Goal: Task Accomplishment & Management: Manage account settings

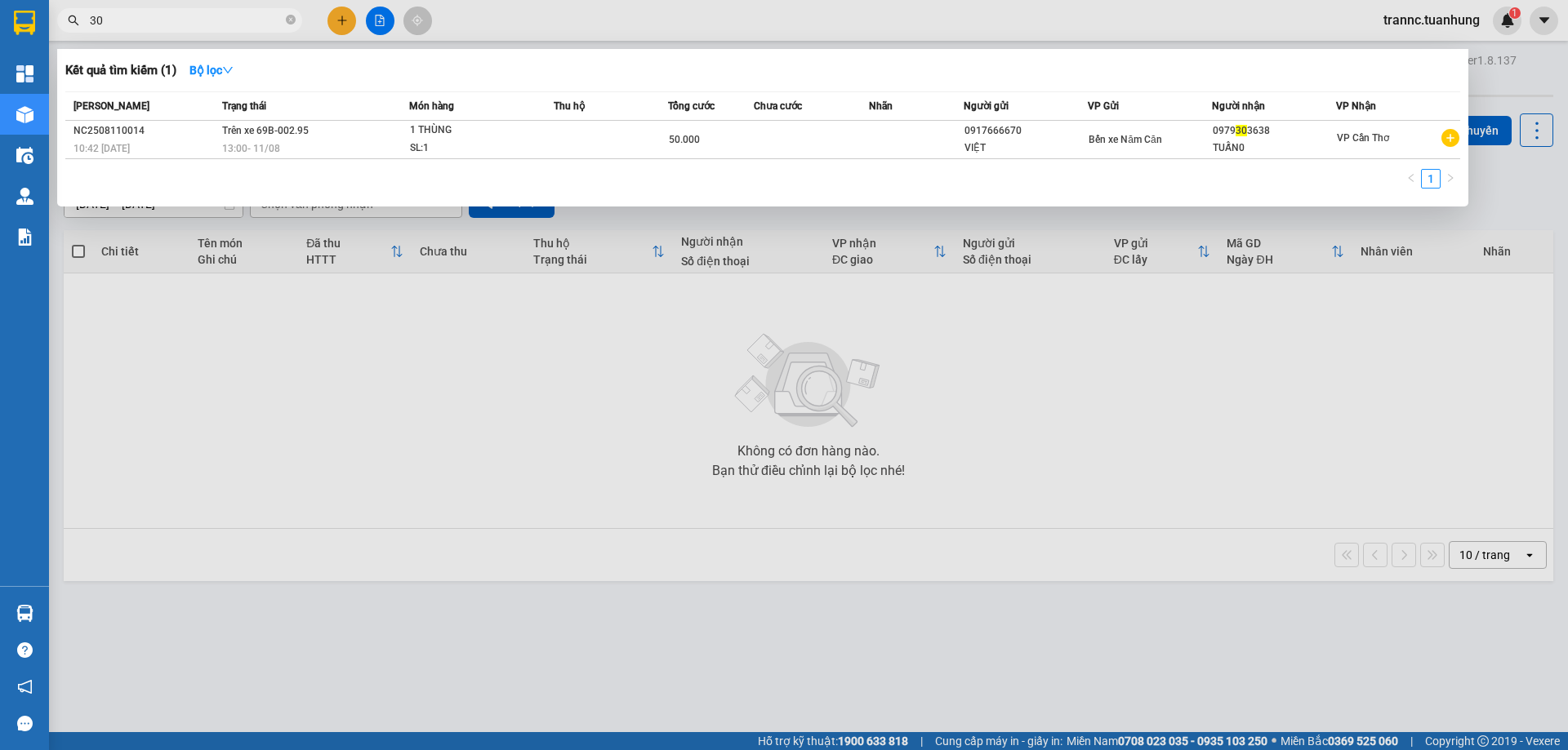
type input "3"
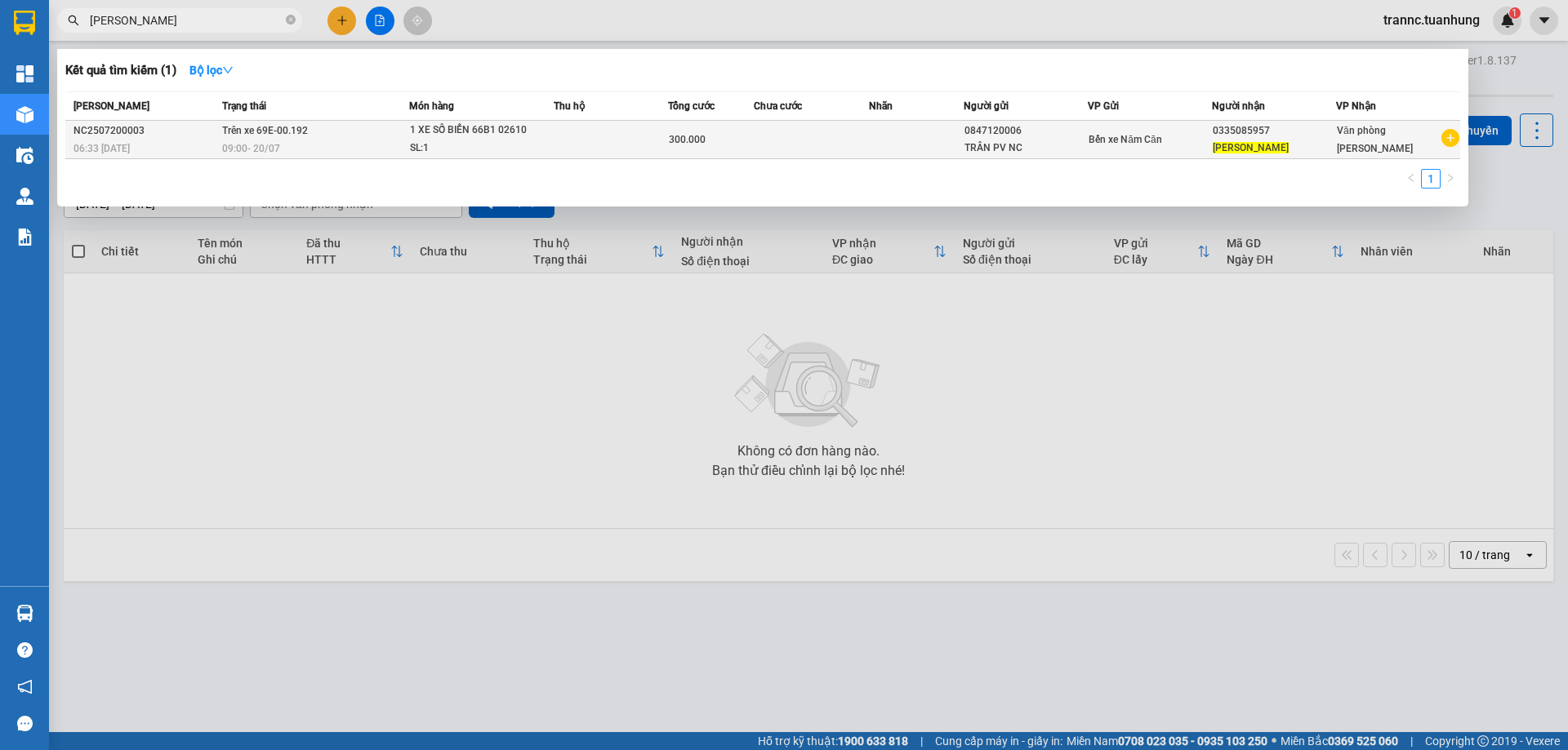
type input "BÙI VĂN DỄ"
click at [308, 141] on div "09:00 - 20/07" at bounding box center [315, 149] width 186 height 18
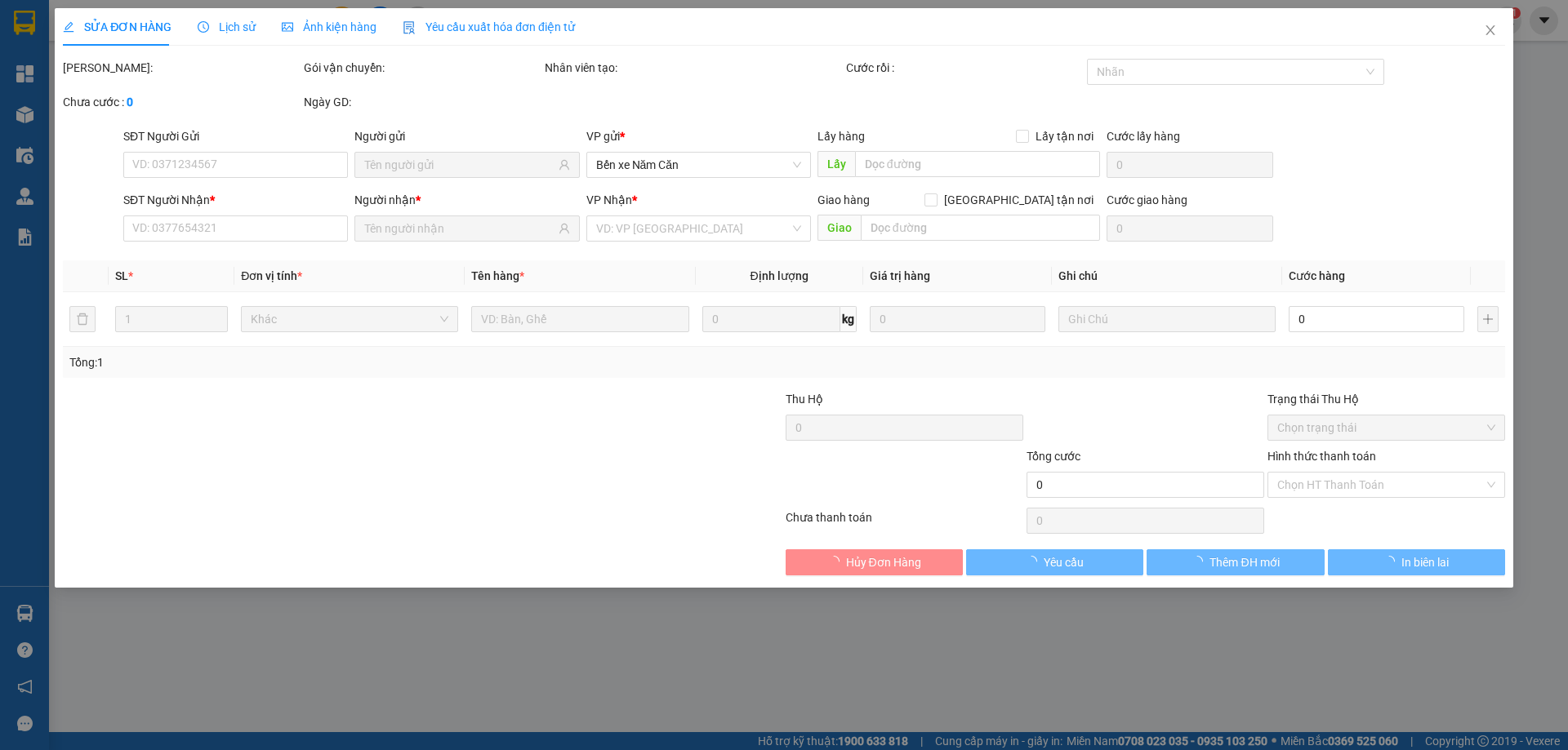
type input "0847120006"
type input "0335085957"
type input "300.000"
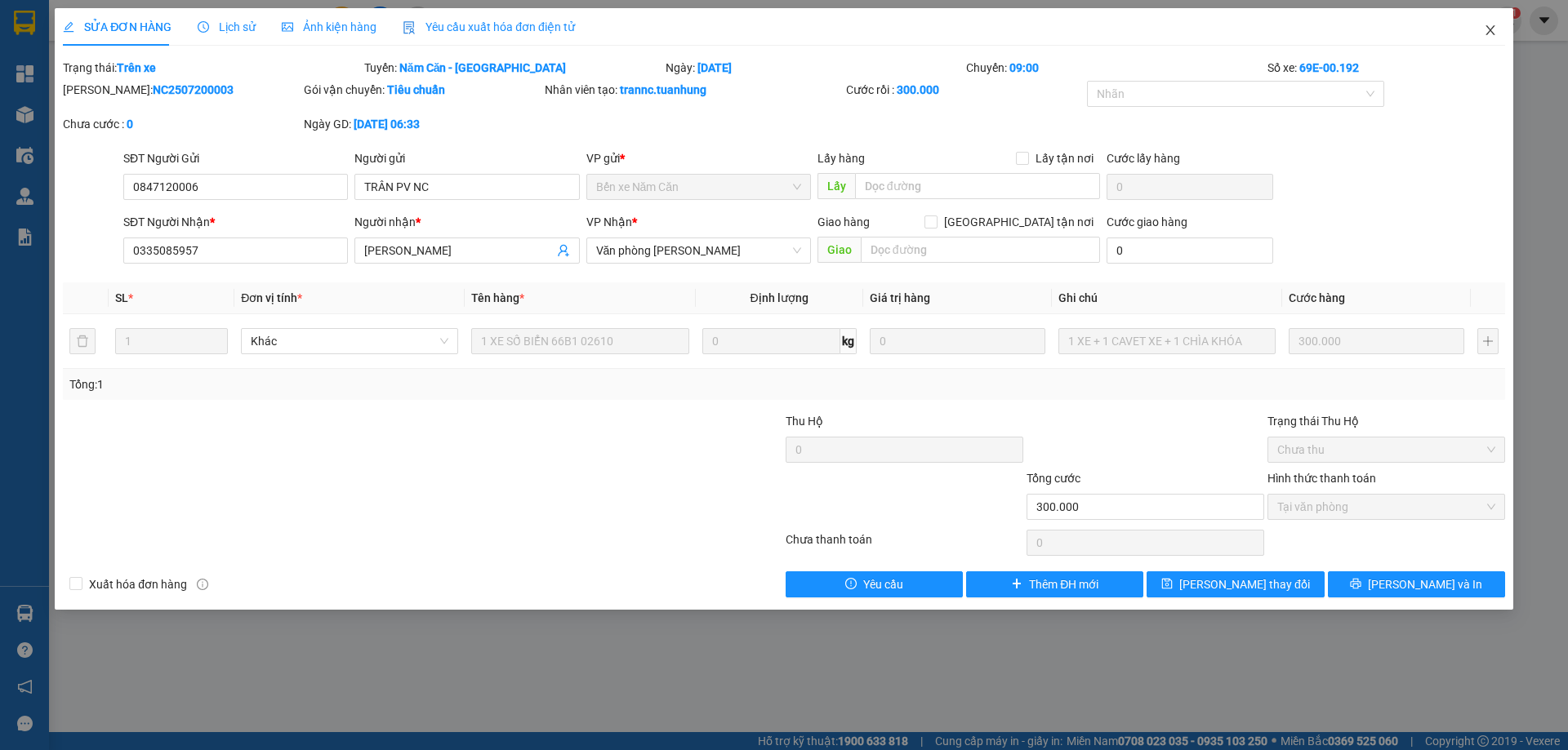
click at [1489, 29] on icon "close" at bounding box center [1490, 30] width 9 height 10
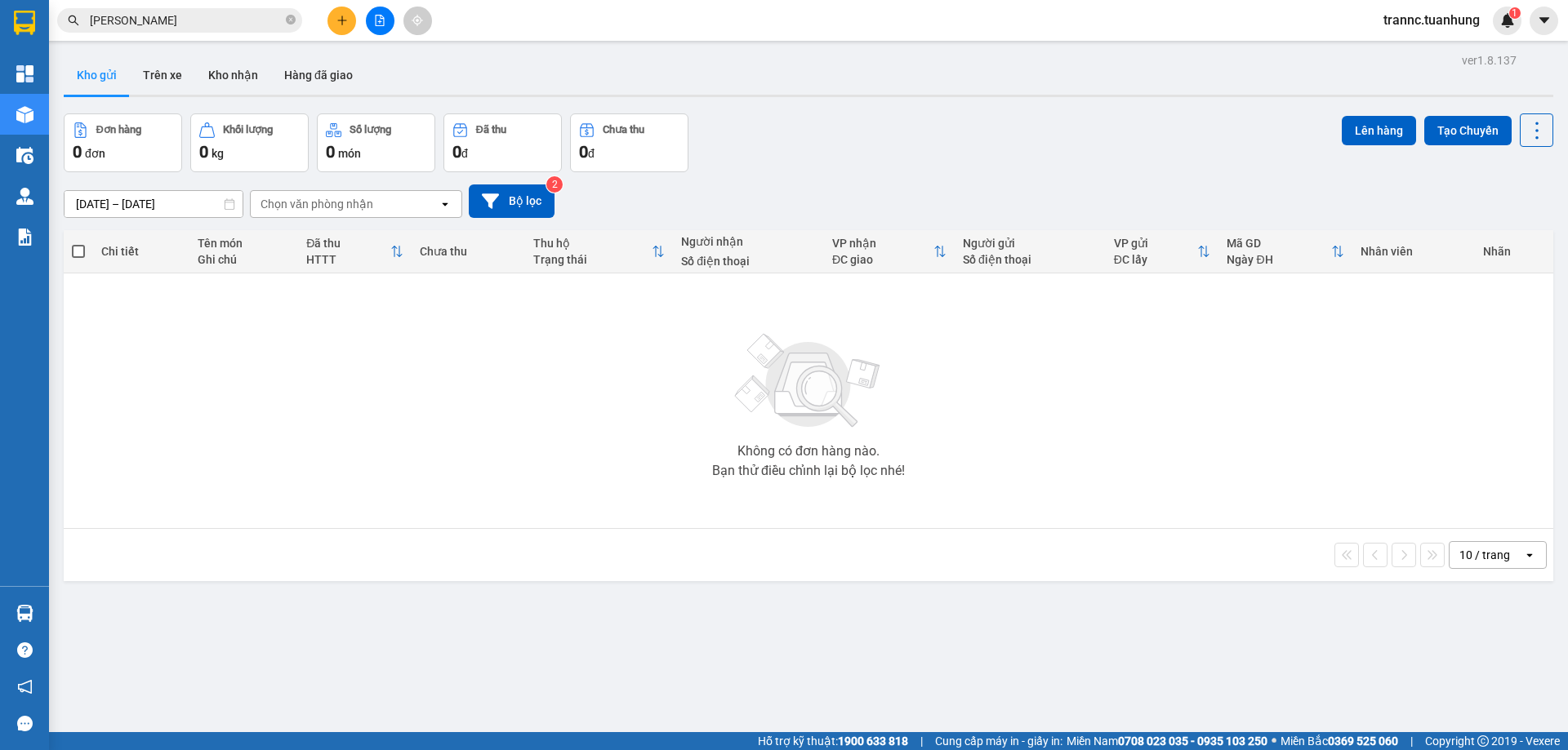
click at [181, 26] on input "BÙI VĂN DỄ" at bounding box center [186, 21] width 193 height 18
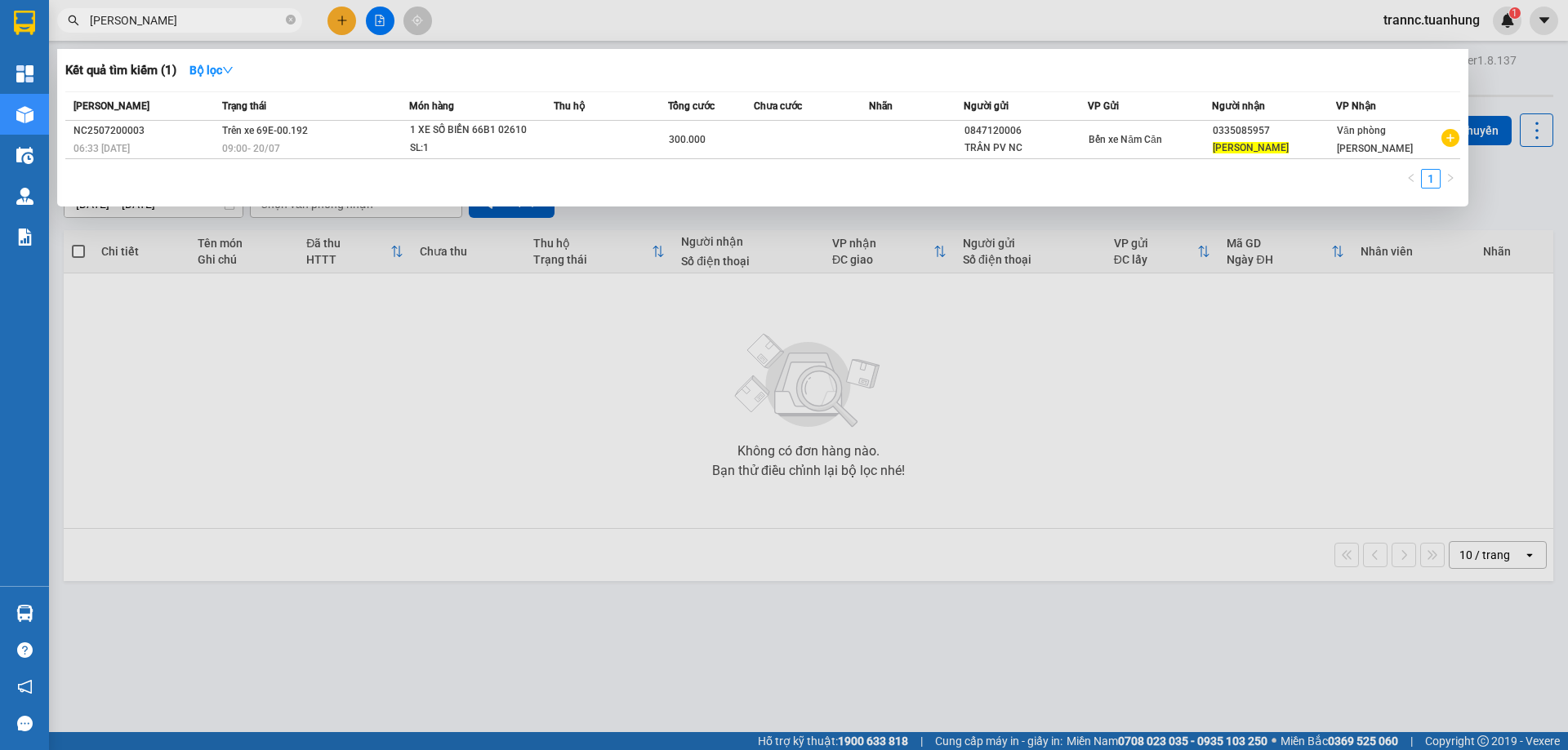
click at [519, 24] on div at bounding box center [784, 375] width 1568 height 750
click at [179, 20] on input "BÙI VĂN DỄ" at bounding box center [186, 21] width 193 height 18
click at [290, 22] on icon "close-circle" at bounding box center [291, 20] width 10 height 10
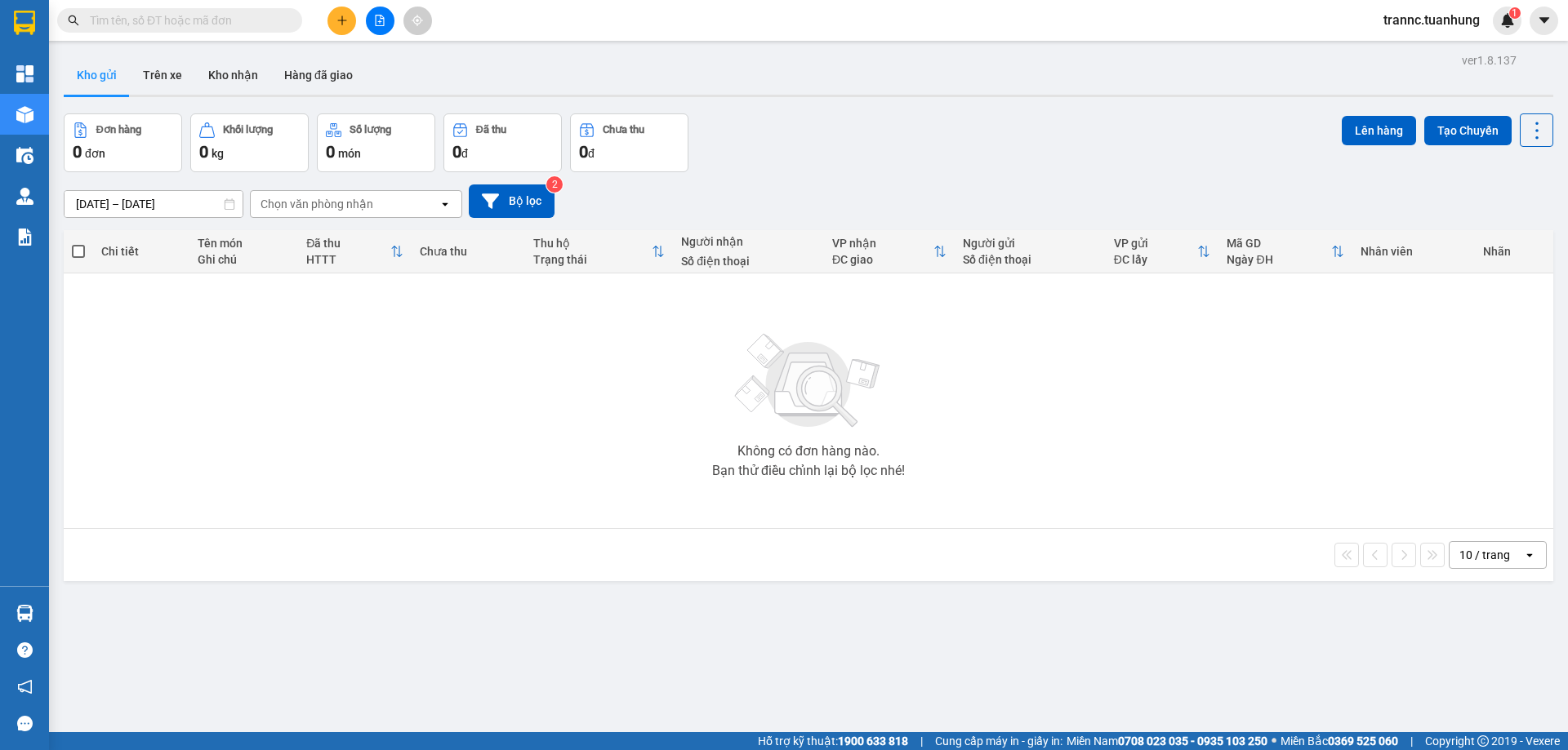
click at [249, 23] on input "text" at bounding box center [186, 21] width 193 height 18
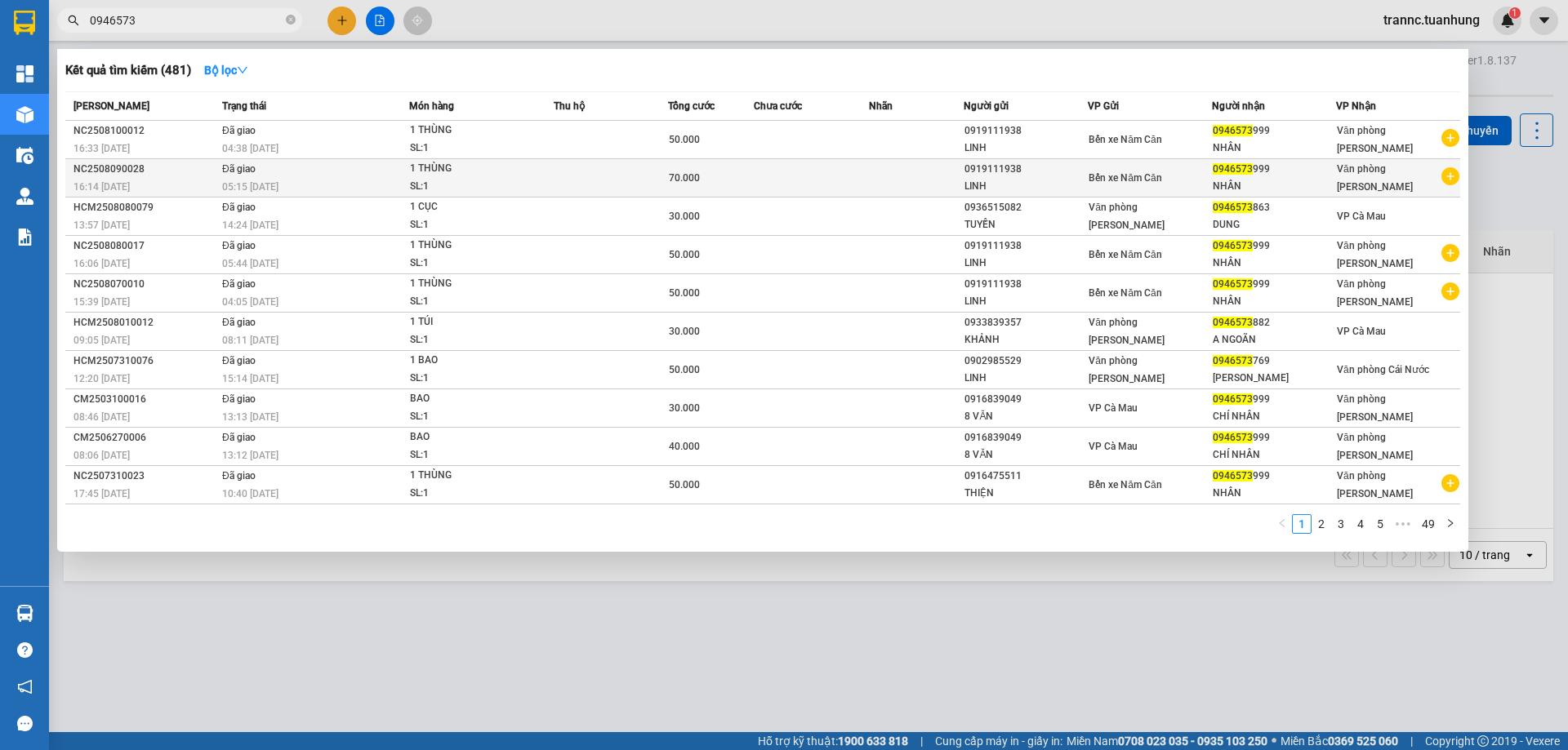
type input "0946573"
click at [1452, 174] on icon "plus-circle" at bounding box center [1450, 176] width 18 height 18
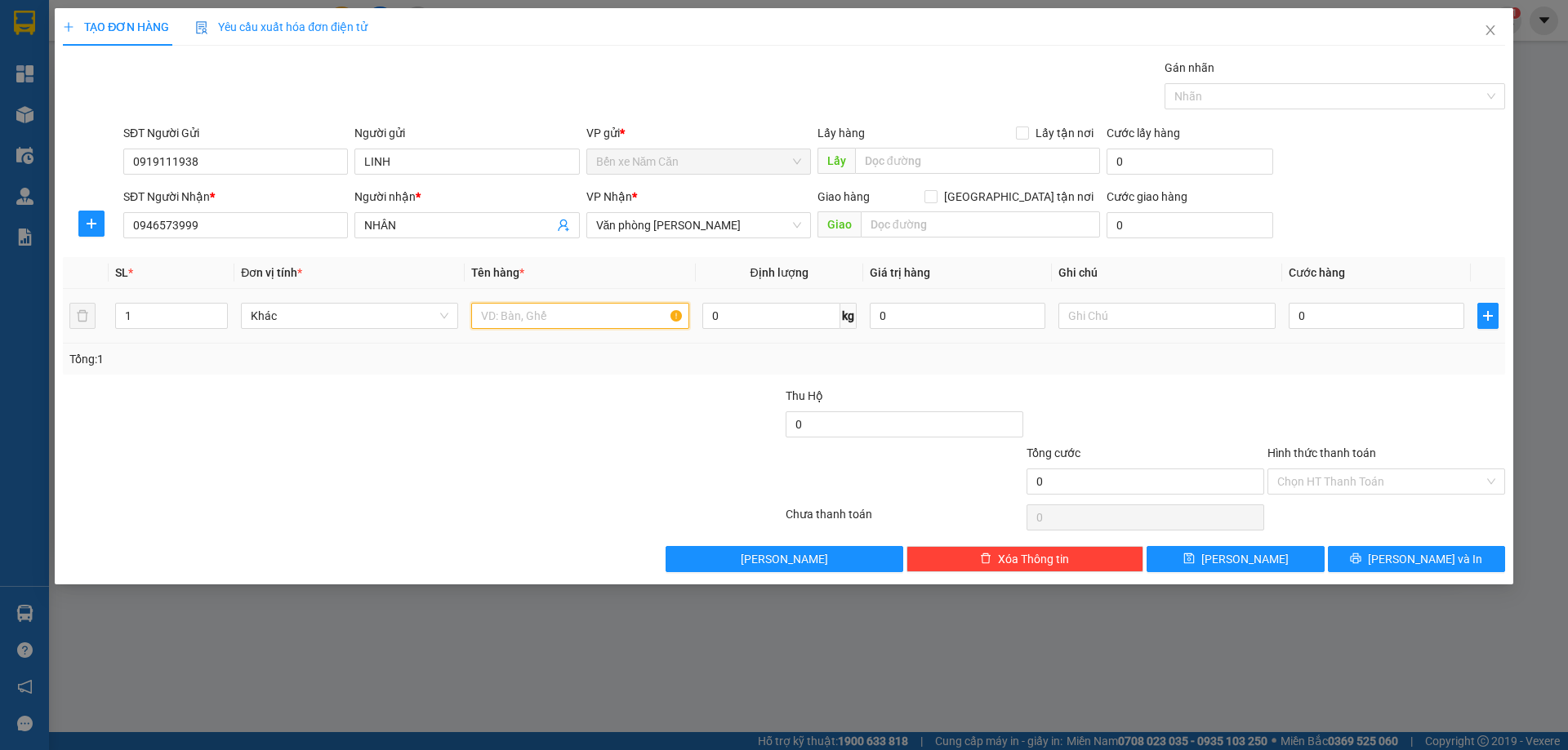
click at [632, 312] on input "text" at bounding box center [580, 315] width 217 height 26
type input "1 THÙNG"
click at [1365, 317] on input "0" at bounding box center [1376, 315] width 175 height 26
type input "4"
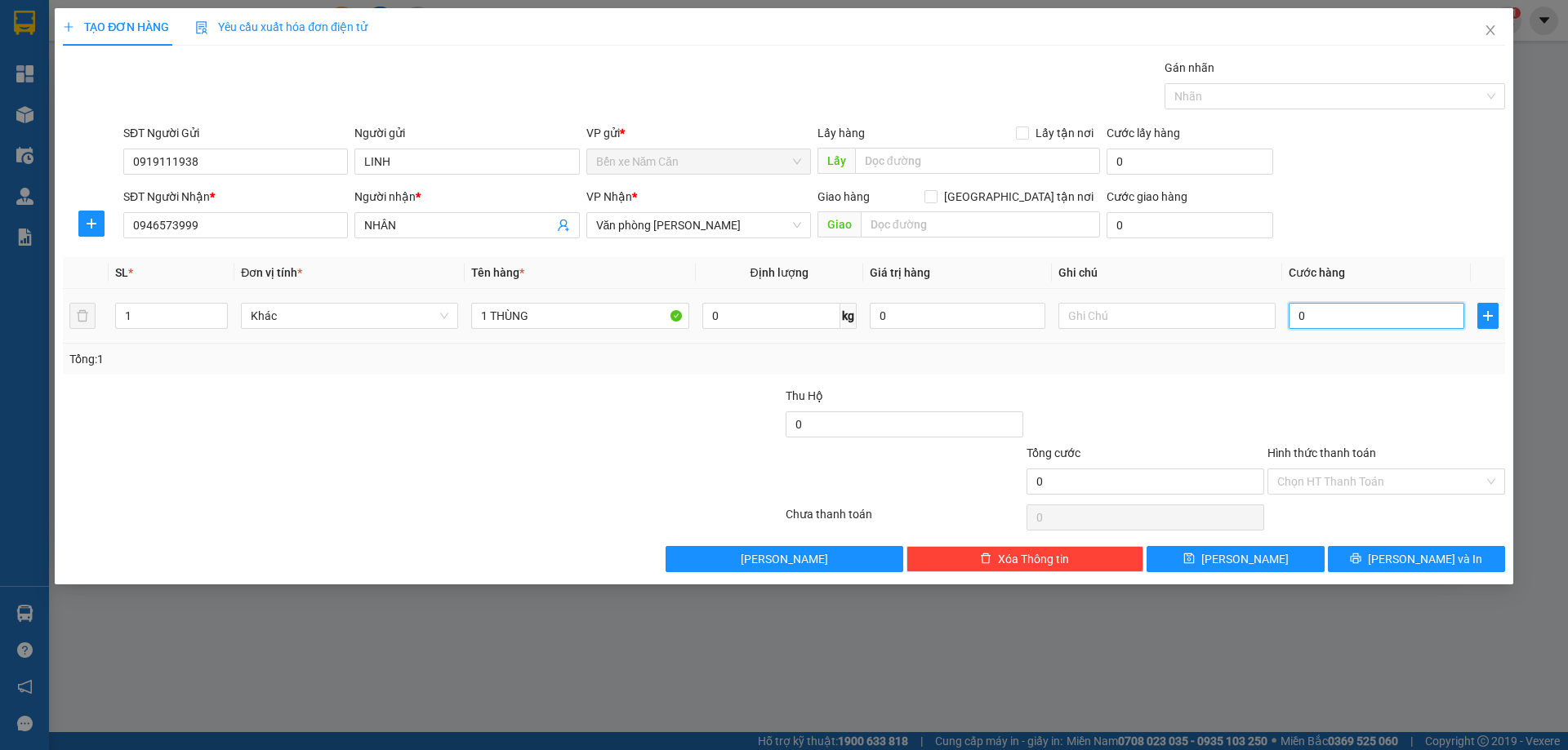
type input "4"
type input "40"
type input "40.000"
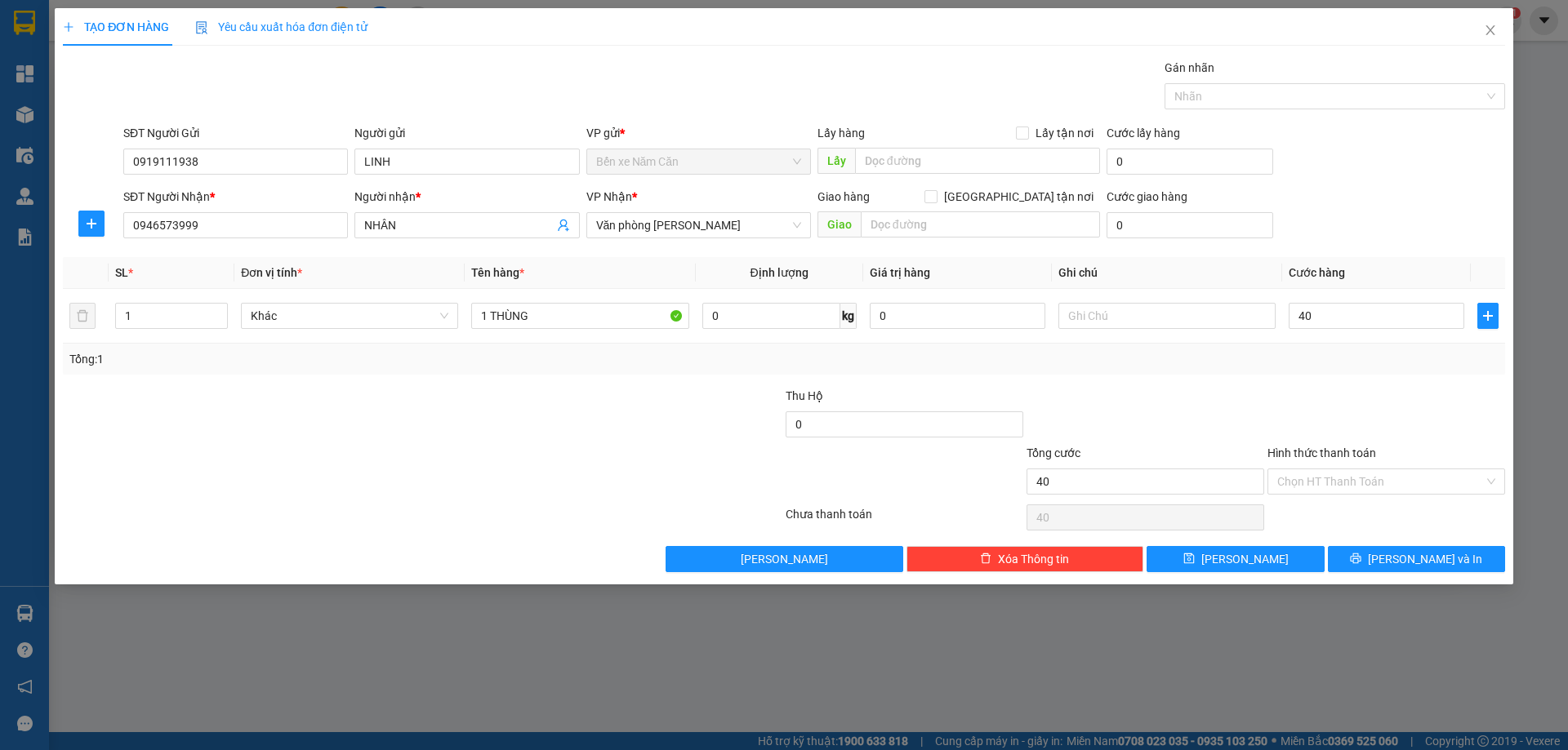
type input "40.000"
click at [1330, 430] on div at bounding box center [1387, 415] width 241 height 57
click at [1399, 555] on button "[PERSON_NAME] và In" at bounding box center [1416, 559] width 177 height 26
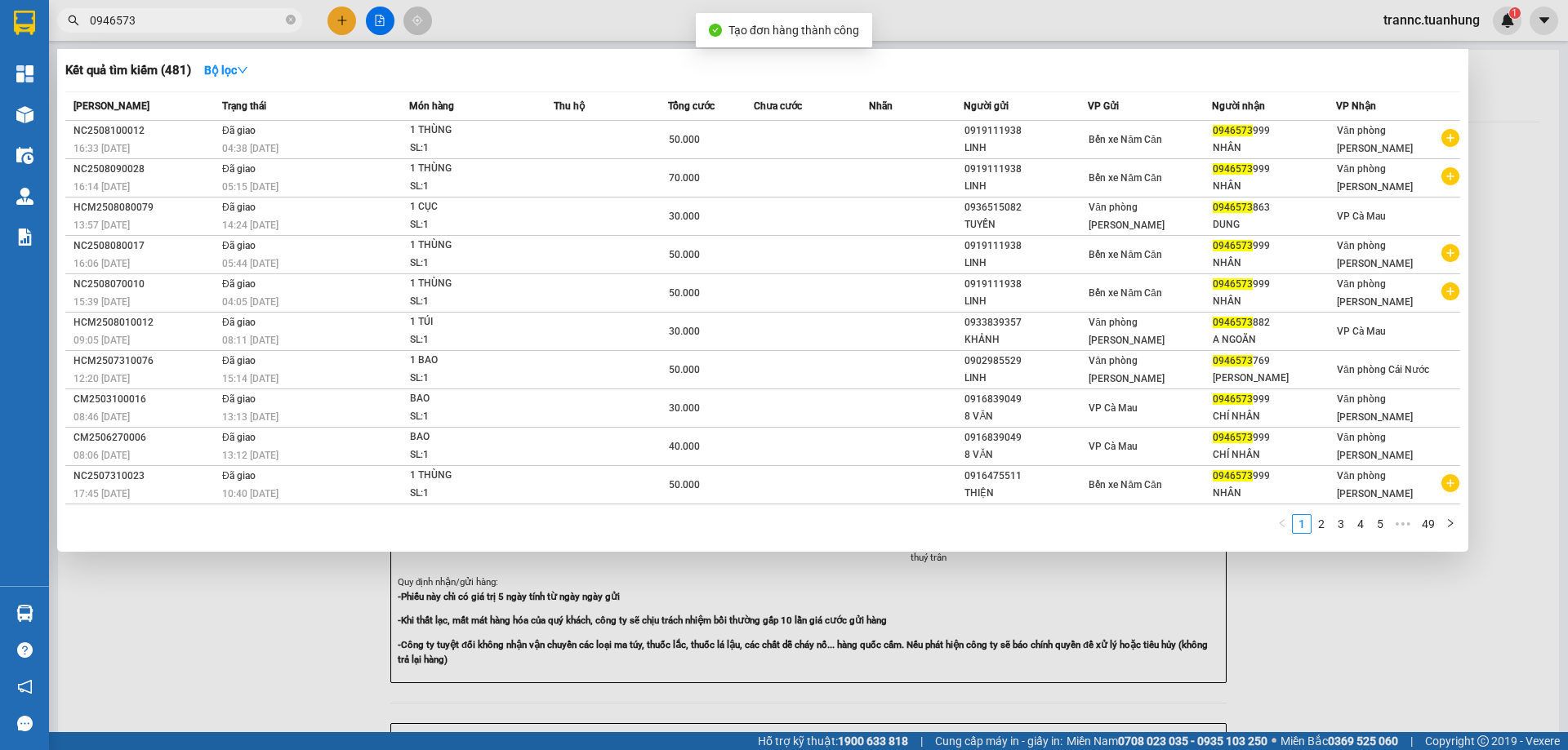
click at [1361, 653] on div at bounding box center [784, 375] width 1568 height 750
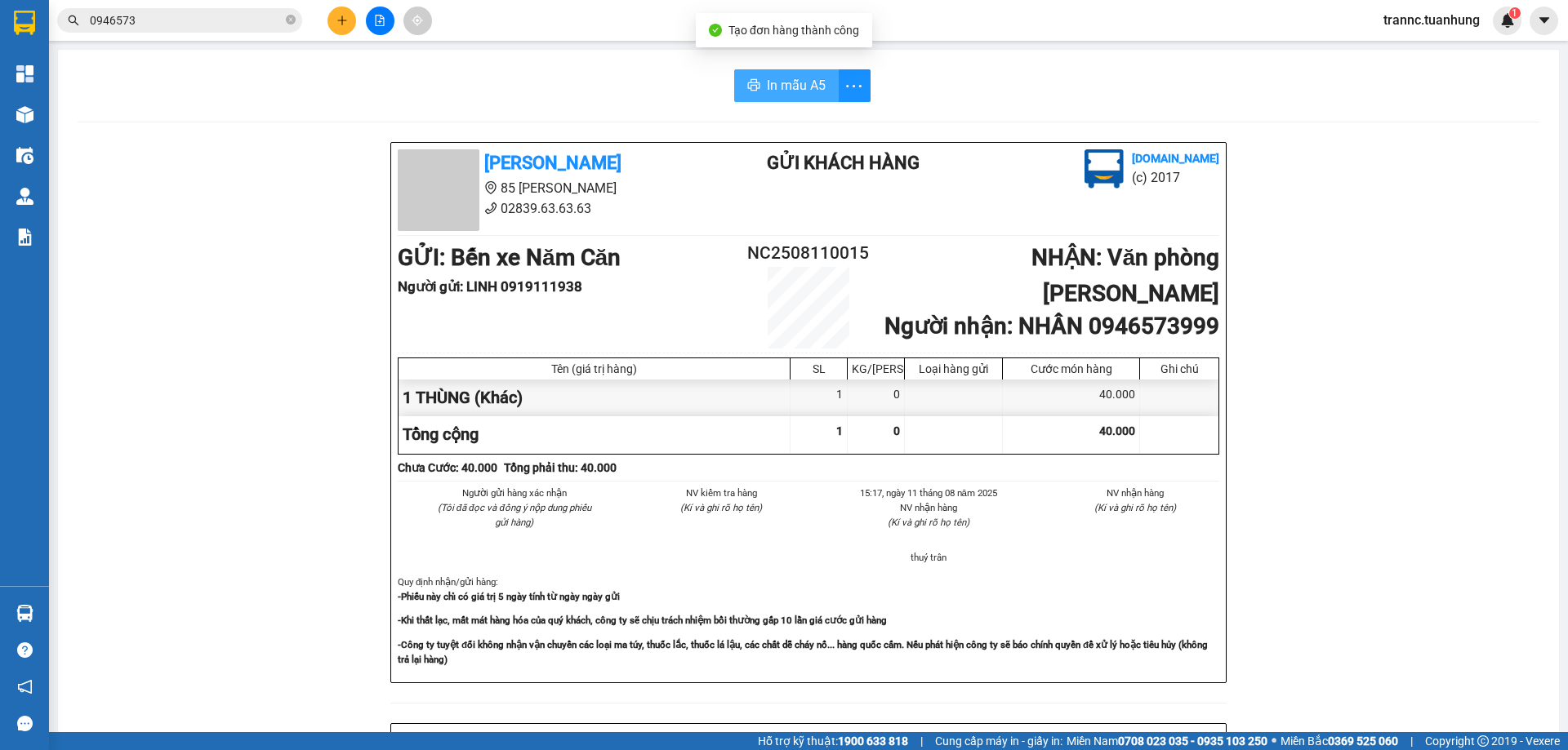
click at [795, 85] on span "In mẫu A5" at bounding box center [796, 85] width 59 height 21
click at [534, 71] on div "In mẫu A5" at bounding box center [808, 85] width 1462 height 32
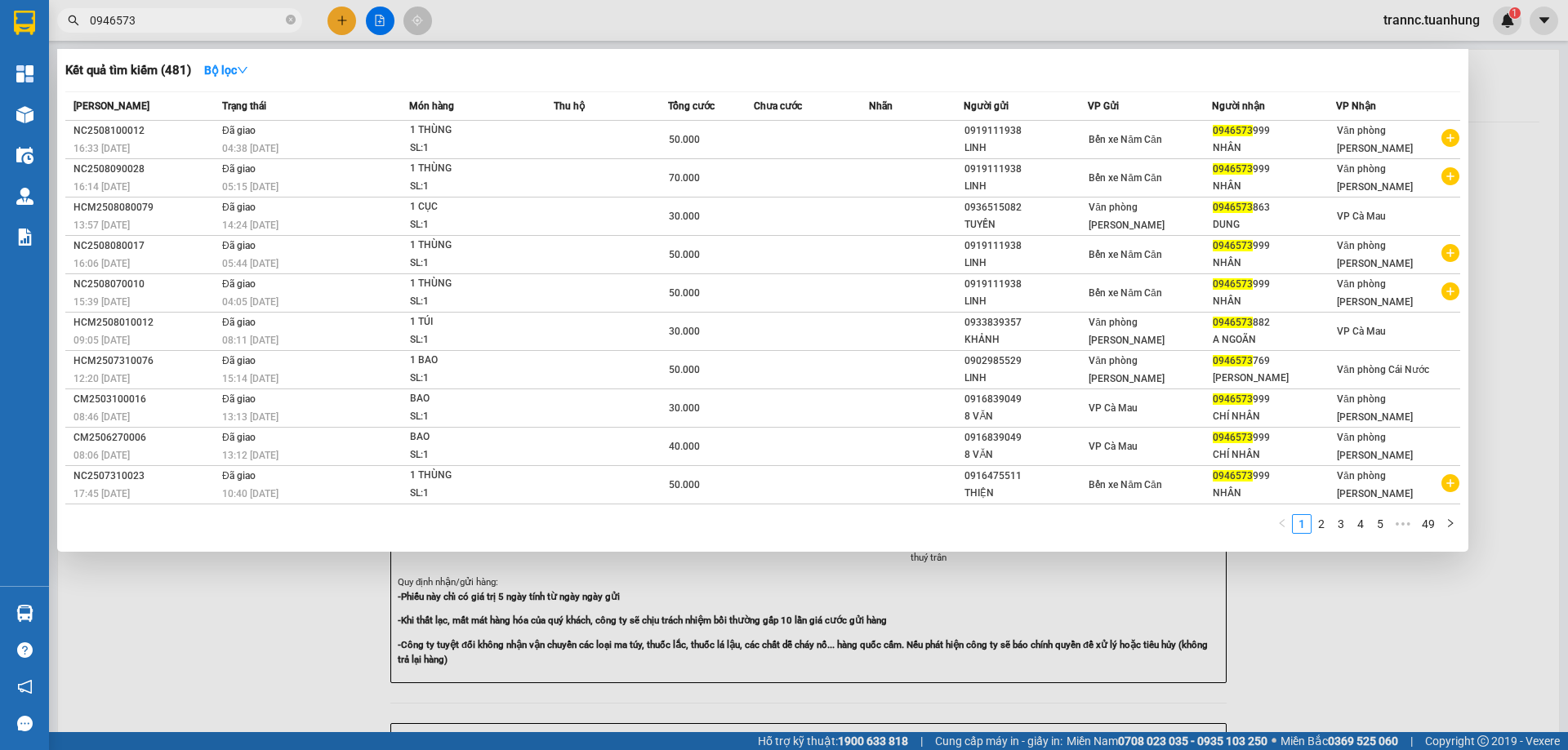
click at [207, 18] on input "0946573" at bounding box center [186, 21] width 193 height 18
click at [1330, 619] on div at bounding box center [784, 375] width 1568 height 750
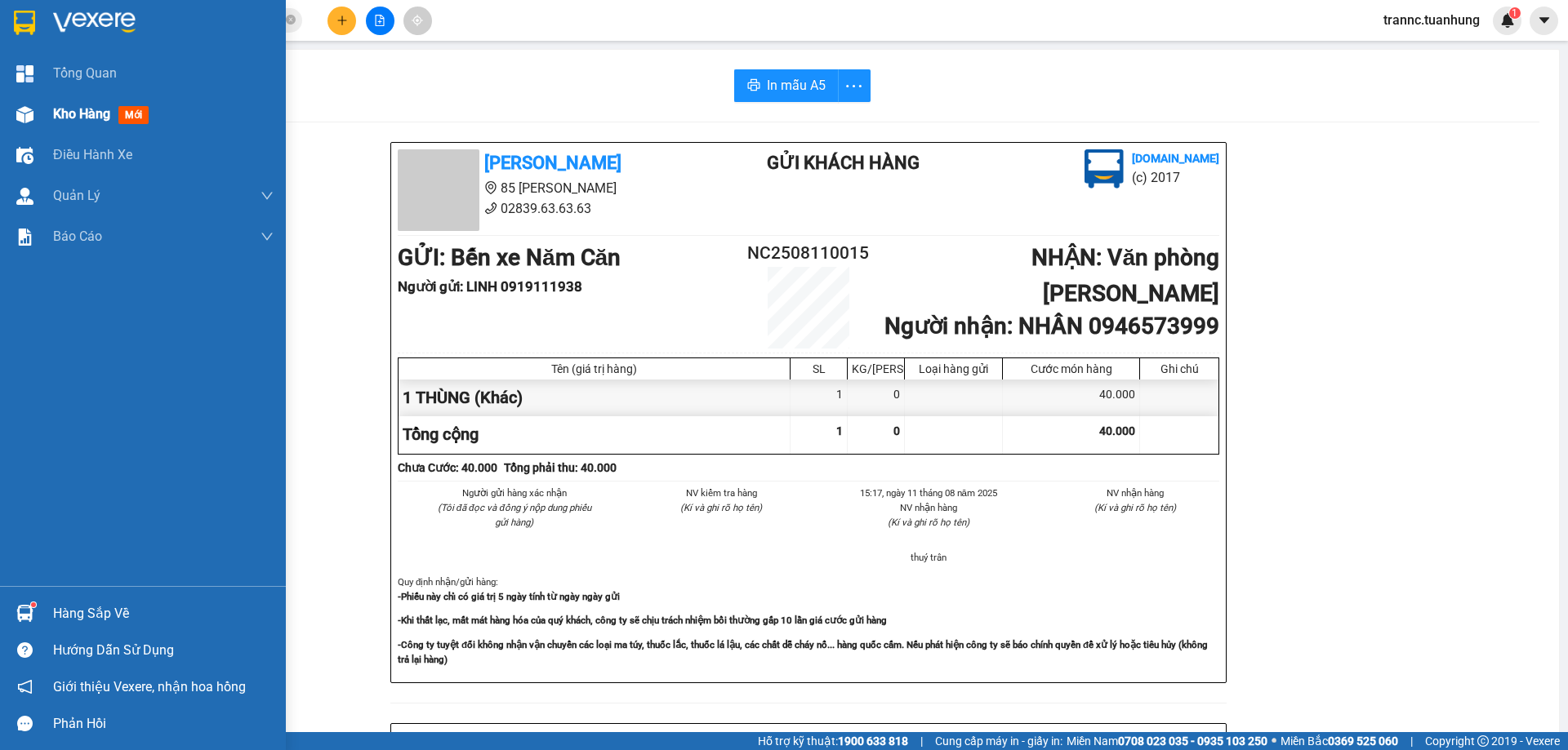
click at [144, 113] on span "mới" at bounding box center [133, 115] width 30 height 18
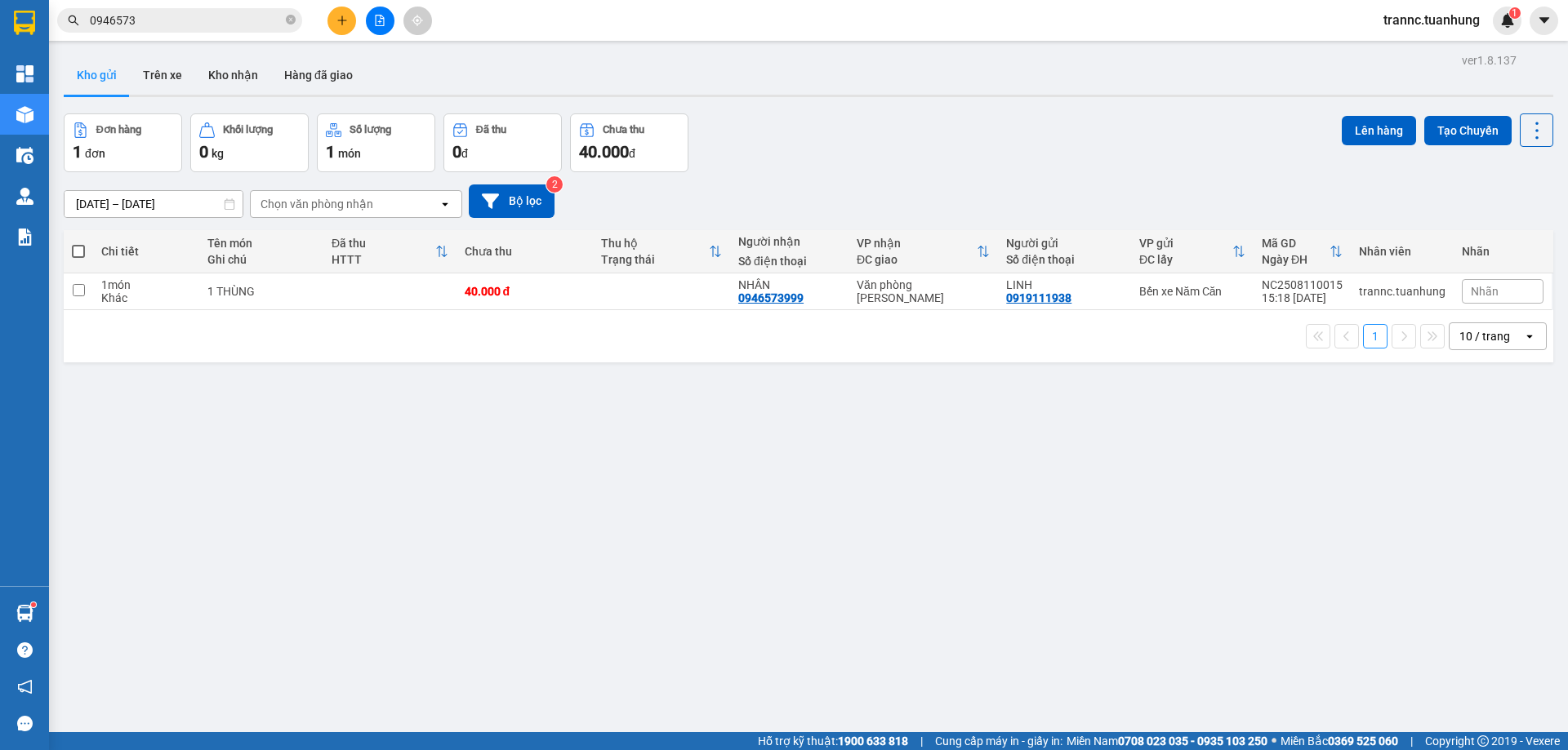
click at [190, 17] on input "0946573" at bounding box center [186, 21] width 193 height 18
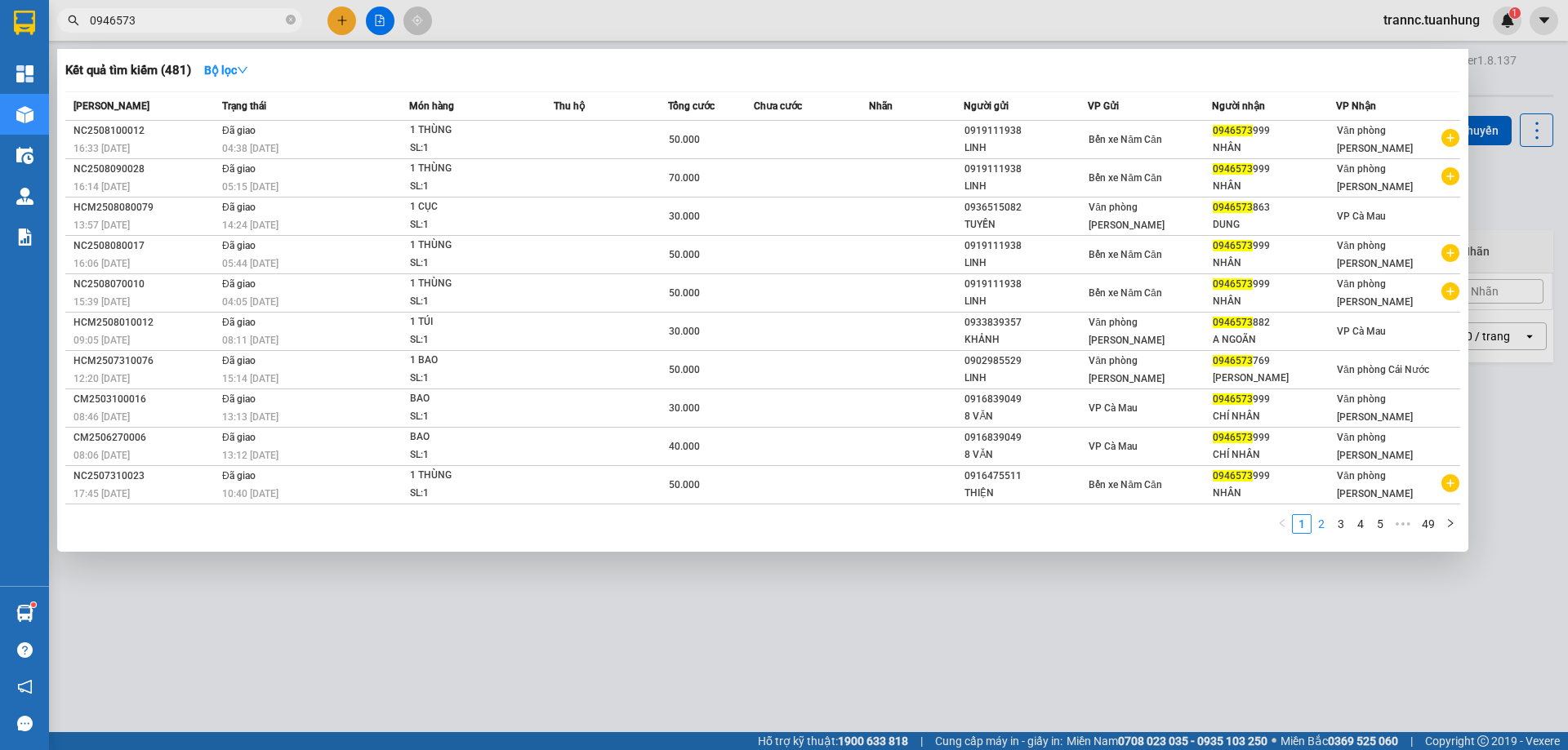
click at [1322, 529] on link "2" at bounding box center [1321, 524] width 18 height 18
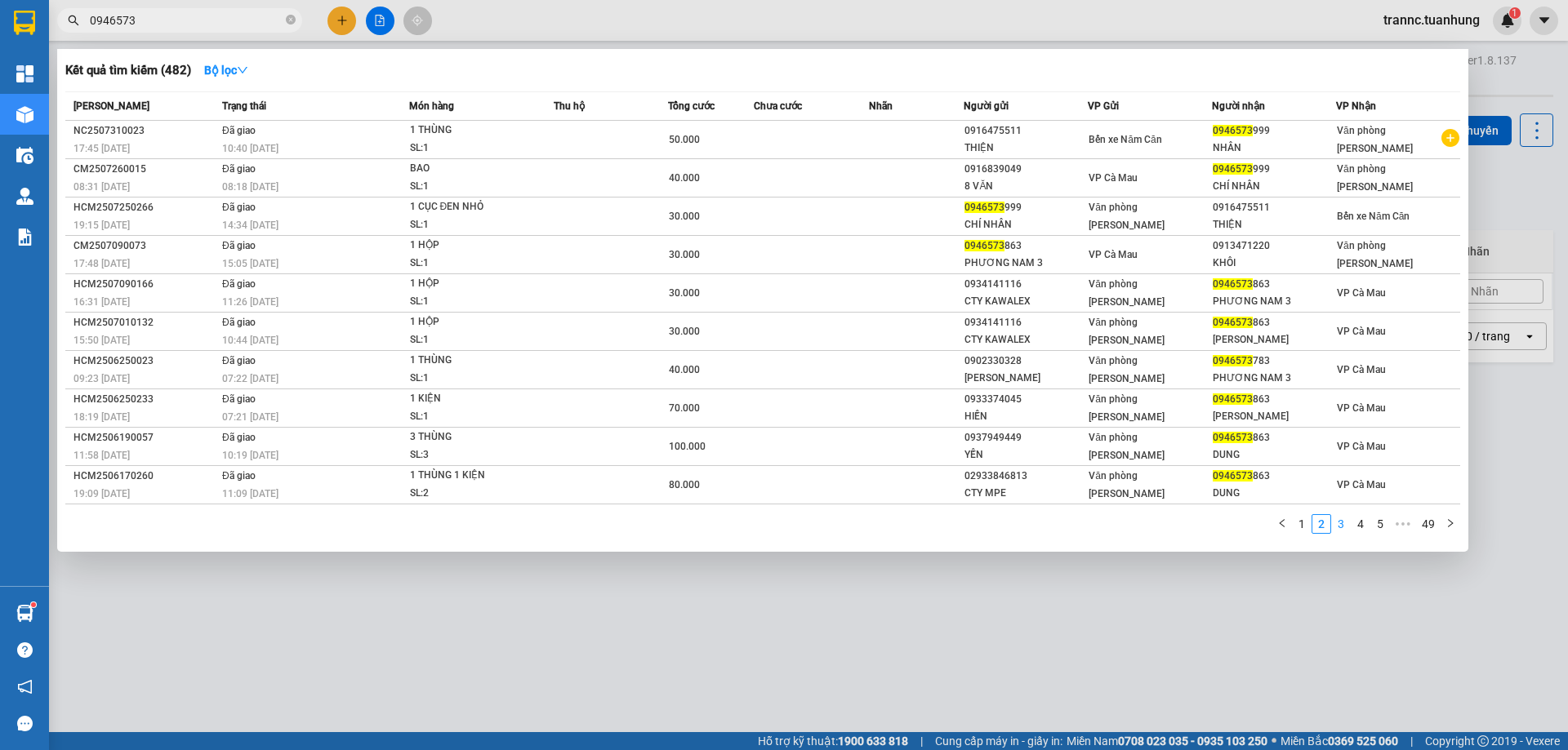
click at [1347, 524] on link "3" at bounding box center [1341, 524] width 18 height 18
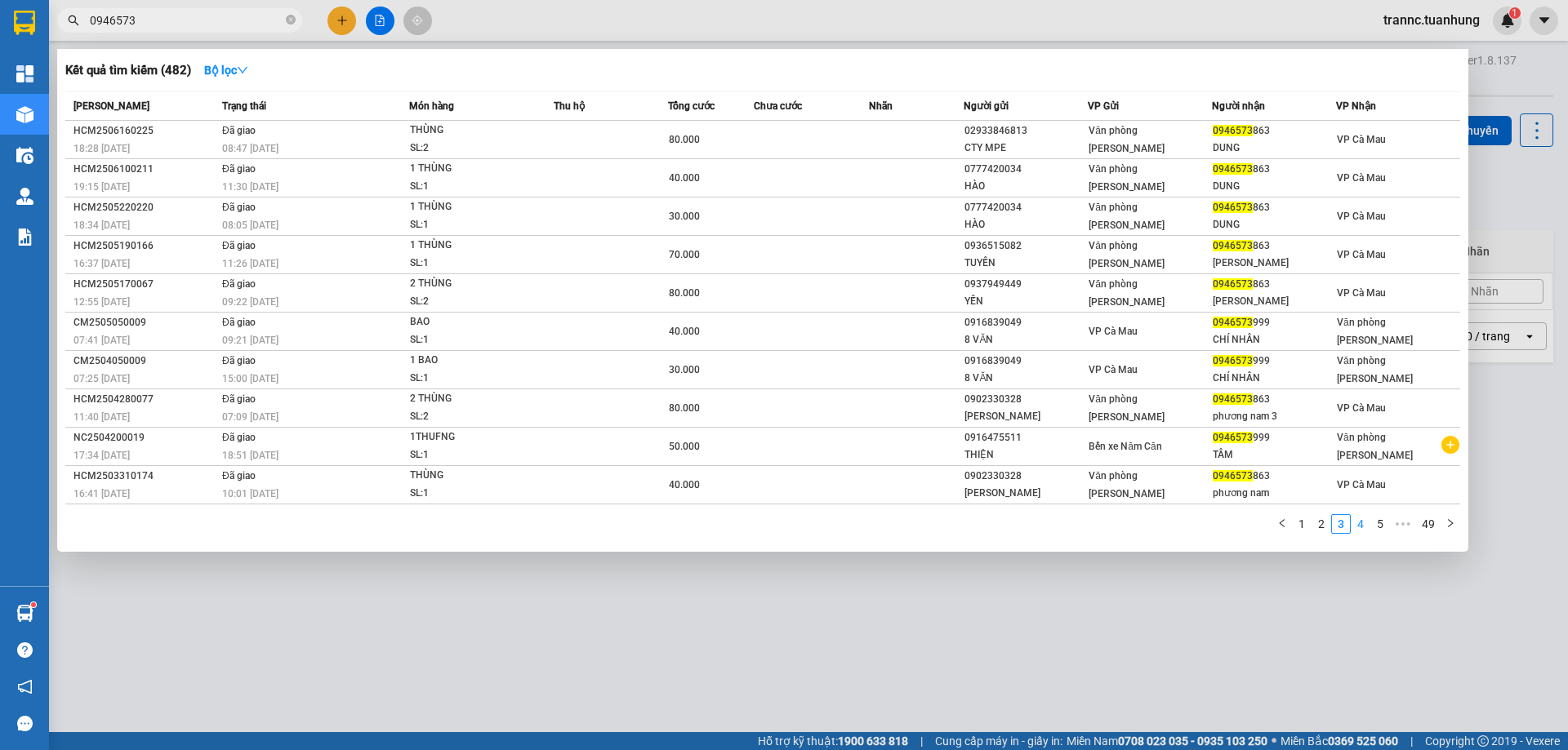
click at [1362, 524] on link "4" at bounding box center [1360, 524] width 18 height 18
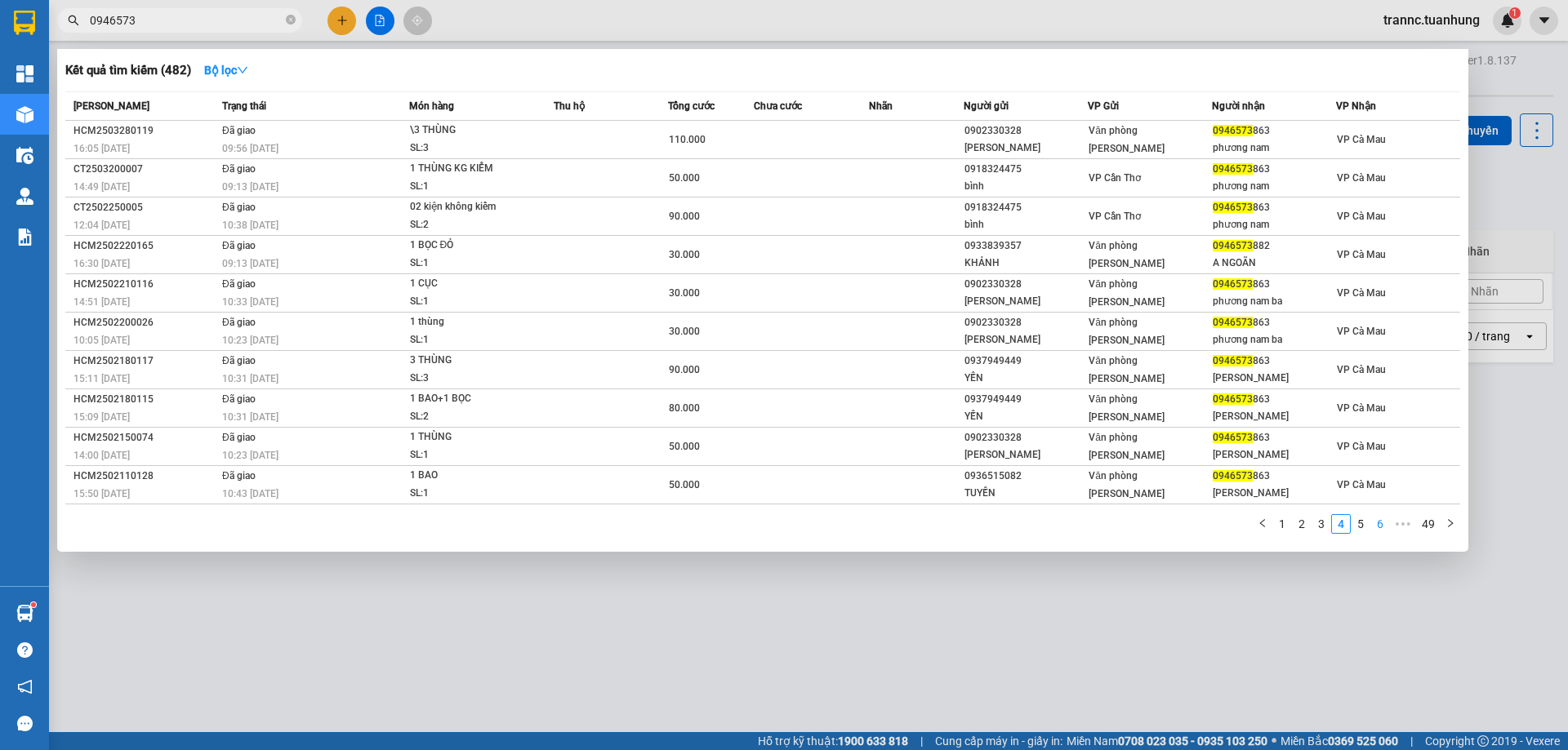
click at [1375, 523] on link "6" at bounding box center [1380, 524] width 18 height 18
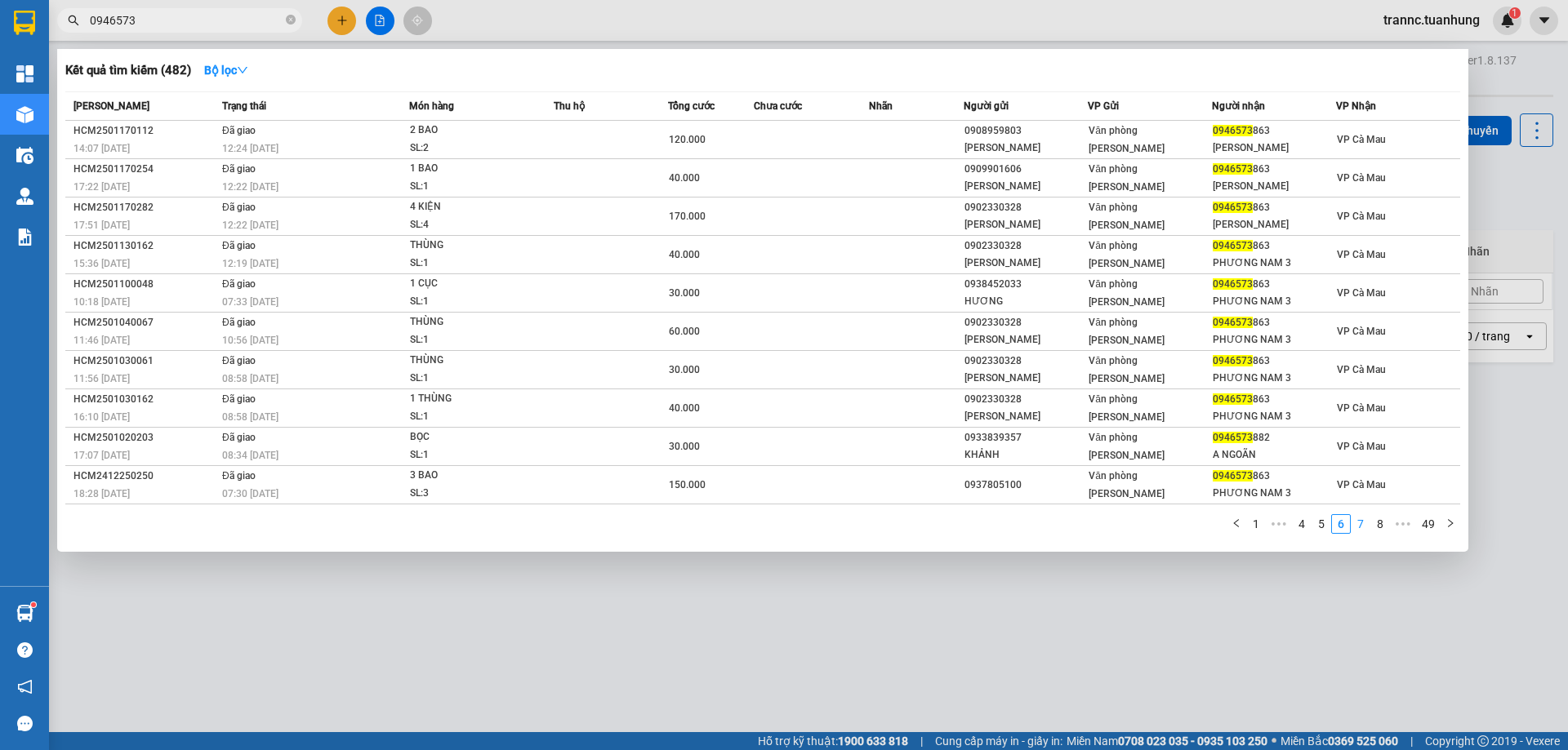
click at [1369, 524] on link "7" at bounding box center [1360, 524] width 18 height 18
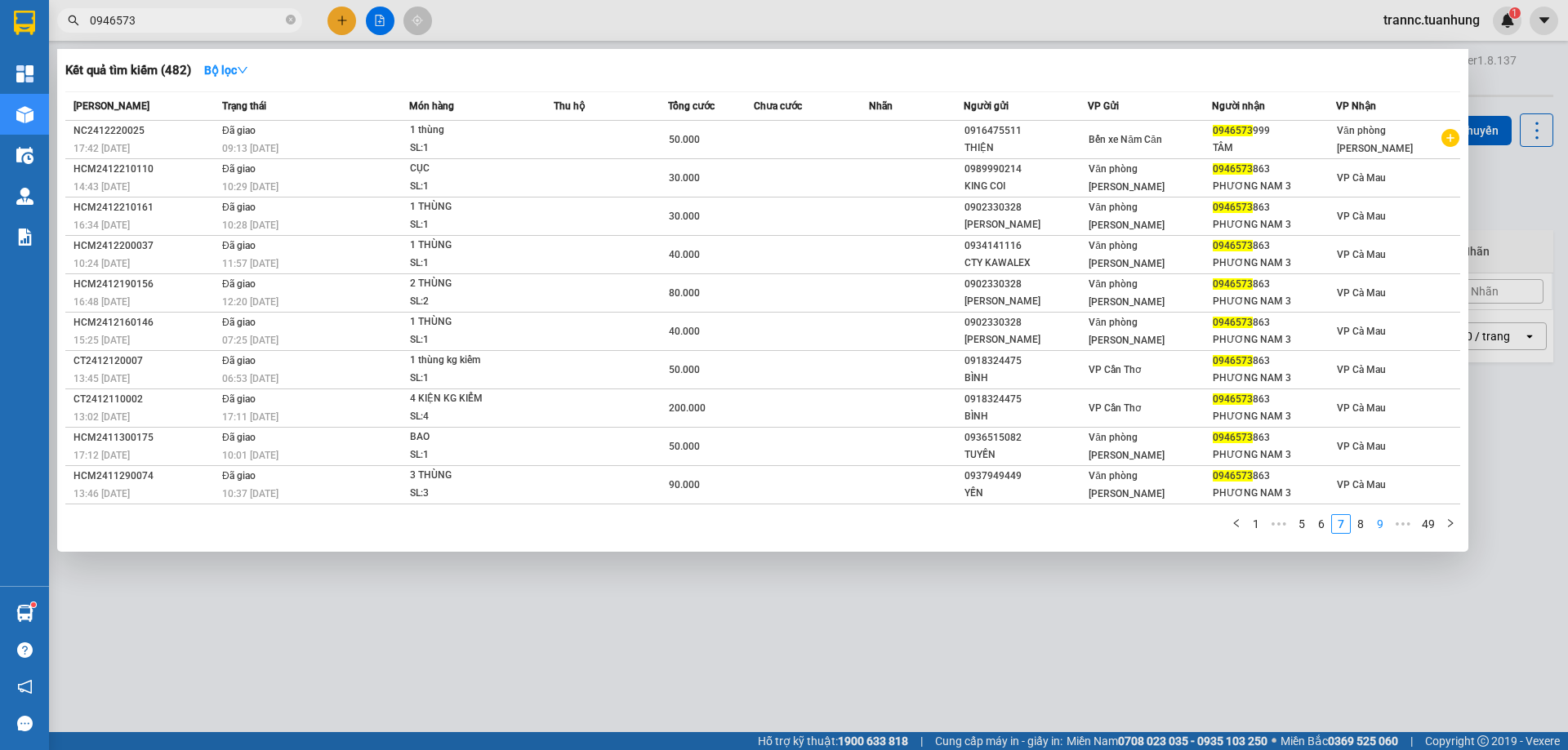
click at [1372, 522] on link "9" at bounding box center [1380, 524] width 18 height 18
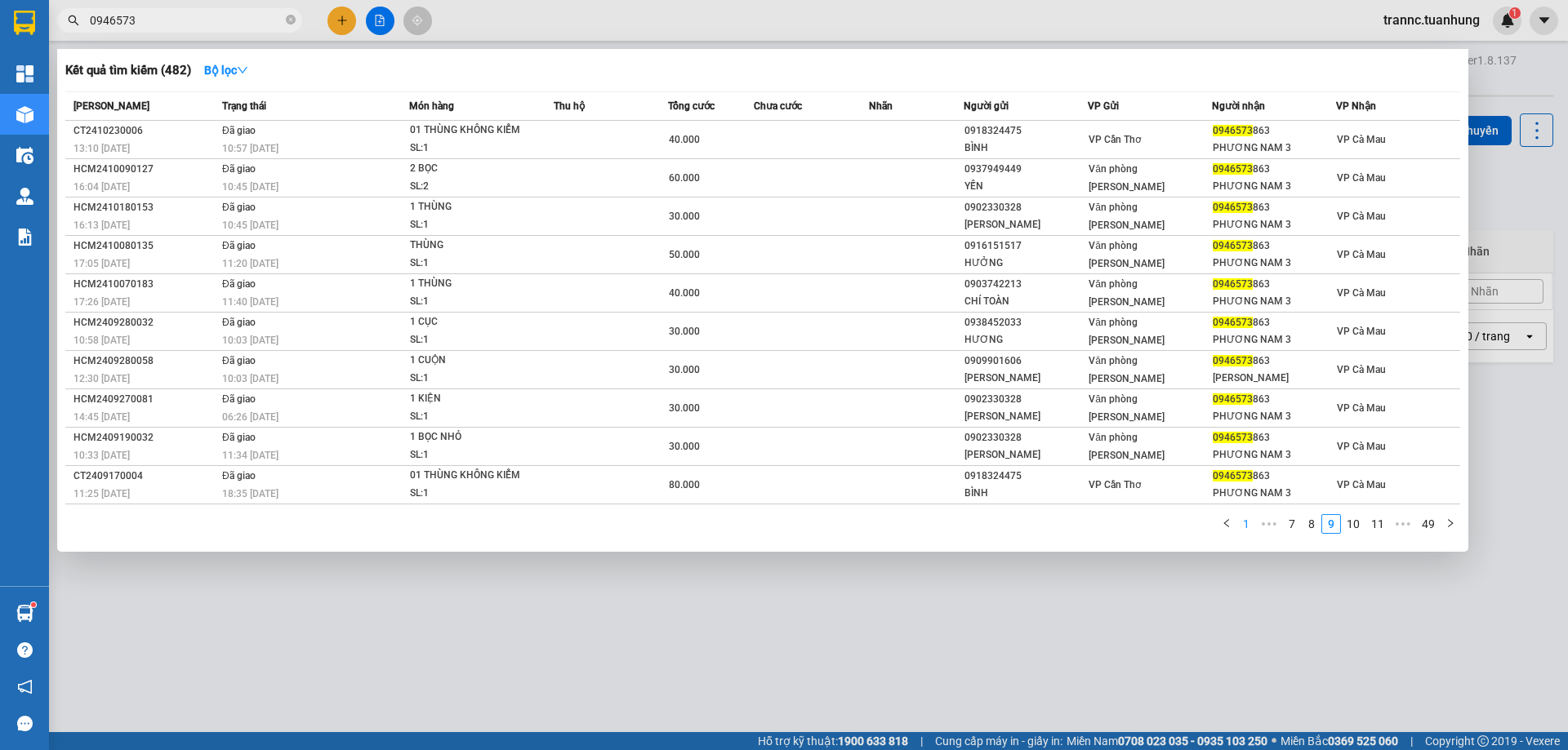
click at [1249, 524] on link "1" at bounding box center [1246, 524] width 18 height 18
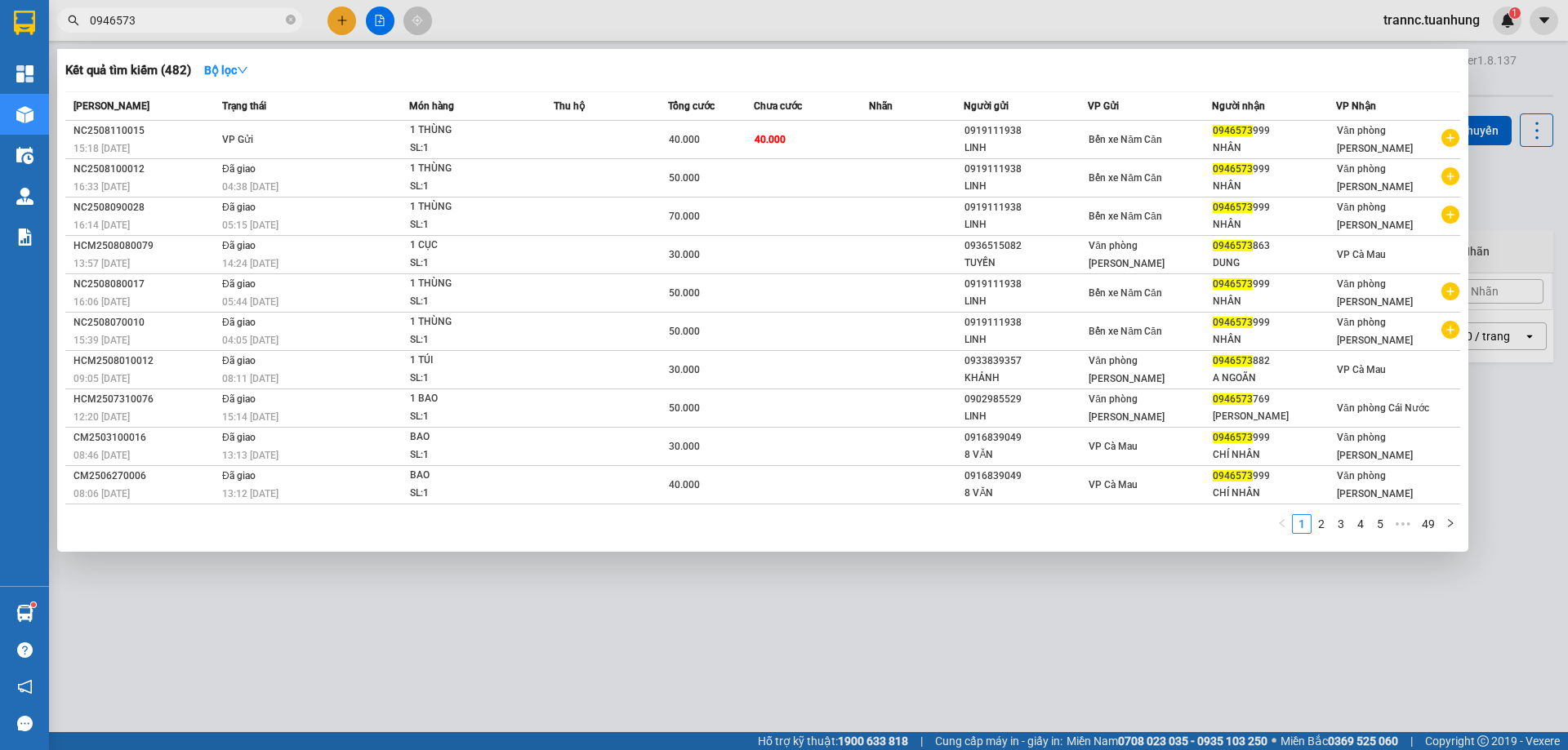
click at [673, 620] on div at bounding box center [784, 375] width 1568 height 750
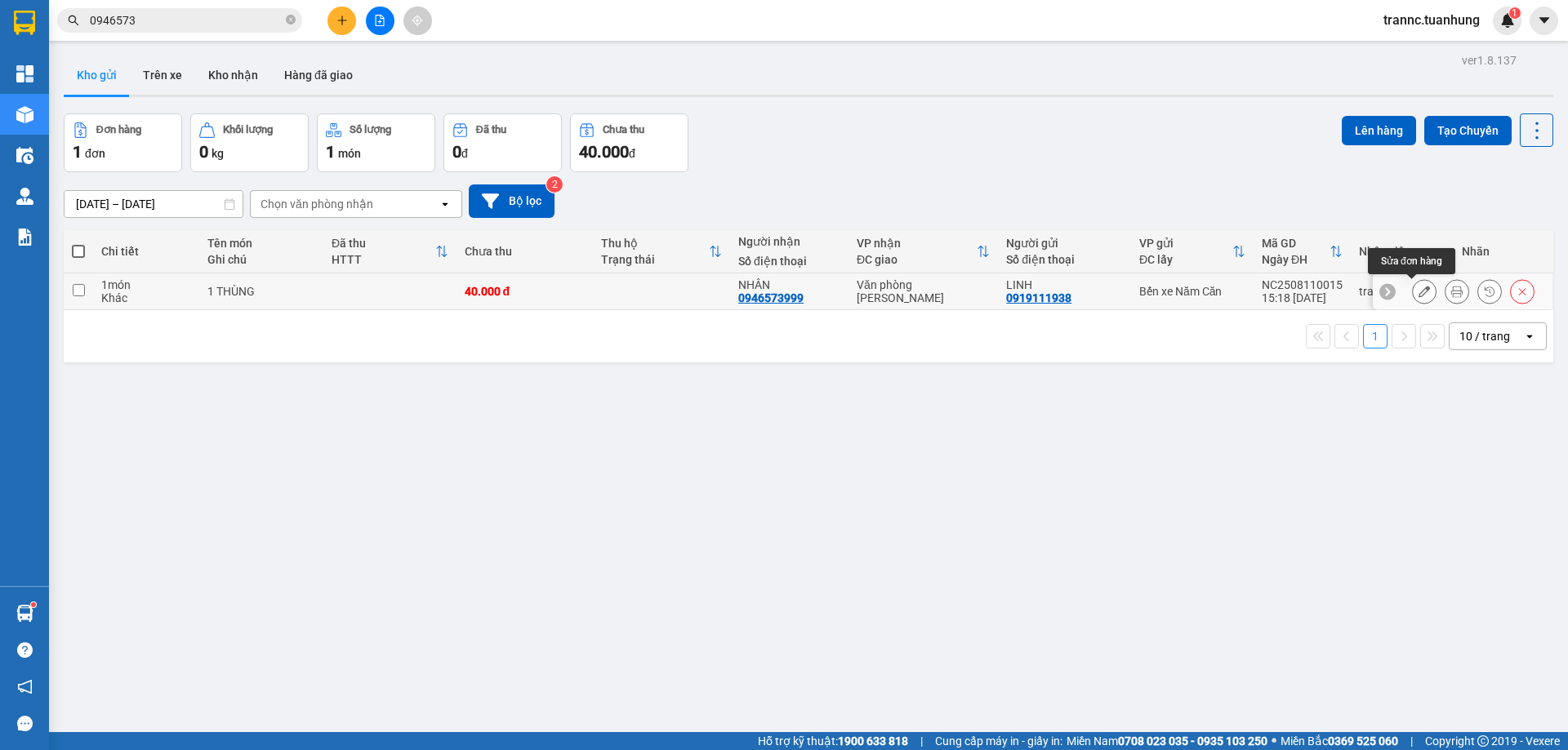
click at [1419, 293] on icon at bounding box center [1425, 292] width 12 height 12
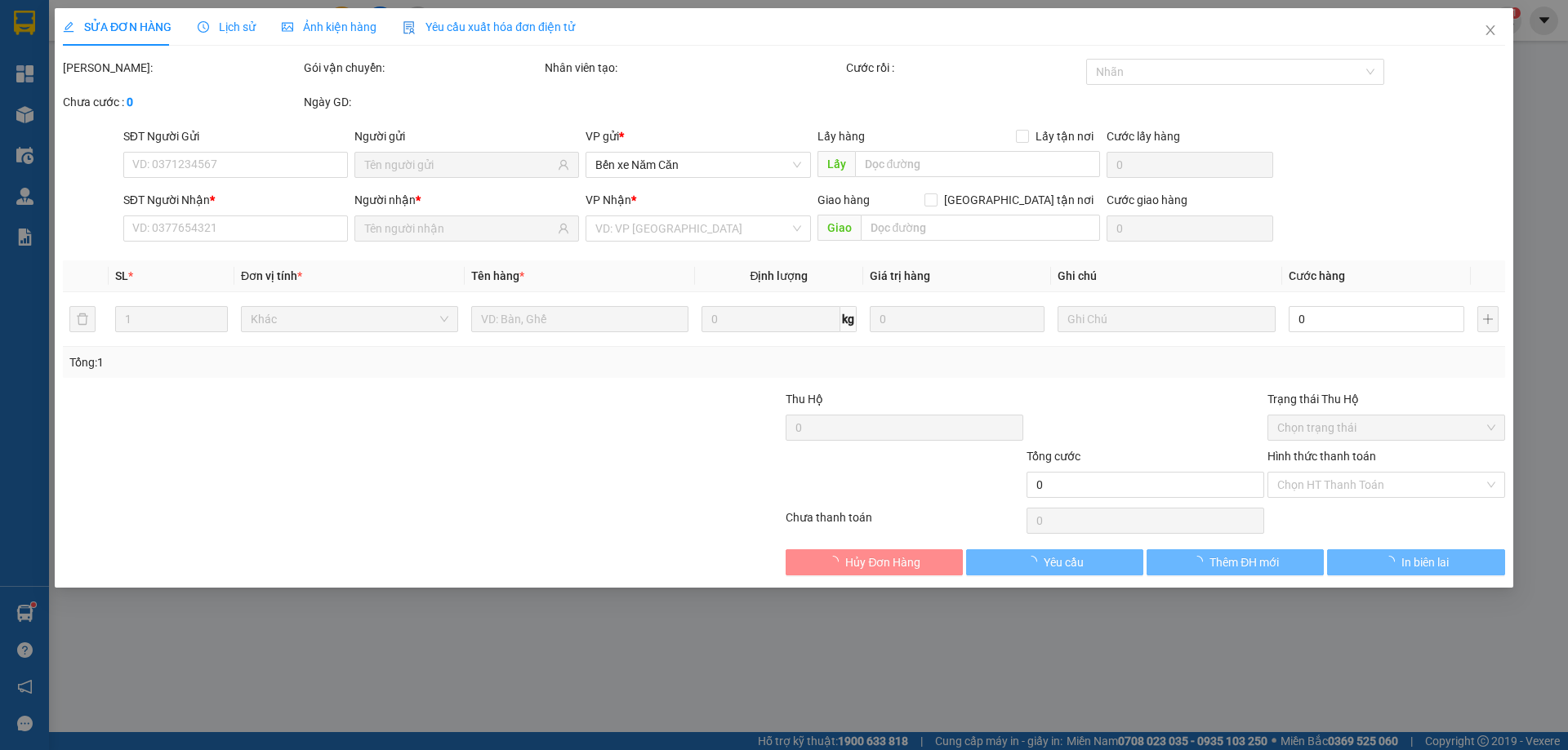
type input "0919111938"
type input "0946573999"
type input "40.000"
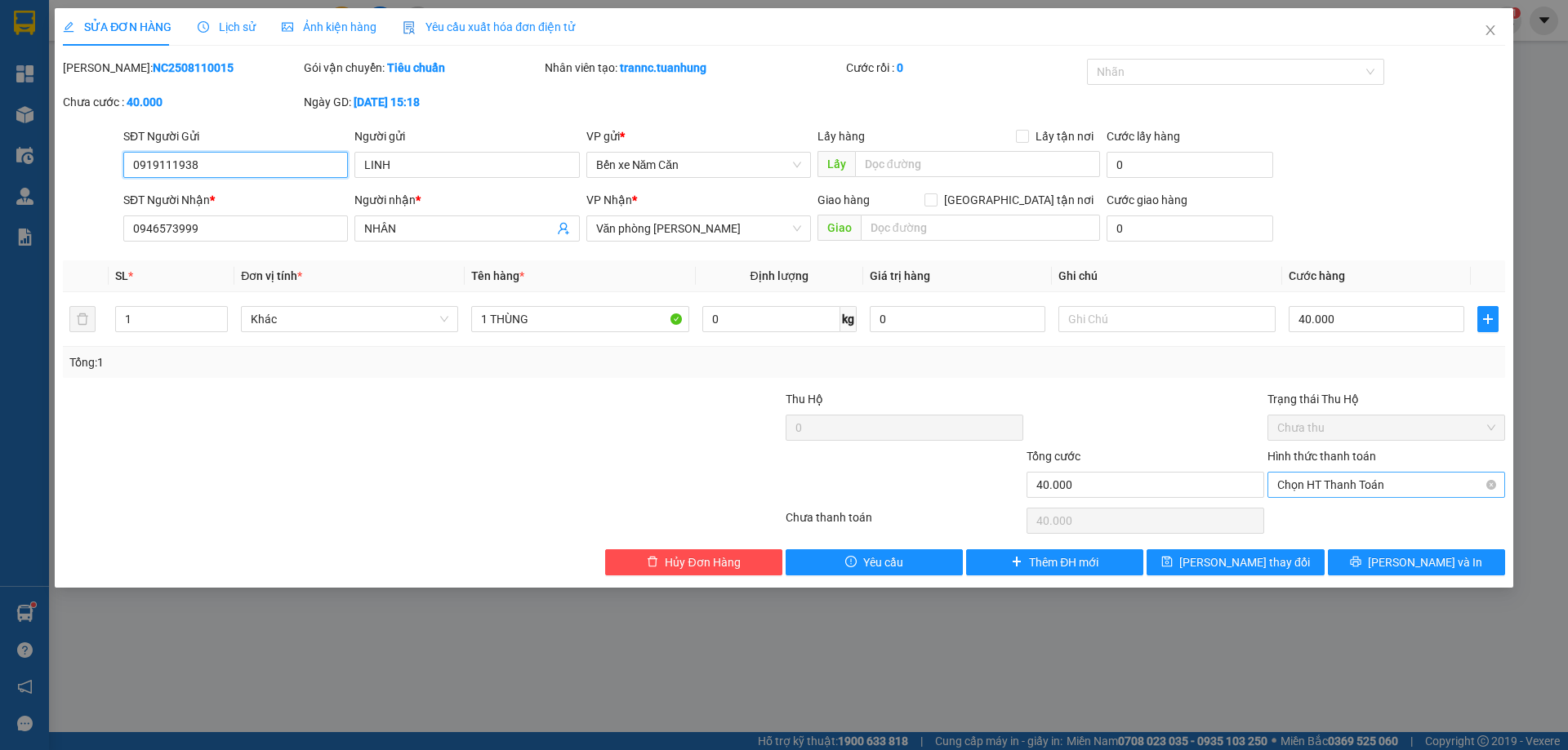
click at [1369, 482] on span "Chọn HT Thanh Toán" at bounding box center [1386, 485] width 218 height 24
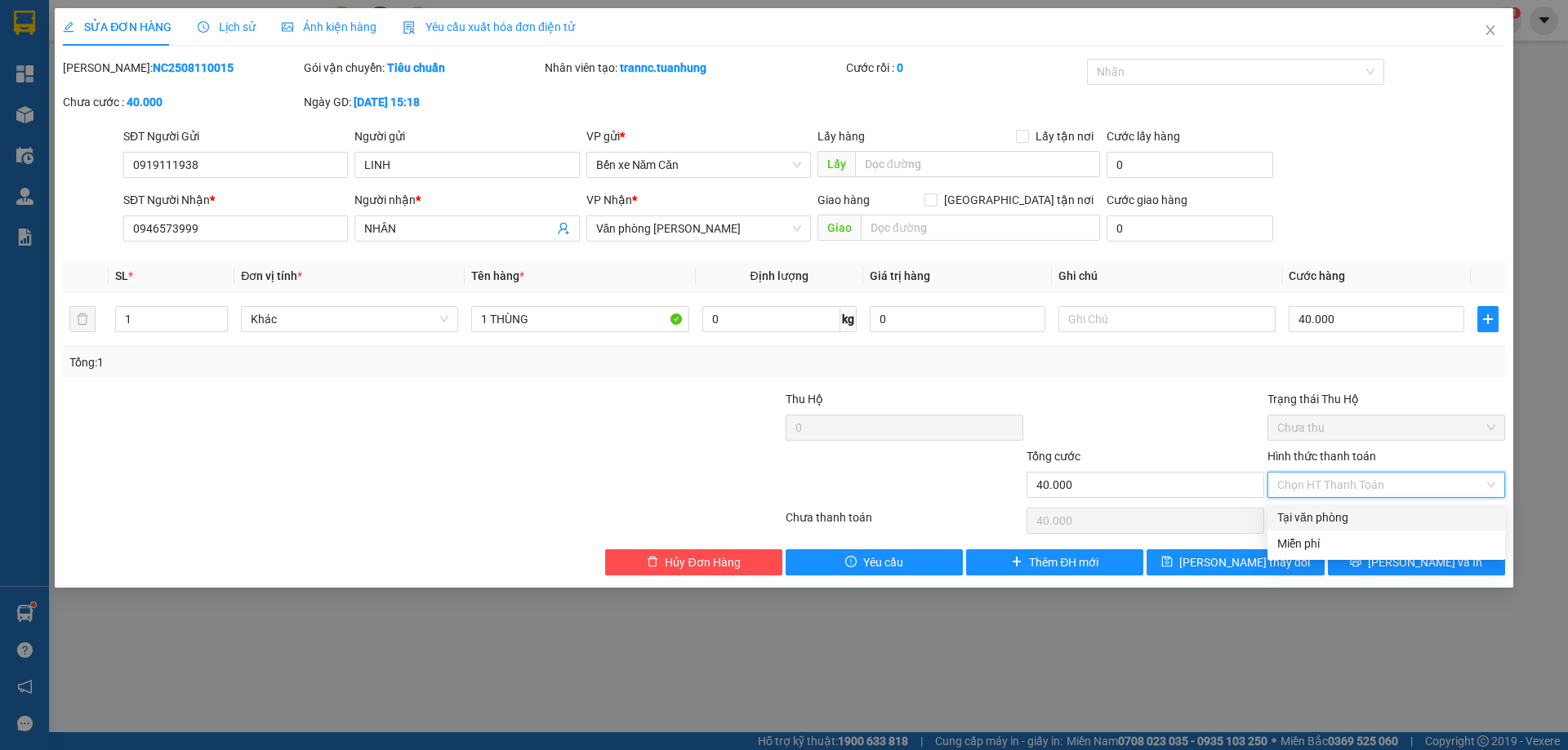
click at [1354, 513] on div "Tại văn phòng" at bounding box center [1386, 518] width 218 height 18
type input "0"
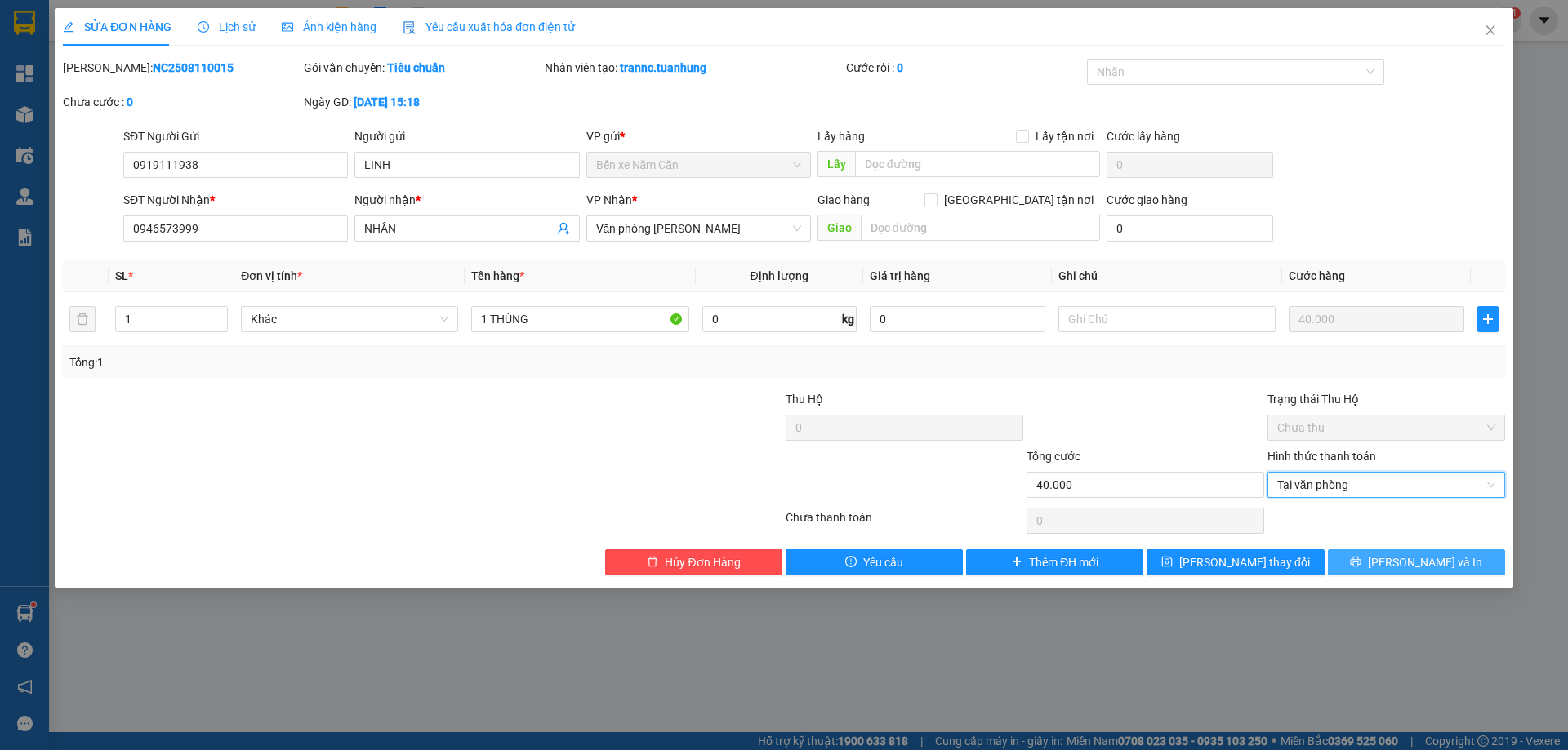
click at [1373, 556] on button "[PERSON_NAME] và In" at bounding box center [1416, 562] width 177 height 26
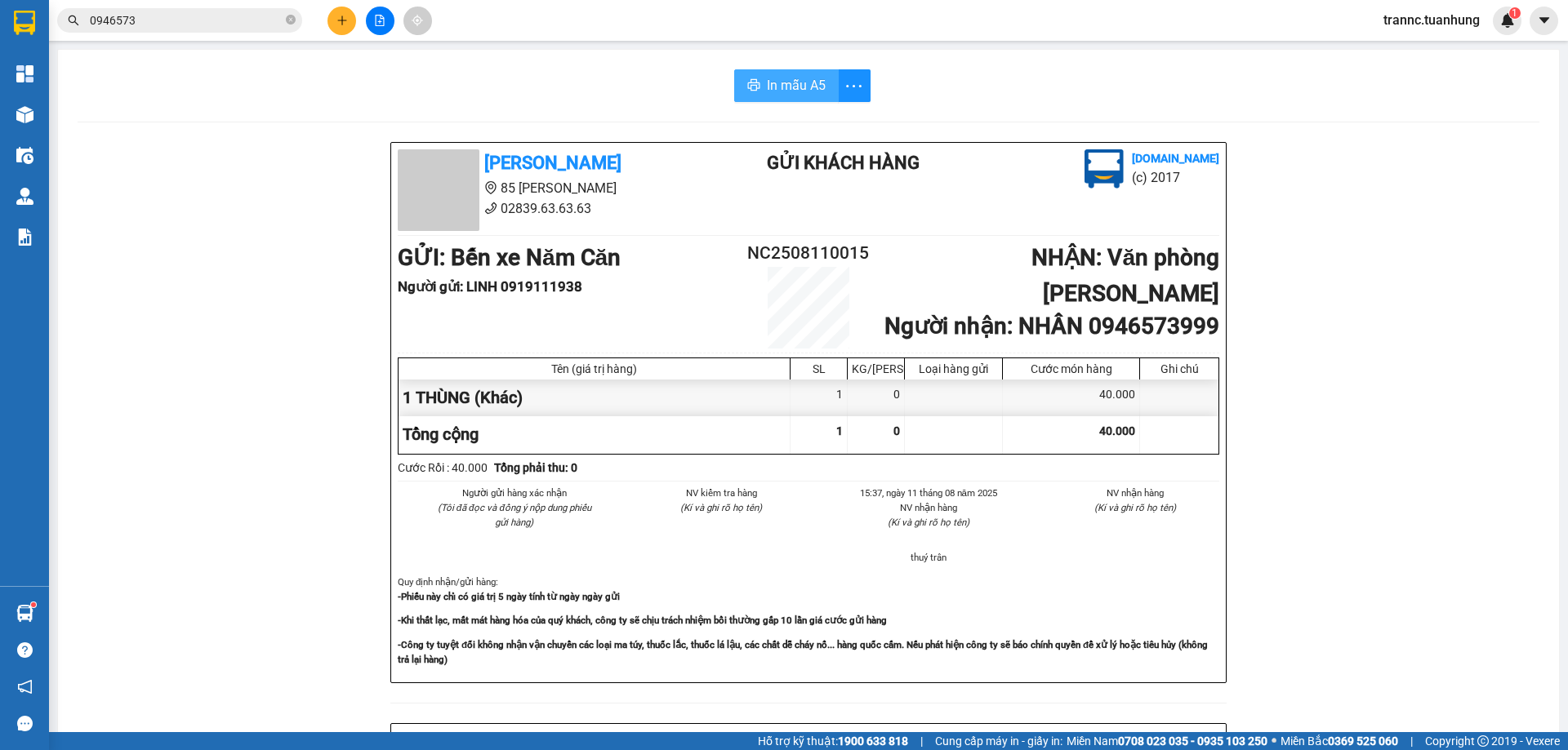
click at [805, 88] on span "In mẫu A5" at bounding box center [796, 85] width 59 height 21
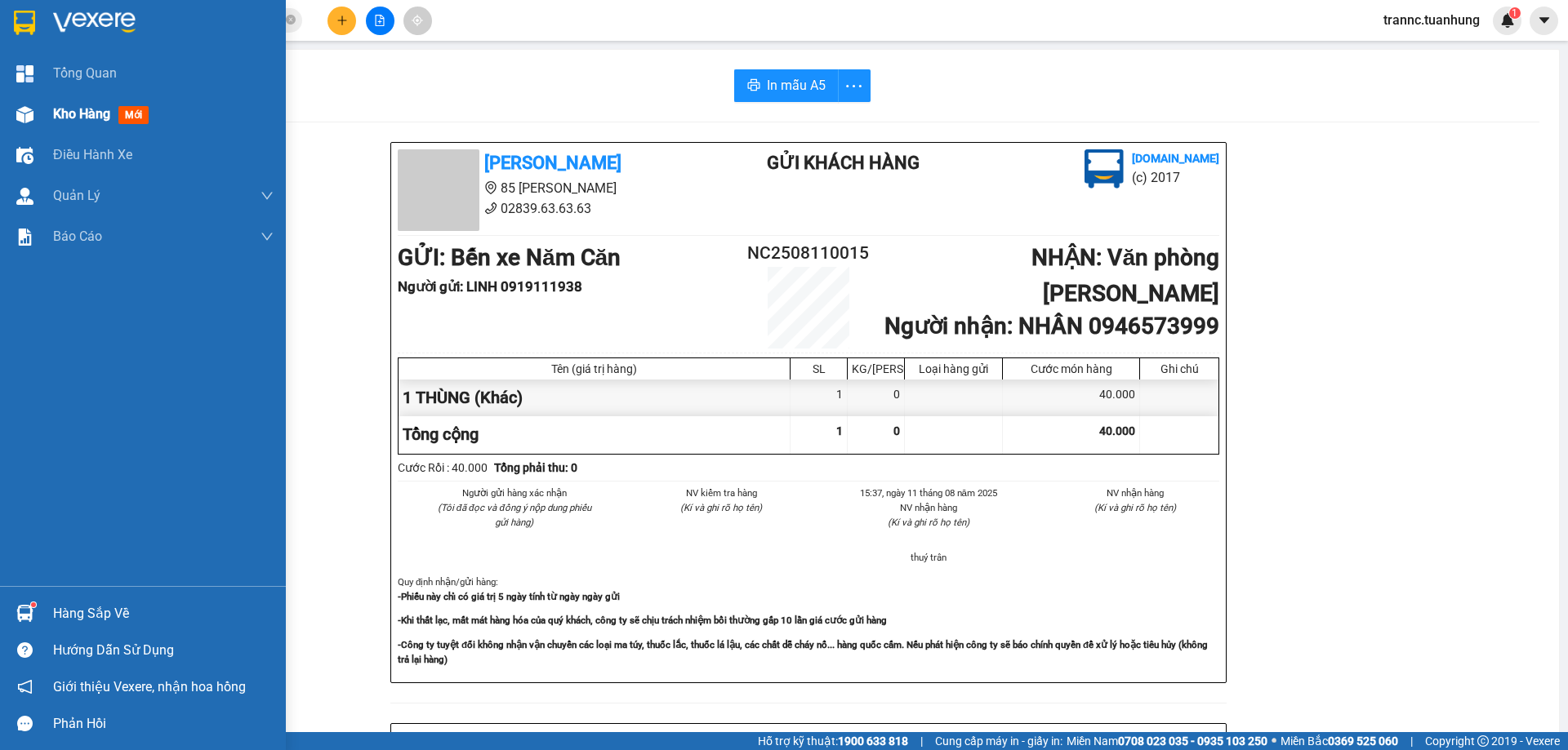
click at [140, 115] on span "mới" at bounding box center [133, 115] width 30 height 18
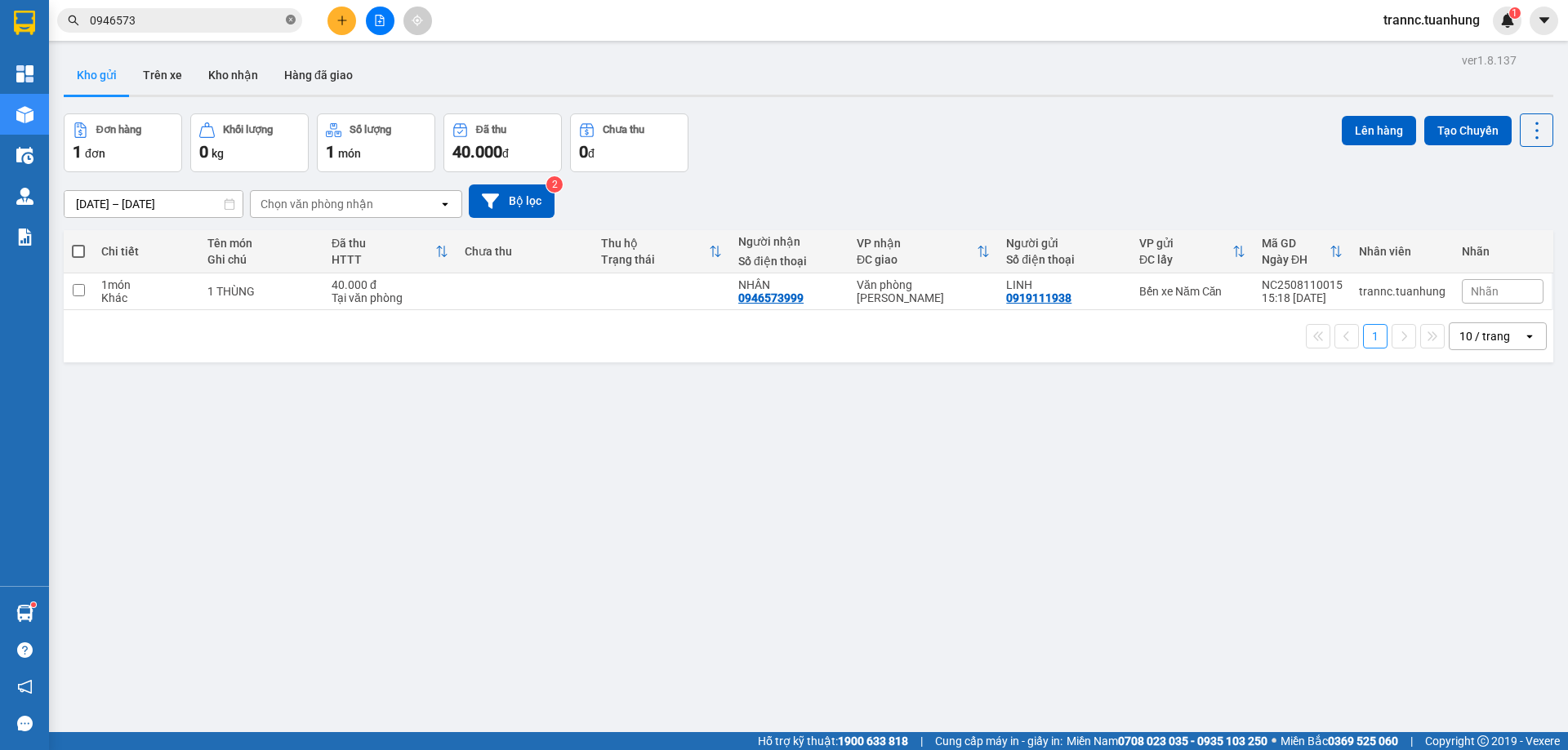
click at [288, 20] on icon "close-circle" at bounding box center [291, 20] width 10 height 10
click at [231, 21] on input "text" at bounding box center [186, 21] width 193 height 18
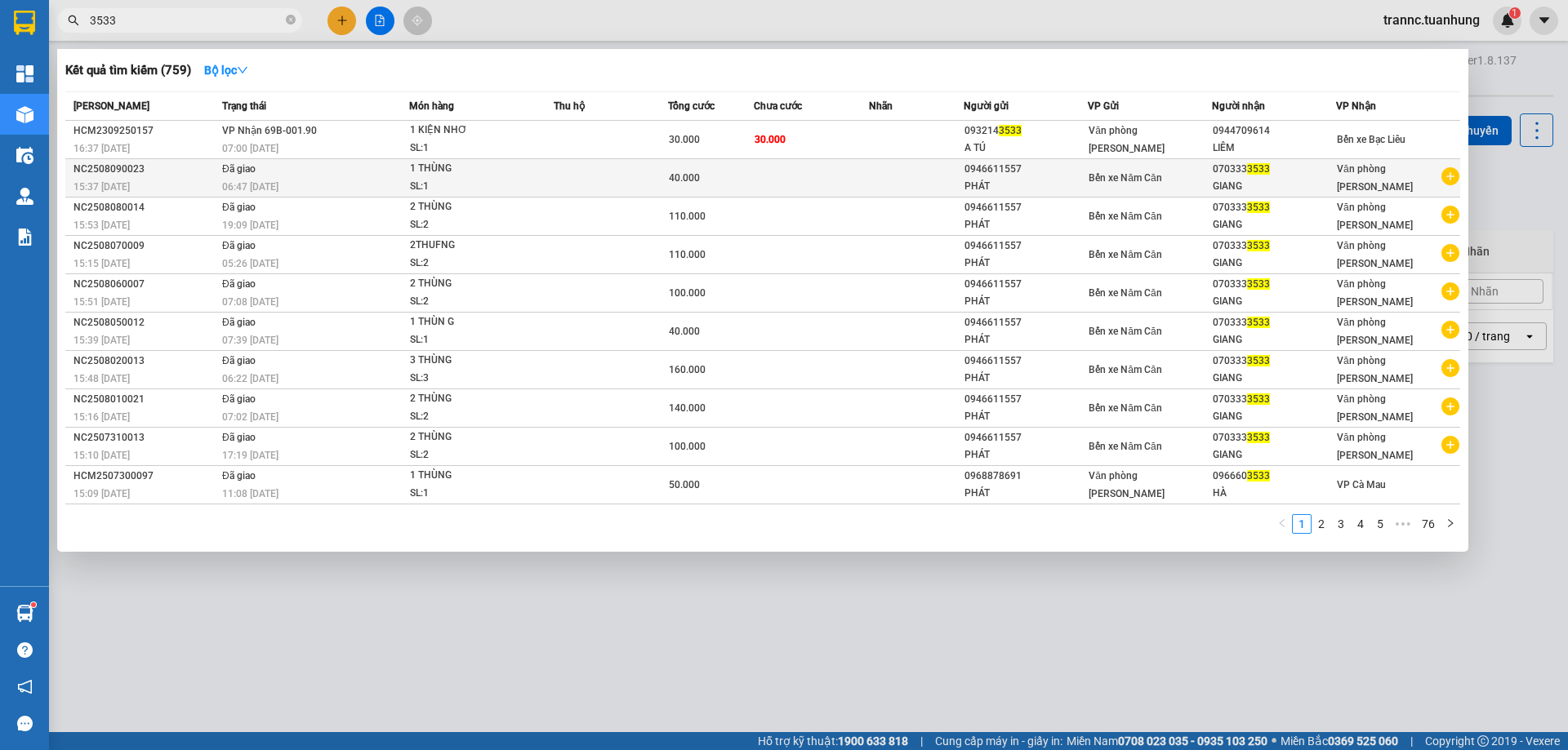
type input "3533"
click at [1449, 179] on icon "plus-circle" at bounding box center [1450, 176] width 18 height 18
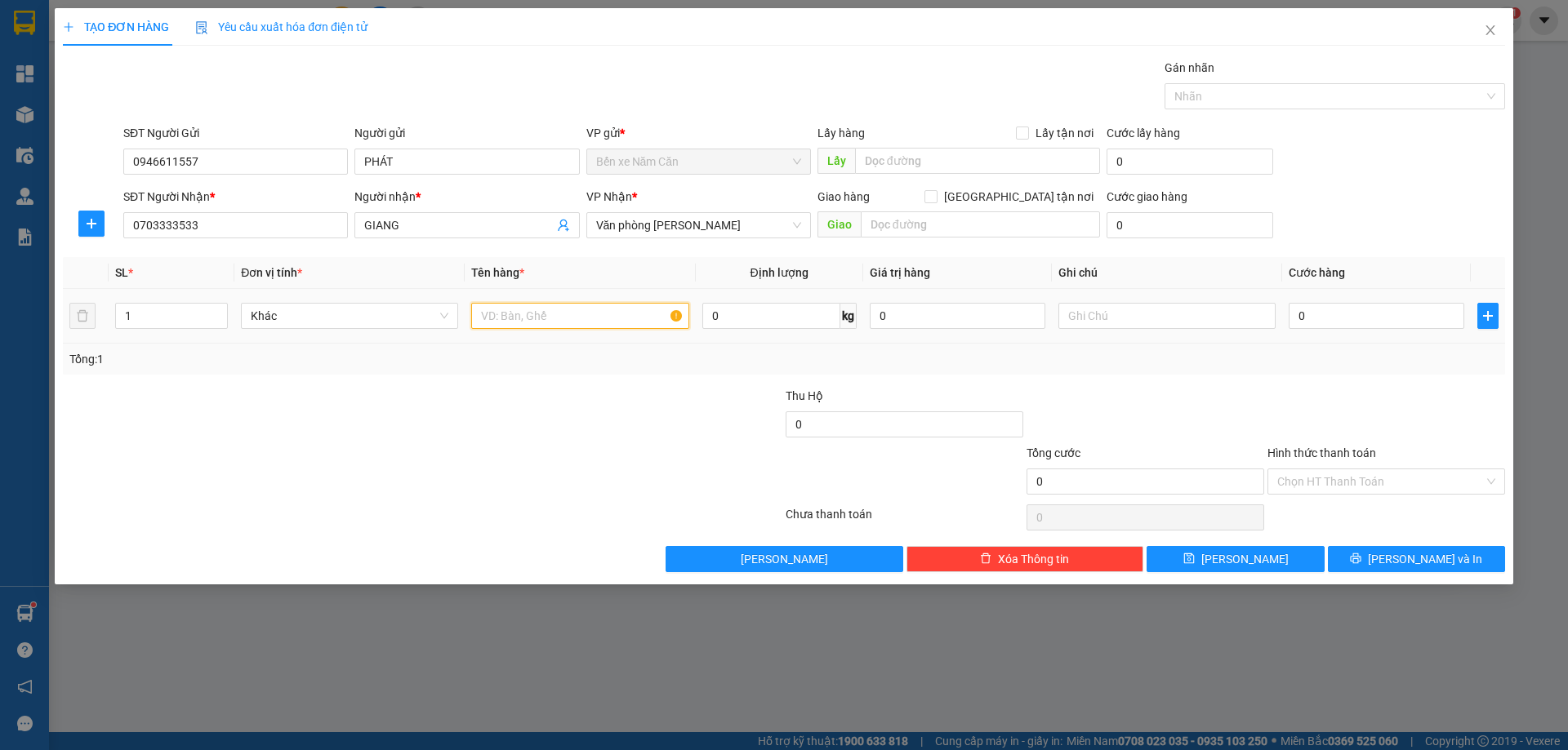
click at [566, 309] on input "text" at bounding box center [580, 315] width 217 height 26
type input "1 THÙNG"
click at [1323, 315] on input "0" at bounding box center [1376, 315] width 175 height 26
type input "4"
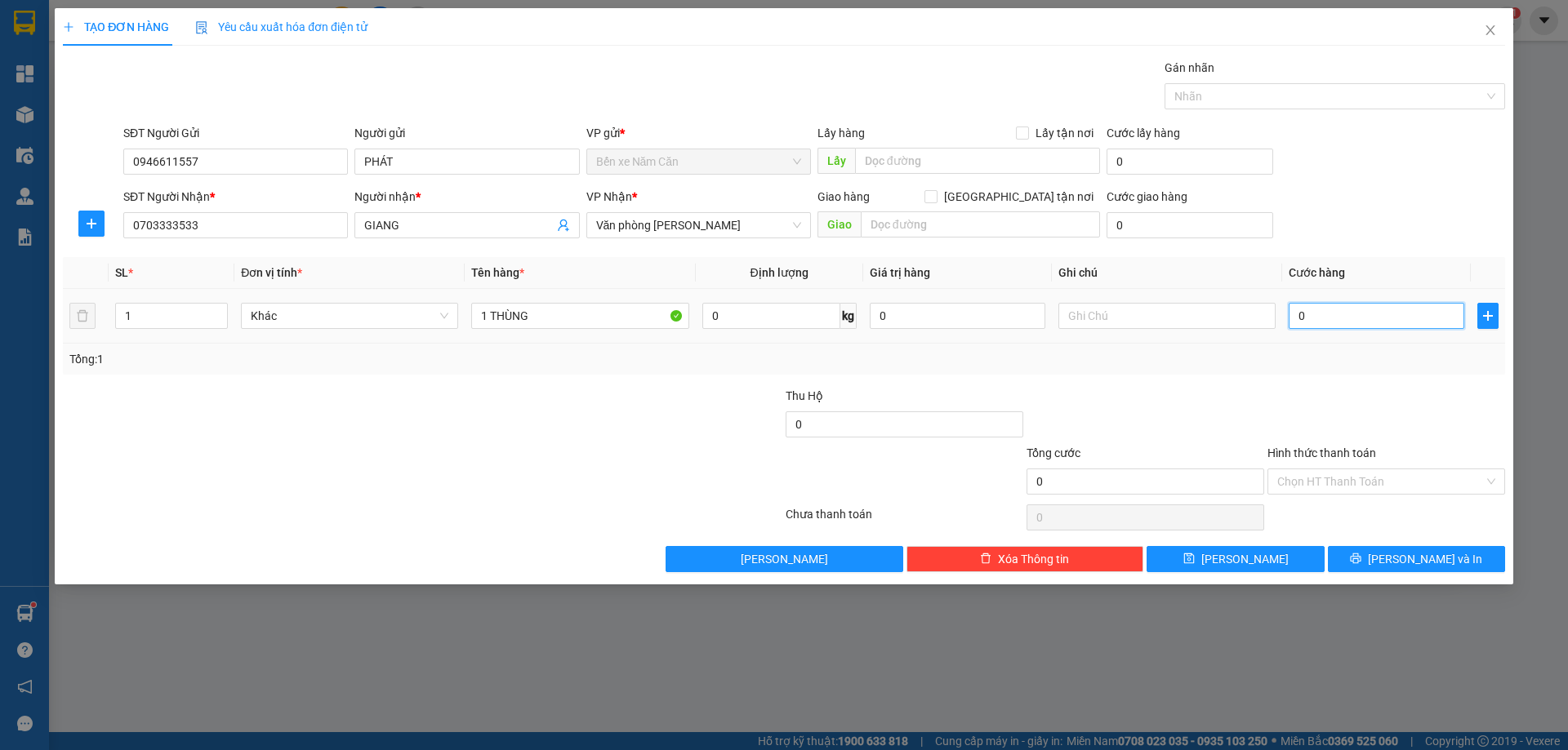
type input "4"
type input "40"
type input "40.000"
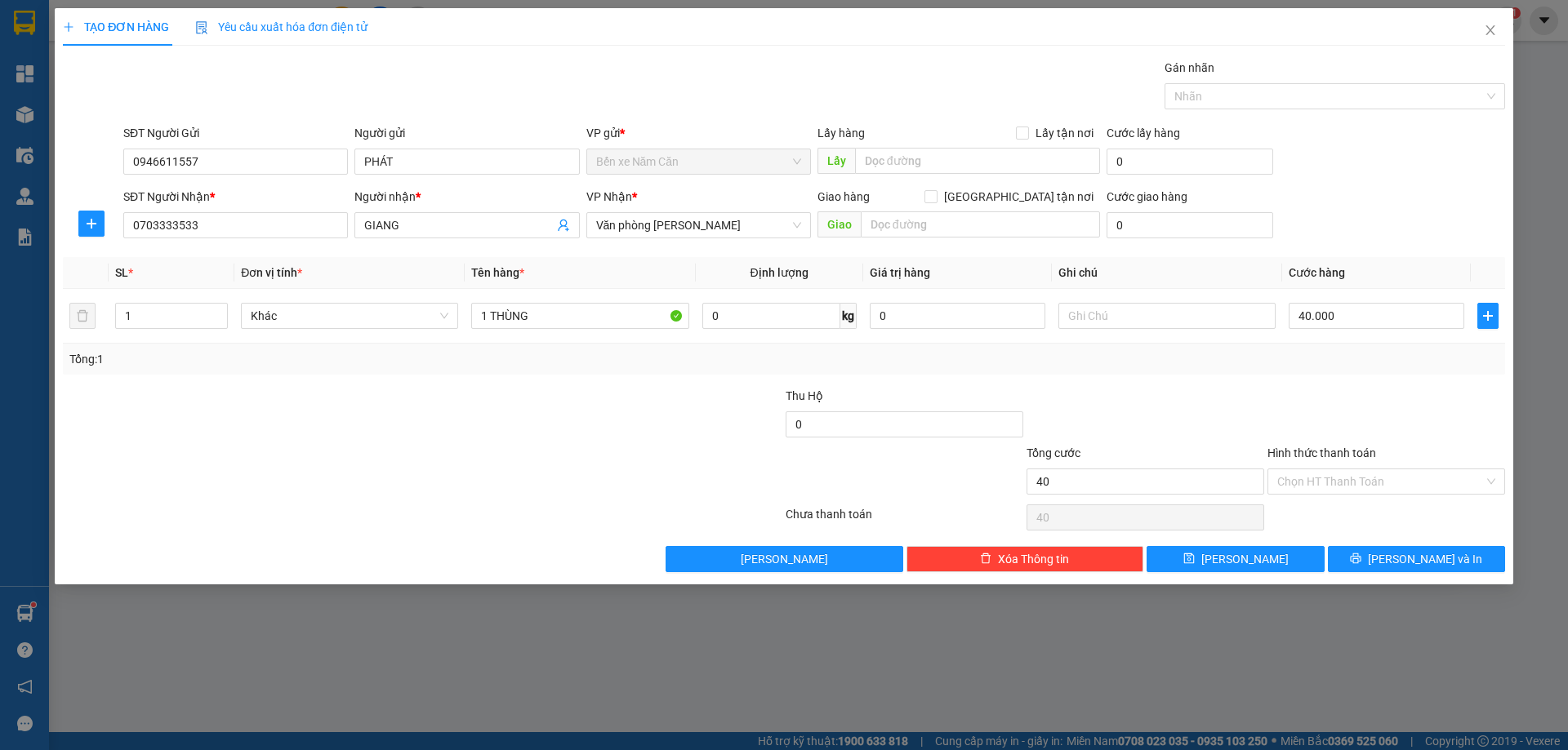
type input "40.000"
click at [1233, 420] on div at bounding box center [1146, 415] width 241 height 57
click at [1339, 472] on input "Hình thức thanh toán" at bounding box center [1380, 482] width 207 height 24
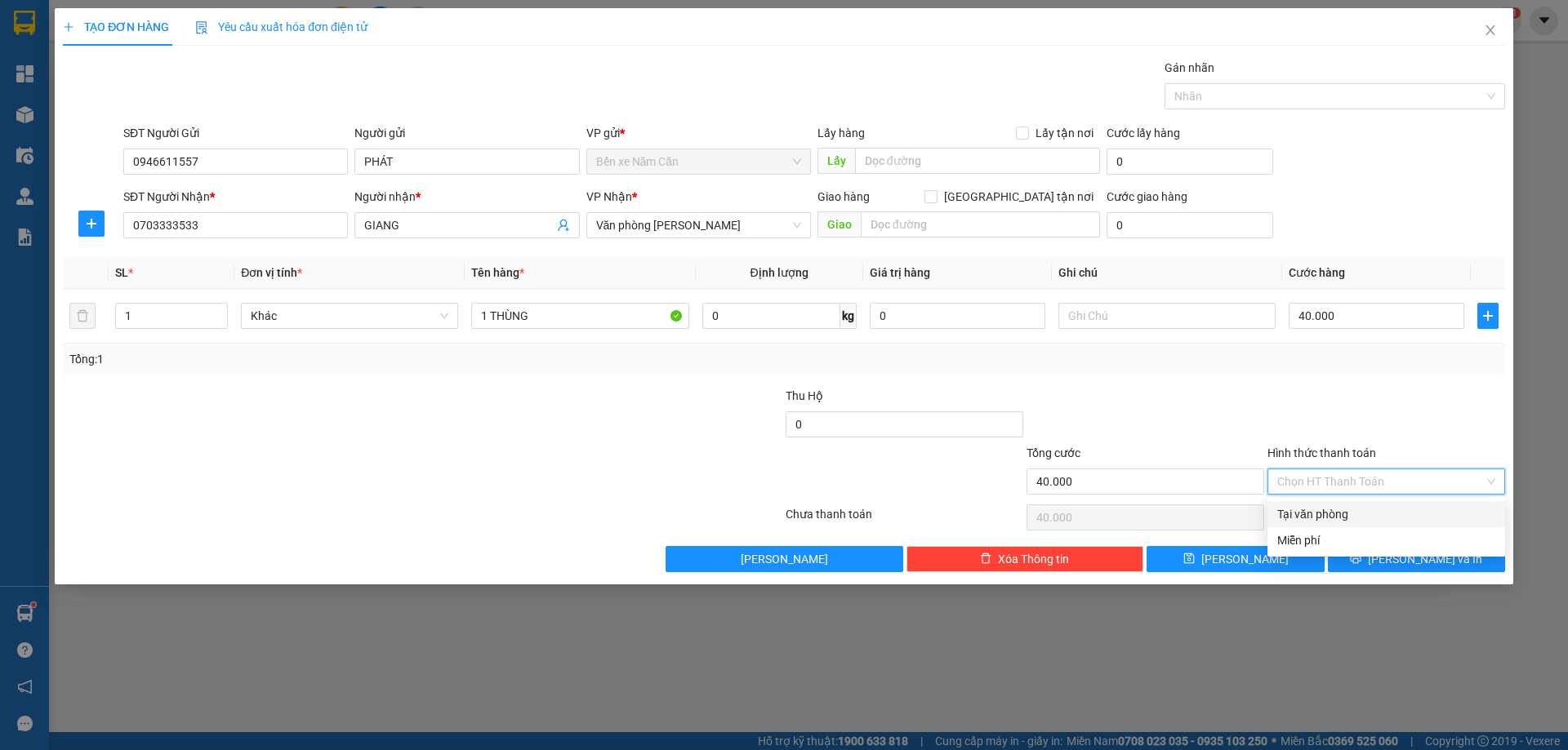
click at [1339, 517] on div "Tại văn phòng" at bounding box center [1386, 514] width 218 height 18
type input "0"
click at [1404, 559] on span "[PERSON_NAME] và In" at bounding box center [1425, 559] width 115 height 18
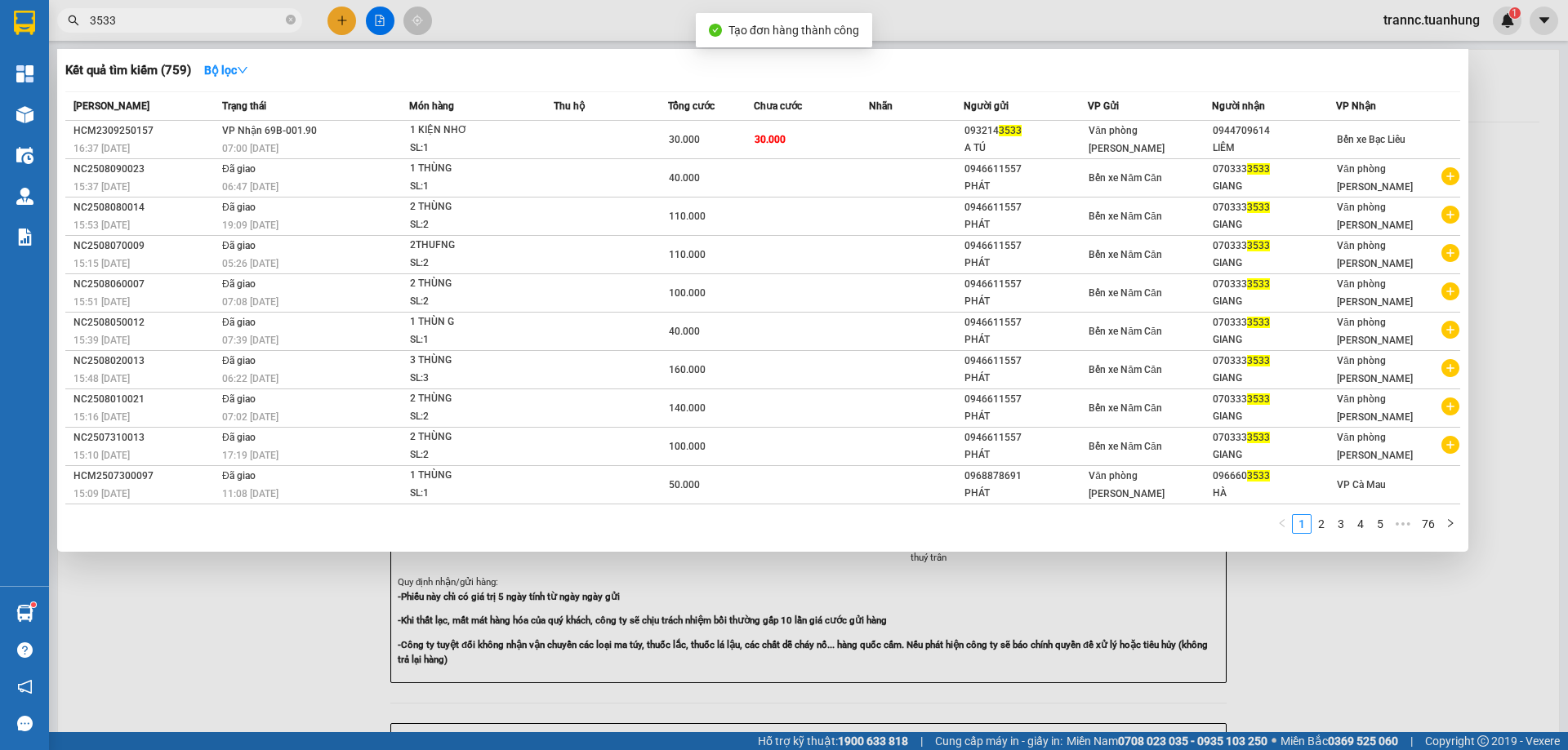
drag, startPoint x: 1301, startPoint y: 633, endPoint x: 1307, endPoint y: 612, distance: 21.8
click at [1302, 625] on div at bounding box center [784, 375] width 1568 height 750
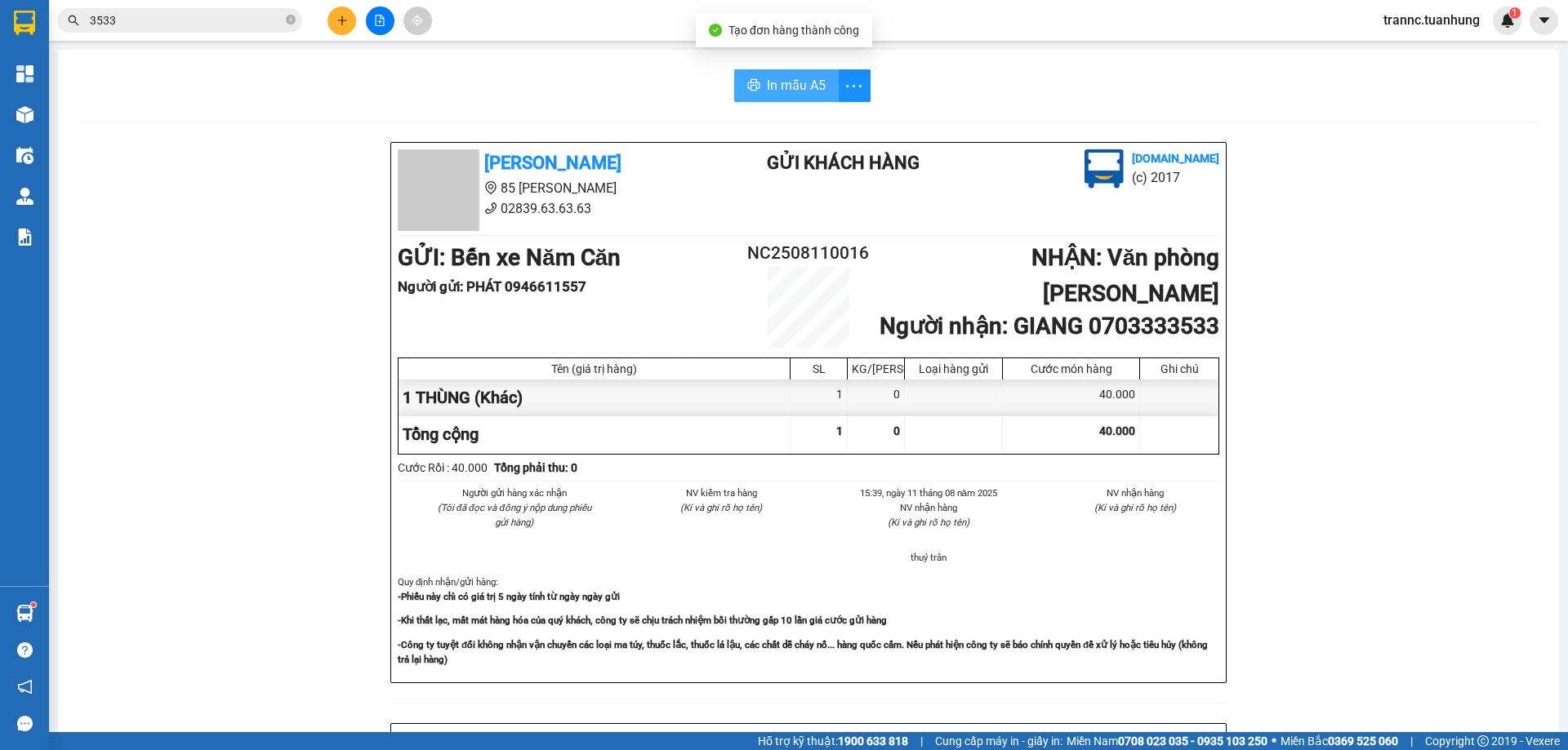
drag, startPoint x: 785, startPoint y: 75, endPoint x: 784, endPoint y: 117, distance: 42.0
click at [785, 74] on button "In mẫu A5" at bounding box center [786, 85] width 105 height 32
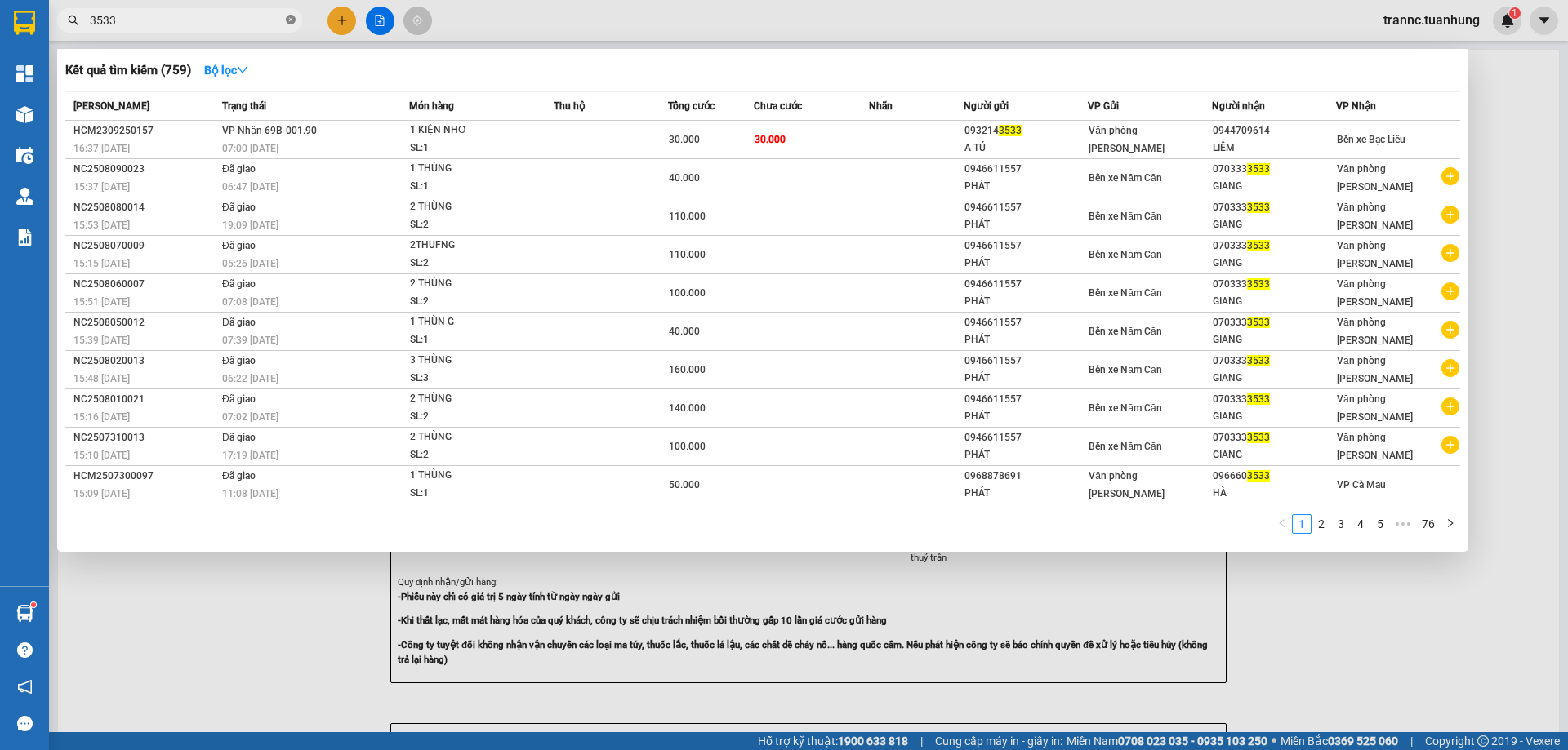
click at [288, 20] on icon "close-circle" at bounding box center [291, 20] width 10 height 10
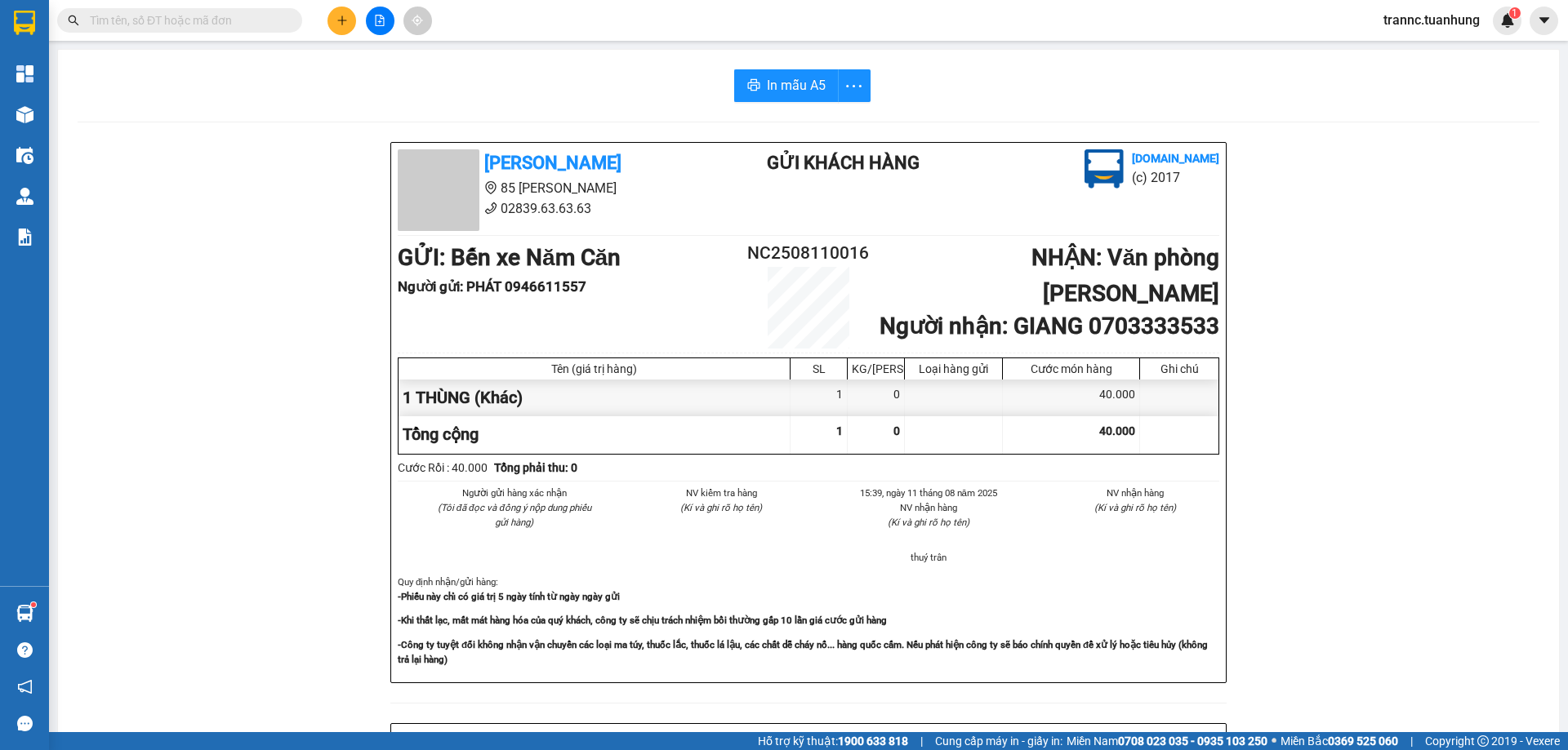
click at [191, 23] on input "text" at bounding box center [186, 21] width 193 height 18
click at [254, 23] on input "text" at bounding box center [186, 21] width 193 height 18
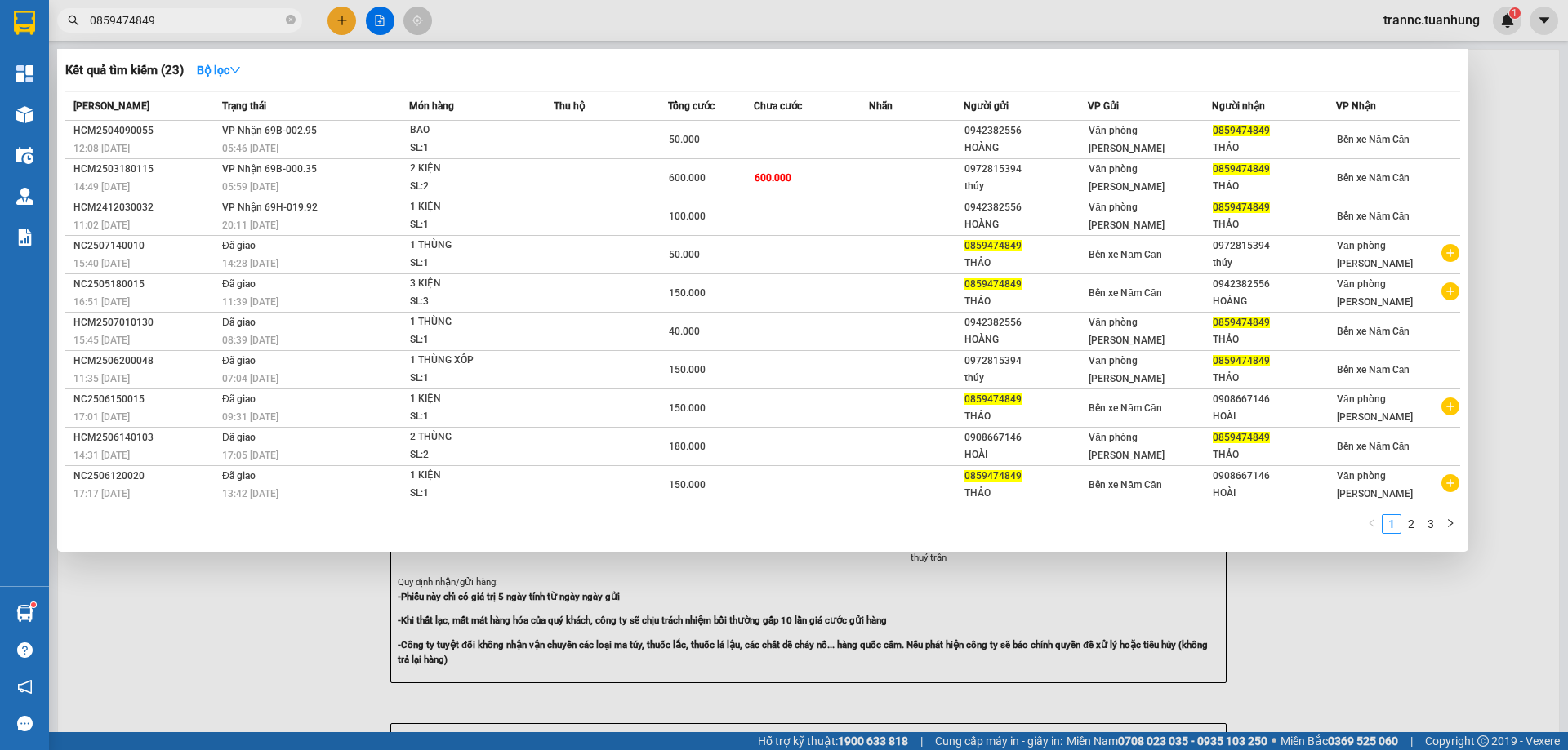
type input "0859474849"
click at [268, 606] on div at bounding box center [784, 375] width 1568 height 750
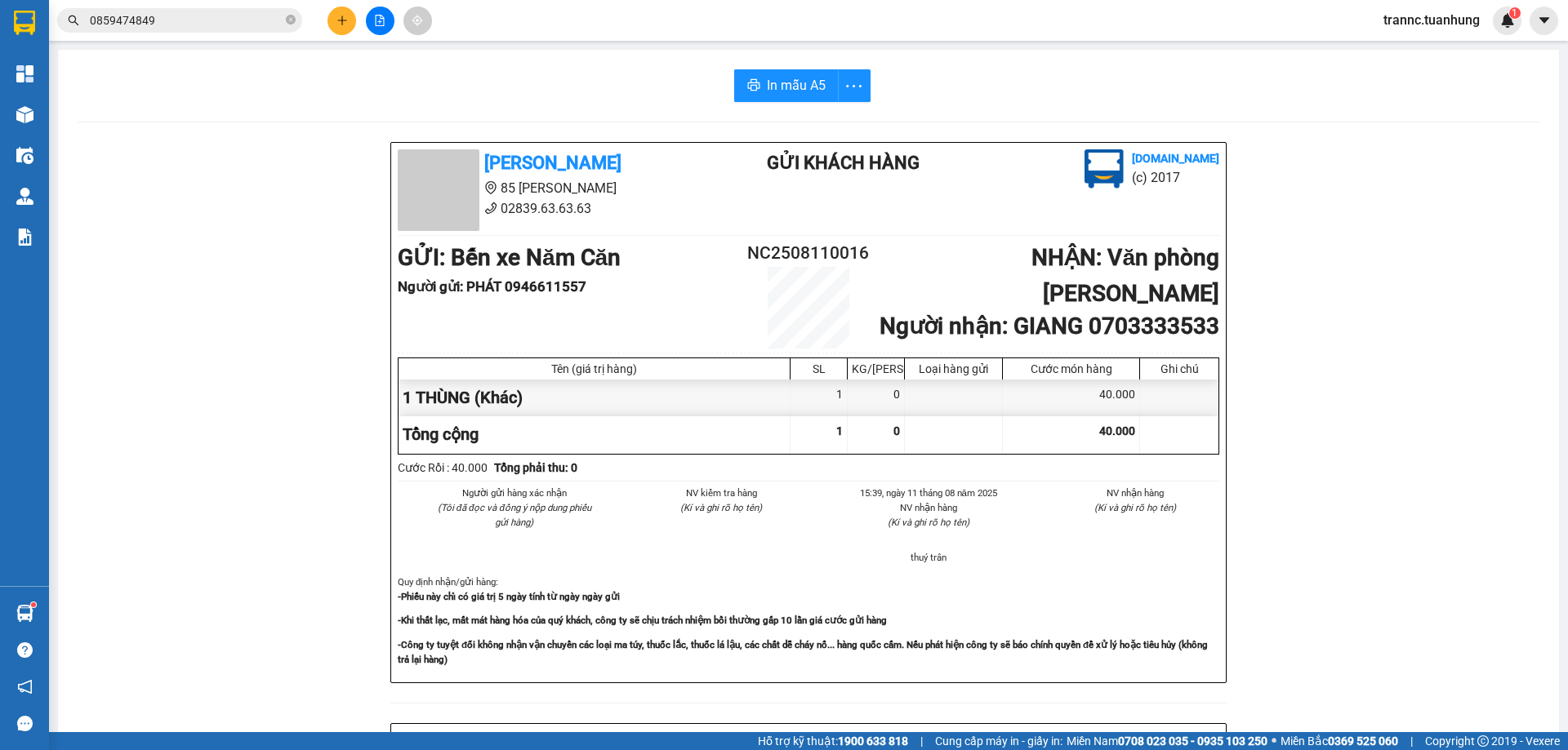
click at [204, 27] on input "0859474849" at bounding box center [186, 21] width 193 height 18
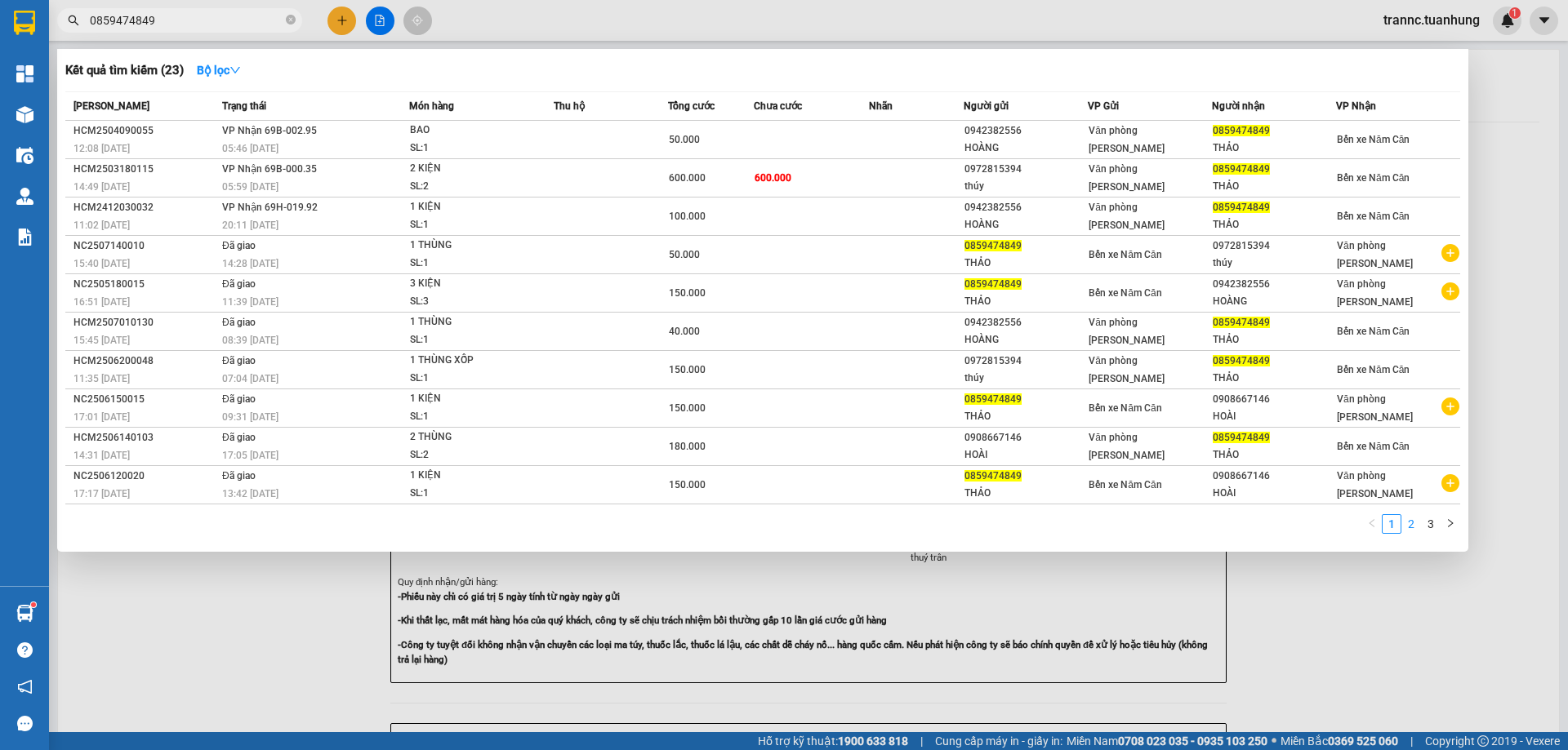
click at [1406, 524] on link "2" at bounding box center [1411, 524] width 18 height 18
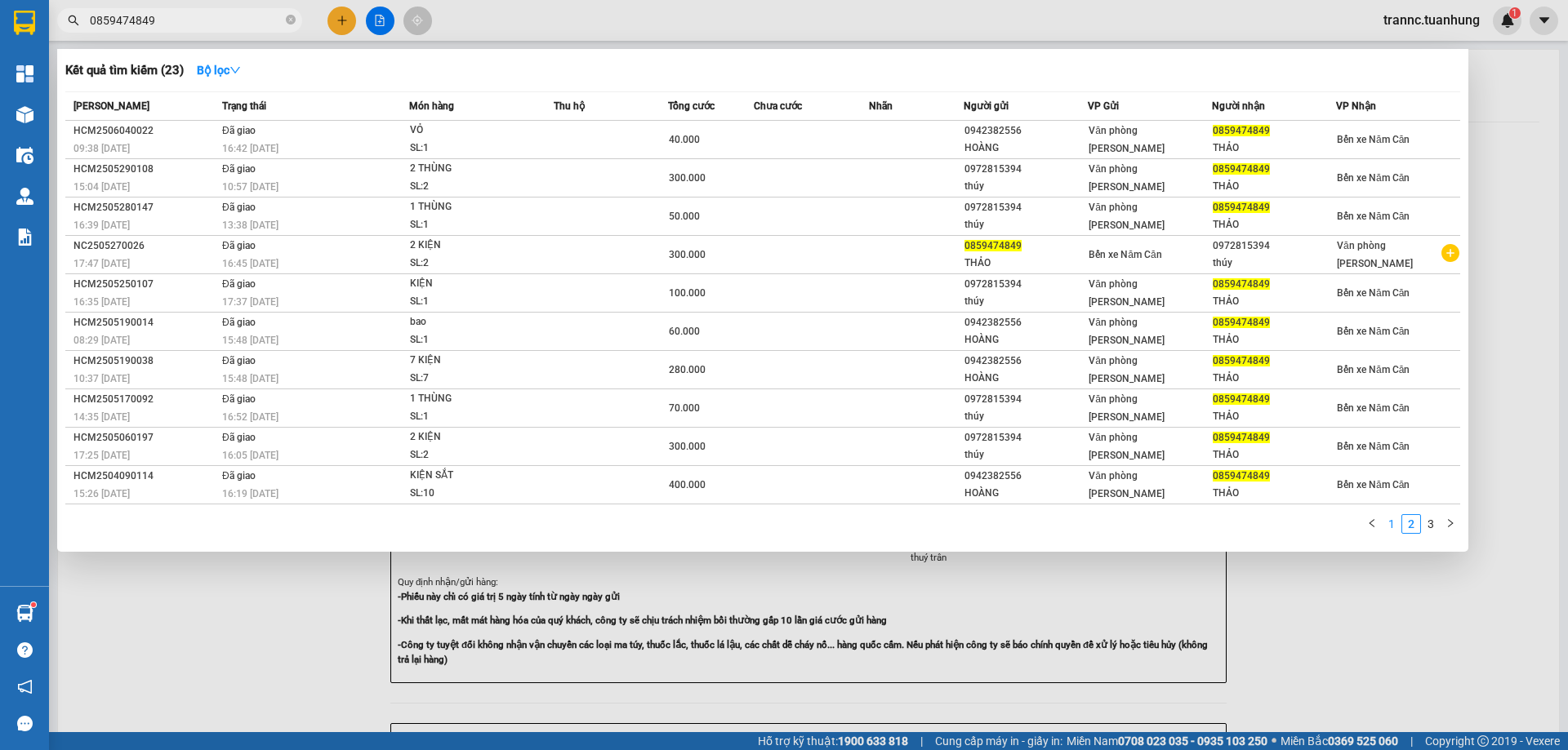
click at [1389, 526] on link "1" at bounding box center [1392, 524] width 18 height 18
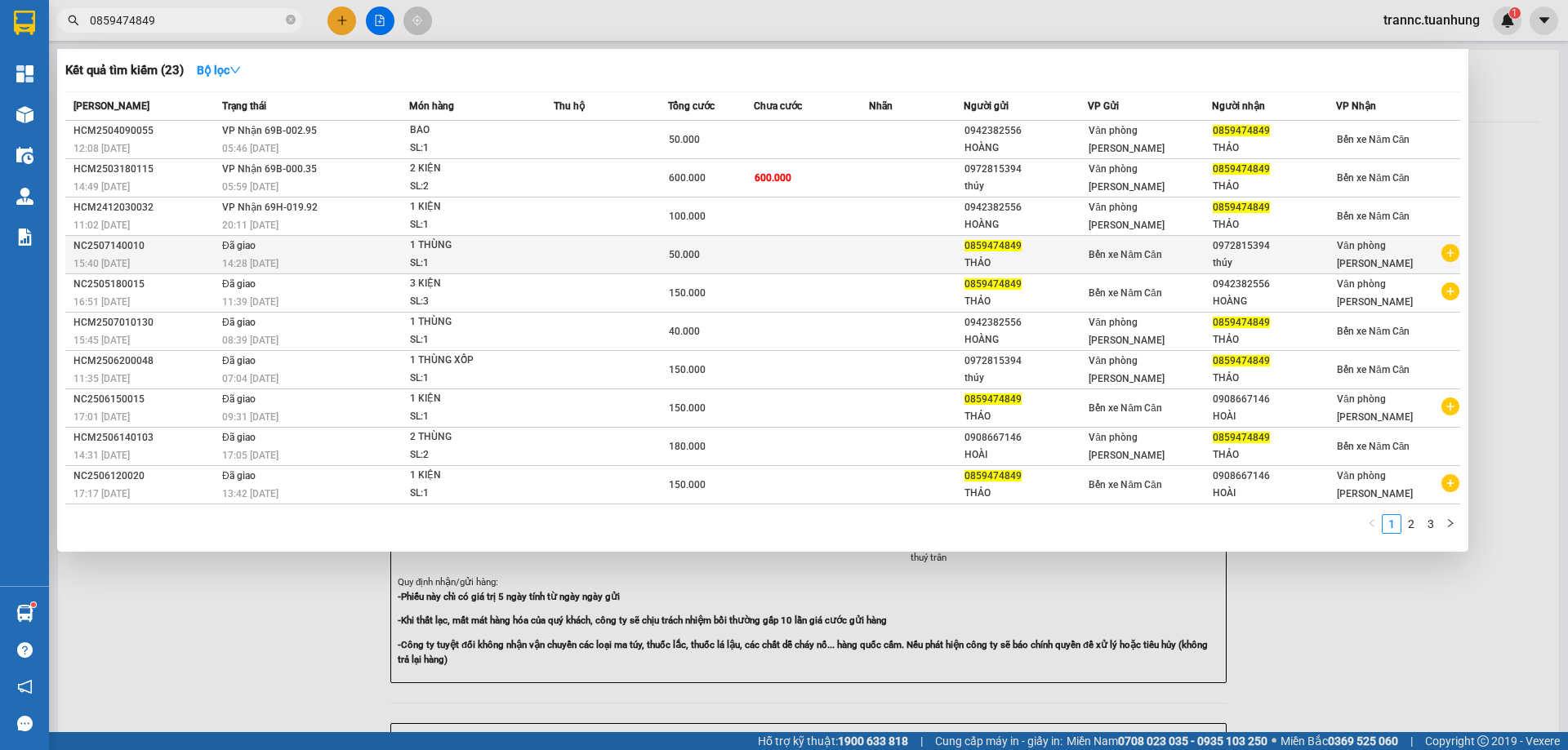
click at [1450, 255] on icon "plus-circle" at bounding box center [1450, 253] width 18 height 18
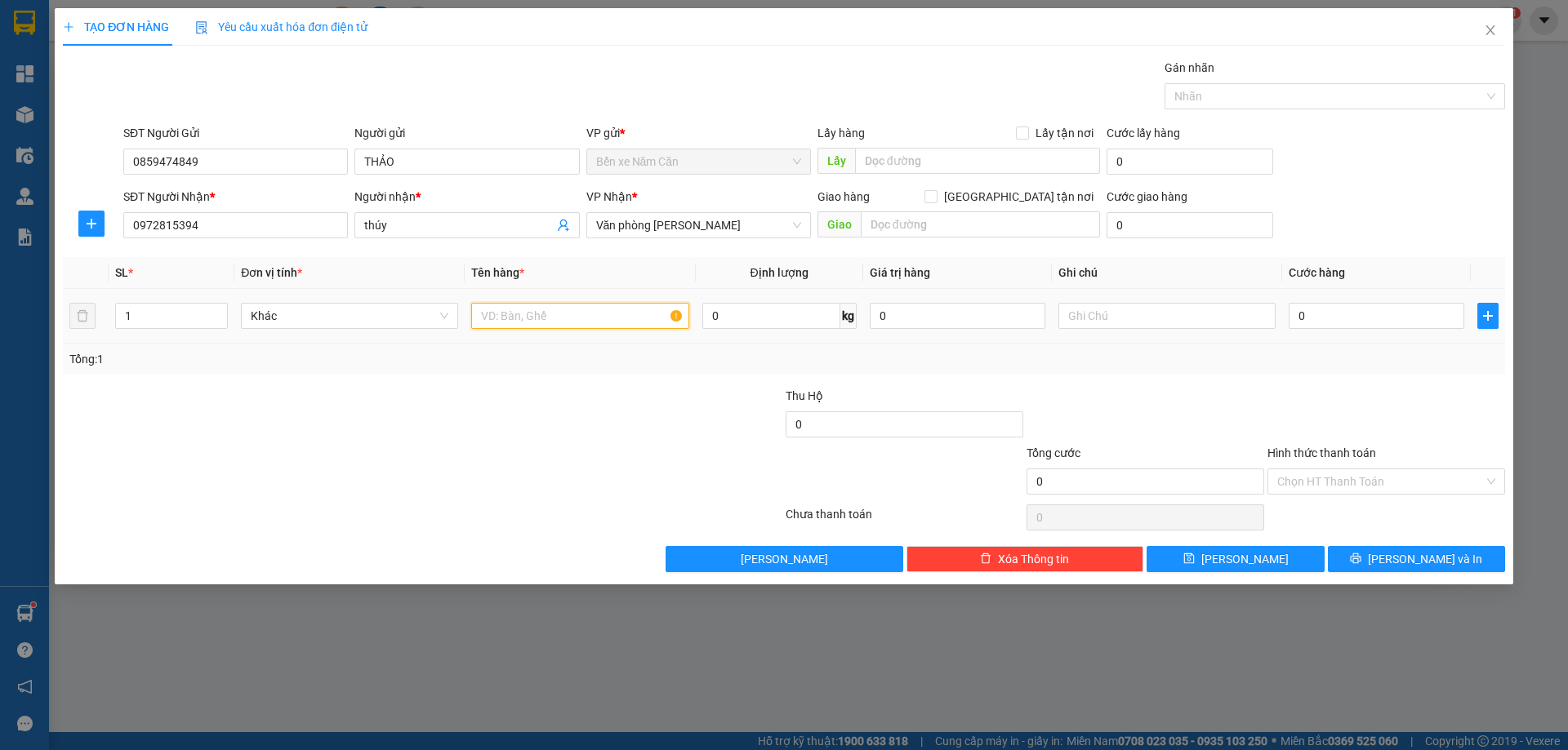
click at [597, 307] on input "text" at bounding box center [580, 315] width 217 height 26
type input "1 KIỆN"
click at [1341, 314] on input "0" at bounding box center [1376, 315] width 175 height 26
click at [1124, 319] on input "text" at bounding box center [1167, 315] width 217 height 26
click at [1358, 312] on input "0" at bounding box center [1376, 315] width 175 height 26
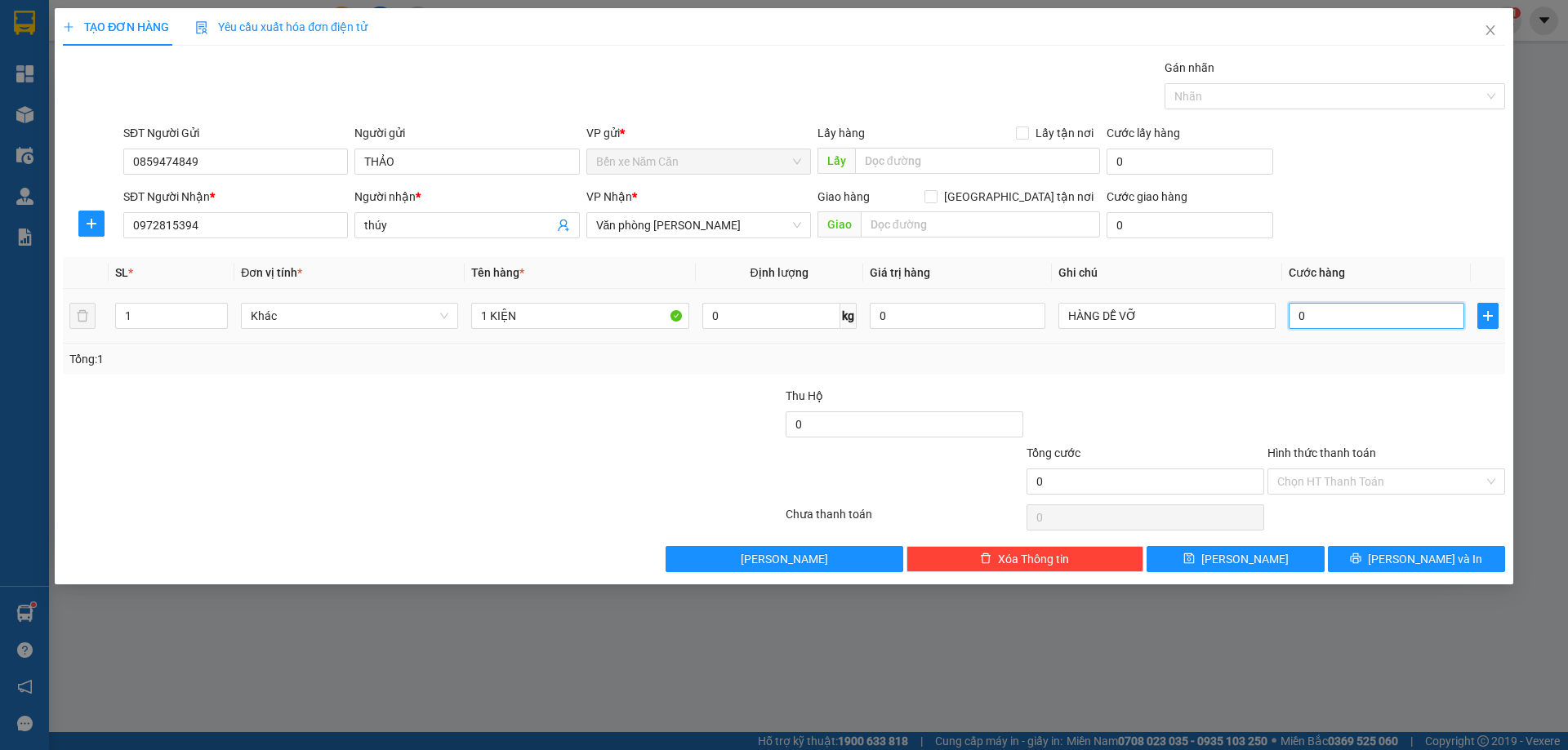
click at [1311, 320] on input "0" at bounding box center [1376, 315] width 175 height 26
click at [1300, 317] on input "0" at bounding box center [1376, 315] width 175 height 26
click at [1310, 318] on input "0" at bounding box center [1376, 315] width 175 height 26
click at [1291, 319] on input "0" at bounding box center [1376, 315] width 175 height 26
click at [1332, 316] on input "0" at bounding box center [1376, 315] width 175 height 26
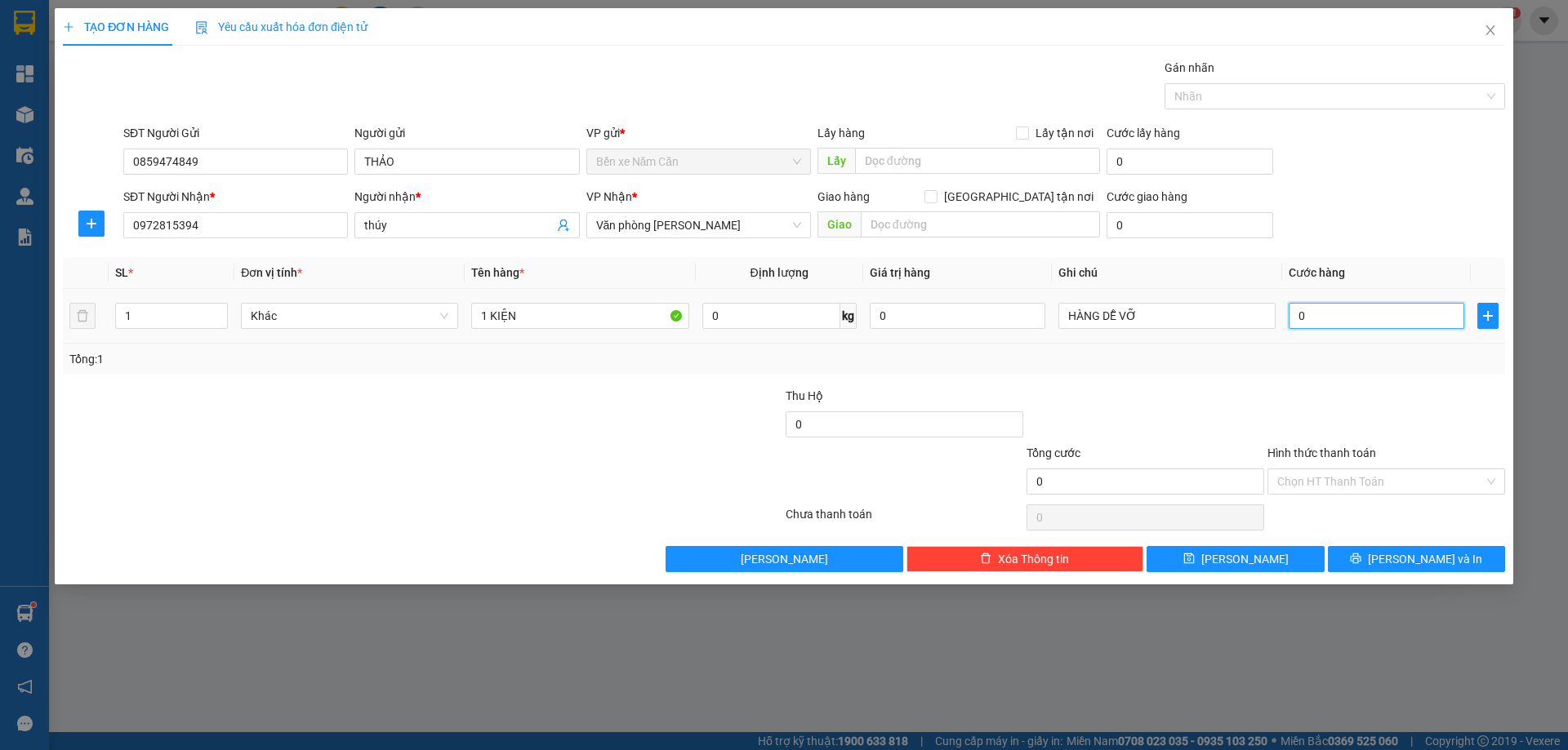
click at [1294, 314] on input "0" at bounding box center [1376, 315] width 175 height 26
click at [1177, 321] on input "HÀNG DỄ VỠ" at bounding box center [1167, 315] width 217 height 26
type input "HÀNG DỄ VỠ XIN NHẸ TAY"
click at [1315, 317] on input "0" at bounding box center [1376, 315] width 175 height 26
type input "1"
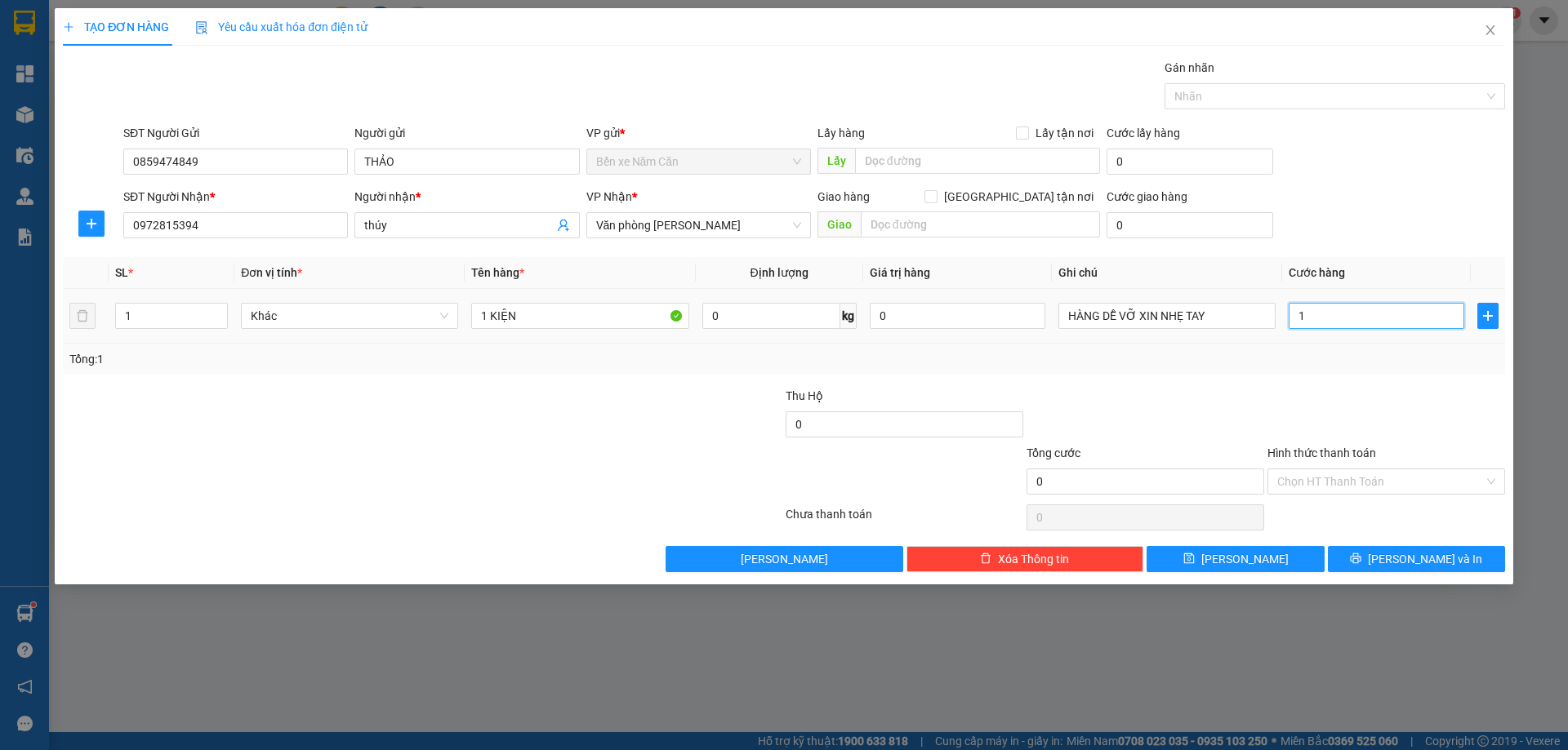
type input "1"
type input "15"
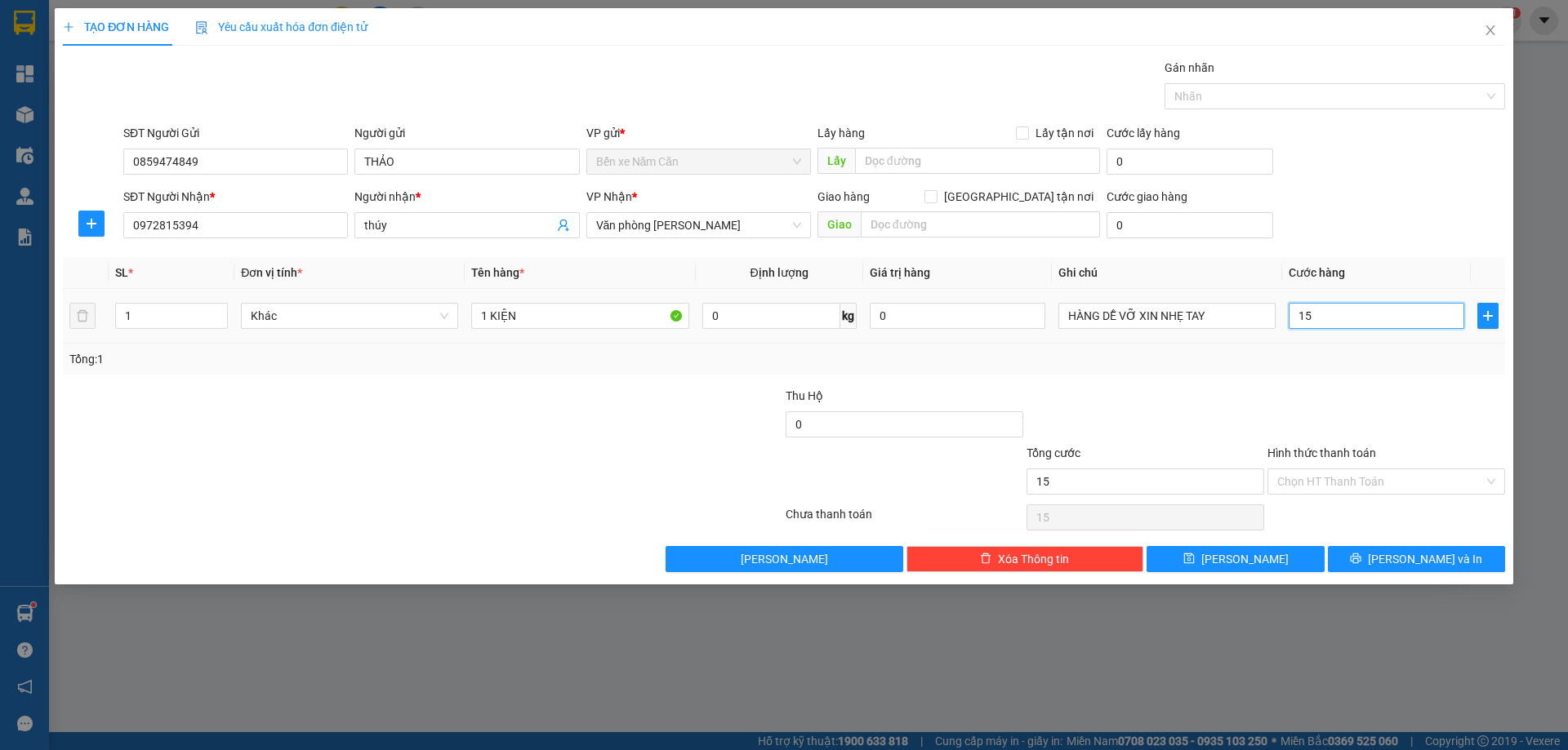
type input "150"
type input "150.000"
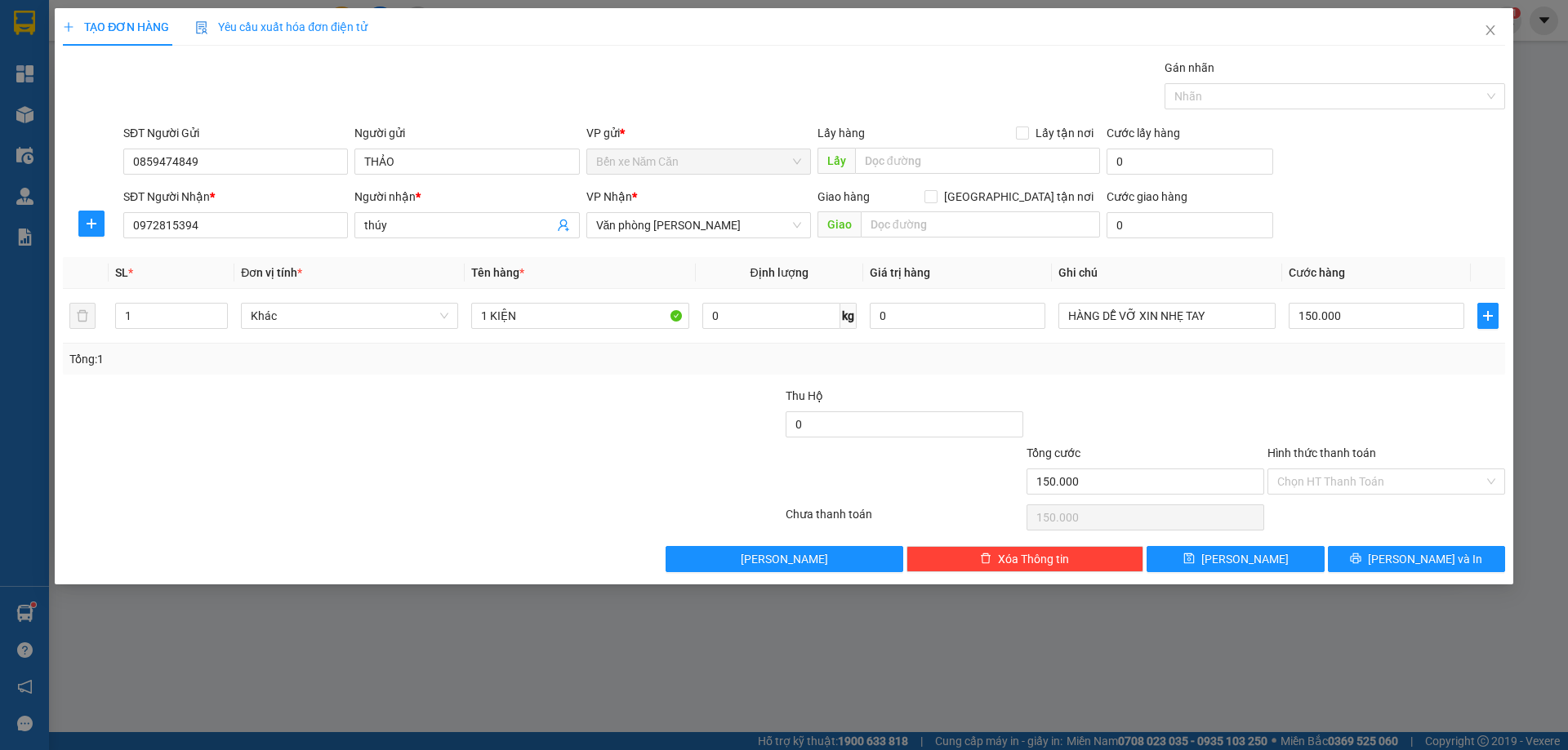
click at [1350, 401] on div at bounding box center [1387, 415] width 241 height 57
click at [1335, 475] on input "Hình thức thanh toán" at bounding box center [1380, 482] width 207 height 24
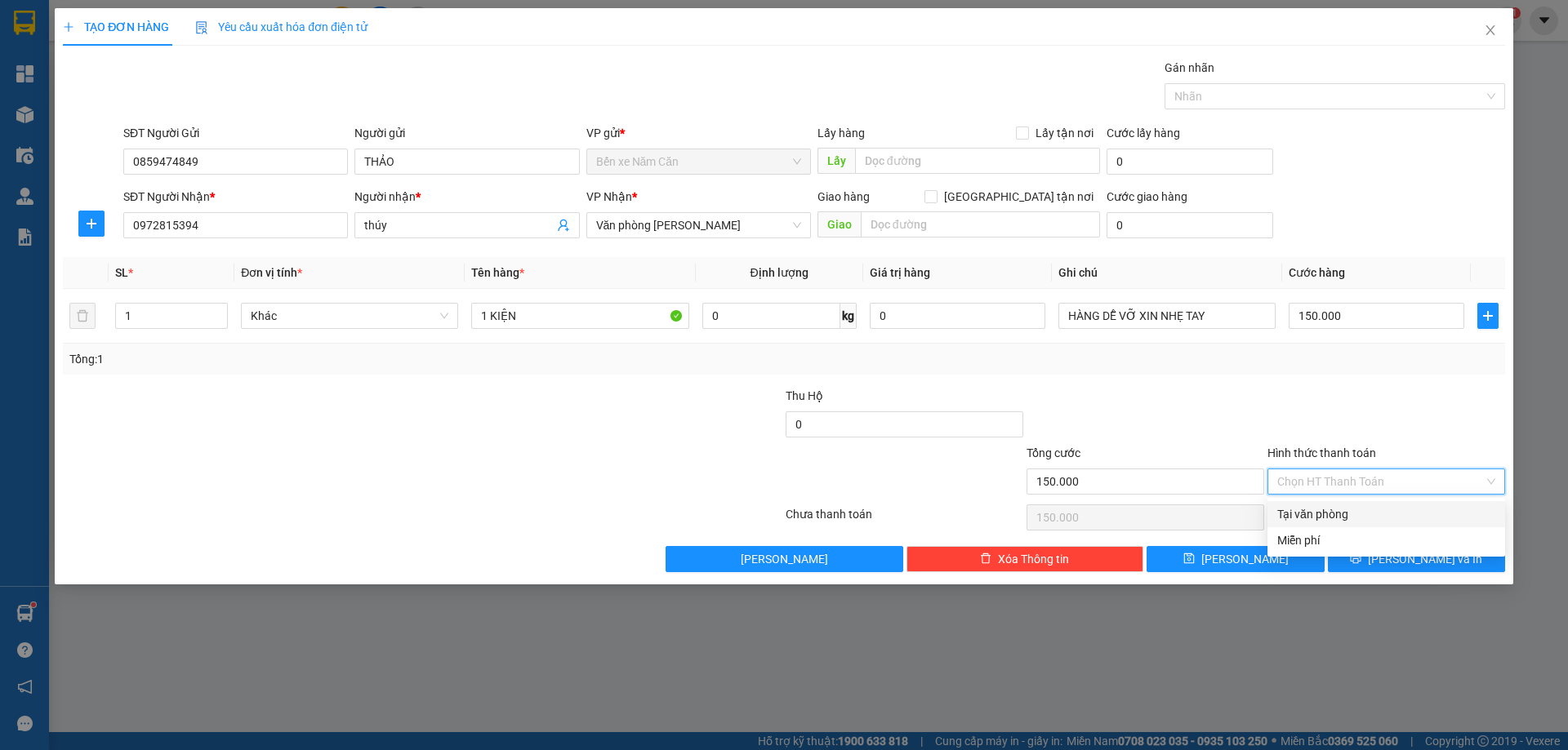
click at [1329, 504] on div "Tại văn phòng" at bounding box center [1386, 514] width 238 height 26
type input "0"
click at [1364, 554] on button "[PERSON_NAME] và In" at bounding box center [1416, 559] width 177 height 26
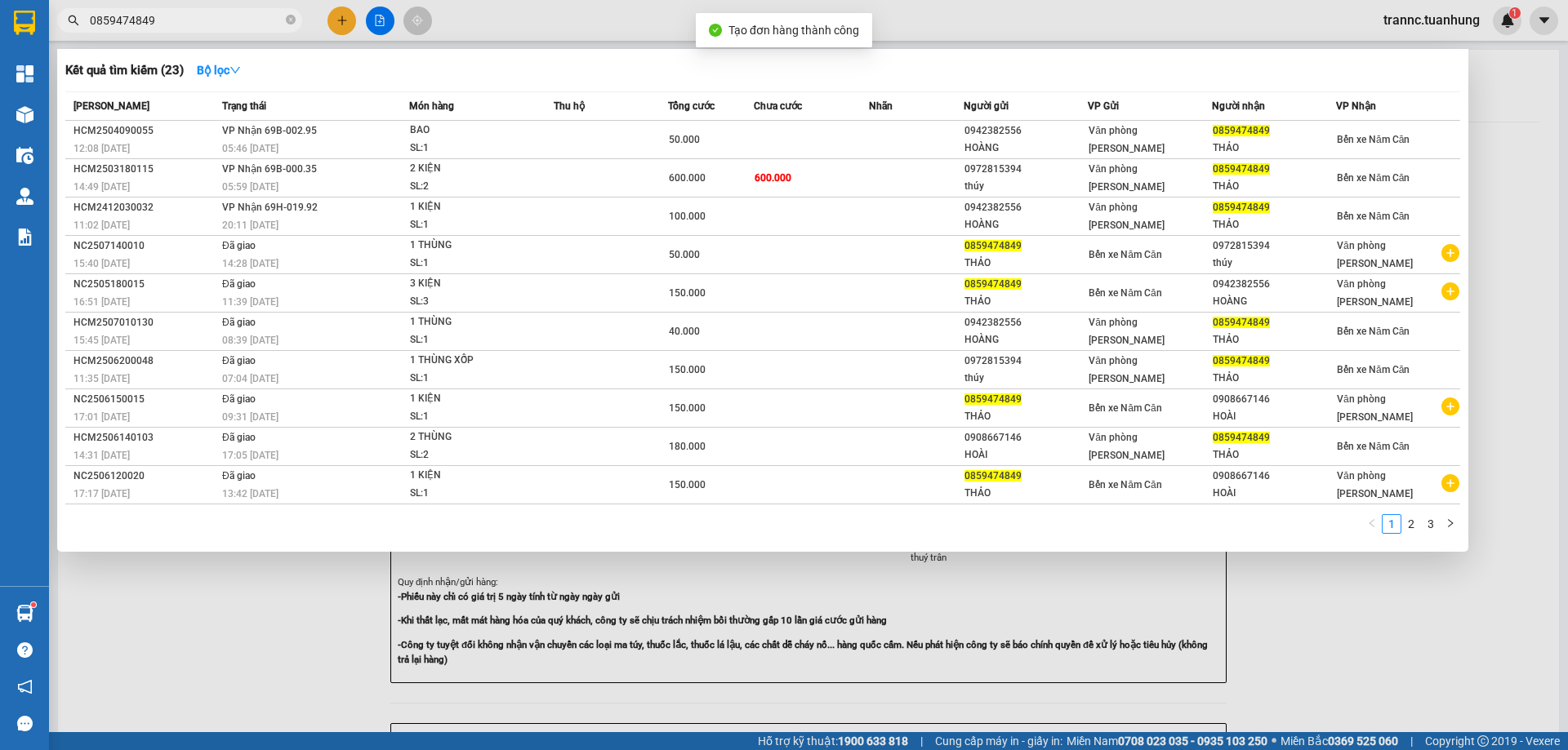
drag, startPoint x: 1334, startPoint y: 651, endPoint x: 1323, endPoint y: 646, distance: 12.1
click at [1335, 651] on div at bounding box center [784, 375] width 1568 height 750
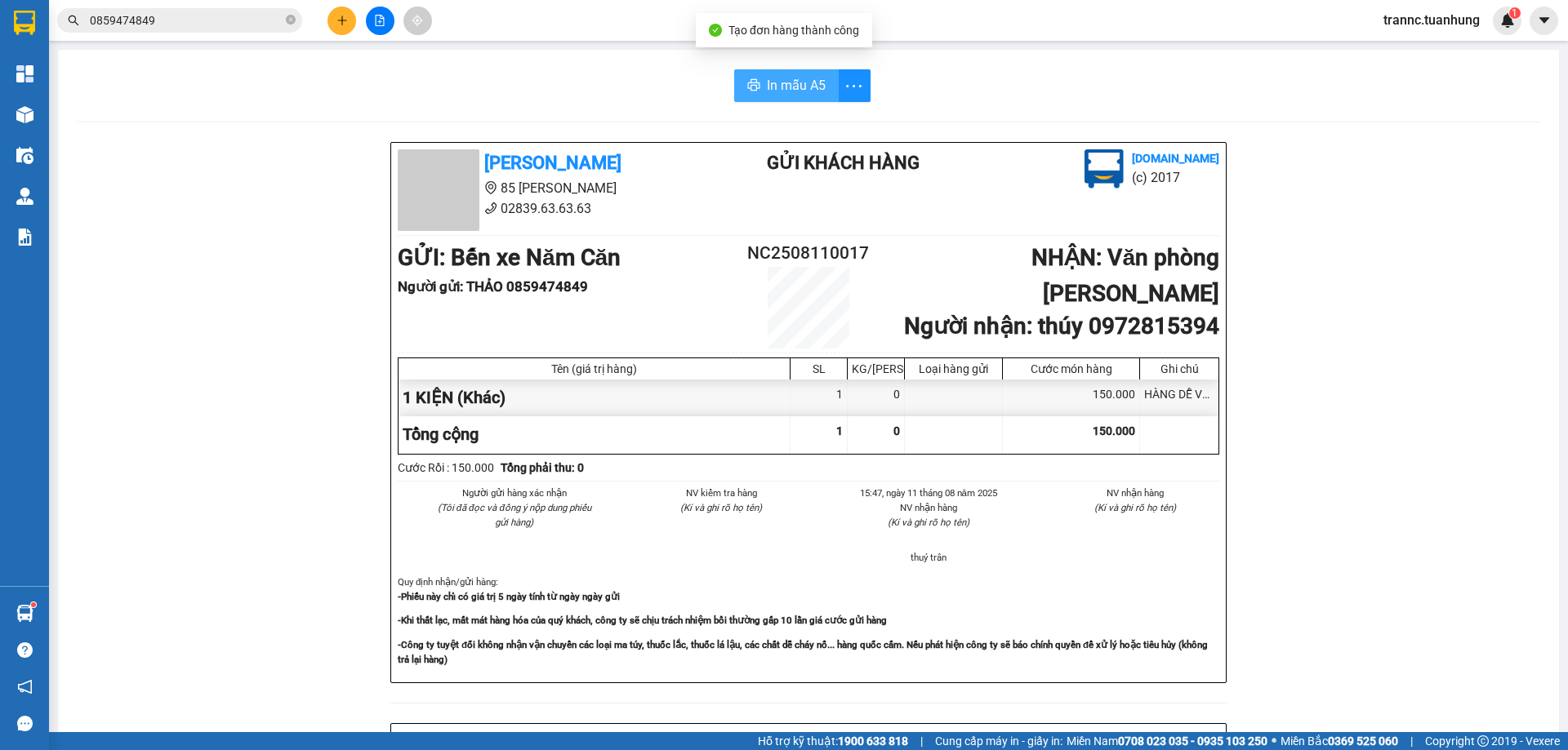
click at [784, 85] on span "In mẫu A5" at bounding box center [796, 85] width 59 height 21
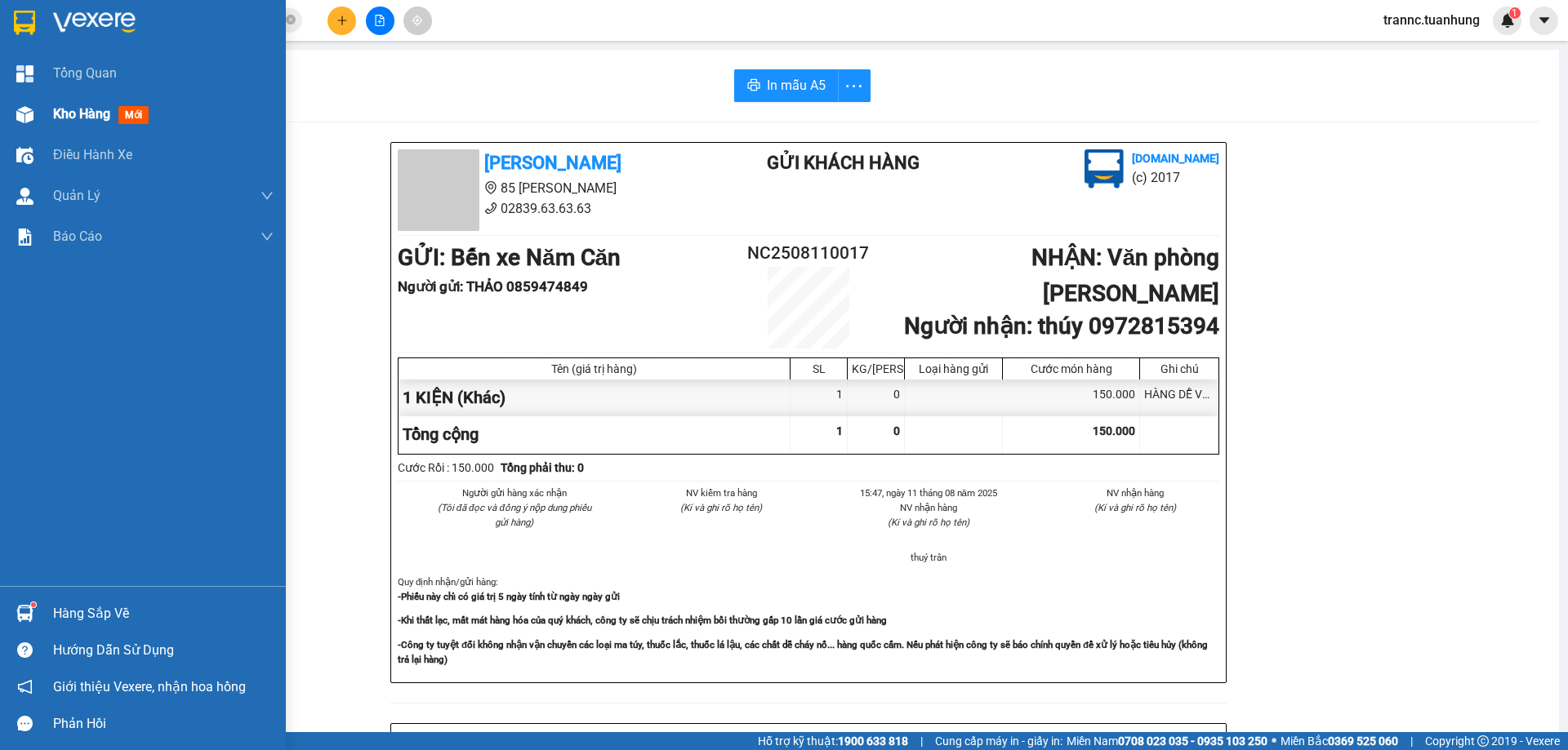
drag, startPoint x: 27, startPoint y: 116, endPoint x: 36, endPoint y: 114, distance: 9.2
click at [27, 114] on img at bounding box center [25, 115] width 18 height 18
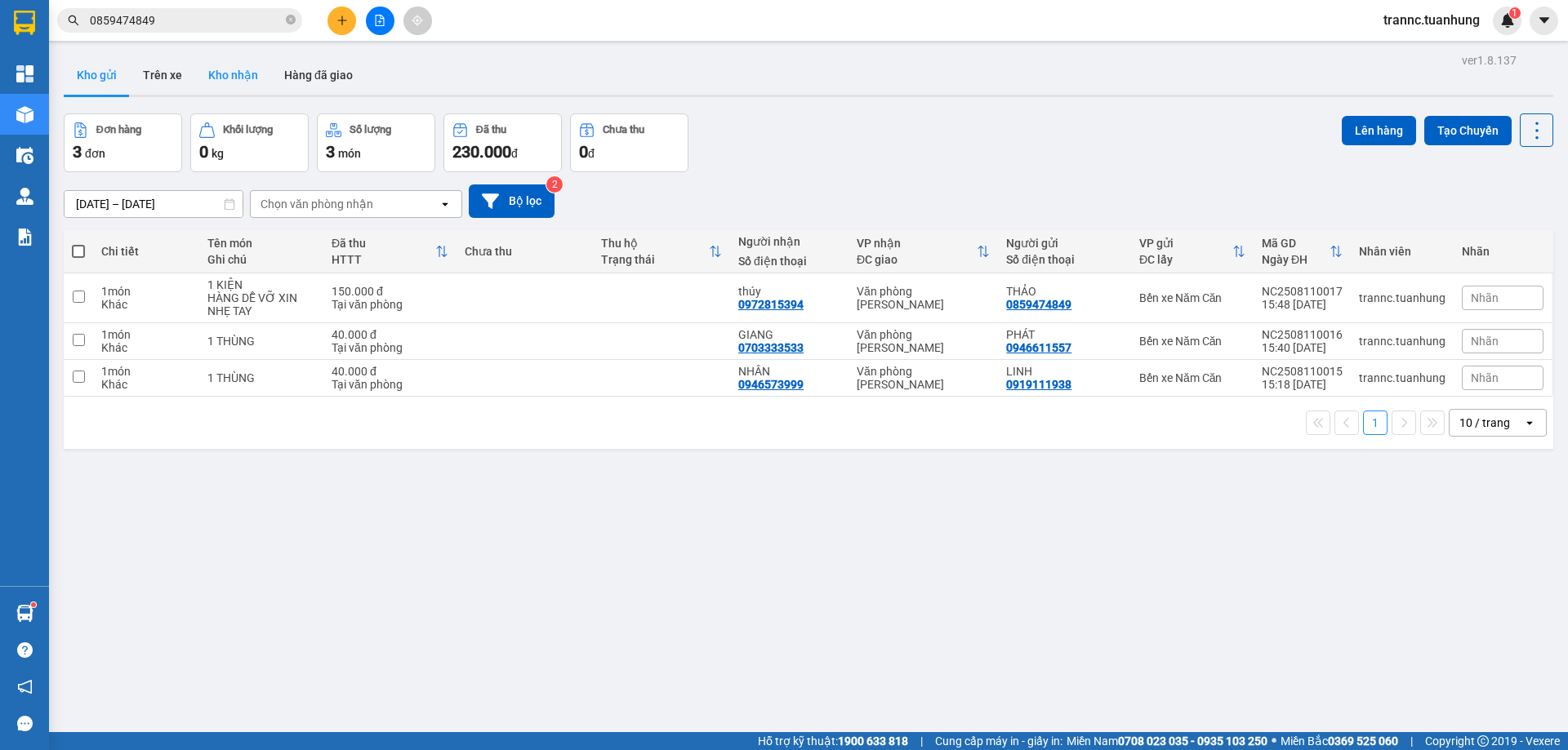
click at [222, 68] on button "Kho nhận" at bounding box center [233, 75] width 76 height 39
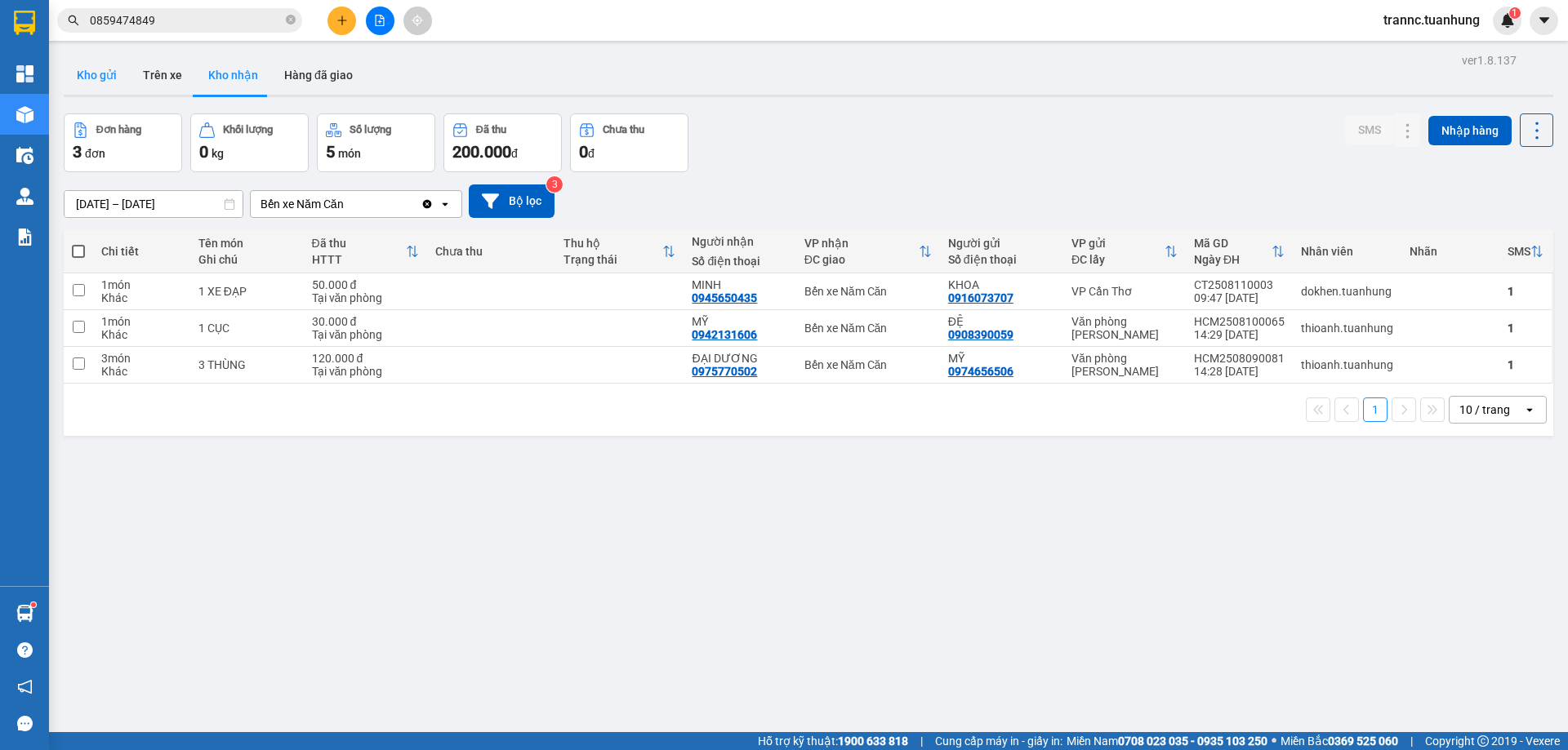
click at [95, 75] on button "Kho gửi" at bounding box center [97, 75] width 67 height 39
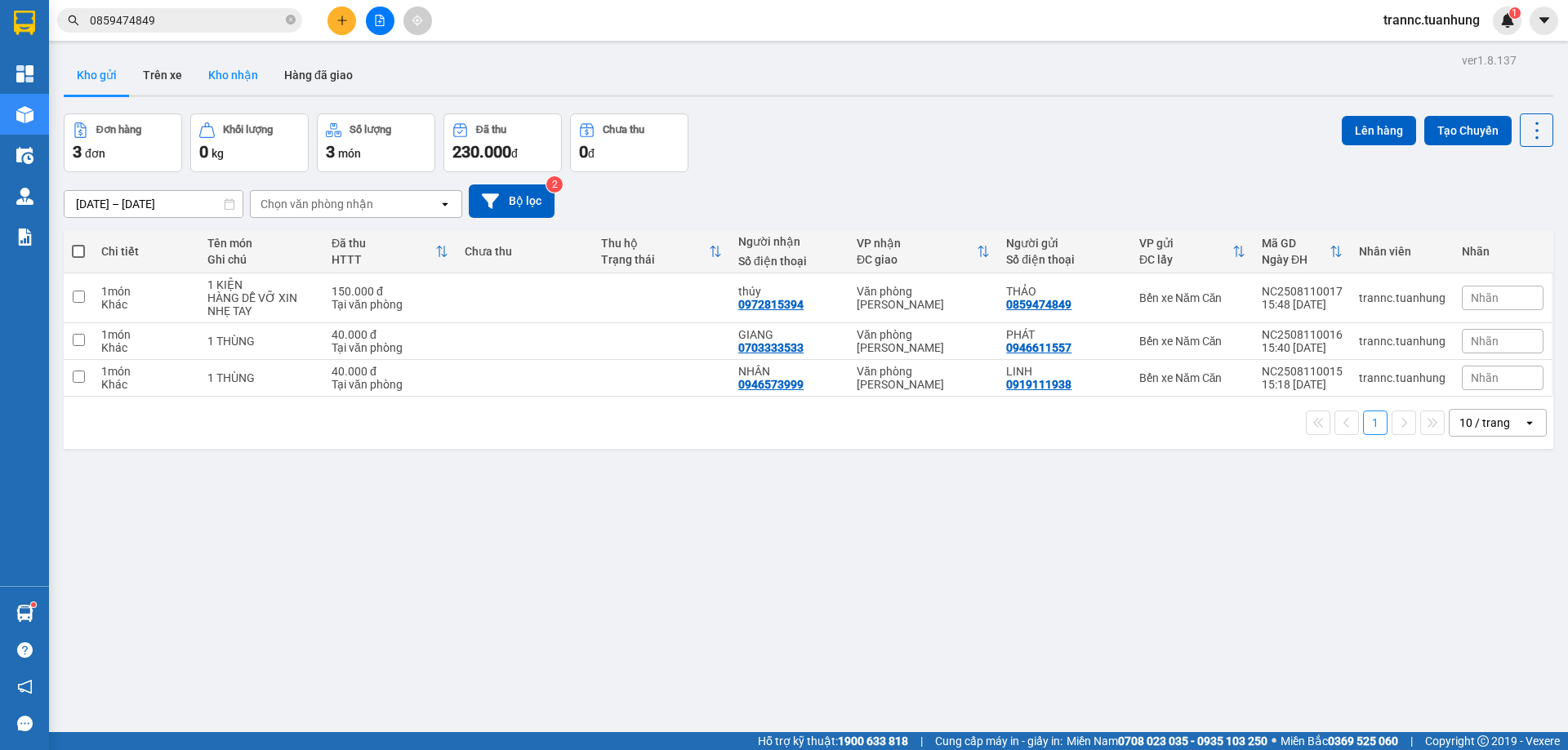
click at [245, 74] on button "Kho nhận" at bounding box center [233, 75] width 76 height 39
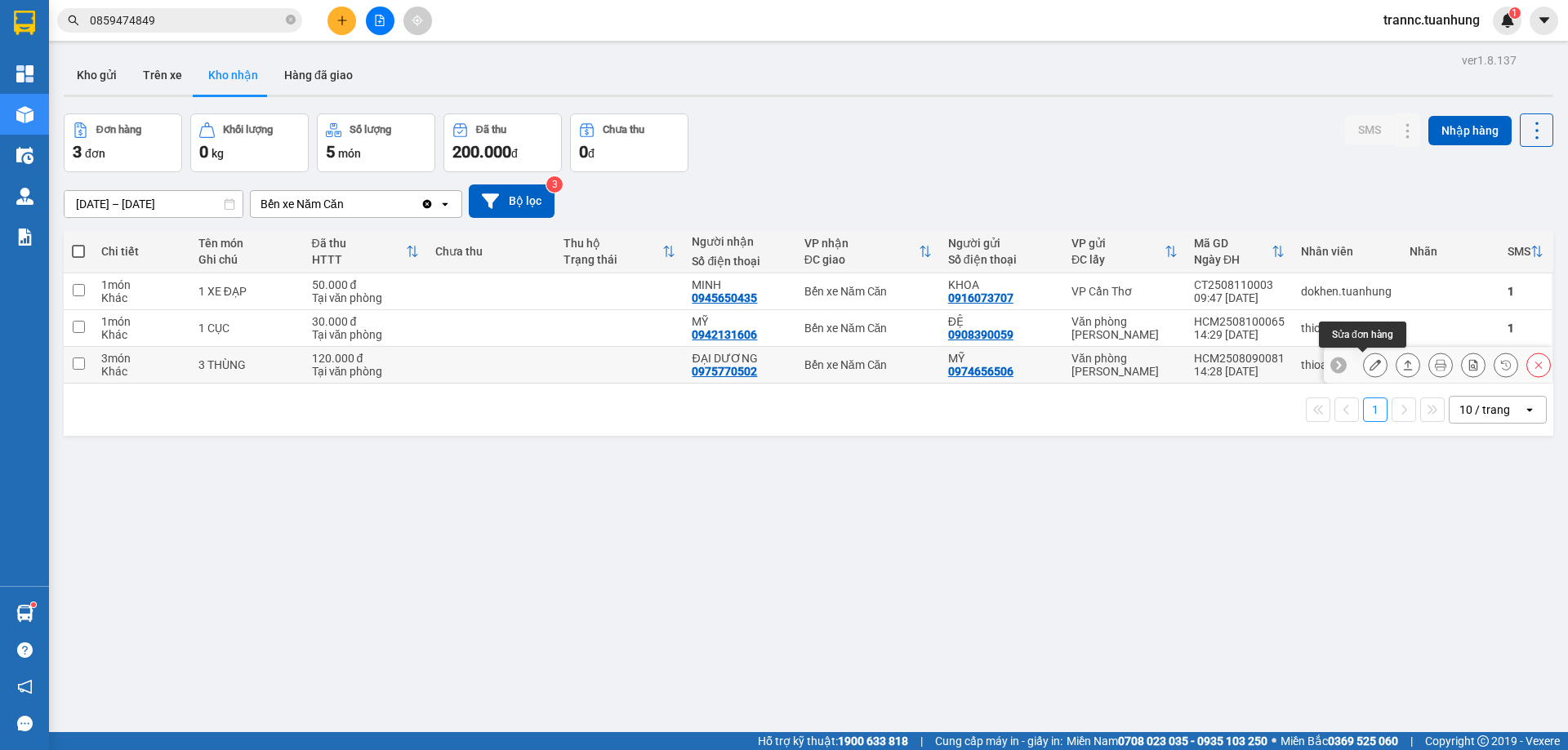
click at [1369, 366] on icon at bounding box center [1375, 365] width 12 height 12
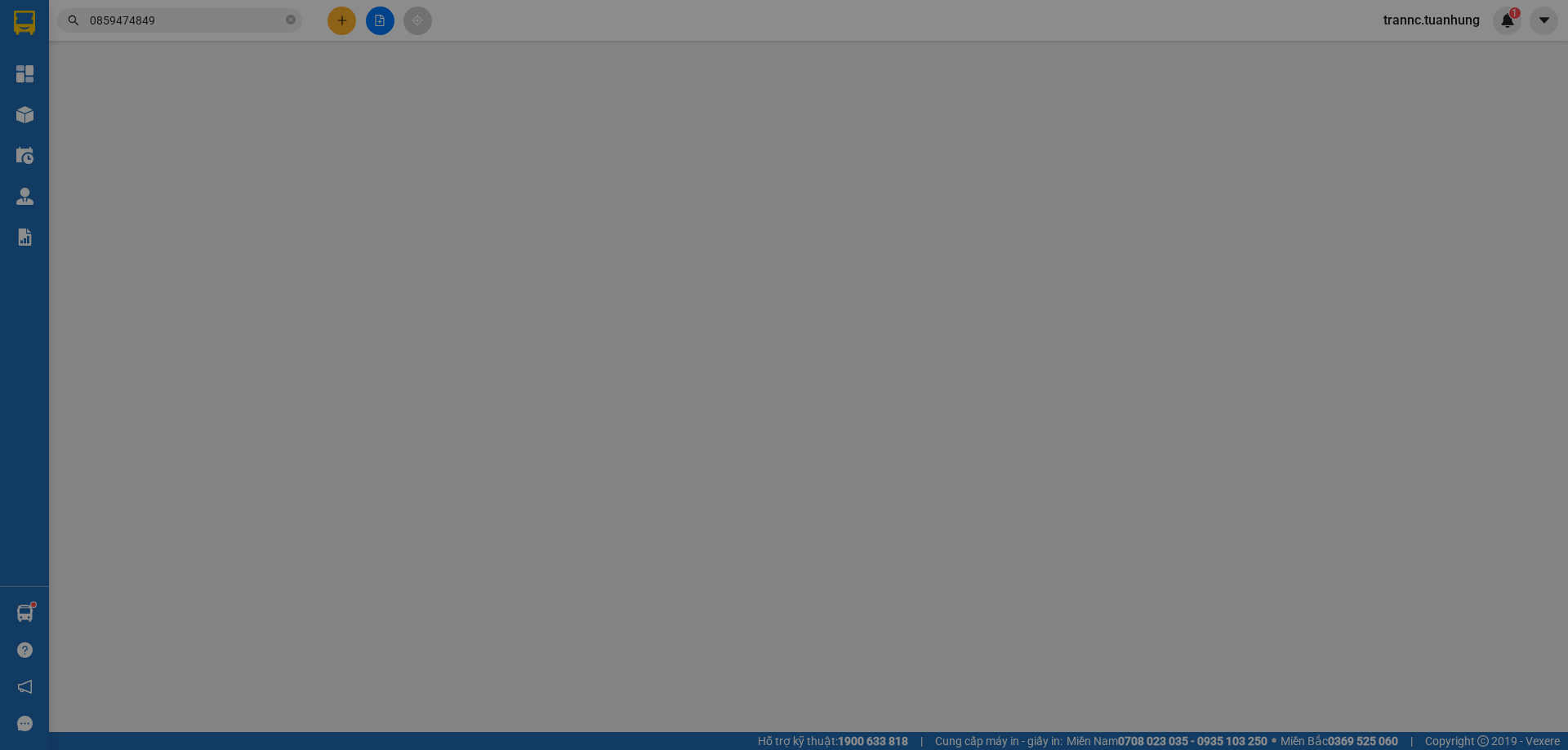
type input "0974656506"
type input "MỸ"
type input "0975770502"
type input "ĐẠI DƯƠNG"
type input "120.000"
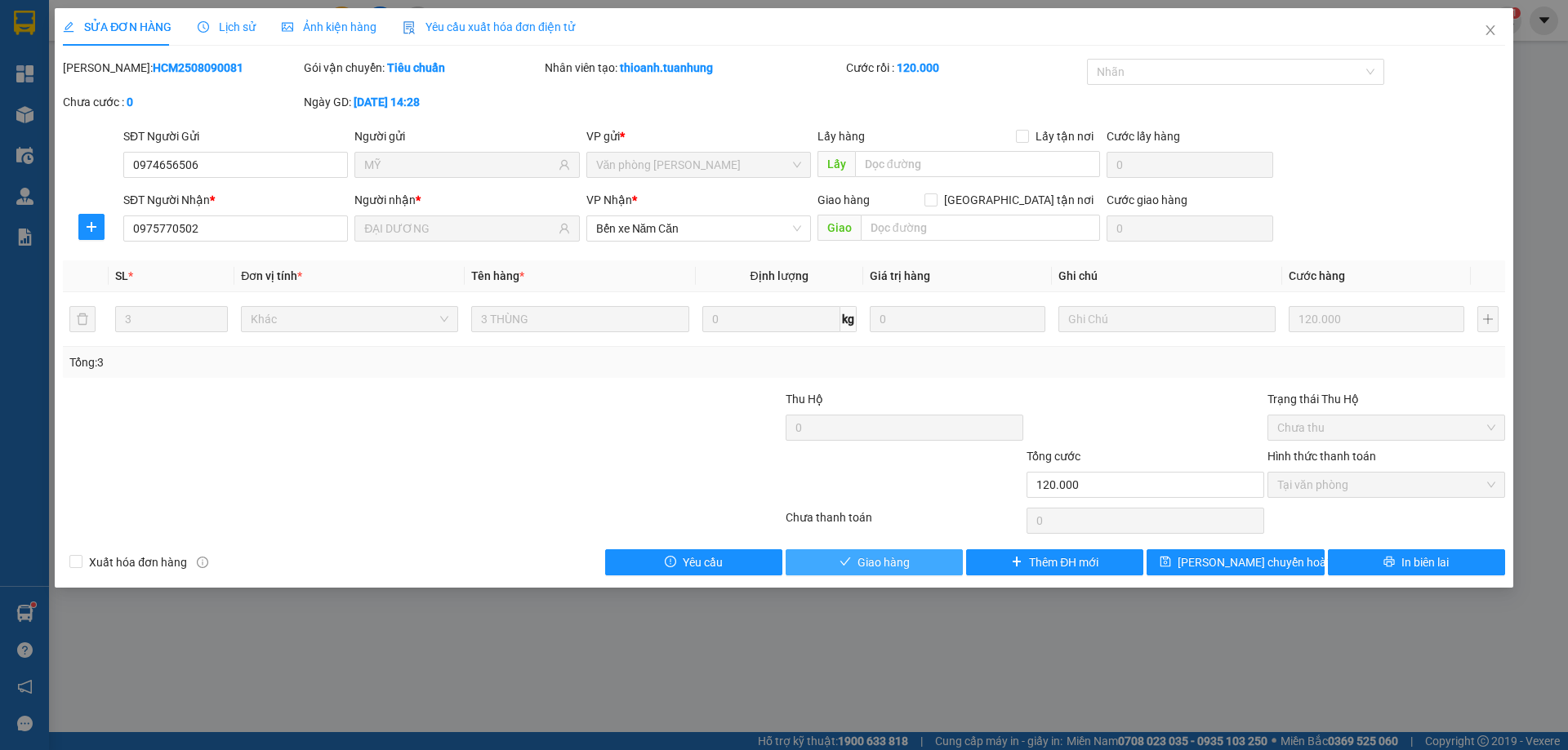
click at [919, 559] on button "Giao hàng" at bounding box center [874, 562] width 177 height 26
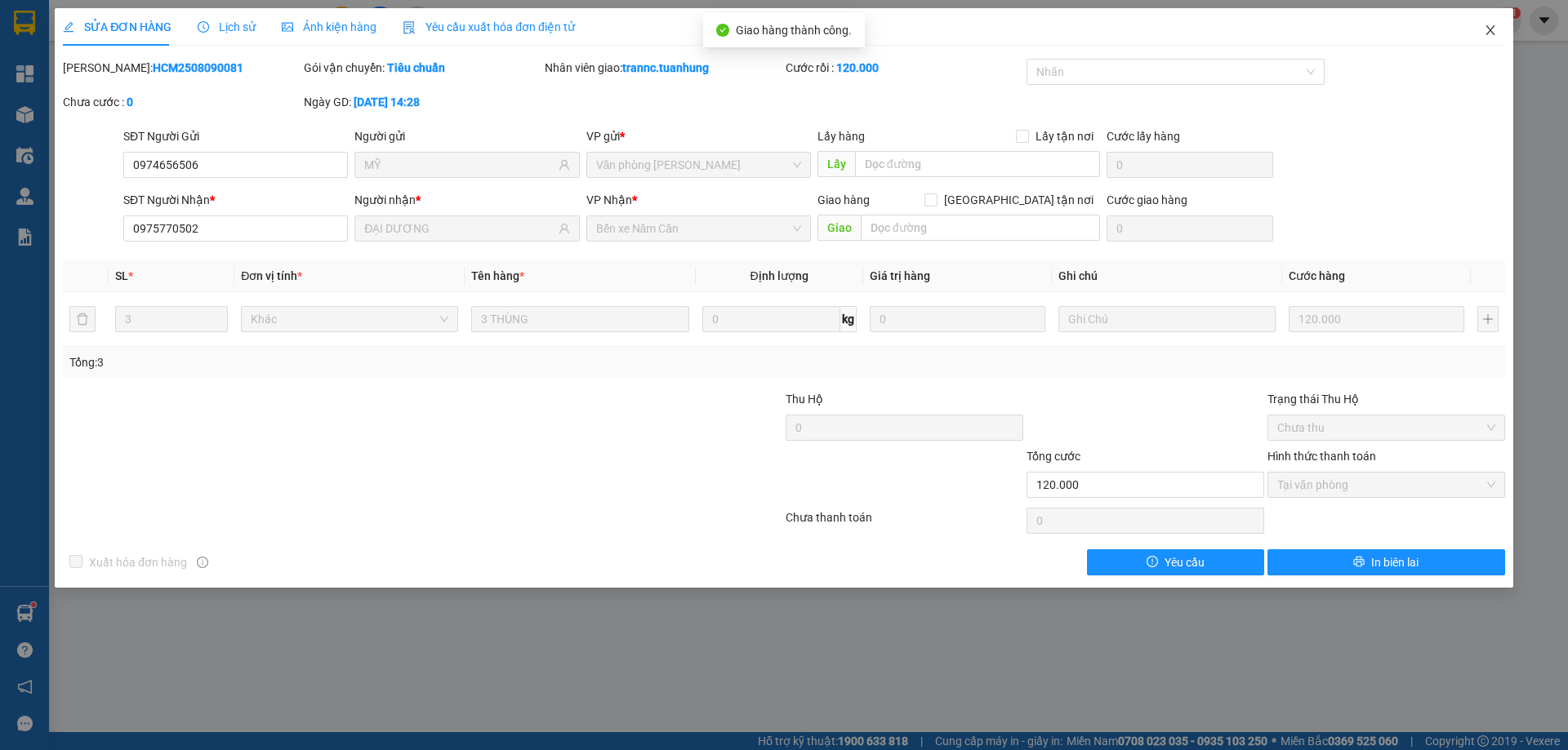
click at [1484, 32] on icon "close" at bounding box center [1490, 29] width 13 height 13
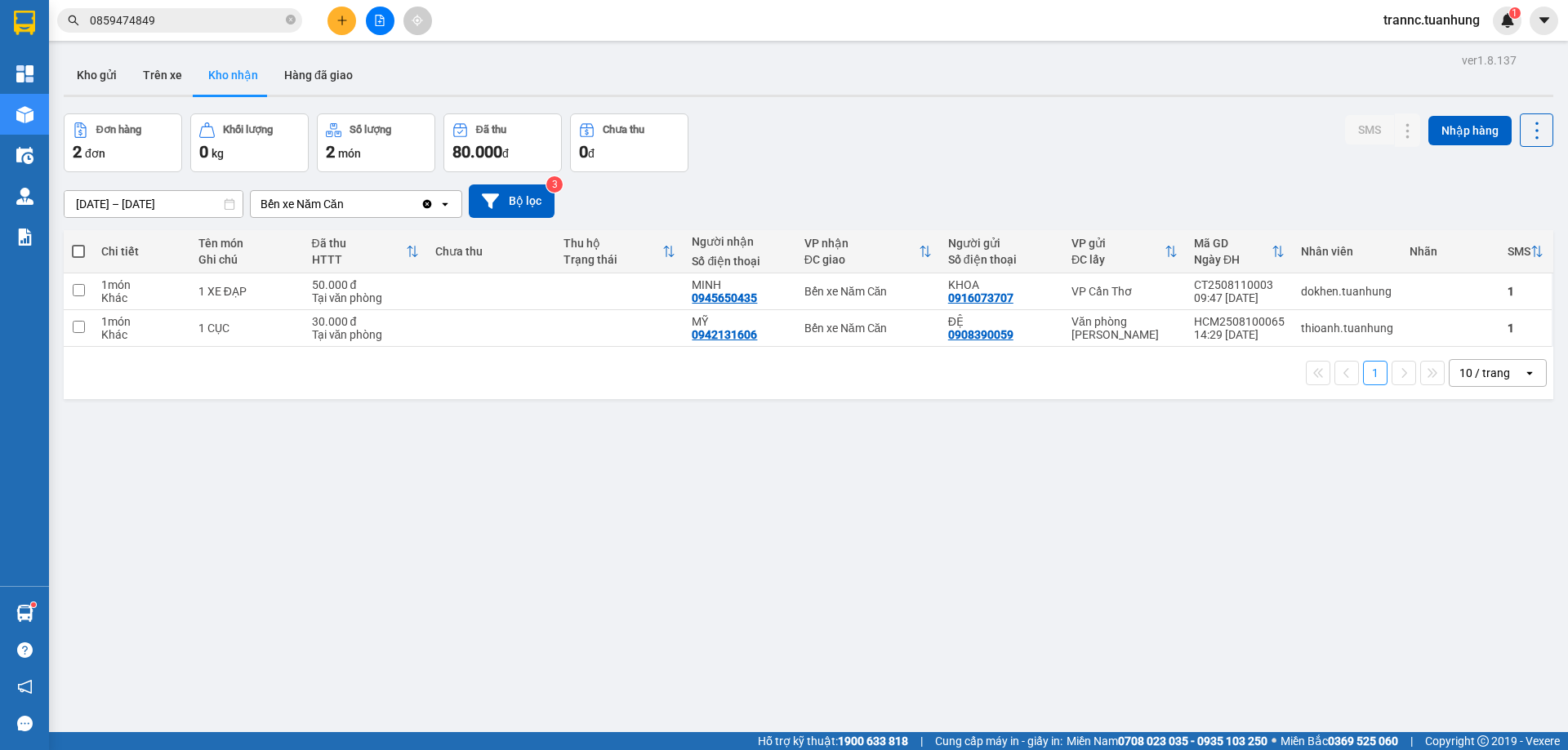
click at [197, 24] on input "0859474849" at bounding box center [186, 21] width 193 height 18
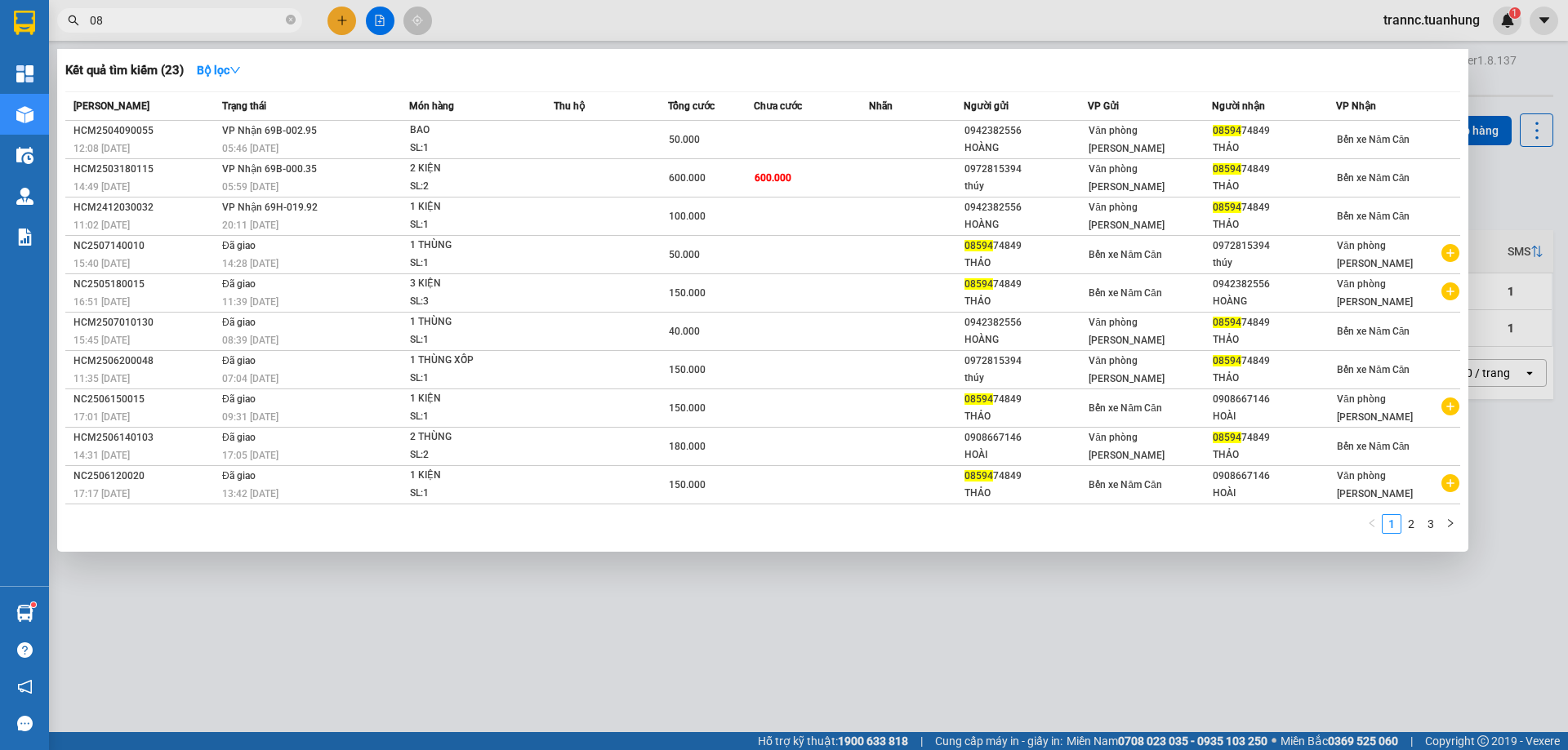
type input "0"
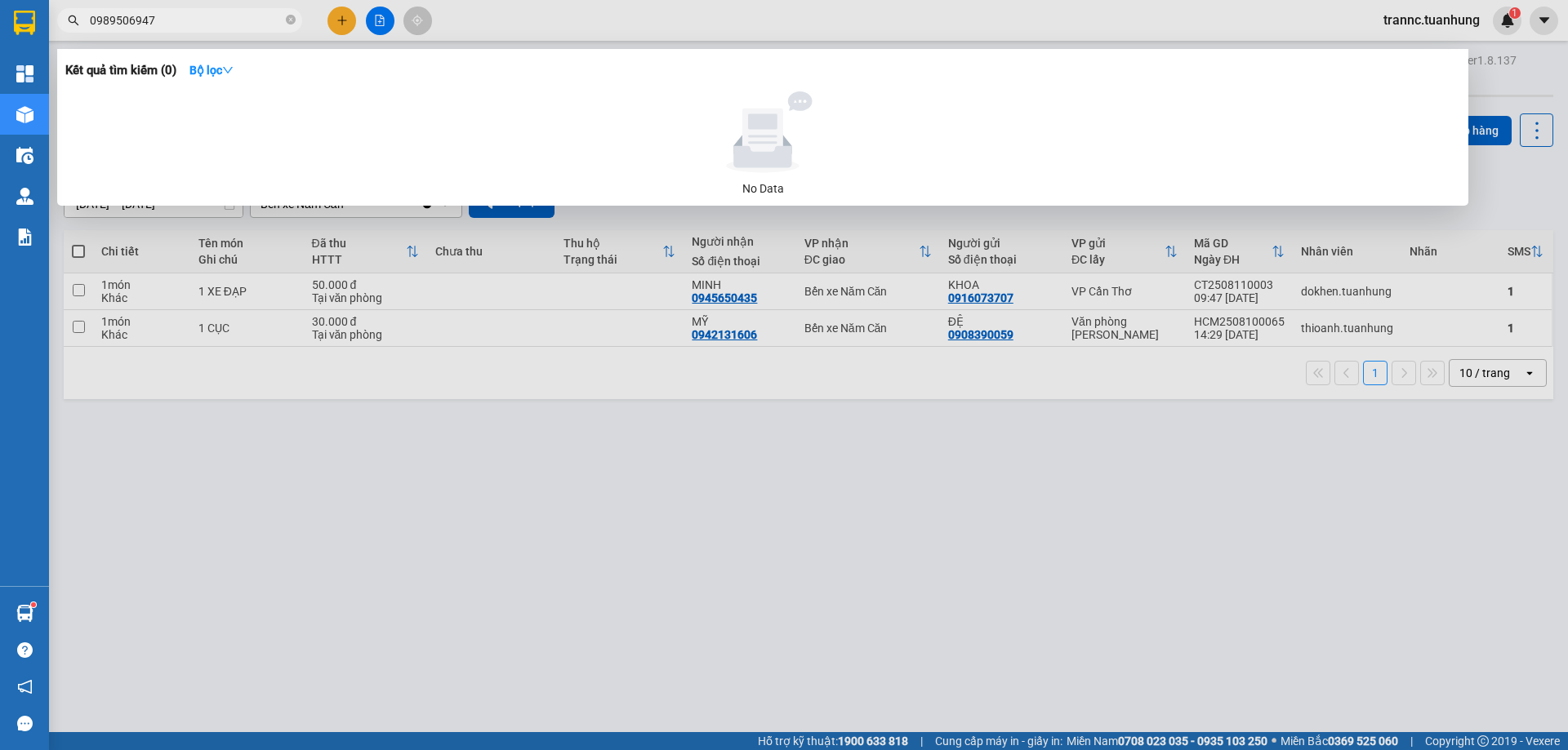
drag, startPoint x: 197, startPoint y: 24, endPoint x: 83, endPoint y: 23, distance: 114.0
click at [83, 23] on span "0989506947" at bounding box center [179, 20] width 245 height 24
type input "0989506947"
click at [339, 18] on div at bounding box center [784, 375] width 1568 height 750
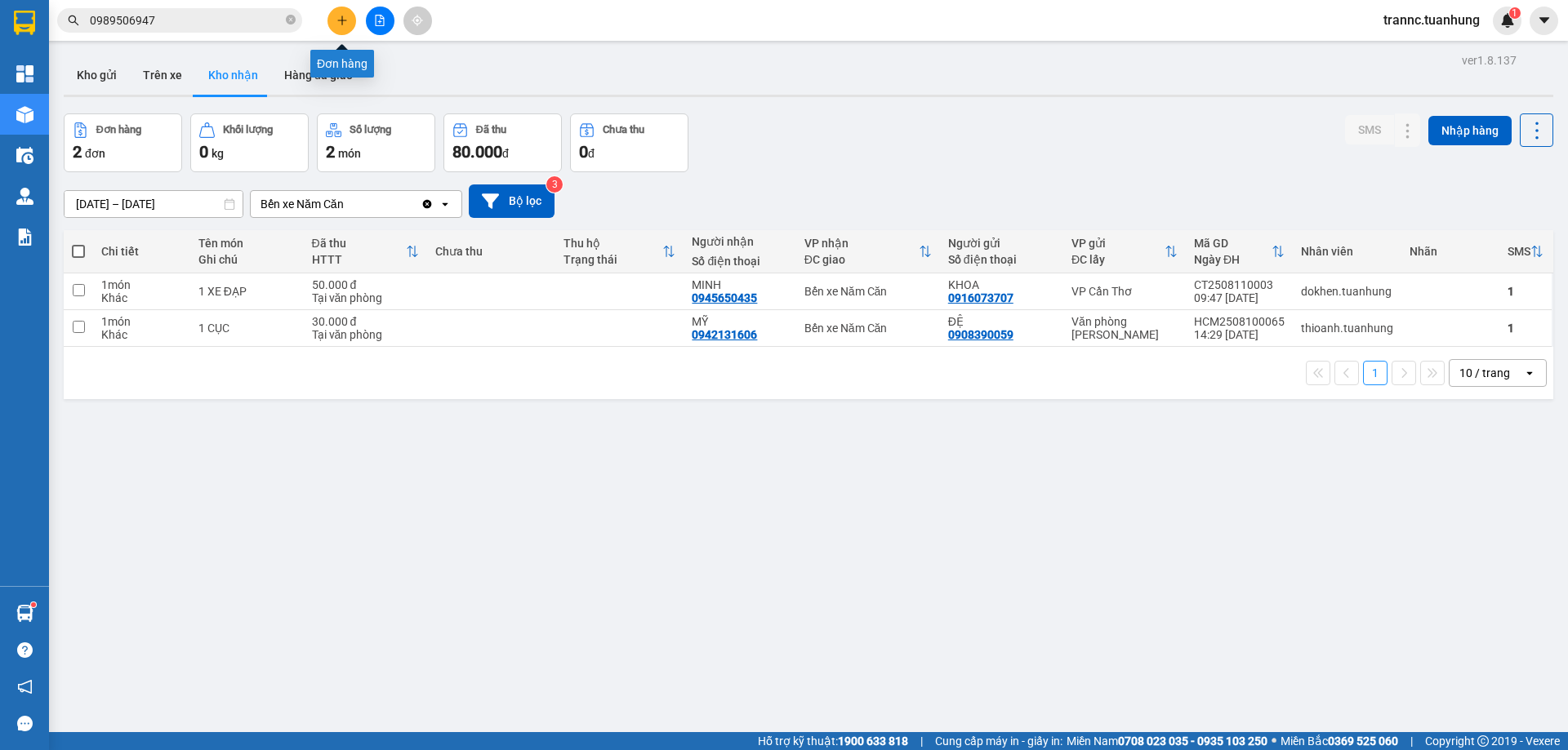
click at [338, 22] on icon "plus" at bounding box center [343, 21] width 12 height 12
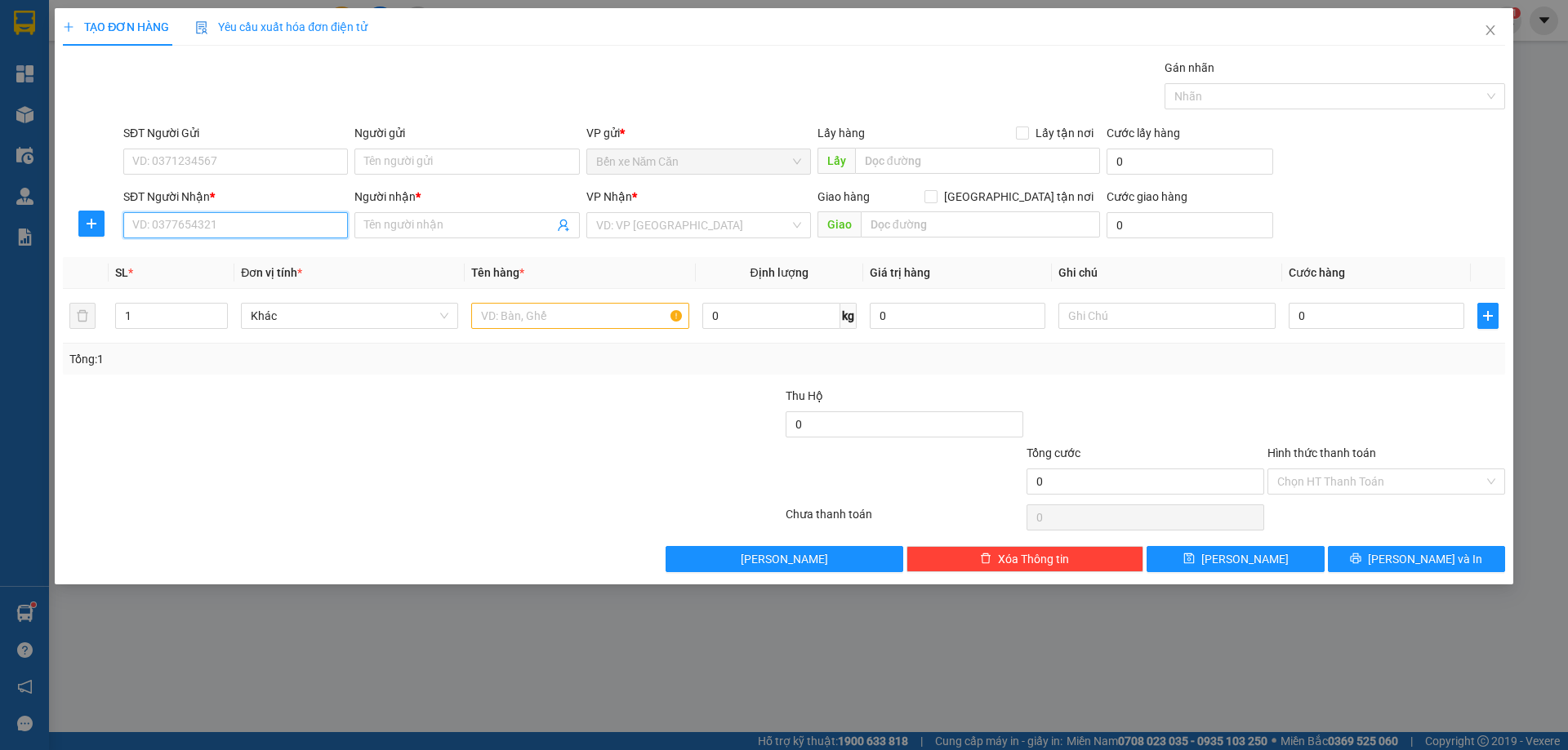
click at [217, 225] on input "SĐT Người Nhận *" at bounding box center [235, 225] width 224 height 26
paste input "0989506947"
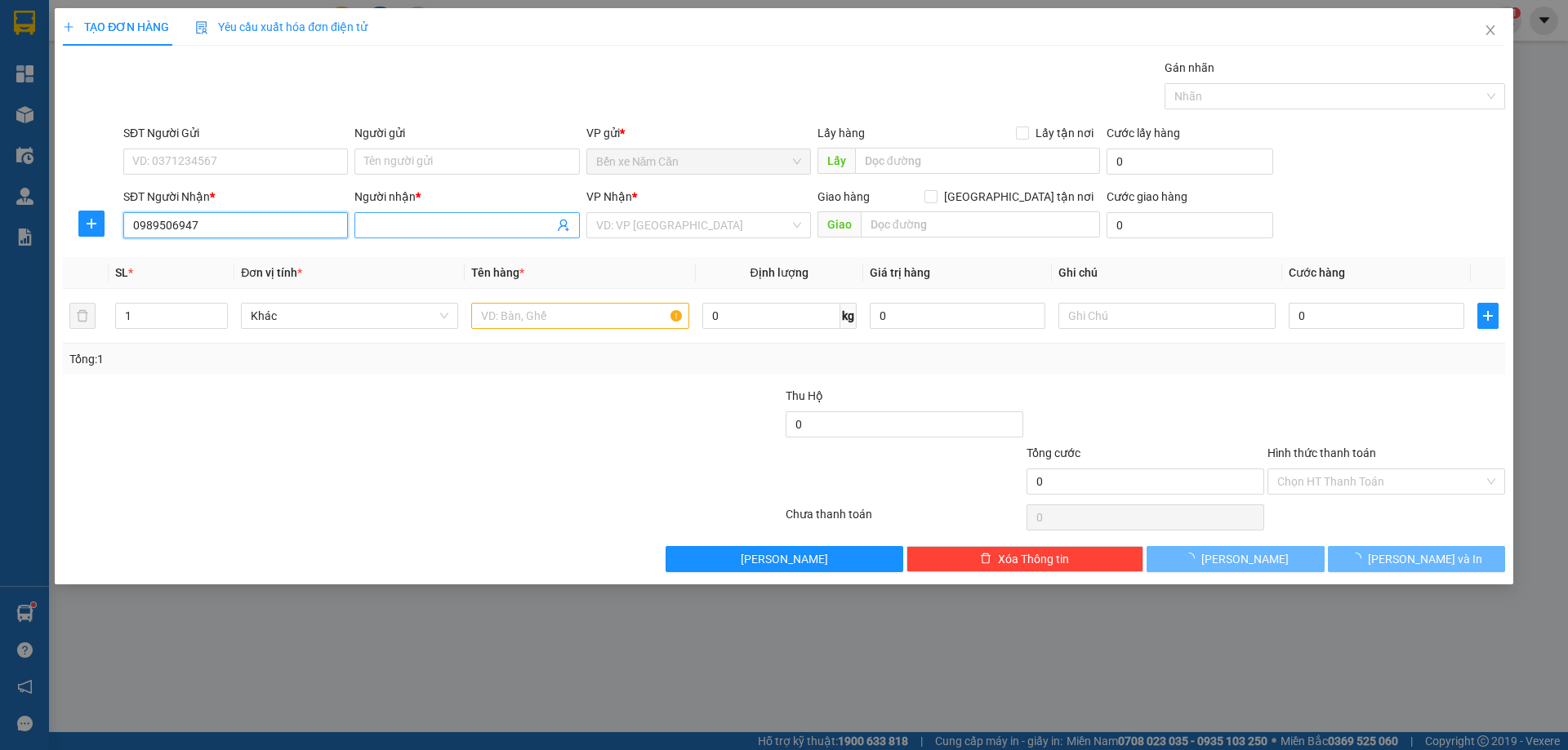
type input "0989506947"
click at [413, 221] on input "Người nhận *" at bounding box center [458, 225] width 189 height 18
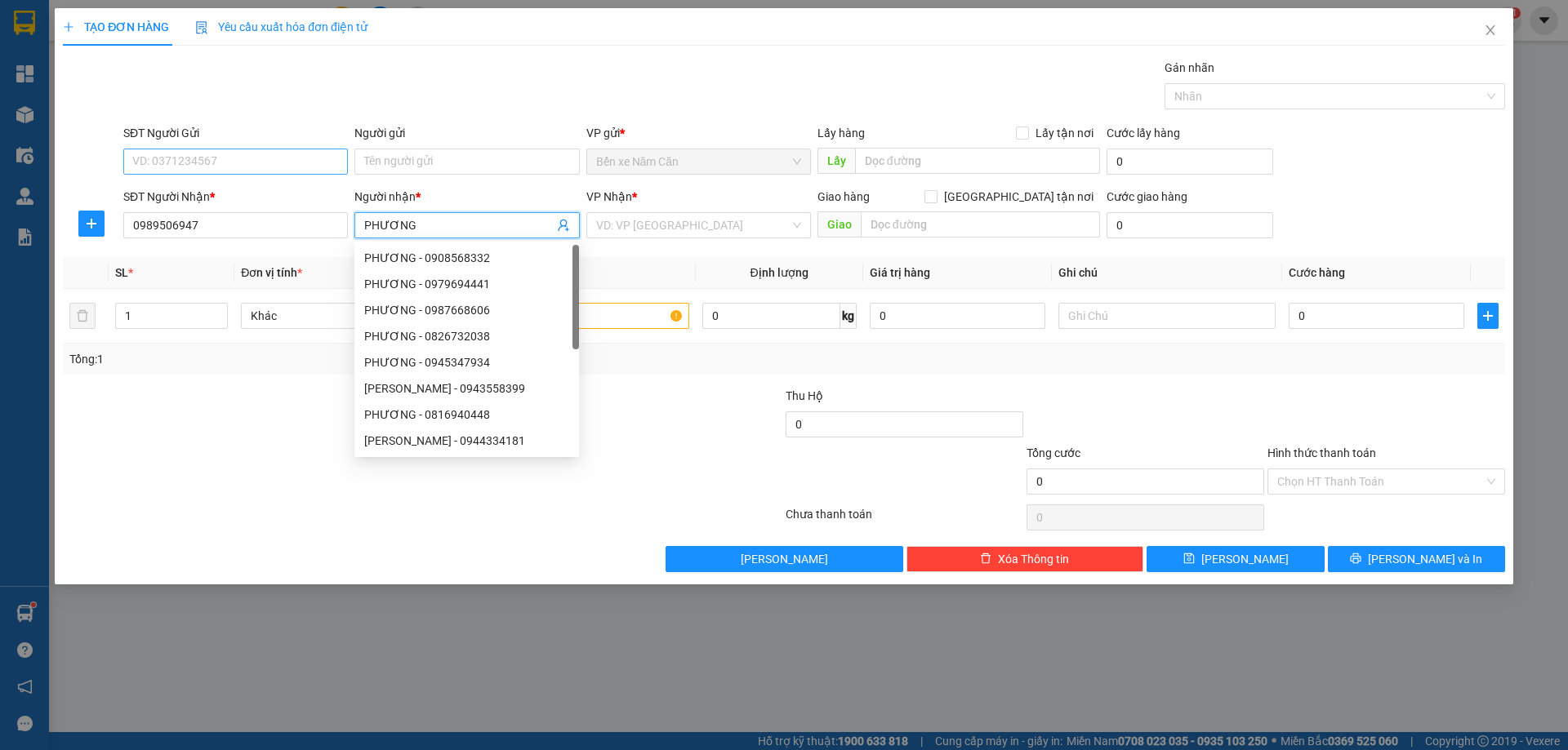
type input "PHƯƠNG"
click at [142, 158] on input "SĐT Người Gửi" at bounding box center [235, 162] width 224 height 26
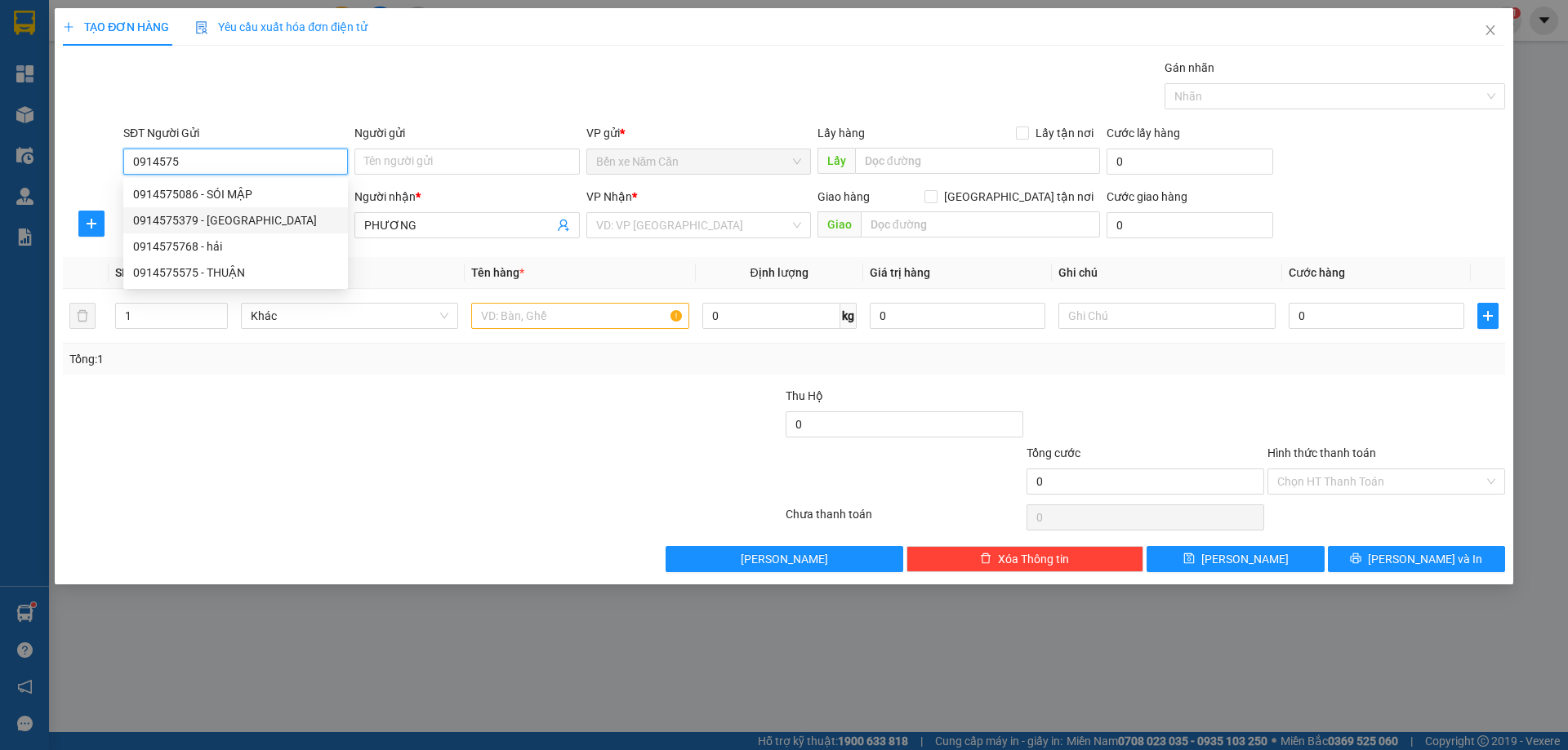
click at [167, 217] on div "0914575379 - BÉ TI" at bounding box center [235, 220] width 205 height 18
type input "0914575379"
type input "BÉ TI"
type input "0914575379"
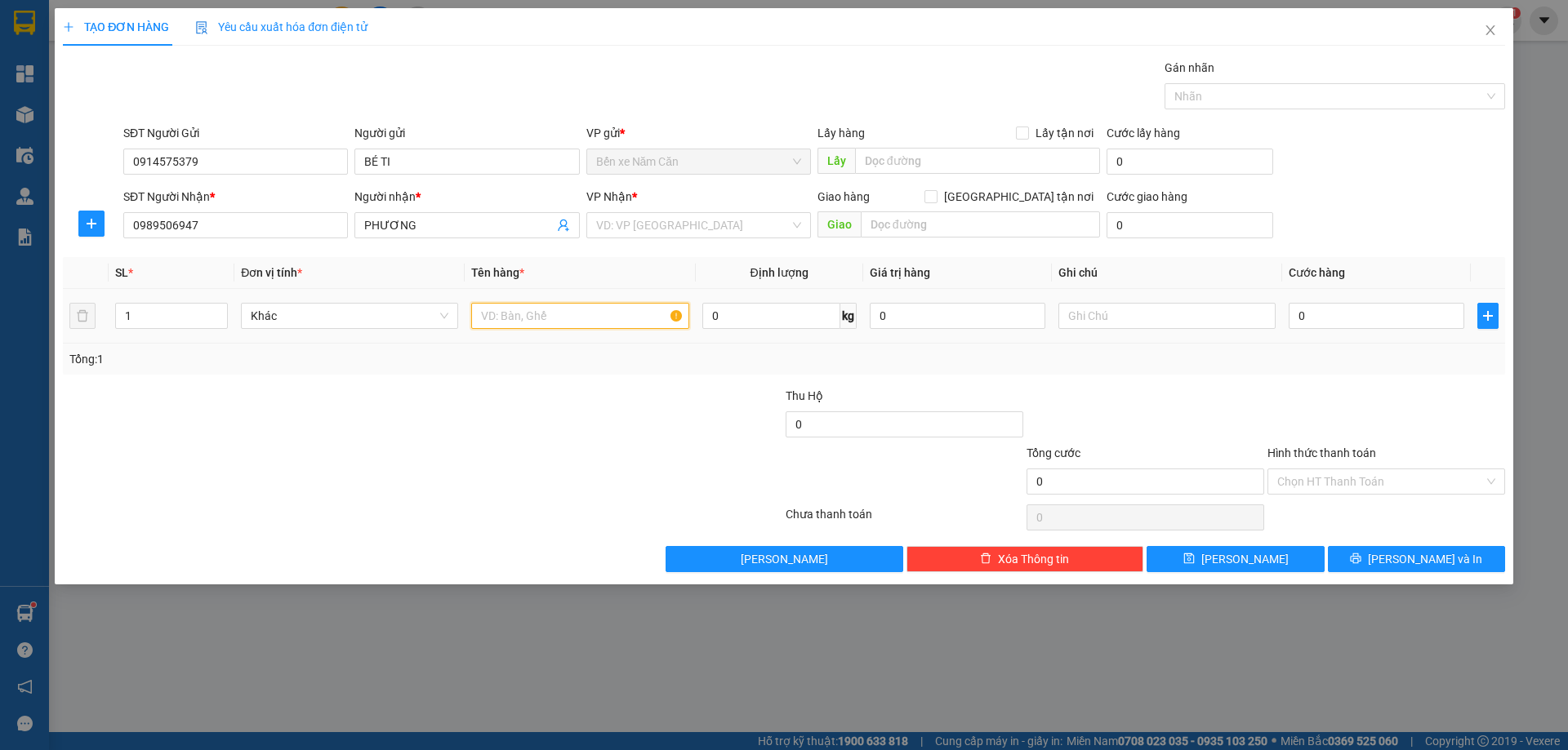
click at [560, 320] on input "text" at bounding box center [580, 315] width 217 height 26
type input "1 THÙNG"
click at [1340, 313] on input "0" at bounding box center [1376, 315] width 175 height 26
type input "3"
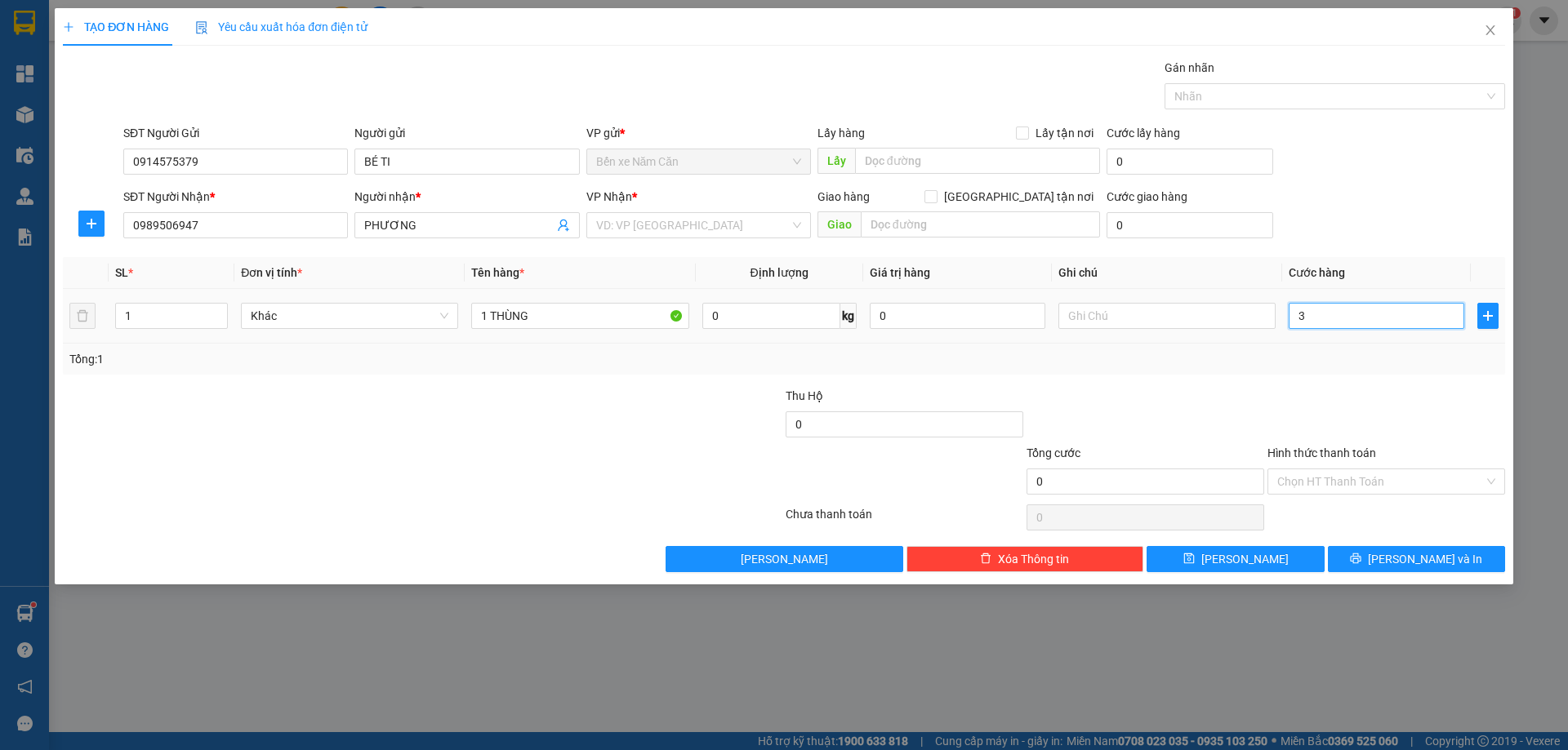
type input "3"
type input "30"
type input "30.000"
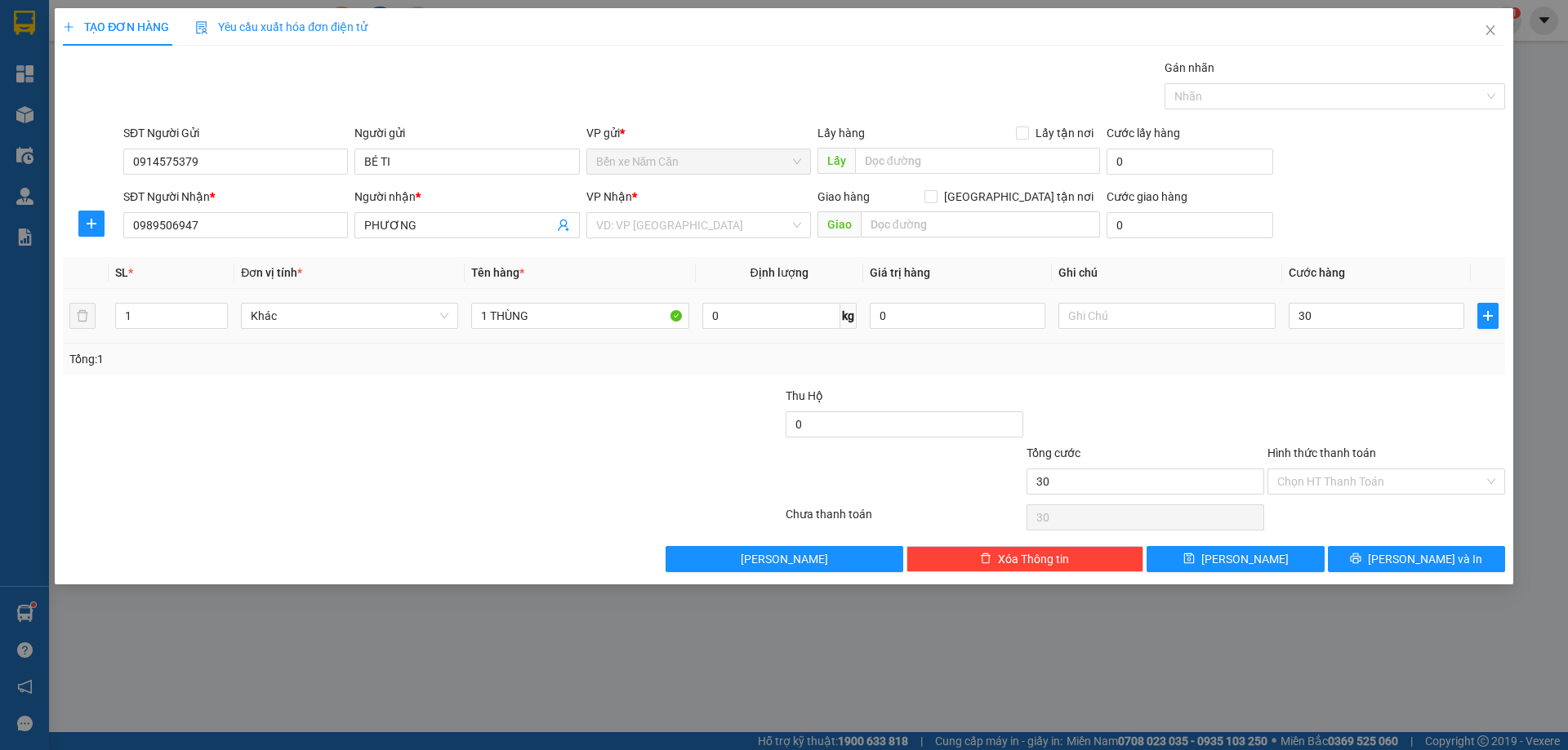
type input "30.000"
click at [1350, 359] on div "Tổng: 1" at bounding box center [784, 359] width 1429 height 18
click at [1325, 480] on input "Hình thức thanh toán" at bounding box center [1380, 482] width 207 height 24
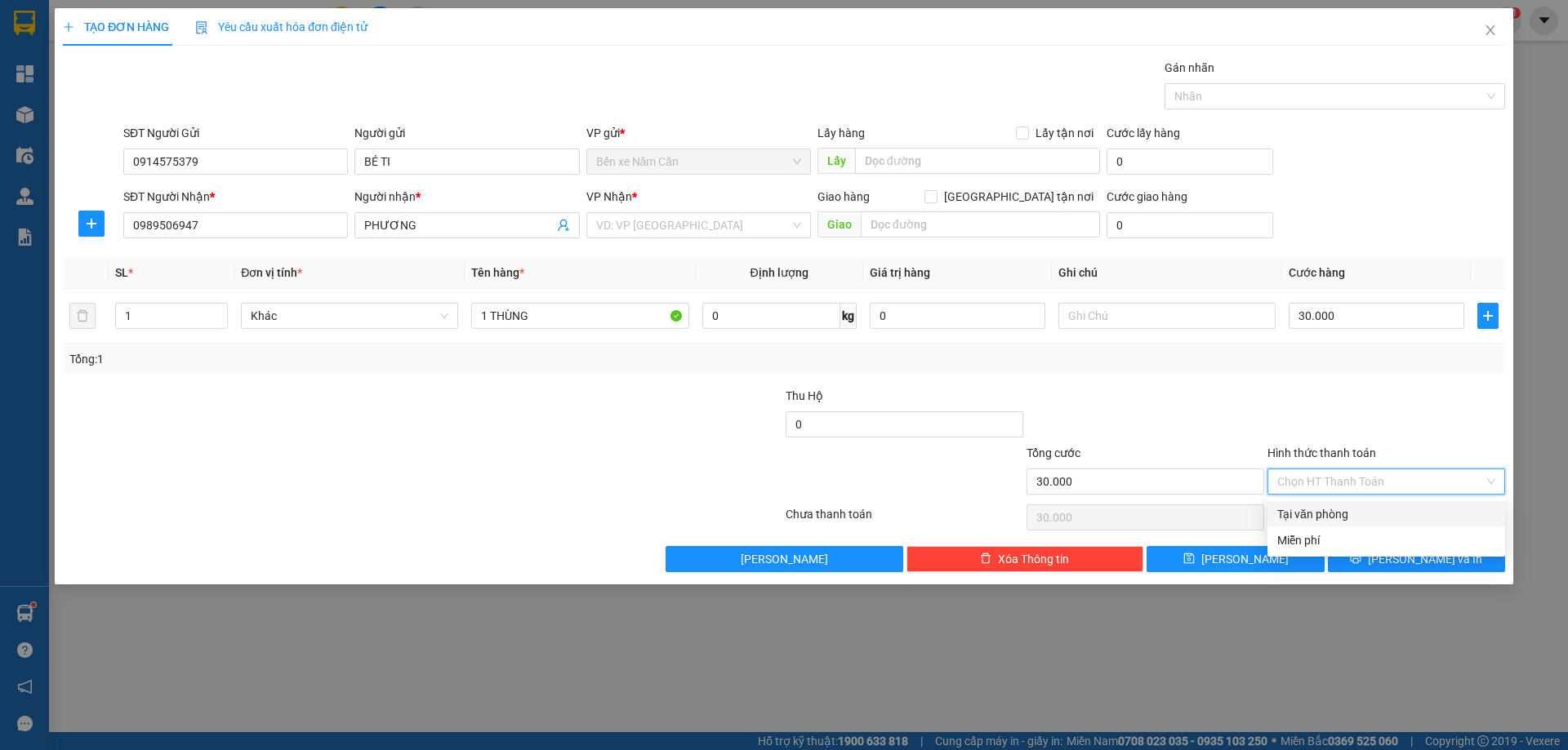
click at [1320, 509] on div "Tại văn phòng" at bounding box center [1386, 514] width 218 height 18
type input "0"
click at [641, 220] on input "search" at bounding box center [693, 225] width 194 height 24
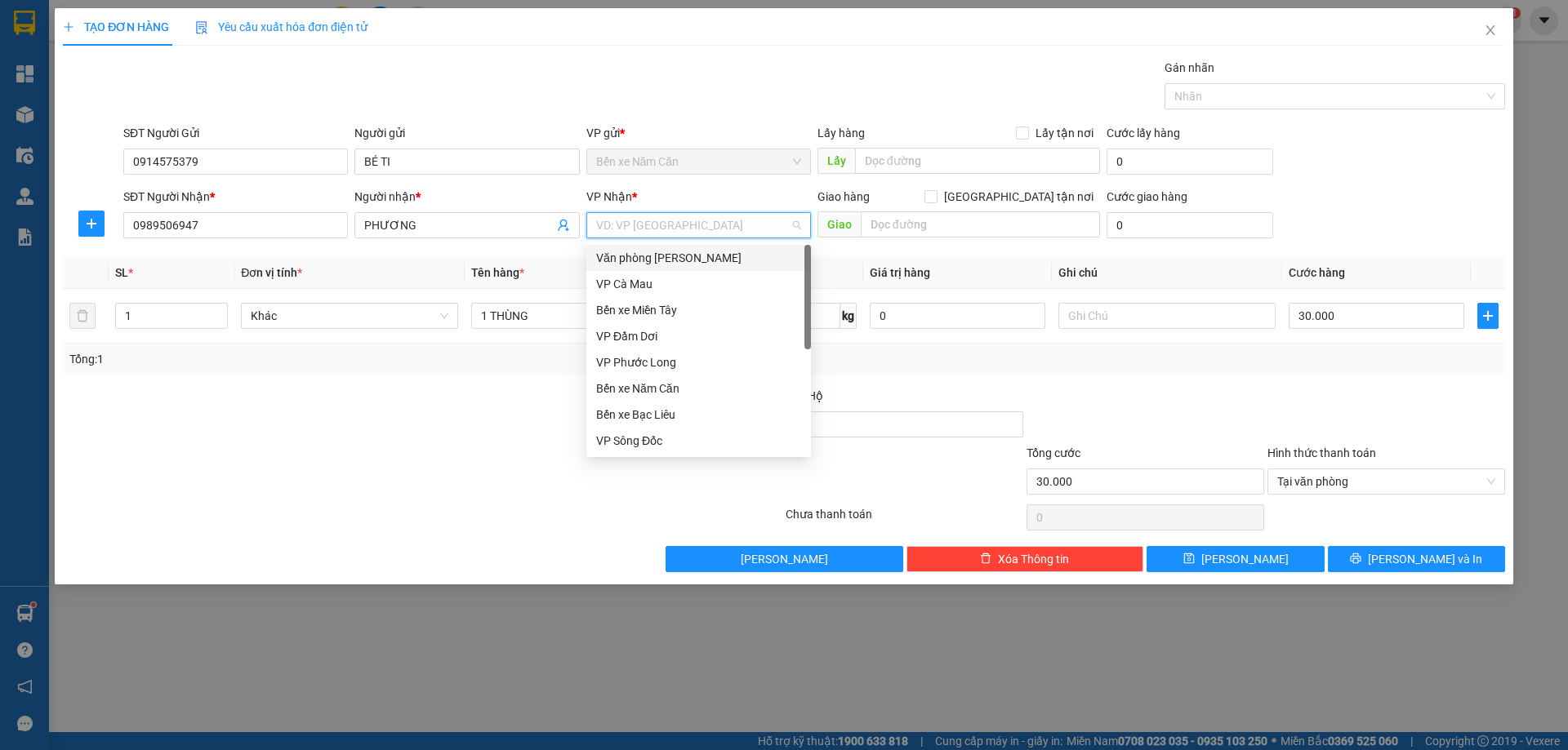
click at [693, 252] on div "Văn phòng [PERSON_NAME]" at bounding box center [698, 258] width 205 height 18
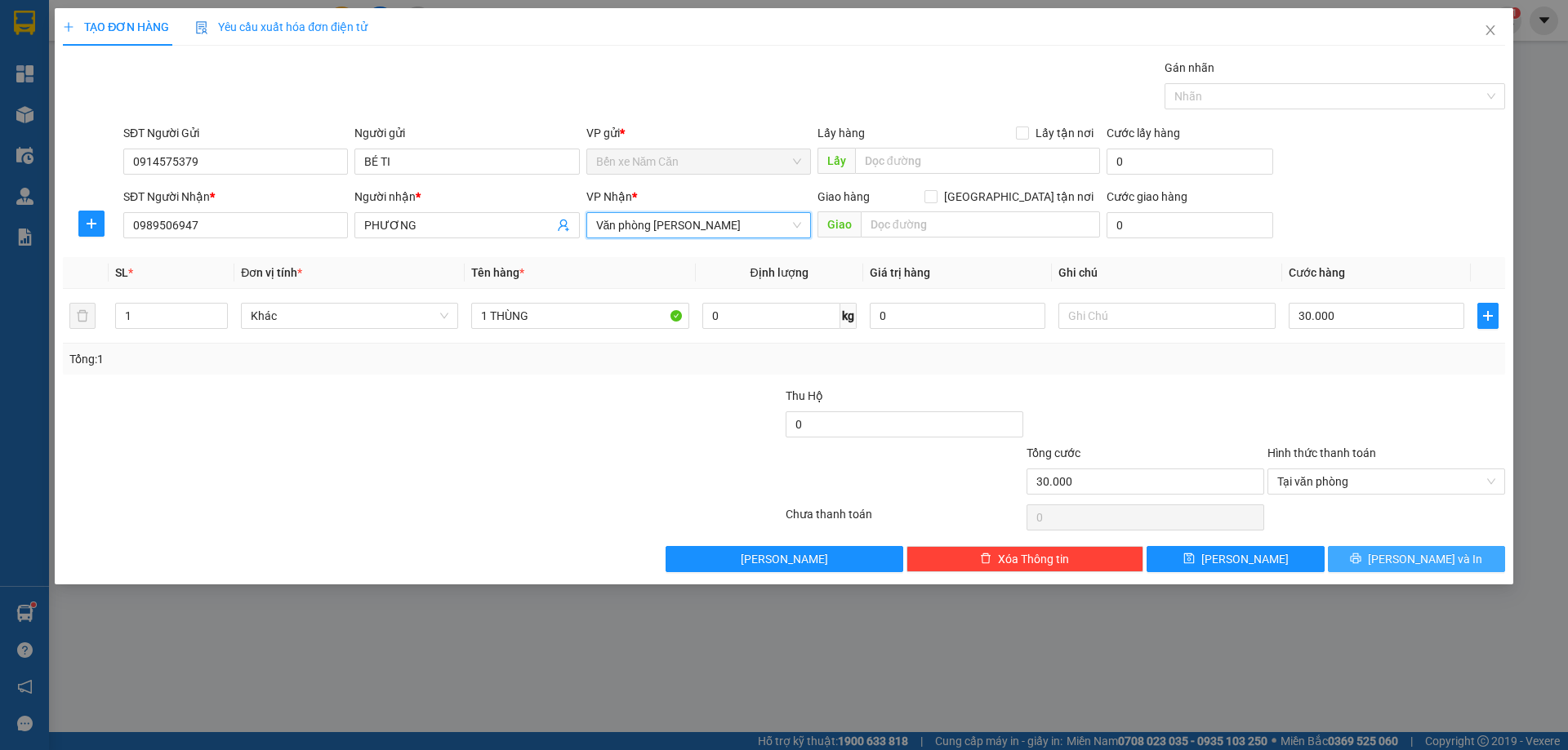
drag, startPoint x: 1398, startPoint y: 565, endPoint x: 1415, endPoint y: 564, distance: 17.0
click at [1400, 565] on button "[PERSON_NAME] và In" at bounding box center [1416, 559] width 177 height 26
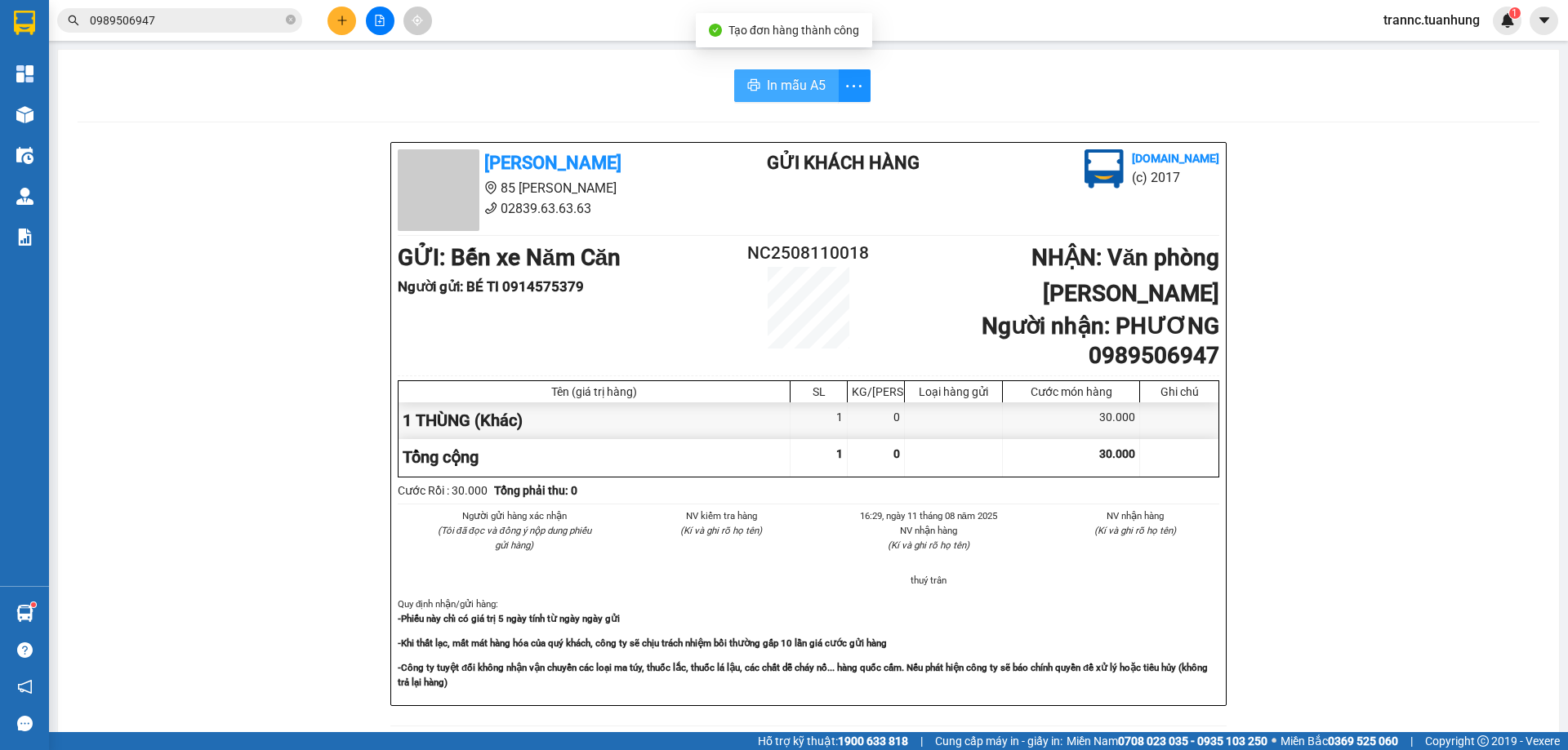
click at [785, 92] on span "In mẫu A5" at bounding box center [796, 85] width 59 height 21
click at [293, 20] on icon "close-circle" at bounding box center [291, 20] width 10 height 10
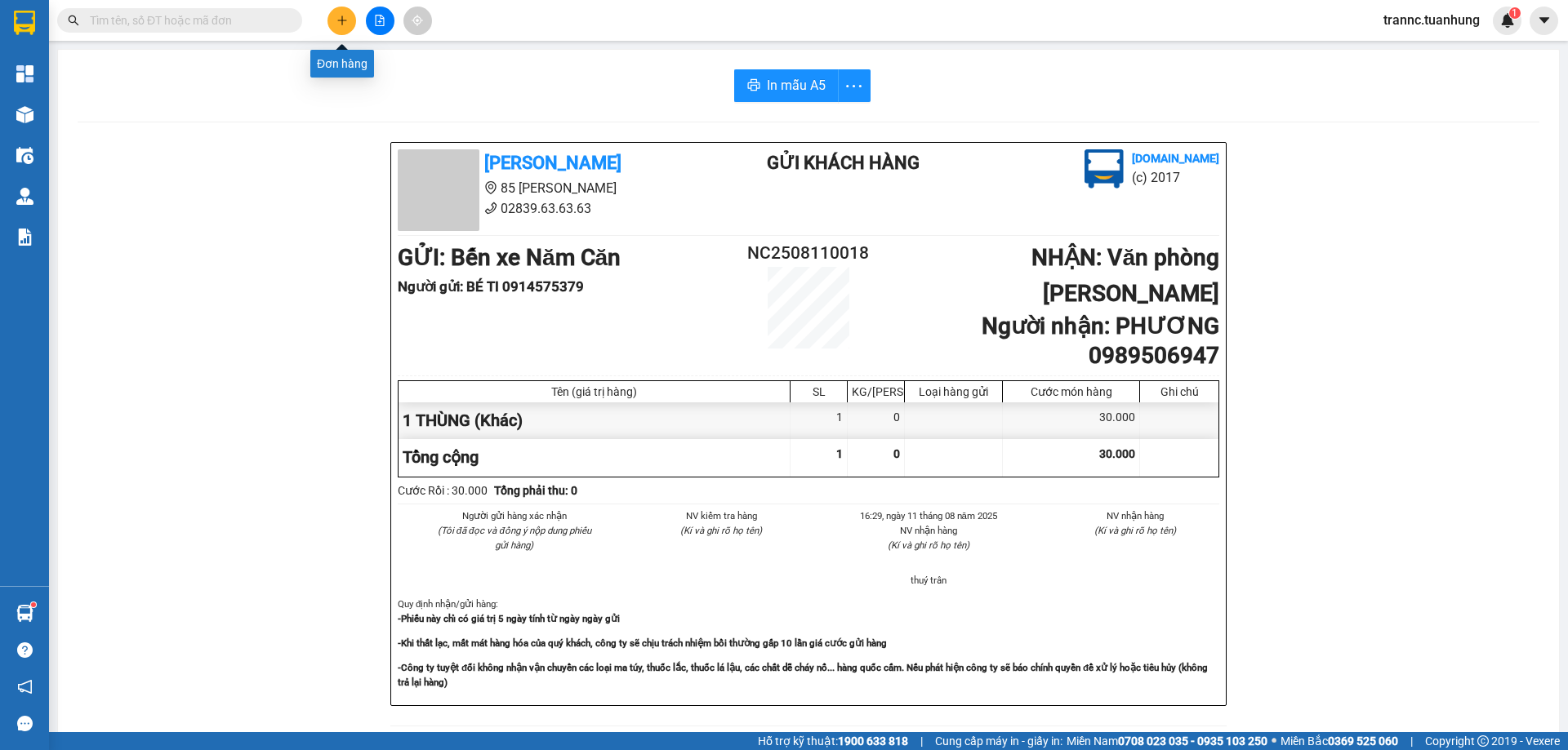
click at [345, 23] on icon "plus" at bounding box center [343, 21] width 12 height 12
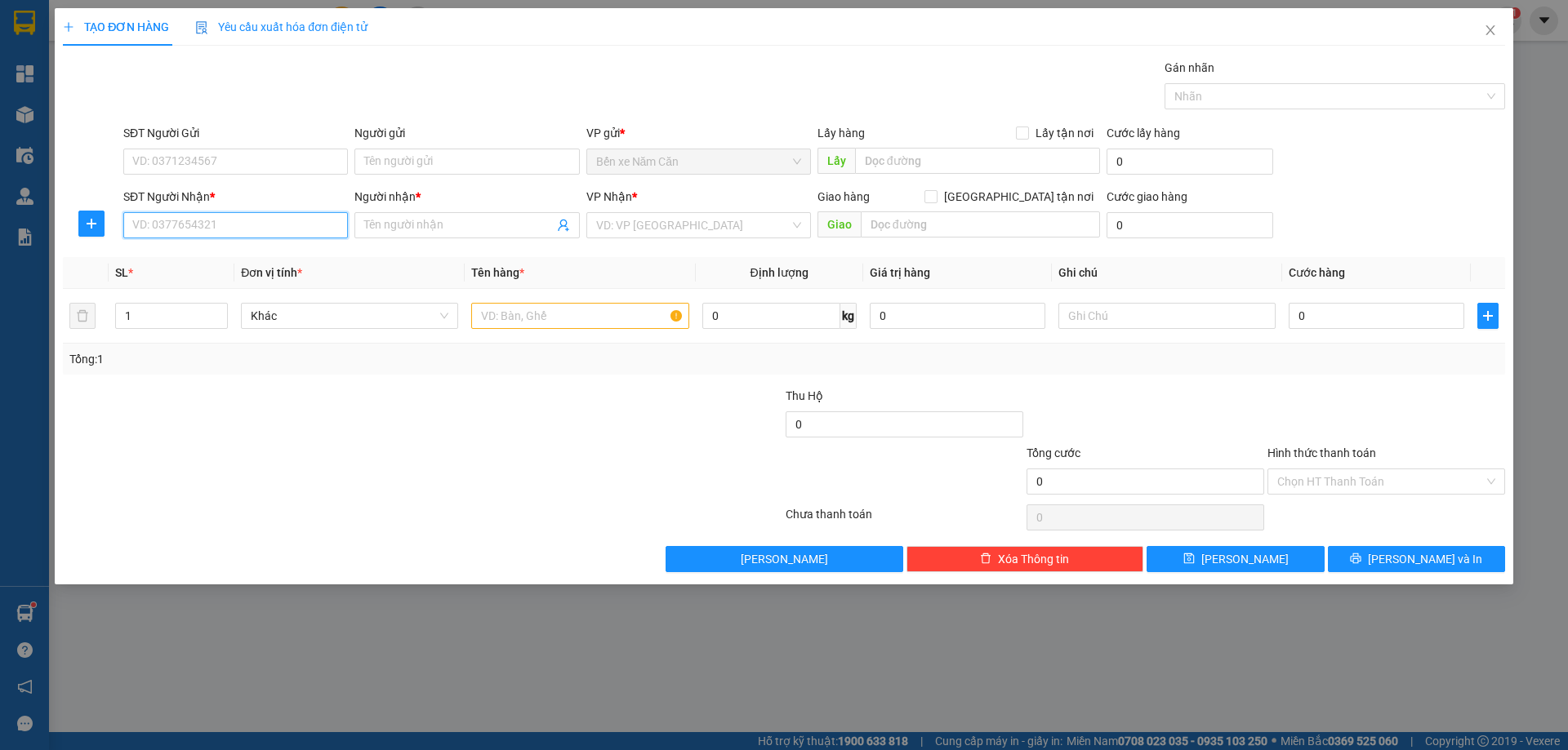
click at [190, 219] on input "SĐT Người Nhận *" at bounding box center [235, 225] width 224 height 26
click at [209, 159] on input "SĐT Người Gửi" at bounding box center [235, 162] width 224 height 26
click at [199, 221] on input "SĐT Người Nhận *" at bounding box center [235, 225] width 224 height 26
type input "0944920241"
click at [213, 259] on div "0944920241 - THẢO" at bounding box center [235, 258] width 205 height 18
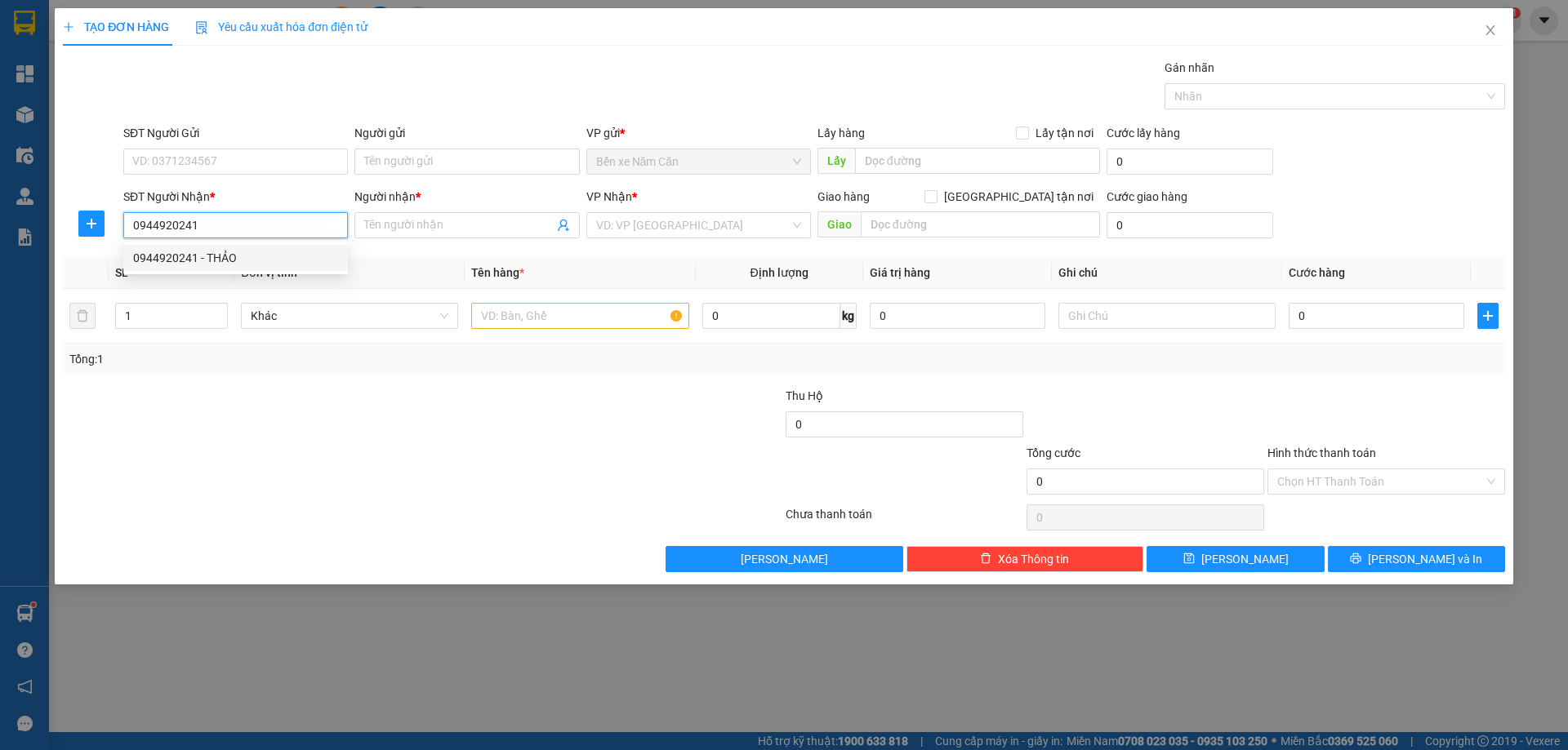
type input "THẢO"
type input "0944920241"
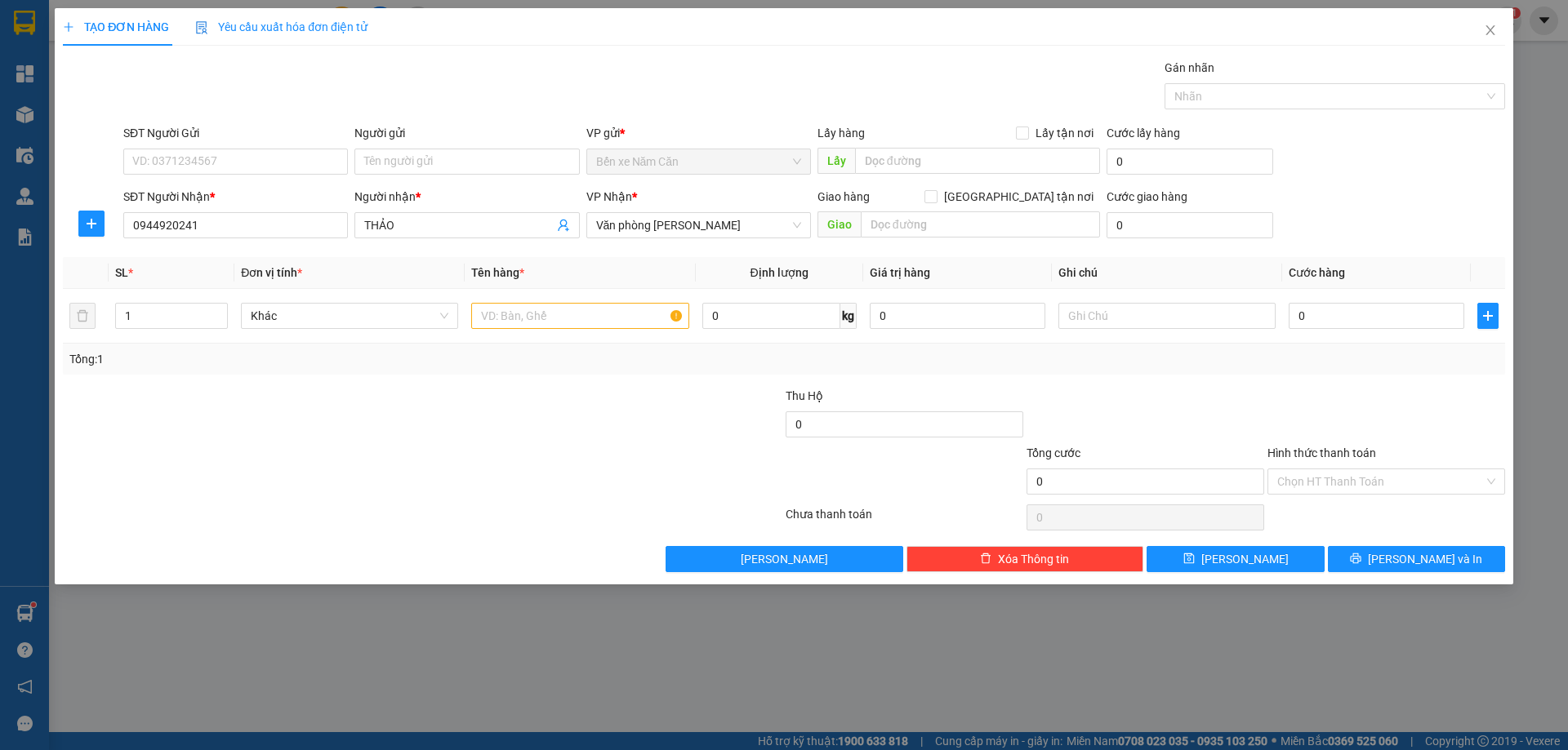
click at [217, 144] on div "SĐT Người Gửi" at bounding box center [235, 136] width 224 height 24
click at [225, 160] on input "SĐT Người Gửi" at bounding box center [235, 162] width 224 height 26
click at [229, 189] on div "0946844515 - PHƯỢNG" at bounding box center [235, 194] width 205 height 18
type input "0946844515"
type input "PHƯỢNG"
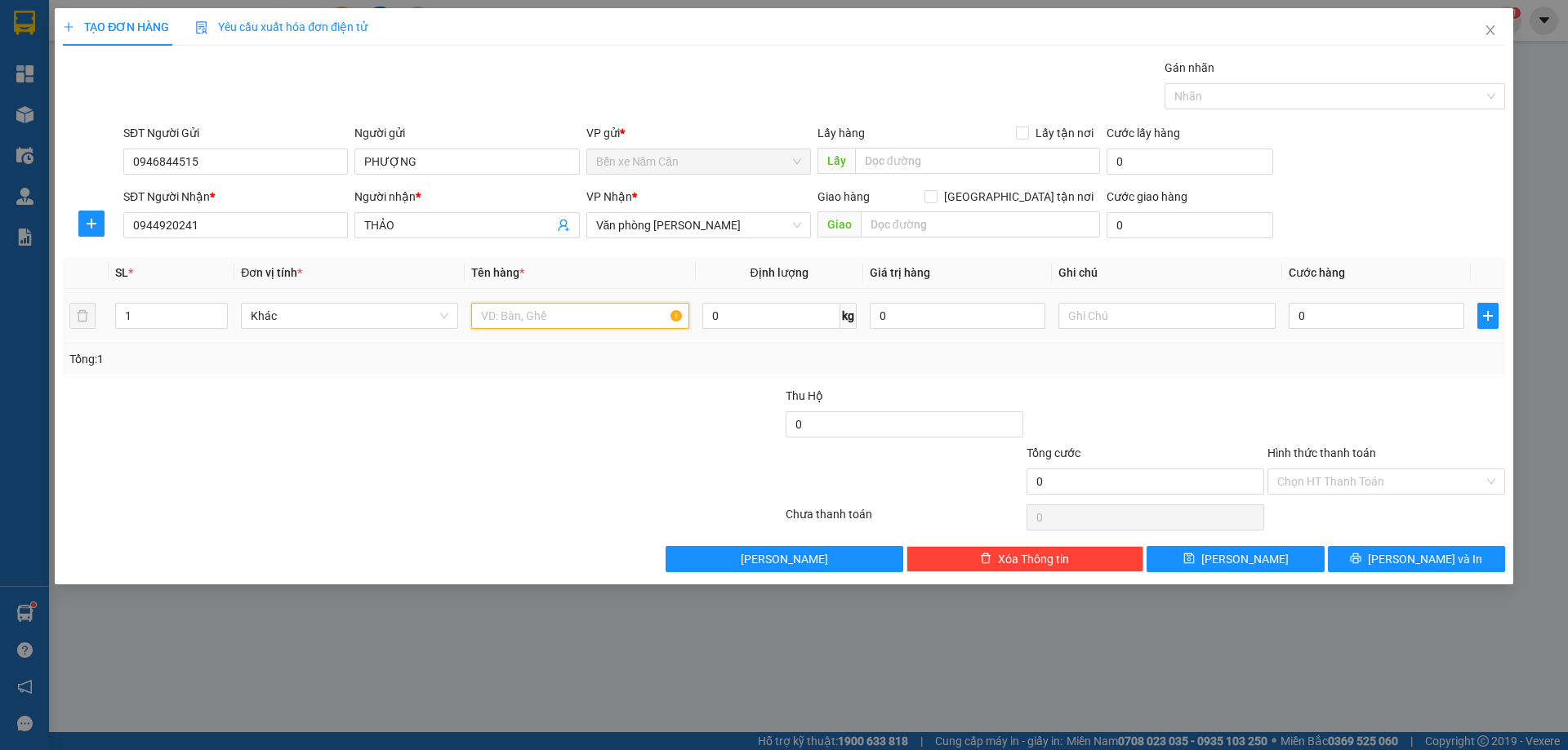
click at [540, 320] on input "text" at bounding box center [580, 315] width 217 height 26
type input "1 THÙNG"
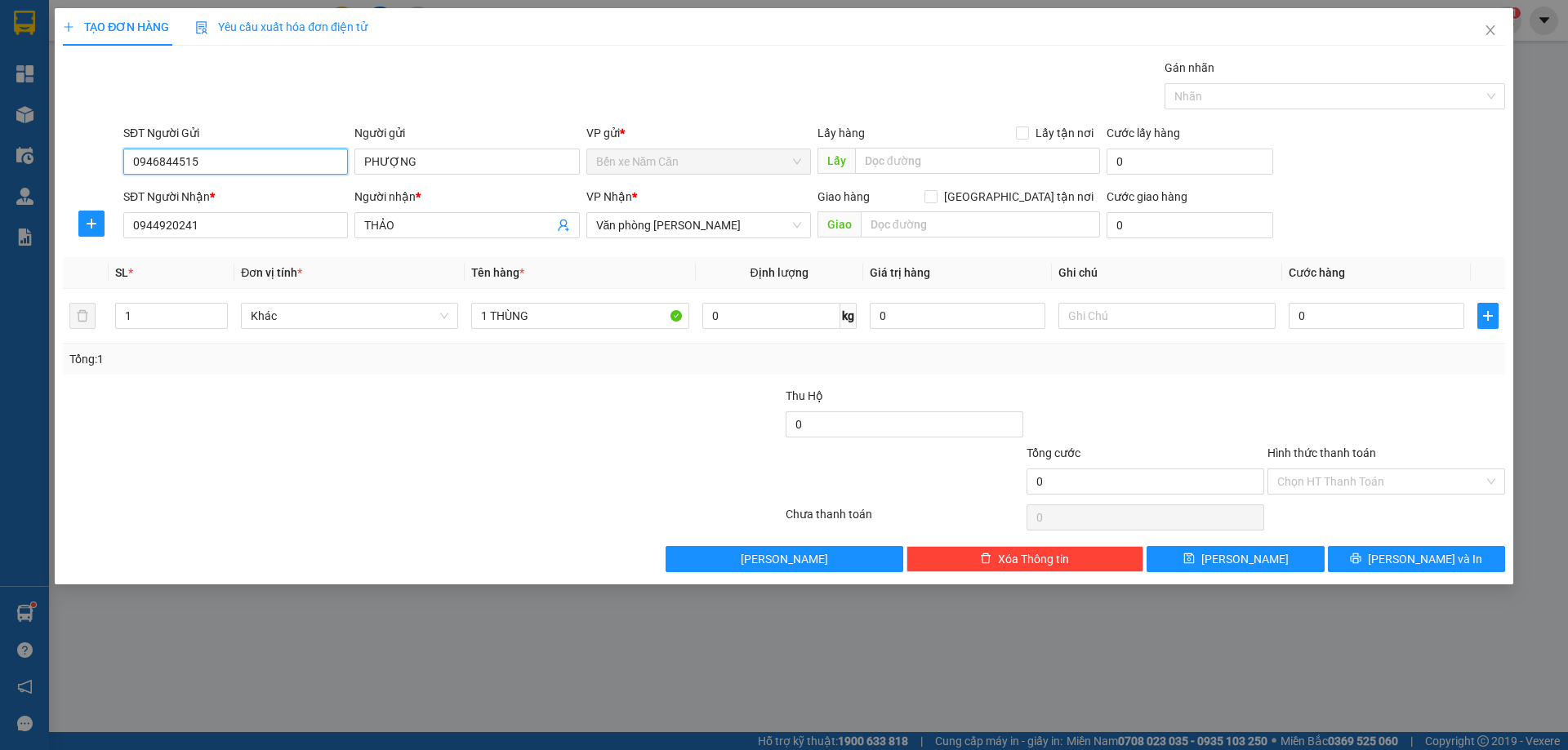
click at [228, 167] on input "0946844515" at bounding box center [235, 162] width 224 height 26
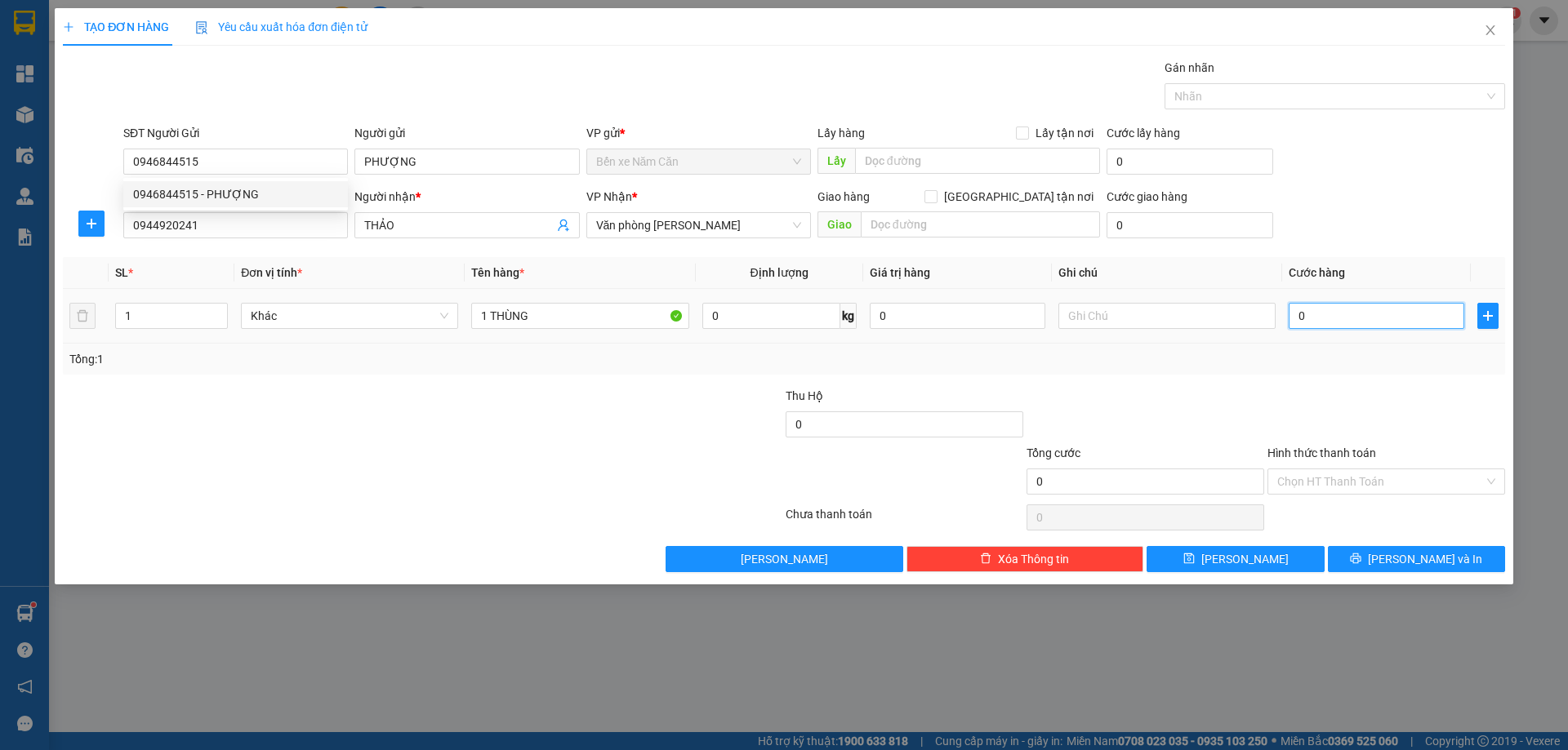
click at [1340, 315] on input "0" at bounding box center [1376, 315] width 175 height 26
type input "4"
type input "40"
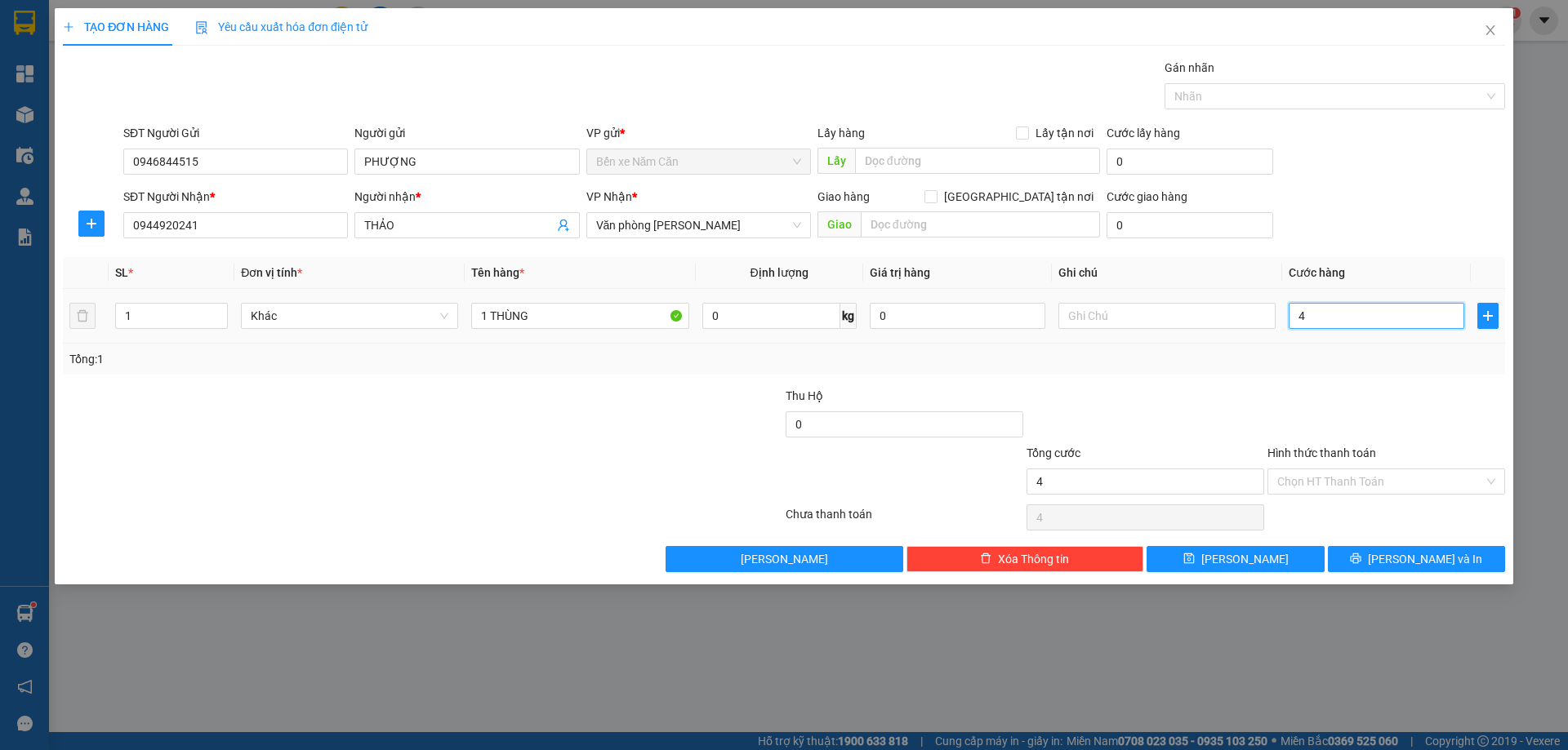
type input "40"
type input "40.000"
click at [1338, 386] on div "Transit Pickup Surcharge Ids Transit Deliver Surcharge Ids Transit Deliver Surc…" at bounding box center [784, 315] width 1443 height 514
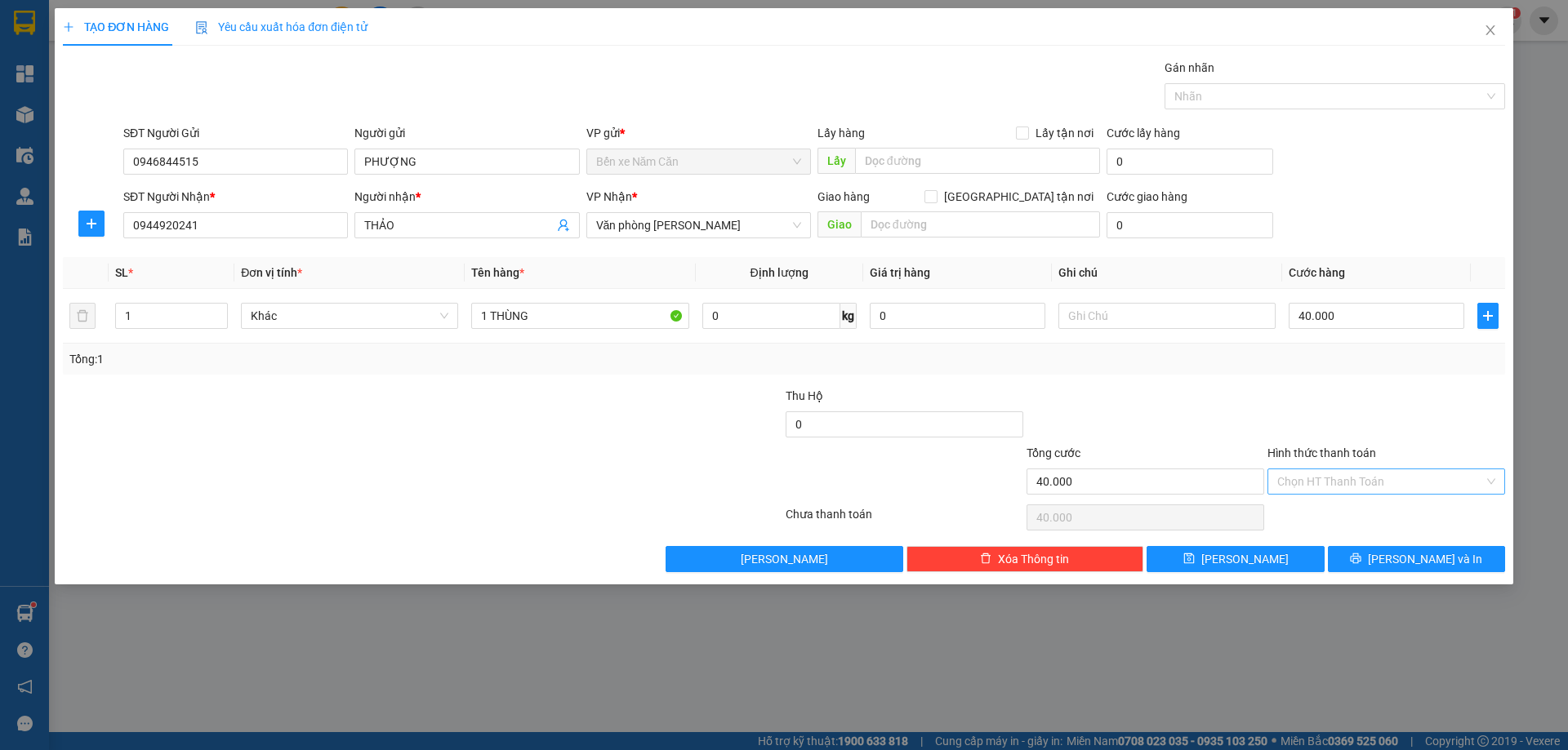
click at [1350, 485] on input "Hình thức thanh toán" at bounding box center [1380, 482] width 207 height 24
click at [1345, 502] on div "Tại văn phòng" at bounding box center [1386, 514] width 238 height 26
type input "0"
click at [1361, 560] on icon "printer" at bounding box center [1355, 559] width 12 height 12
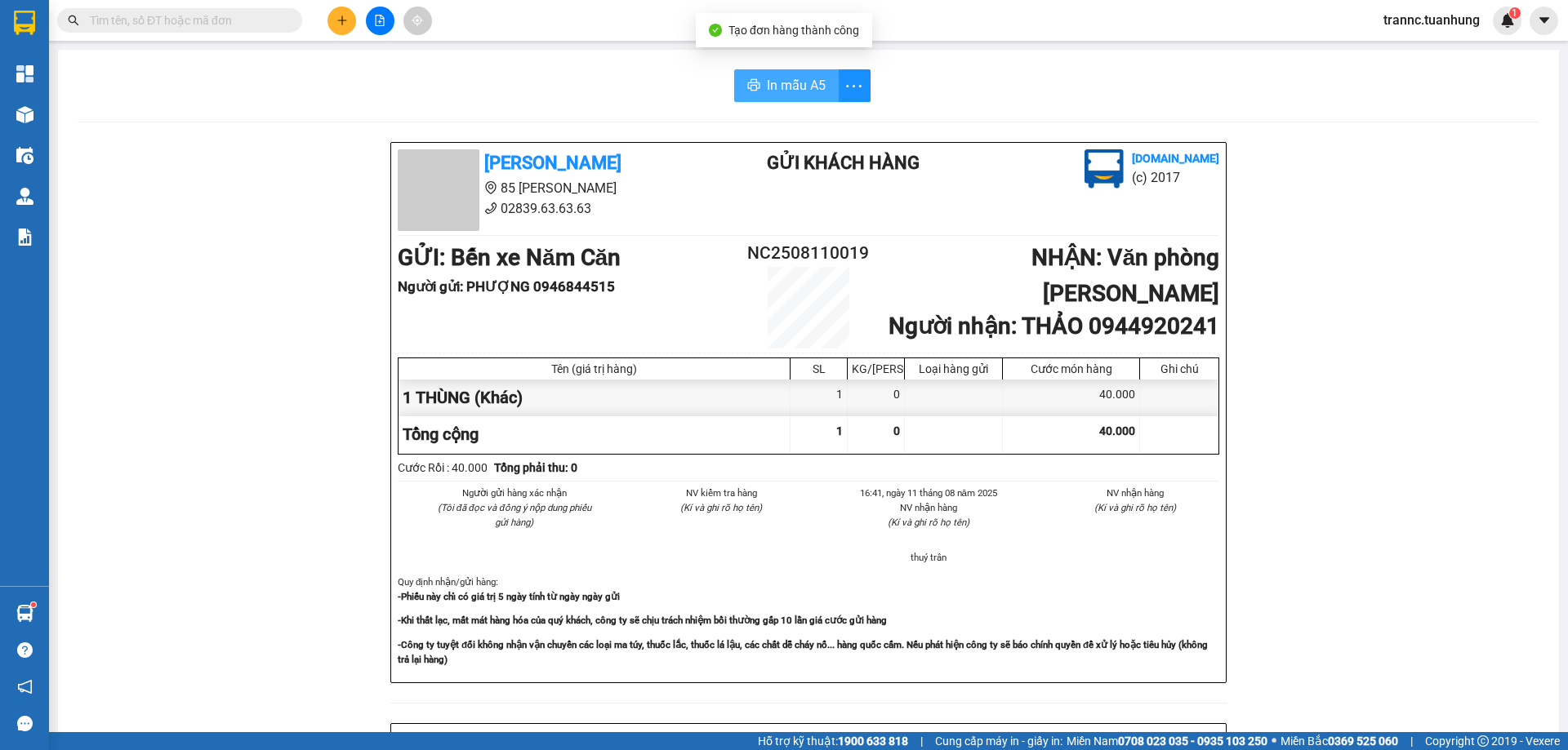
click at [768, 88] on span "In mẫu A5" at bounding box center [796, 85] width 59 height 21
click at [293, 13] on span at bounding box center [291, 21] width 10 height 18
click at [163, 24] on input "text" at bounding box center [186, 21] width 193 height 18
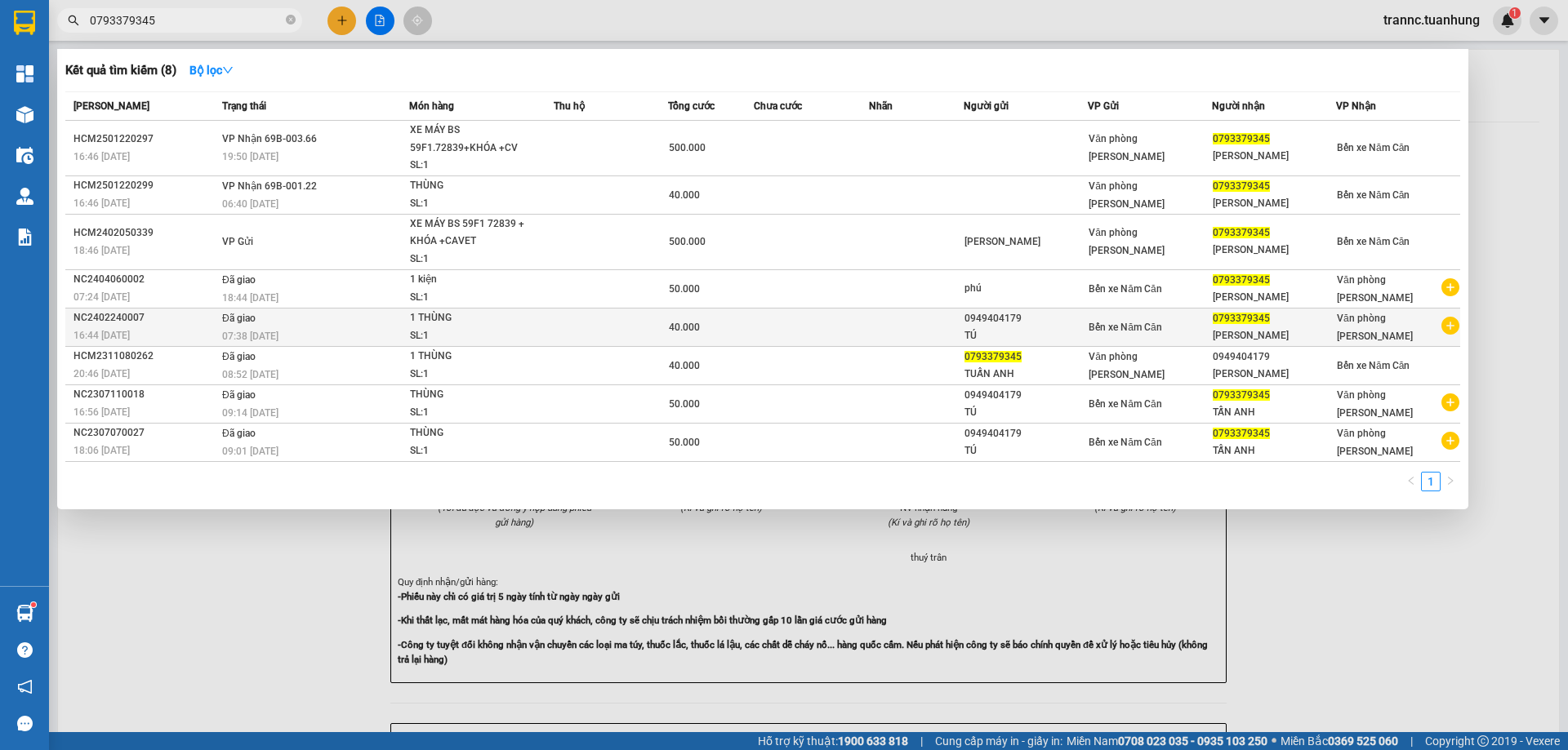
type input "0793379345"
click at [1449, 326] on icon "plus-circle" at bounding box center [1450, 326] width 18 height 18
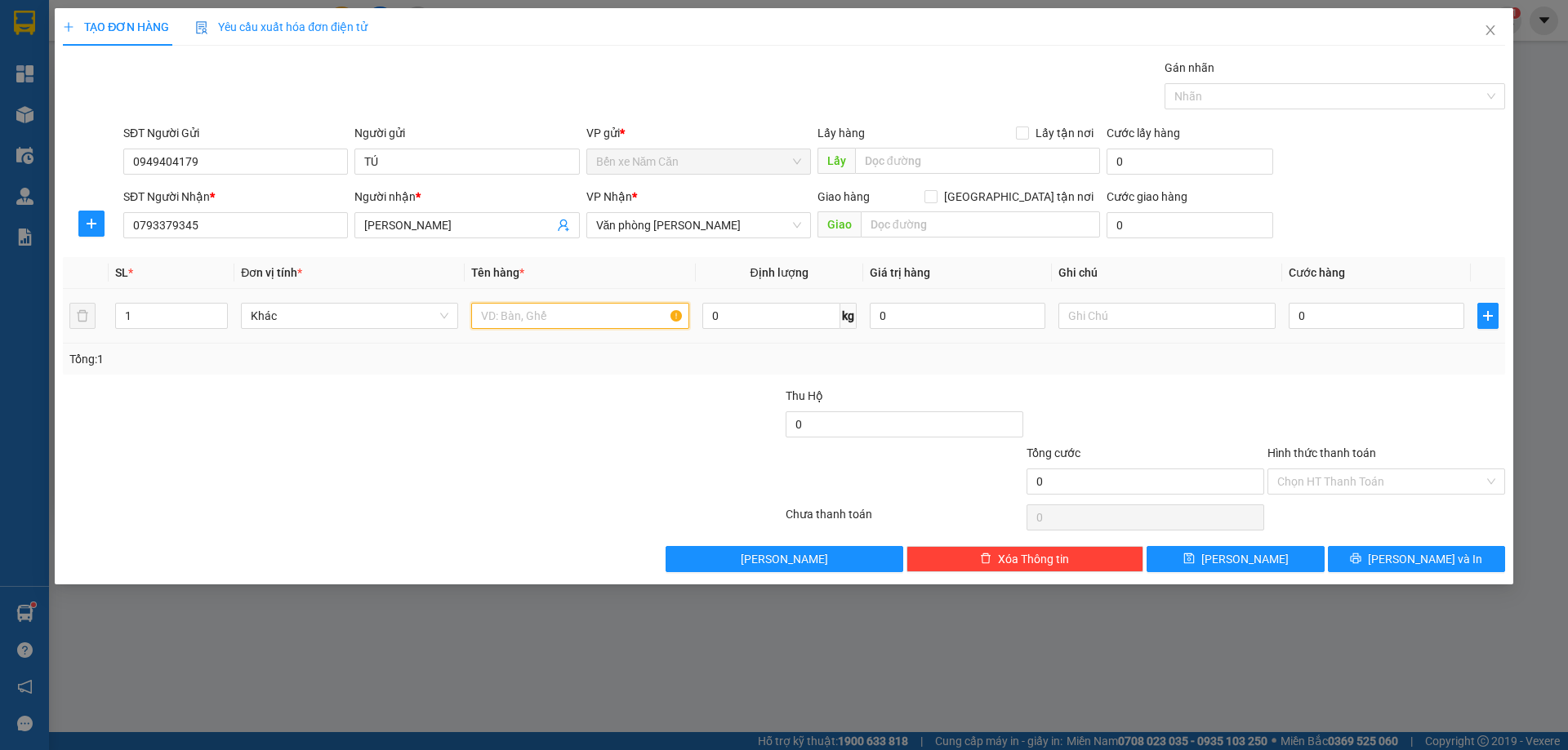
click at [571, 319] on input "text" at bounding box center [580, 315] width 217 height 26
type input "1 THÙNG"
click at [1302, 316] on input "0" at bounding box center [1376, 315] width 175 height 26
type input "3"
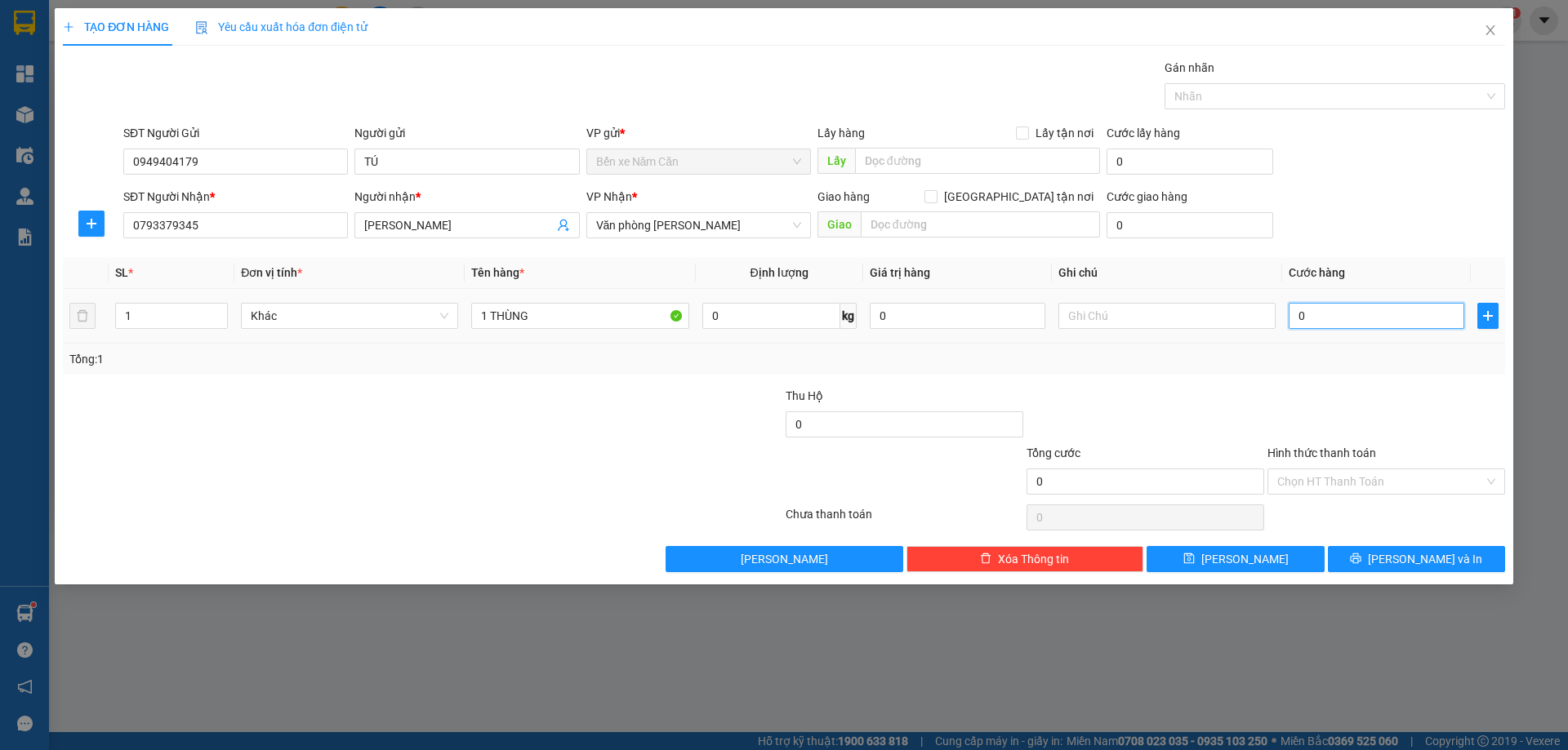
type input "3"
type input "30"
type input "30.000"
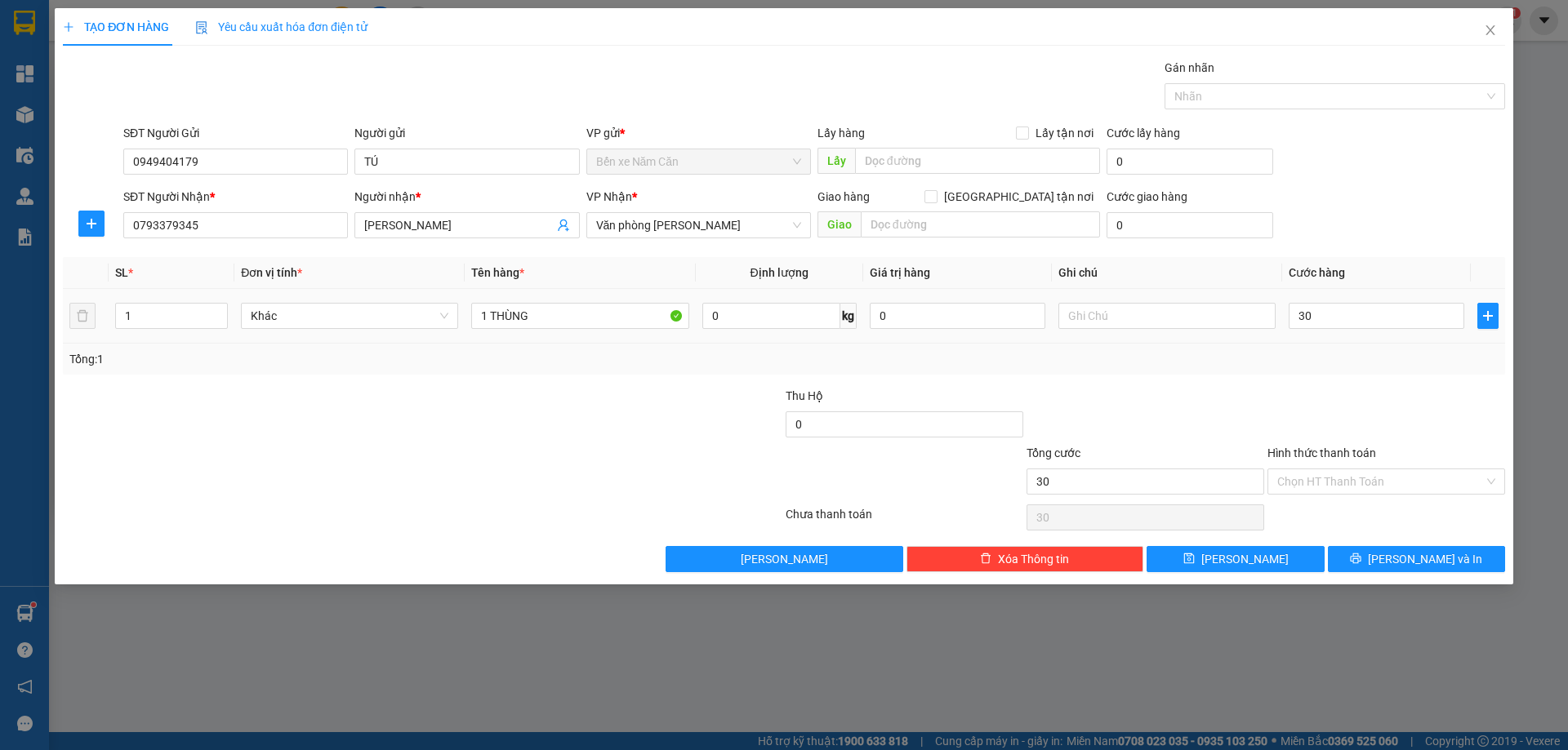
type input "30.000"
click at [1310, 383] on div "Transit Pickup Surcharge Ids Transit Deliver Surcharge Ids Transit Deliver Surc…" at bounding box center [784, 315] width 1443 height 514
click at [1314, 480] on input "Hình thức thanh toán" at bounding box center [1380, 482] width 207 height 24
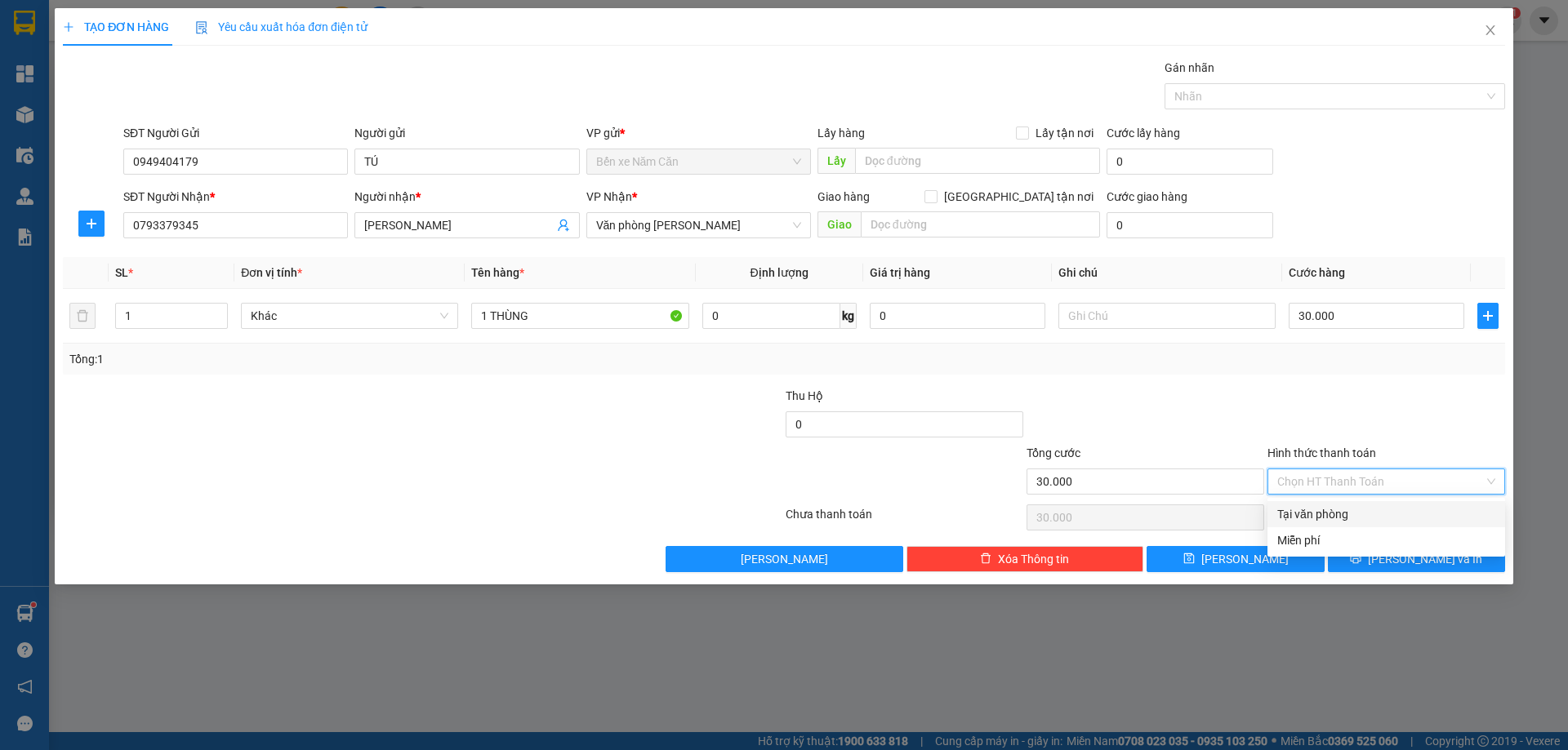
click at [1307, 515] on div "Tại văn phòng" at bounding box center [1386, 514] width 218 height 18
type input "0"
click at [1400, 561] on button "[PERSON_NAME] và In" at bounding box center [1416, 559] width 177 height 26
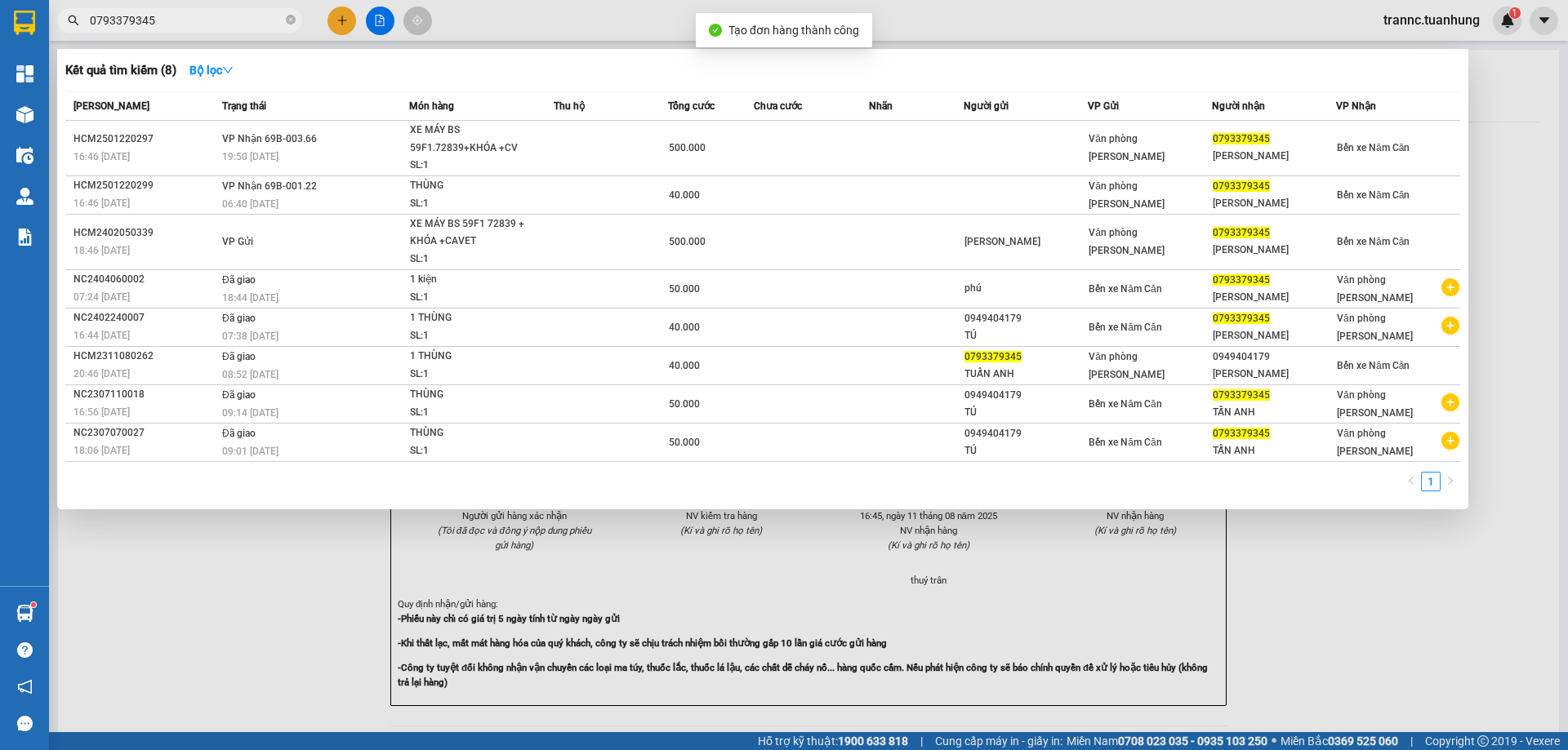
click at [1297, 668] on div at bounding box center [784, 375] width 1568 height 750
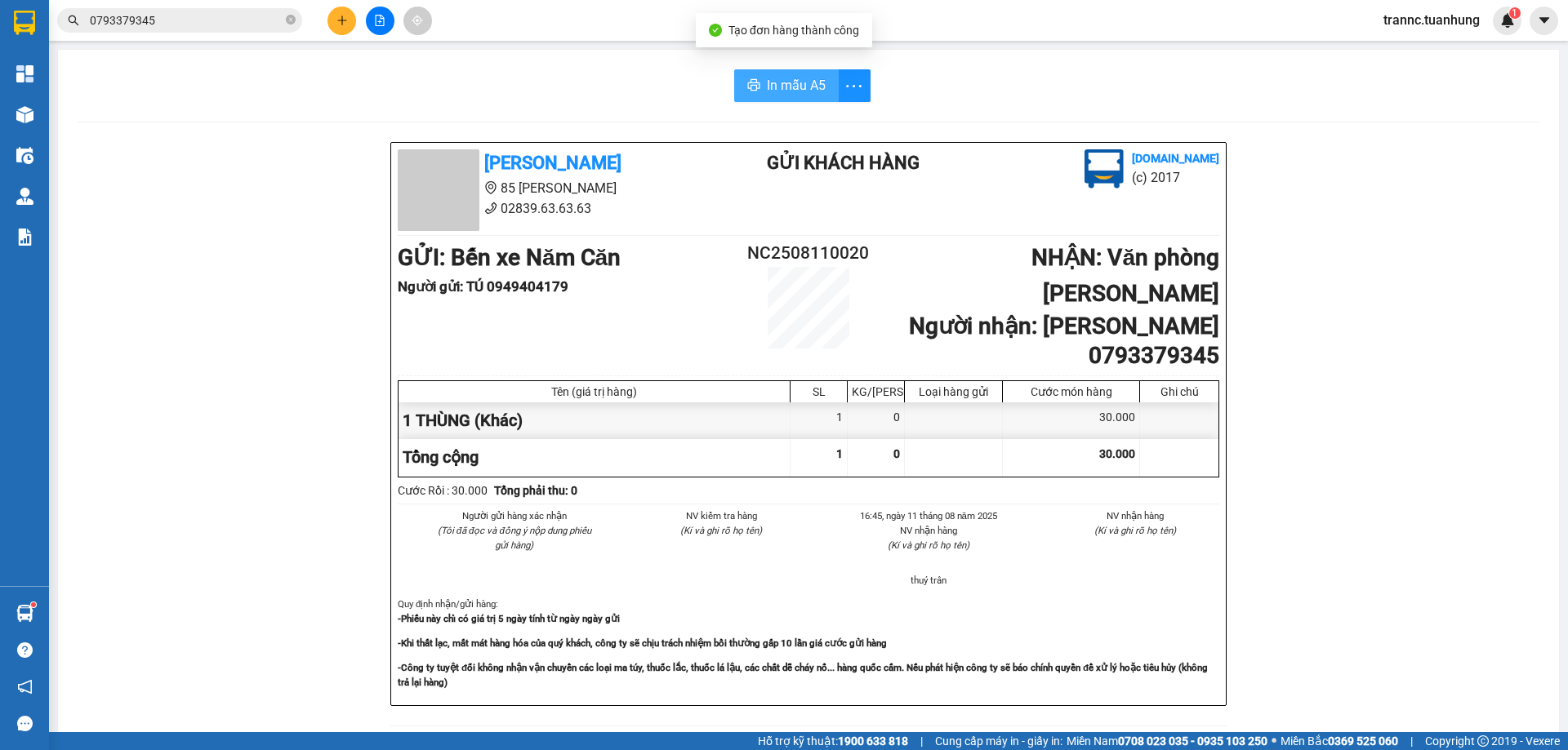
click at [789, 91] on span "In mẫu A5" at bounding box center [796, 85] width 59 height 21
click at [637, 59] on div "In mẫu A5 Tuấn Hưng 85 Lý Chiêu Hoàng 02839.63.63.63 Gửi khách hàng Vexere.com …" at bounding box center [808, 697] width 1501 height 1294
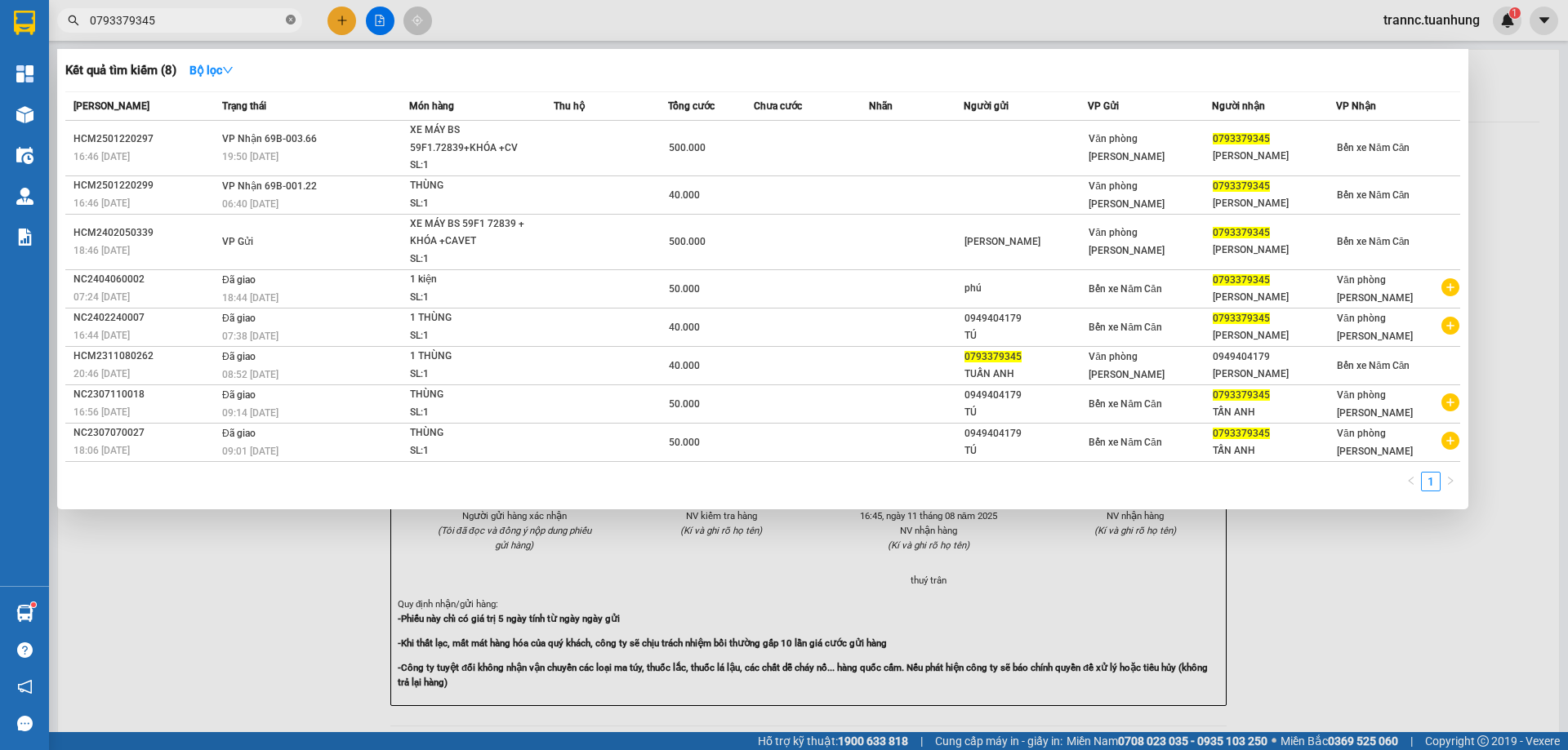
click at [290, 19] on icon "close-circle" at bounding box center [291, 20] width 10 height 10
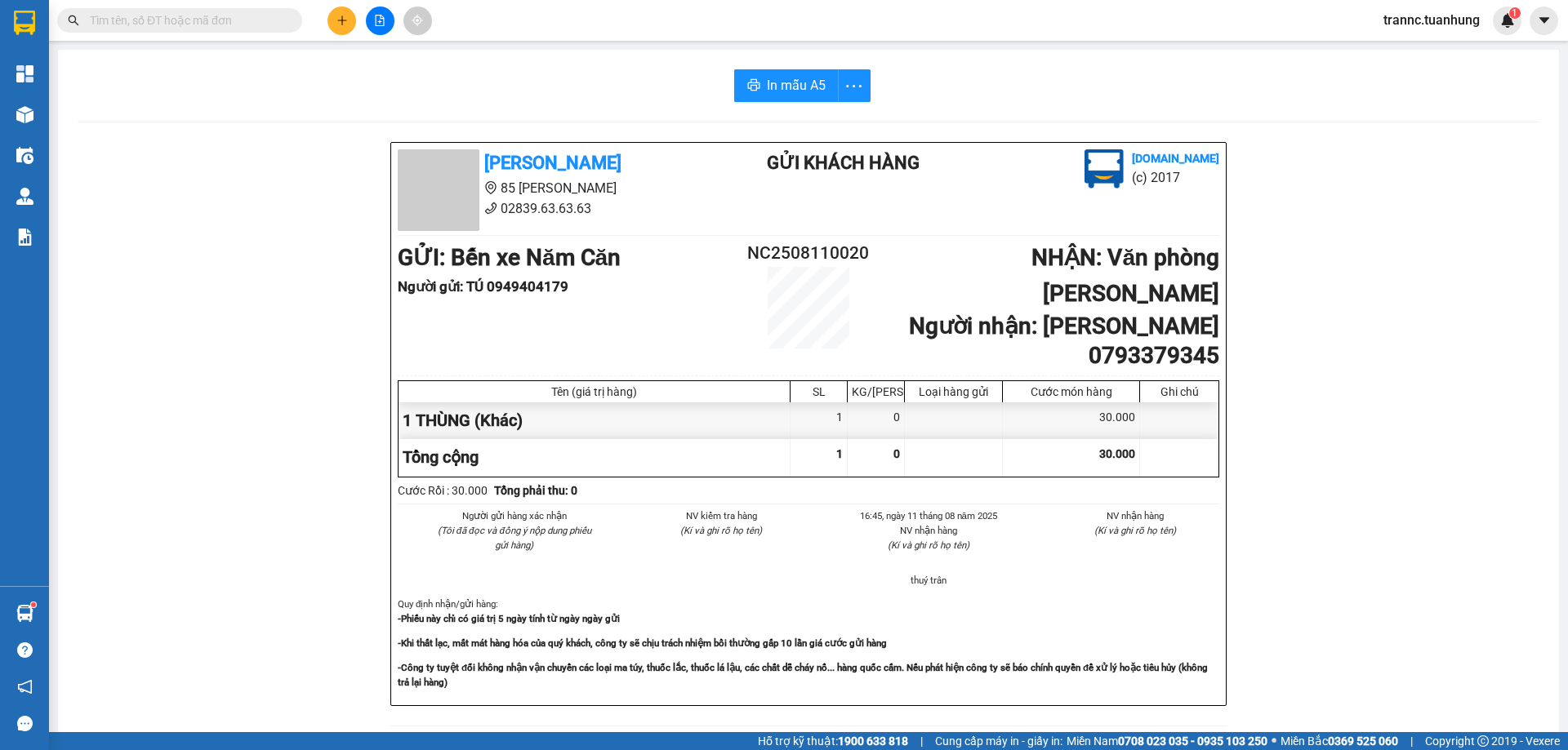
click at [209, 30] on span at bounding box center [179, 20] width 245 height 24
click at [209, 21] on input "text" at bounding box center [186, 21] width 193 height 18
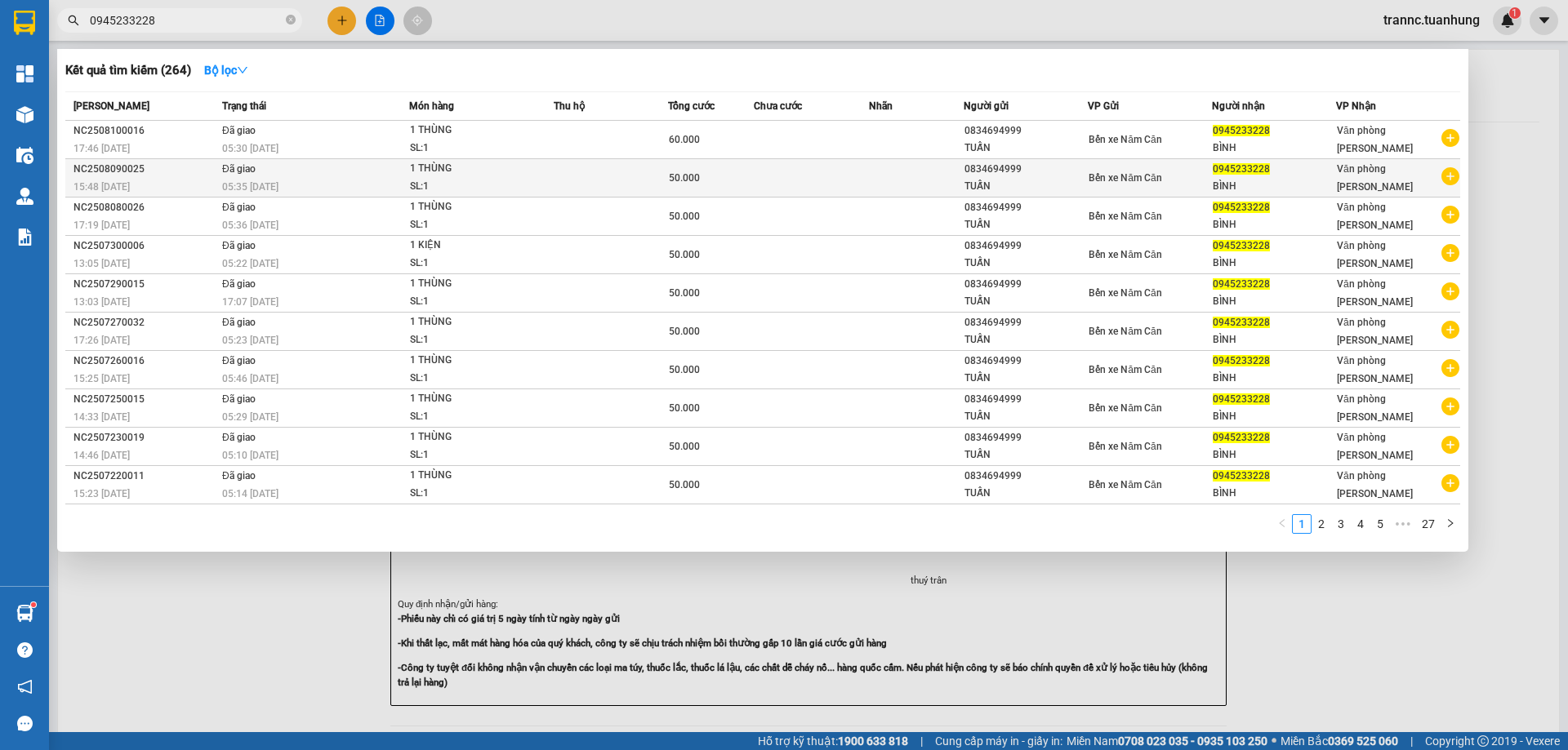
type input "0945233228"
click at [1451, 180] on icon "plus-circle" at bounding box center [1450, 176] width 18 height 18
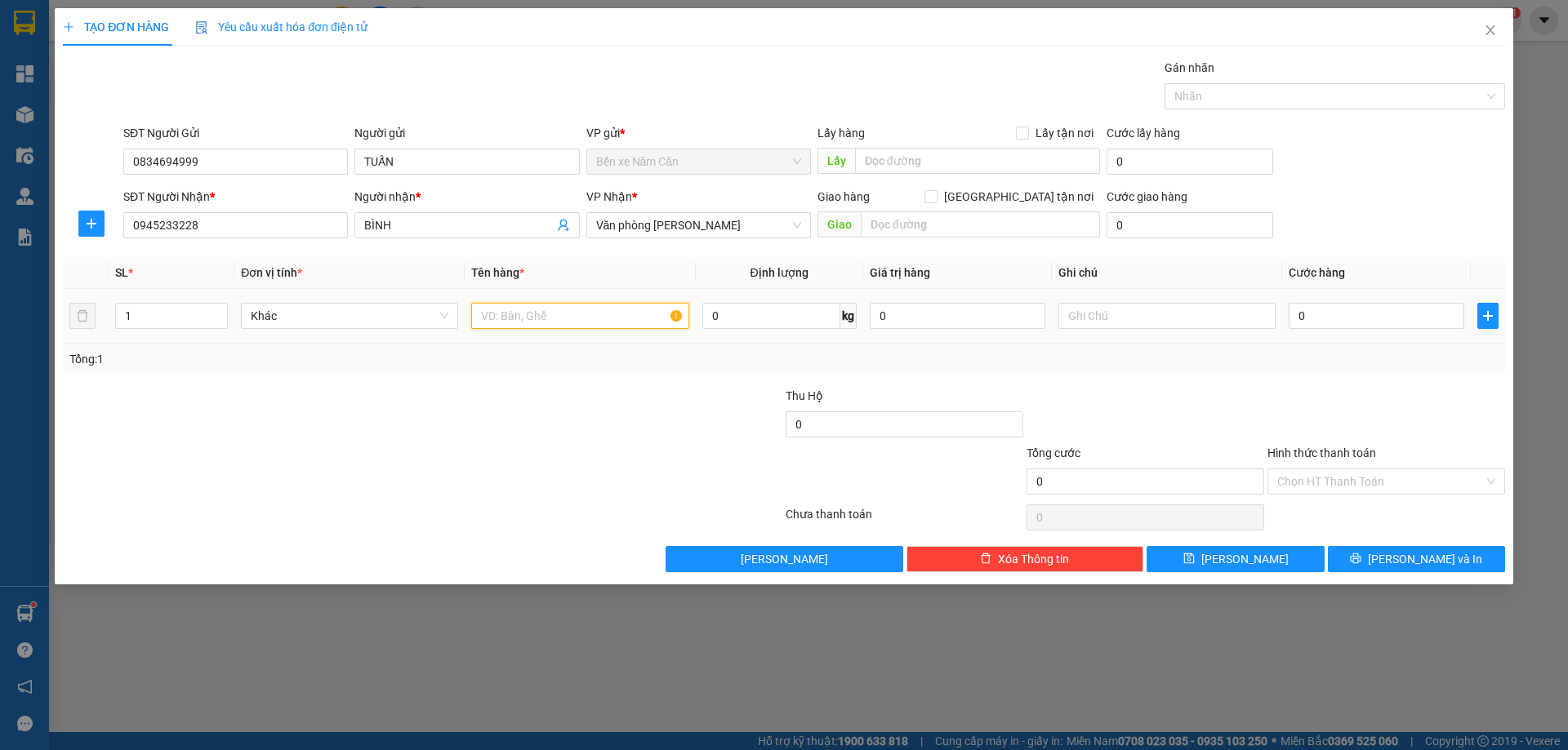
click at [608, 313] on input "text" at bounding box center [580, 315] width 217 height 26
type input "1 THÙNG"
click at [1306, 316] on input "0" at bounding box center [1376, 315] width 175 height 26
type input "5"
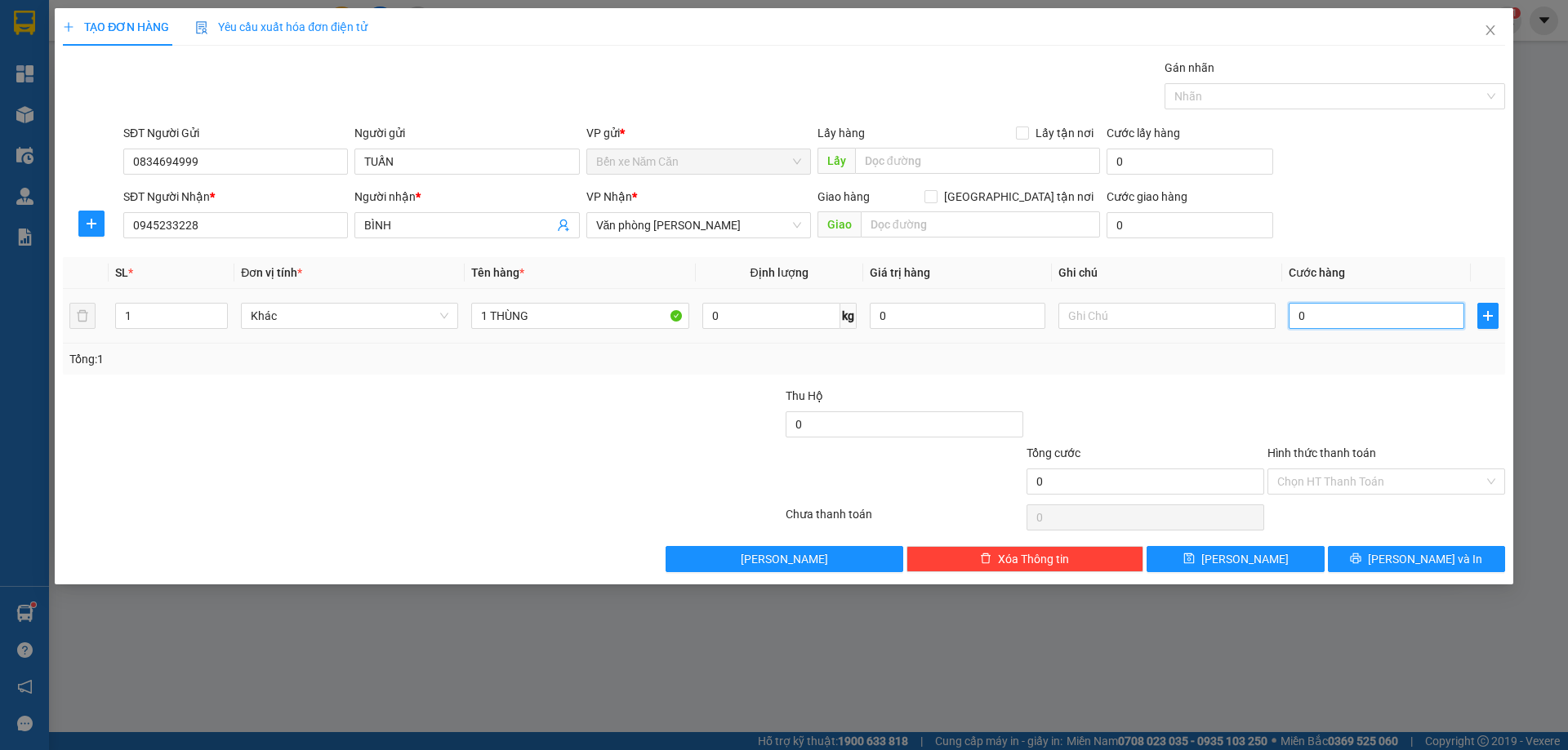
type input "5"
type input "50"
type input "50.000"
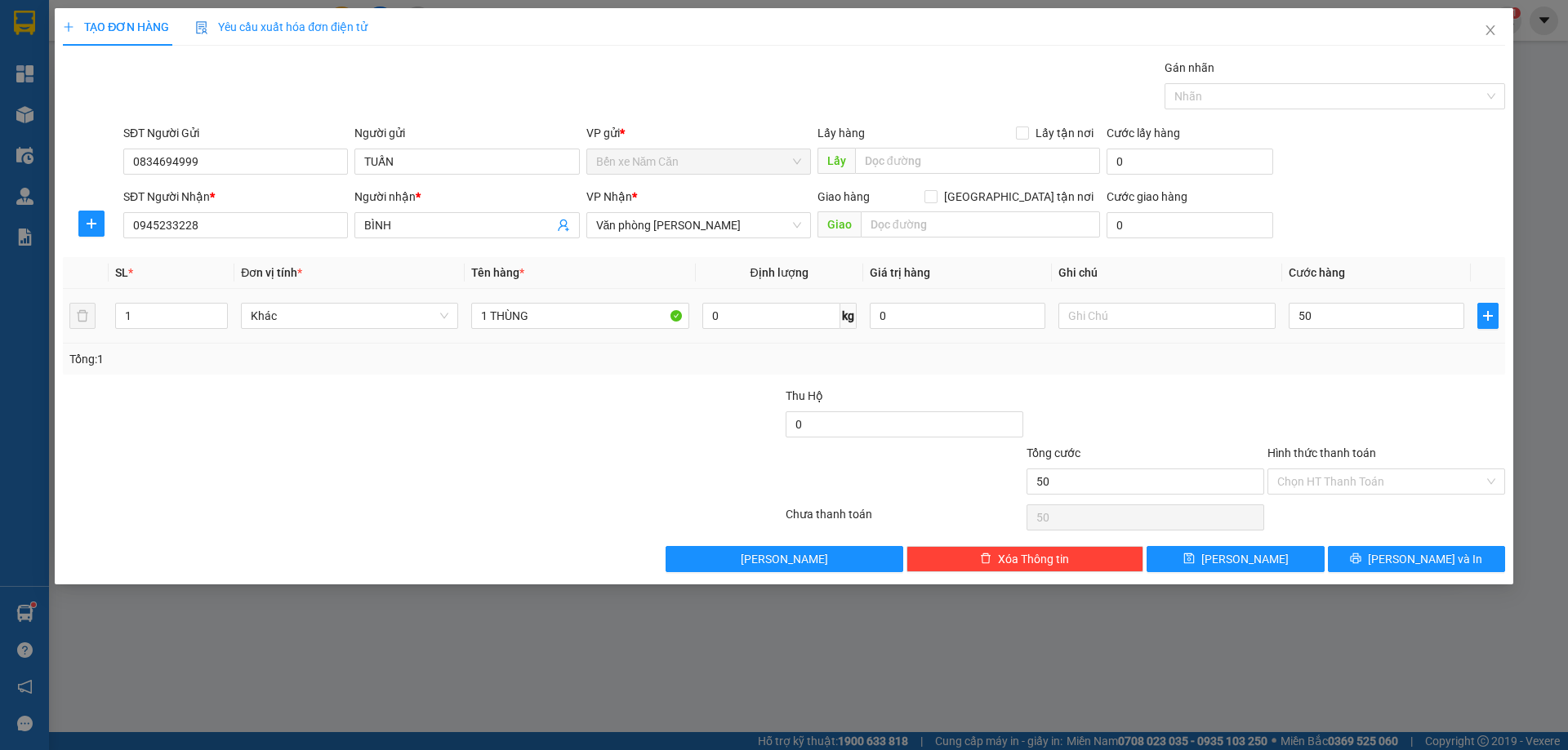
type input "50.000"
click at [1357, 409] on div at bounding box center [1387, 415] width 241 height 57
click at [1398, 559] on button "[PERSON_NAME] và In" at bounding box center [1416, 559] width 177 height 26
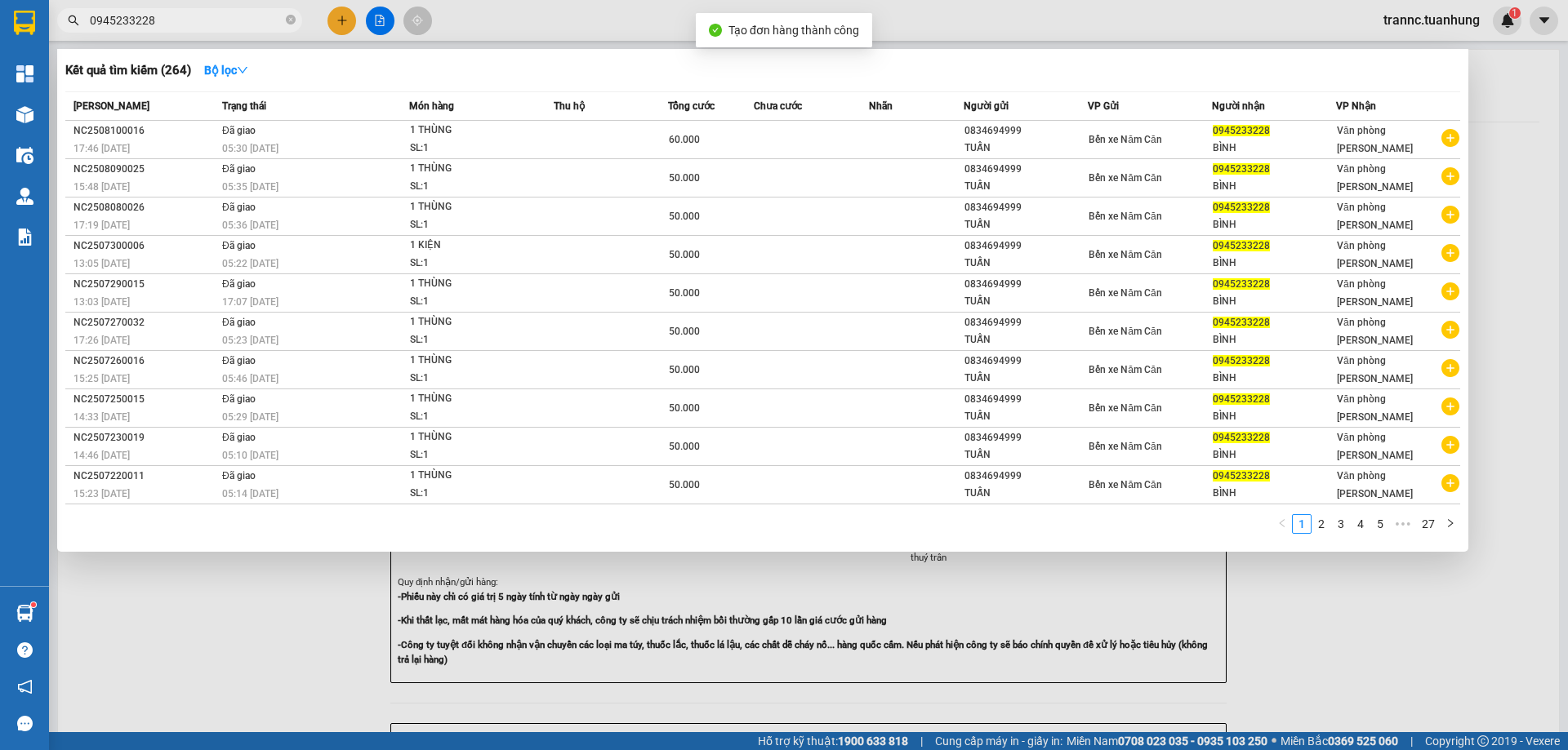
click at [1373, 616] on div at bounding box center [784, 375] width 1568 height 750
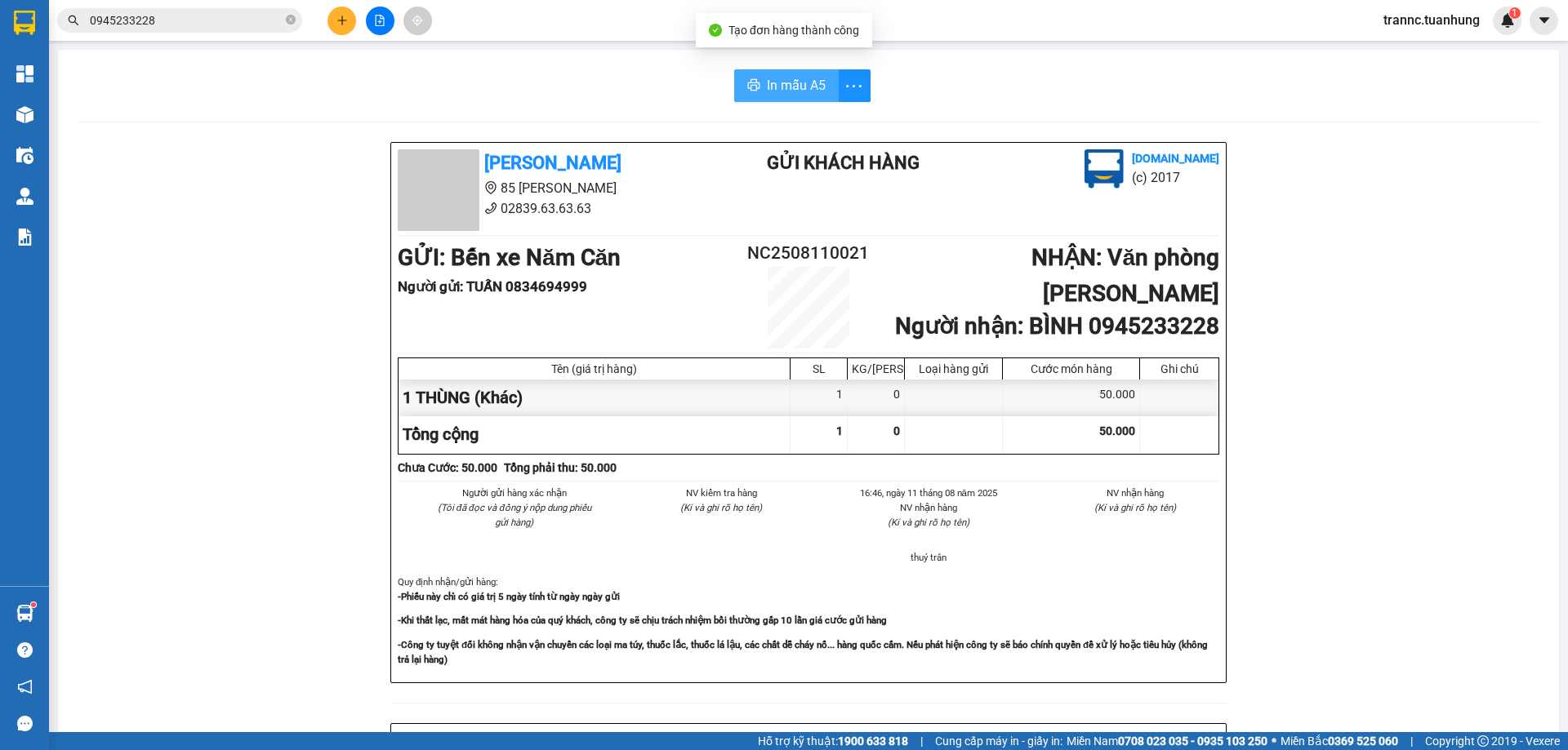
click at [784, 83] on span "In mẫu A5" at bounding box center [796, 85] width 59 height 21
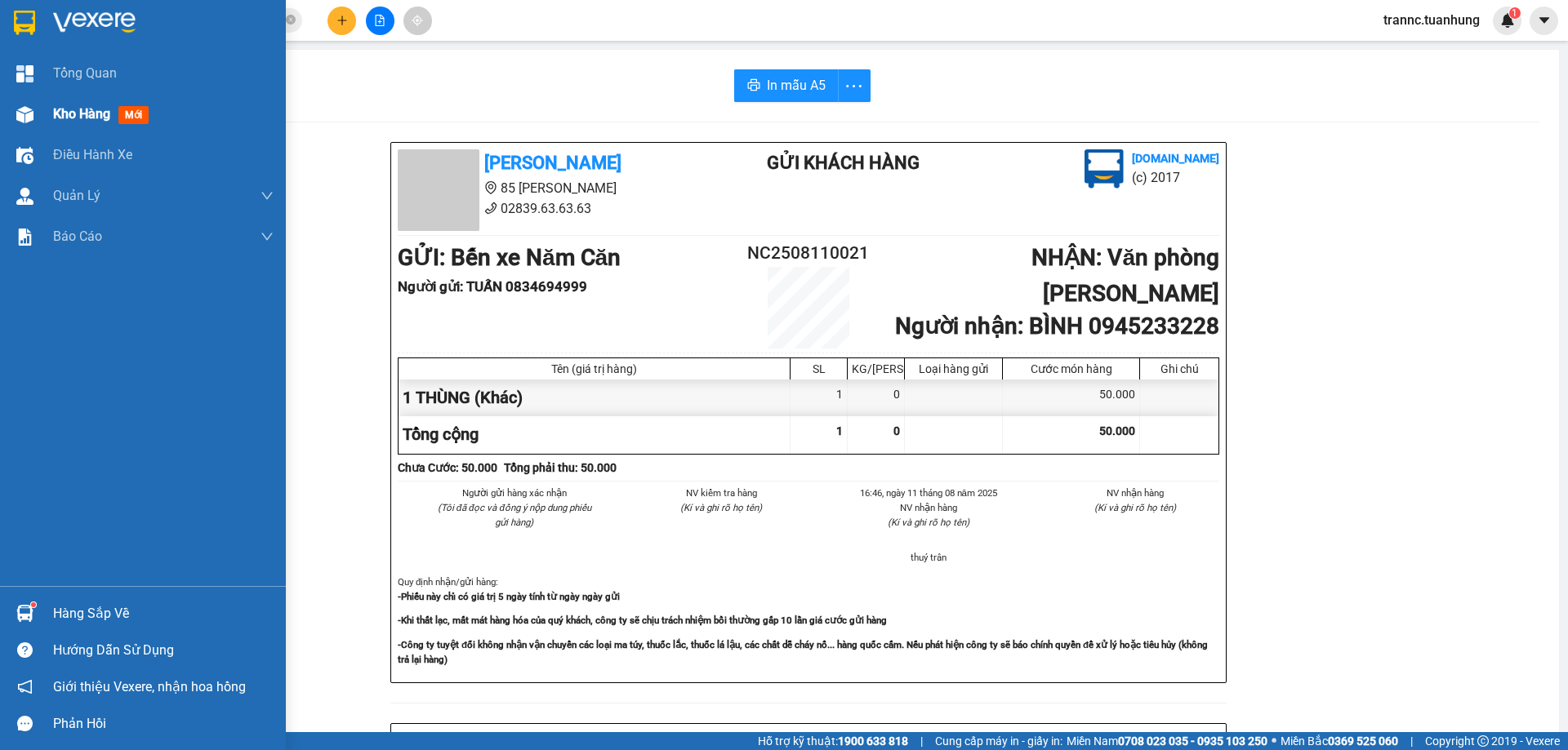
click at [115, 113] on div "Kho hàng mới" at bounding box center [104, 114] width 102 height 21
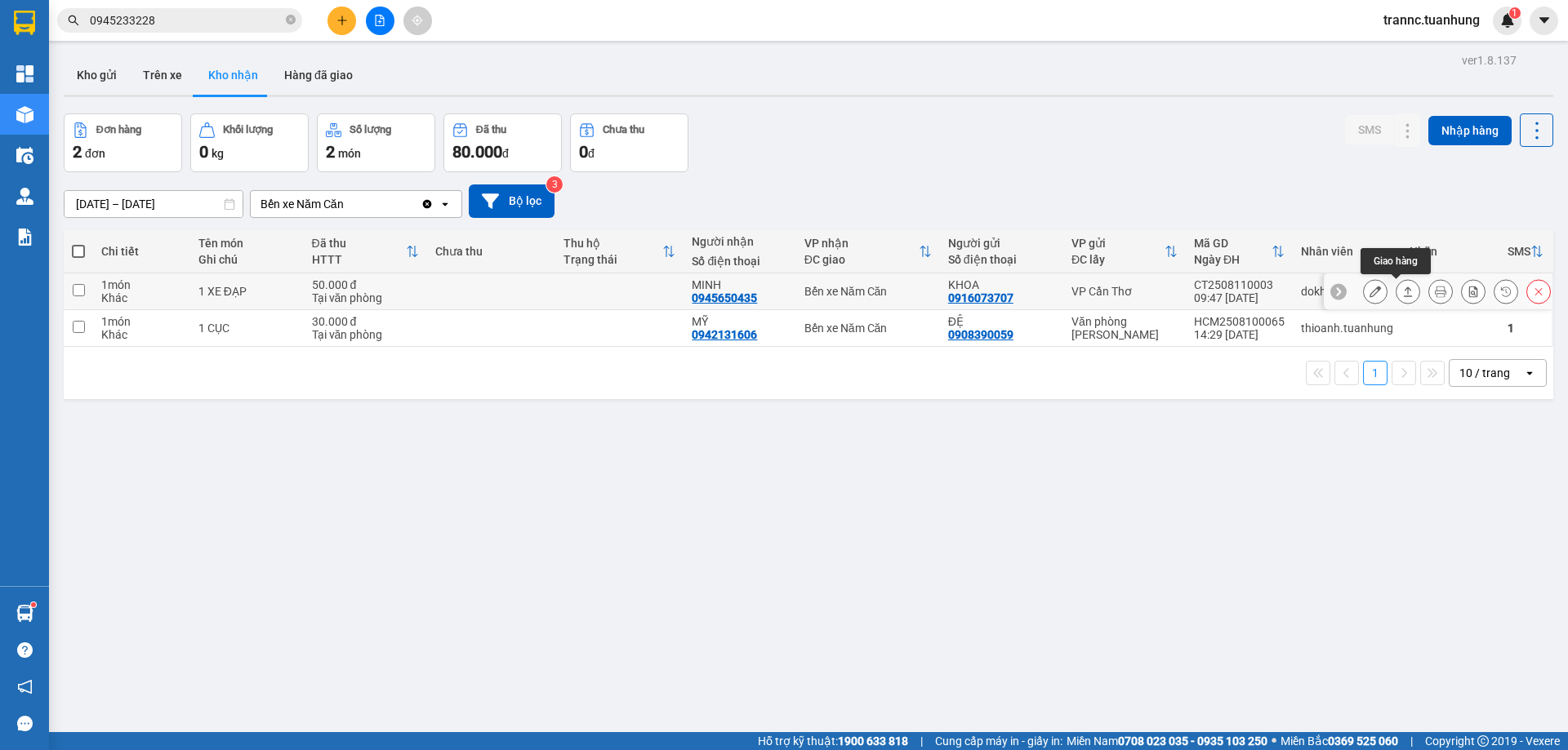
click at [1369, 293] on icon at bounding box center [1375, 292] width 12 height 12
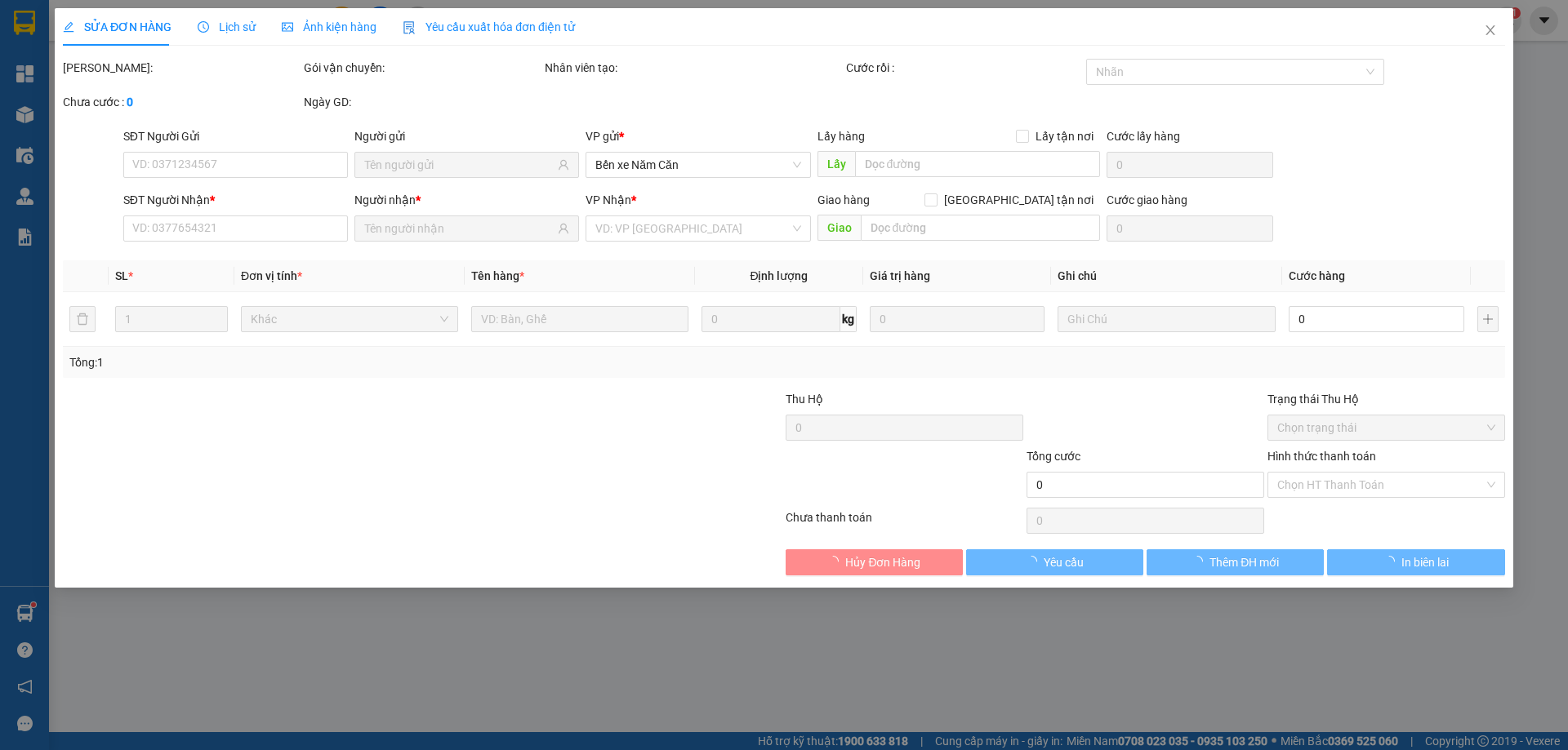
type input "0916073707"
type input "KHOA"
type input "0945650435"
type input "MINH"
type input "50.000"
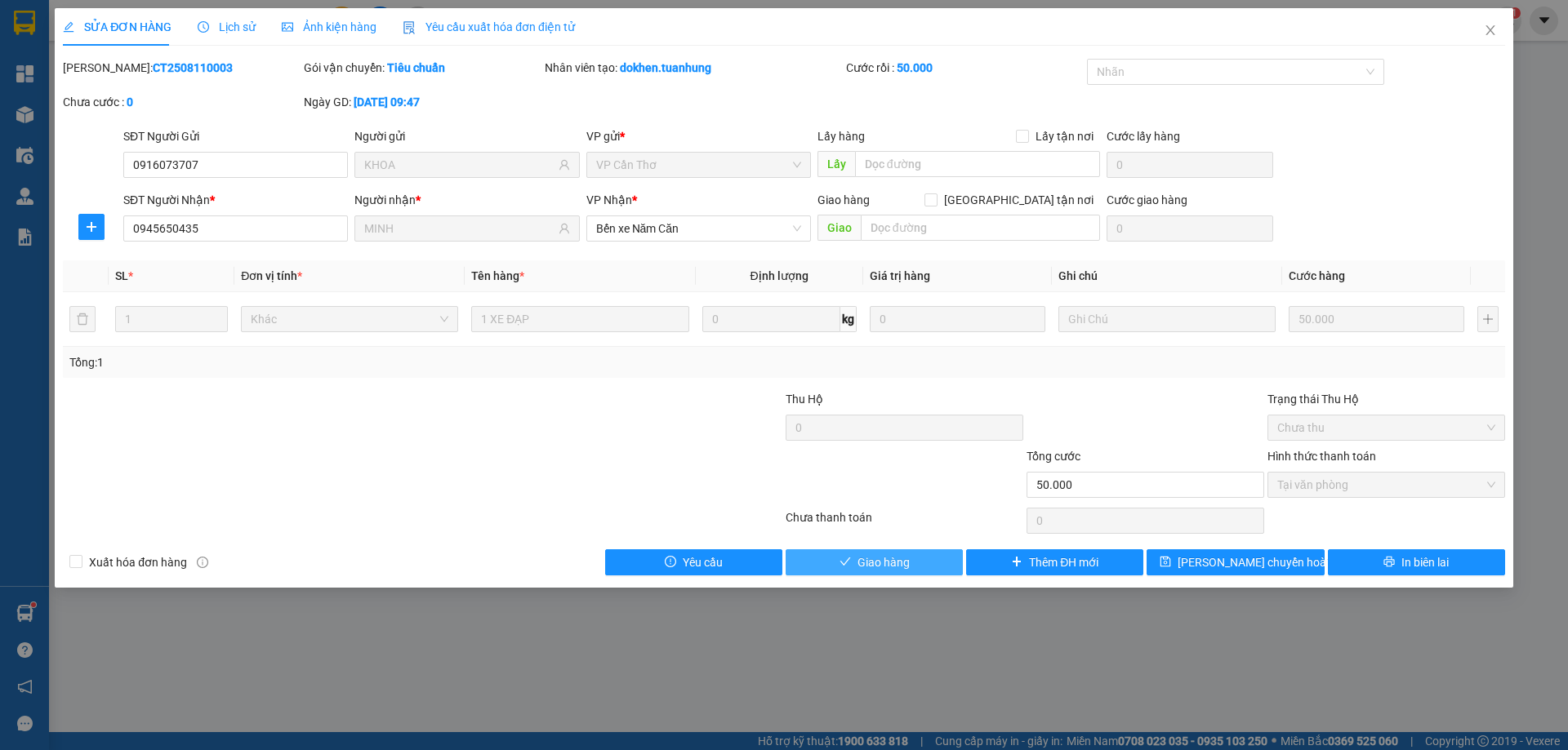
click at [854, 564] on button "Giao hàng" at bounding box center [874, 562] width 177 height 26
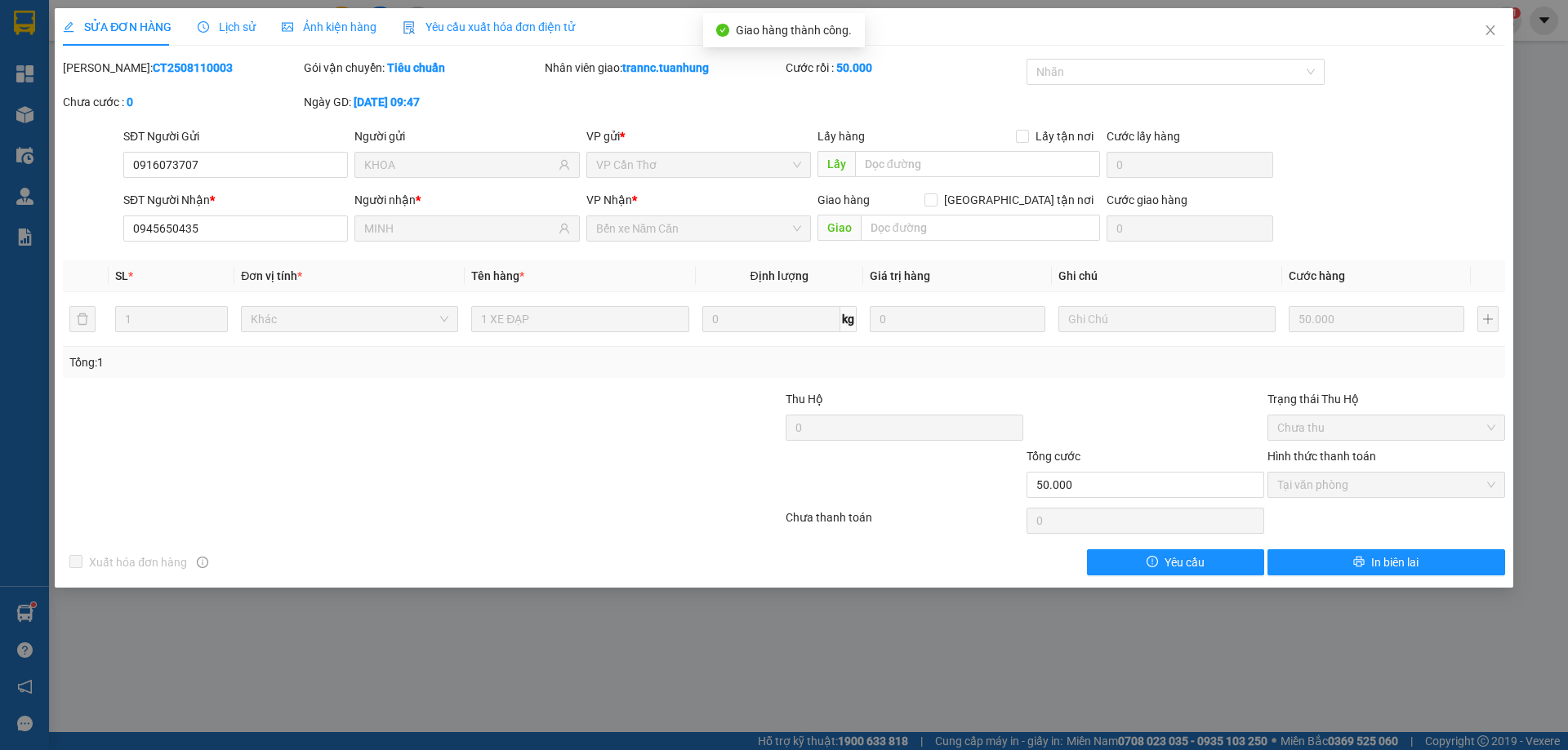
click at [1140, 679] on div "SỬA ĐƠN HÀNG Lịch sử Ảnh kiện hàng Yêu cầu xuất hóa đơn điện tử Total Paid Fee …" at bounding box center [784, 375] width 1568 height 750
click at [1498, 27] on span "Close" at bounding box center [1491, 30] width 46 height 46
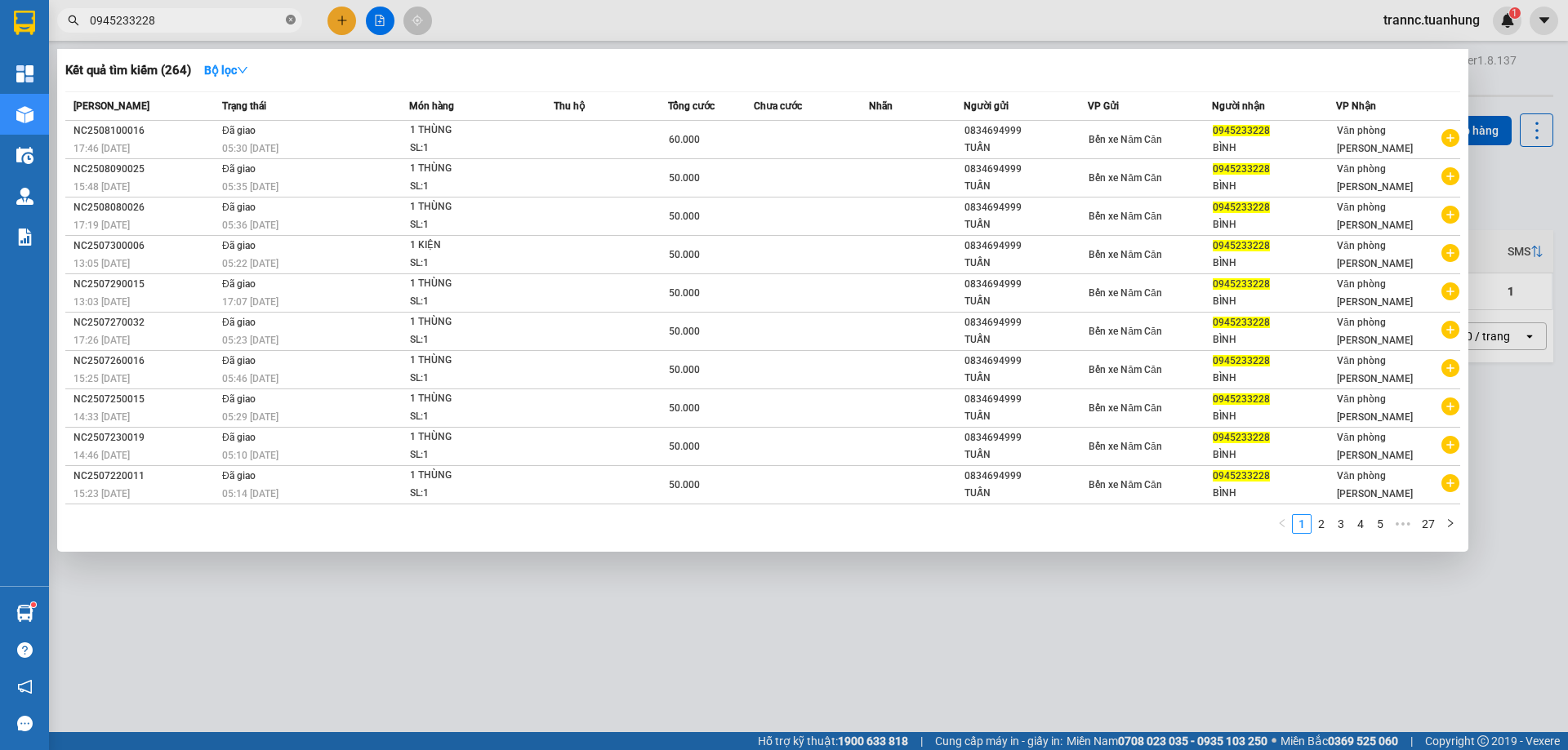
click at [287, 20] on icon "close-circle" at bounding box center [291, 20] width 10 height 10
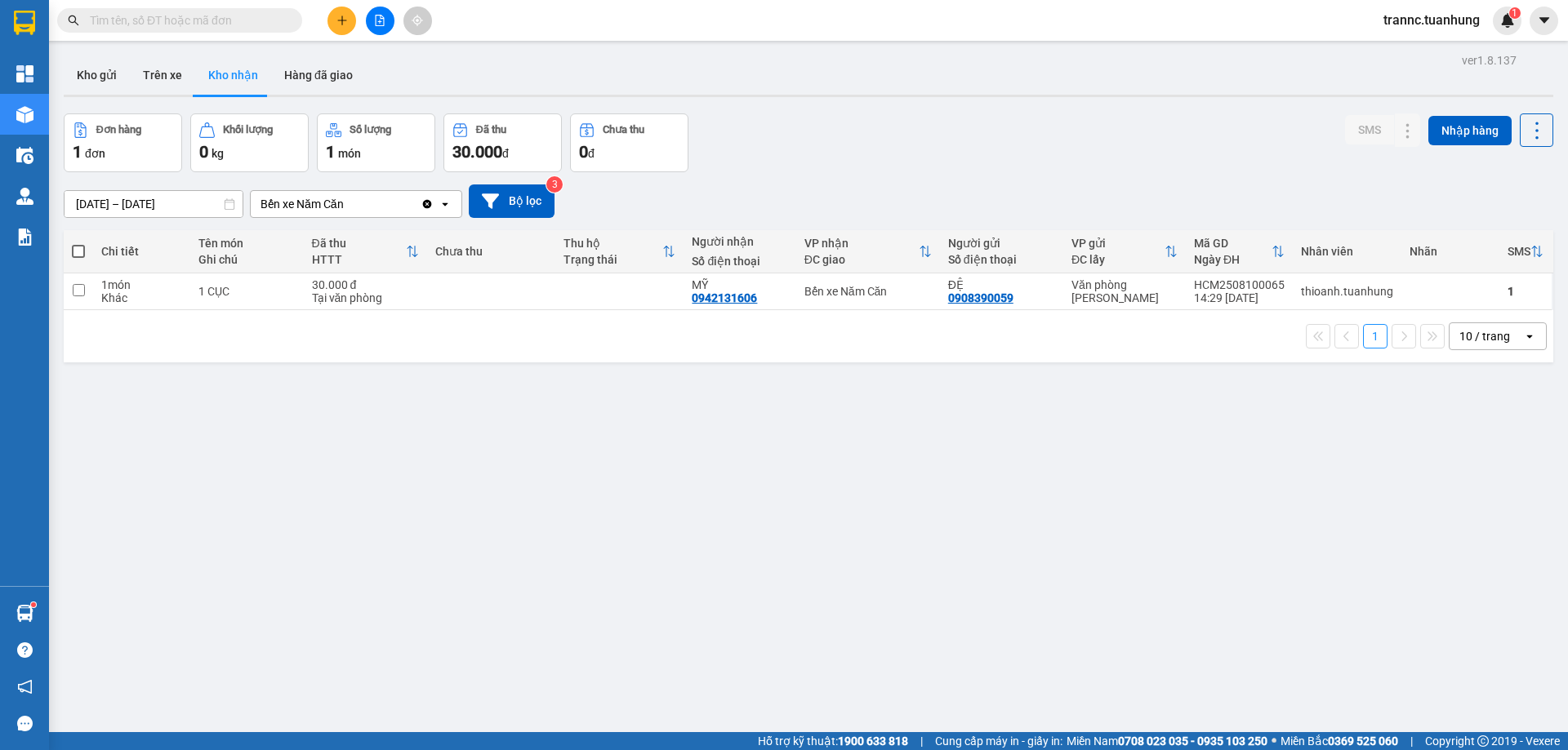
click at [175, 23] on input "text" at bounding box center [186, 21] width 193 height 18
click at [347, 18] on icon "plus" at bounding box center [343, 21] width 12 height 12
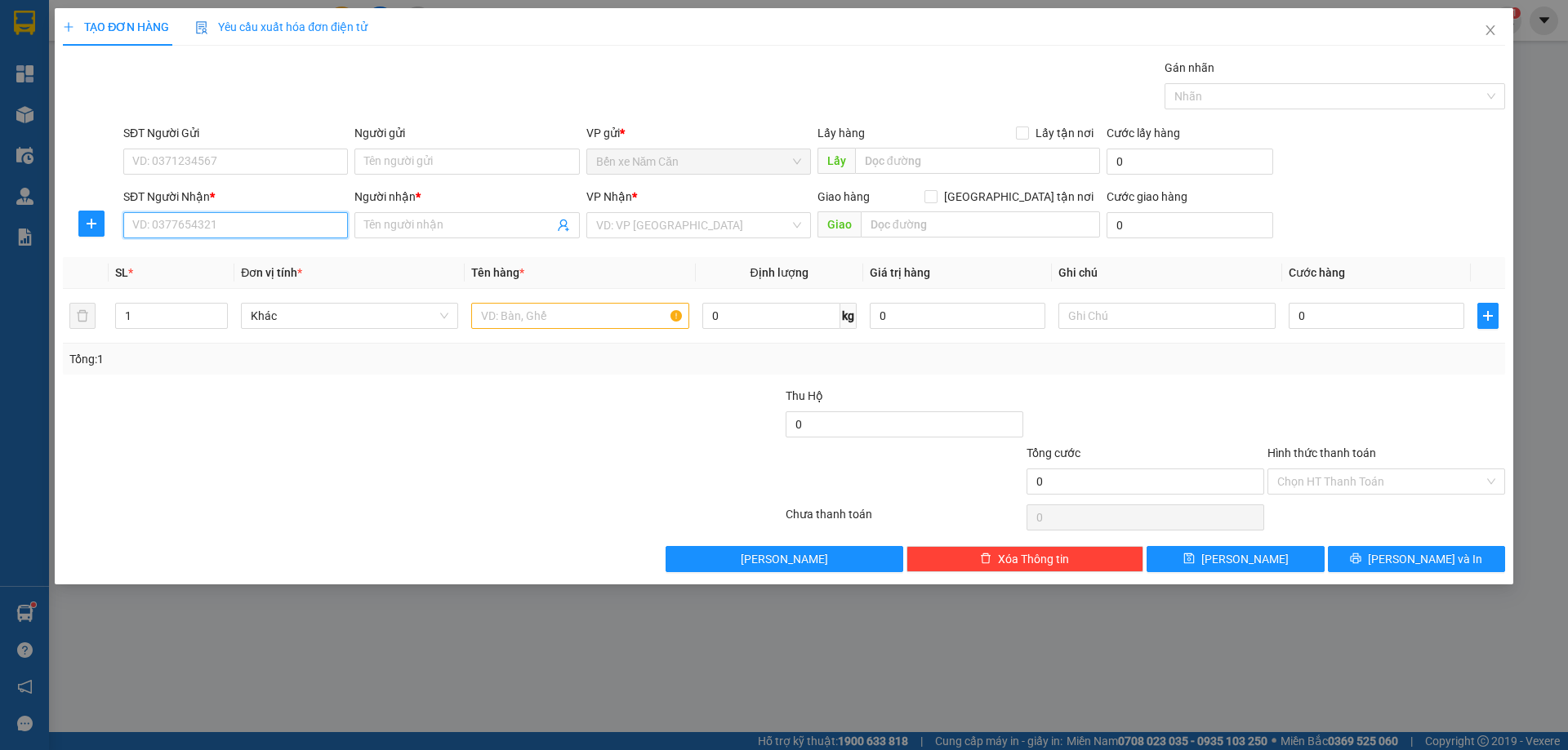
click at [214, 228] on input "SĐT Người Nhận *" at bounding box center [235, 225] width 224 height 26
click at [509, 327] on input "text" at bounding box center [580, 315] width 217 height 26
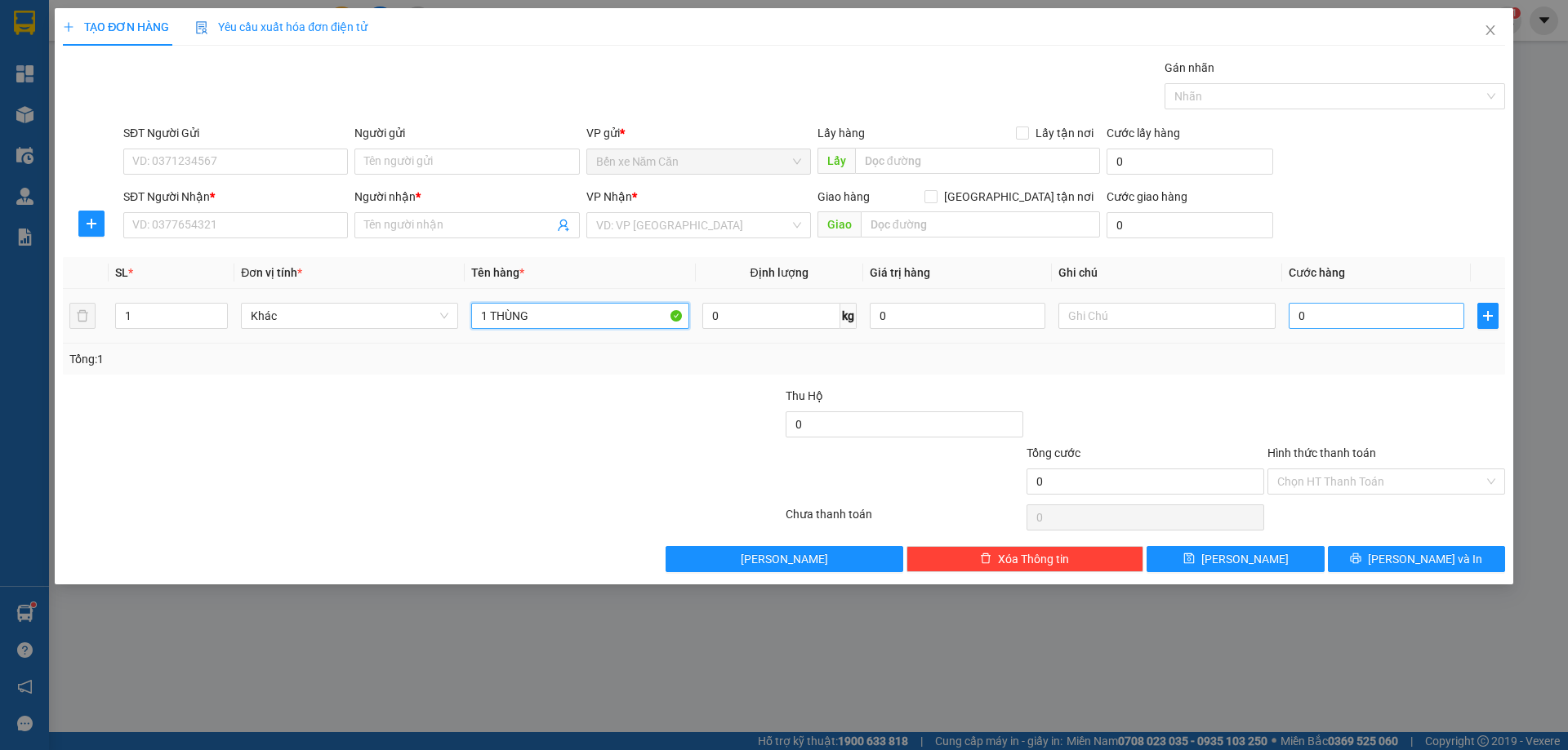
type input "1 THÙNG"
click at [1341, 305] on input "0" at bounding box center [1376, 315] width 175 height 26
type input "5"
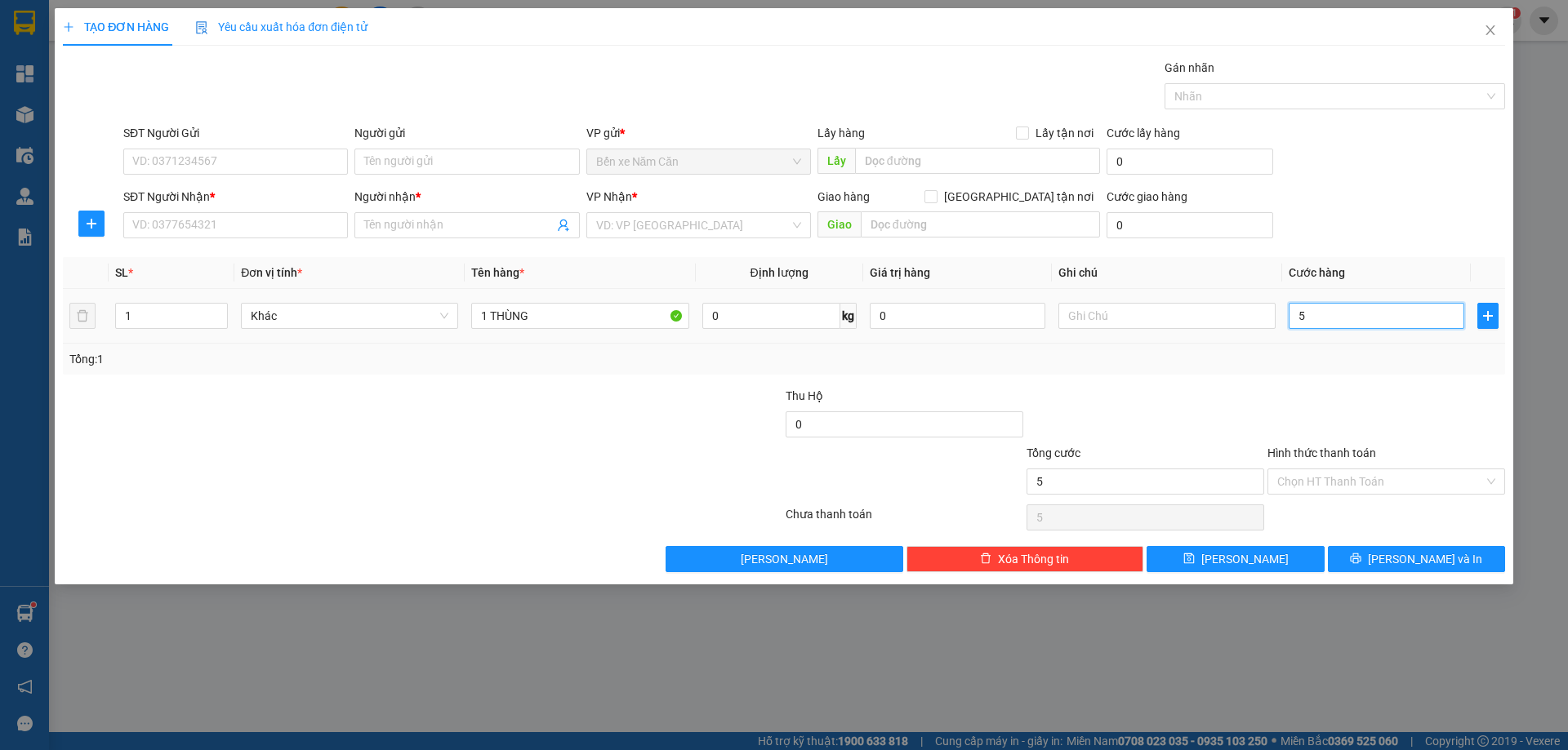
type input "50"
type input "50.000"
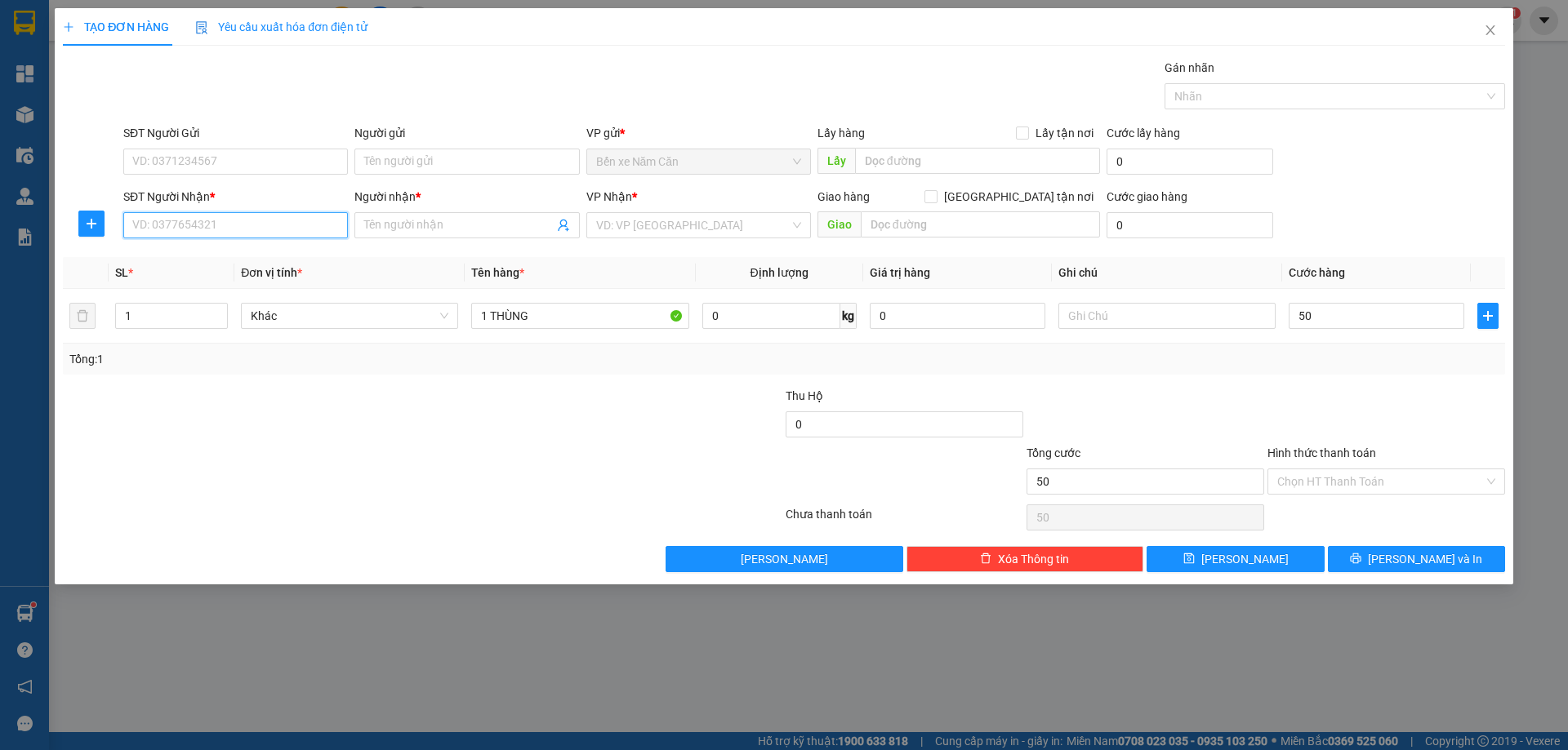
type input "50.000"
click at [249, 223] on input "SĐT Người Nhận *" at bounding box center [235, 225] width 224 height 26
click at [161, 226] on input "09344581382" at bounding box center [235, 225] width 224 height 26
type input "09344581382"
click at [375, 220] on input "Người nhận *" at bounding box center [458, 225] width 189 height 18
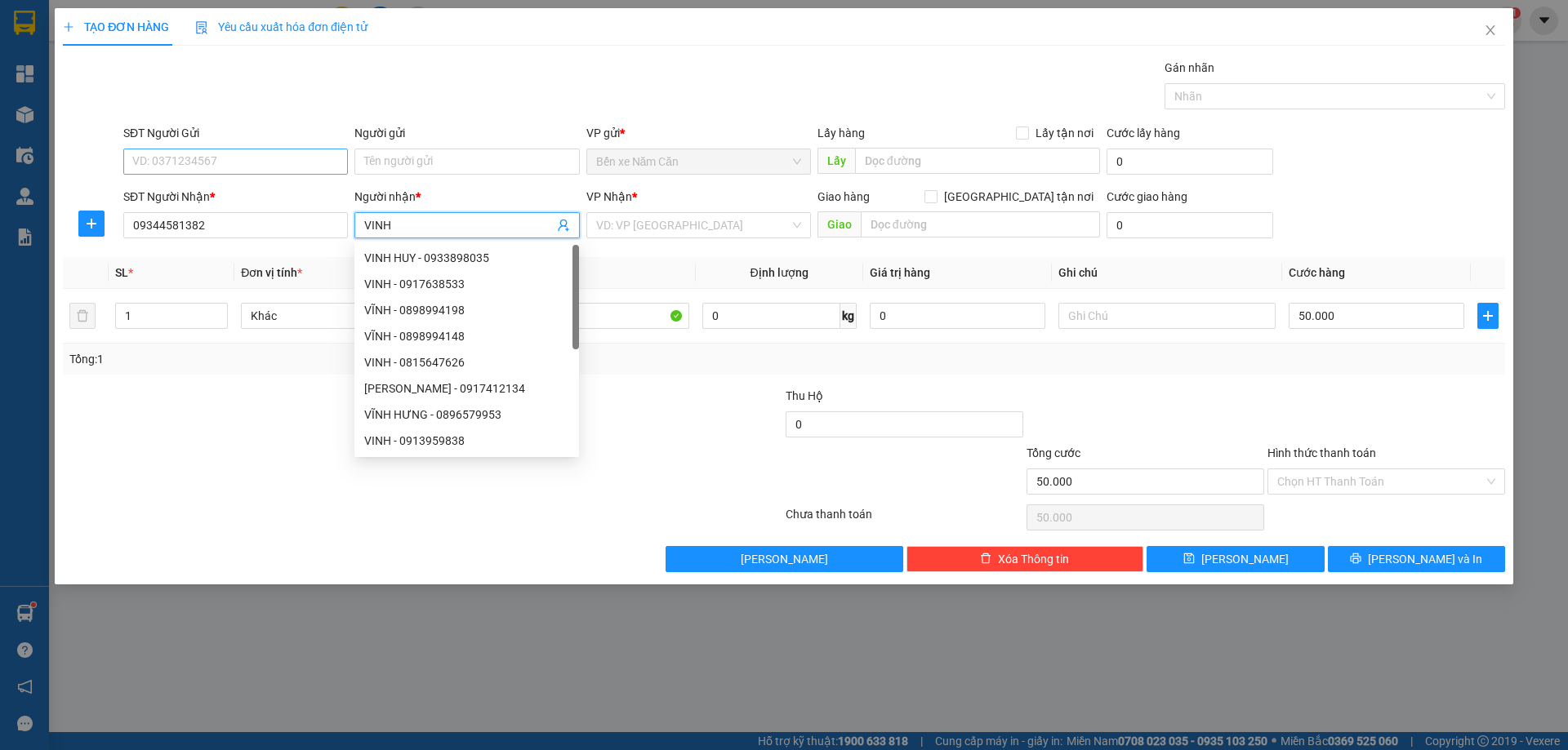
type input "VINH"
click at [213, 150] on input "SĐT Người Gửi" at bounding box center [235, 162] width 224 height 26
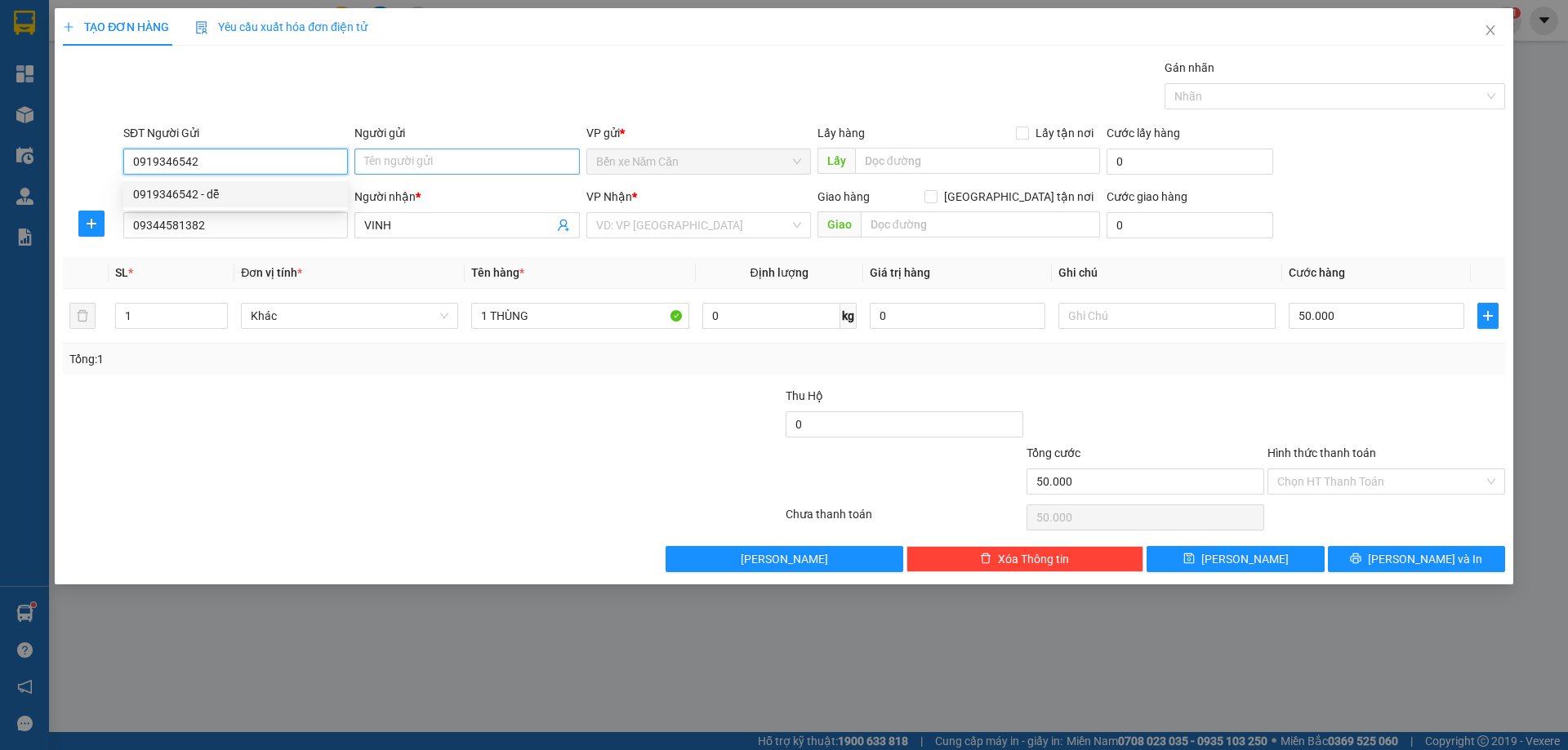
type input "0919346542"
click at [385, 162] on input "Người gửi" at bounding box center [466, 162] width 224 height 26
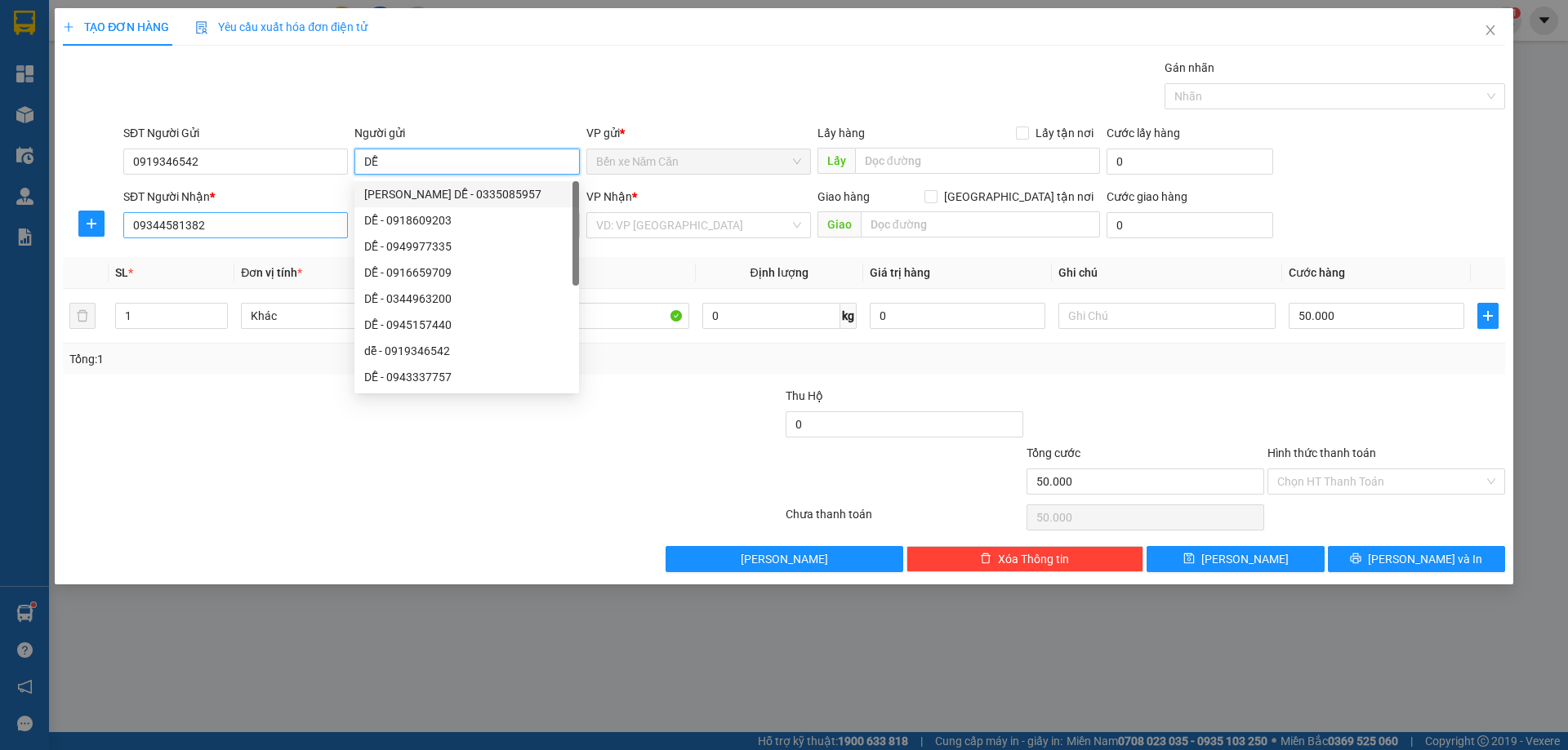
type input "DỄ"
click at [224, 228] on input "09344581382" at bounding box center [235, 225] width 224 height 26
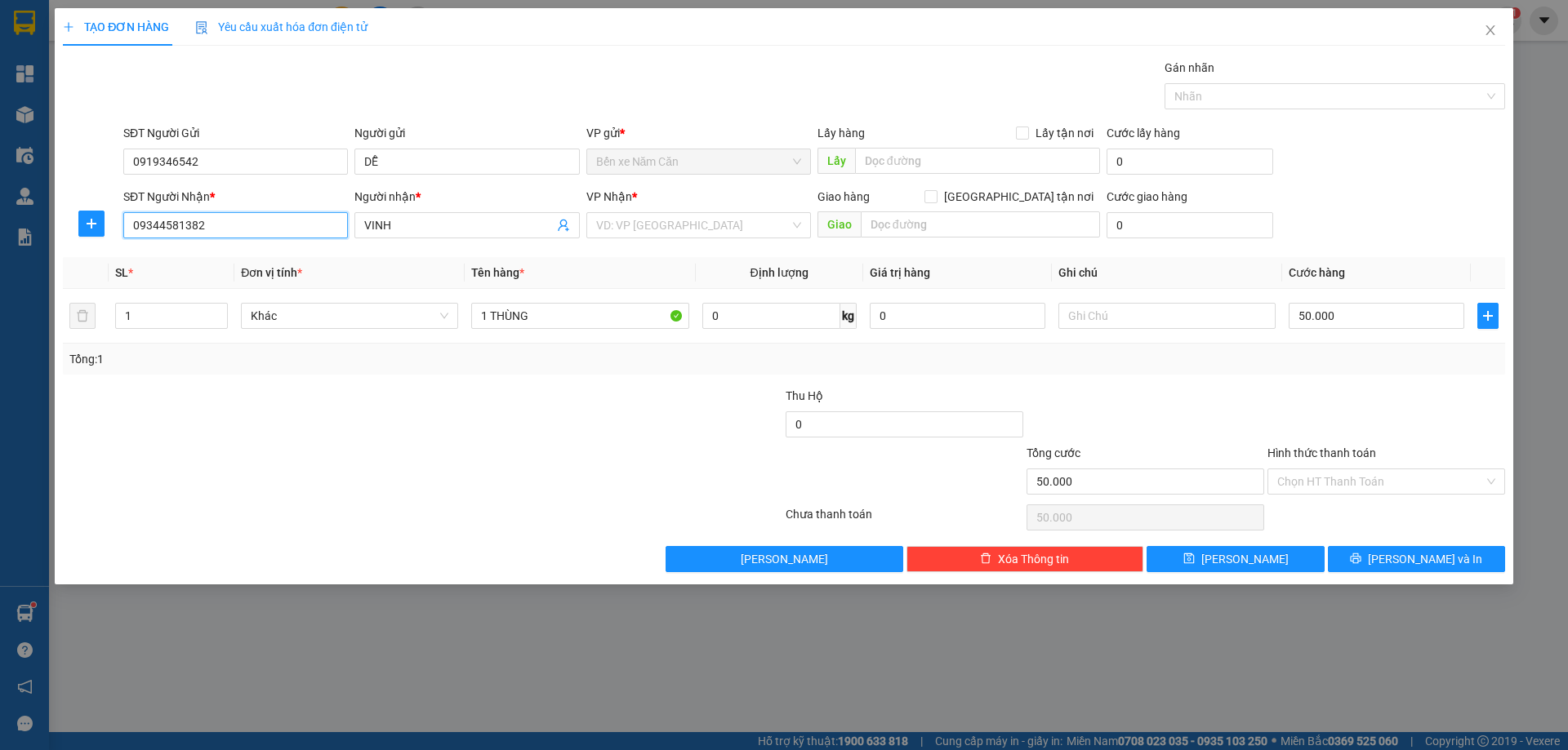
click at [224, 228] on input "09344581382" at bounding box center [235, 225] width 224 height 26
click at [160, 224] on input "09344581382" at bounding box center [235, 225] width 224 height 26
click at [175, 225] on input "09344581382" at bounding box center [235, 225] width 224 height 26
click at [212, 225] on input "09344581382" at bounding box center [235, 225] width 224 height 26
type input "0934081382"
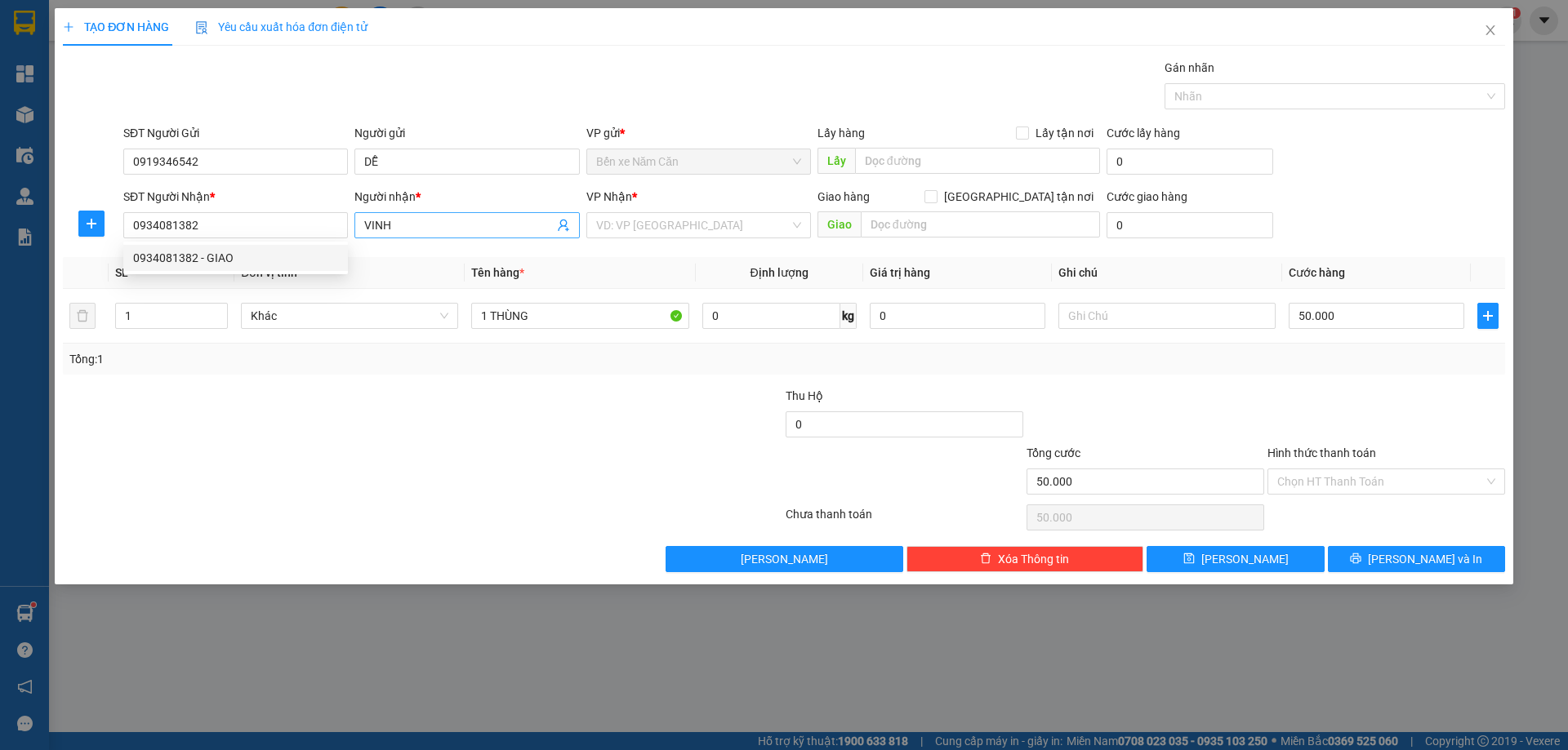
click at [424, 224] on input "VINH" at bounding box center [458, 225] width 189 height 18
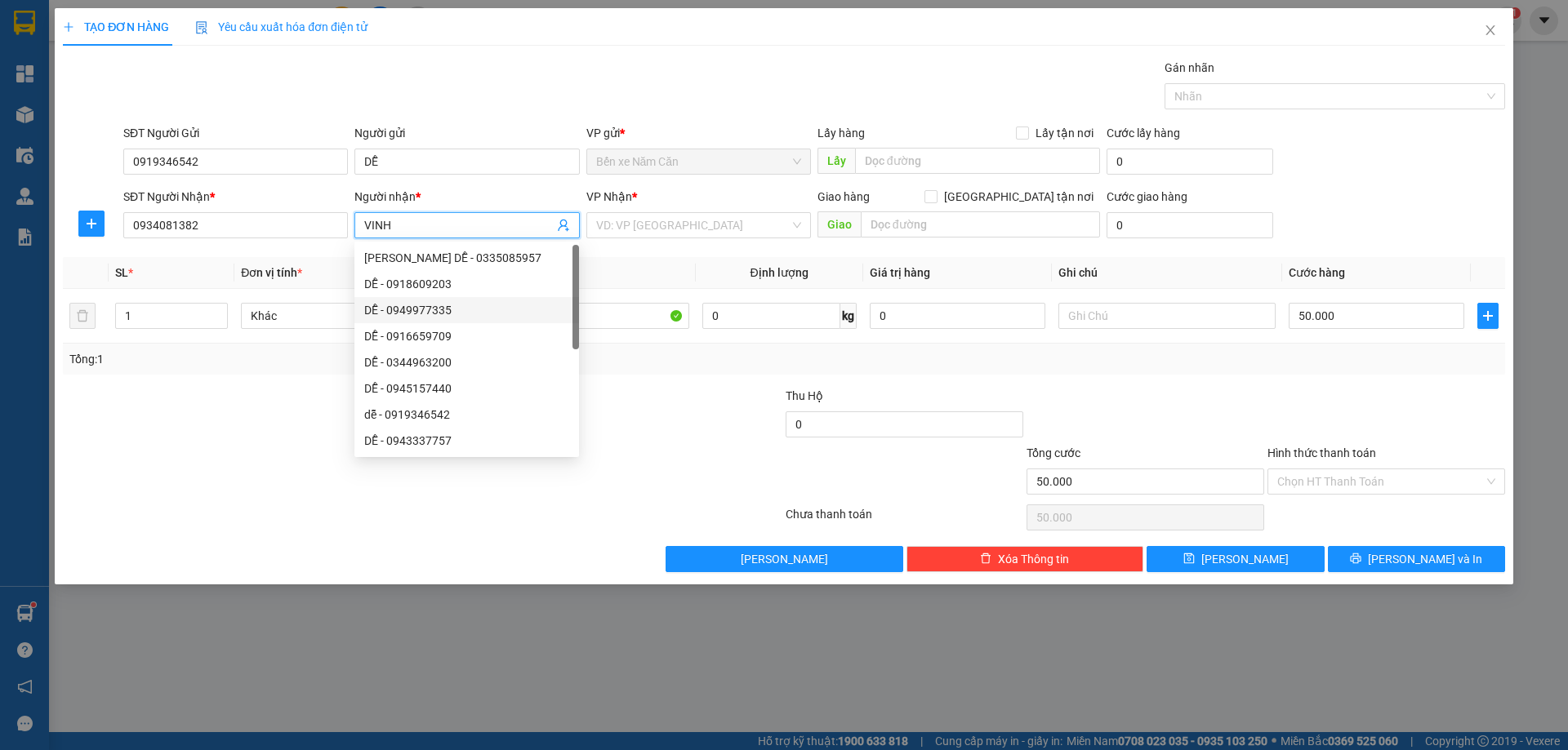
click at [633, 385] on div "Transit Pickup Surcharge Ids Transit Deliver Surcharge Ids Transit Deliver Surc…" at bounding box center [784, 315] width 1443 height 514
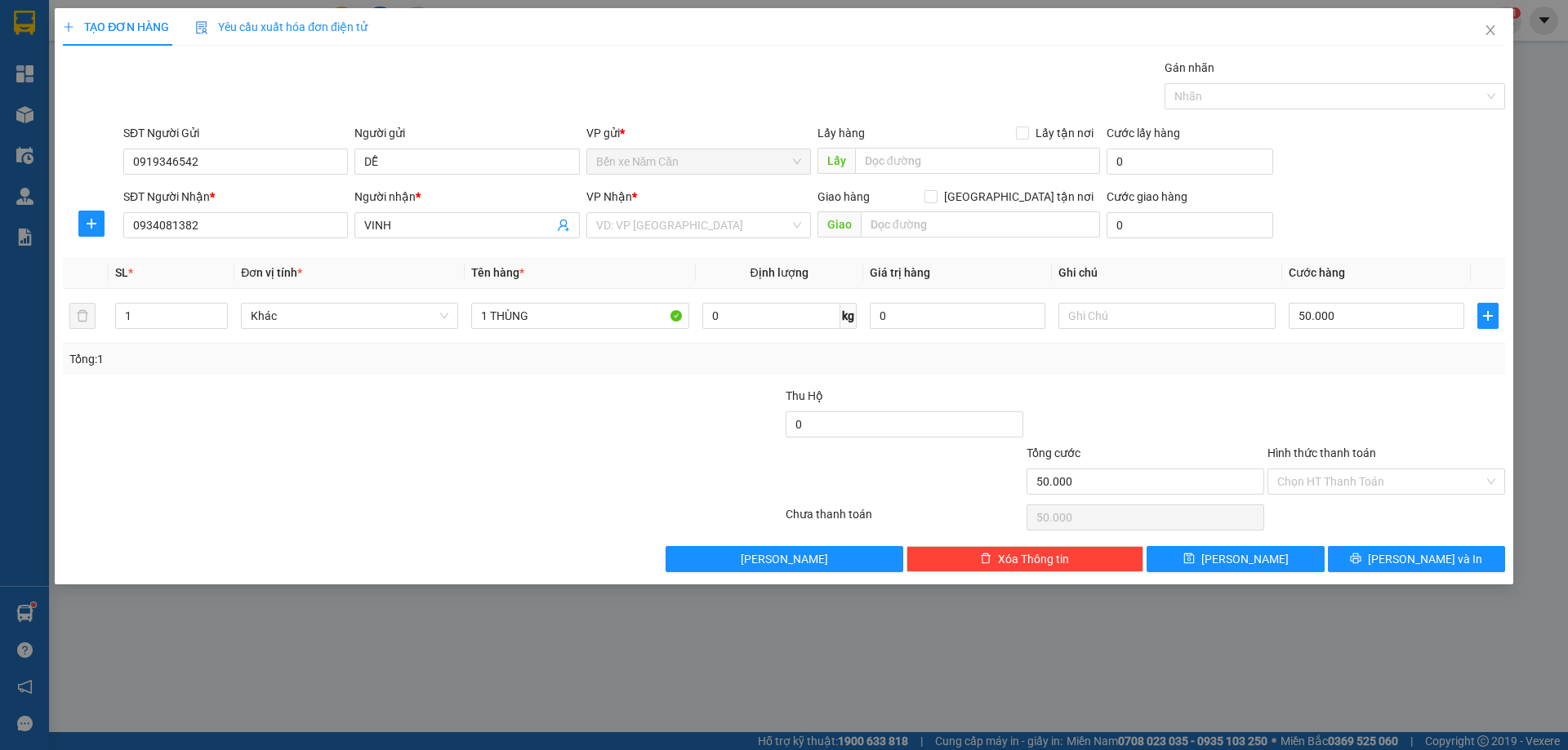
click at [1344, 381] on div "Transit Pickup Surcharge Ids Transit Deliver Surcharge Ids Transit Deliver Surc…" at bounding box center [784, 315] width 1443 height 514
click at [1354, 382] on div "Transit Pickup Surcharge Ids Transit Deliver Surcharge Ids Transit Deliver Surc…" at bounding box center [784, 315] width 1443 height 514
click at [1361, 479] on input "Hình thức thanh toán" at bounding box center [1380, 482] width 207 height 24
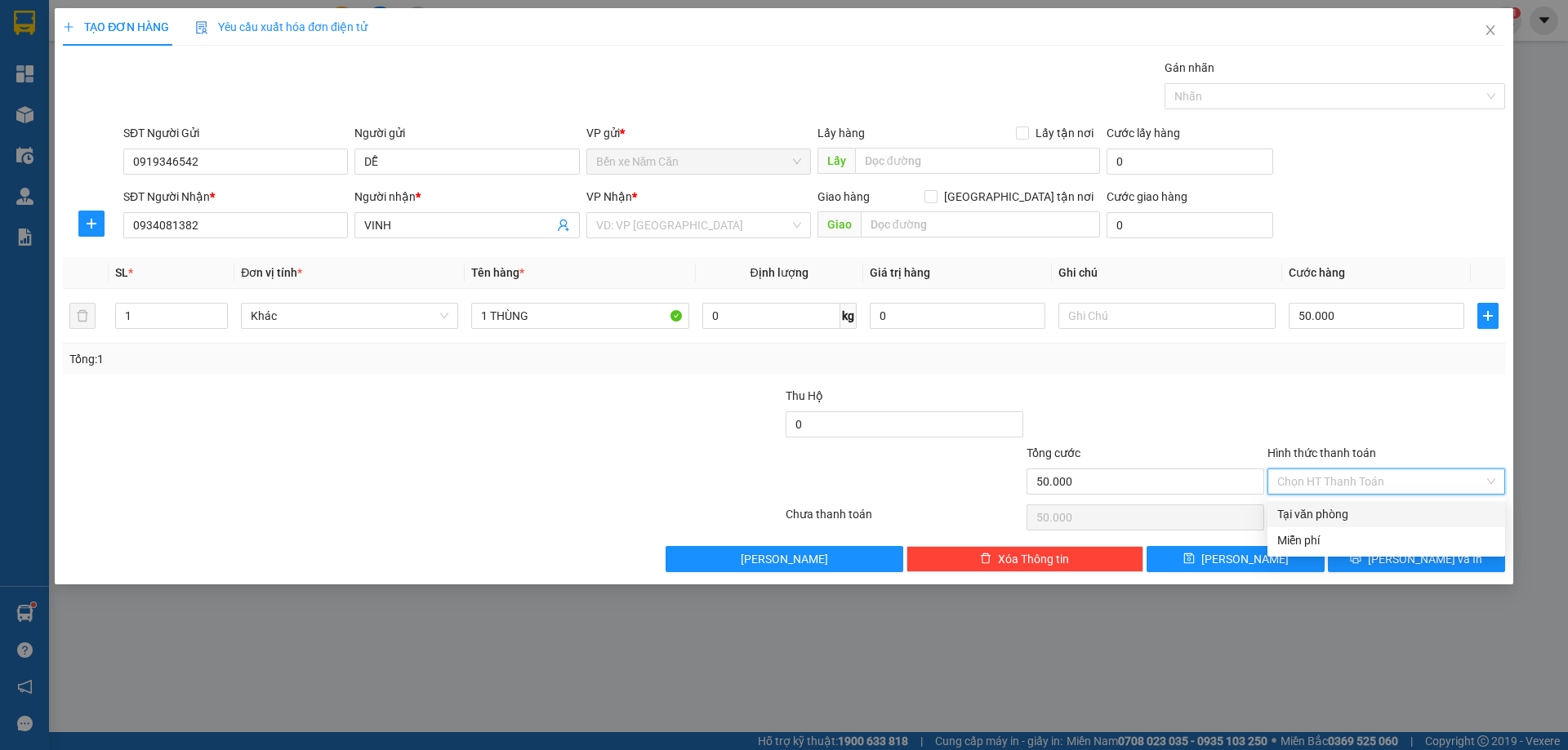
click at [1340, 514] on div "Tại văn phòng" at bounding box center [1386, 514] width 218 height 18
type input "0"
click at [1361, 558] on icon "printer" at bounding box center [1355, 559] width 12 height 12
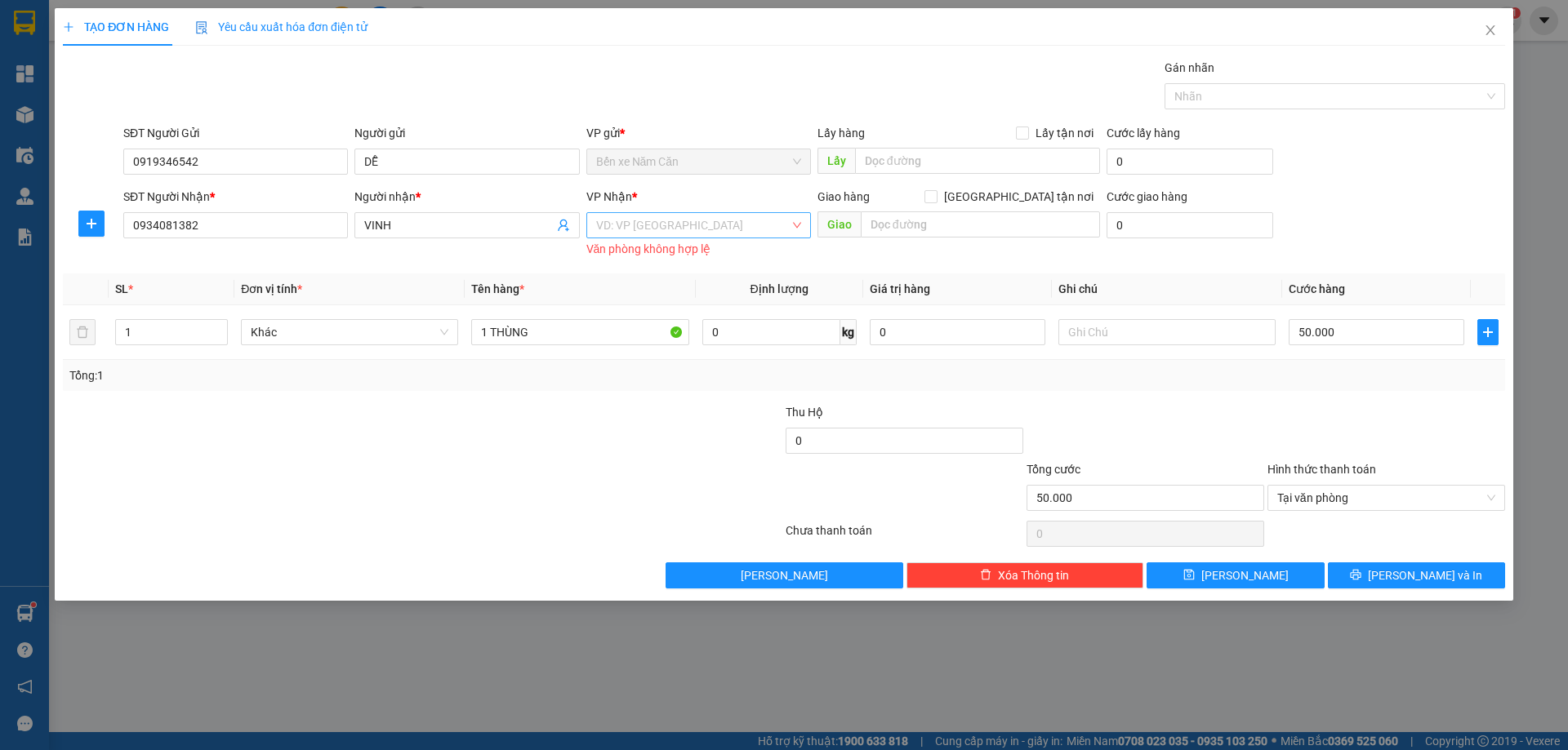
click at [691, 218] on input "search" at bounding box center [693, 225] width 194 height 24
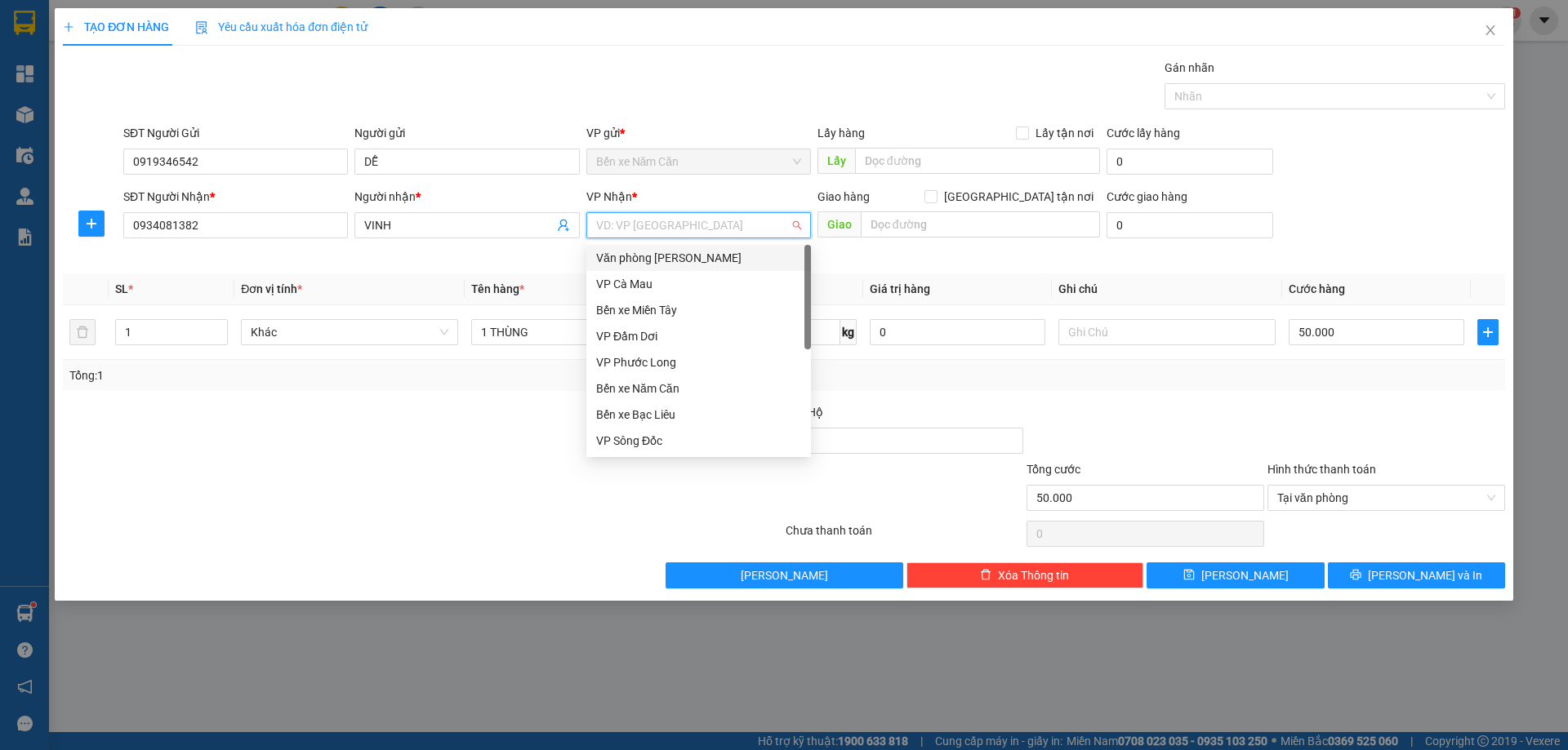
click at [694, 258] on div "Văn phòng [PERSON_NAME]" at bounding box center [698, 258] width 205 height 18
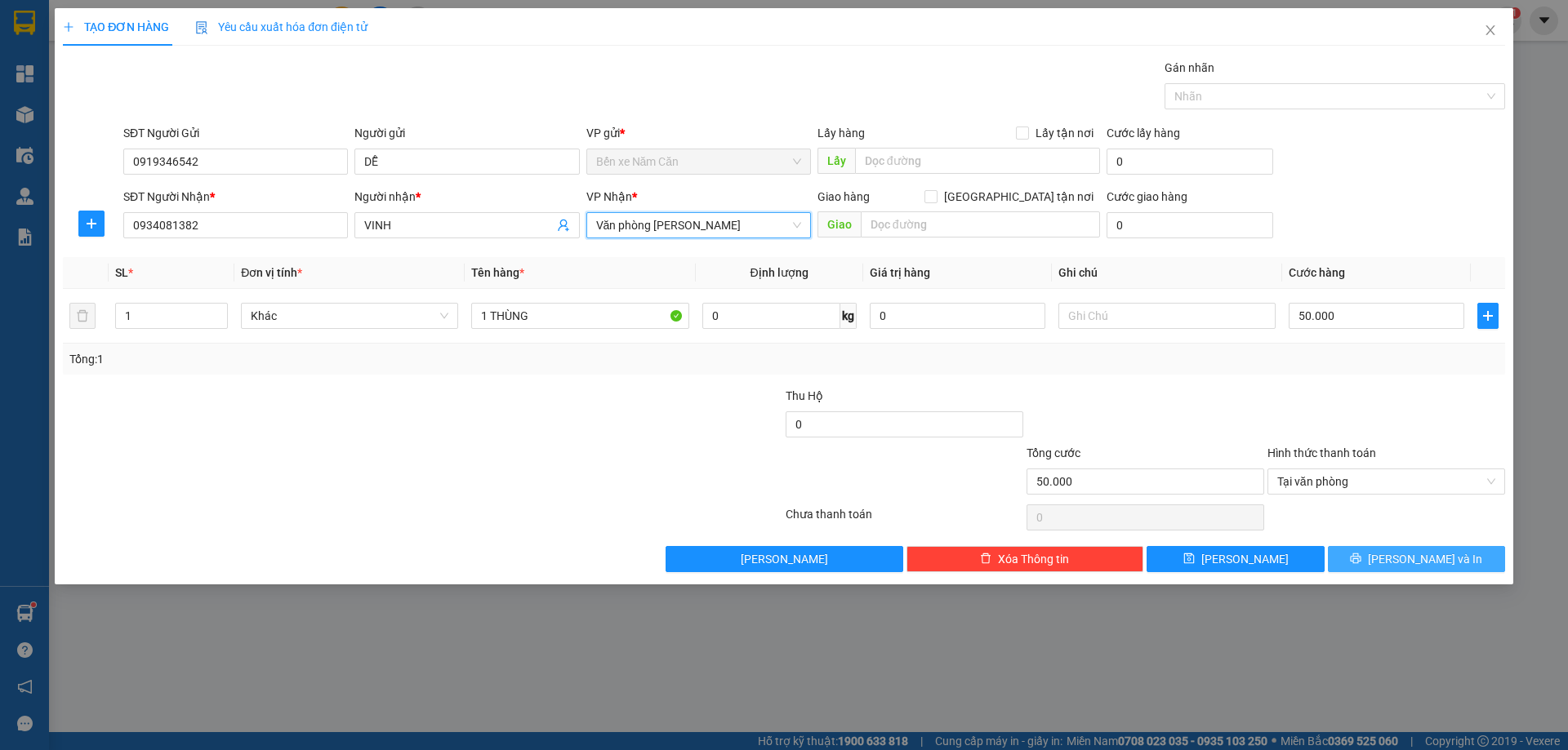
click at [1398, 560] on button "[PERSON_NAME] và In" at bounding box center [1416, 559] width 177 height 26
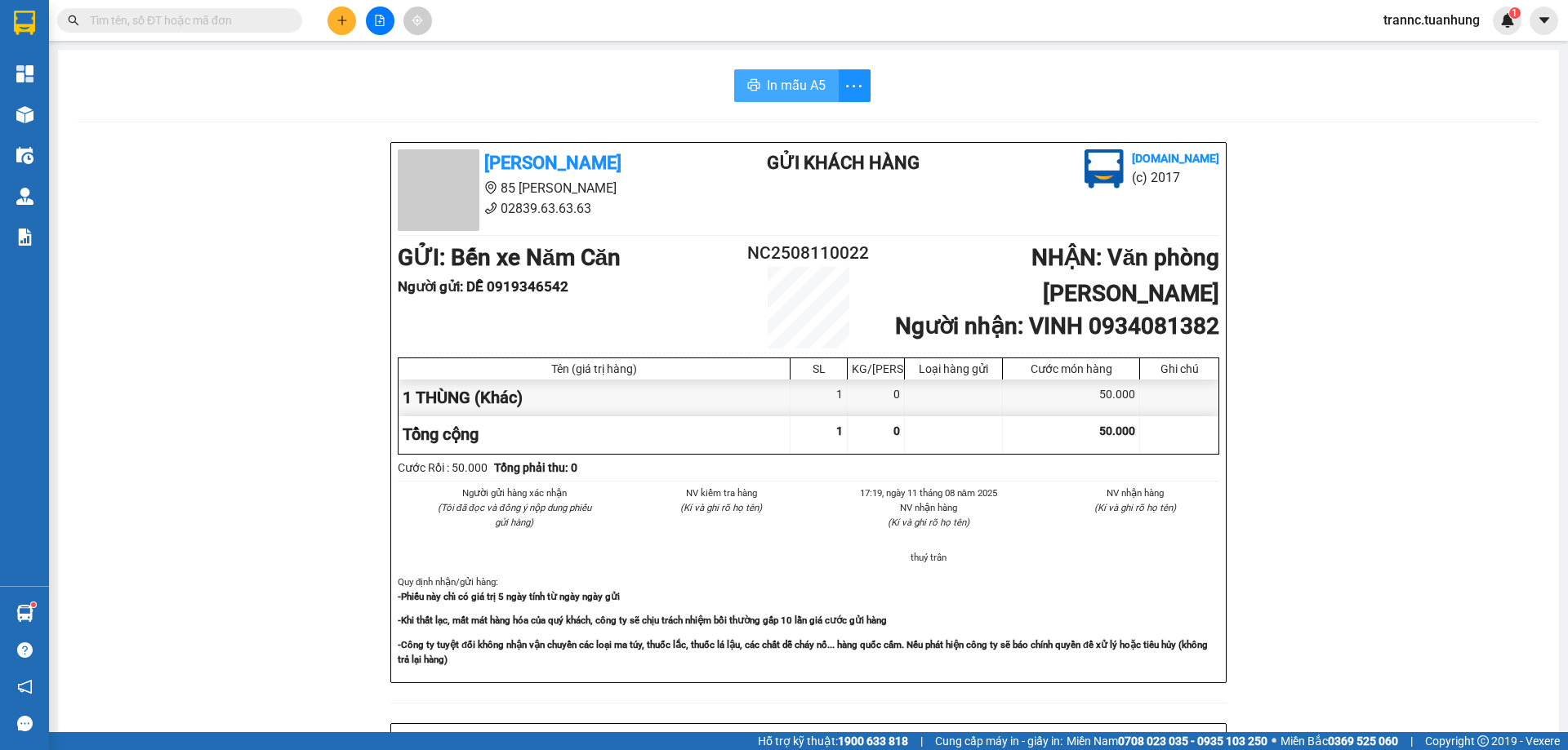
click at [790, 88] on span "In mẫu A5" at bounding box center [796, 85] width 59 height 21
drag, startPoint x: 622, startPoint y: 106, endPoint x: 620, endPoint y: 94, distance: 12.2
click at [622, 106] on div "In mẫu A5 Tuấn Hưng 85 Lý Chiêu Hoàng 02839.63.63.63 Gửi khách hàng Vexere.com …" at bounding box center [808, 685] width 1501 height 1271
click at [234, 23] on input "text" at bounding box center [186, 21] width 193 height 18
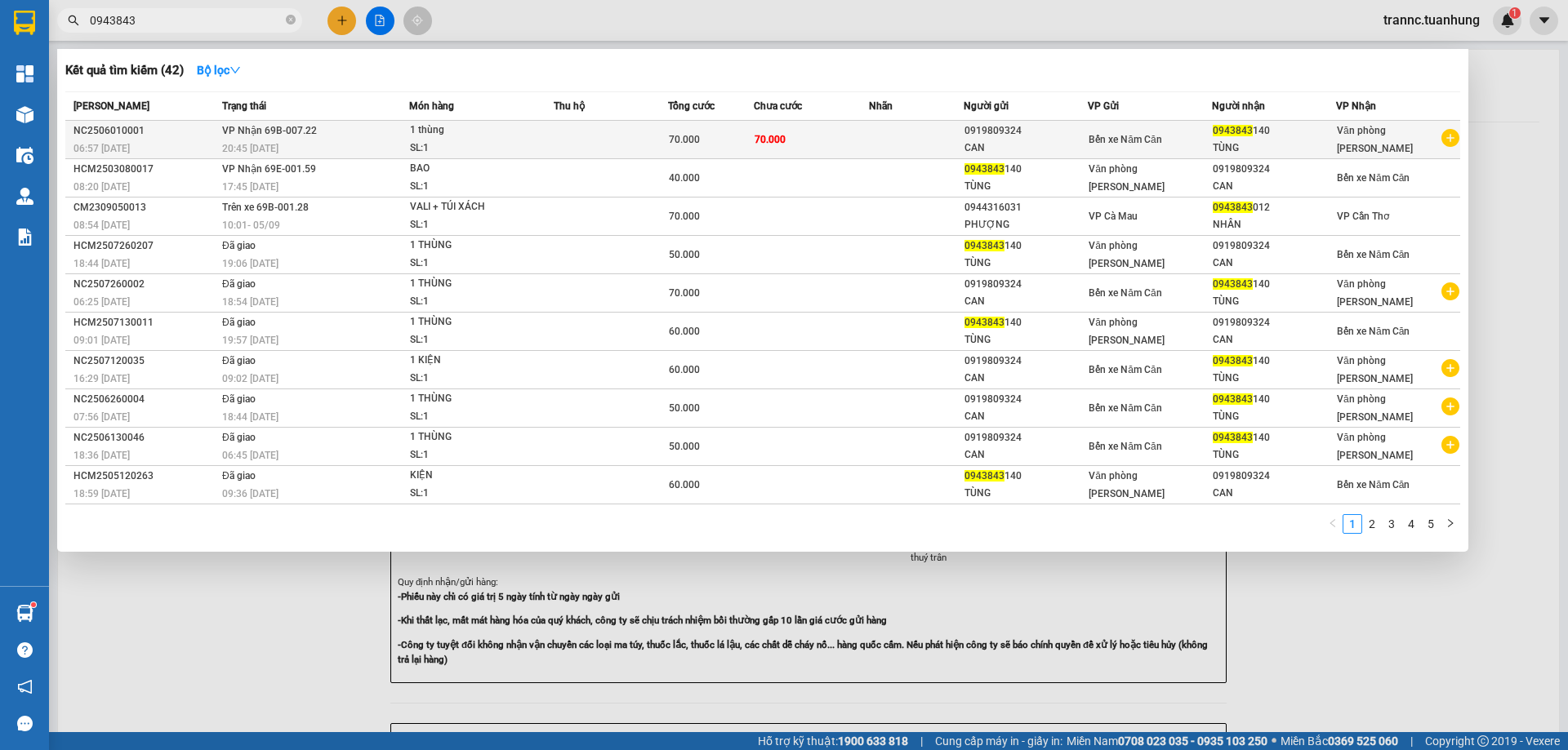
type input "0943843"
click at [1452, 136] on icon "plus-circle" at bounding box center [1450, 138] width 18 height 18
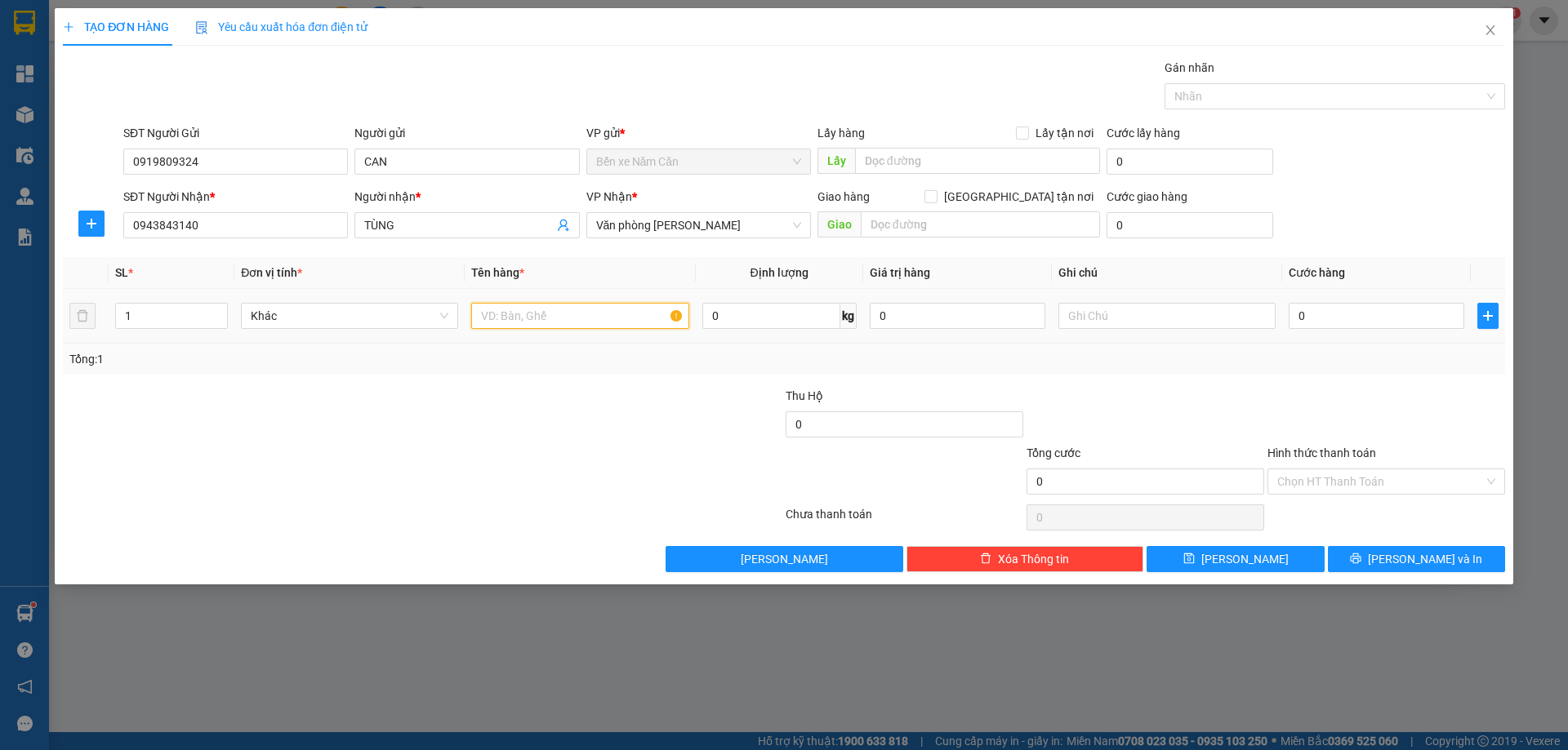
click at [561, 317] on input "text" at bounding box center [580, 315] width 217 height 26
type input "1 THÙNG"
click at [1311, 313] on input "0" at bounding box center [1376, 315] width 175 height 26
type input "6"
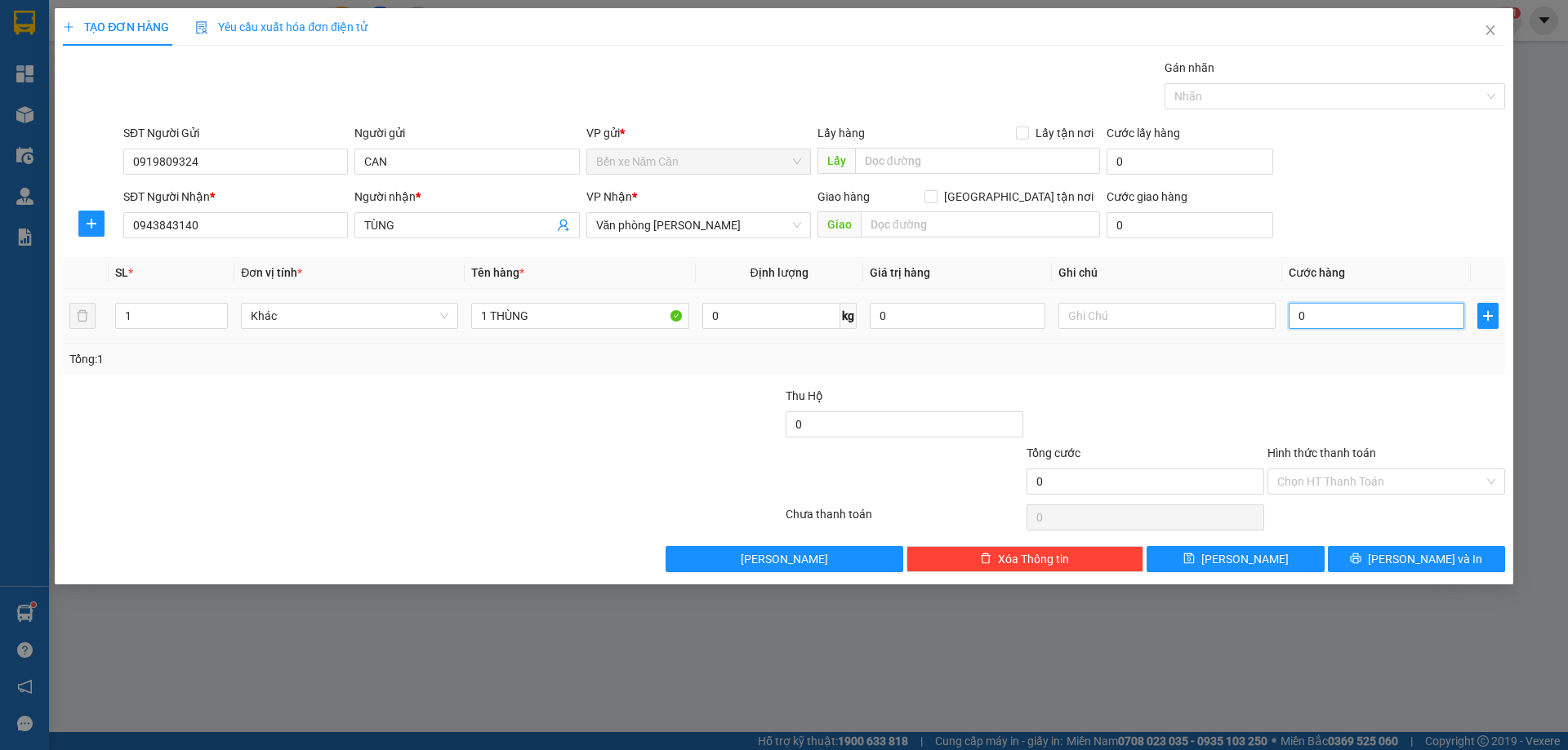
type input "6"
type input "60"
type input "60.000"
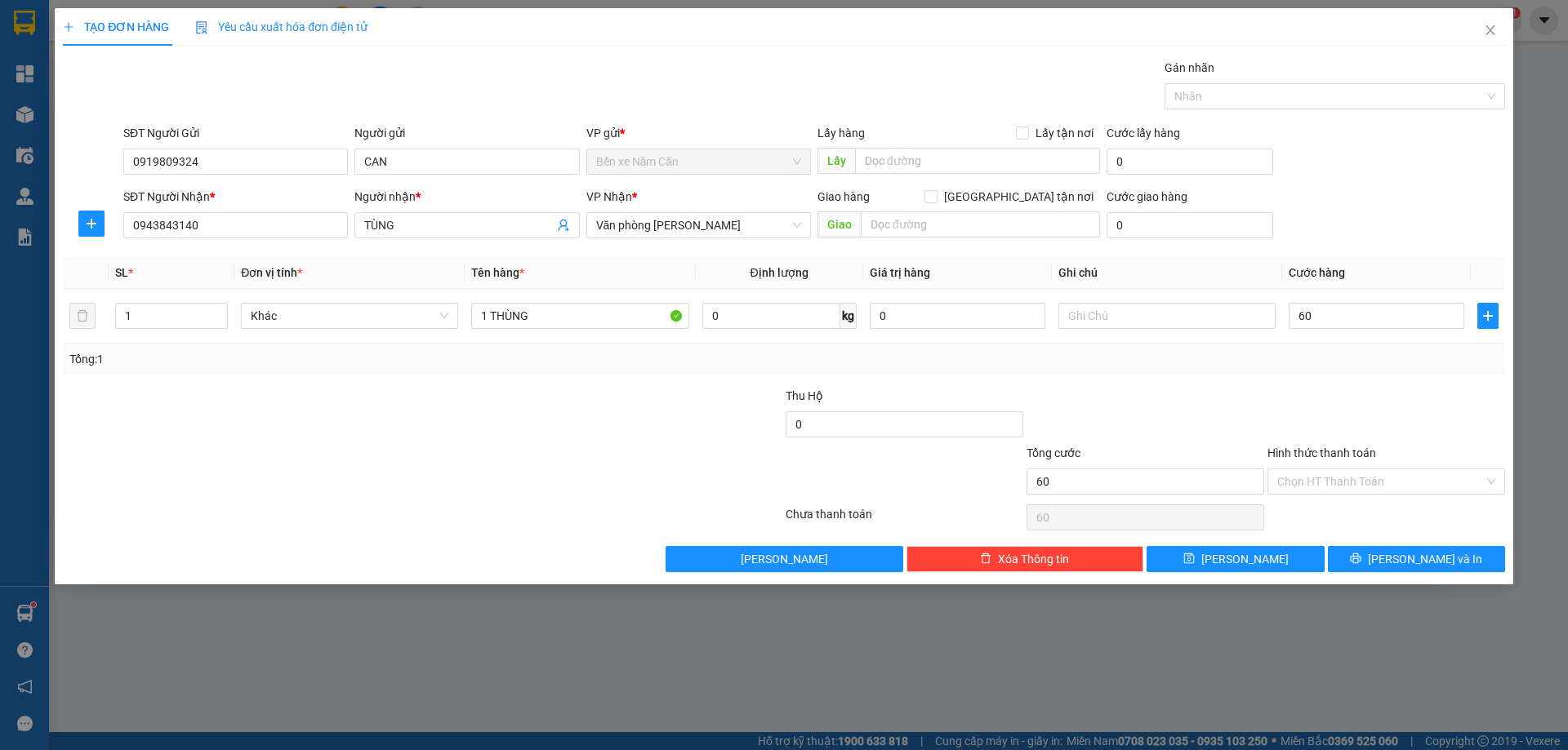
type input "60.000"
click at [1311, 395] on div at bounding box center [1387, 415] width 241 height 57
click at [1376, 558] on button "[PERSON_NAME] và In" at bounding box center [1416, 559] width 177 height 26
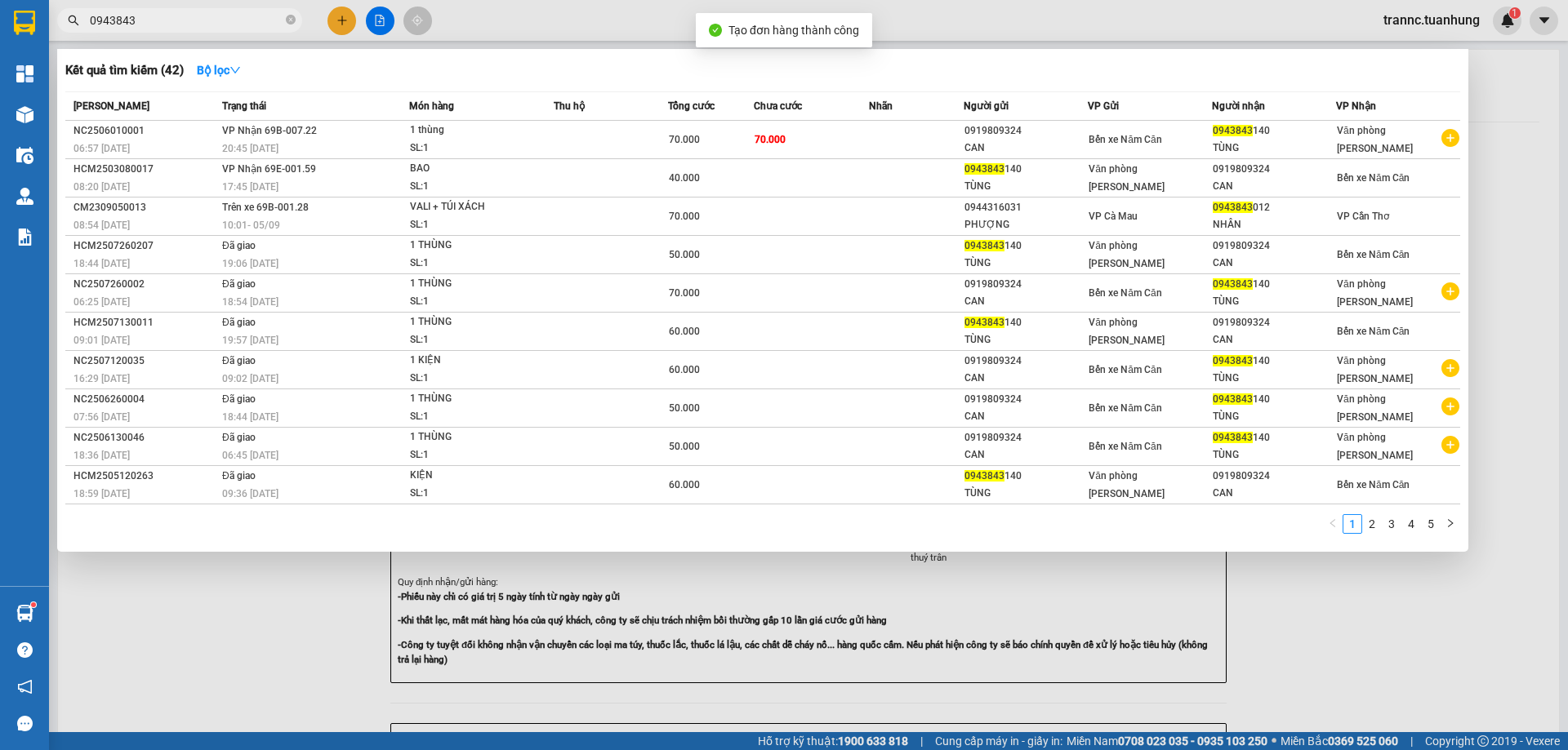
click at [1309, 661] on div at bounding box center [784, 375] width 1568 height 750
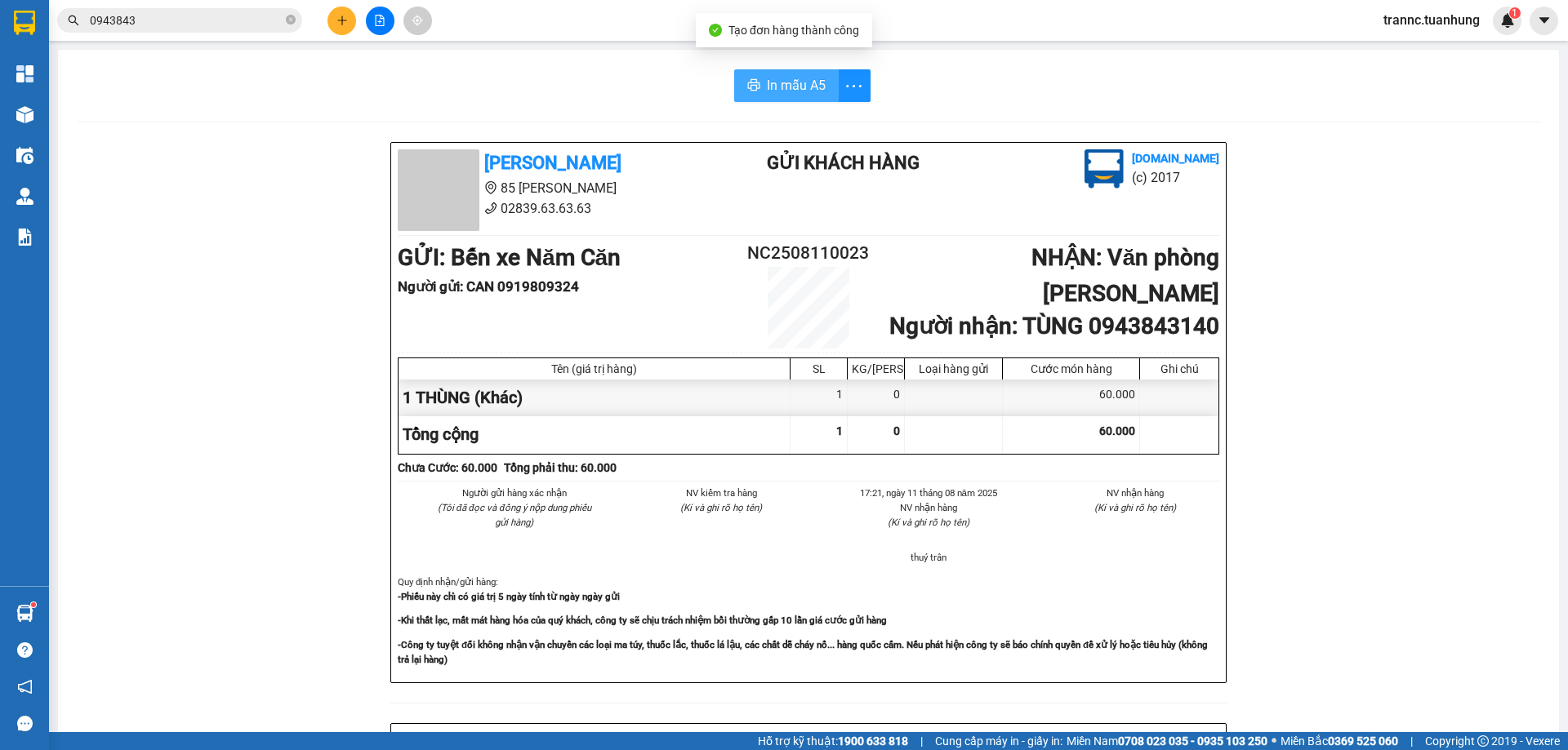
click at [788, 74] on button "In mẫu A5" at bounding box center [786, 85] width 105 height 32
click at [291, 23] on icon "close-circle" at bounding box center [291, 20] width 10 height 10
click at [216, 19] on input "text" at bounding box center [186, 21] width 193 height 18
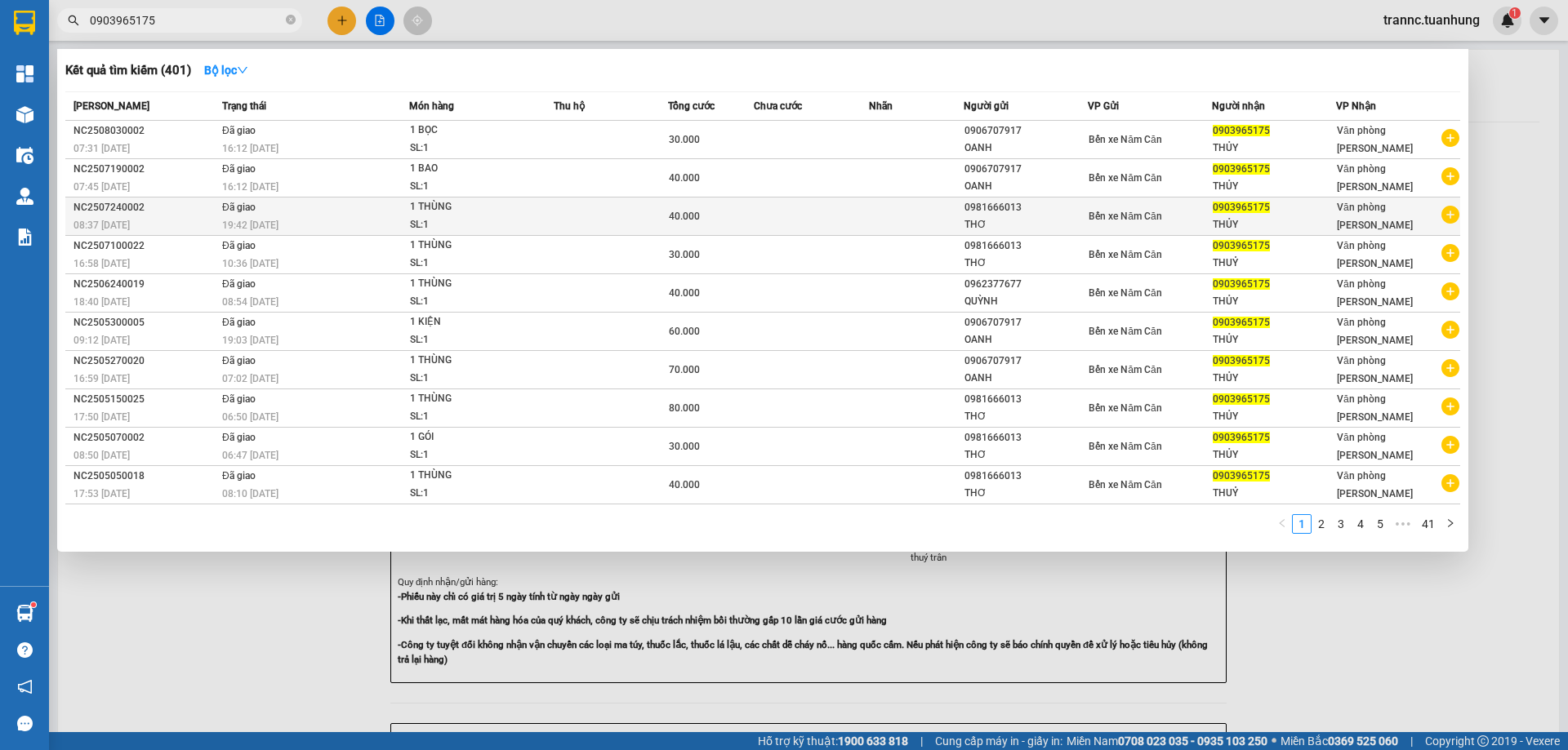
type input "0903965175"
click at [1449, 219] on icon "plus-circle" at bounding box center [1450, 214] width 18 height 18
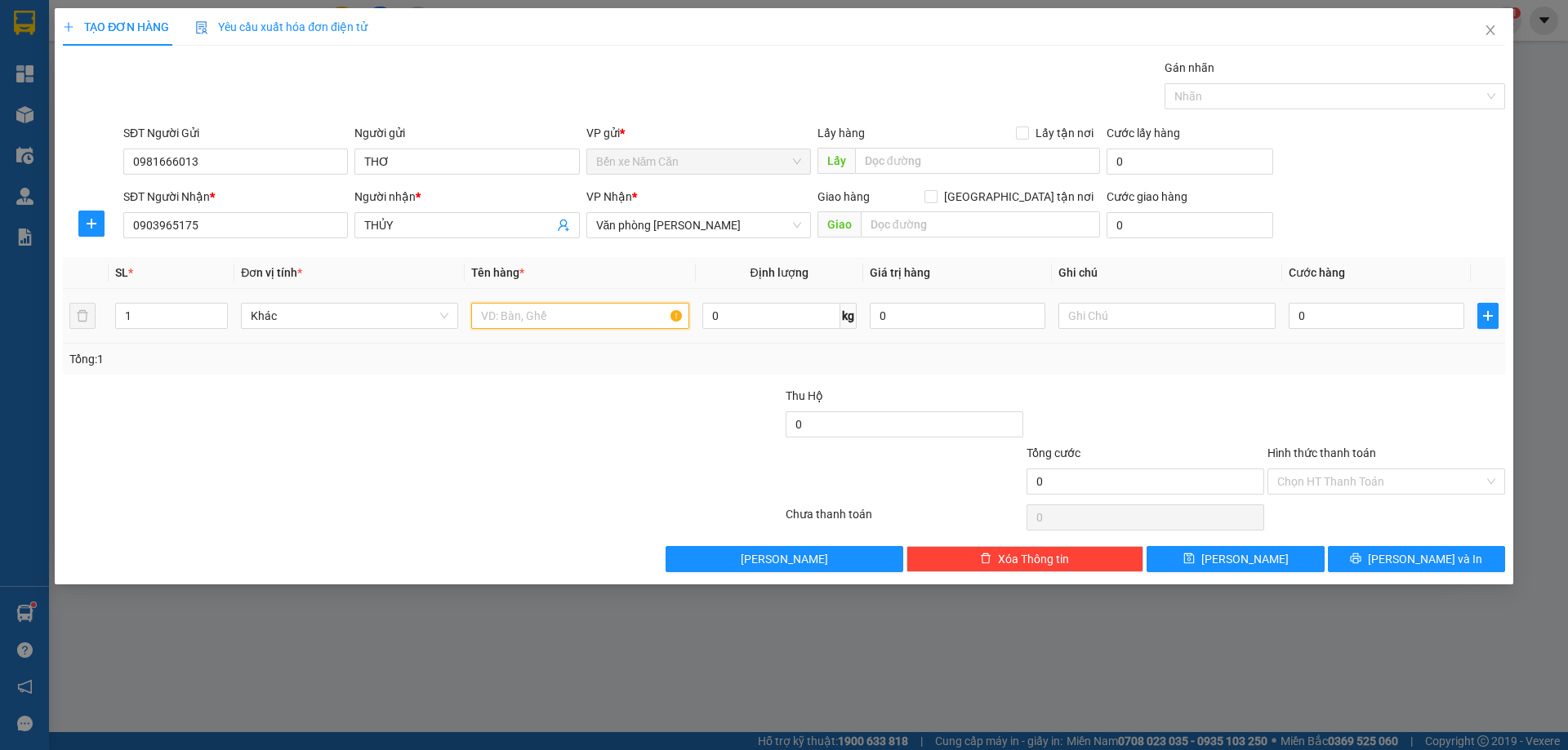
click at [518, 321] on input "text" at bounding box center [580, 315] width 217 height 26
type input "1 THÙNG"
click at [1314, 304] on input "0" at bounding box center [1376, 315] width 175 height 26
click at [1307, 415] on div at bounding box center [1387, 415] width 241 height 57
click at [1334, 486] on input "Hình thức thanh toán" at bounding box center [1380, 482] width 207 height 24
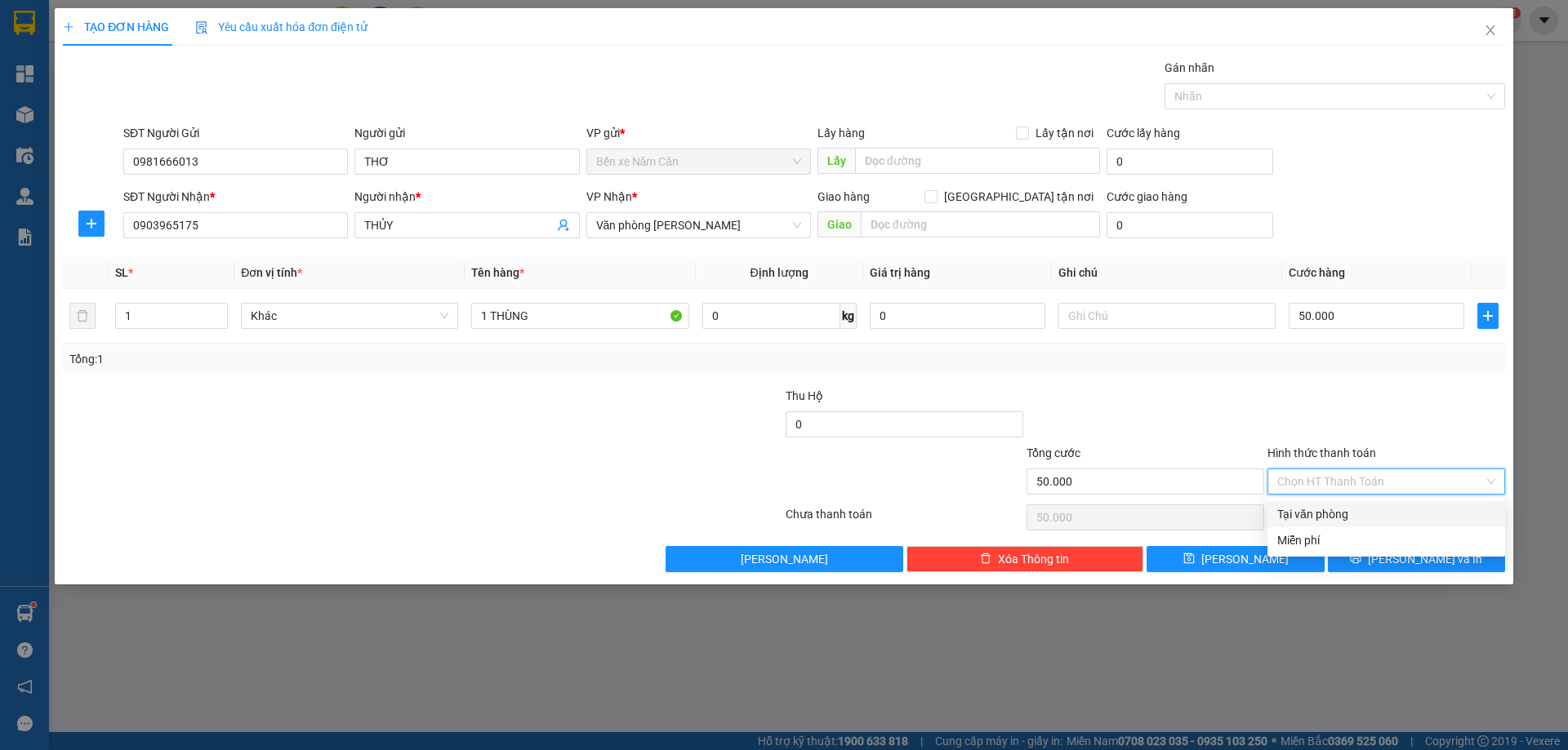
click at [1324, 513] on div "Tại văn phòng" at bounding box center [1386, 514] width 218 height 18
click at [1361, 560] on icon "printer" at bounding box center [1355, 558] width 11 height 11
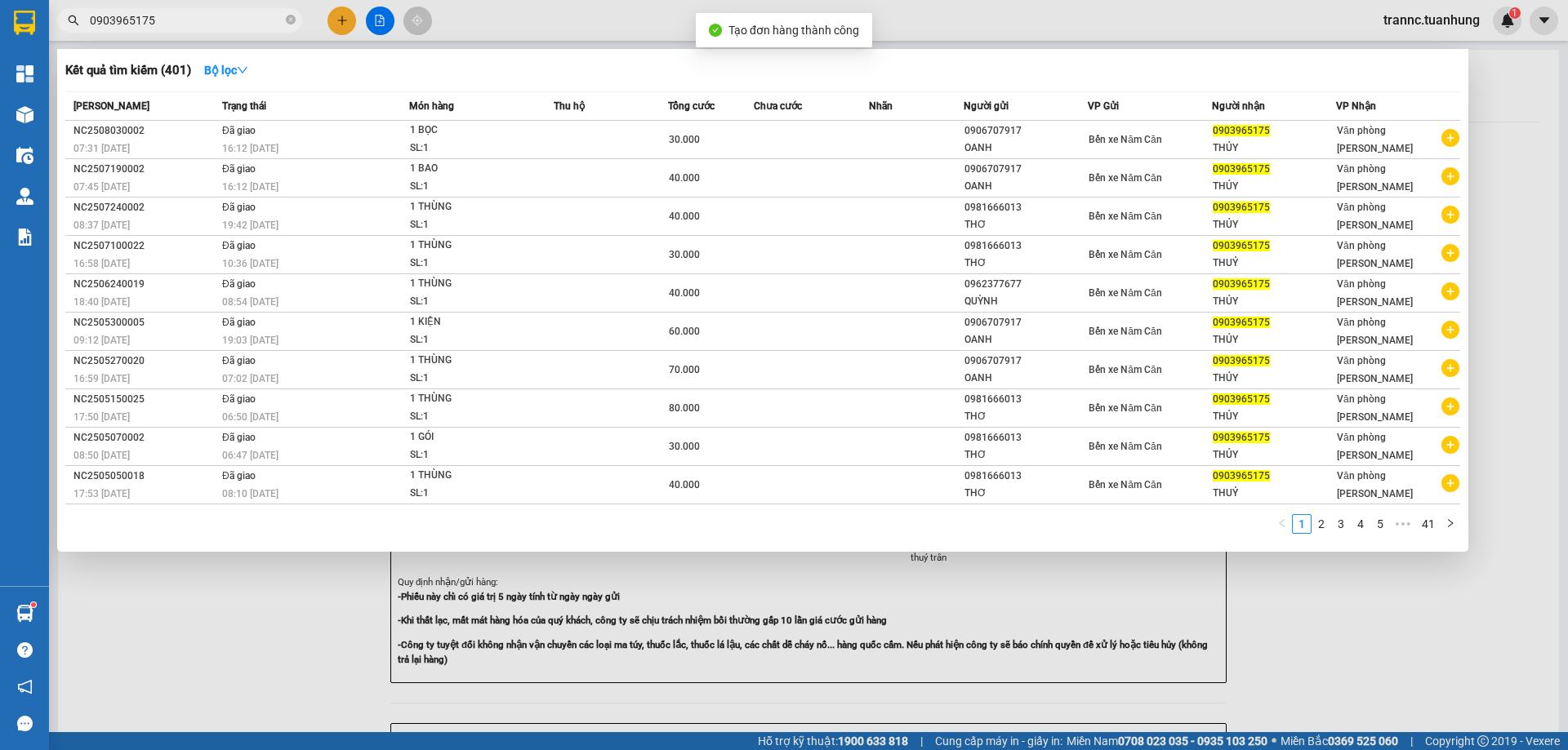
click at [1320, 629] on div at bounding box center [784, 375] width 1568 height 750
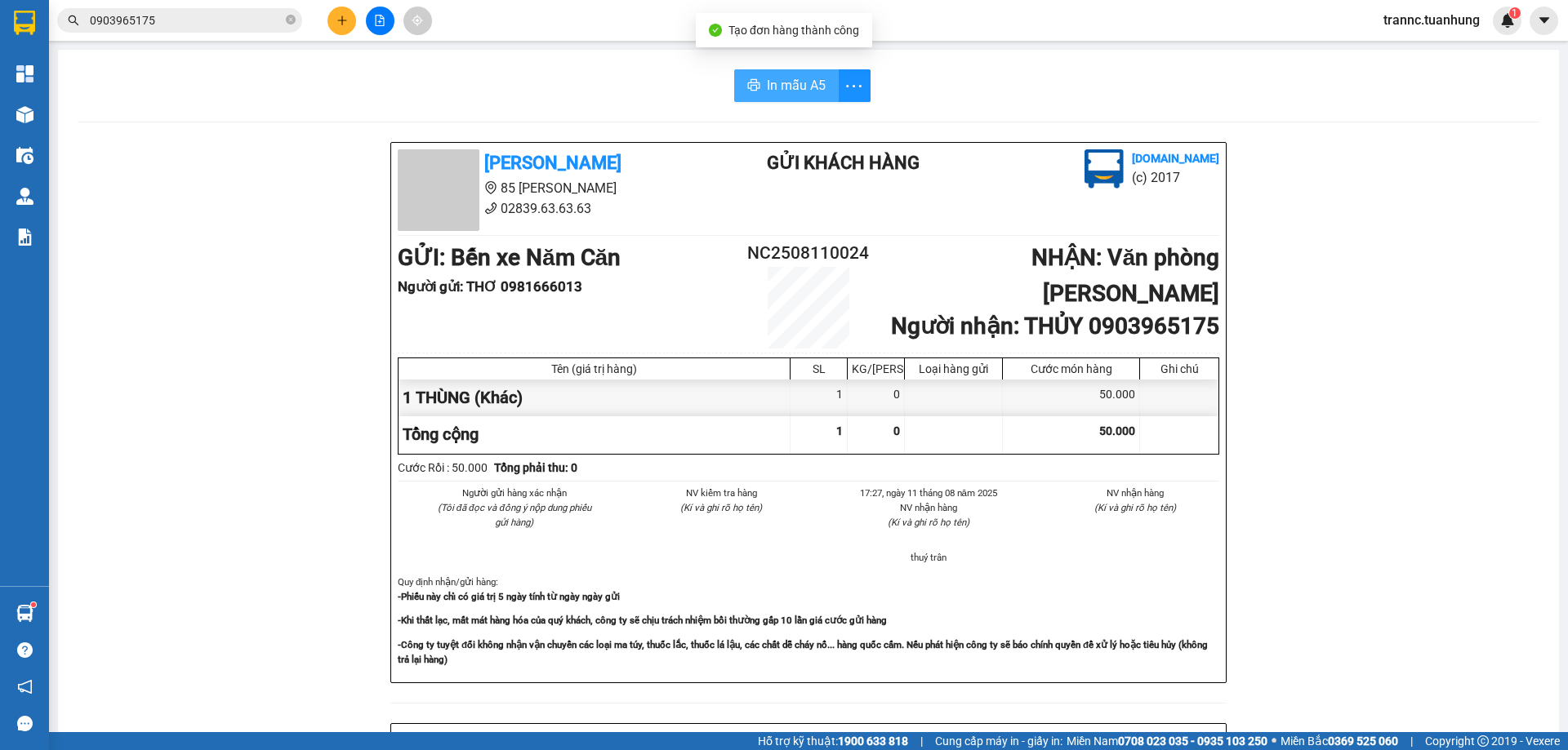
click at [779, 81] on span "In mẫu A5" at bounding box center [796, 85] width 59 height 21
click at [621, 82] on div "In mẫu A5" at bounding box center [808, 85] width 1462 height 32
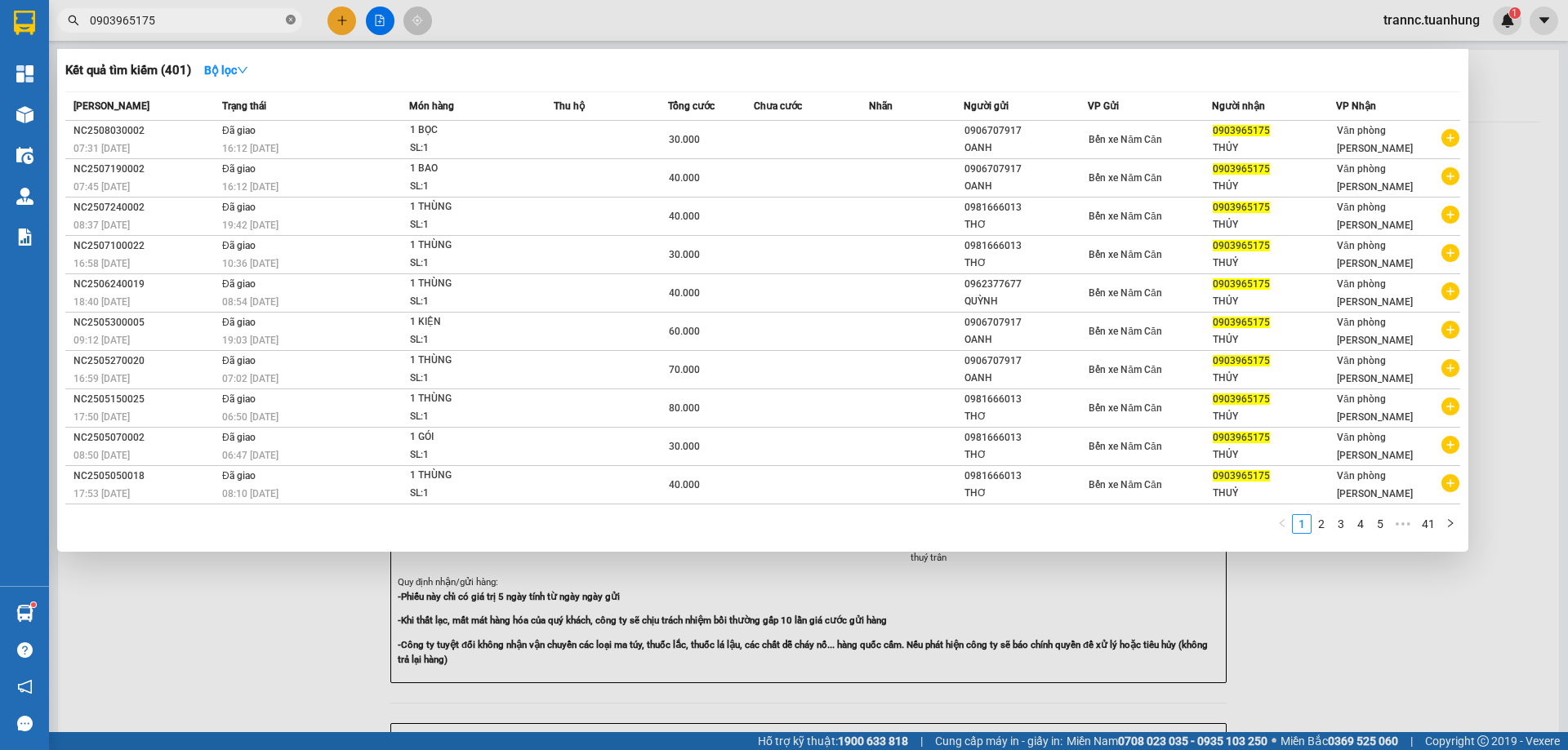
click at [289, 21] on icon "close-circle" at bounding box center [291, 20] width 10 height 10
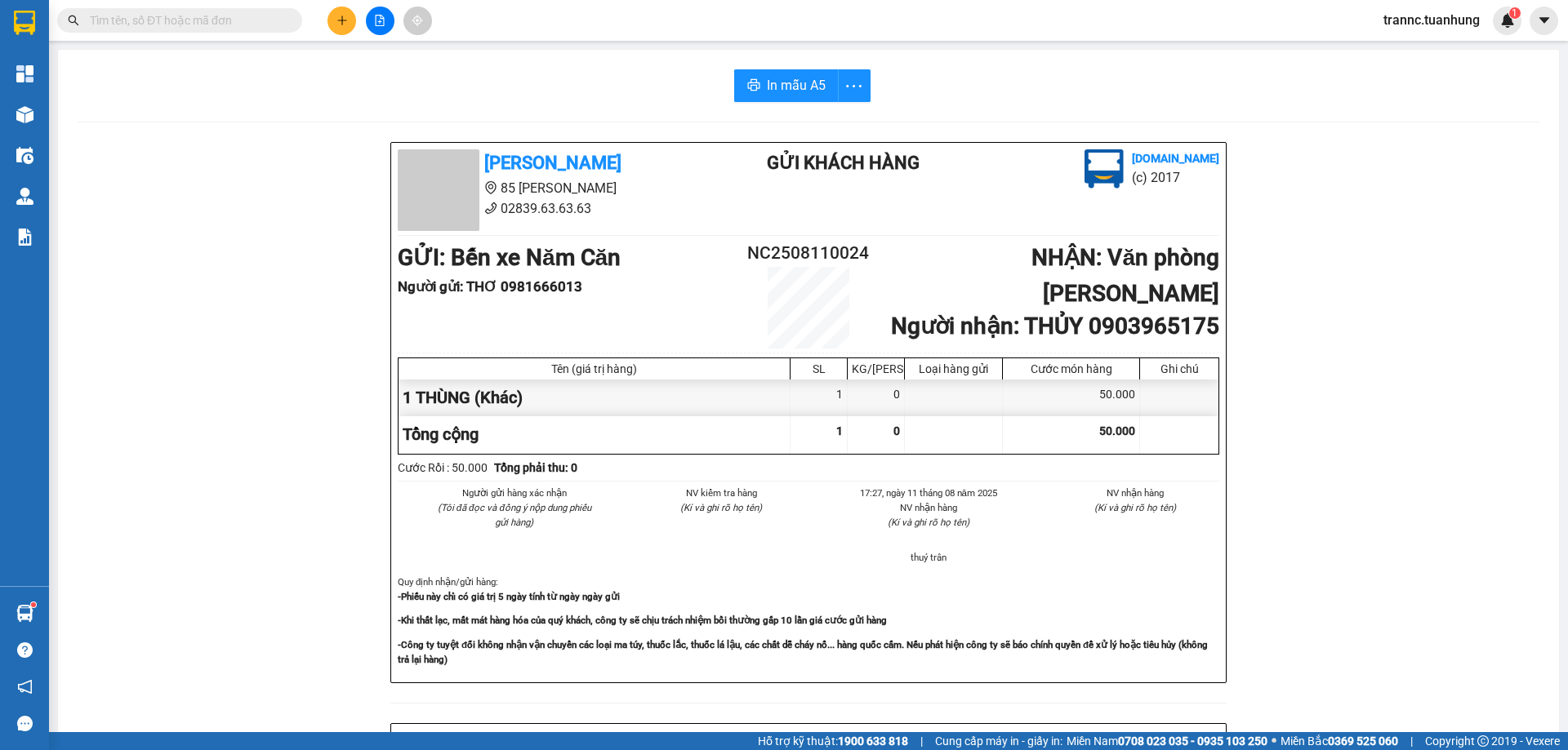
click at [196, 18] on input "text" at bounding box center [186, 21] width 193 height 18
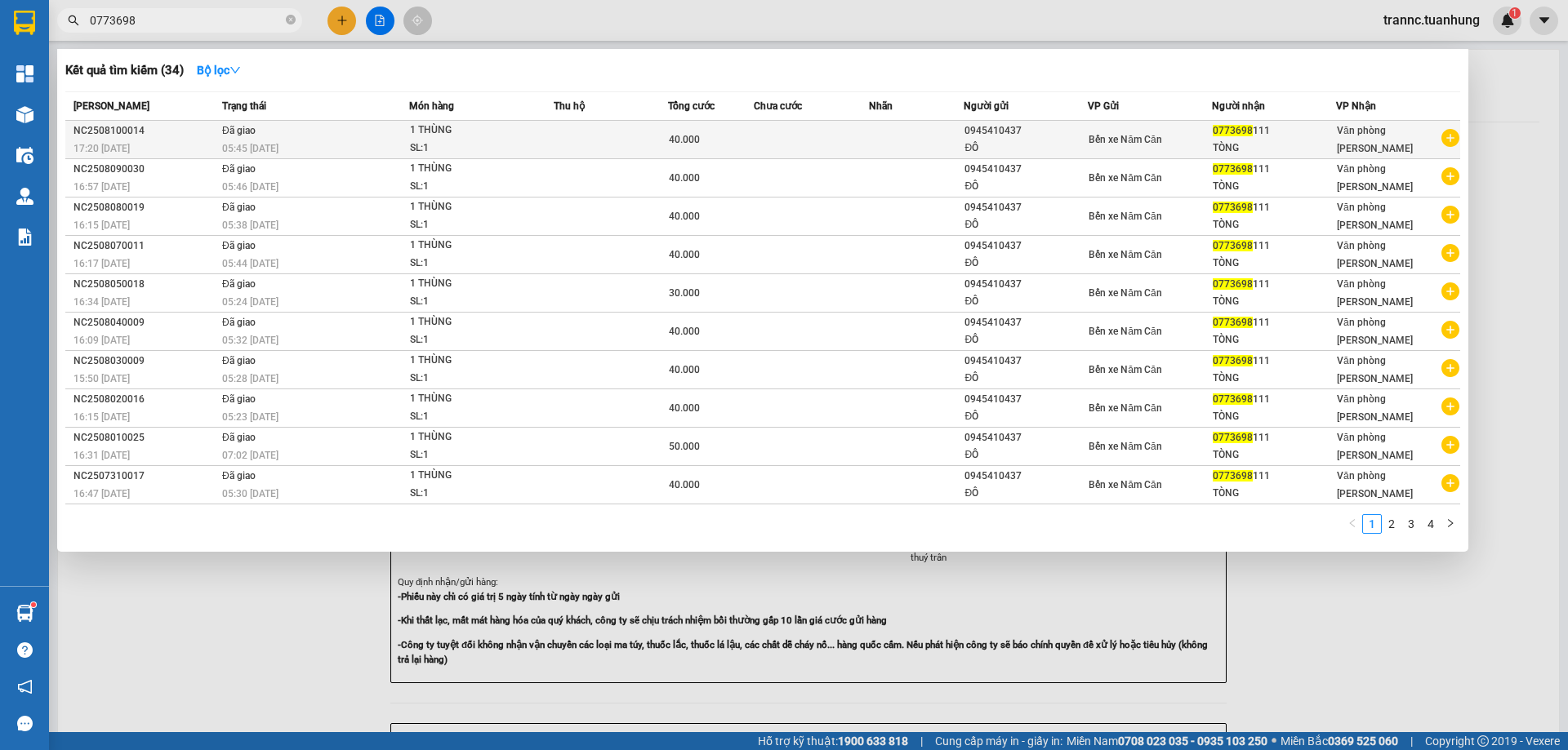
type input "0773698"
click at [1449, 138] on icon "plus-circle" at bounding box center [1450, 138] width 18 height 18
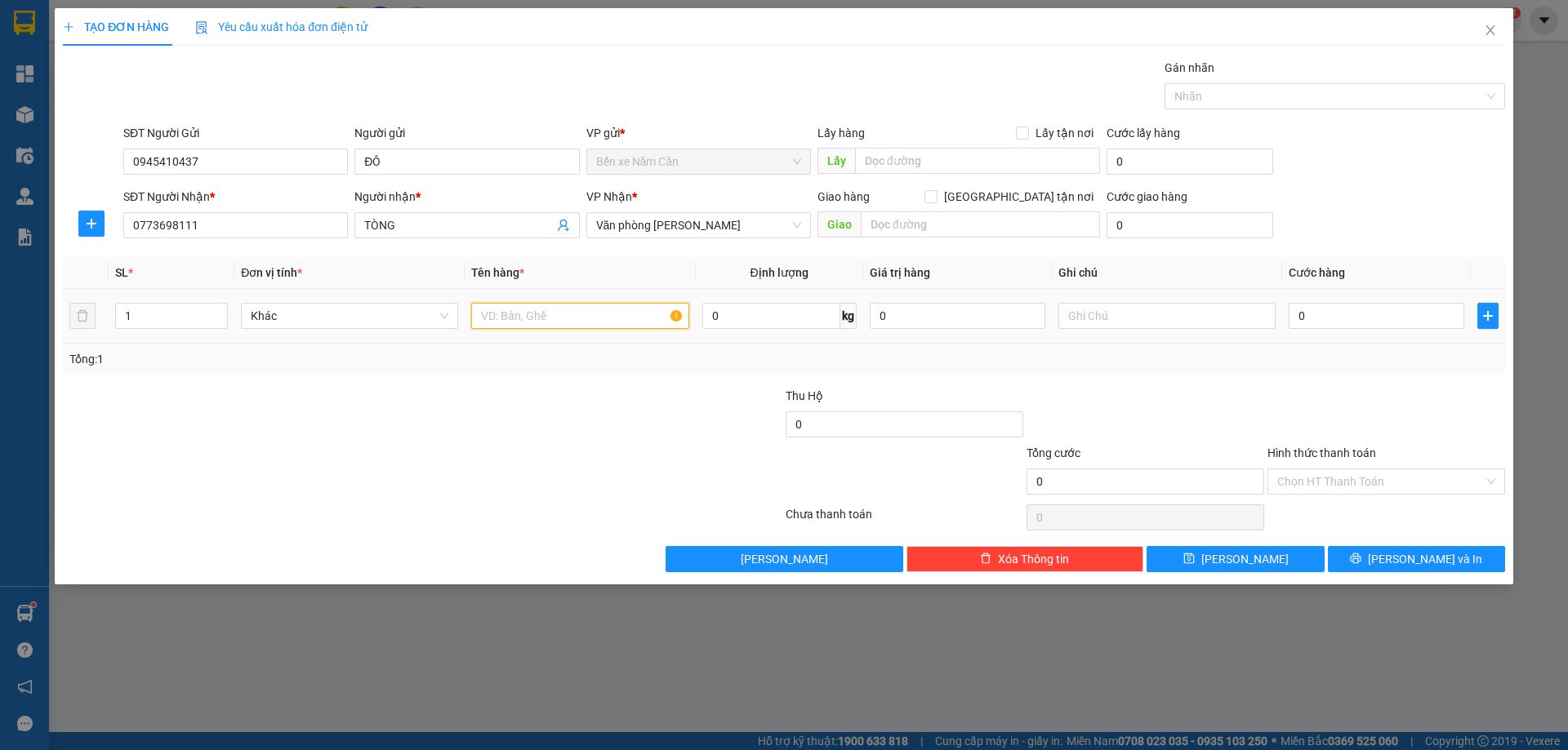
click at [607, 315] on input "text" at bounding box center [580, 315] width 217 height 26
type input "1 THÙNG"
click at [1315, 315] on input "0" at bounding box center [1376, 315] width 175 height 26
type input "4"
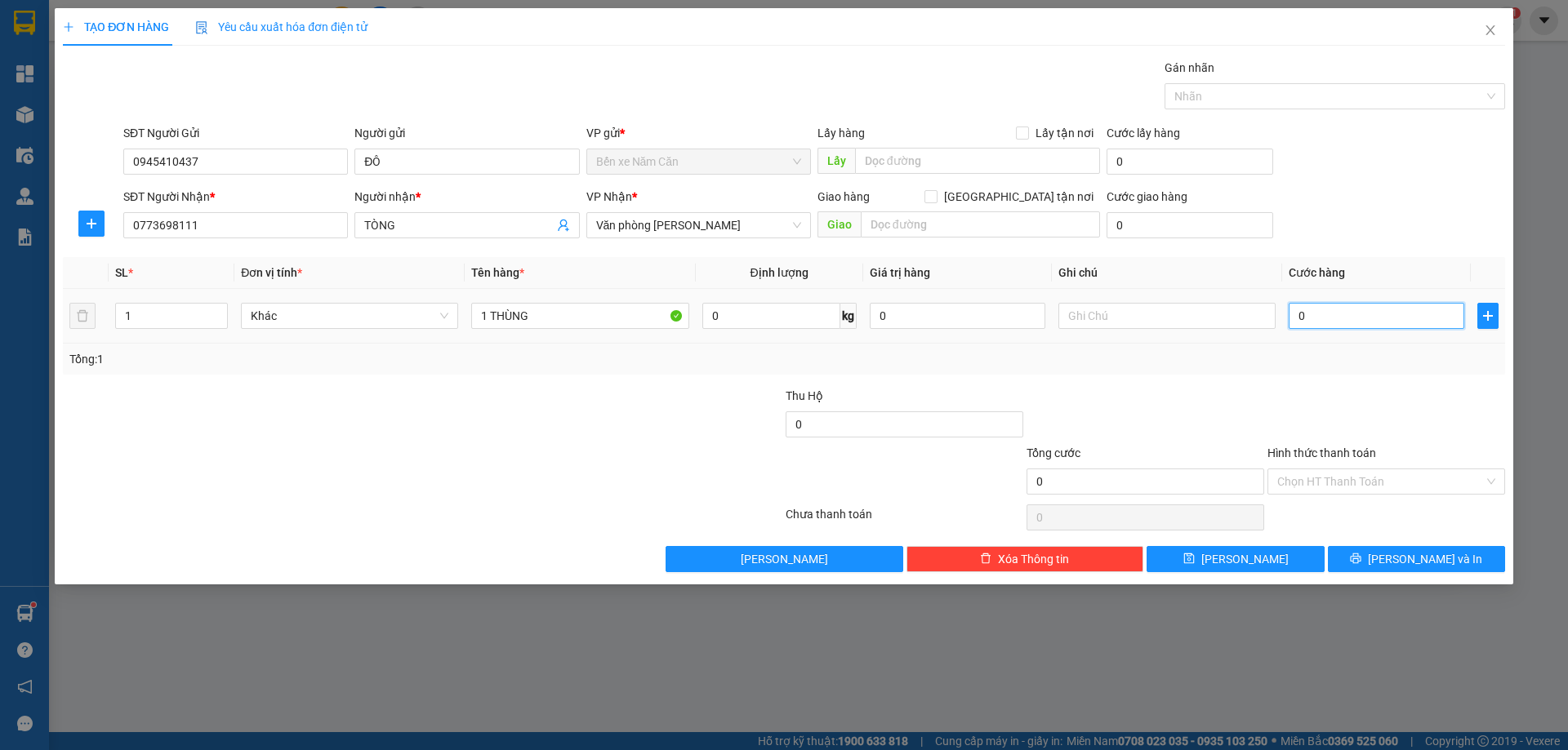
type input "4"
type input "40"
type input "40.000"
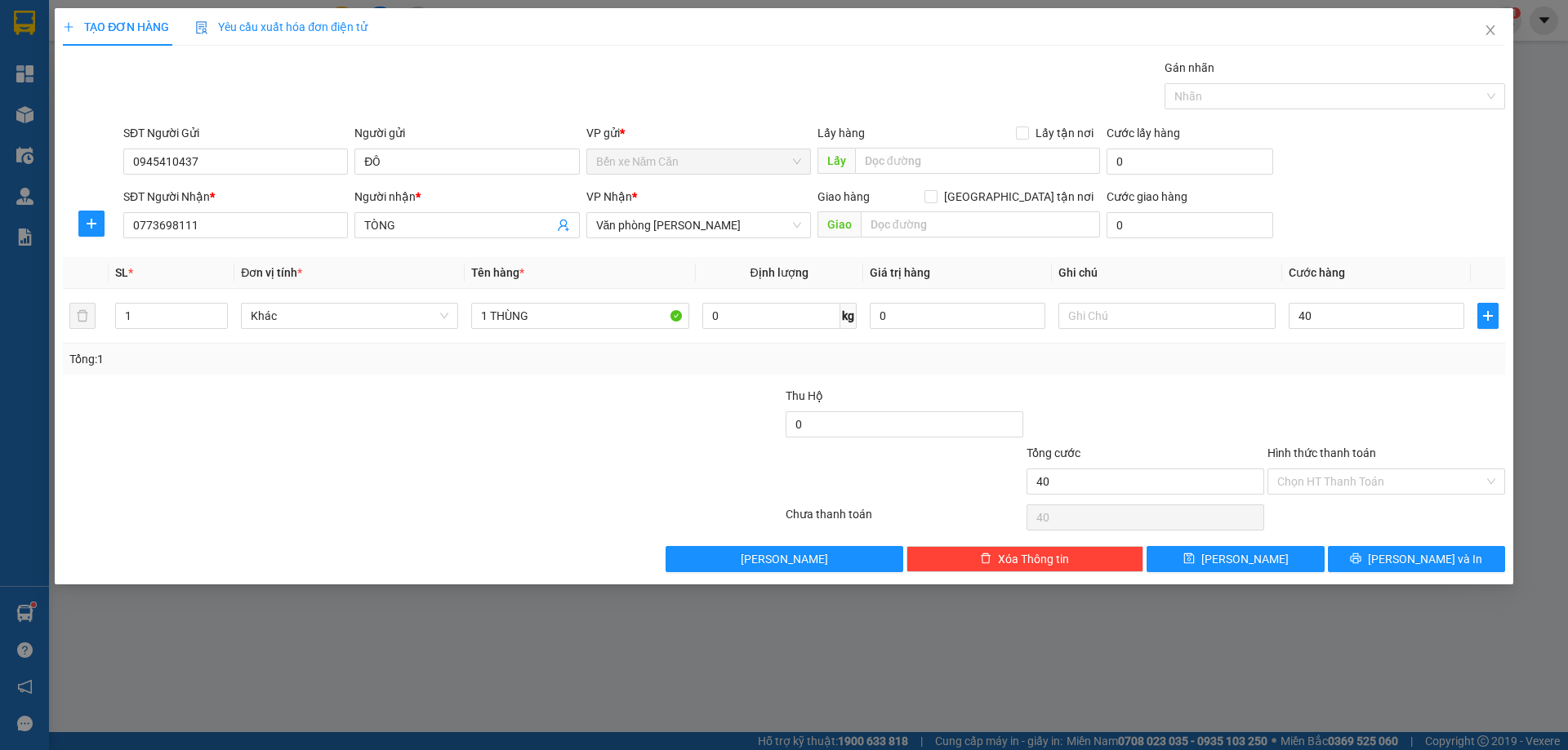
type input "40.000"
click at [1316, 358] on div "Tổng: 1" at bounding box center [784, 359] width 1429 height 18
drag, startPoint x: 1346, startPoint y: 480, endPoint x: 1348, endPoint y: 494, distance: 14.1
click at [1346, 480] on input "Hình thức thanh toán" at bounding box center [1380, 482] width 207 height 24
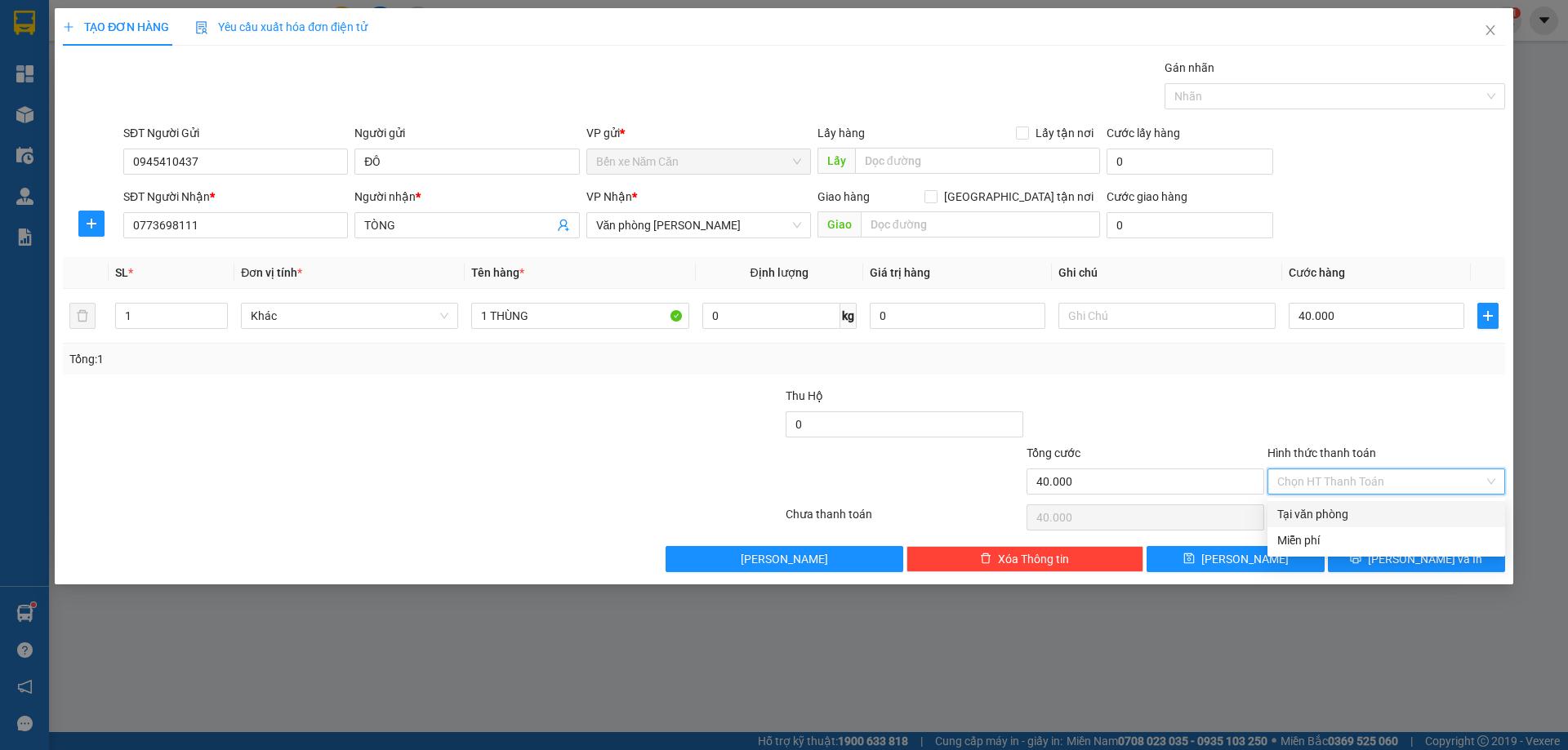
click at [1347, 508] on div "Tại văn phòng" at bounding box center [1386, 514] width 218 height 18
type input "0"
click at [1359, 475] on span "Tại văn phòng" at bounding box center [1386, 482] width 218 height 24
click at [1351, 508] on div "Tại văn phòng" at bounding box center [1386, 514] width 218 height 18
click at [1370, 556] on button "[PERSON_NAME] và In" at bounding box center [1416, 559] width 177 height 26
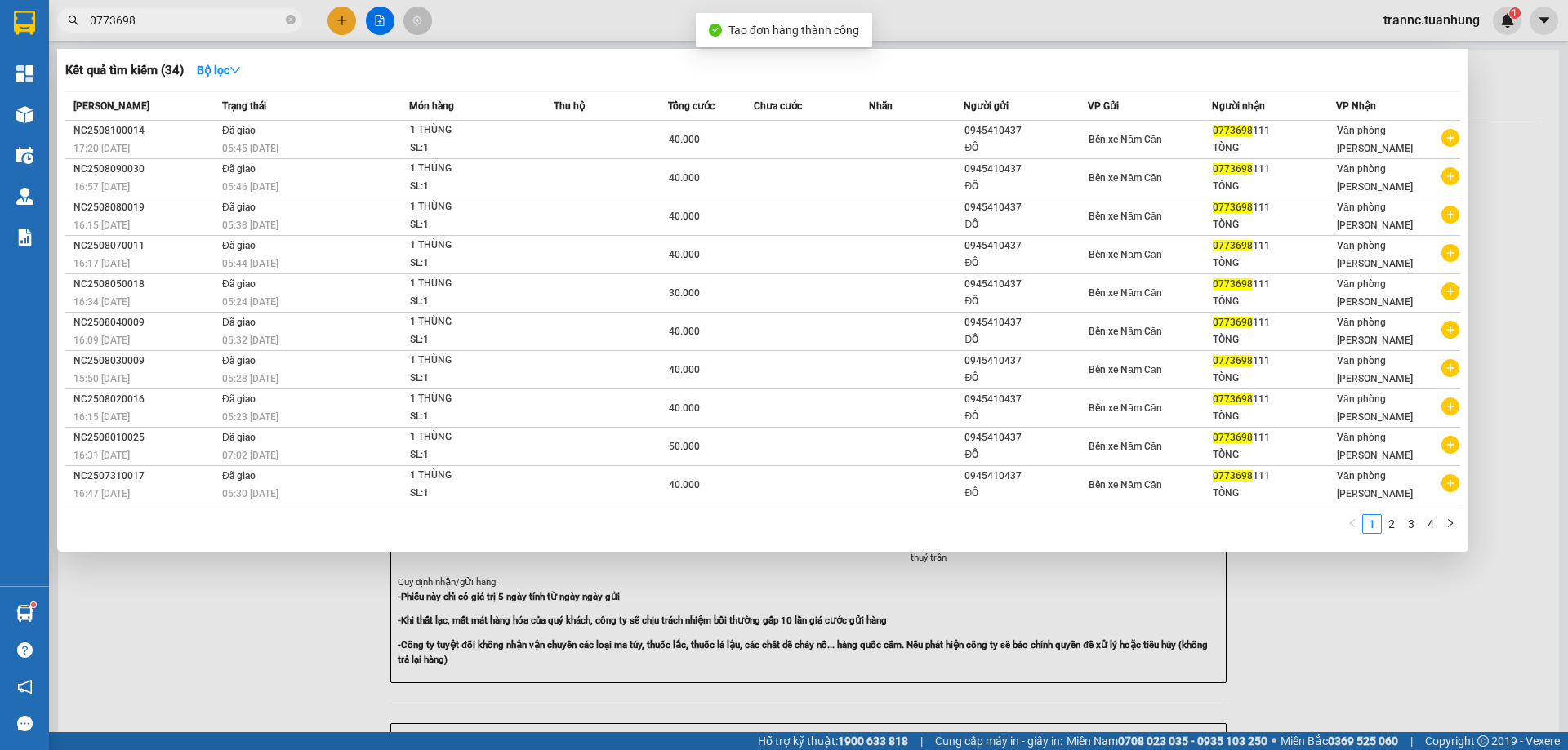
click at [1396, 650] on div at bounding box center [784, 375] width 1568 height 750
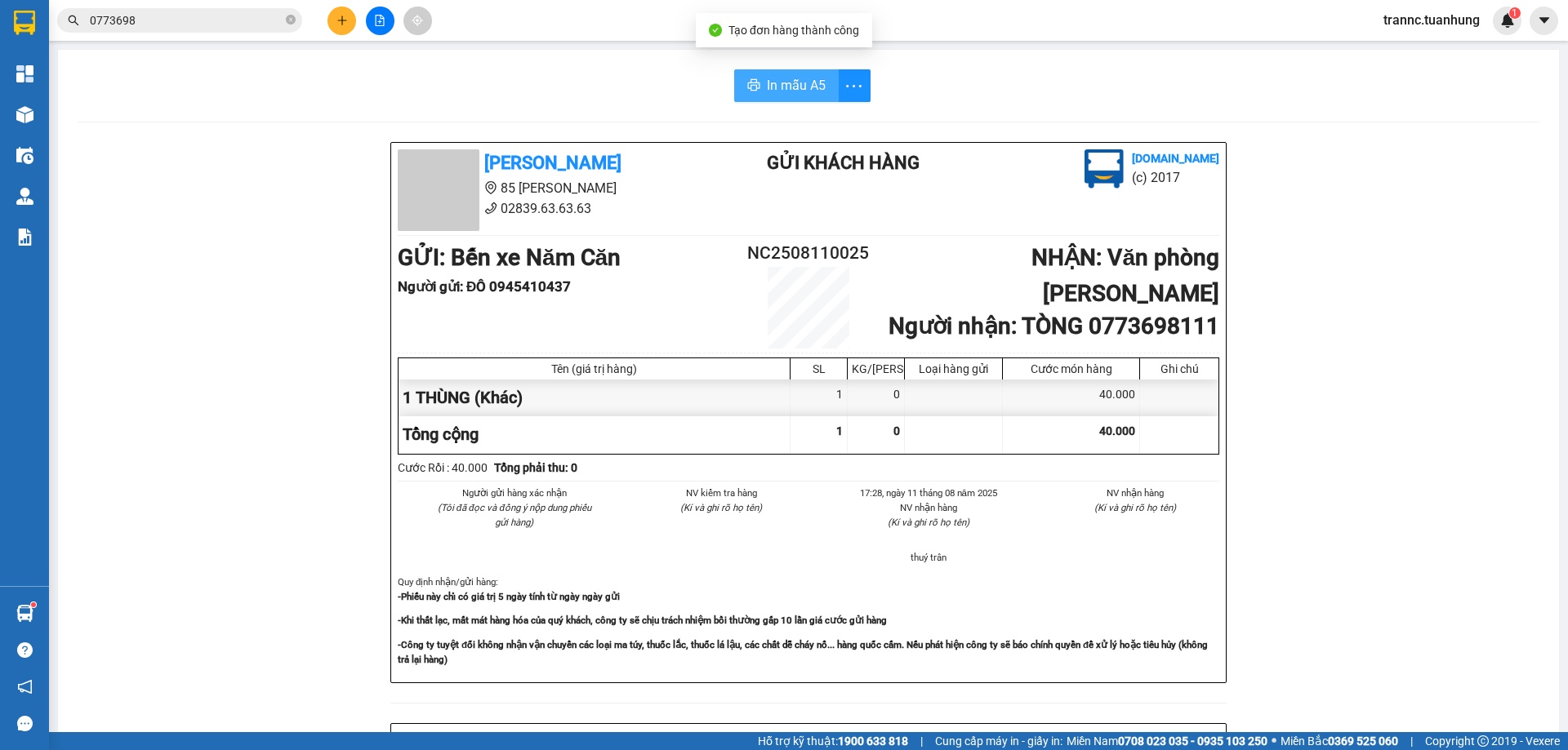
click at [786, 70] on div "In mẫu A5 Tuấn Hưng 85 Lý Chiêu Hoàng 02839.63.63.63 Gửi khách hàng Vexere.com …" at bounding box center [808, 685] width 1501 height 1271
click at [789, 77] on span "In mẫu A5" at bounding box center [796, 85] width 59 height 21
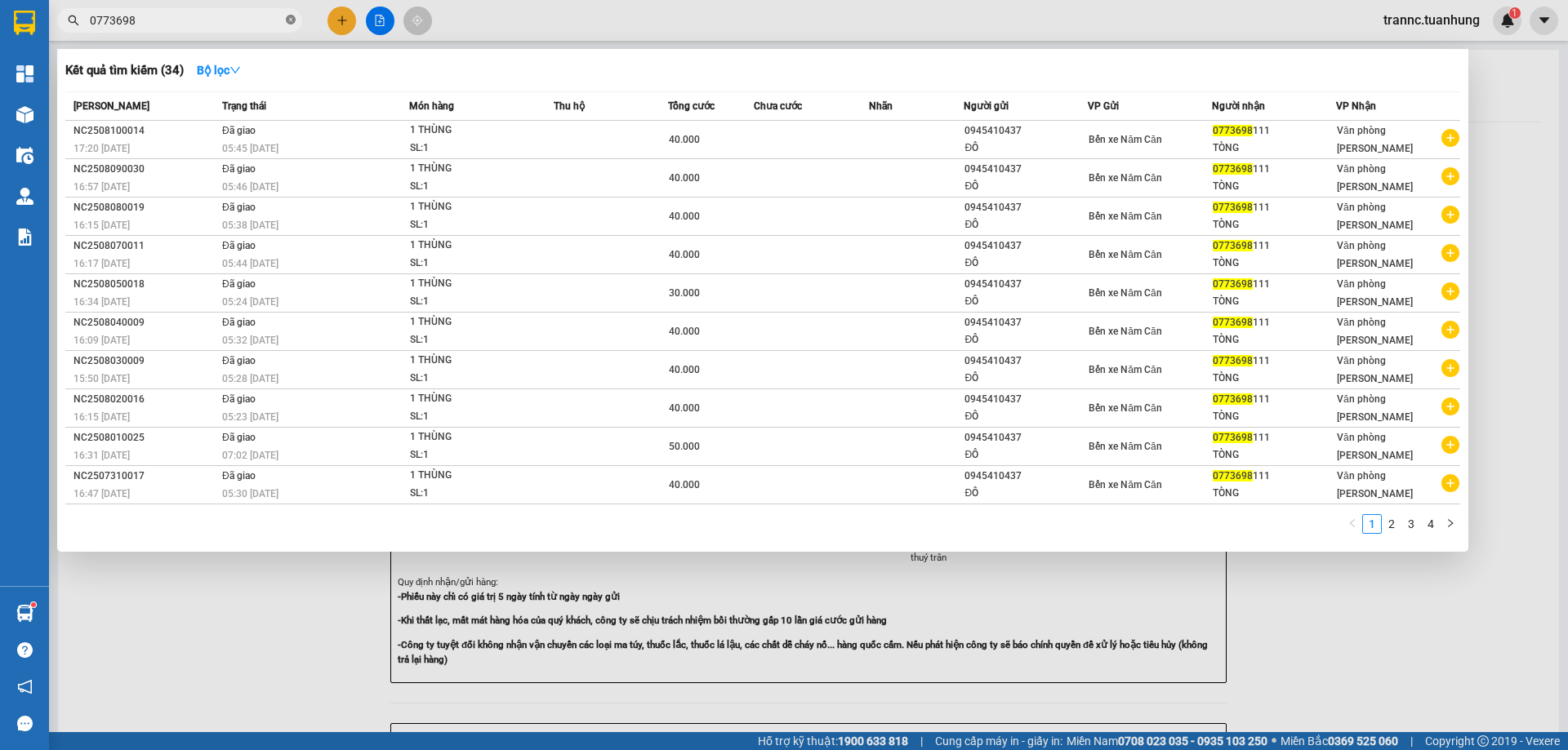
click at [287, 18] on icon "close-circle" at bounding box center [291, 20] width 10 height 10
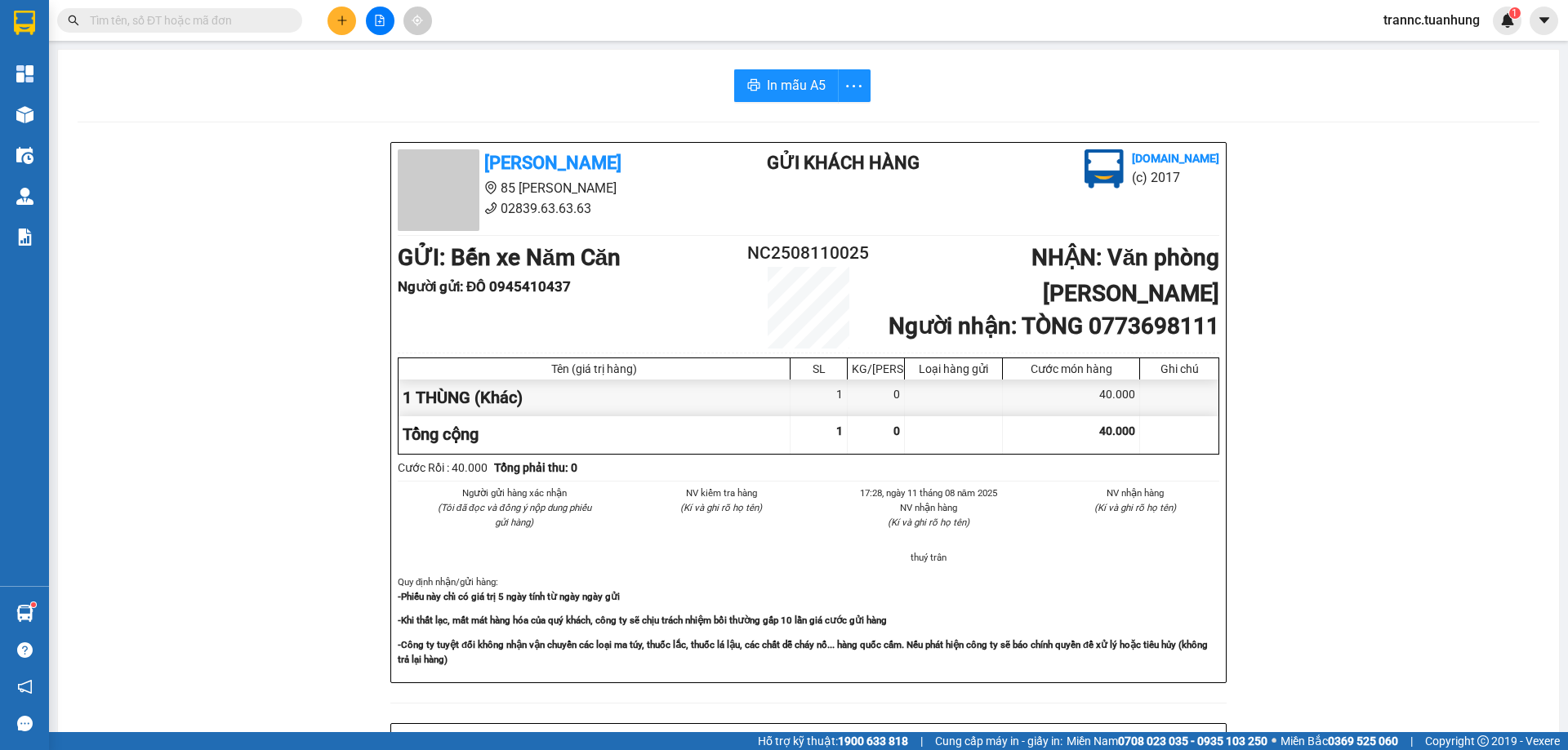
click at [204, 19] on input "text" at bounding box center [186, 21] width 193 height 18
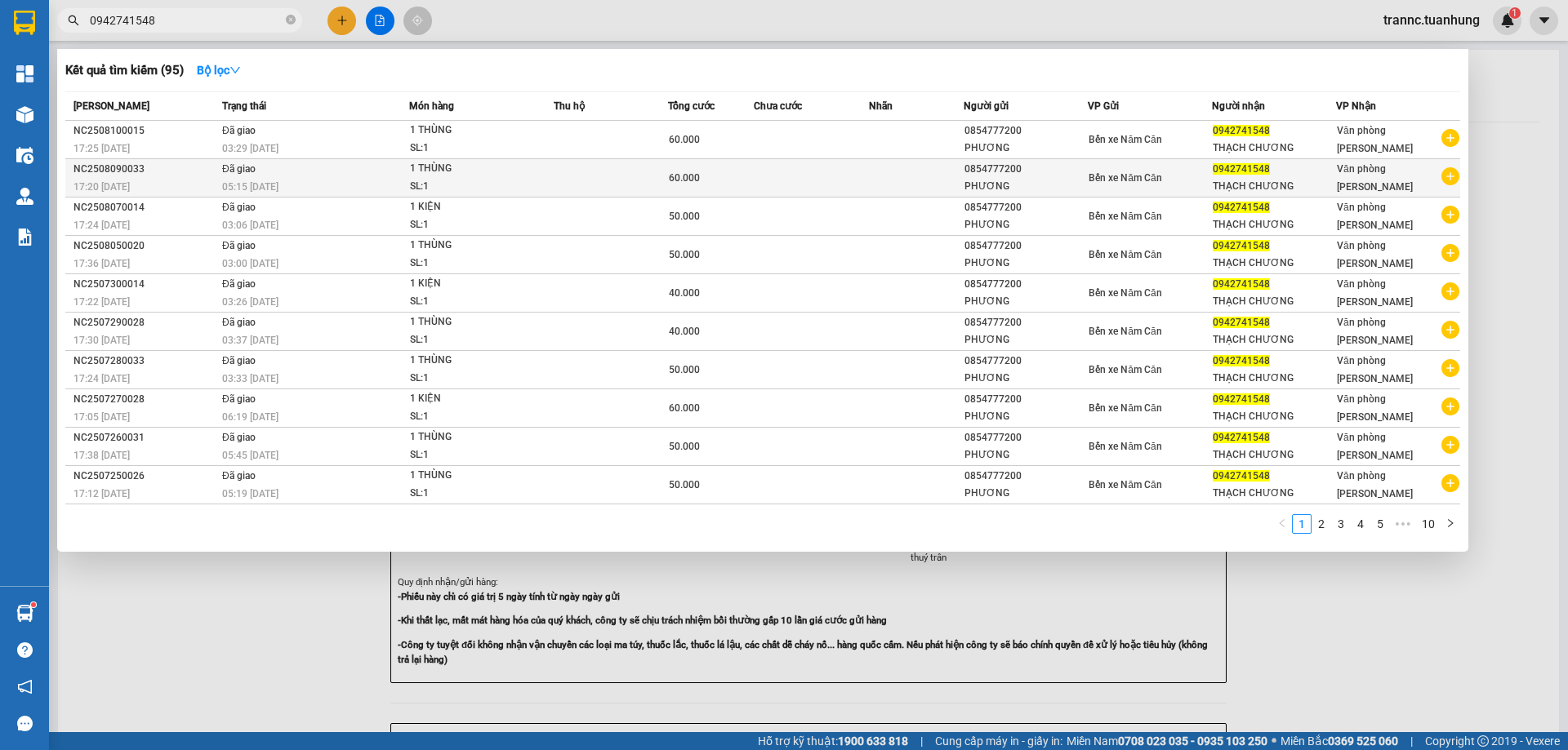
type input "0942741548"
click at [1448, 178] on icon "plus-circle" at bounding box center [1450, 176] width 18 height 18
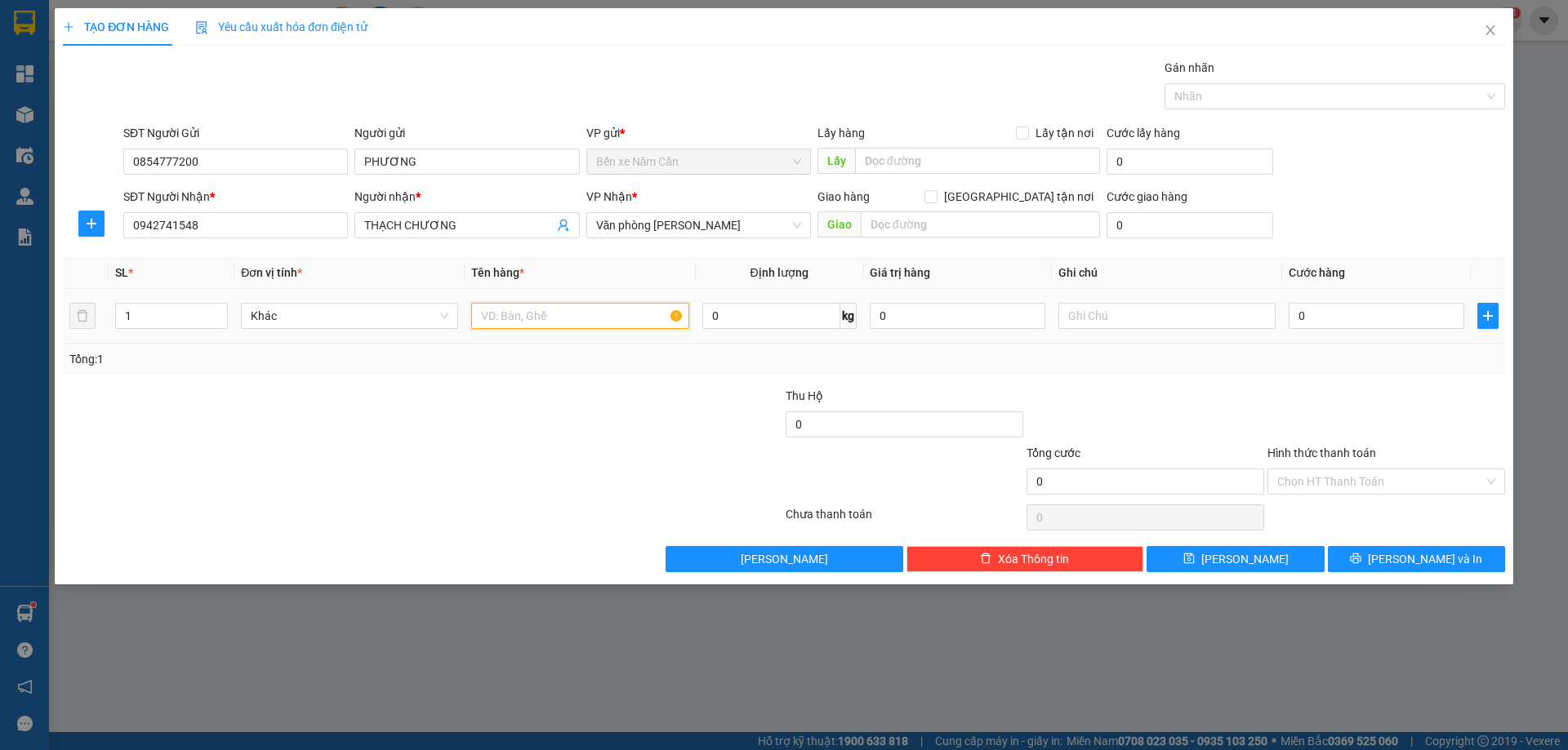
click at [588, 314] on input "text" at bounding box center [580, 315] width 217 height 26
type input "1 THÙNG"
click at [1306, 317] on input "0" at bounding box center [1376, 315] width 175 height 26
type input "6"
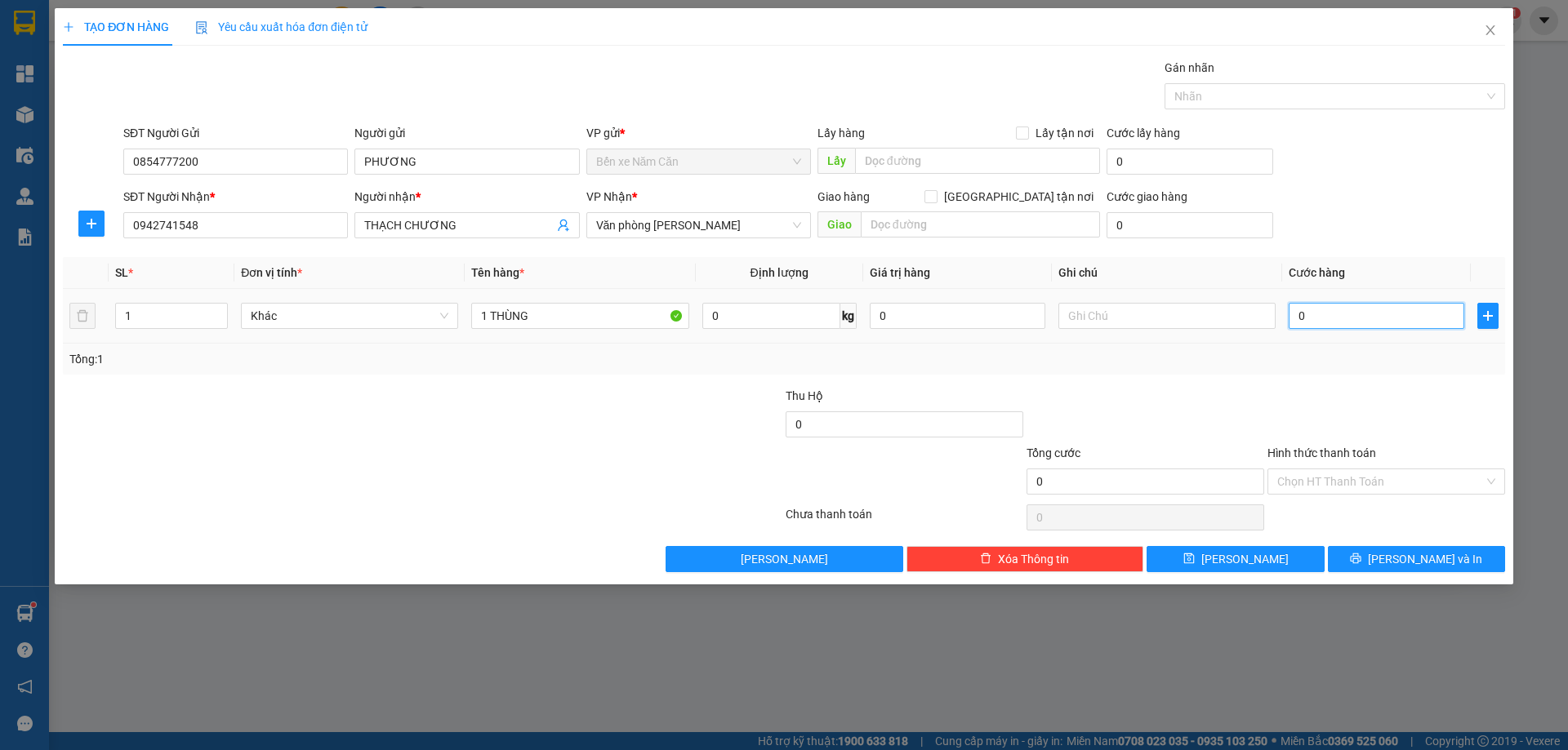
type input "6"
type input "60"
type input "60.000"
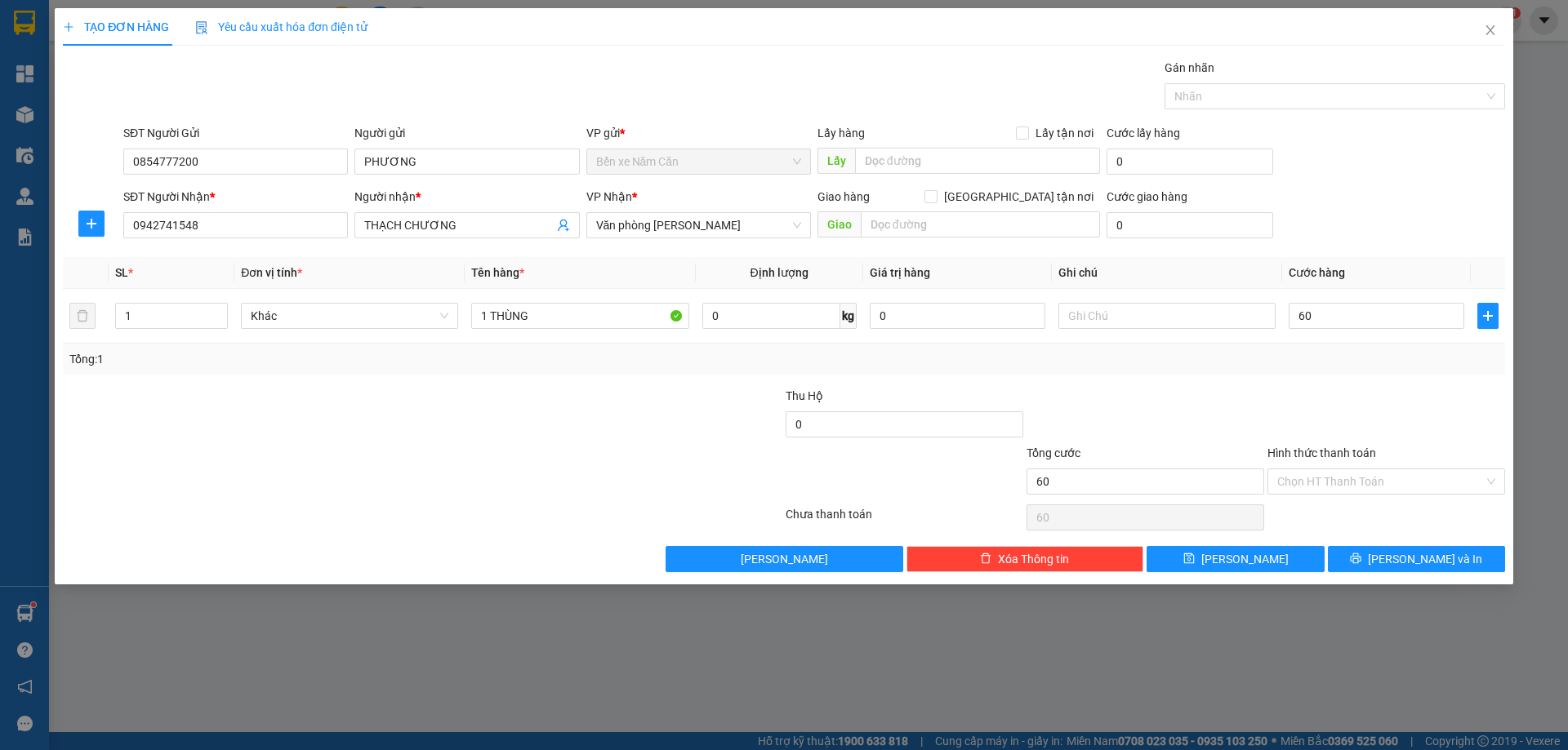
type input "60.000"
click at [1323, 367] on div "Tổng: 1" at bounding box center [784, 359] width 1429 height 18
click at [1357, 481] on input "Hình thức thanh toán" at bounding box center [1380, 482] width 207 height 24
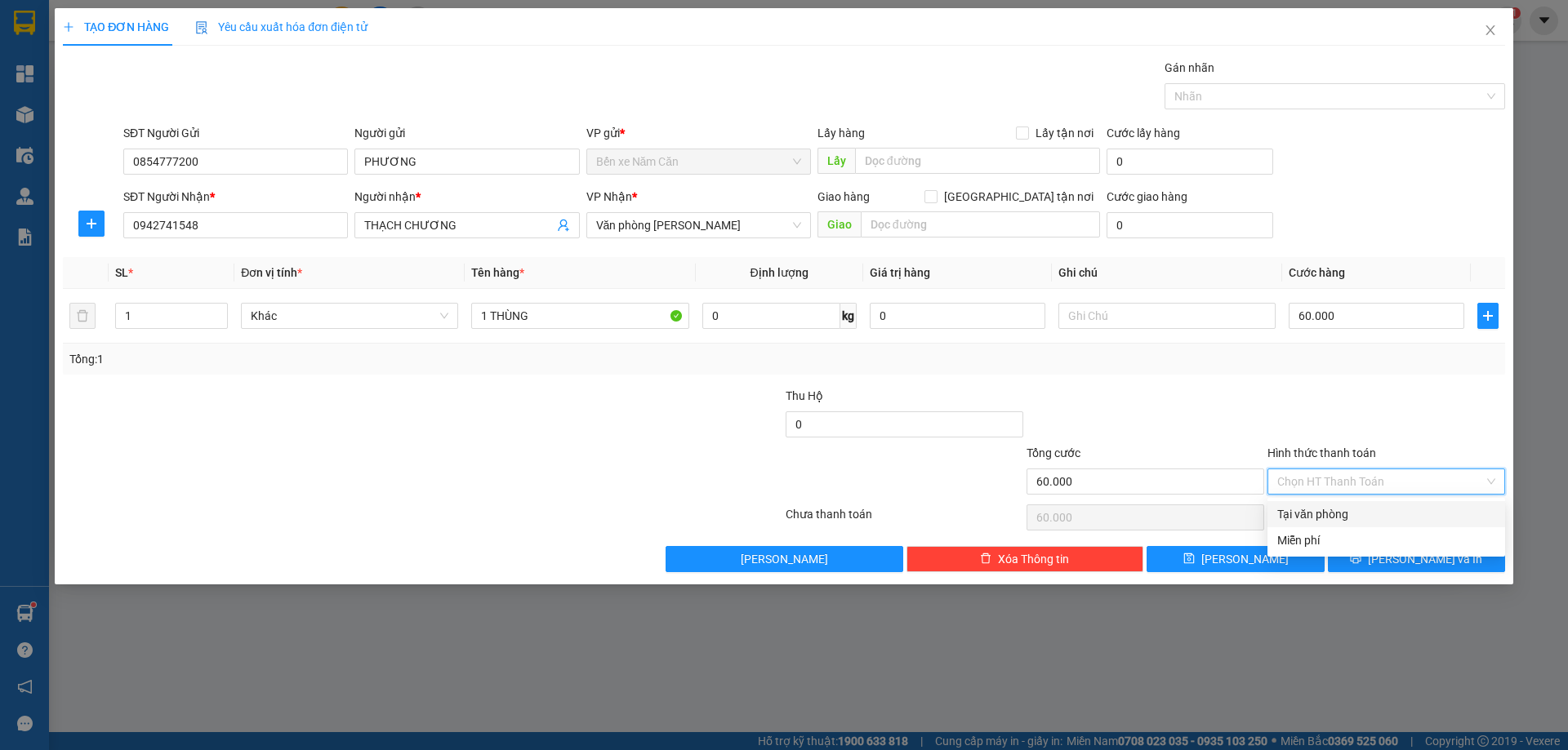
click at [1354, 512] on div "Tại văn phòng" at bounding box center [1386, 514] width 218 height 18
type input "60.000"
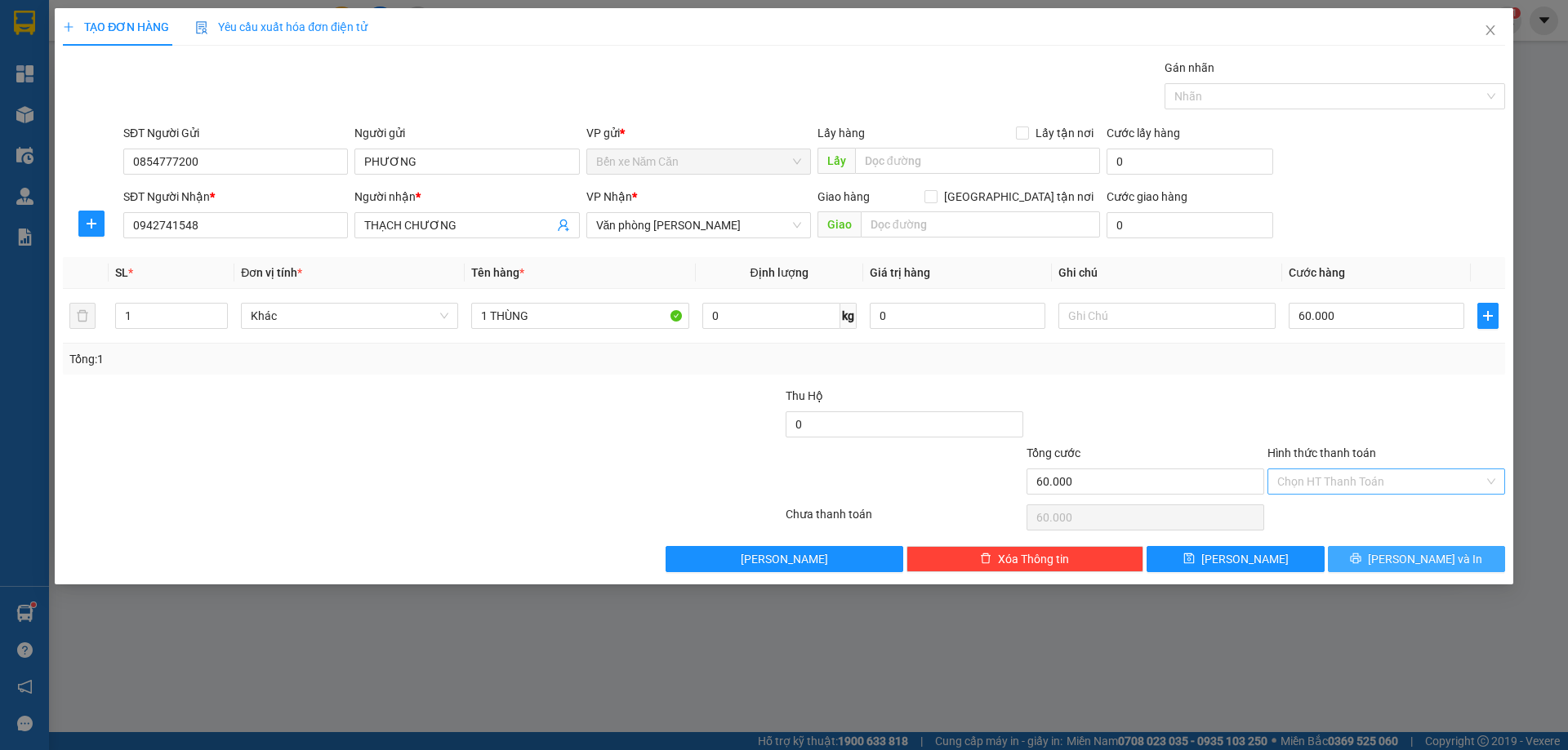
click at [1455, 561] on button "[PERSON_NAME] và In" at bounding box center [1416, 559] width 177 height 26
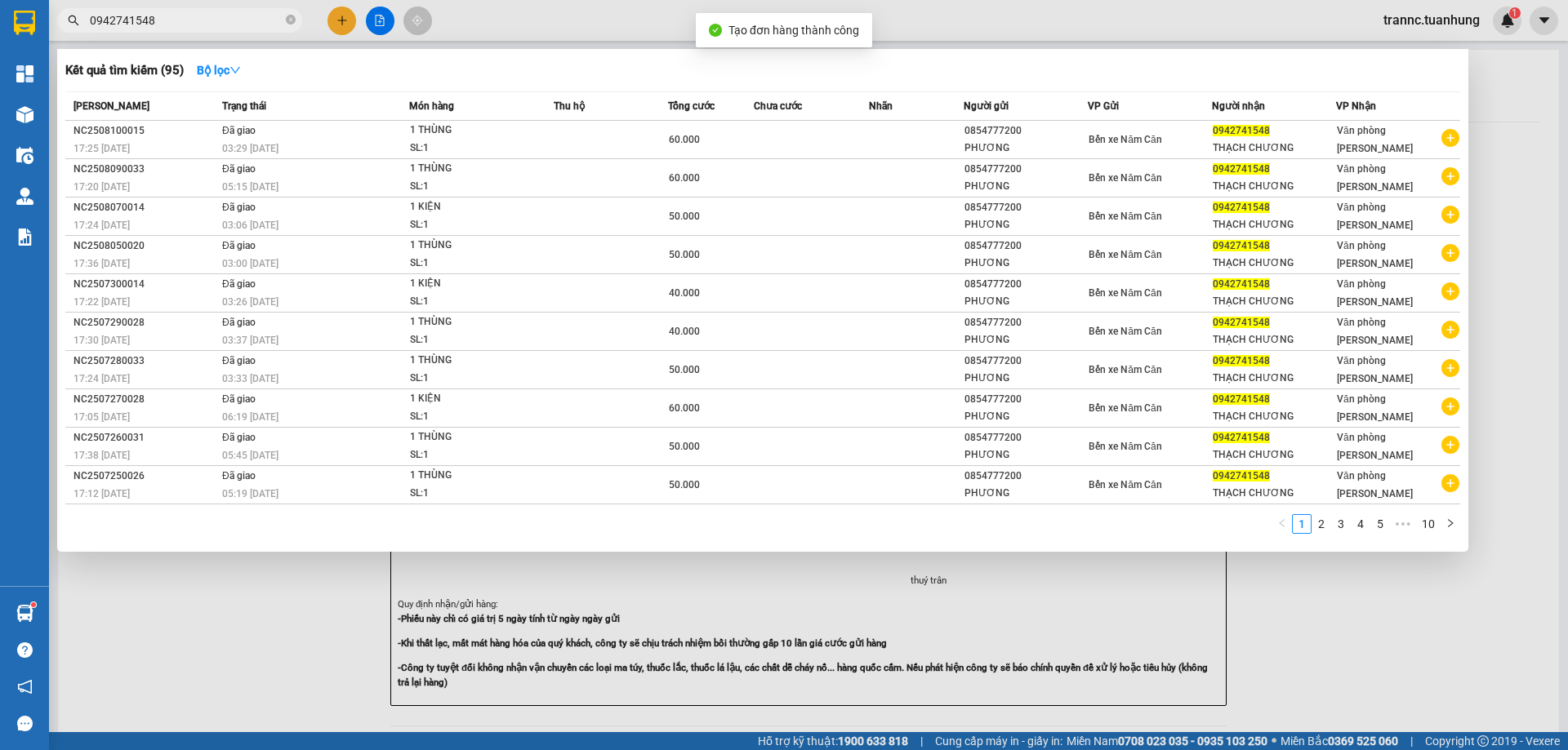
click at [1444, 645] on div at bounding box center [784, 375] width 1568 height 750
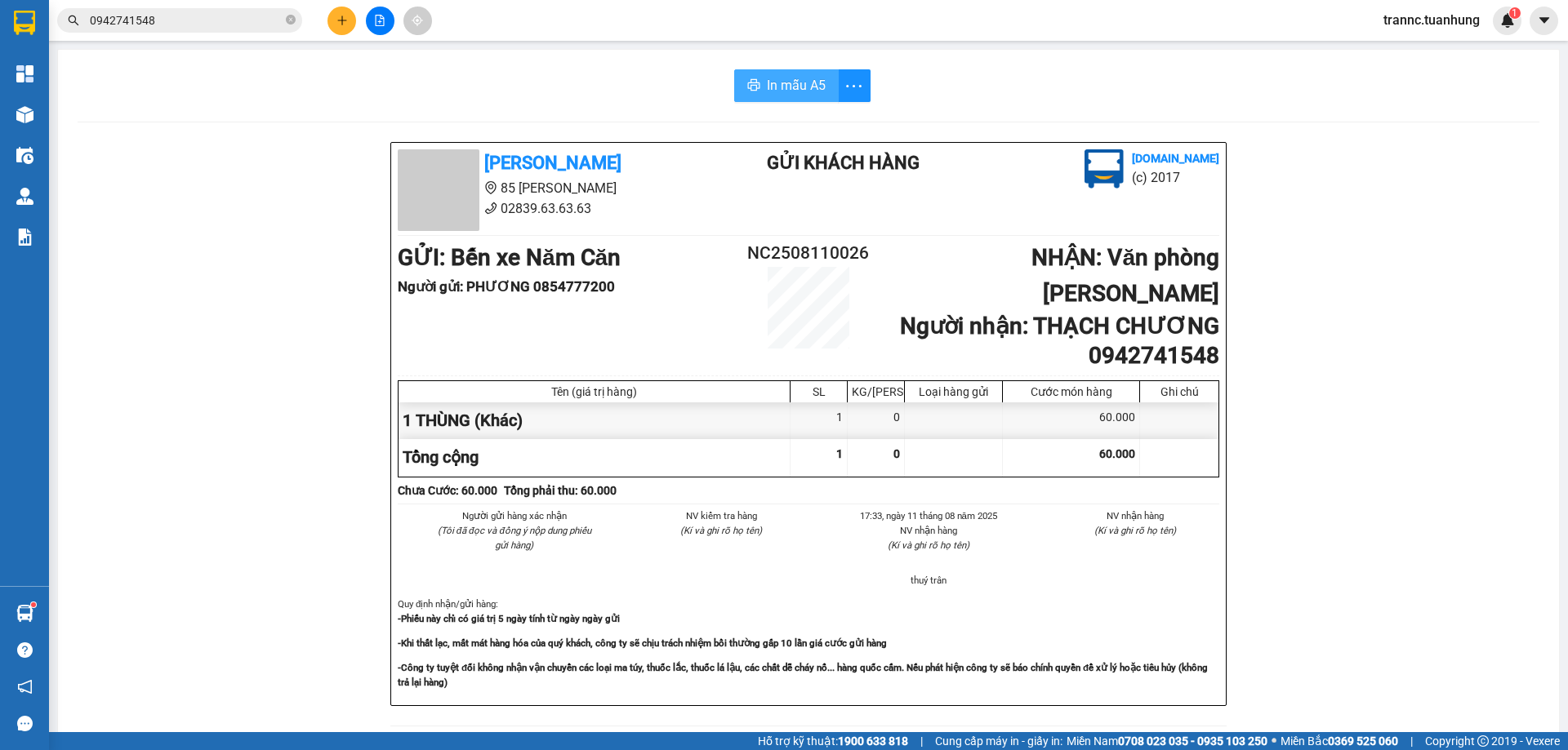
click at [792, 76] on span "In mẫu A5" at bounding box center [796, 85] width 59 height 21
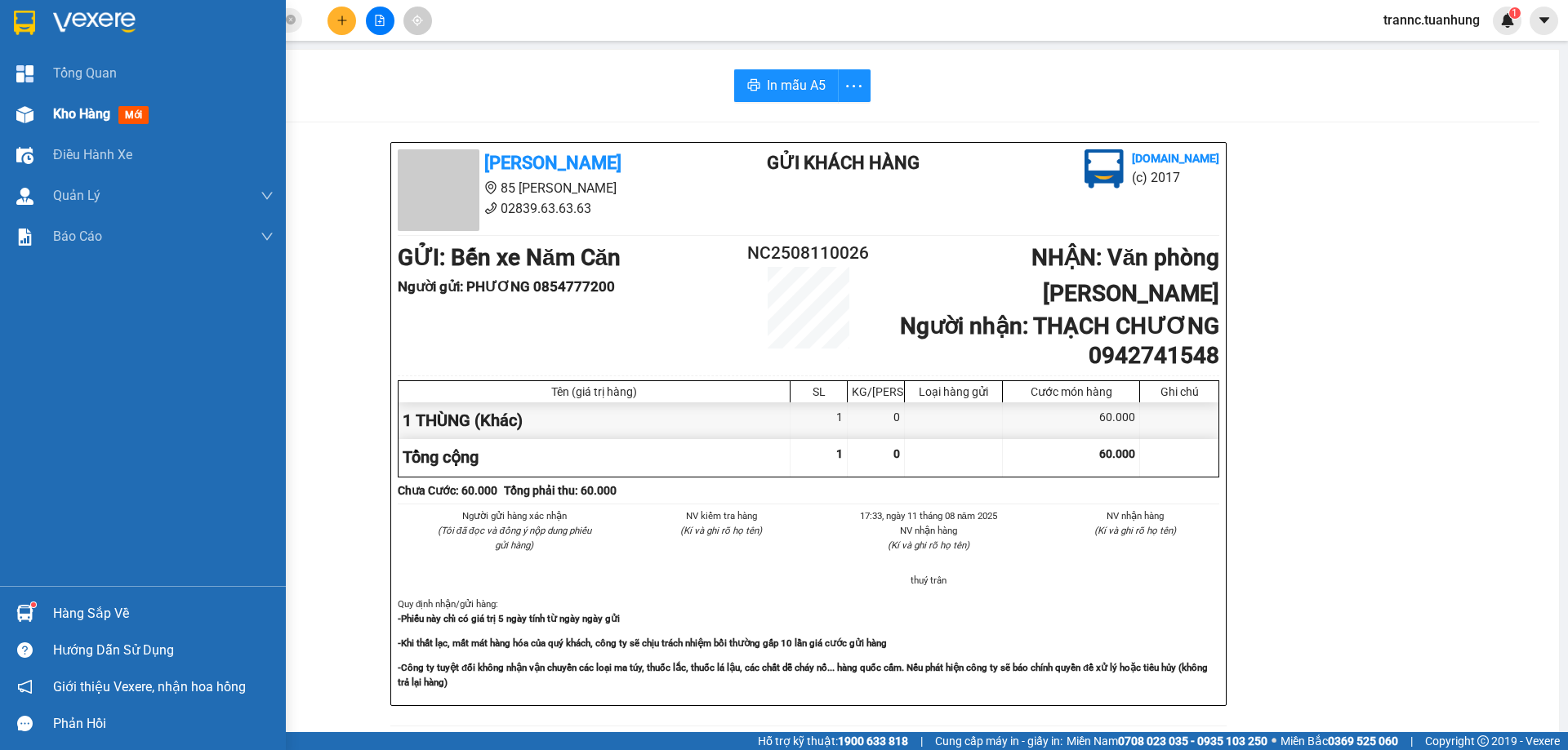
click at [123, 115] on span "mới" at bounding box center [133, 115] width 30 height 18
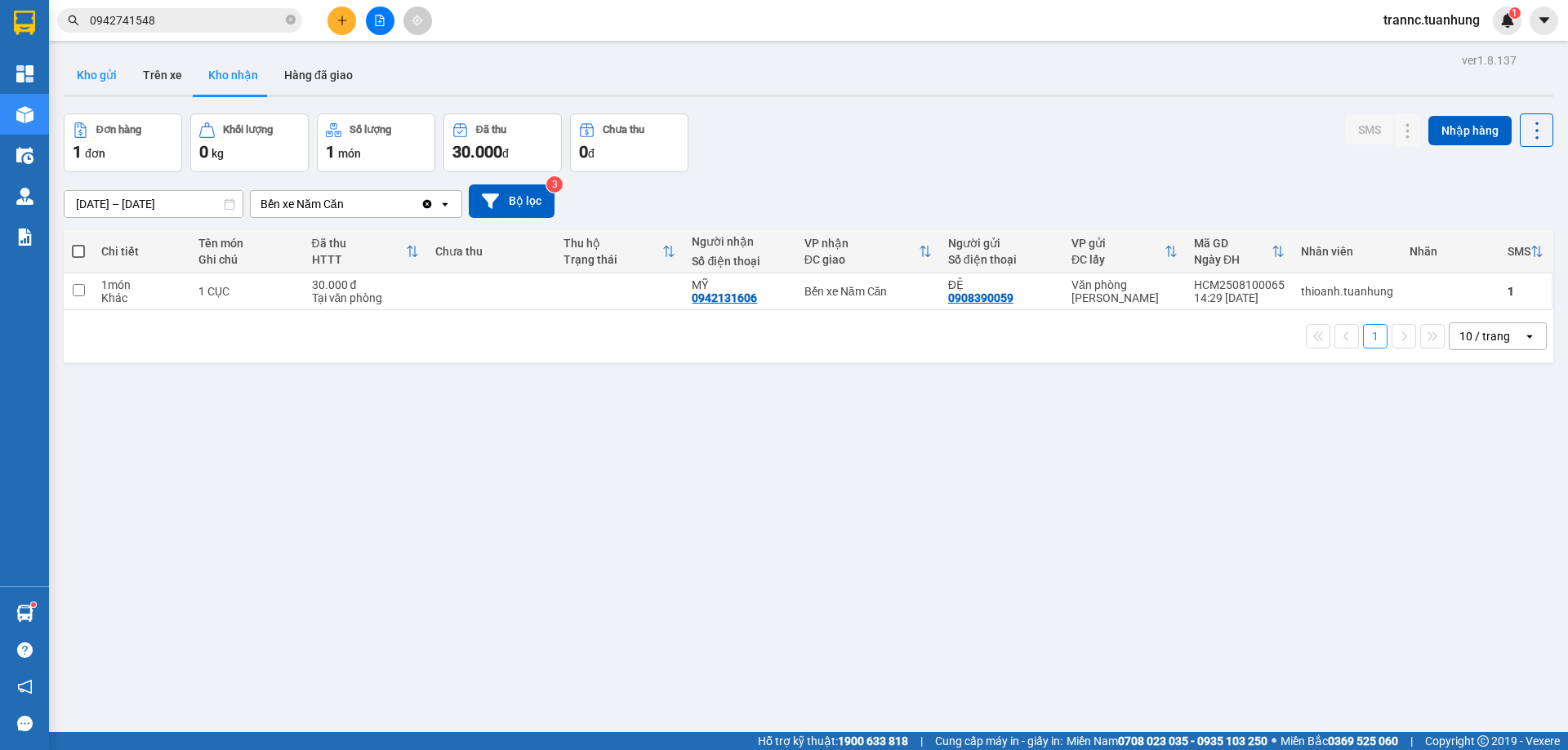
click at [109, 87] on button "Kho gửi" at bounding box center [97, 75] width 67 height 39
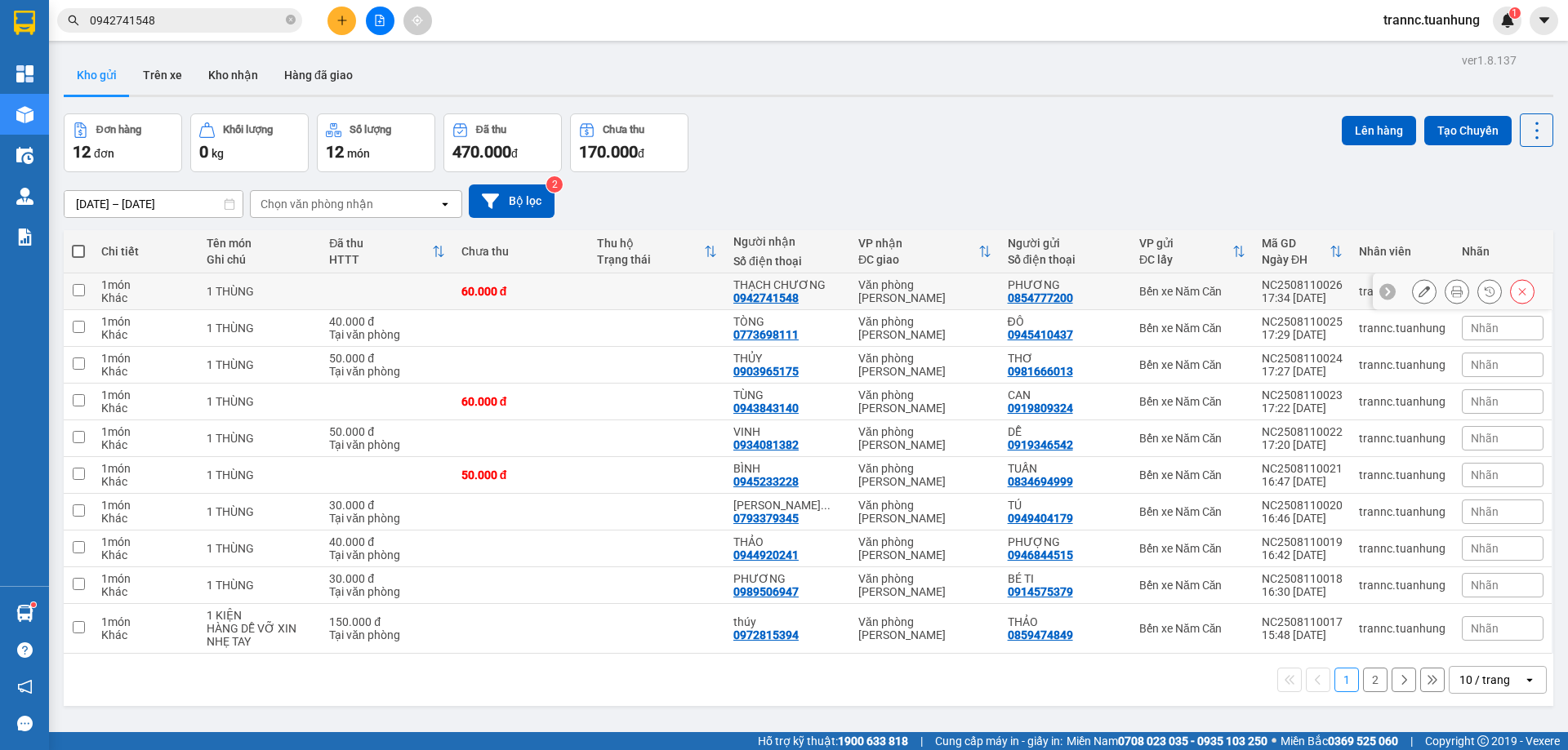
click at [673, 298] on td at bounding box center [656, 292] width 136 height 37
checkbox input "true"
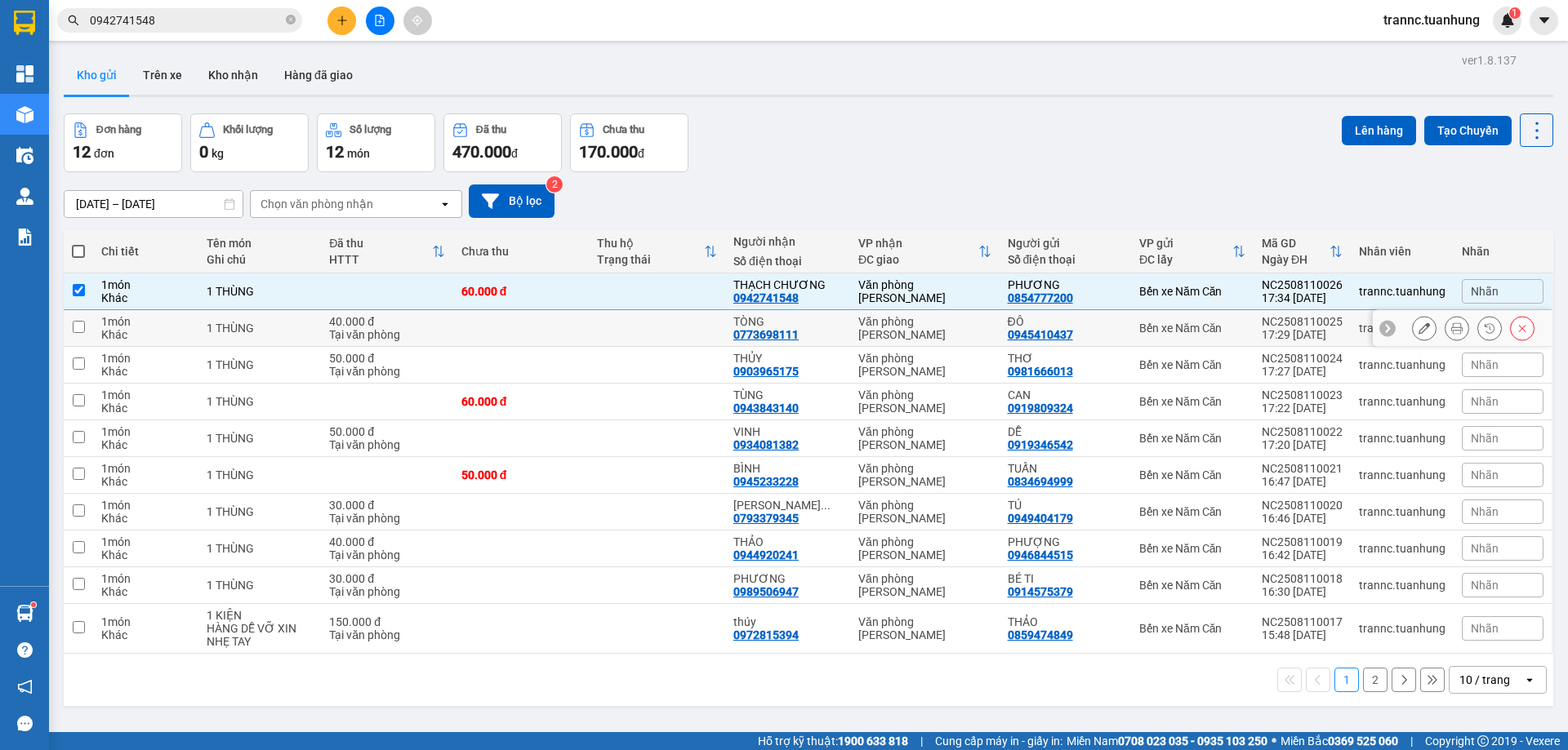
click at [673, 325] on td at bounding box center [656, 329] width 136 height 37
checkbox input "true"
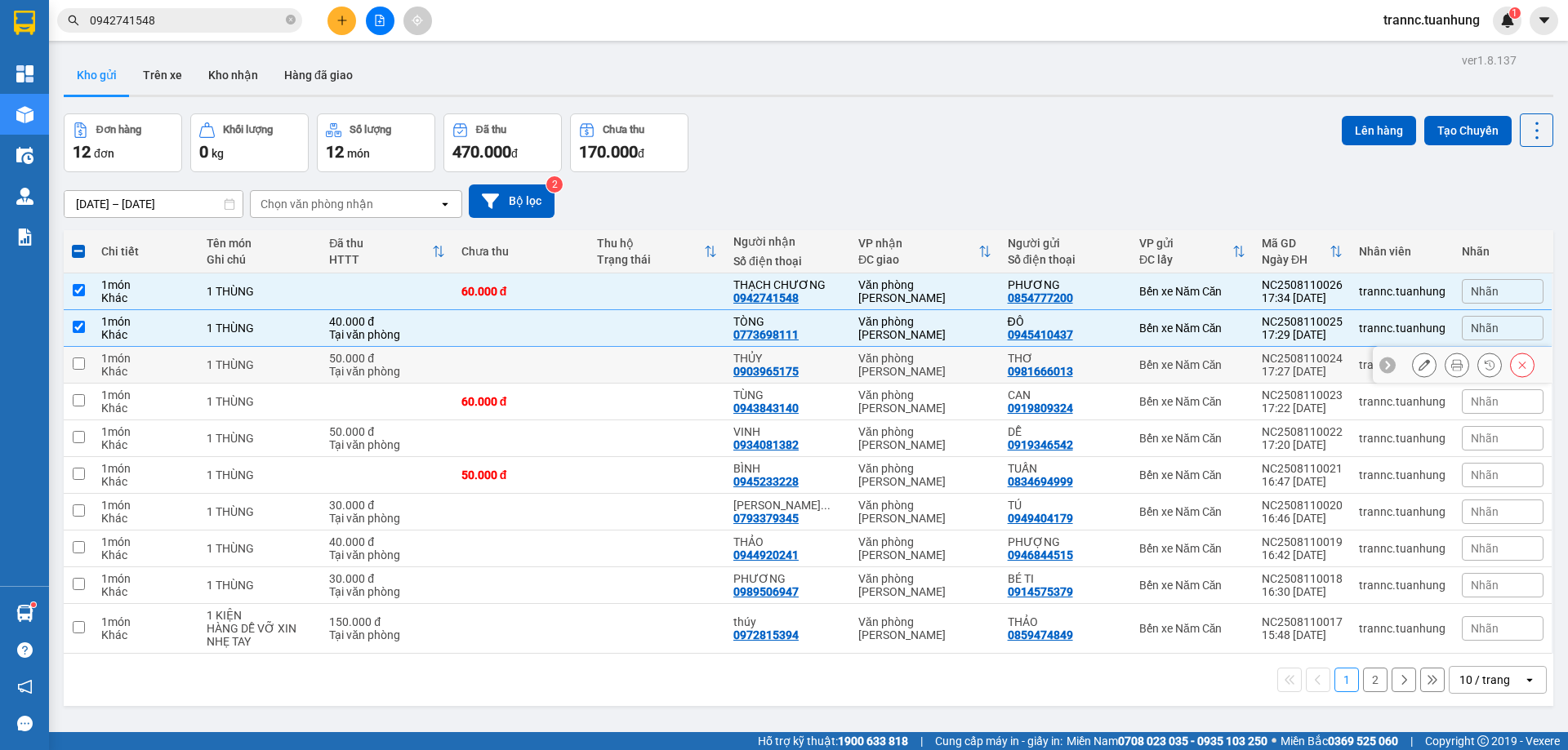
click at [686, 377] on td at bounding box center [656, 365] width 136 height 37
checkbox input "true"
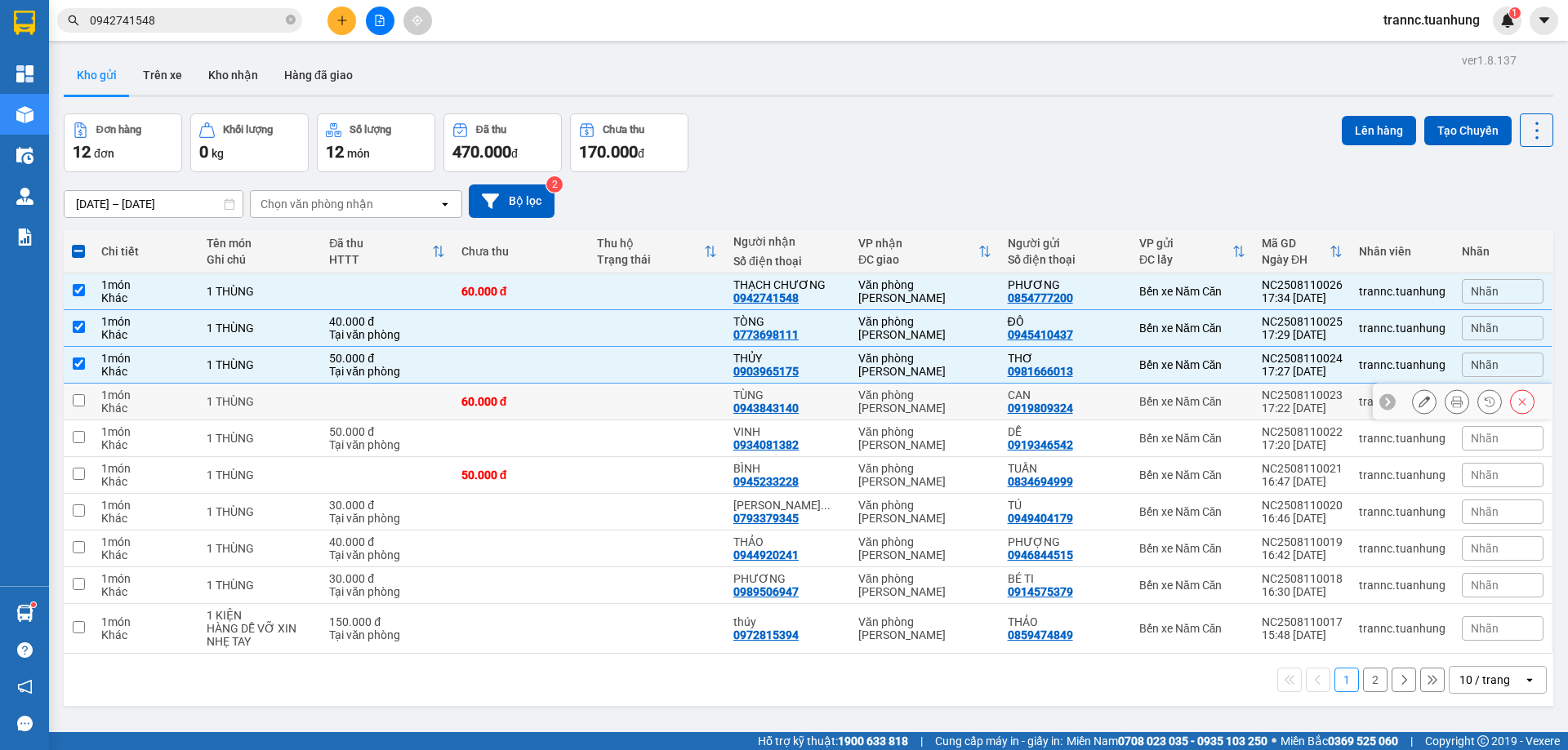
drag, startPoint x: 716, startPoint y: 406, endPoint x: 708, endPoint y: 447, distance: 41.8
click at [716, 414] on td at bounding box center [656, 402] width 136 height 37
checkbox input "true"
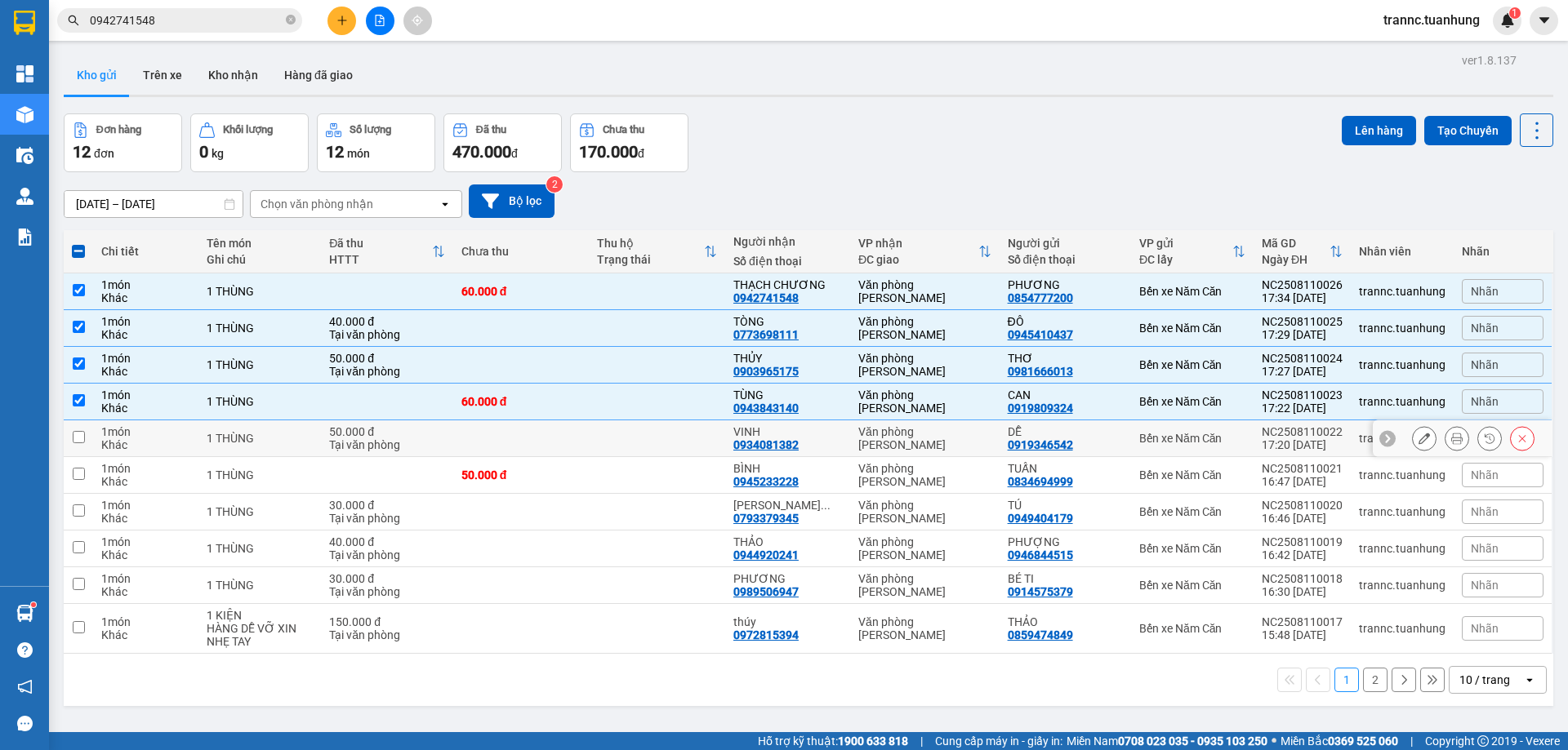
click at [711, 442] on td at bounding box center [656, 439] width 136 height 37
checkbox input "true"
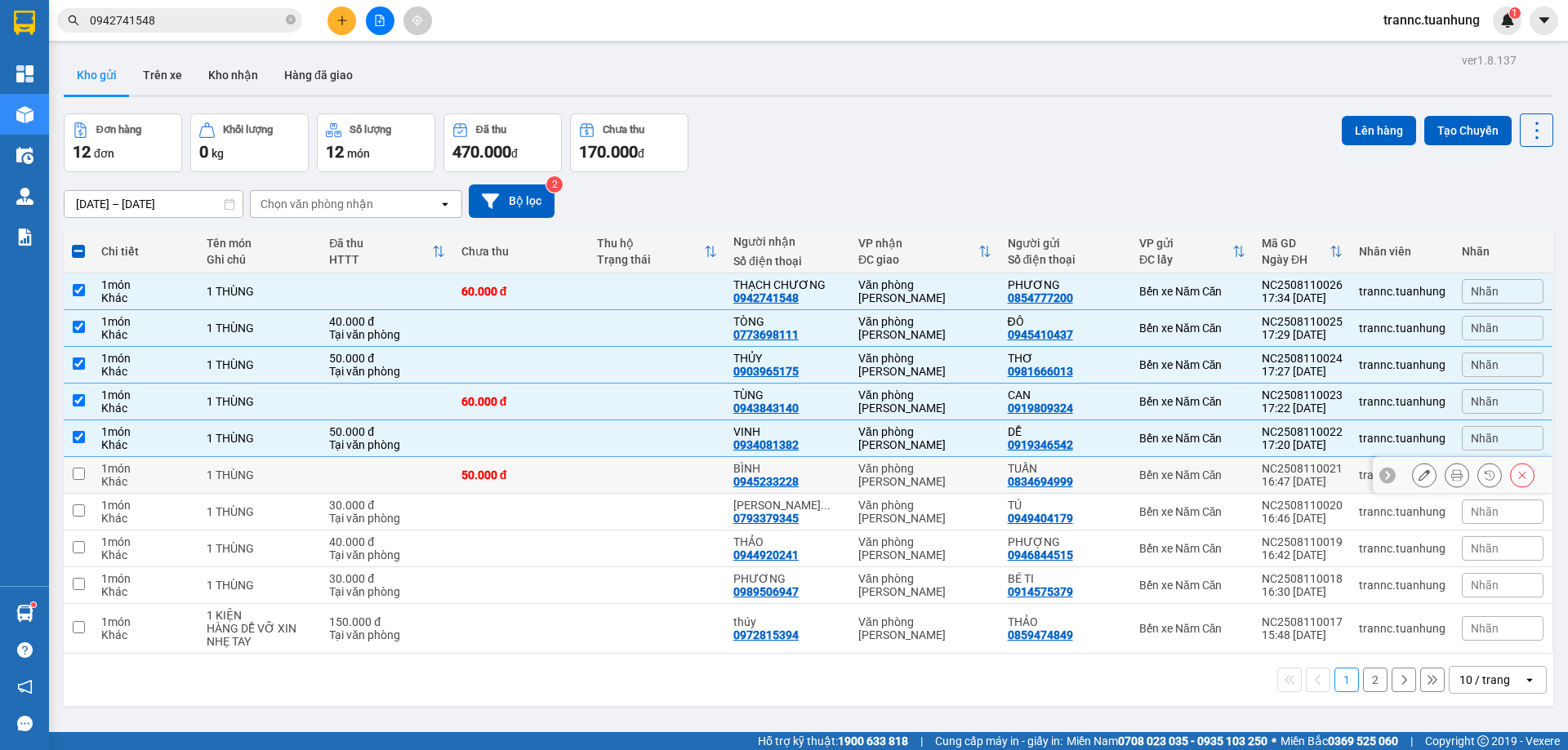
click at [718, 480] on td at bounding box center [656, 476] width 136 height 37
checkbox input "true"
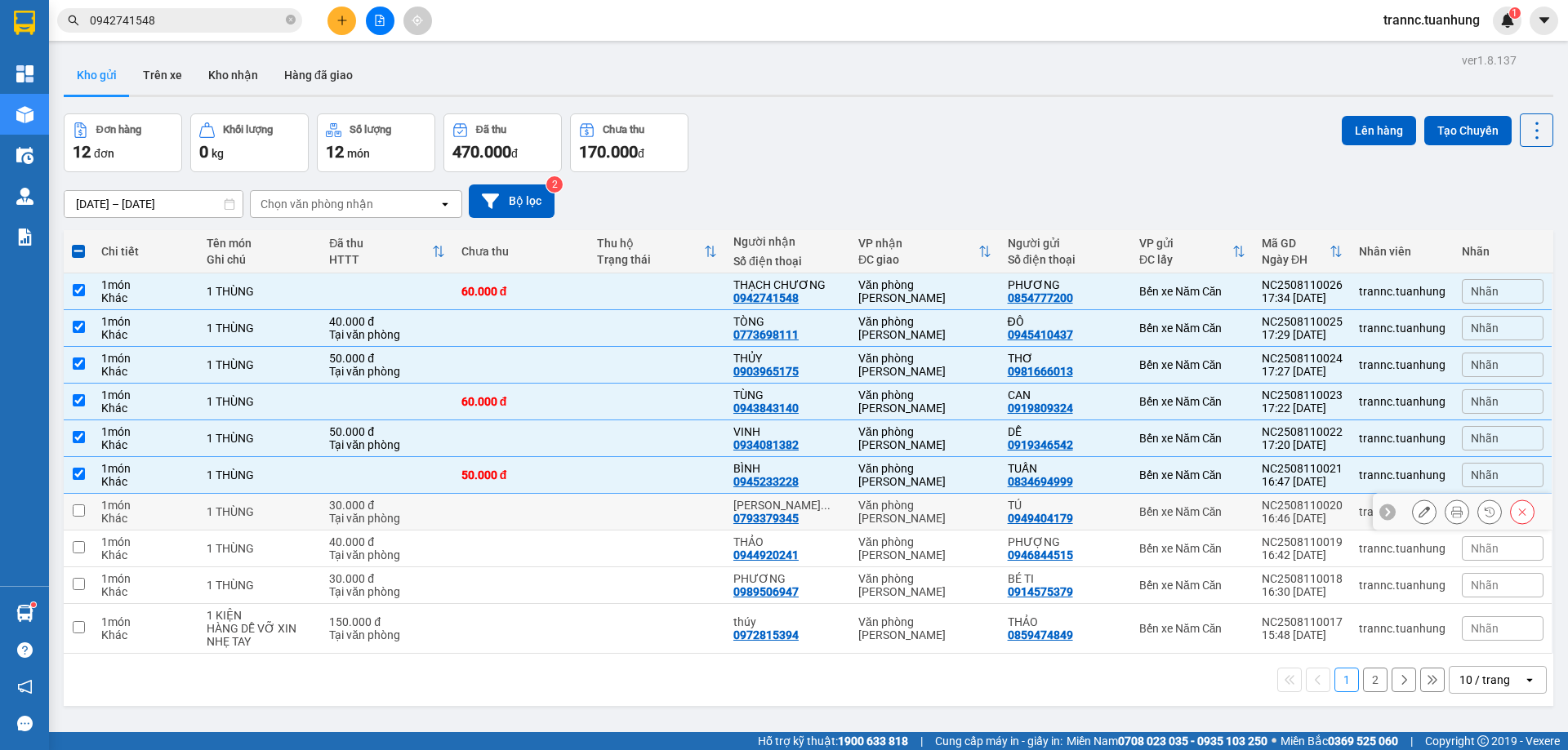
click at [725, 518] on td at bounding box center [656, 513] width 136 height 37
checkbox input "true"
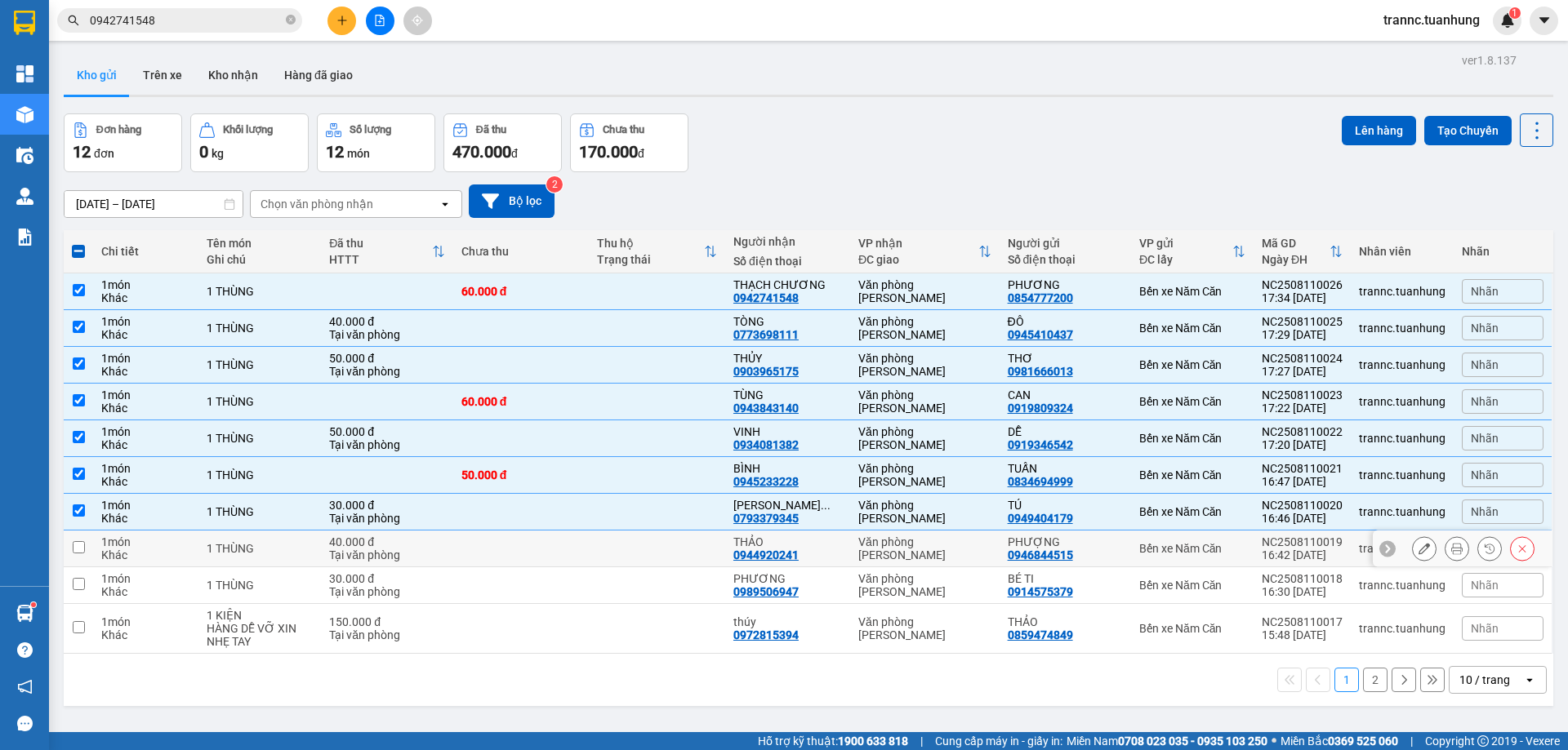
click at [711, 543] on td at bounding box center [656, 549] width 136 height 37
checkbox input "true"
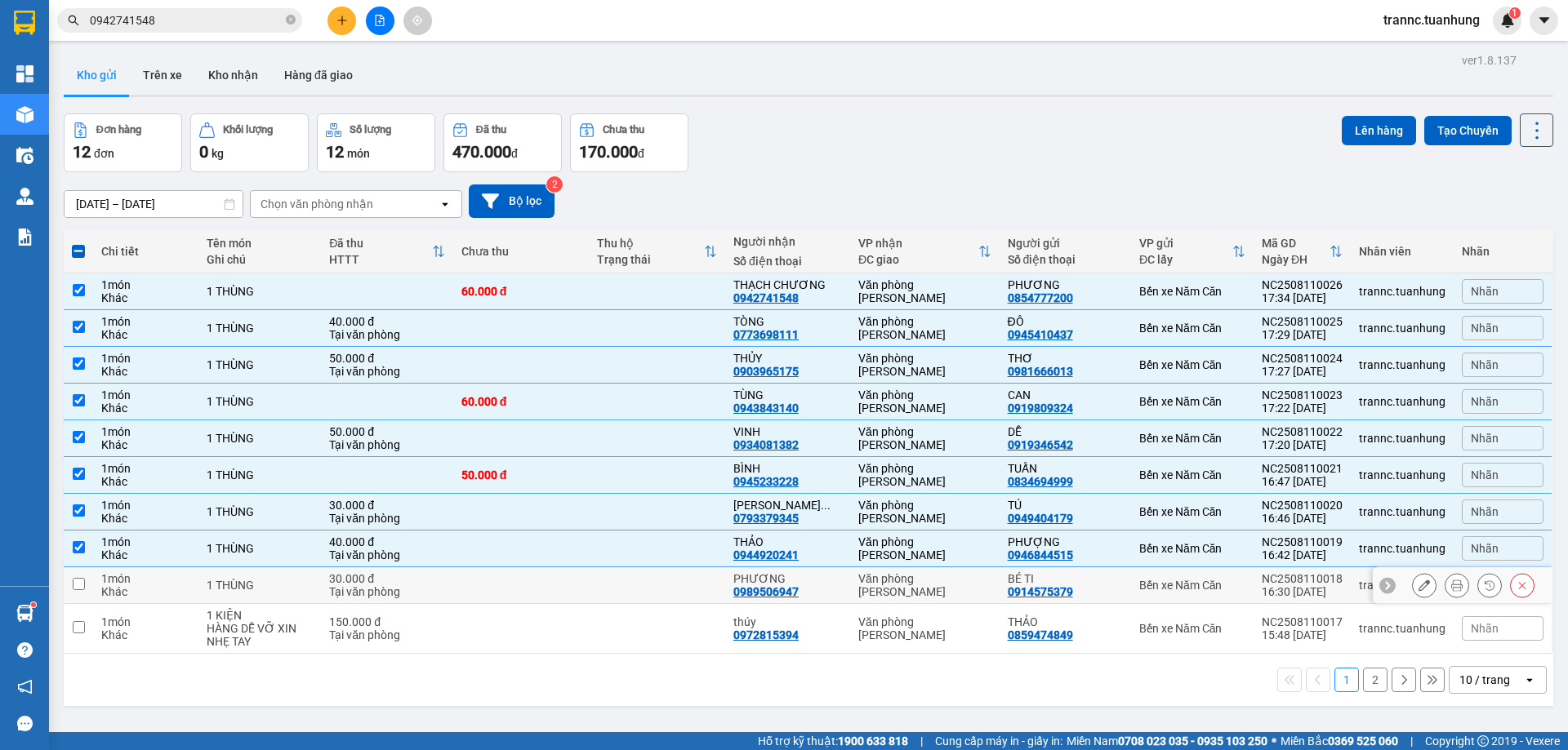
click at [706, 576] on td at bounding box center [656, 586] width 136 height 37
checkbox input "true"
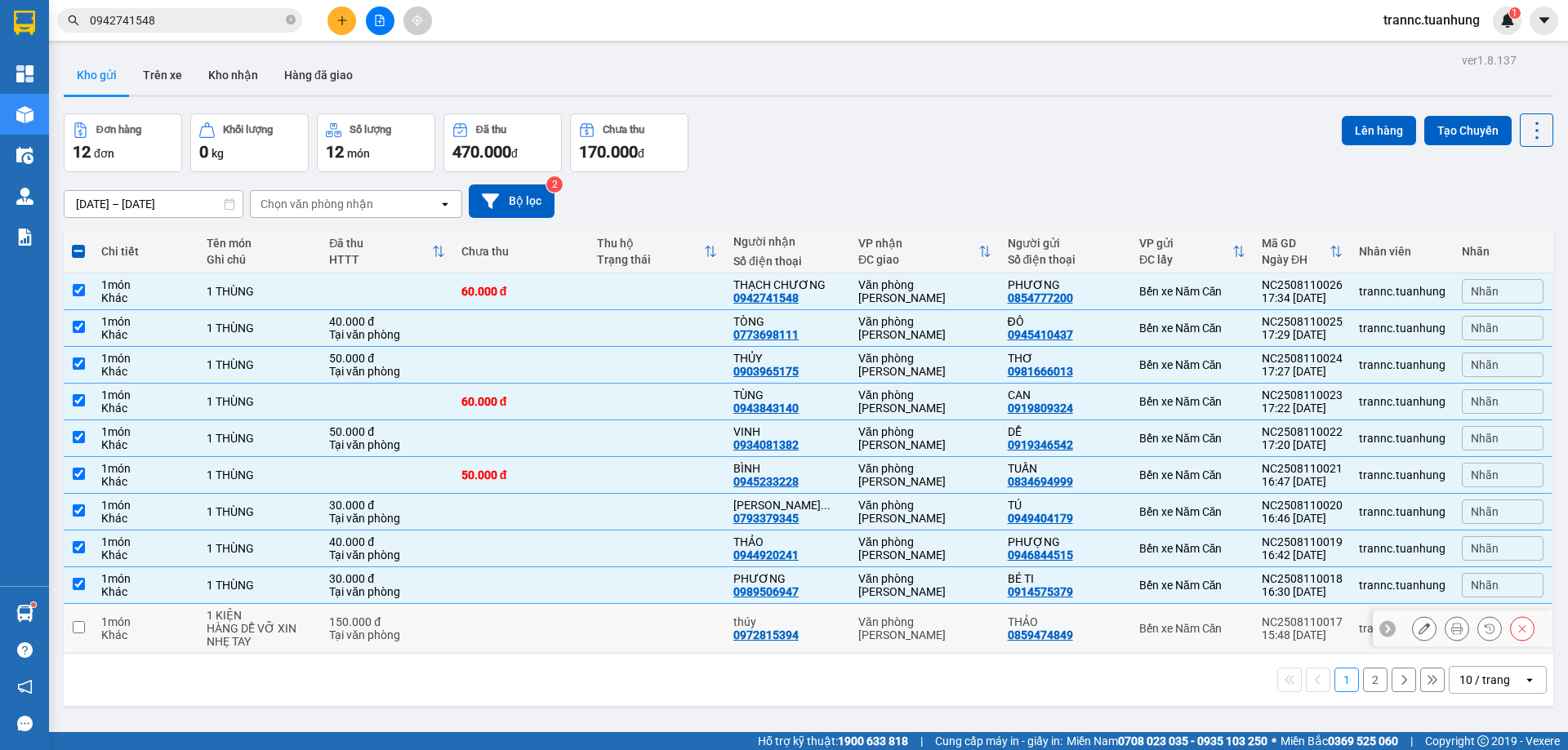
click at [705, 632] on td at bounding box center [656, 629] width 136 height 50
checkbox input "true"
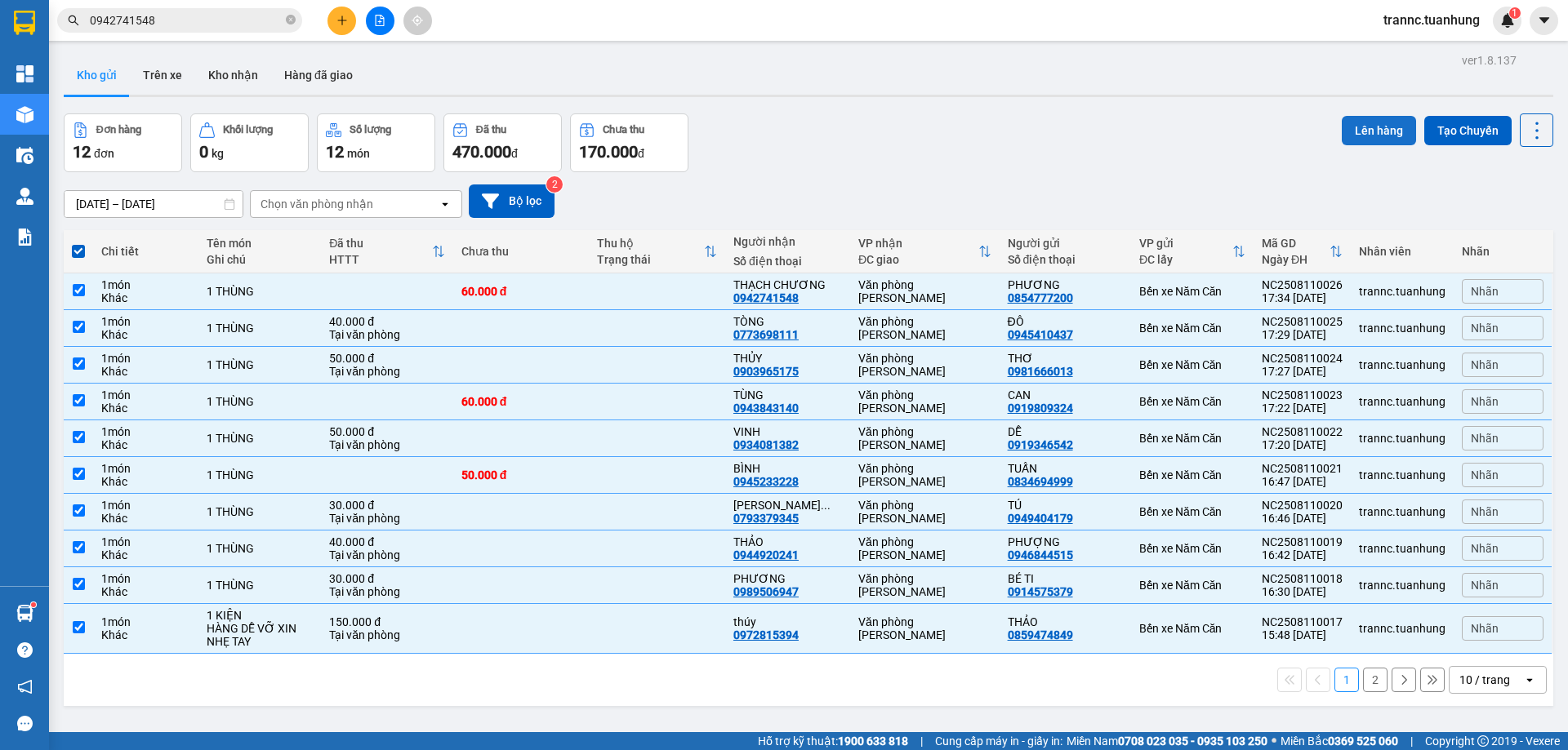
click at [1358, 125] on button "Lên hàng" at bounding box center [1379, 130] width 74 height 29
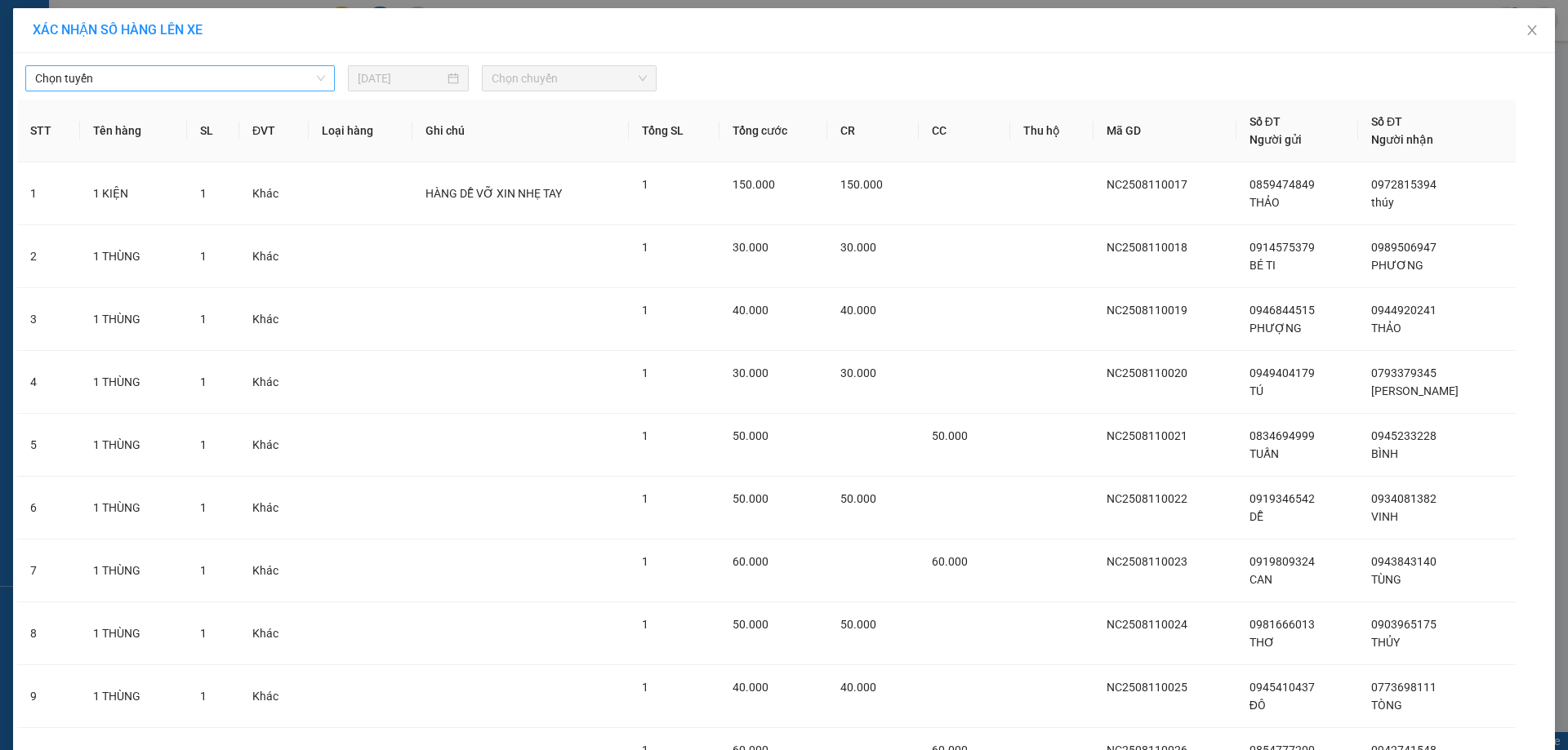
click at [71, 67] on span "Chọn tuyến" at bounding box center [180, 78] width 290 height 24
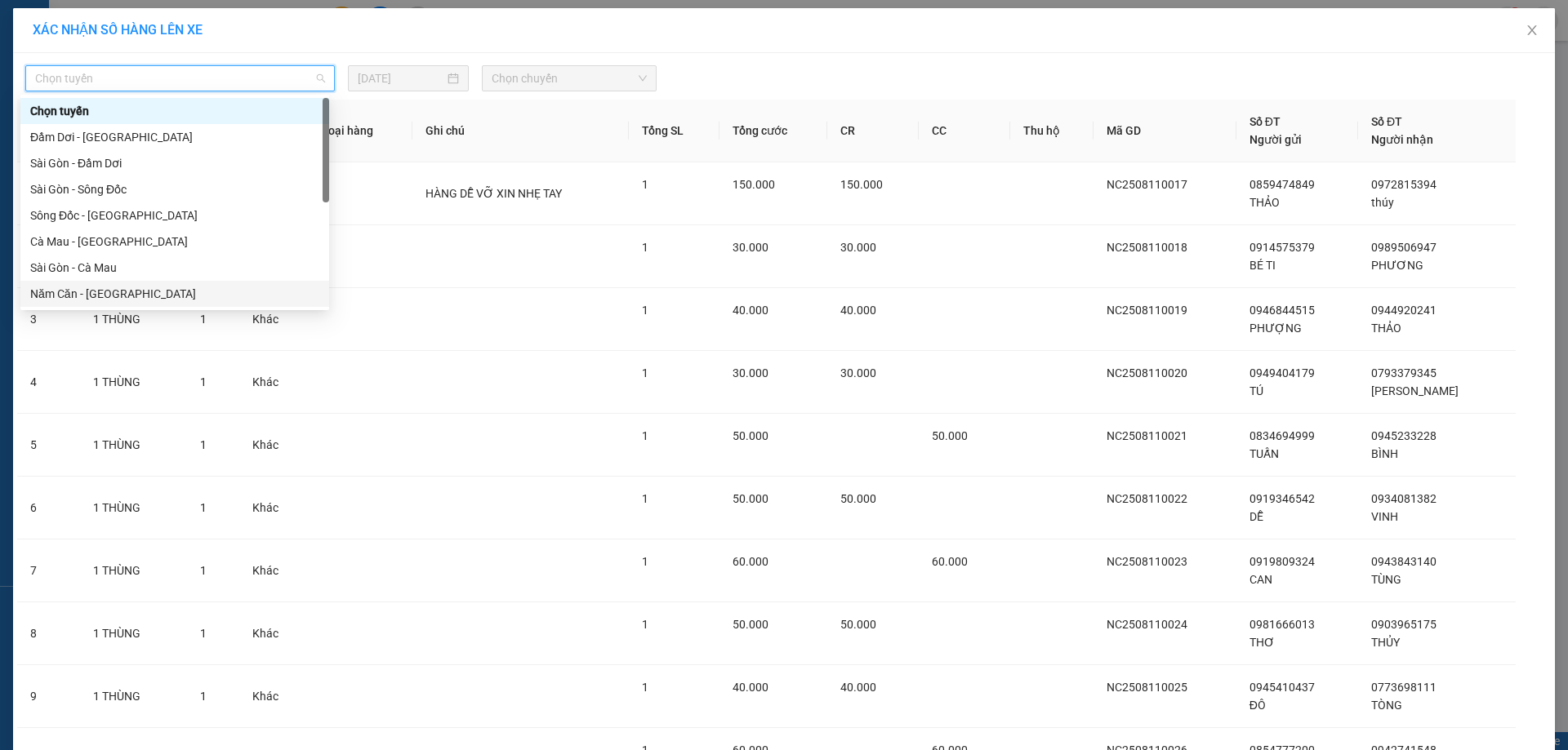
click at [120, 291] on div "Năm Căn - [GEOGRAPHIC_DATA]" at bounding box center [174, 294] width 289 height 18
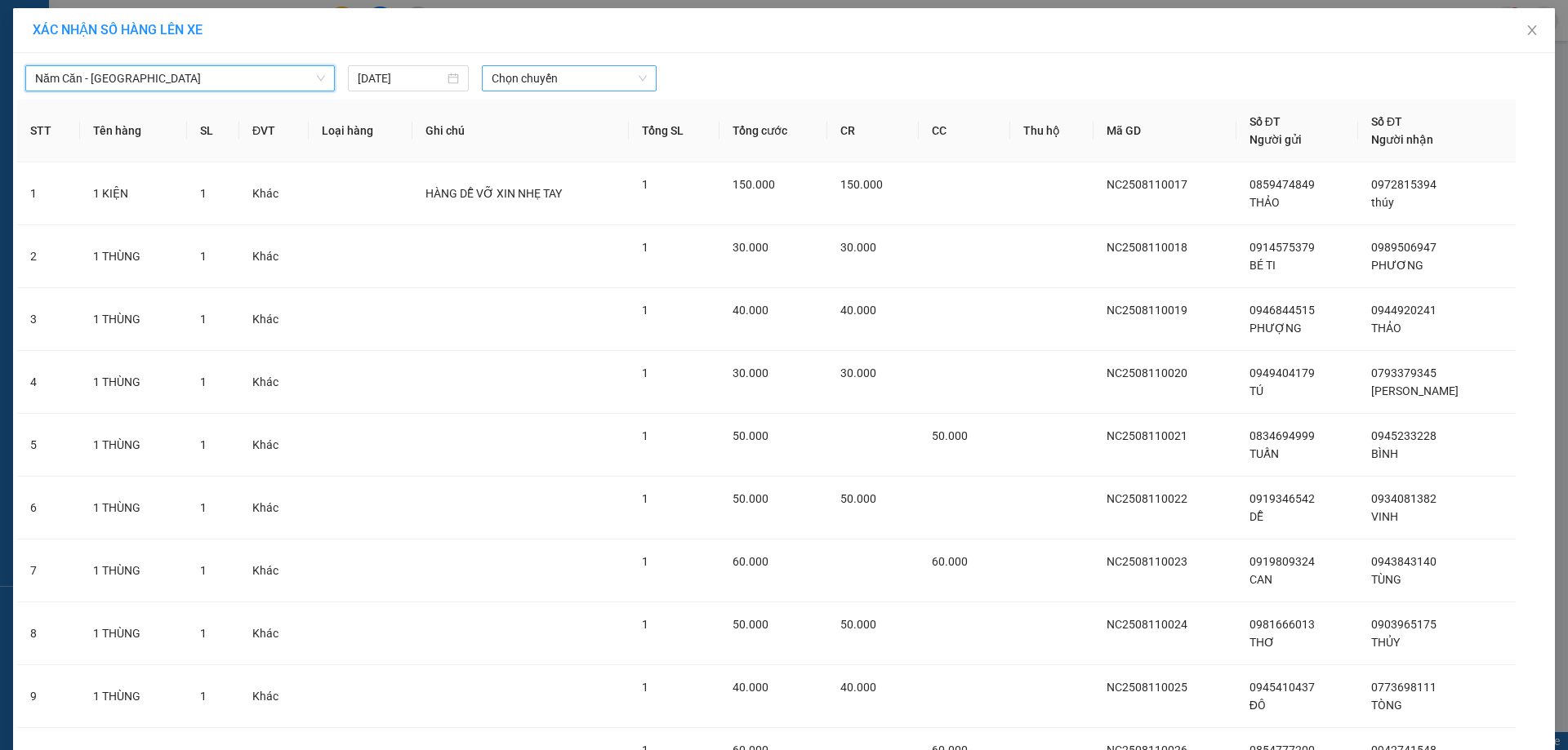
click at [557, 75] on span "Chọn chuyến" at bounding box center [569, 78] width 155 height 24
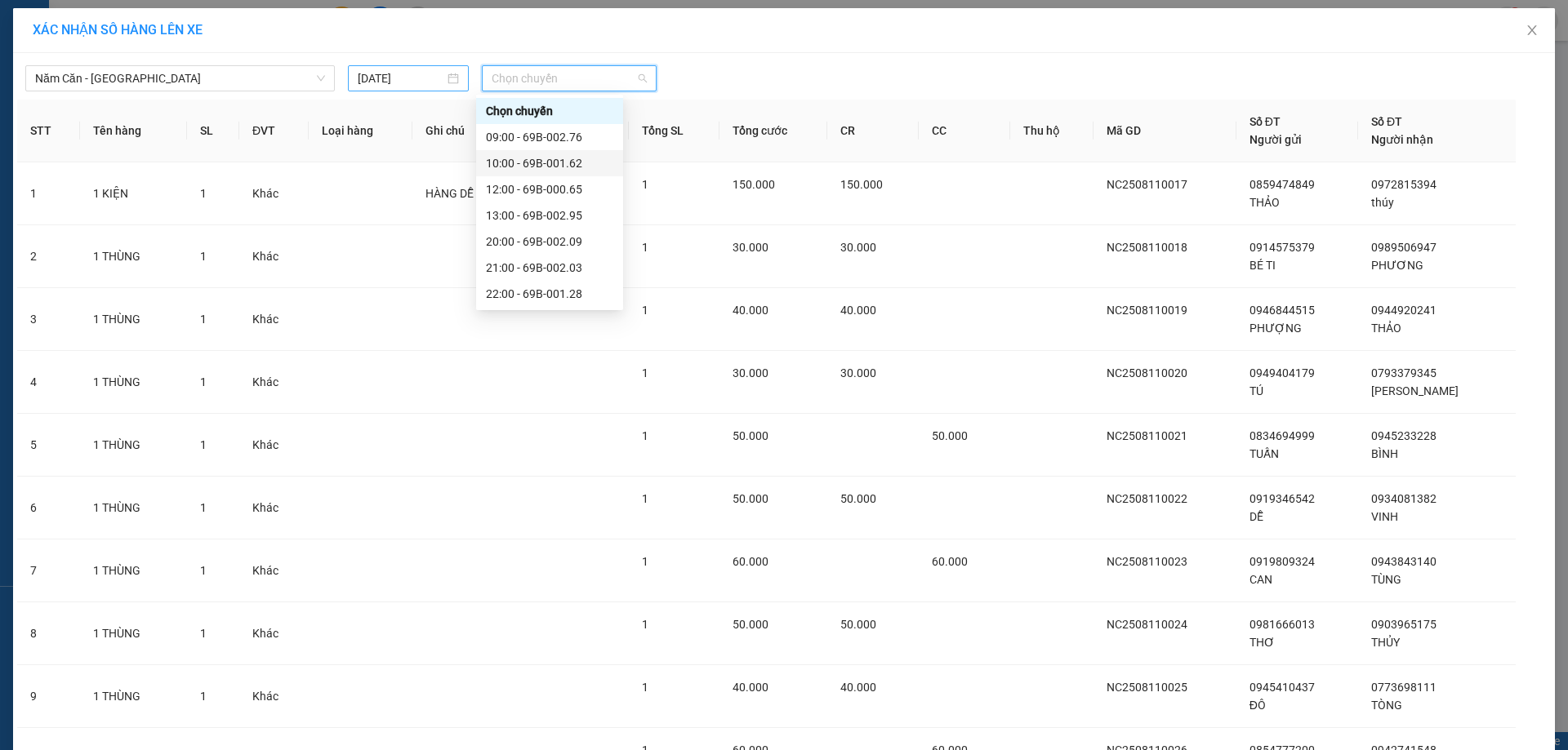
click at [408, 74] on input "[DATE]" at bounding box center [401, 78] width 86 height 18
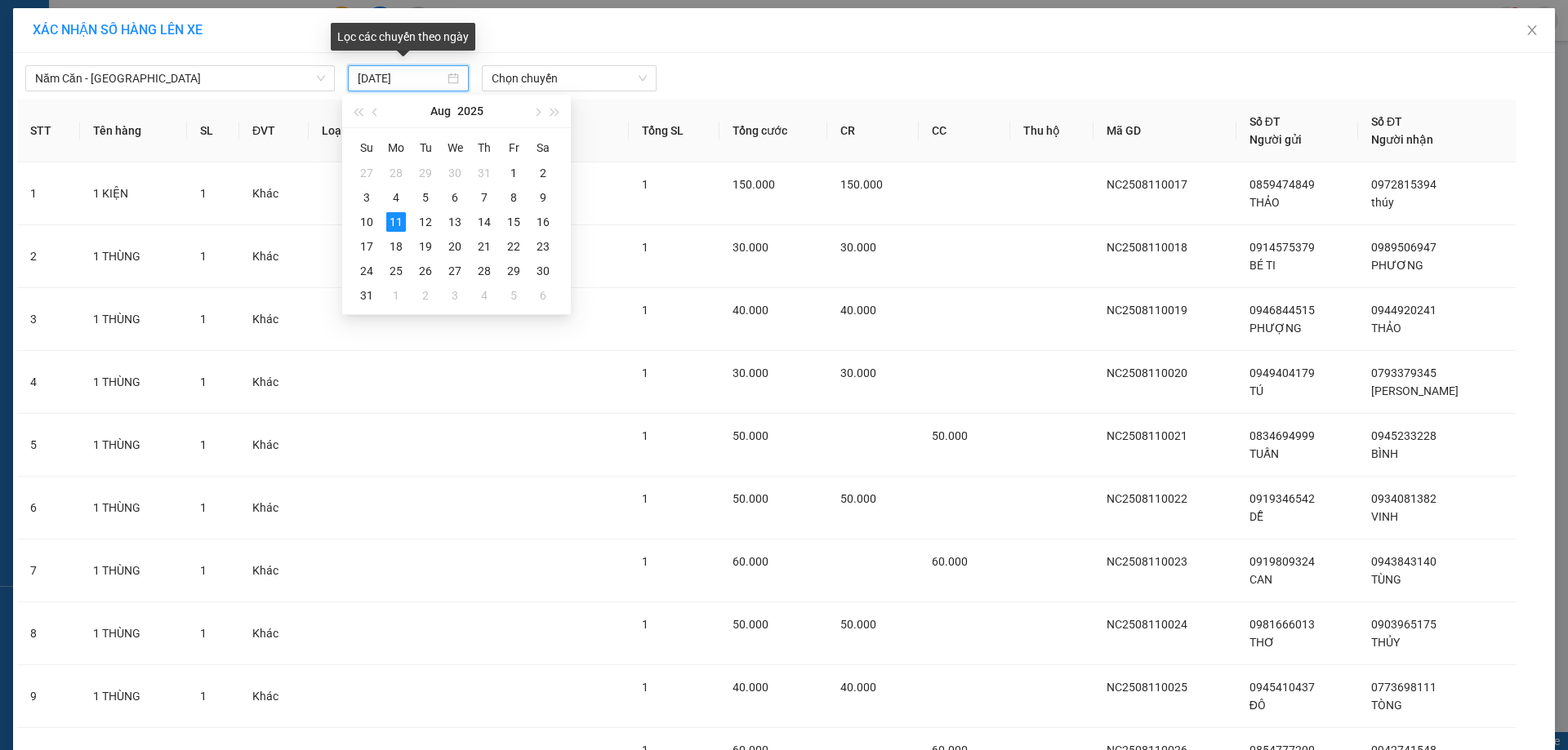
type input "[DATE]"
click at [398, 221] on div "11" at bounding box center [396, 222] width 20 height 20
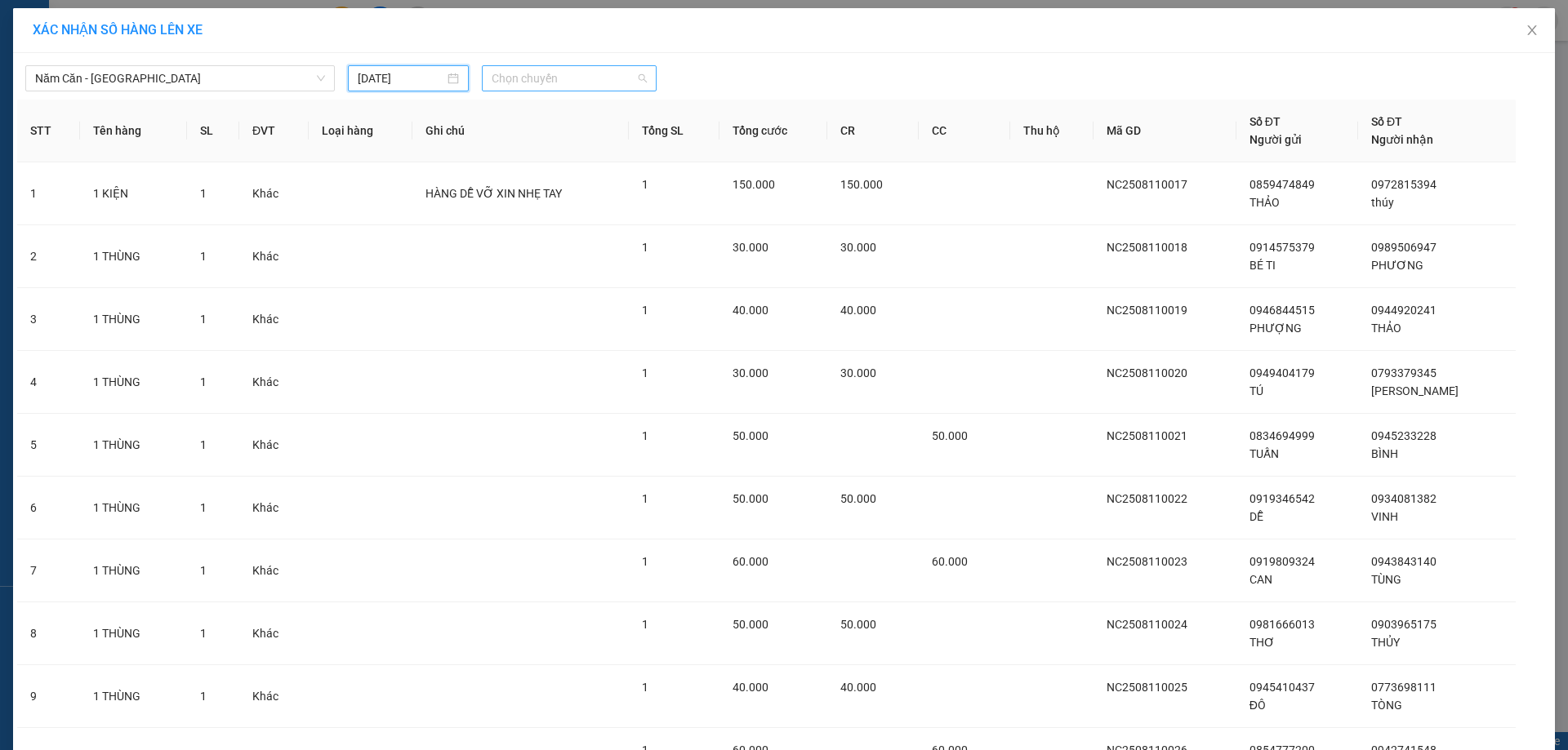
click at [580, 81] on span "Chọn chuyến" at bounding box center [569, 78] width 155 height 24
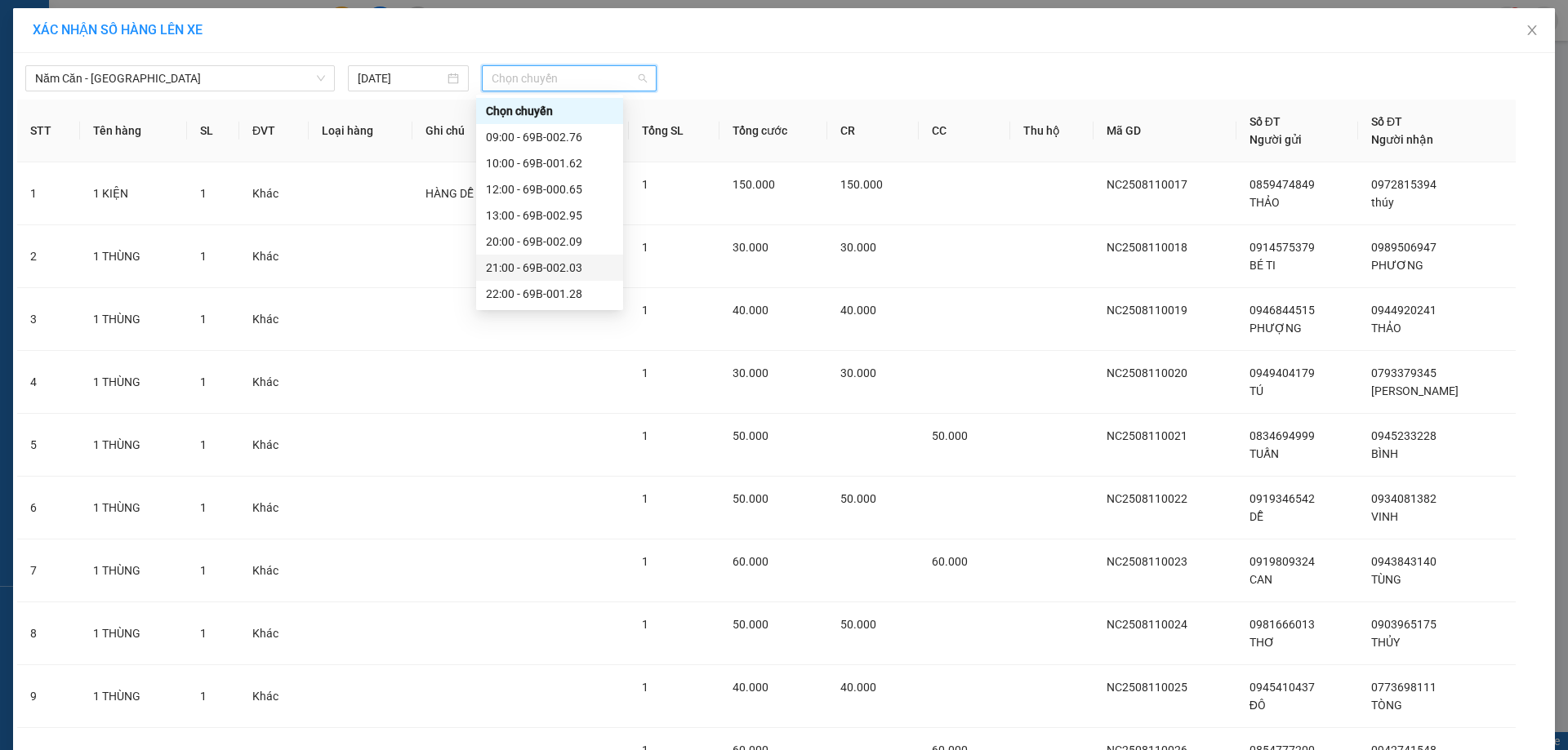
click at [573, 266] on div "21:00 - 69B-002.03" at bounding box center [549, 267] width 127 height 18
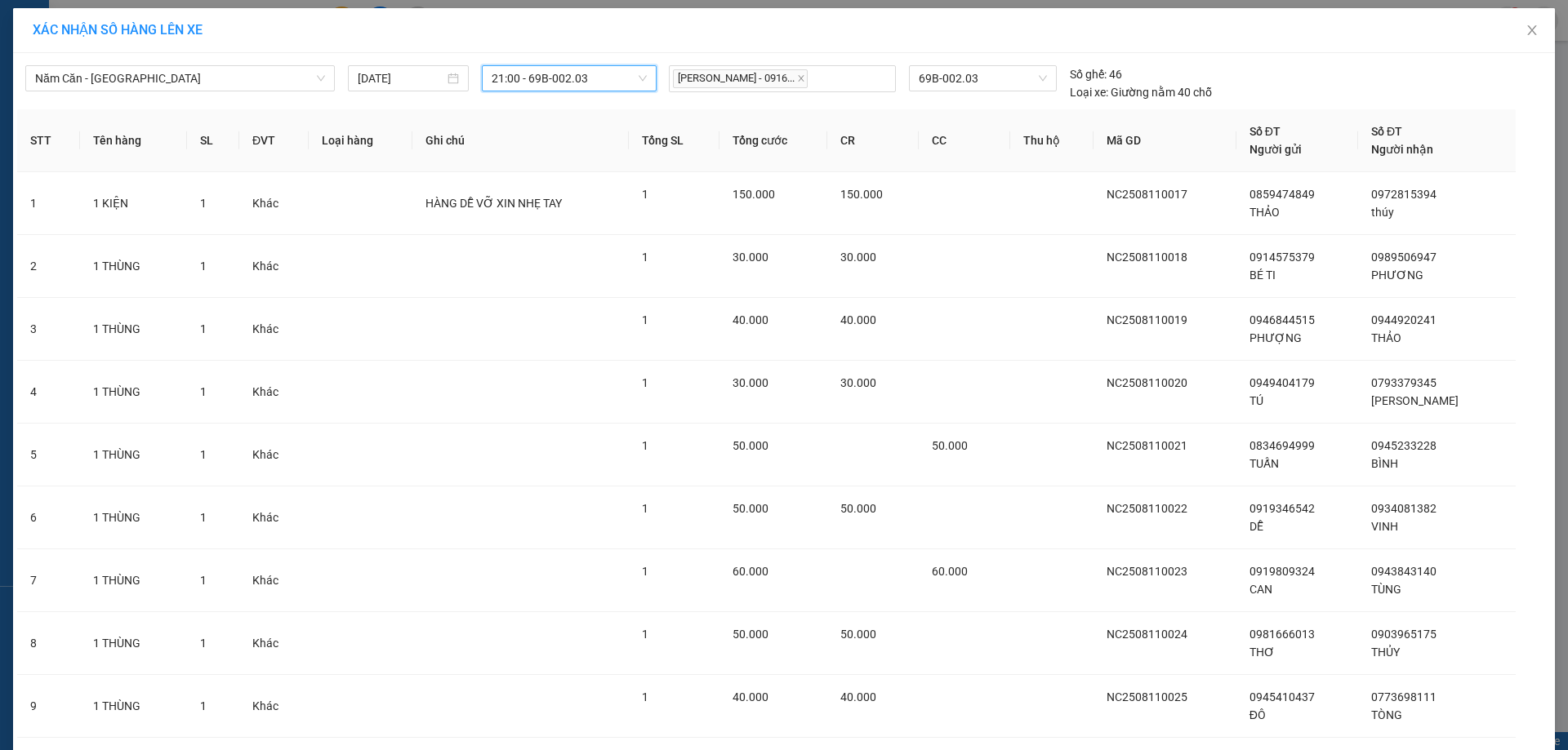
click at [601, 77] on span "21:00 - 69B-002.03" at bounding box center [569, 78] width 155 height 24
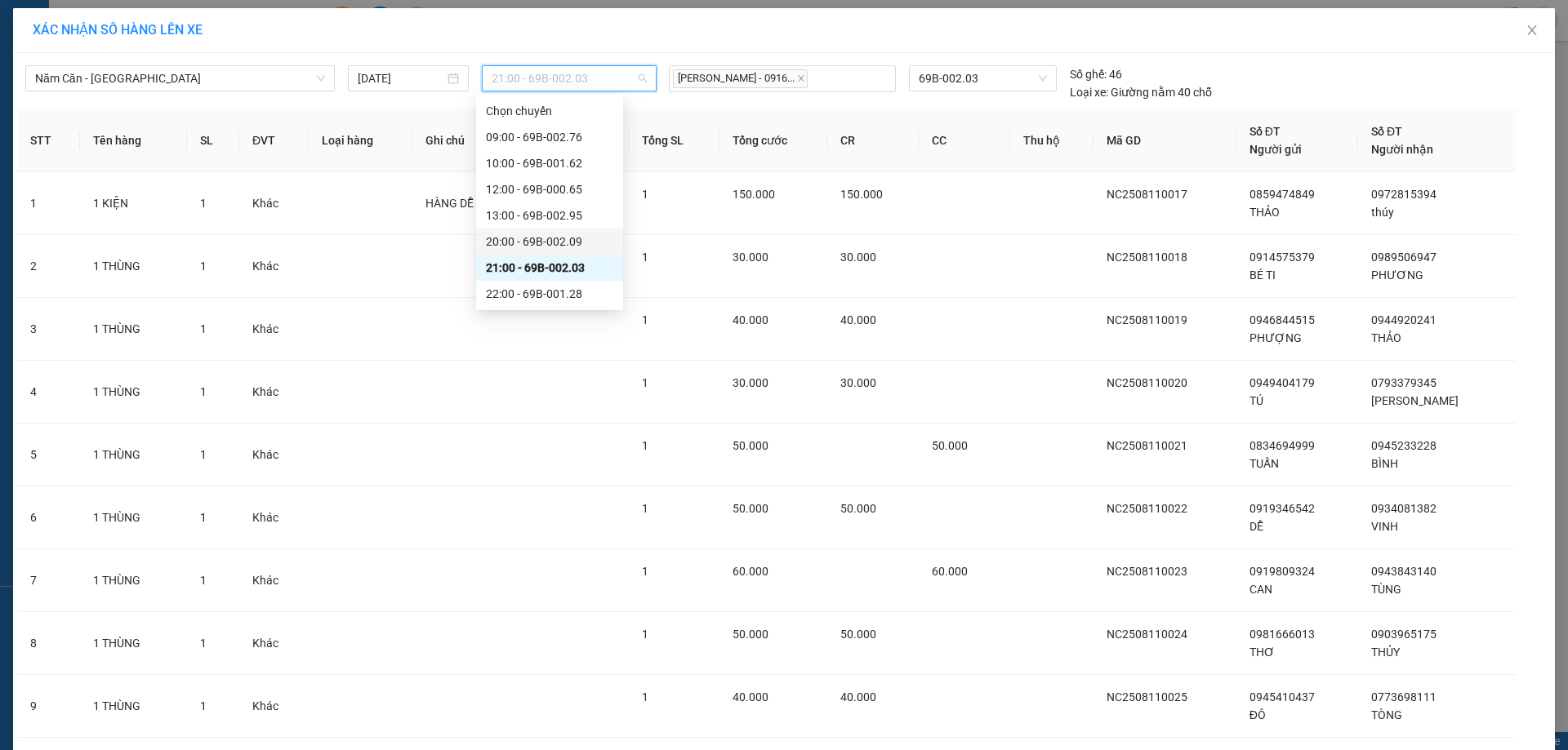
click at [571, 240] on div "20:00 - 69B-002.09" at bounding box center [549, 242] width 127 height 18
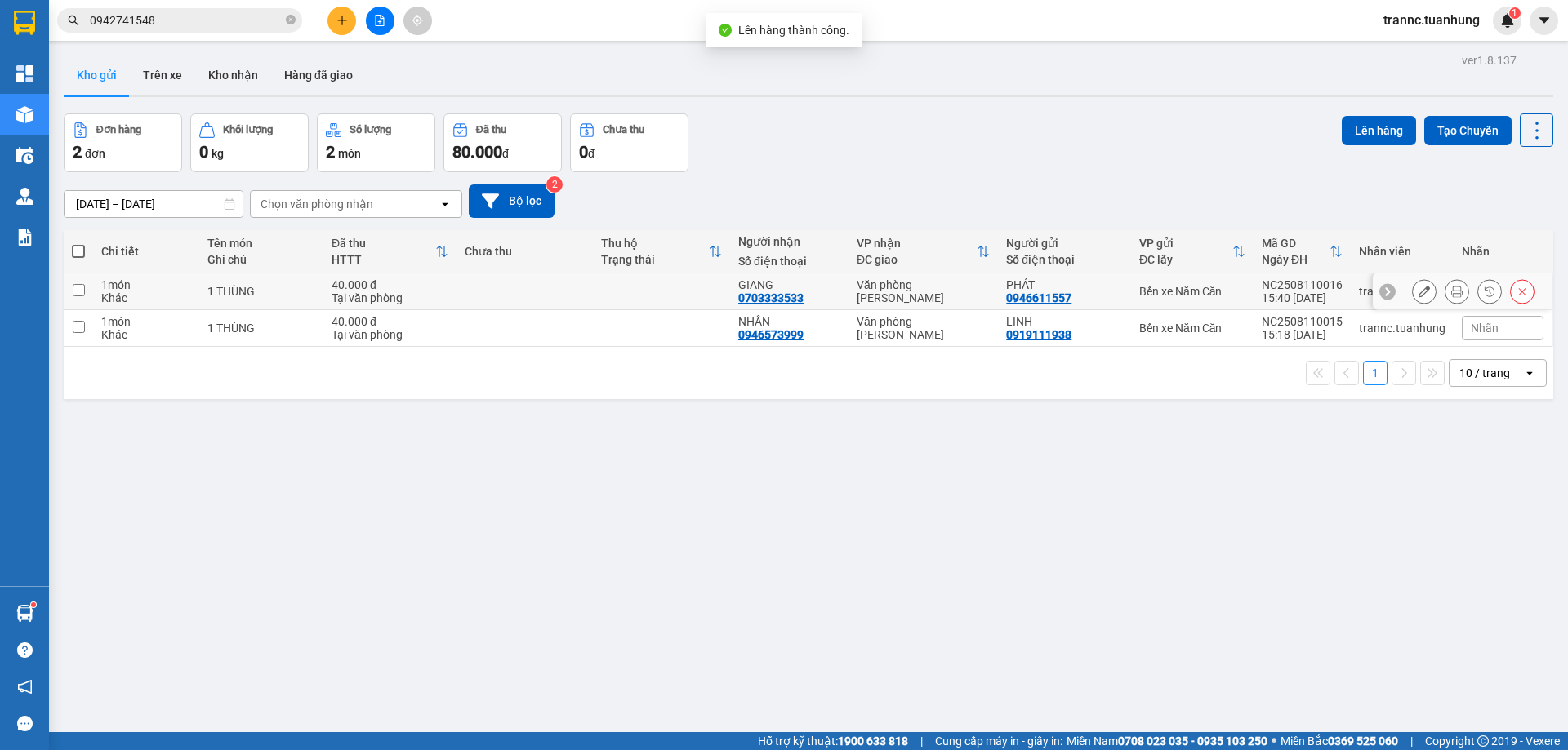
click at [646, 293] on td at bounding box center [661, 292] width 137 height 37
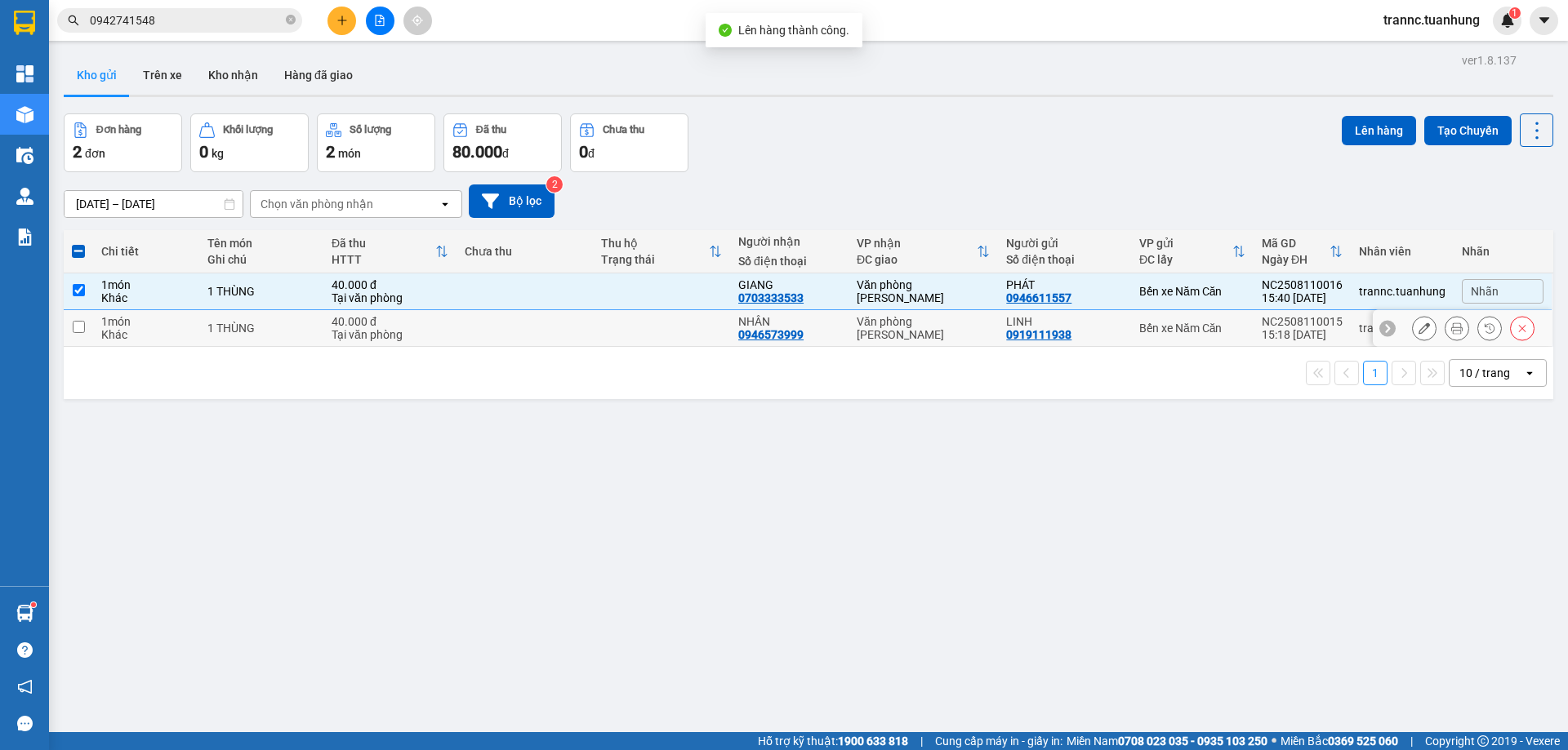
click at [666, 331] on td at bounding box center [661, 329] width 137 height 37
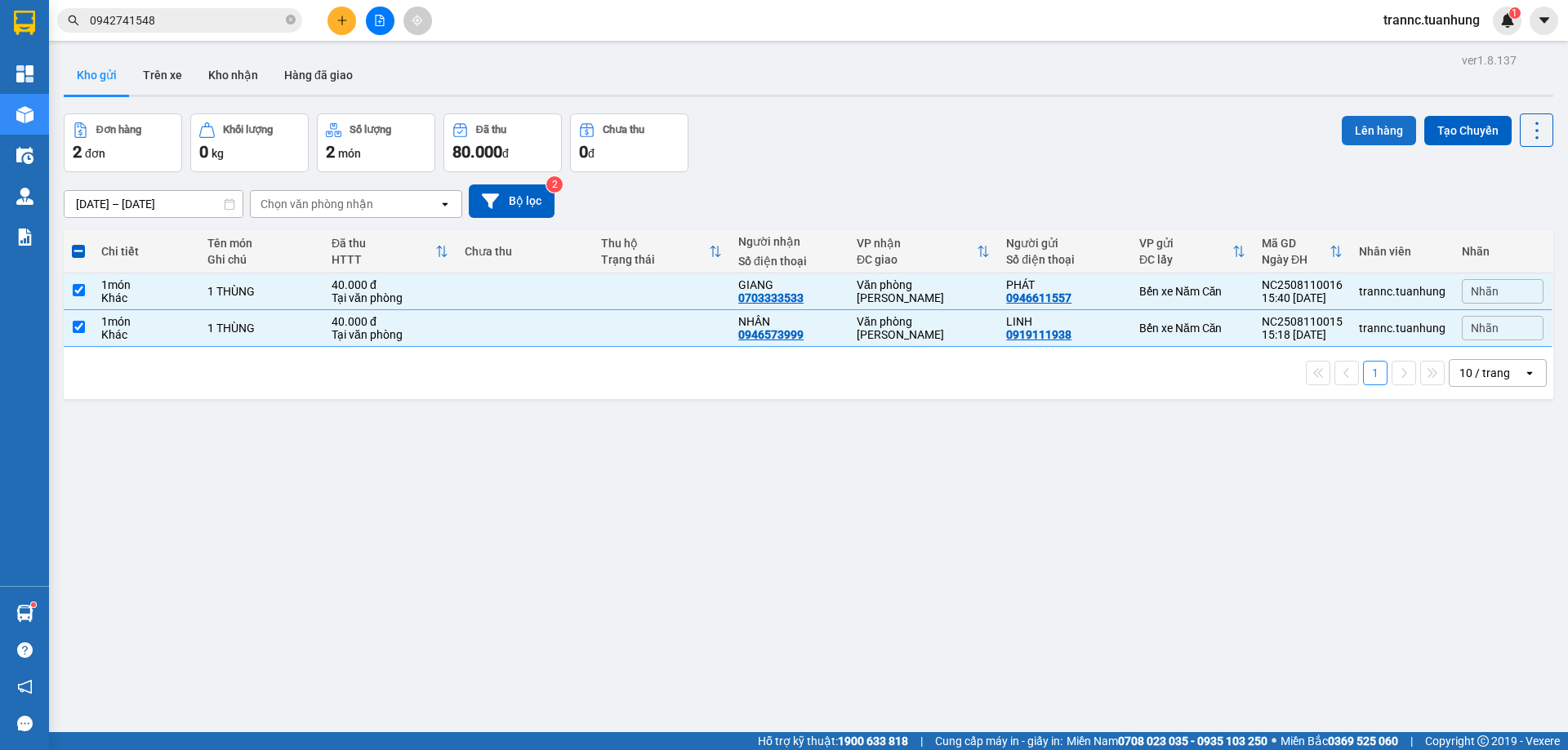
click at [1349, 127] on button "Lên hàng" at bounding box center [1379, 130] width 74 height 29
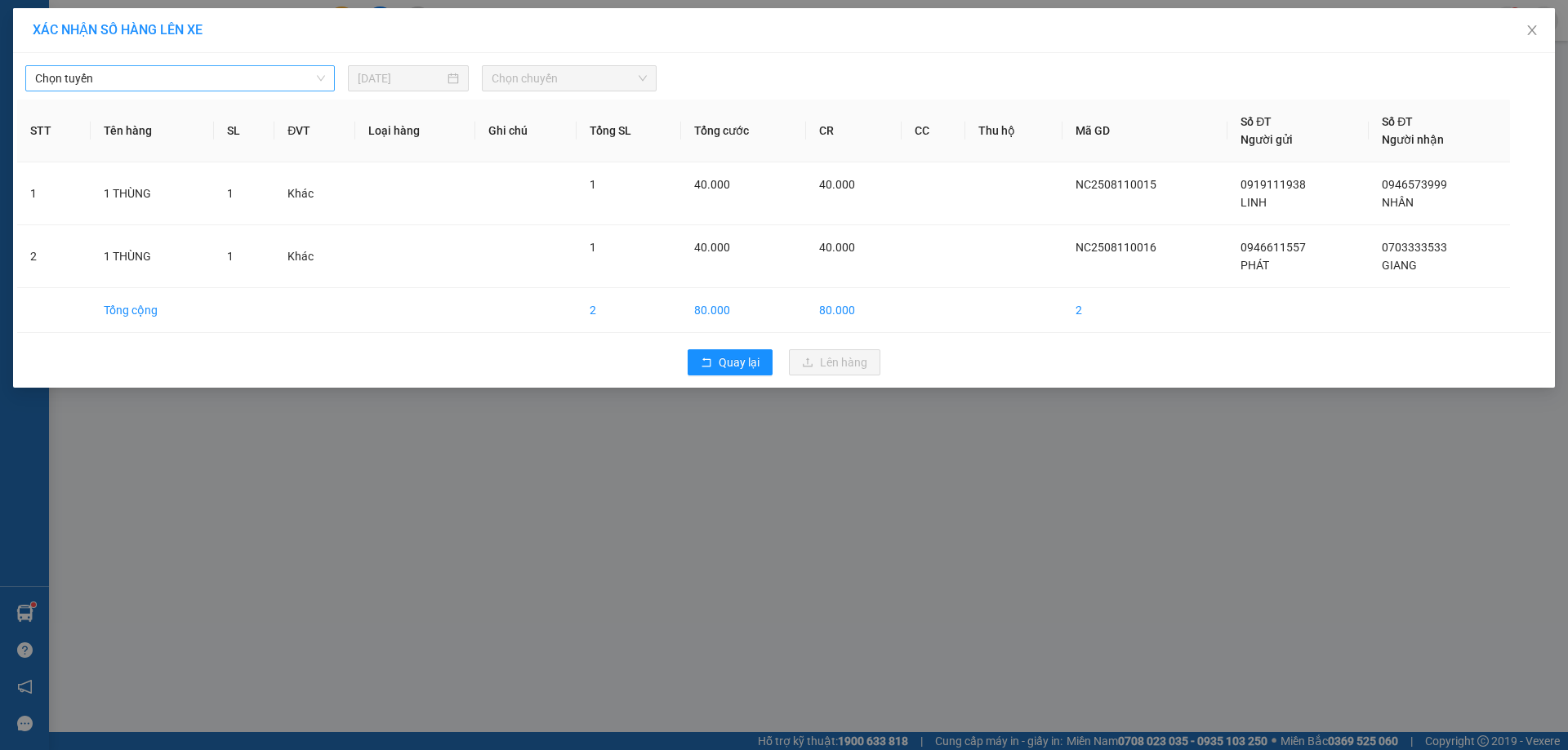
click at [198, 73] on span "Chọn tuyến" at bounding box center [180, 78] width 290 height 24
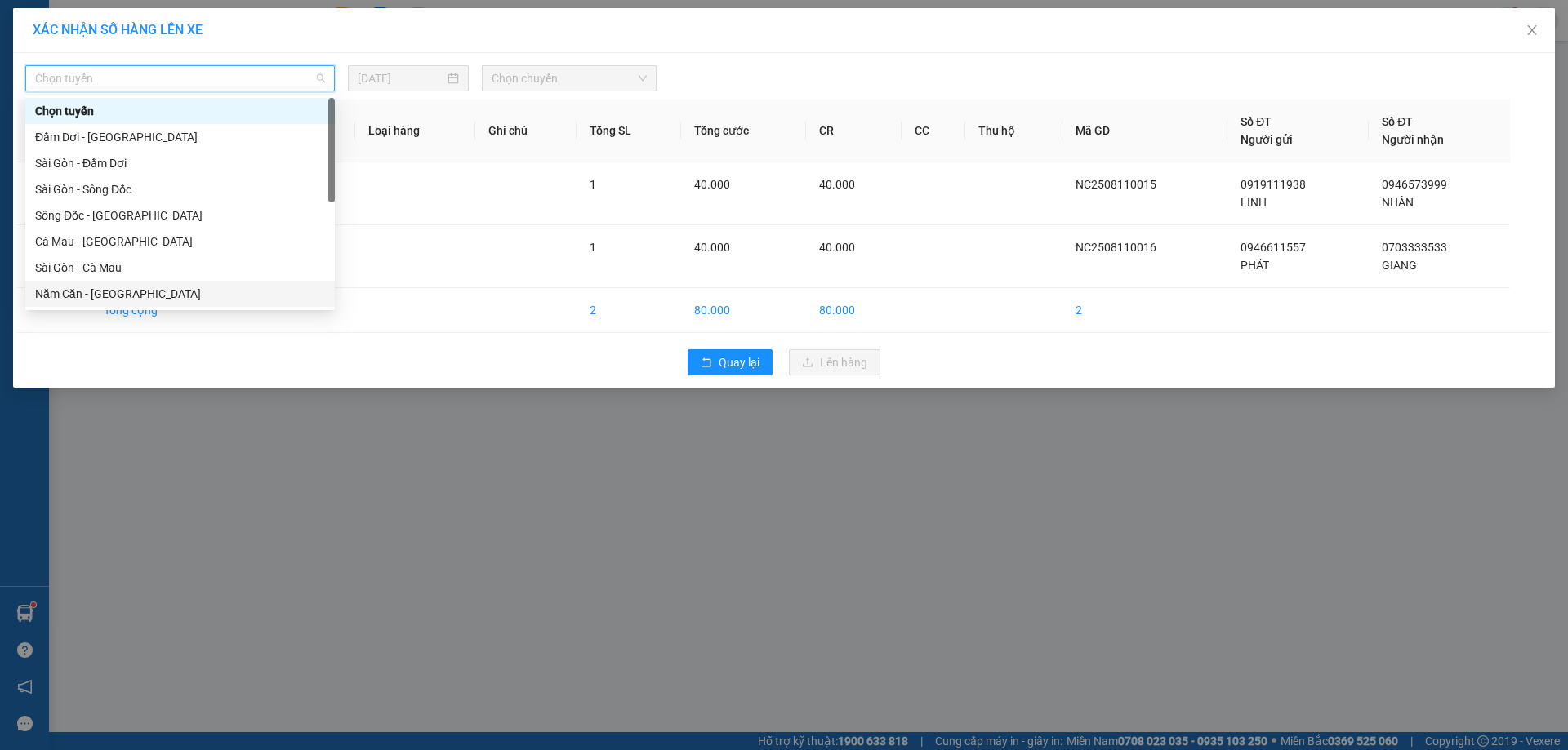
click at [111, 298] on div "Năm Căn - [GEOGRAPHIC_DATA]" at bounding box center [180, 294] width 290 height 18
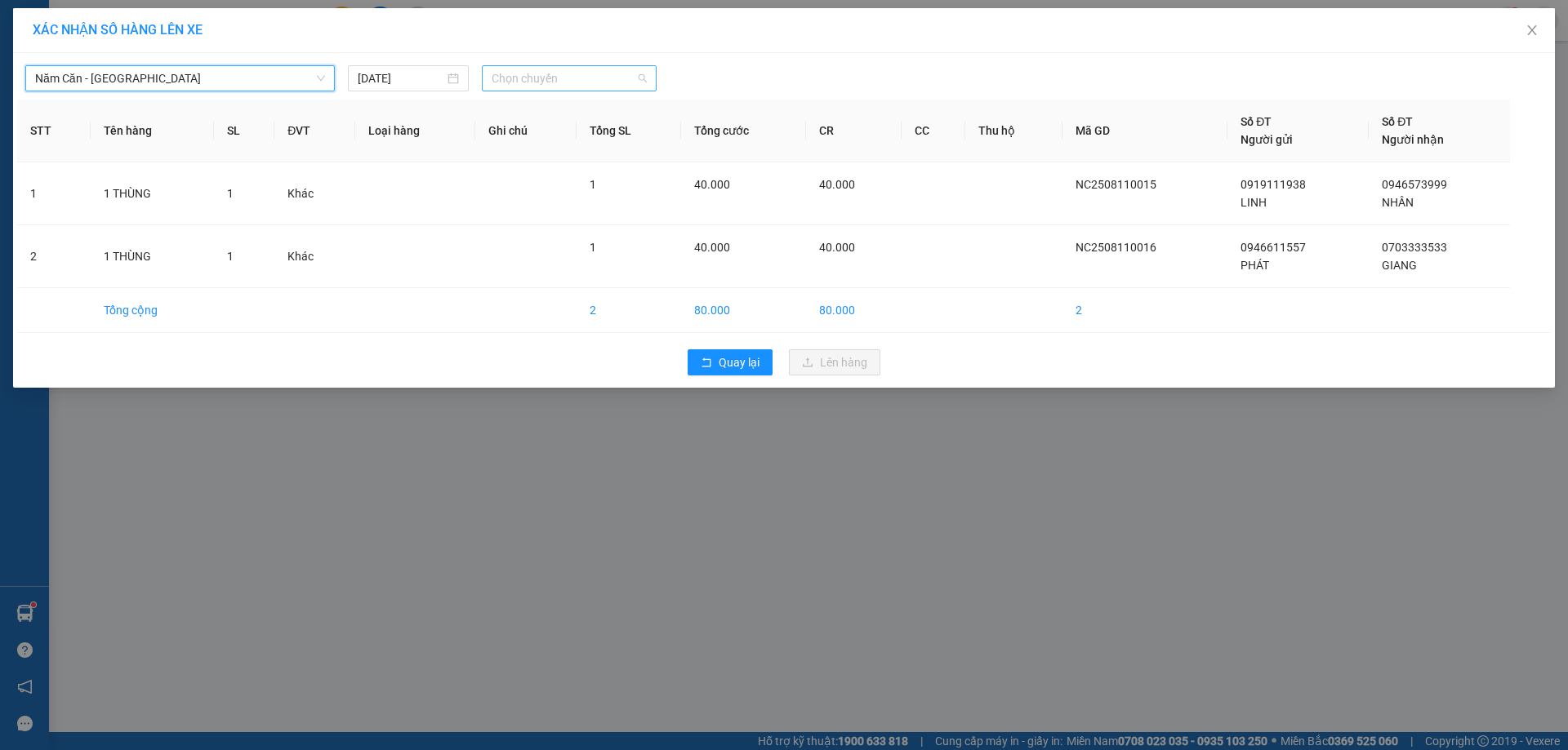
click at [566, 71] on span "Chọn chuyến" at bounding box center [569, 78] width 155 height 24
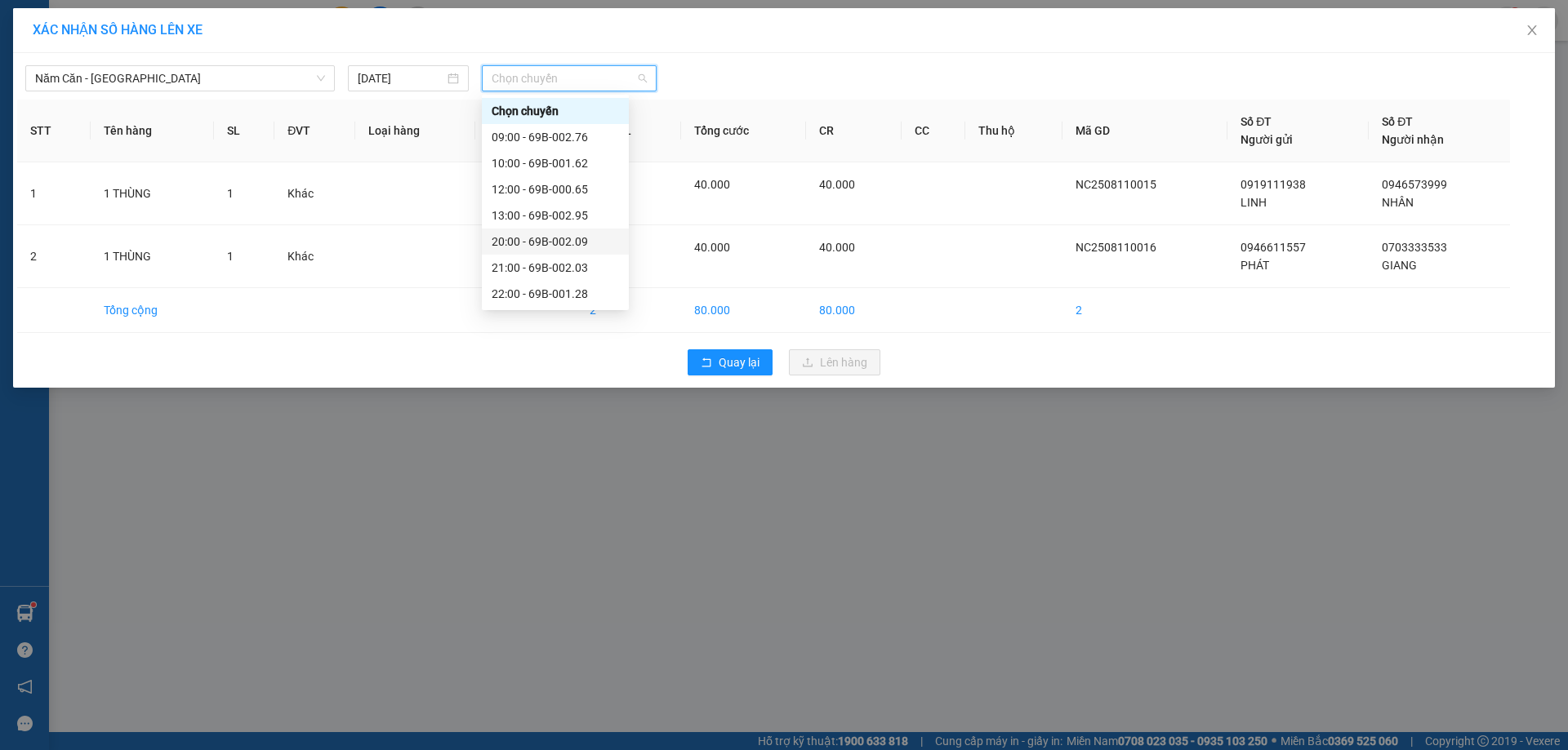
click at [560, 231] on div "20:00 - 69B-002.09" at bounding box center [555, 241] width 147 height 26
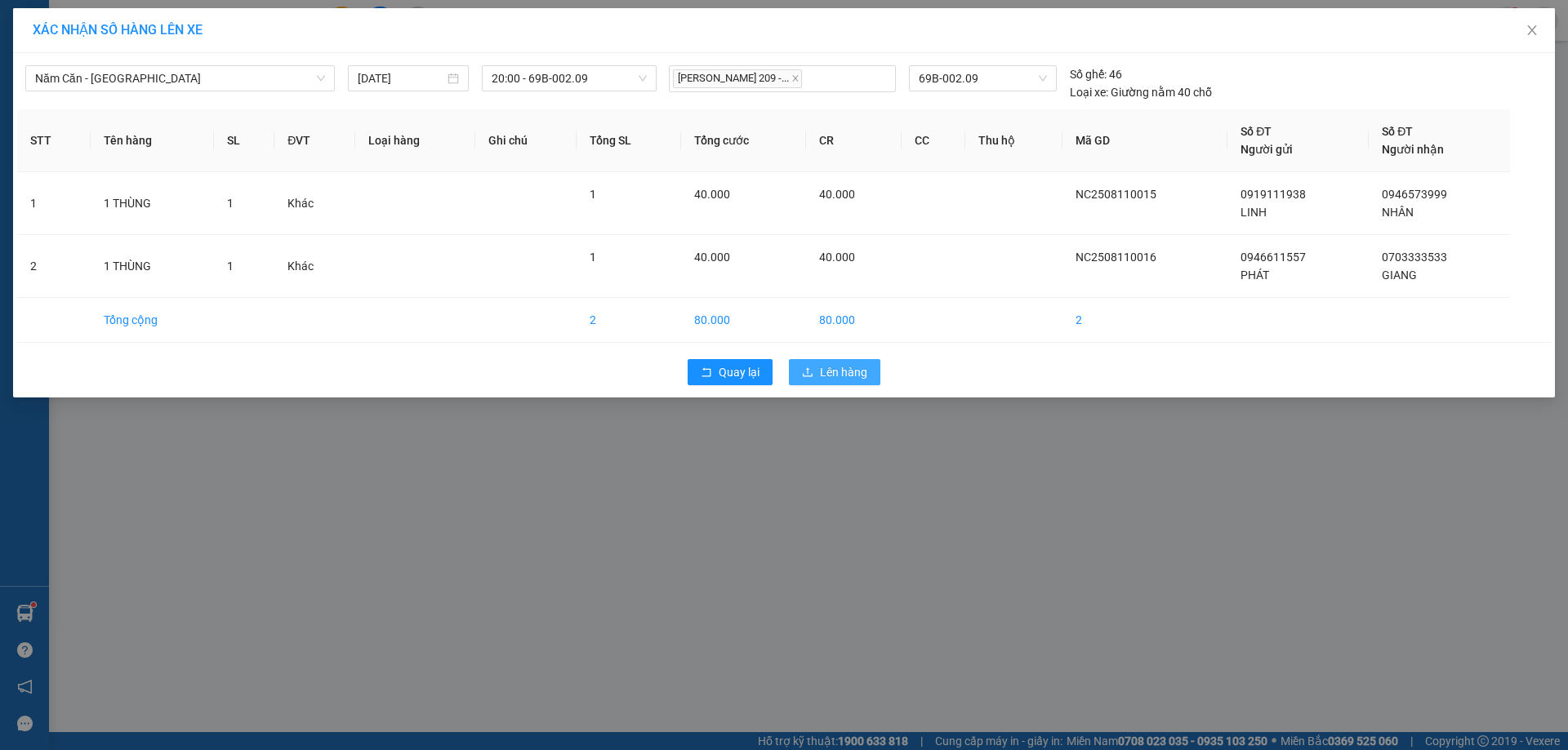
click at [844, 368] on span "Lên hàng" at bounding box center [843, 372] width 47 height 18
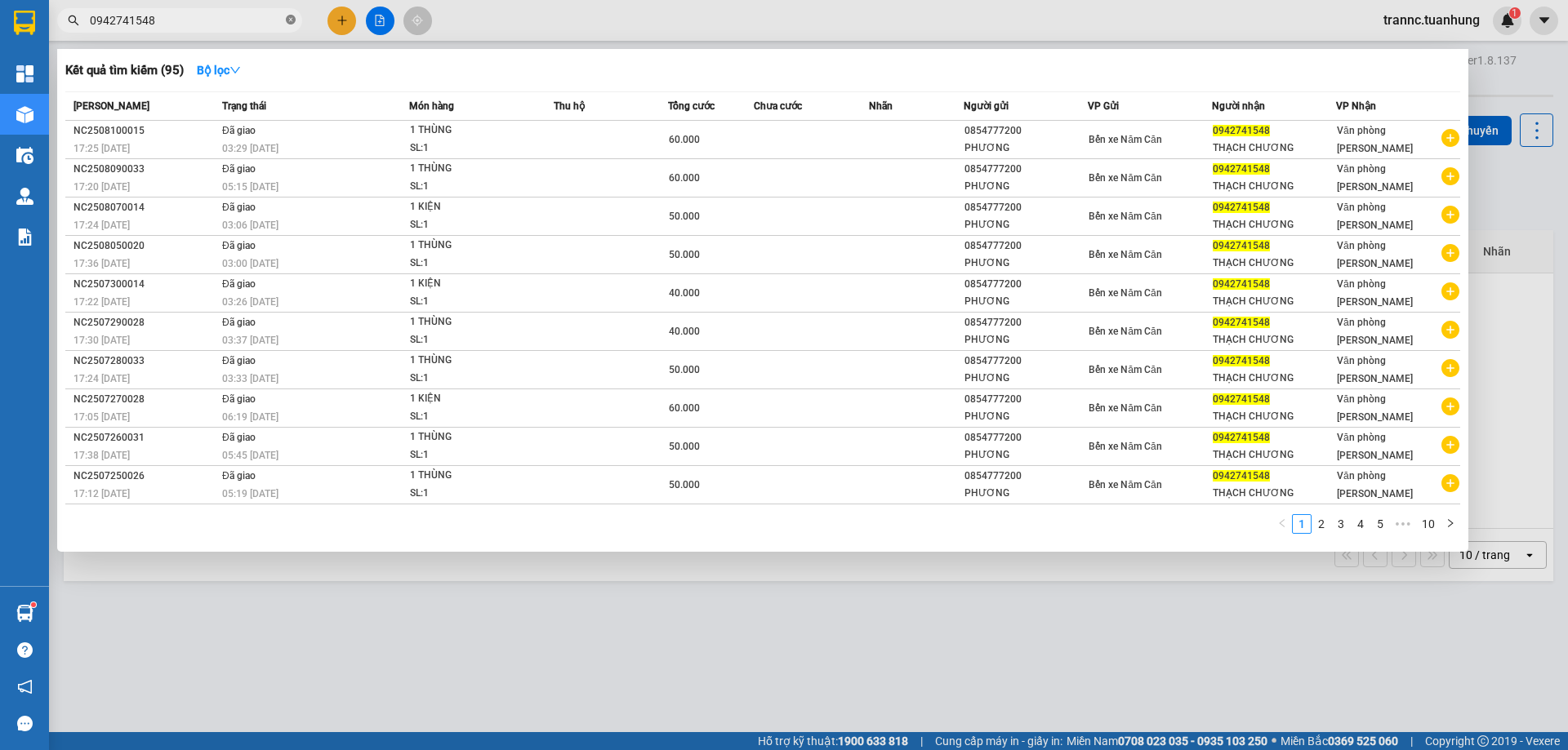
click at [292, 22] on icon "close-circle" at bounding box center [291, 20] width 10 height 10
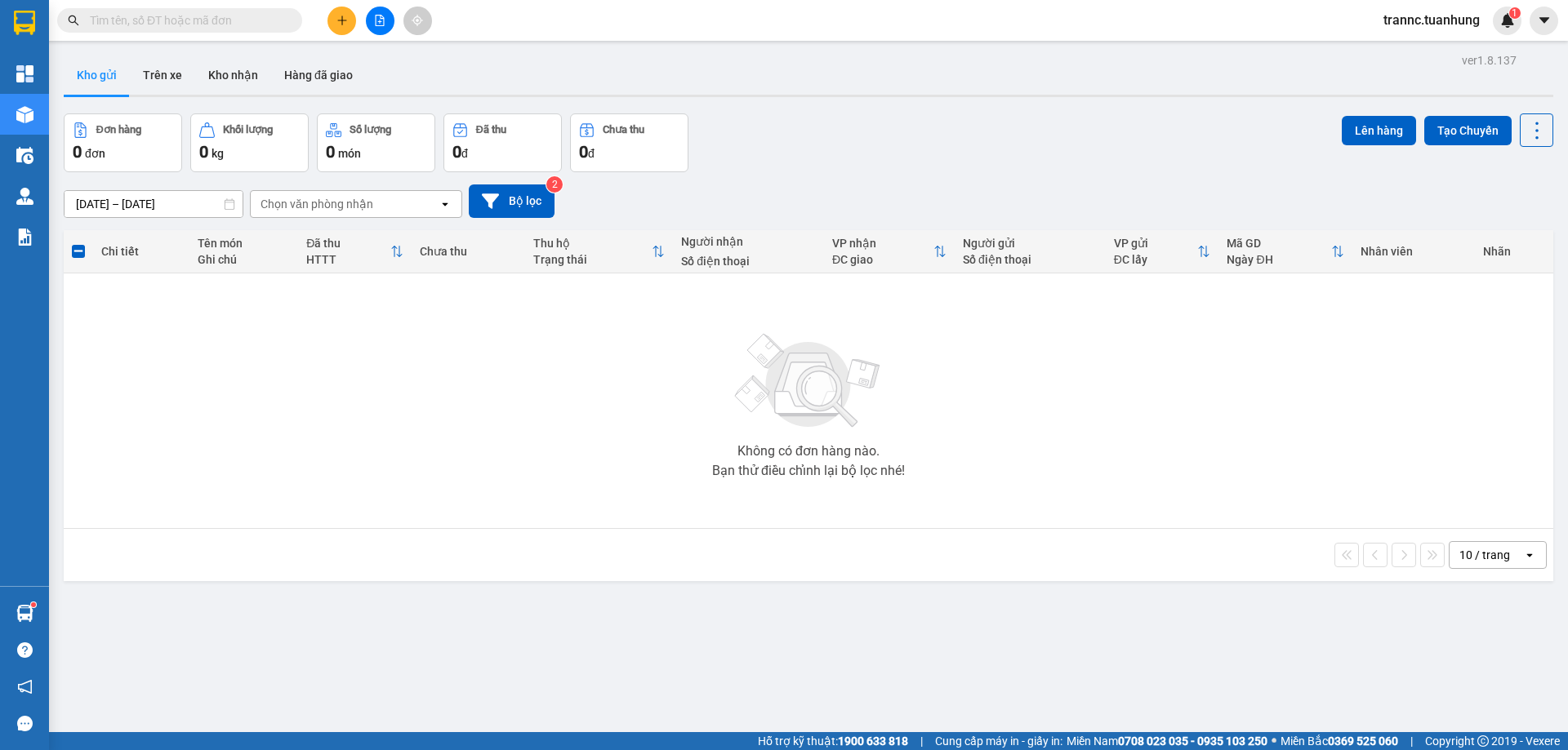
click at [216, 19] on input "text" at bounding box center [186, 21] width 193 height 18
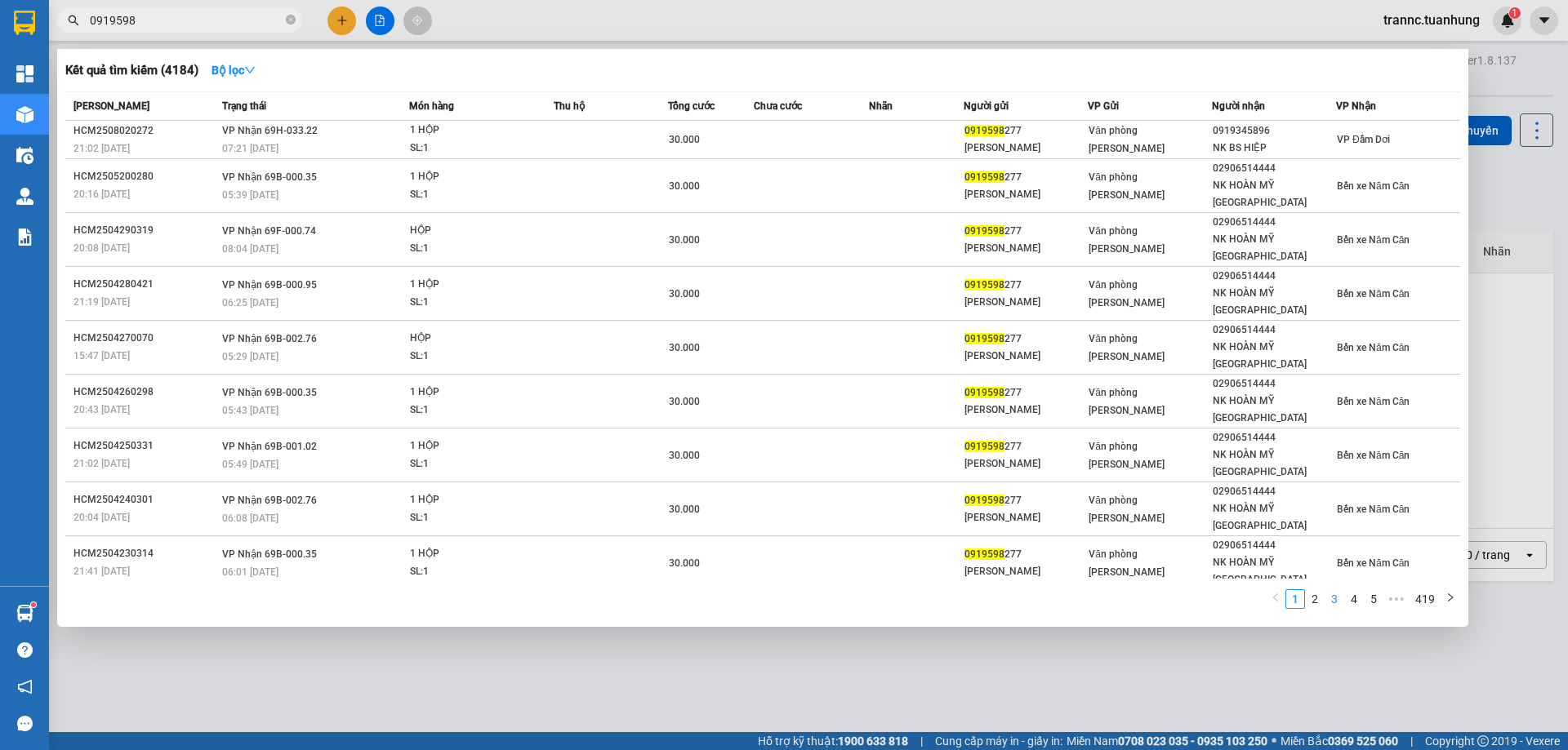
type input "0919598"
click at [1332, 590] on link "3" at bounding box center [1334, 599] width 18 height 18
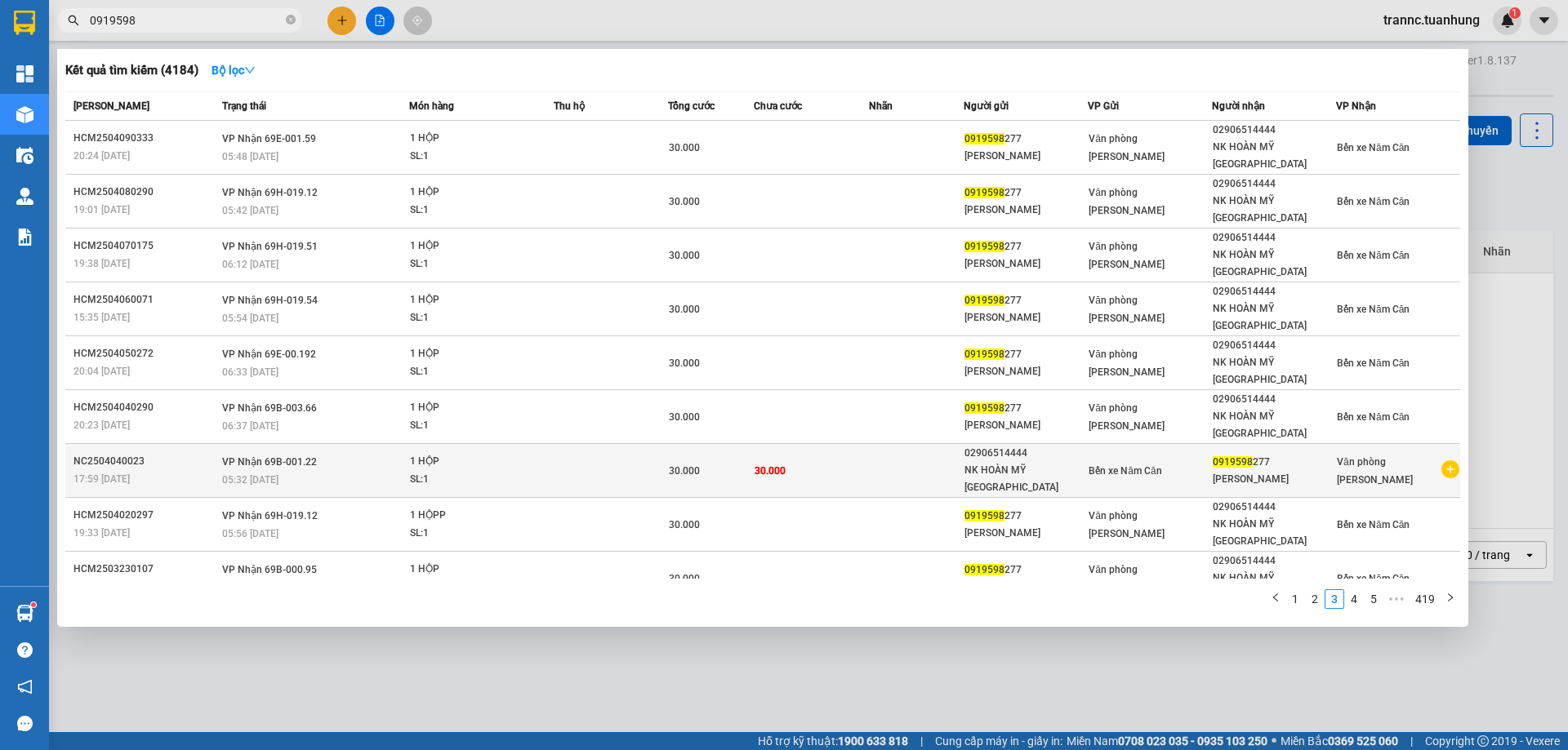
click at [1449, 460] on icon "plus-circle" at bounding box center [1450, 469] width 18 height 18
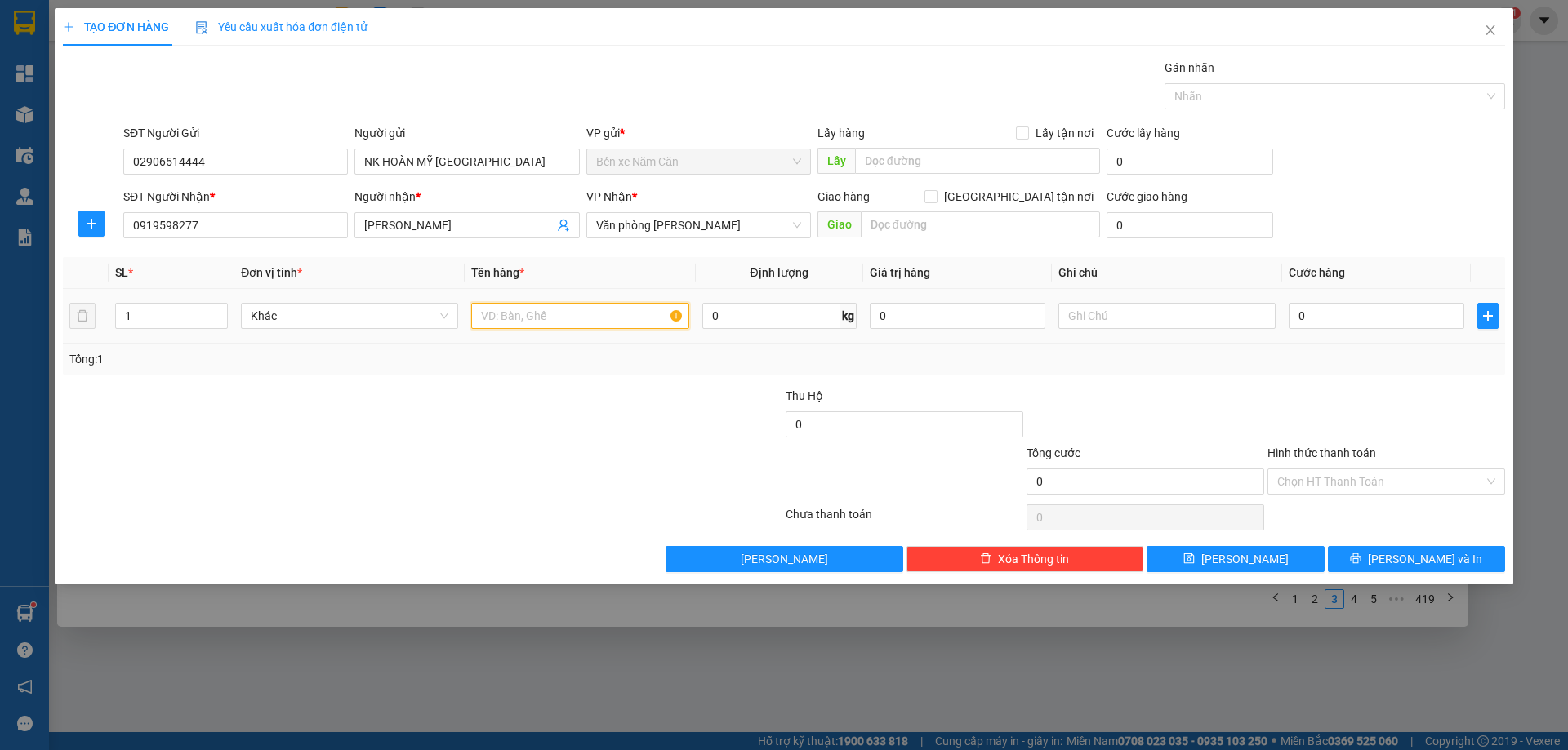
click at [622, 326] on input "text" at bounding box center [580, 315] width 217 height 26
type input "1 HỘP"
click at [1306, 309] on input "0" at bounding box center [1376, 315] width 175 height 26
type input "3"
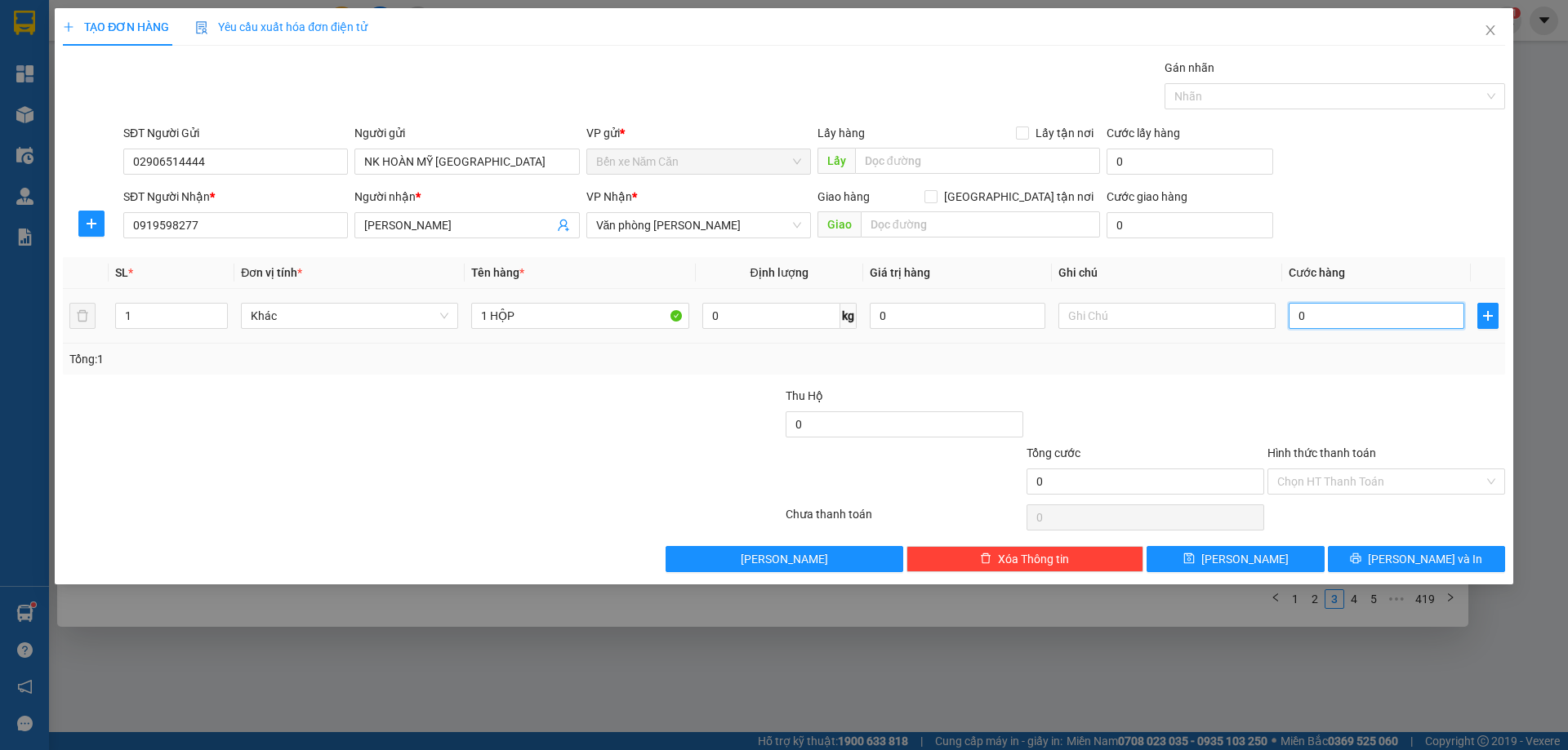
type input "3"
click at [1303, 363] on div "Tổng: 1" at bounding box center [784, 359] width 1429 height 18
click at [1498, 560] on button "[PERSON_NAME] và In" at bounding box center [1416, 559] width 177 height 26
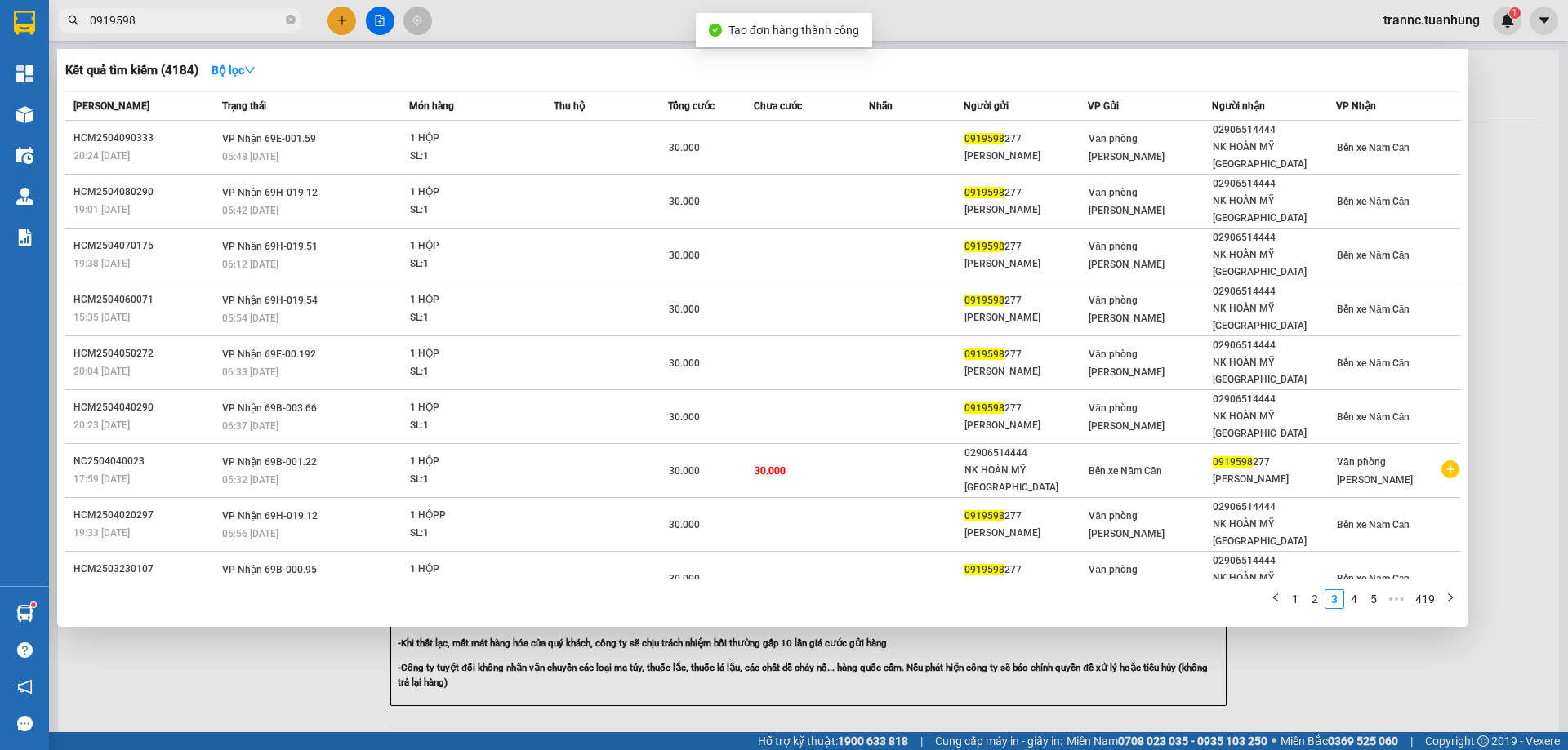
click at [1336, 600] on div at bounding box center [784, 375] width 1568 height 750
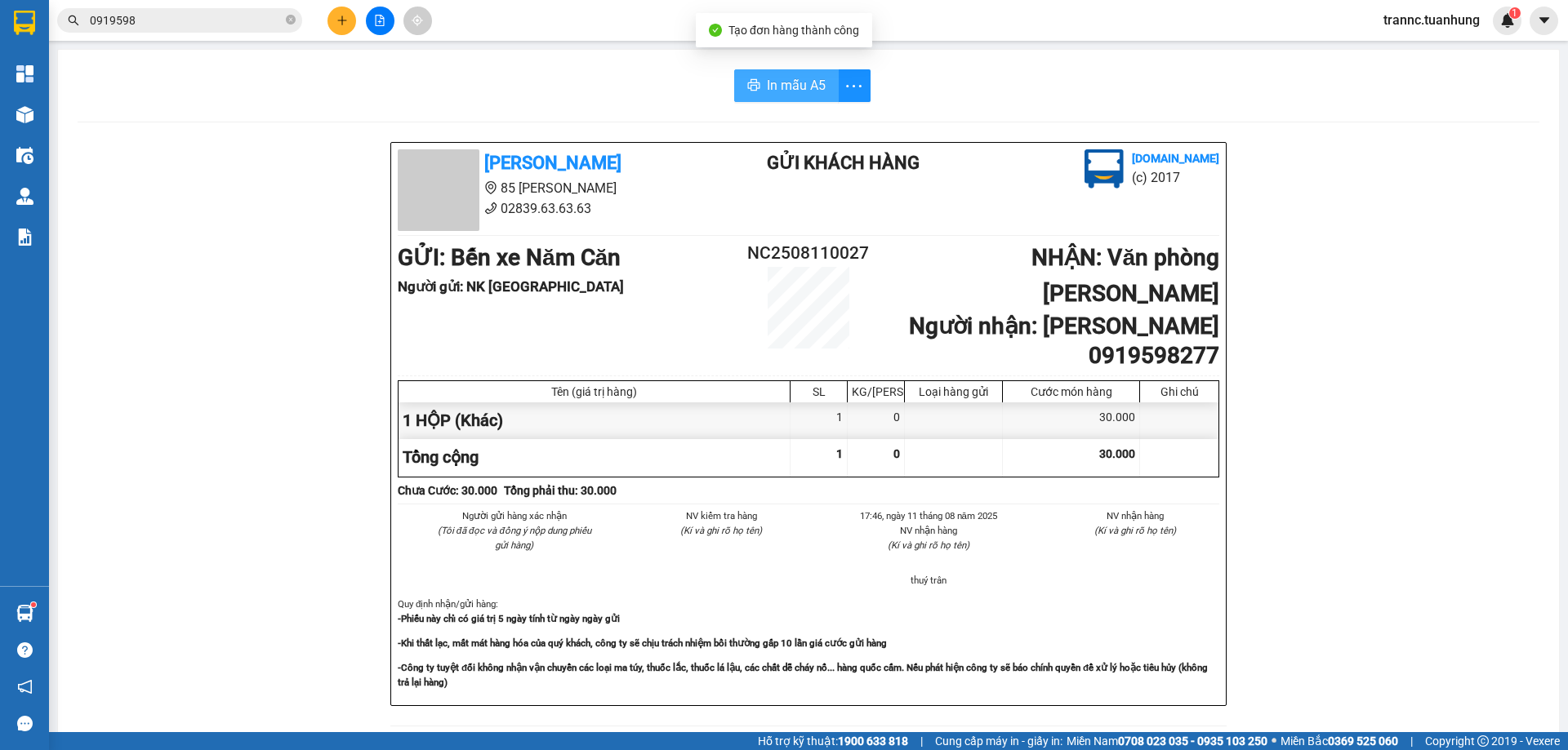
click at [783, 88] on span "In mẫu A5" at bounding box center [796, 85] width 59 height 21
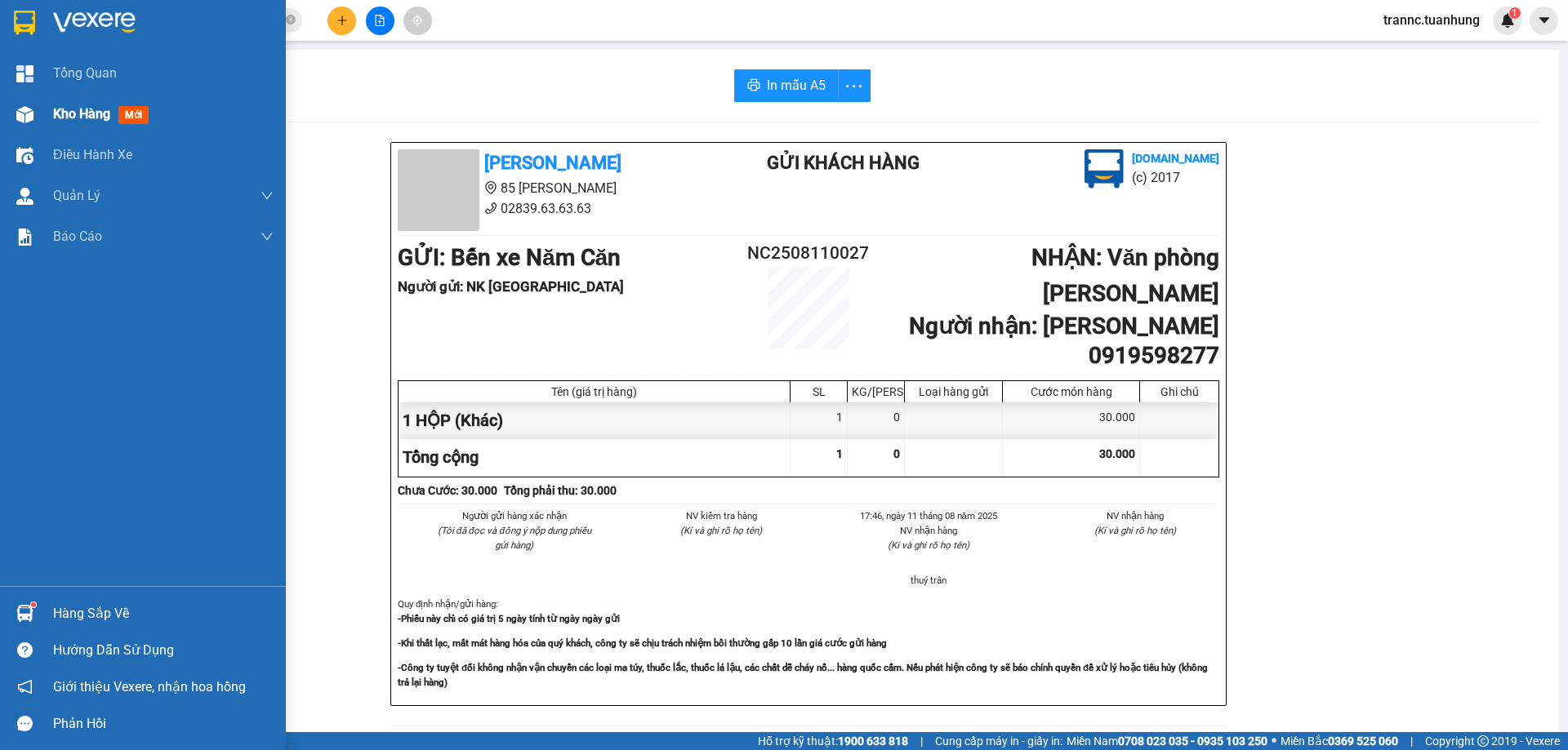
click at [94, 111] on span "Kho hàng" at bounding box center [81, 114] width 57 height 16
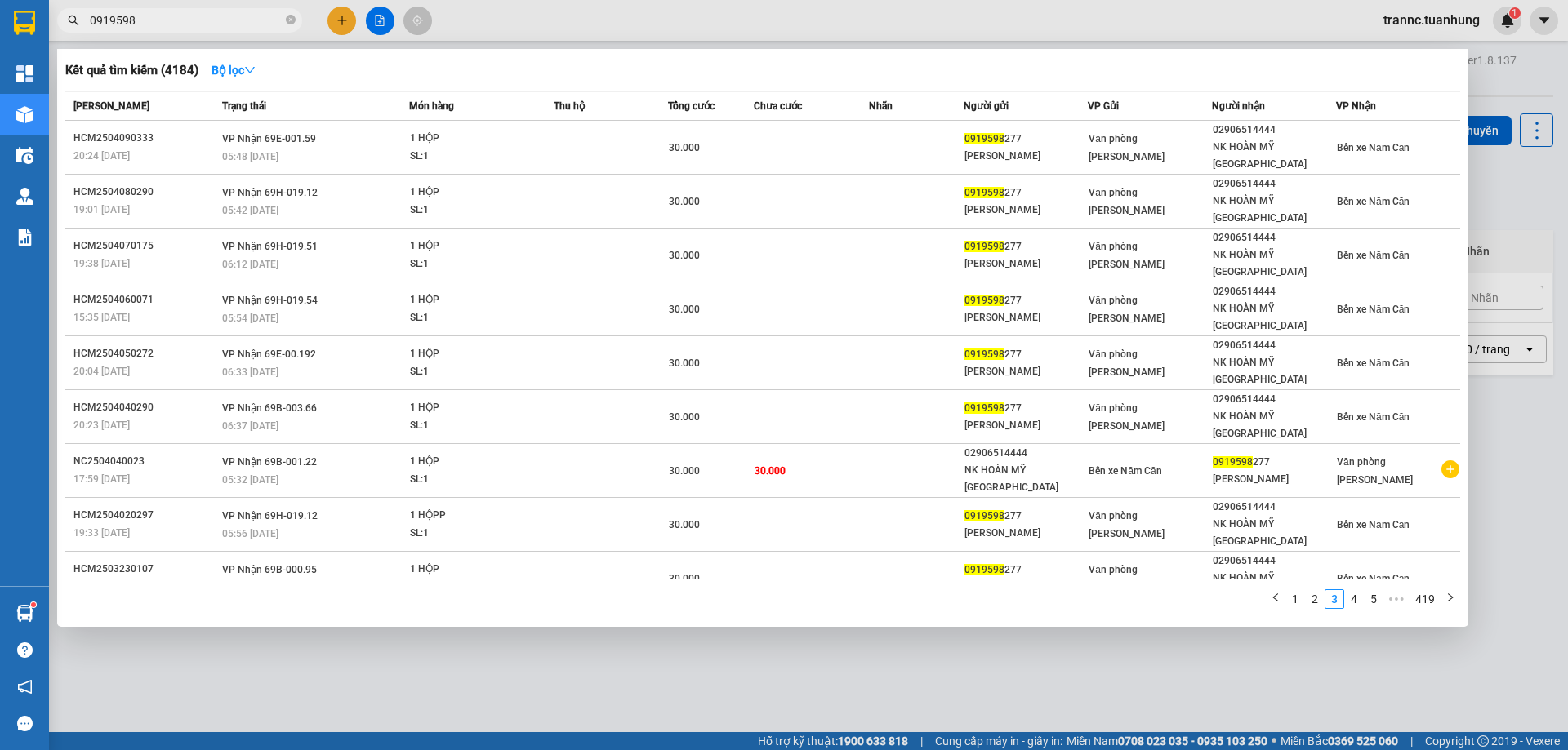
click at [183, 31] on span "0919598" at bounding box center [179, 20] width 245 height 24
click at [186, 20] on input "0919598" at bounding box center [186, 21] width 193 height 18
type input "0"
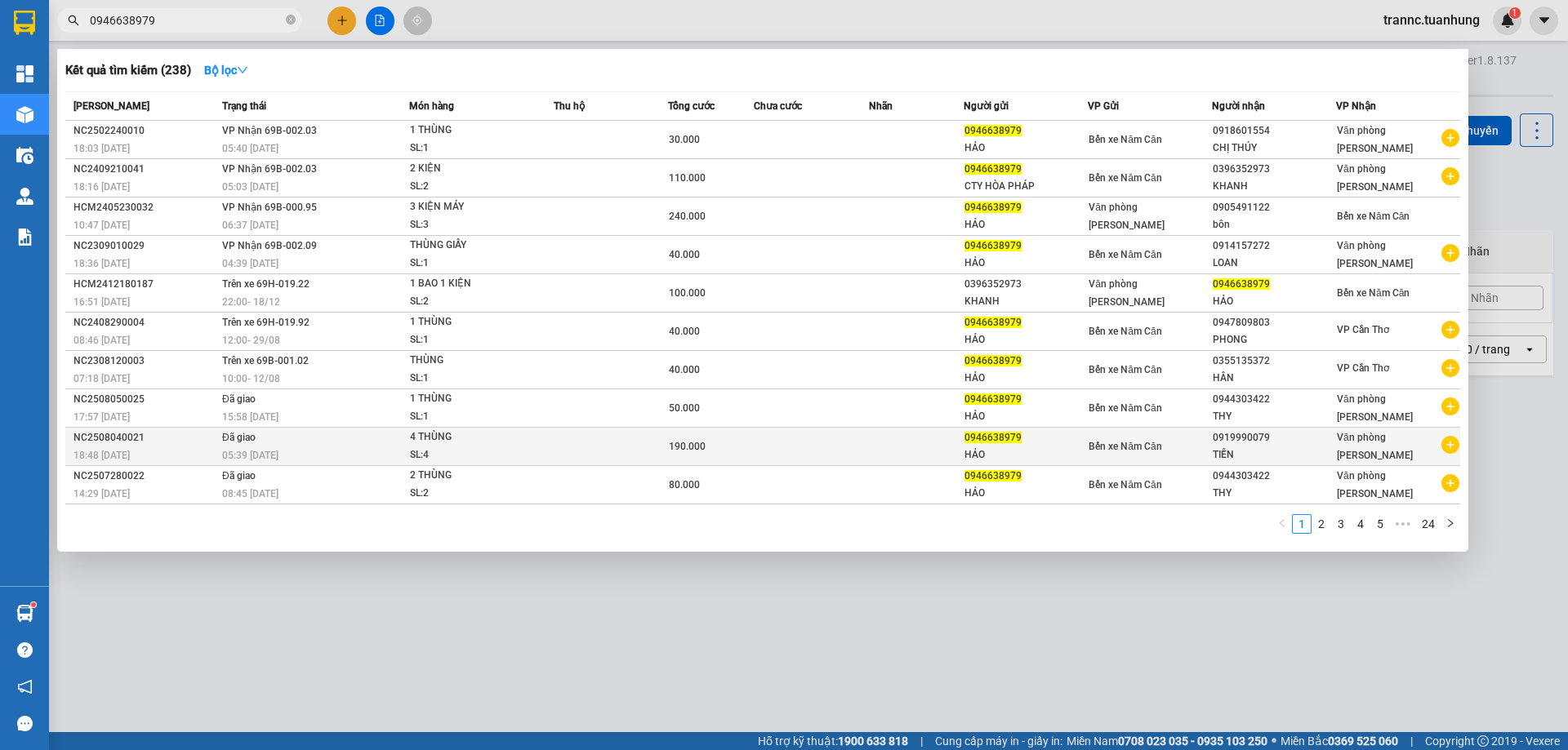
type input "0946638979"
click at [1451, 447] on icon "plus-circle" at bounding box center [1450, 445] width 18 height 18
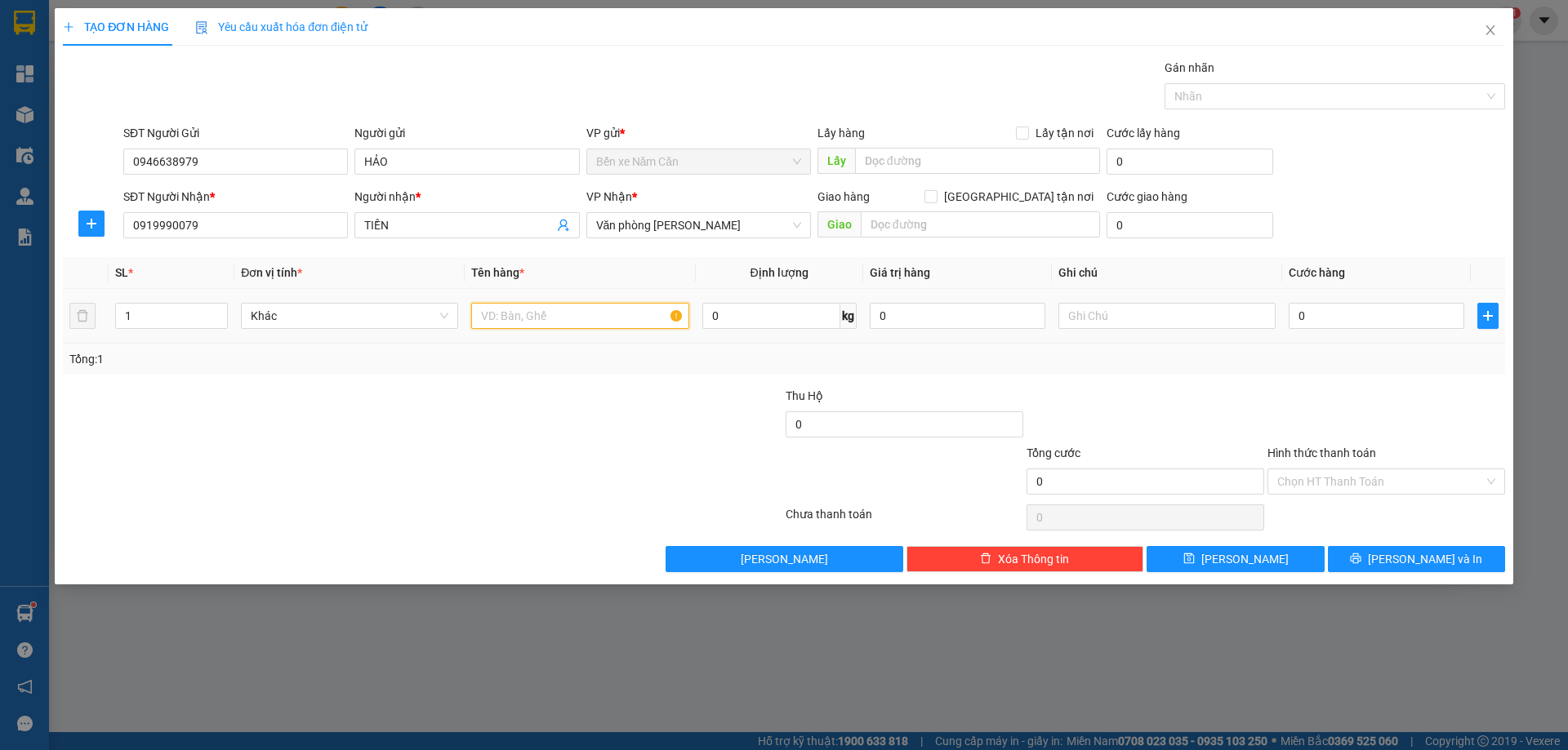
click at [539, 319] on input "text" at bounding box center [580, 315] width 217 height 26
click at [190, 322] on input "1" at bounding box center [170, 315] width 111 height 24
type input "30"
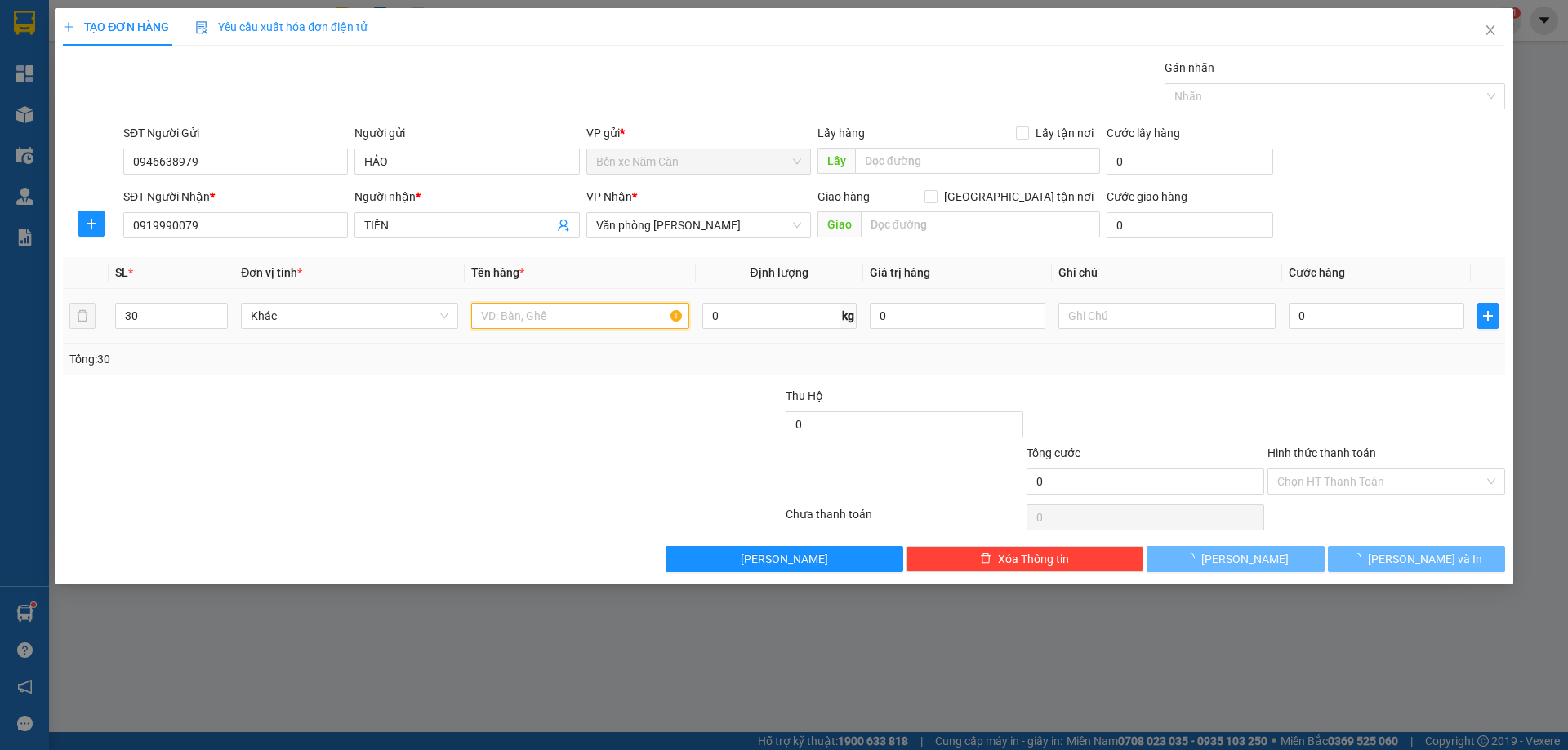
click at [519, 321] on input "text" at bounding box center [580, 315] width 217 height 26
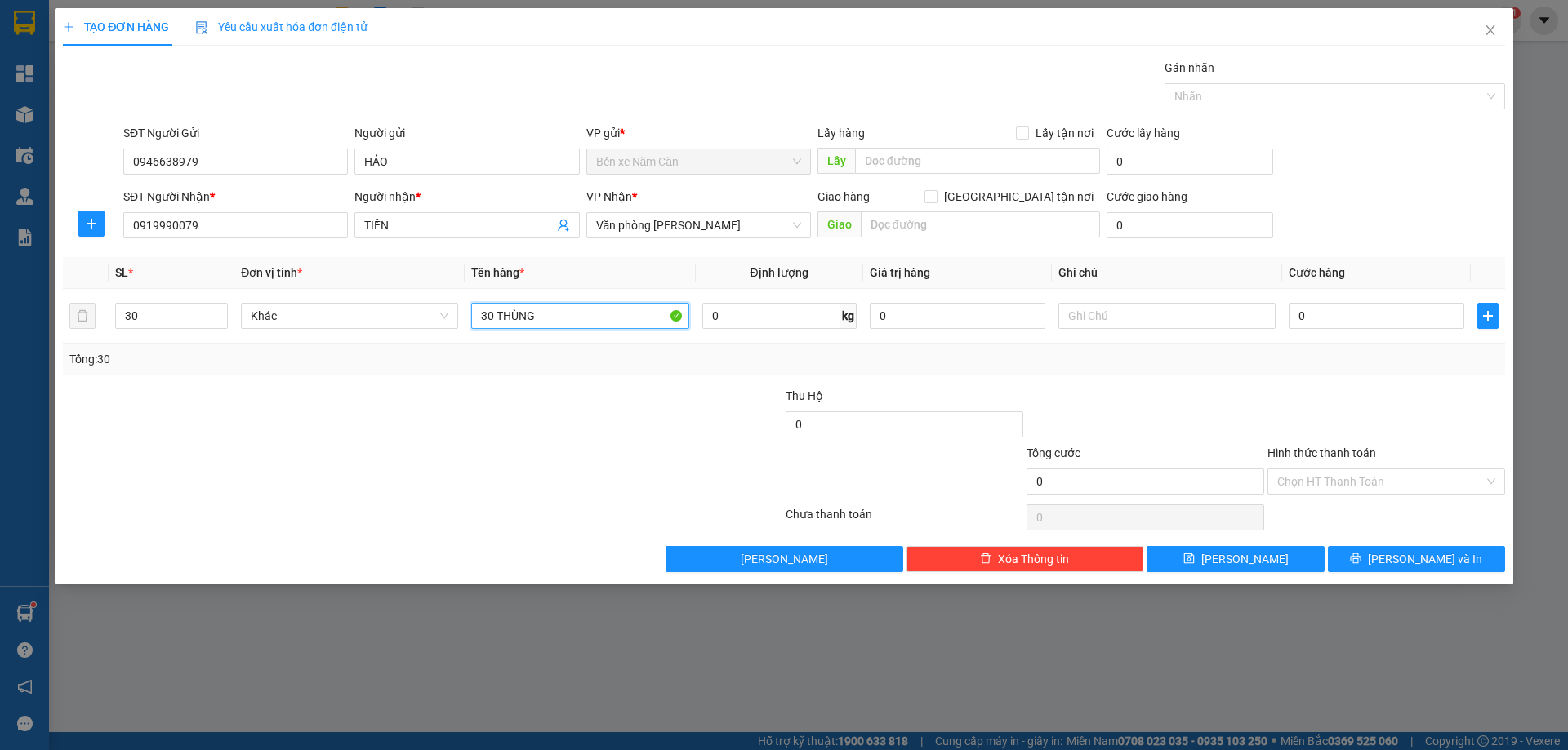
type input "30 THÙNG"
click at [1327, 307] on input "0" at bounding box center [1376, 315] width 175 height 26
click at [263, 230] on input "0919990079" at bounding box center [235, 225] width 224 height 26
click at [1320, 325] on input "0" at bounding box center [1376, 315] width 175 height 26
type input "1"
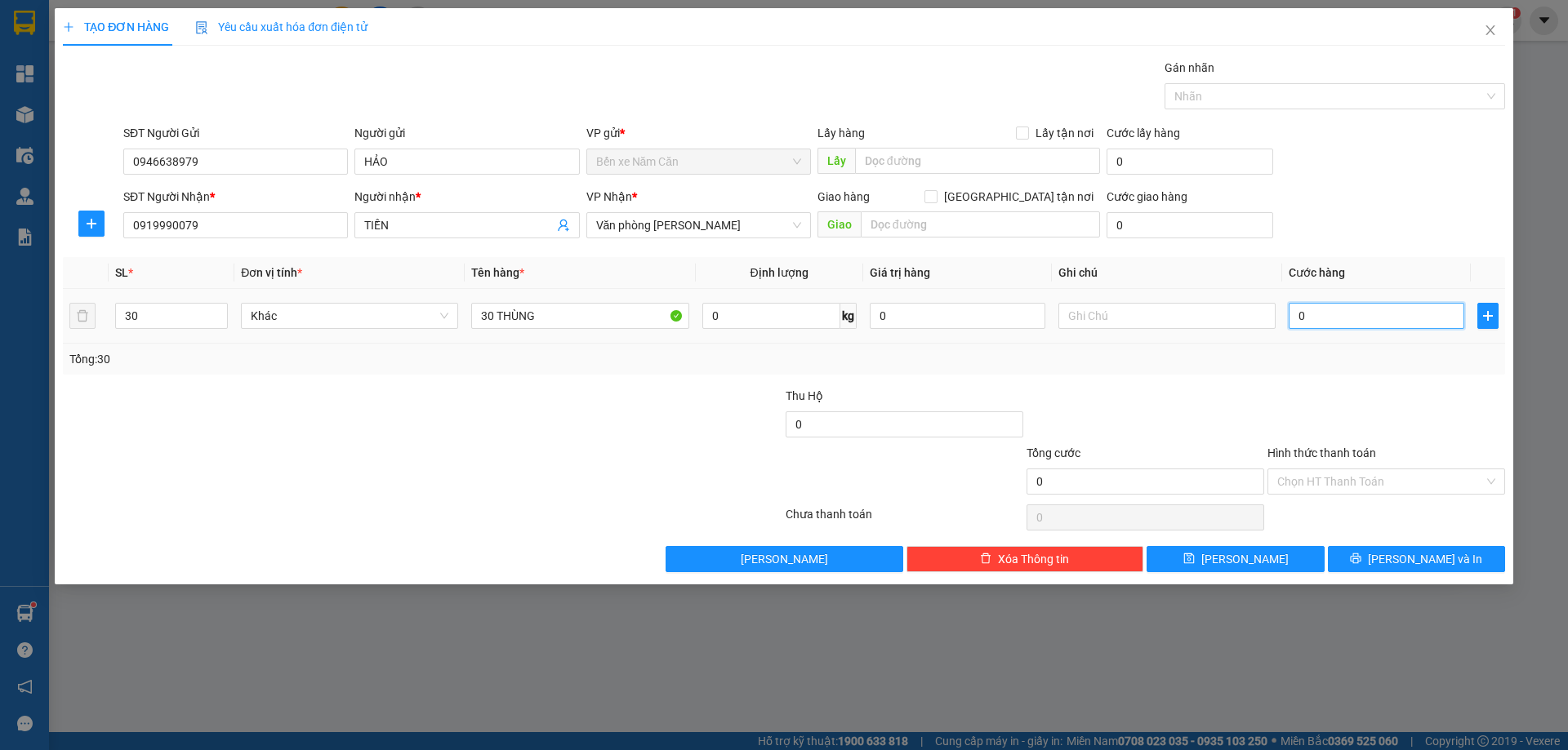
type input "1"
type input "12"
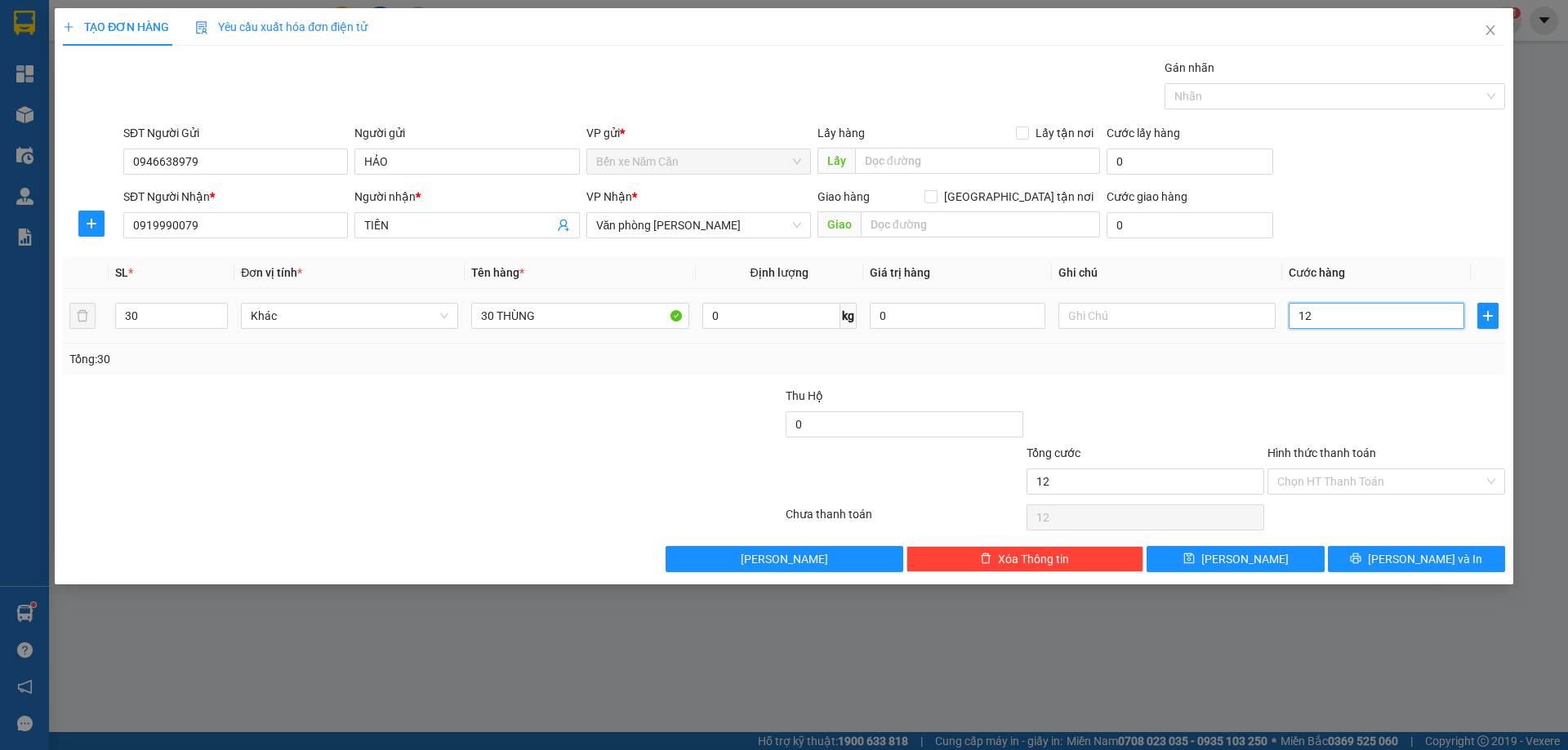
type input "120"
type input "1.200"
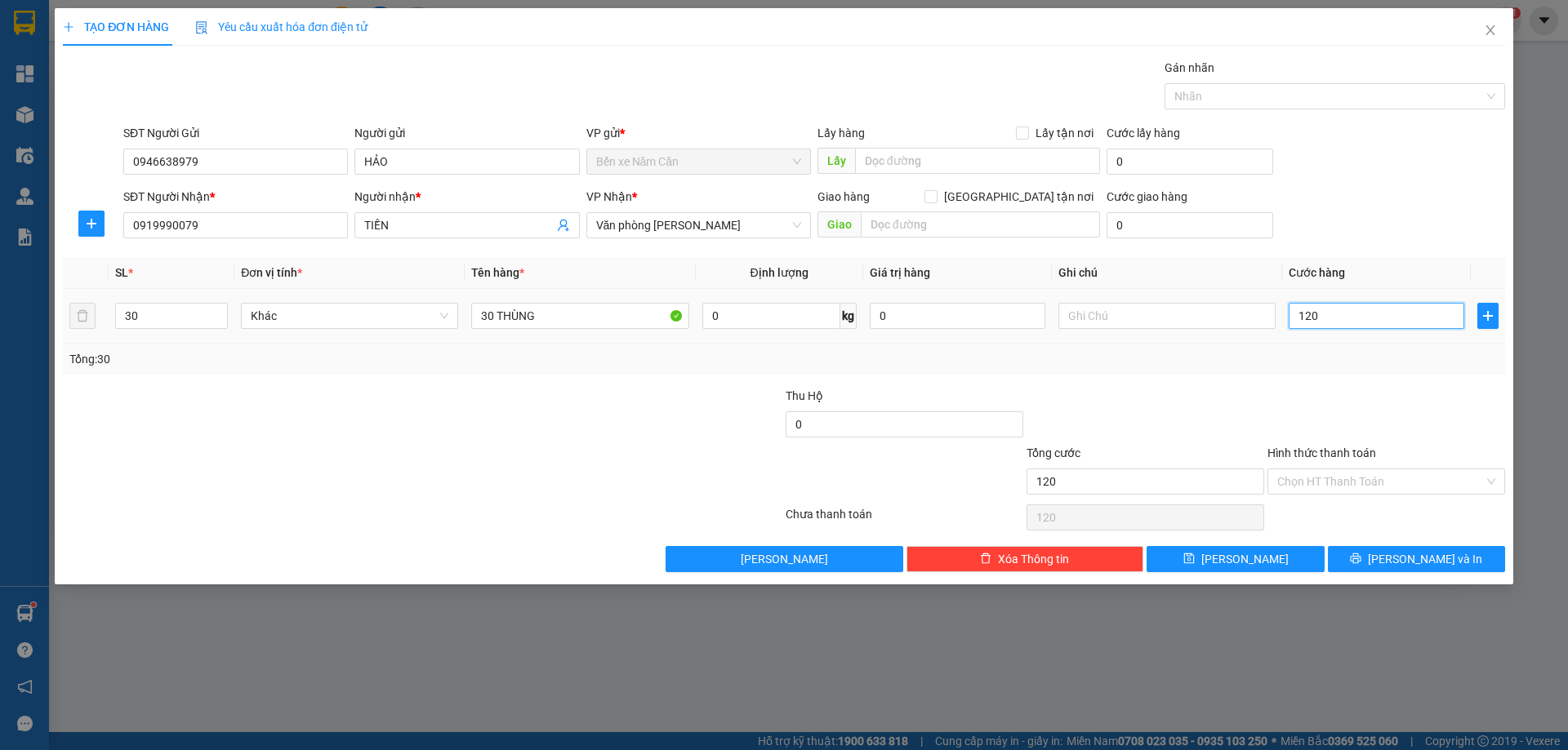
type input "1.200"
type input "1.200.000"
click at [1314, 387] on div at bounding box center [1387, 415] width 241 height 57
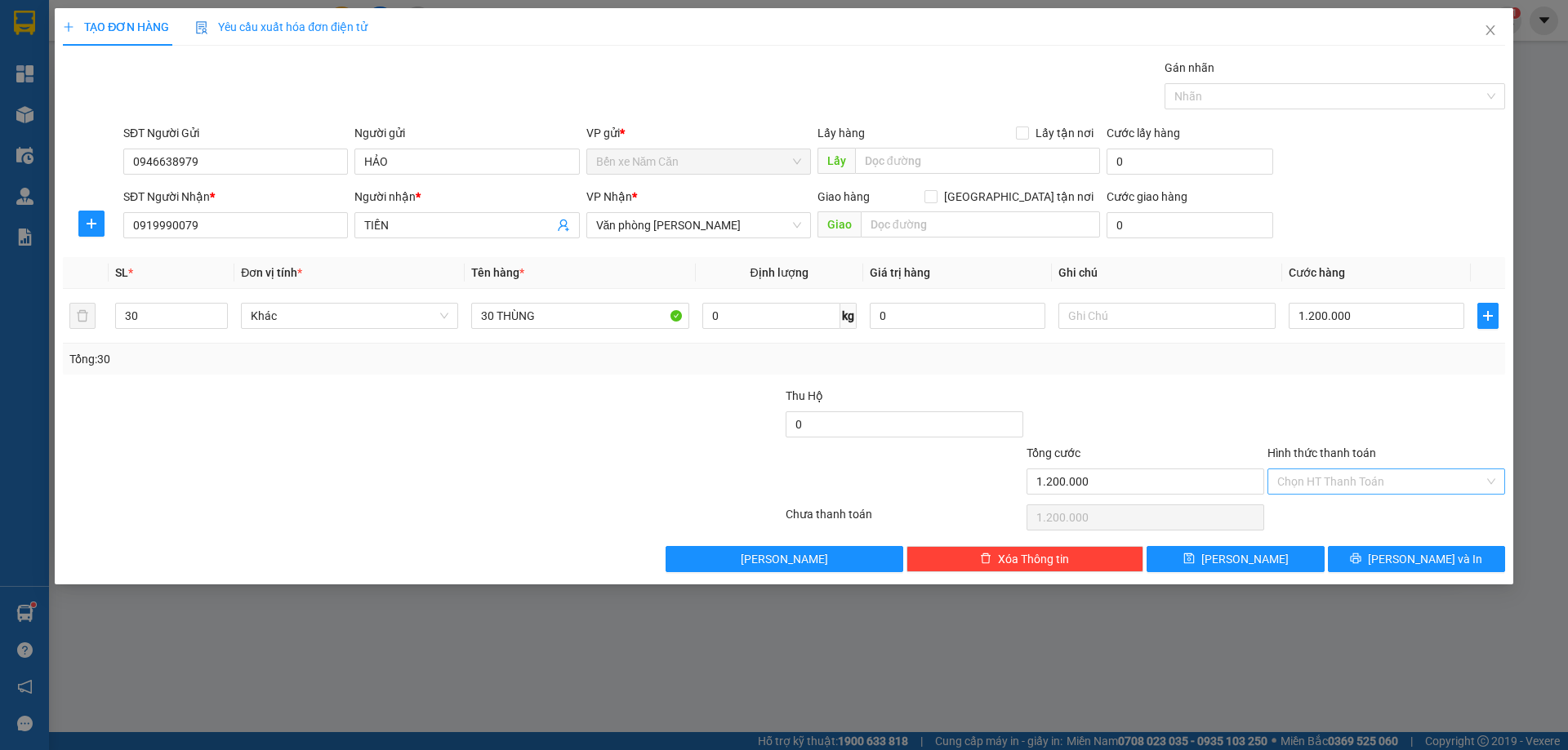
click at [1301, 485] on input "Hình thức thanh toán" at bounding box center [1380, 482] width 207 height 24
click at [1304, 512] on div "Tại văn phòng" at bounding box center [1386, 514] width 218 height 18
click at [1354, 563] on button "[PERSON_NAME] và In" at bounding box center [1416, 559] width 177 height 26
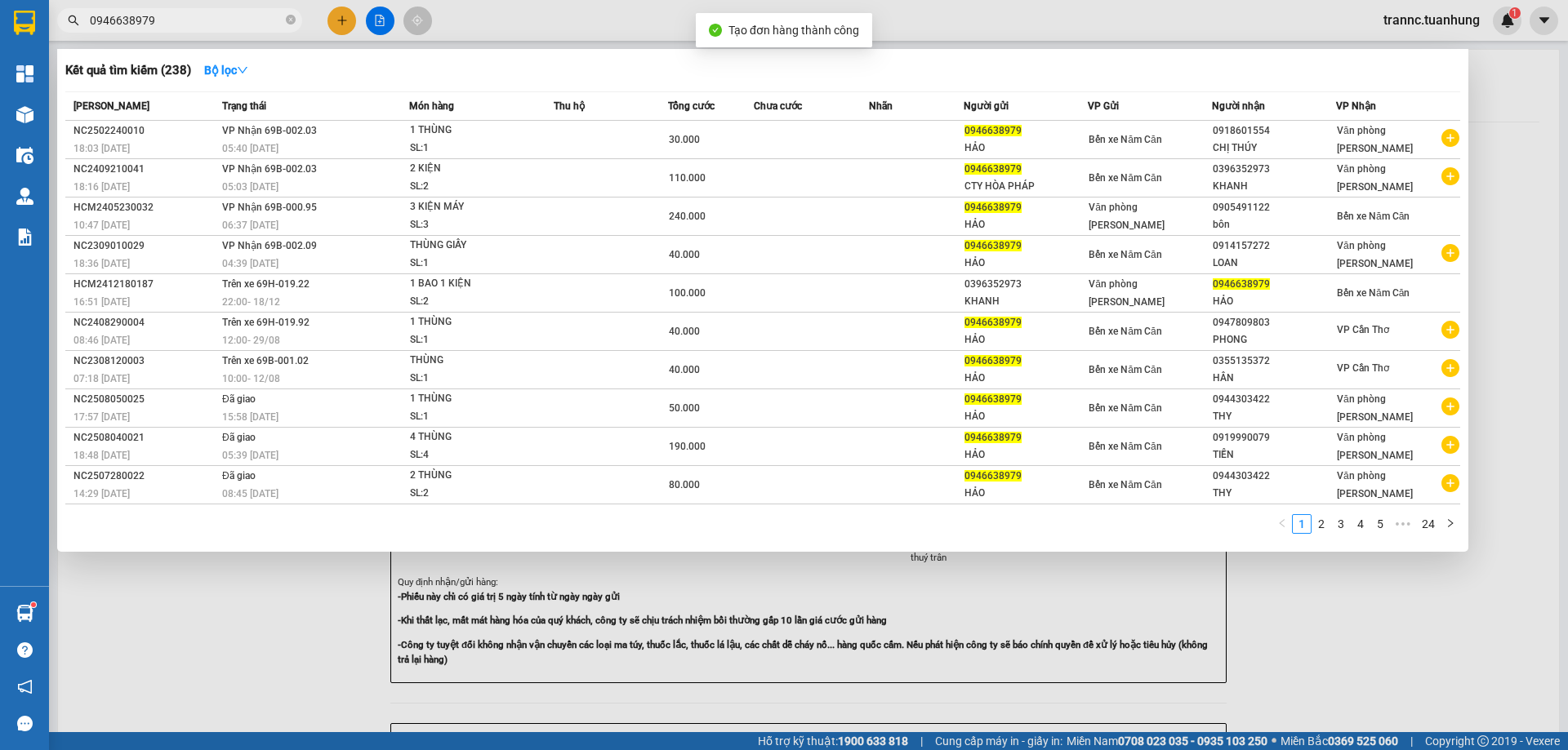
click at [1389, 646] on div at bounding box center [784, 375] width 1568 height 750
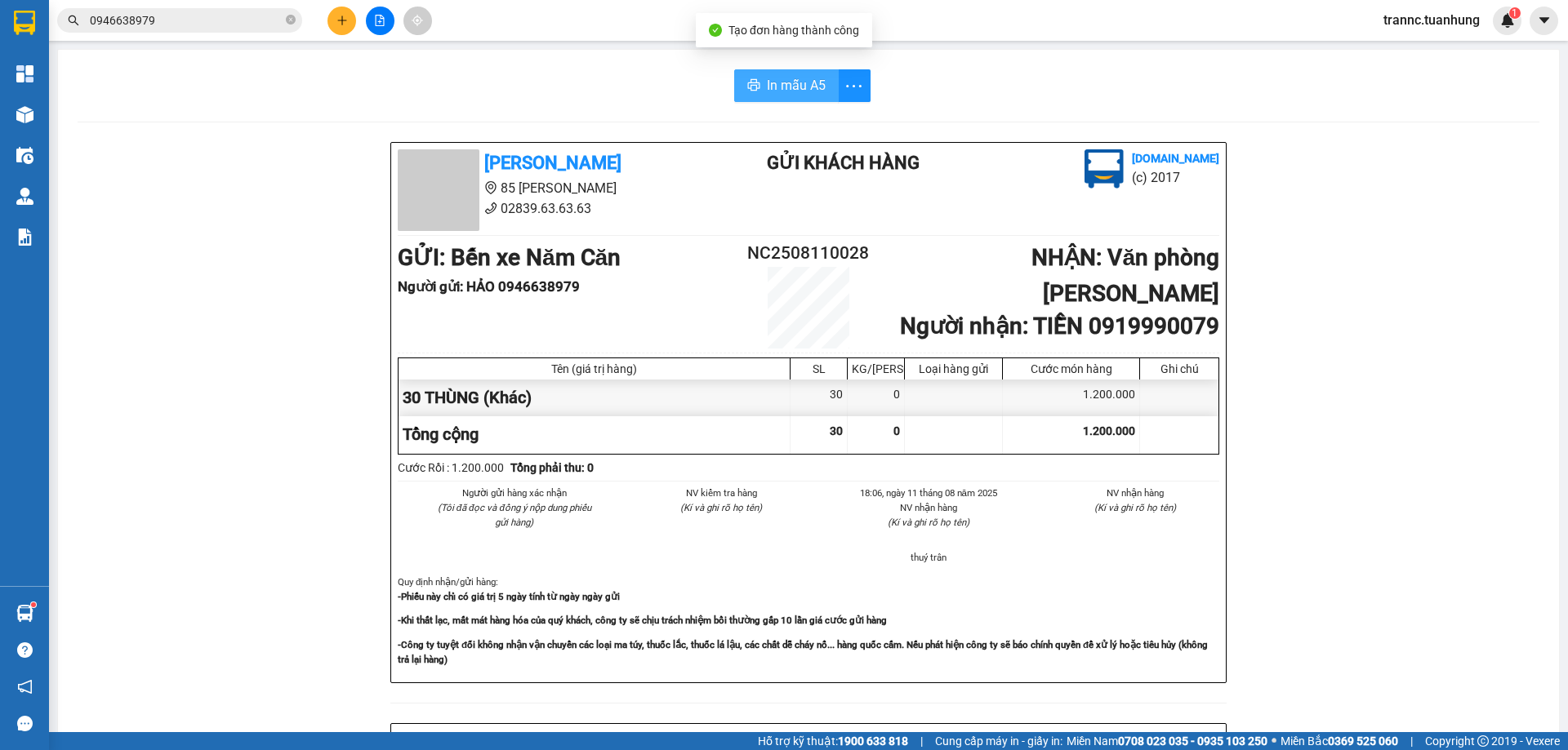
click at [784, 88] on span "In mẫu A5" at bounding box center [796, 85] width 59 height 21
click at [793, 92] on span "In mẫu A5" at bounding box center [796, 85] width 59 height 21
click at [1416, 537] on div "Tuấn Hưng 85 Lý Chiêu Hoàng 02839.63.63.63 Gửi khách hàng Vexere.com (c) 2017 G…" at bounding box center [808, 722] width 1462 height 1159
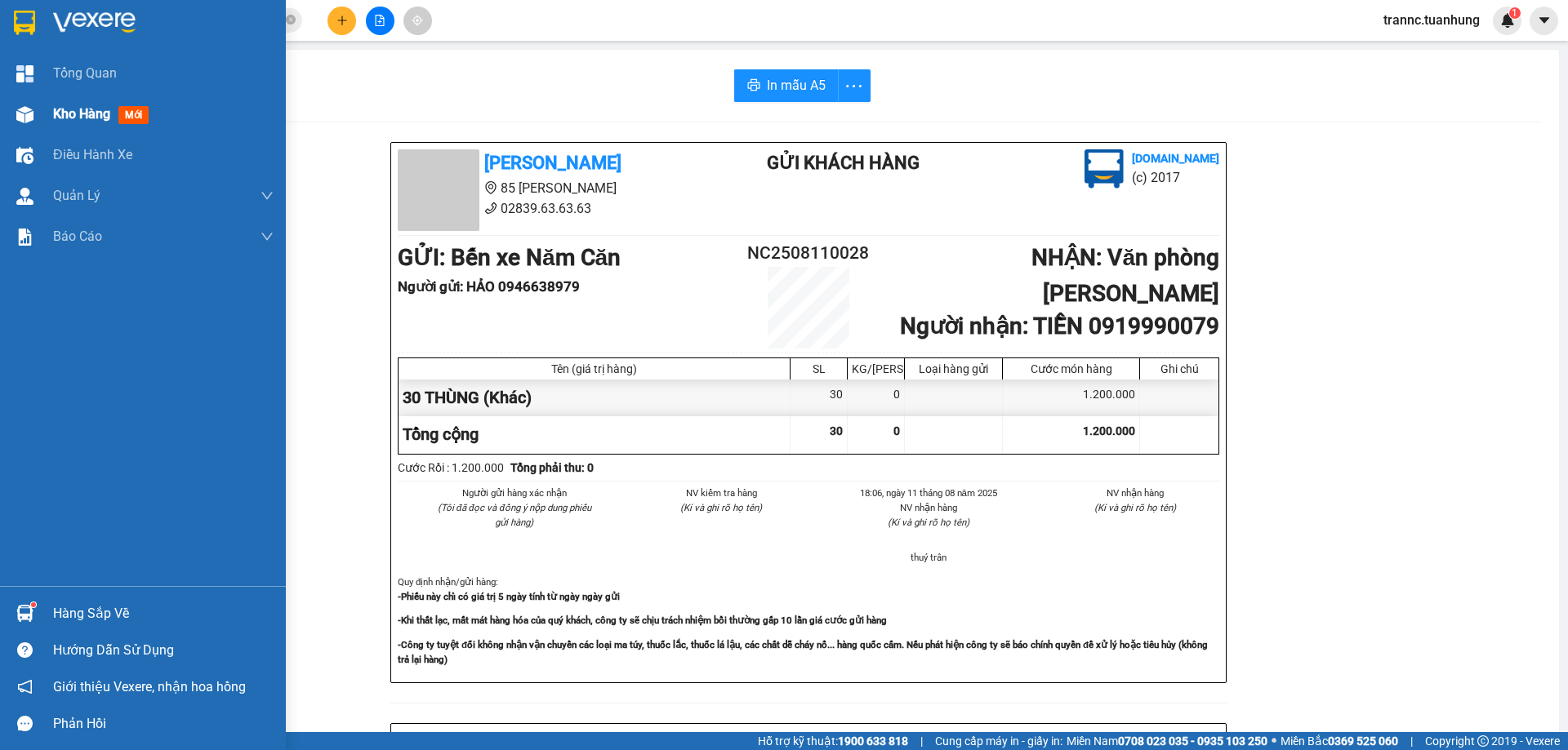
click at [128, 117] on span "mới" at bounding box center [133, 115] width 30 height 18
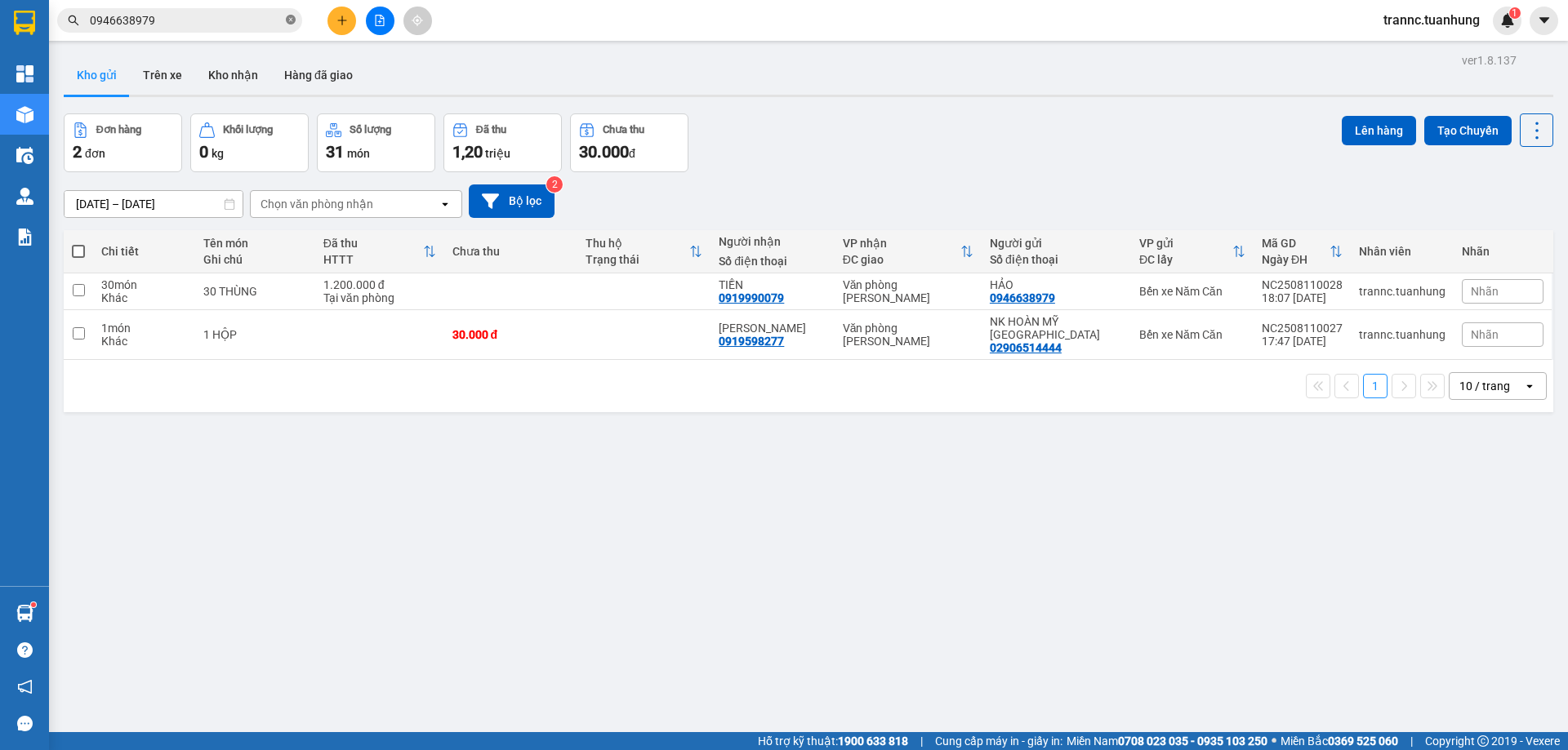
click at [293, 19] on icon "close-circle" at bounding box center [291, 20] width 10 height 10
click at [240, 23] on input "text" at bounding box center [186, 21] width 193 height 18
click at [342, 14] on button at bounding box center [341, 21] width 28 height 28
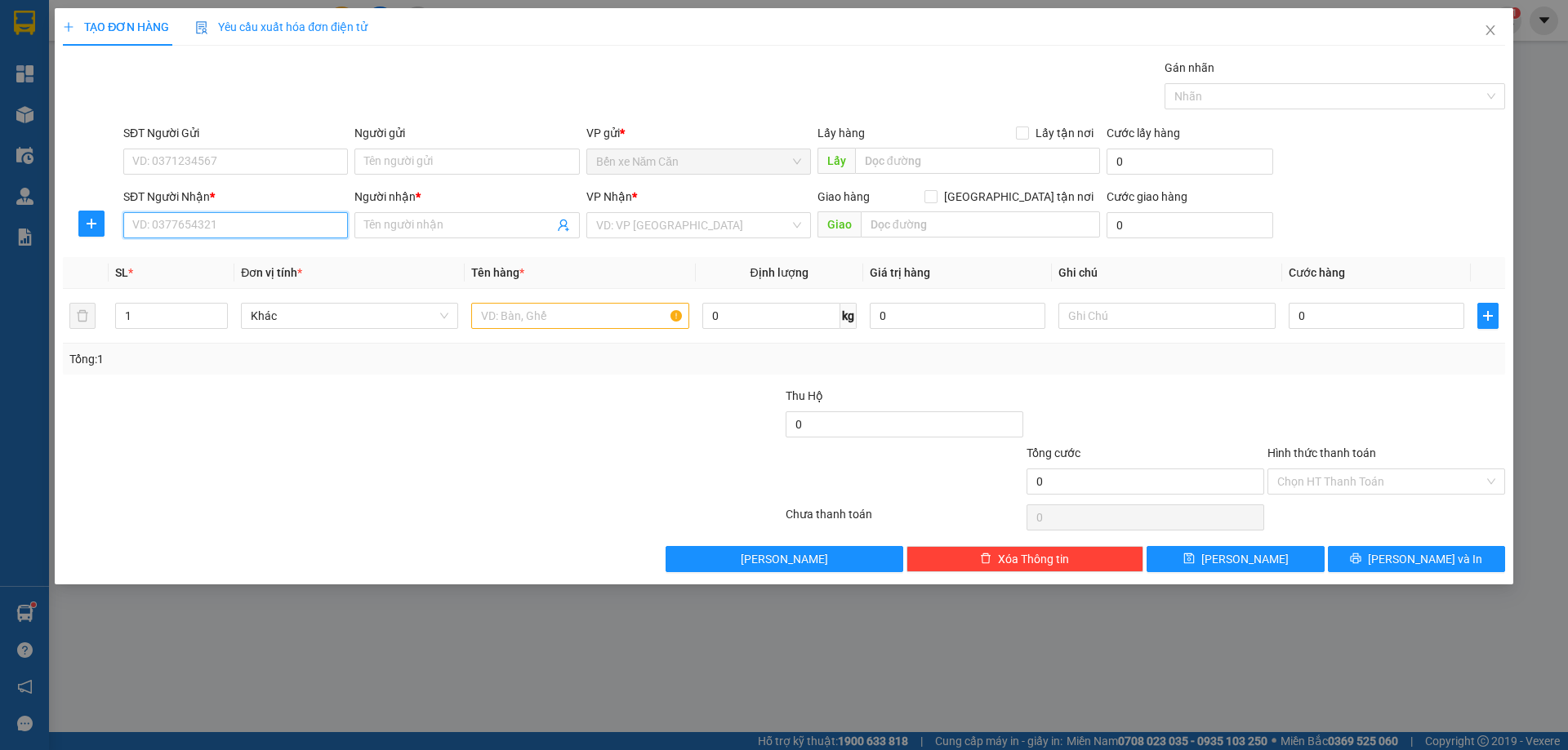
click at [256, 224] on input "SĐT Người Nhận *" at bounding box center [235, 225] width 224 height 26
type input "0911048383"
click at [380, 241] on div "Người nhận * Tên người nhận" at bounding box center [466, 216] width 224 height 57
click at [393, 224] on input "Người nhận *" at bounding box center [458, 225] width 189 height 18
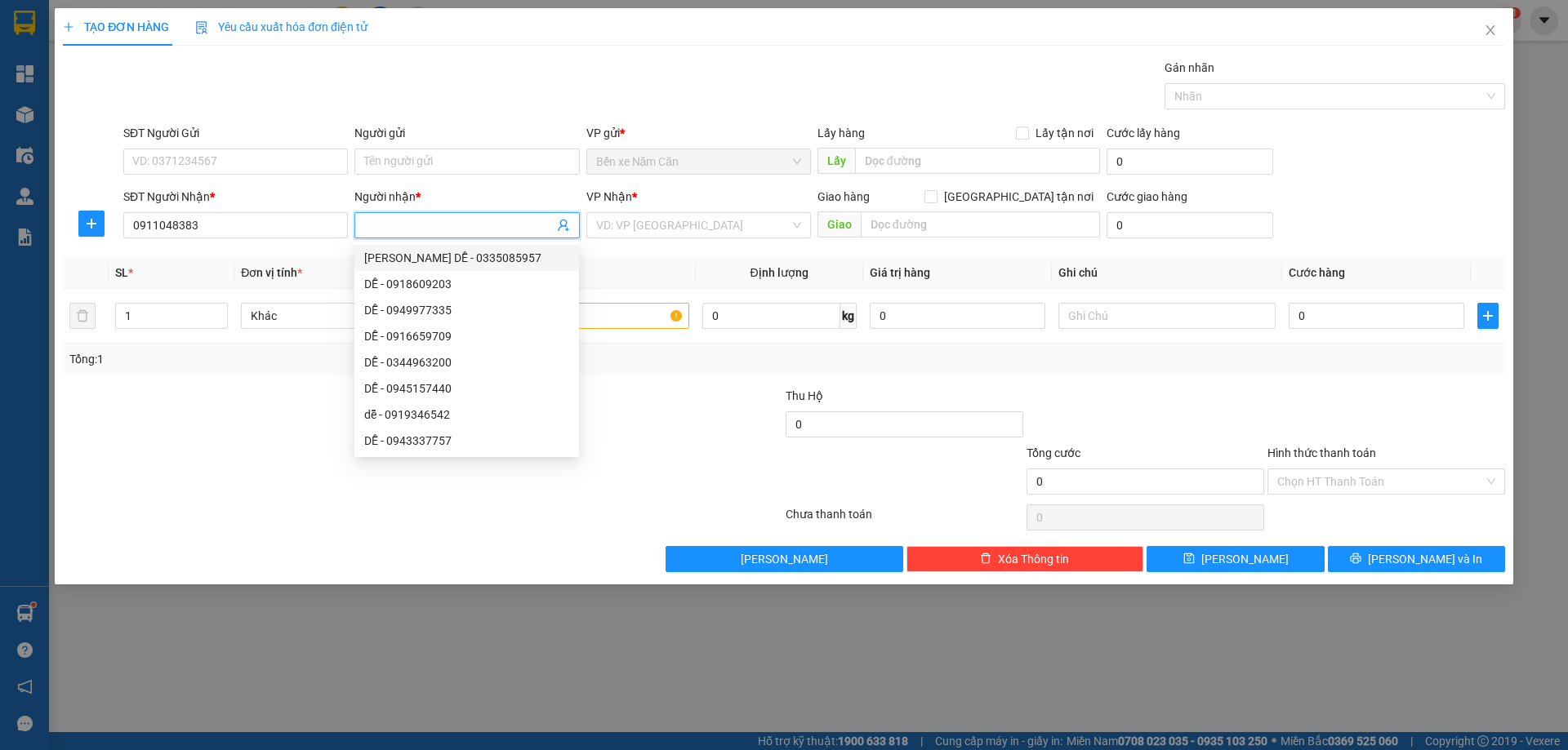
click at [435, 226] on input "Người nhận *" at bounding box center [458, 225] width 189 height 18
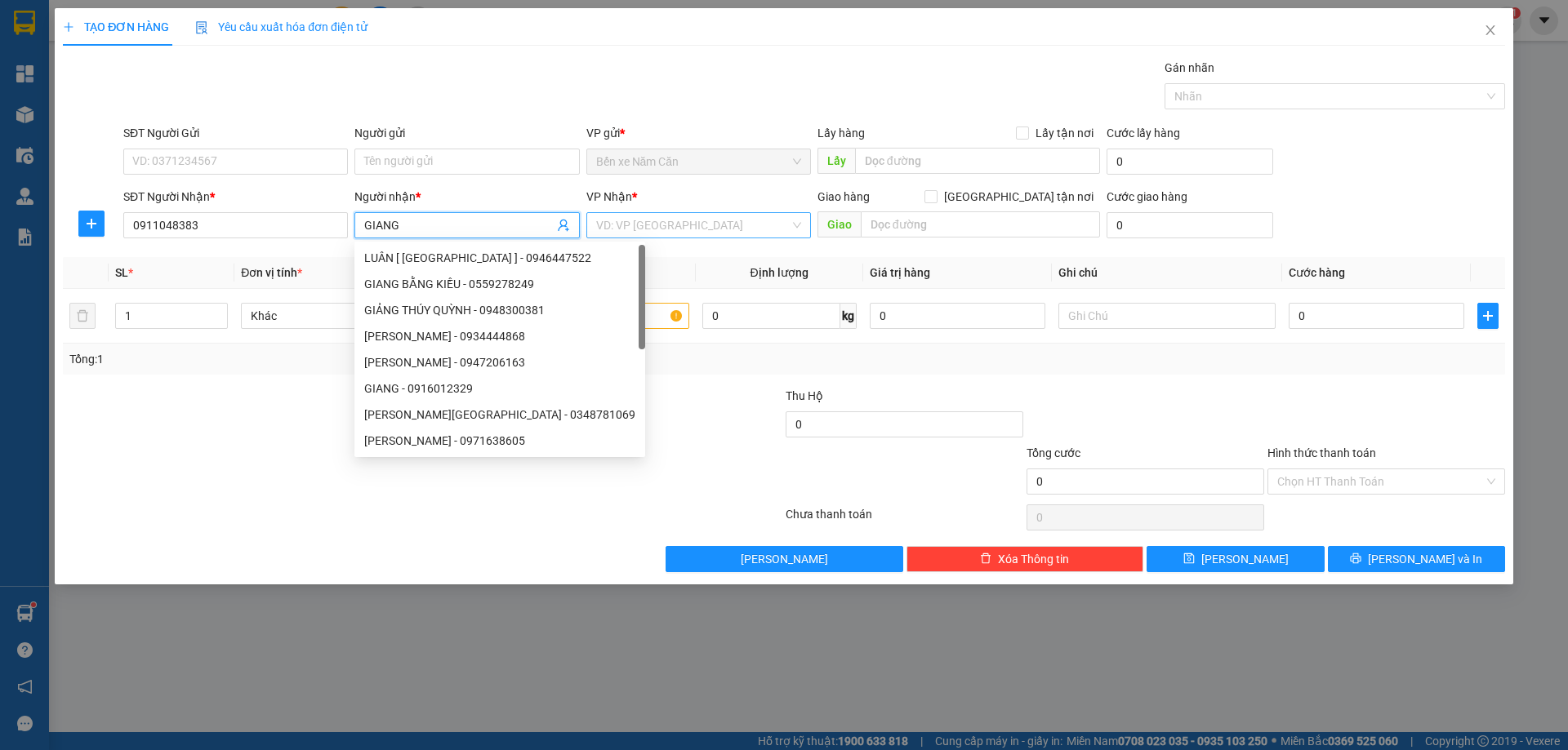
click at [618, 222] on input "search" at bounding box center [693, 225] width 194 height 24
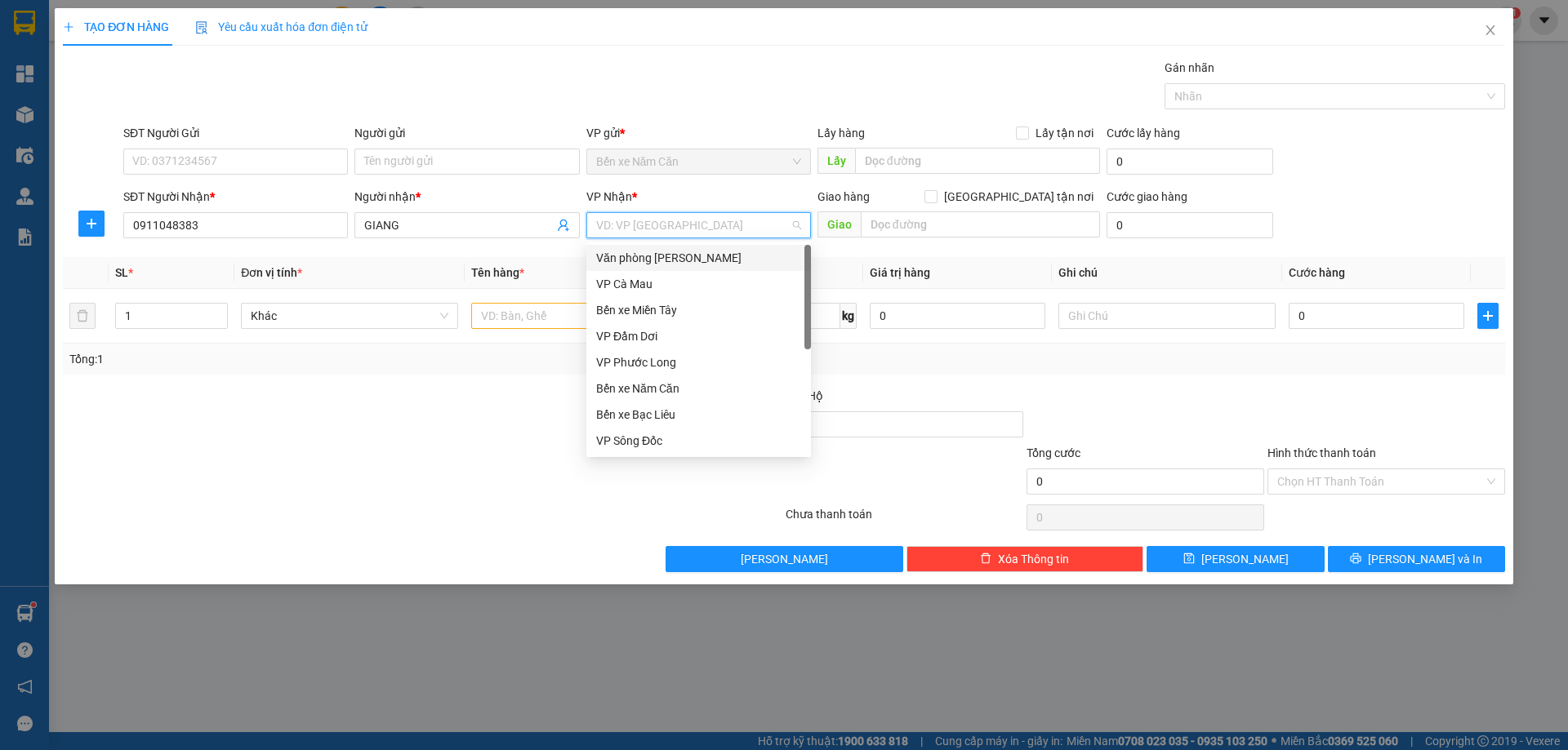
click at [649, 254] on div "Văn phòng [PERSON_NAME]" at bounding box center [698, 258] width 205 height 18
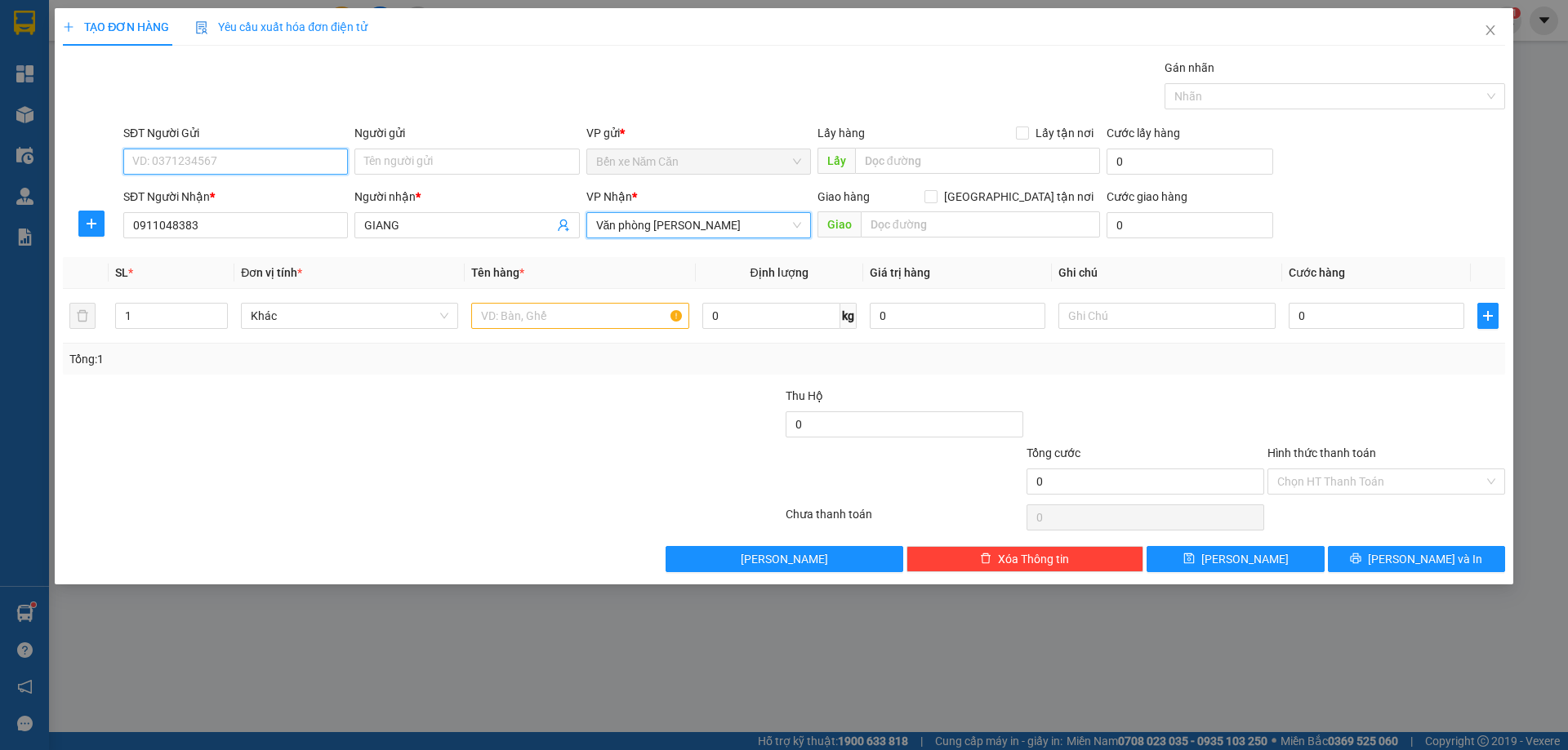
click at [208, 155] on input "SĐT Người Gửi" at bounding box center [235, 162] width 224 height 26
click at [245, 184] on div "0971072288 - HƯỜNG" at bounding box center [235, 194] width 224 height 26
click at [504, 317] on input "text" at bounding box center [580, 315] width 217 height 26
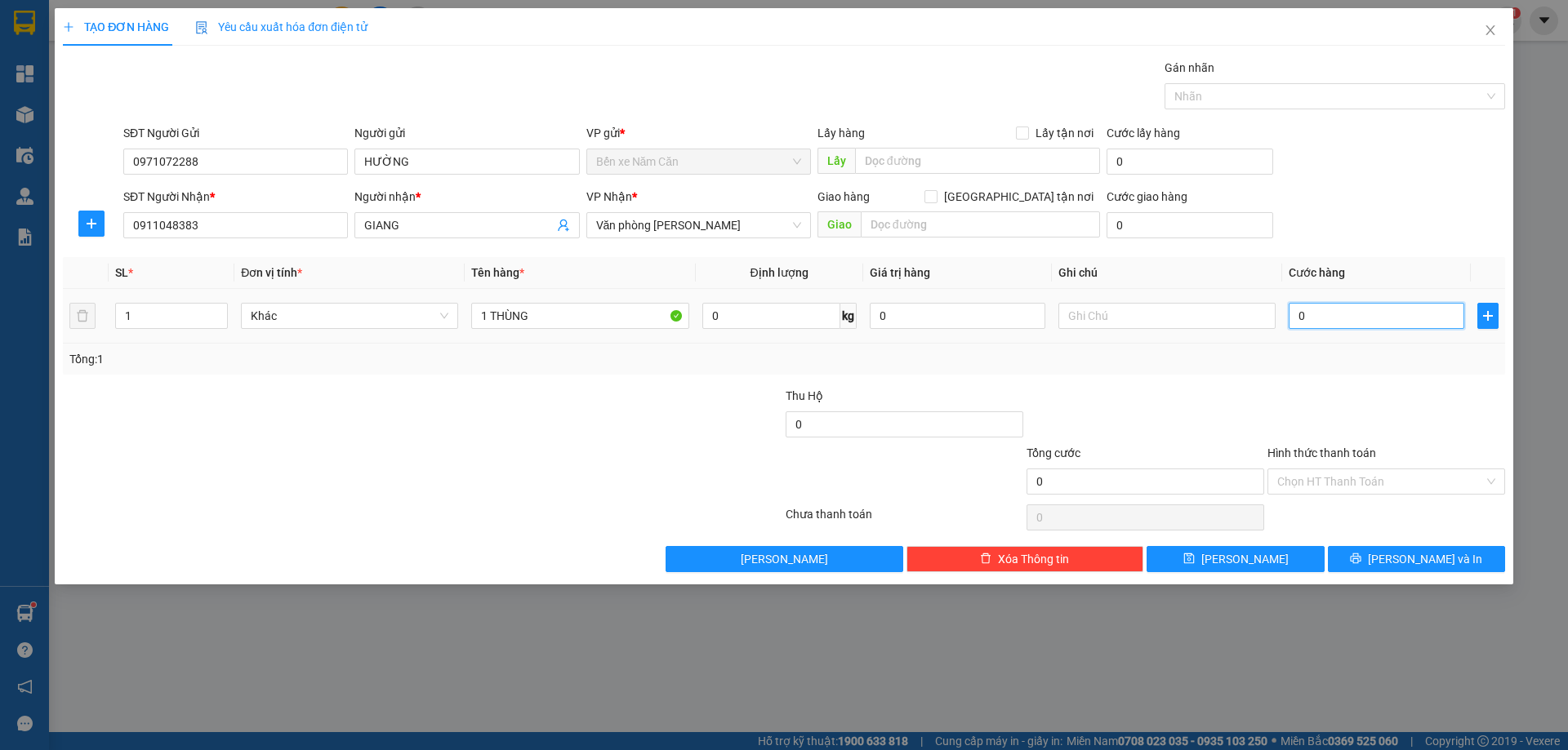
click at [1380, 322] on input "0" at bounding box center [1376, 315] width 175 height 26
click at [1344, 381] on div "Transit Pickup Surcharge Ids Transit Deliver Surcharge Ids Transit Deliver Surc…" at bounding box center [784, 315] width 1443 height 514
click at [1359, 475] on input "Hình thức thanh toán" at bounding box center [1380, 482] width 207 height 24
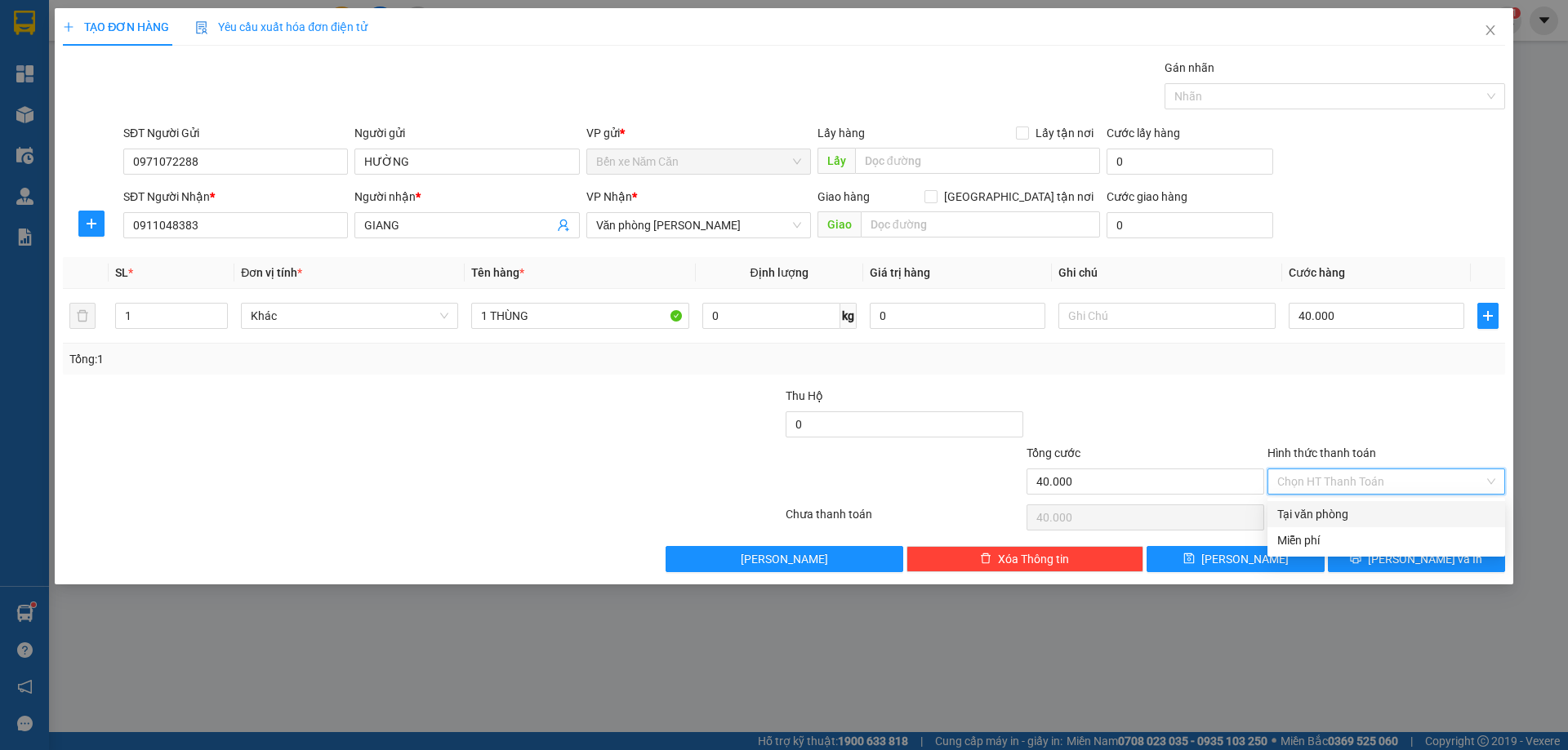
click at [1342, 513] on div "Tại văn phòng" at bounding box center [1386, 514] width 218 height 18
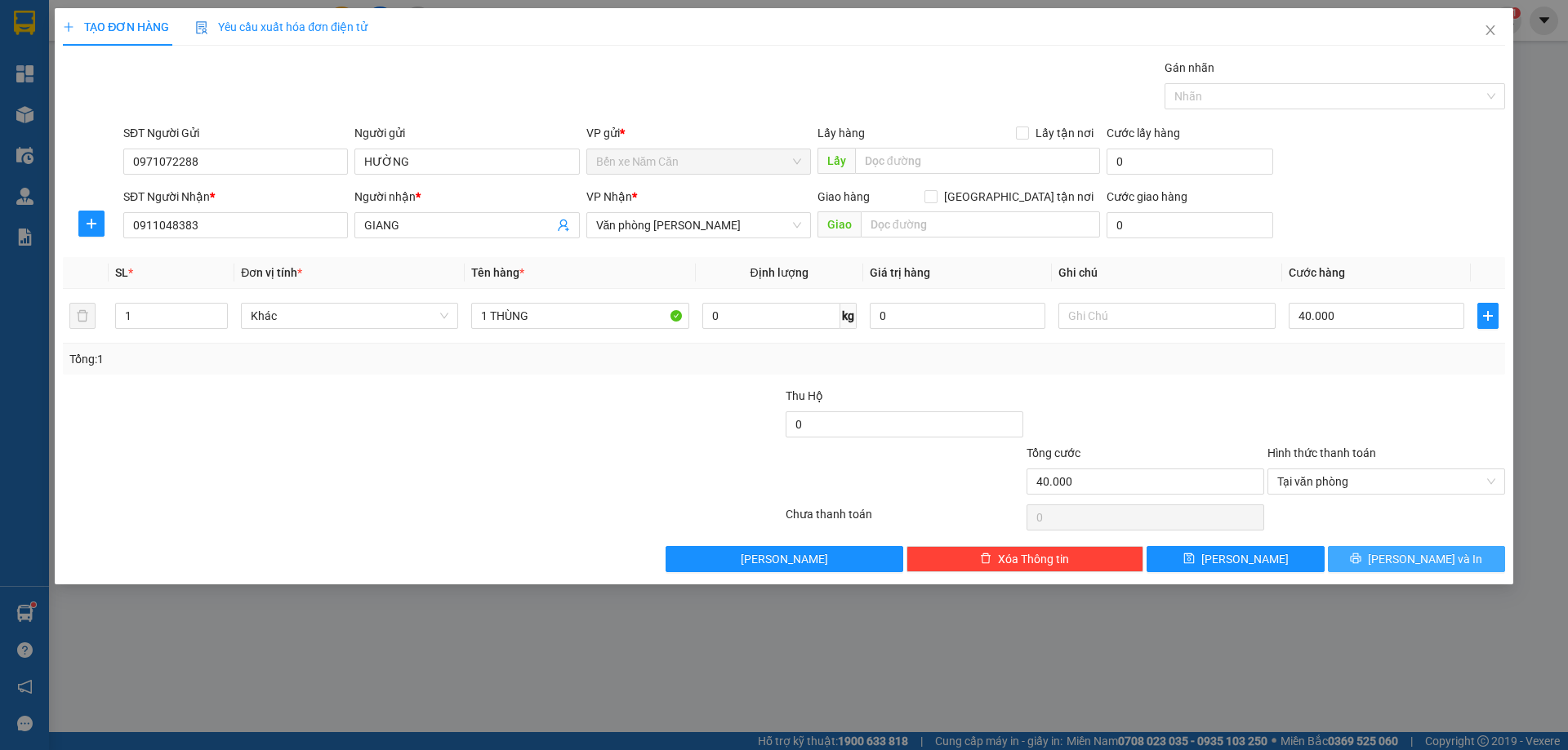
click at [1381, 560] on button "[PERSON_NAME] và In" at bounding box center [1416, 559] width 177 height 26
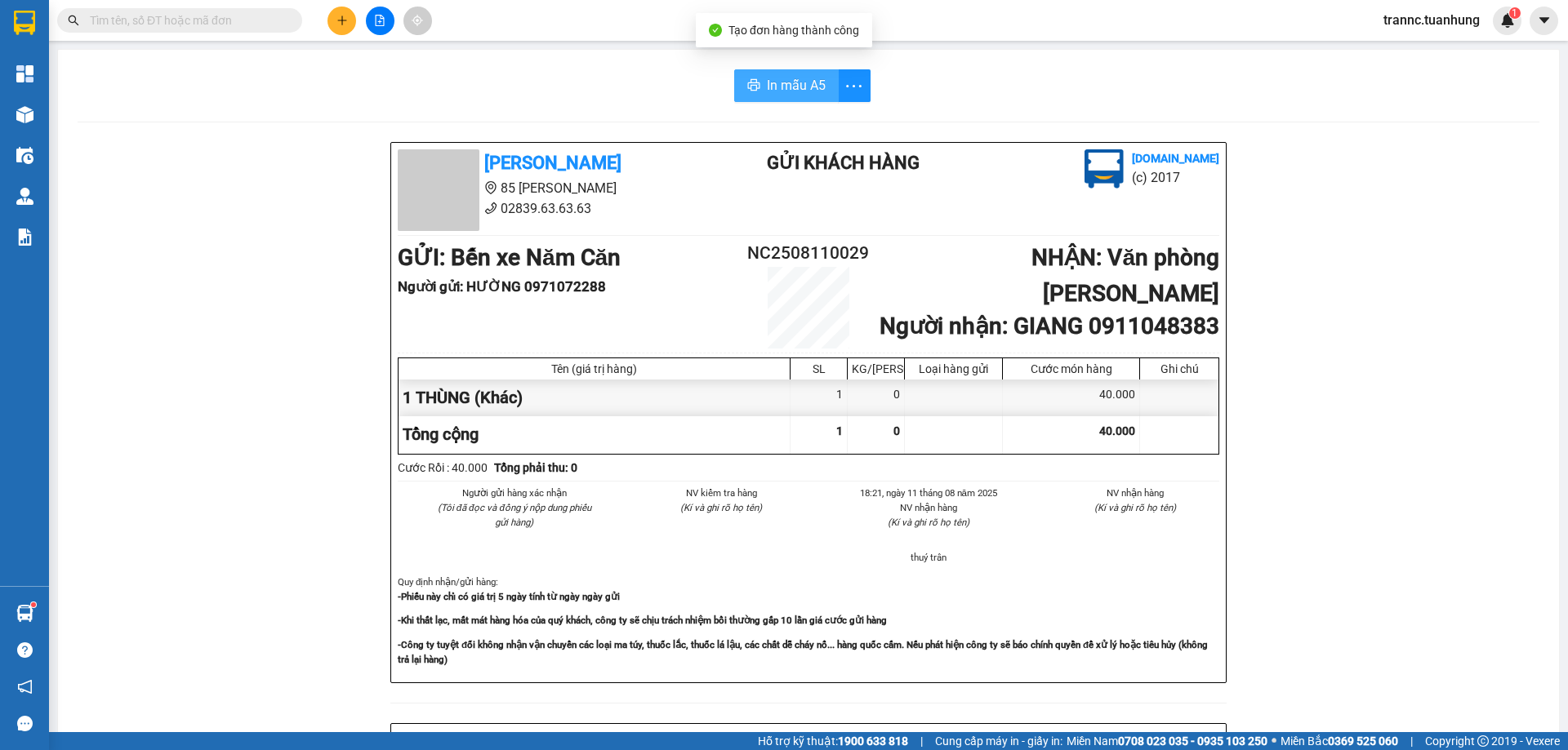
click at [787, 73] on button "In mẫu A5" at bounding box center [786, 85] width 105 height 32
click at [277, 14] on input "text" at bounding box center [186, 21] width 193 height 18
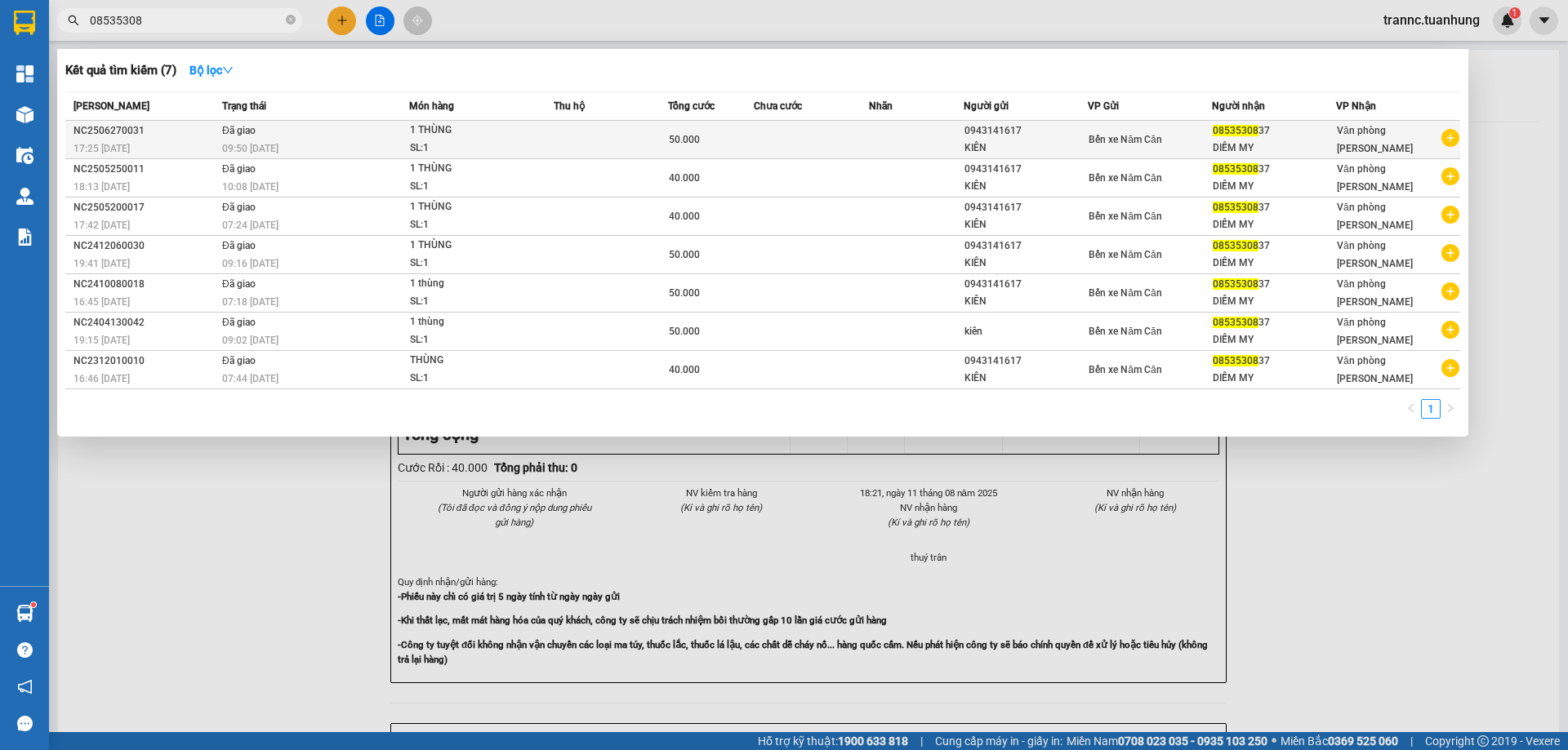
click at [1451, 140] on icon "plus-circle" at bounding box center [1450, 138] width 18 height 18
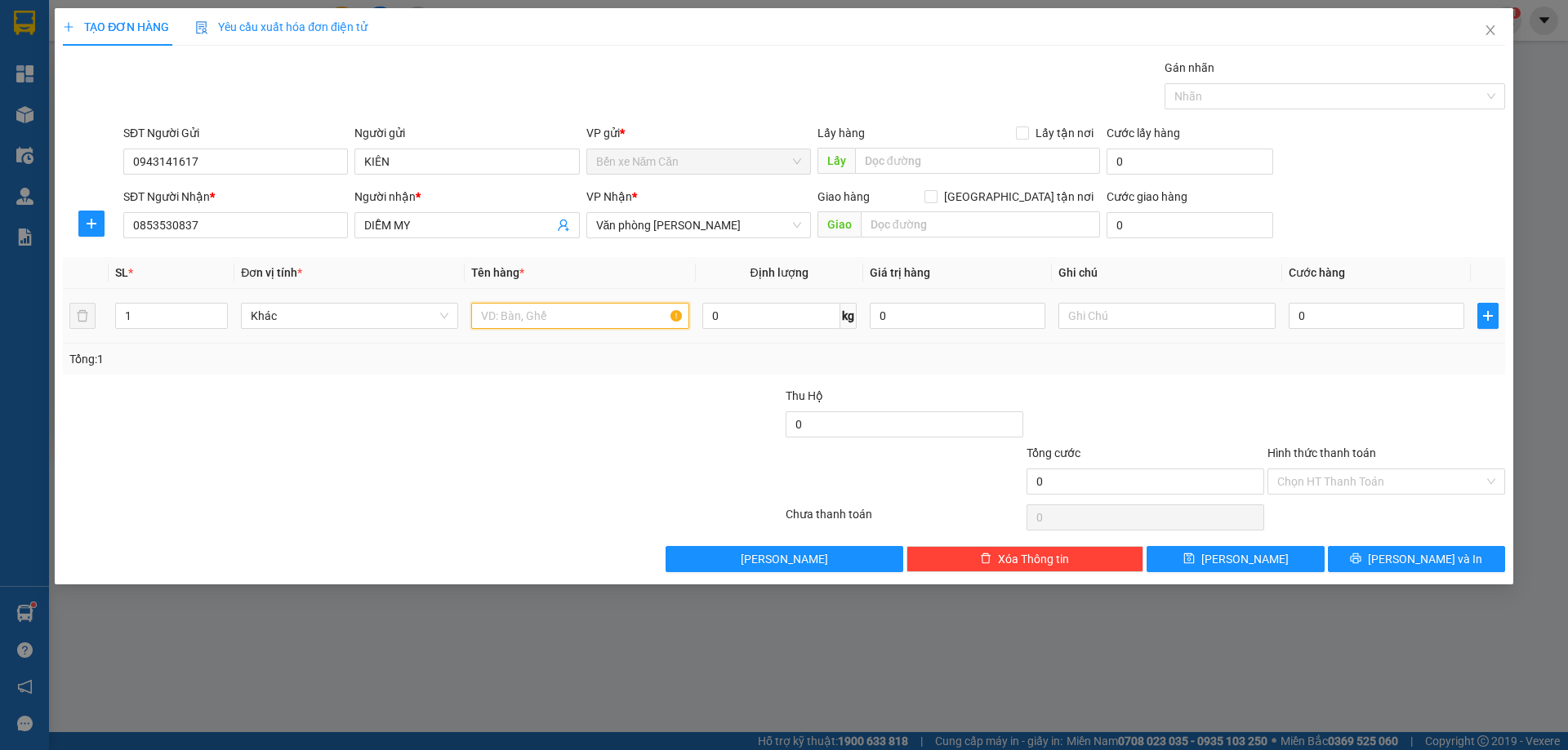
click at [531, 313] on input "text" at bounding box center [580, 315] width 217 height 26
click at [1329, 321] on input "0" at bounding box center [1376, 315] width 175 height 26
click at [1335, 381] on div "Transit Pickup Surcharge Ids Transit Deliver Surcharge Ids Transit Deliver Surc…" at bounding box center [784, 315] width 1443 height 514
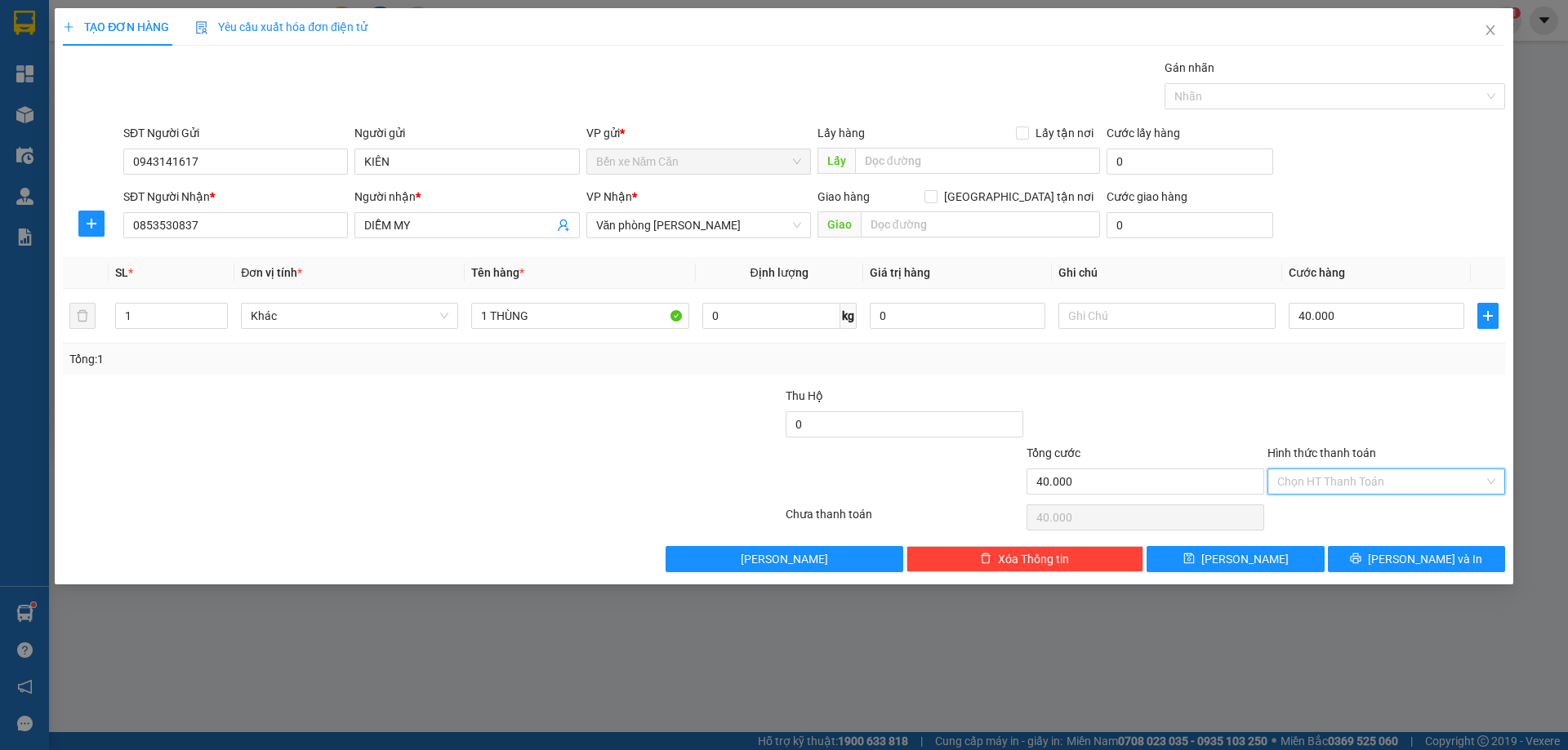
click at [1334, 477] on input "Hình thức thanh toán" at bounding box center [1380, 482] width 207 height 24
click at [1329, 511] on div "Tại văn phòng" at bounding box center [1386, 514] width 218 height 18
click at [1378, 559] on button "[PERSON_NAME] và In" at bounding box center [1416, 559] width 177 height 26
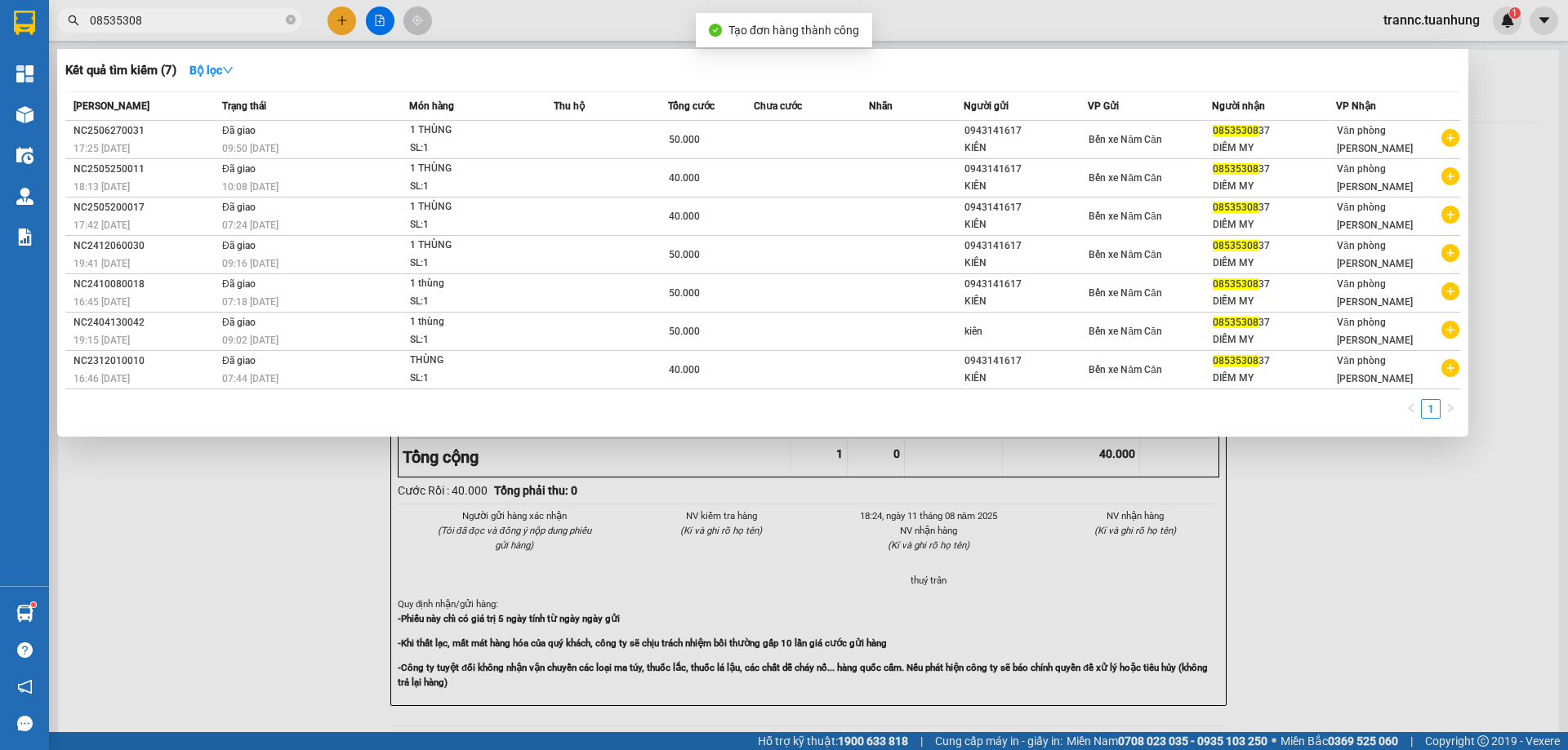
click at [1392, 618] on div at bounding box center [784, 375] width 1568 height 750
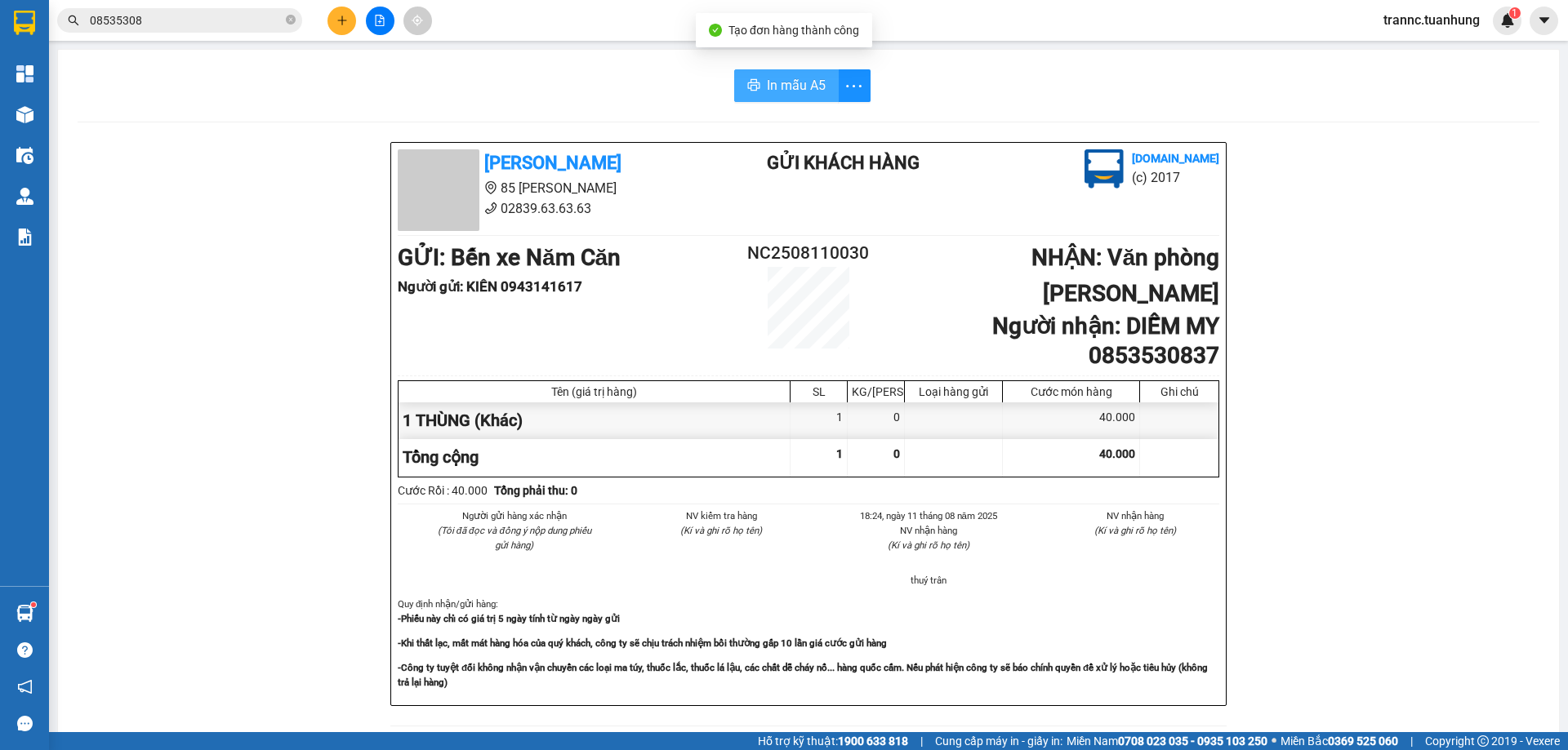
click at [779, 78] on span "In mẫu A5" at bounding box center [796, 85] width 59 height 21
click at [627, 94] on div "In mẫu A5" at bounding box center [808, 85] width 1462 height 32
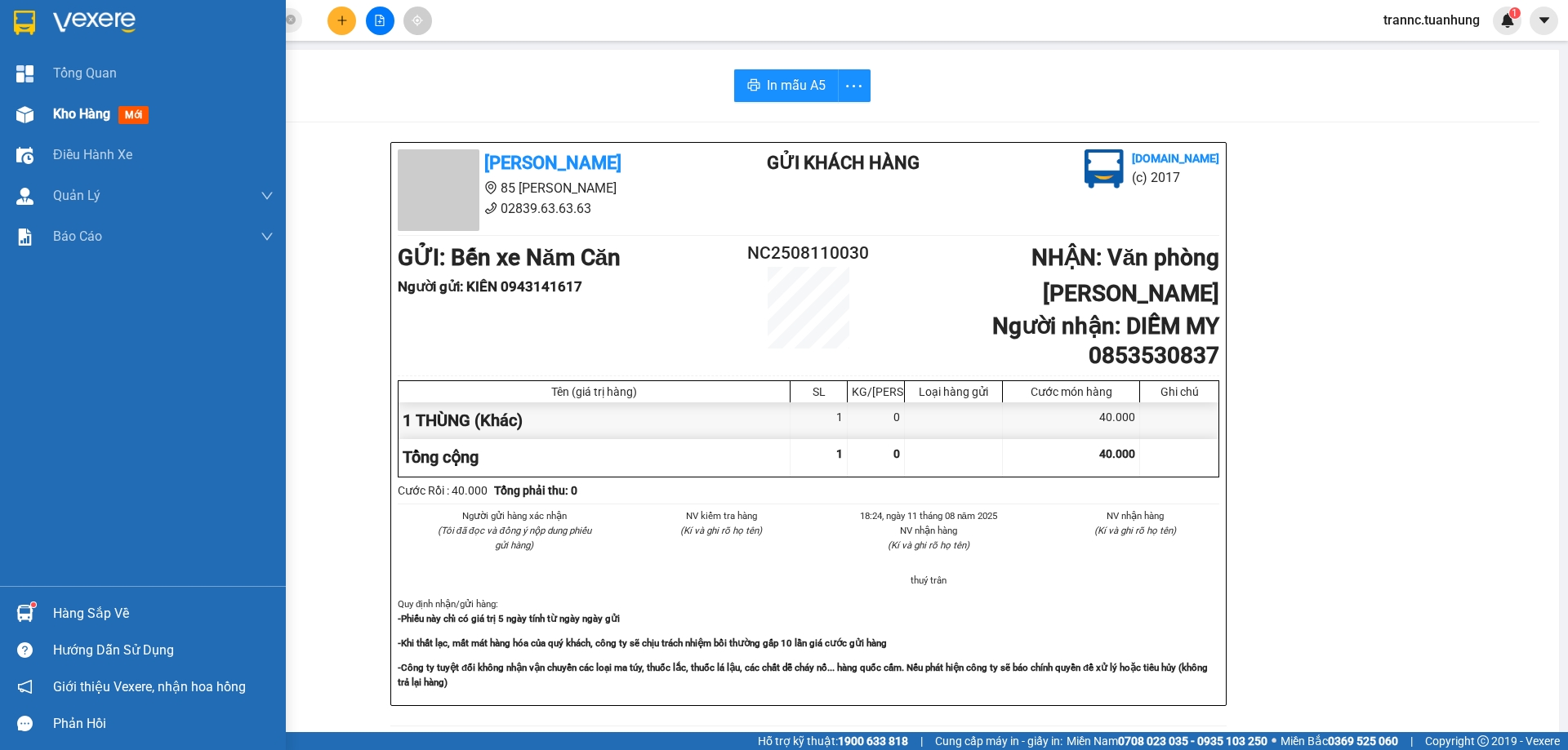
click at [128, 116] on span "mới" at bounding box center [133, 115] width 30 height 18
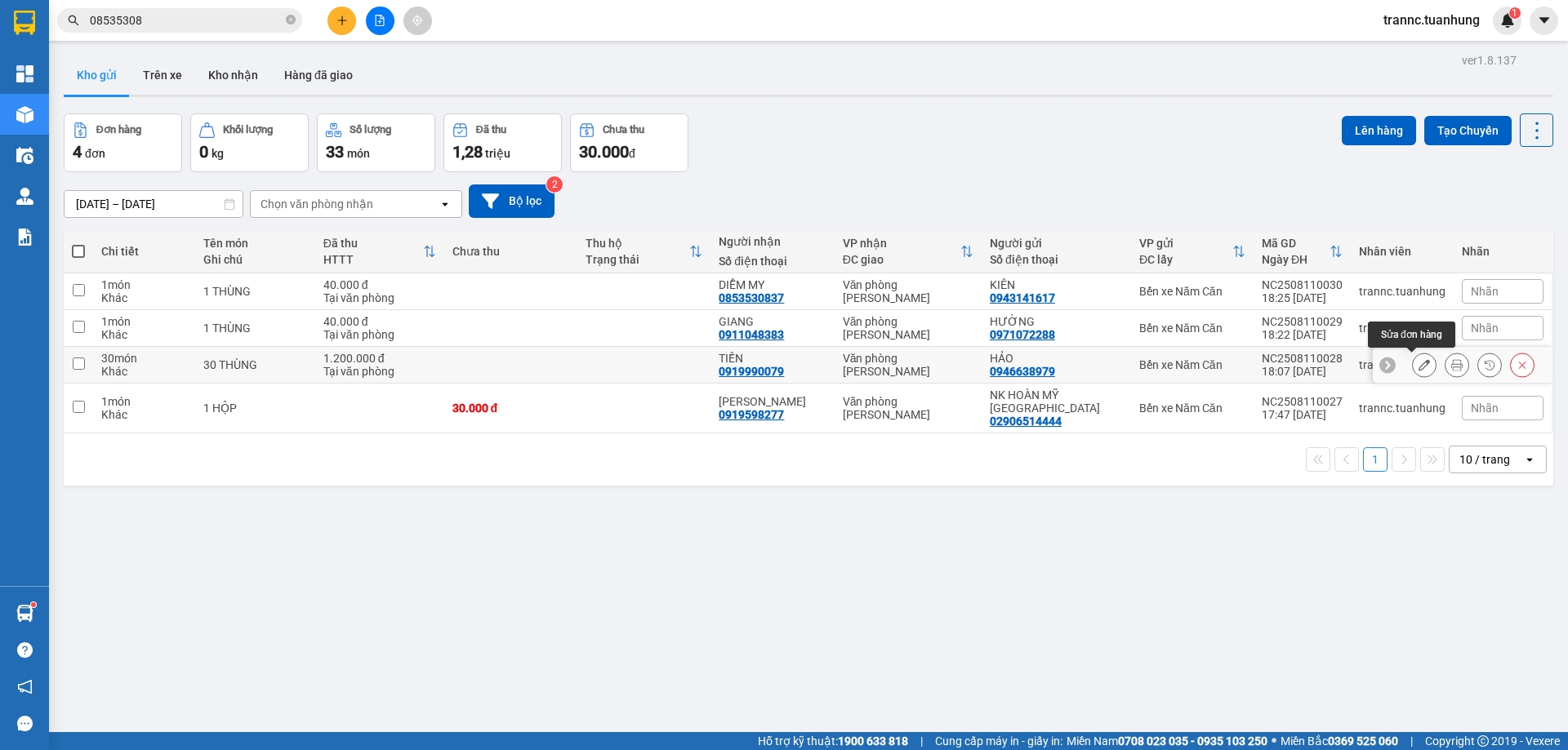
click at [1413, 365] on button at bounding box center [1424, 365] width 23 height 28
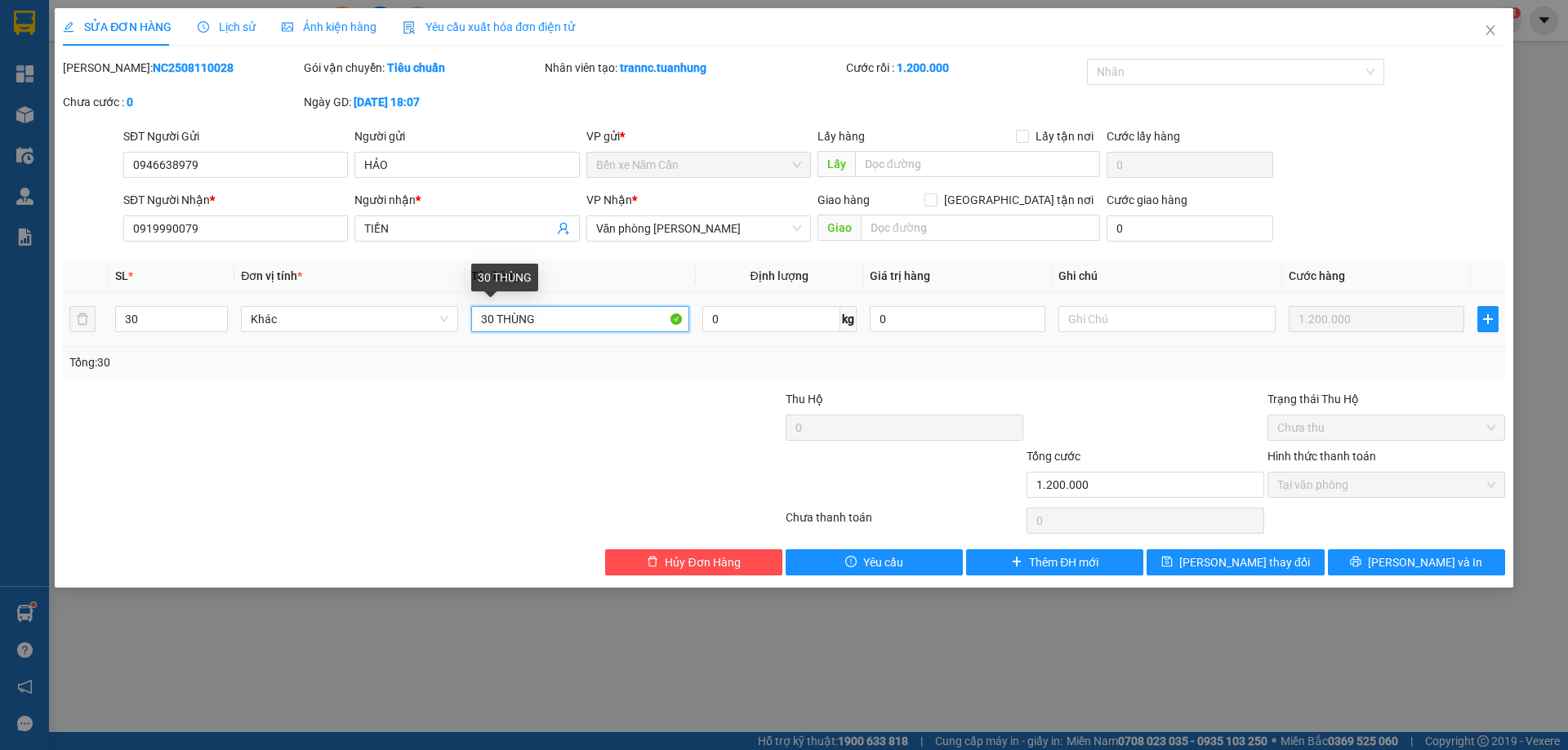
click at [551, 323] on input "30 THÙNG" at bounding box center [580, 319] width 217 height 26
click at [158, 313] on input "30" at bounding box center [170, 319] width 111 height 24
click at [1299, 374] on div "Tổng: 22" at bounding box center [784, 362] width 1443 height 31
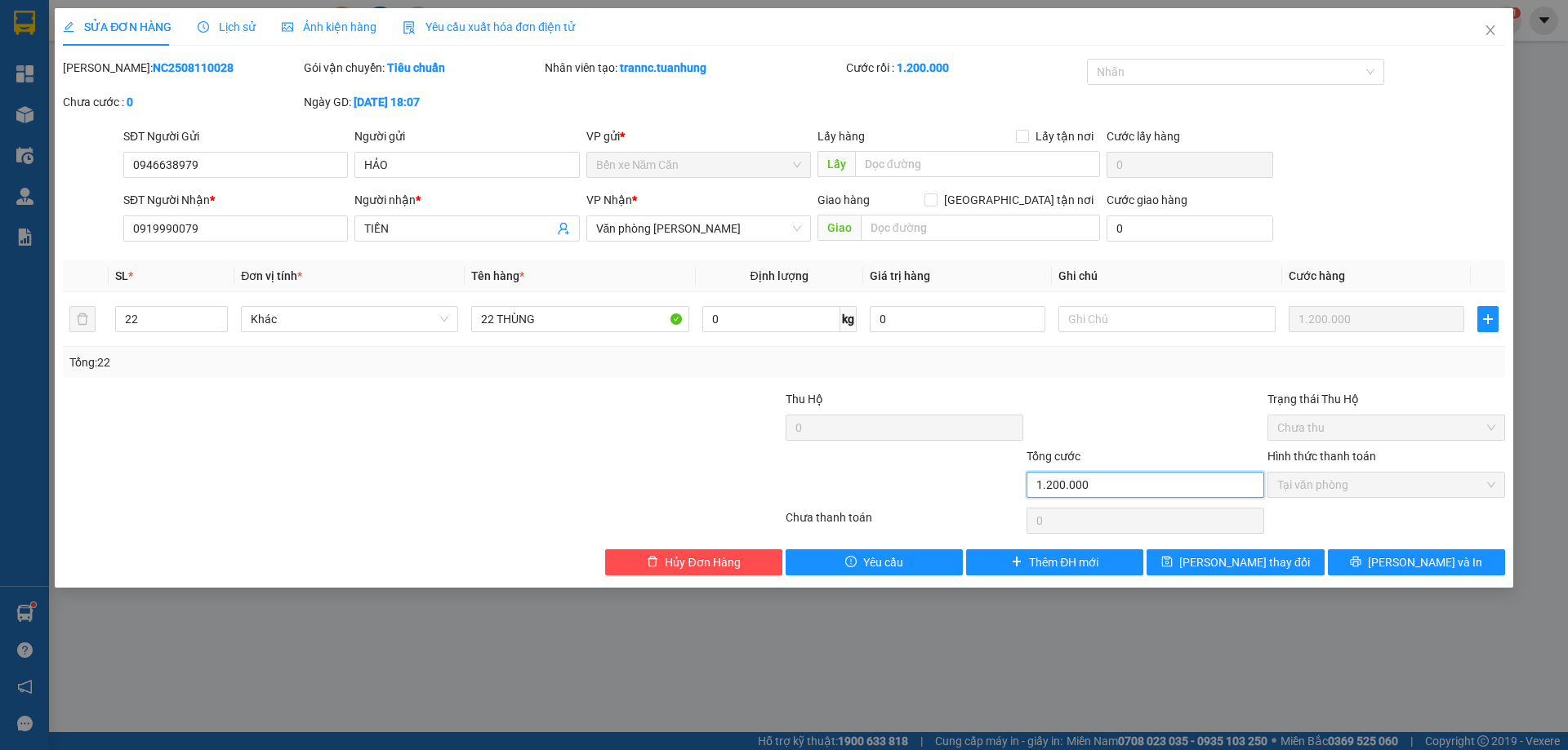
click at [1116, 489] on input "1.200.000" at bounding box center [1145, 485] width 238 height 26
drag, startPoint x: 1102, startPoint y: 484, endPoint x: 1068, endPoint y: 485, distance: 34.0
click at [1071, 485] on input "1.200.000" at bounding box center [1145, 485] width 238 height 26
click at [1105, 440] on div at bounding box center [1146, 419] width 241 height 57
click at [1133, 415] on div at bounding box center [1146, 419] width 241 height 57
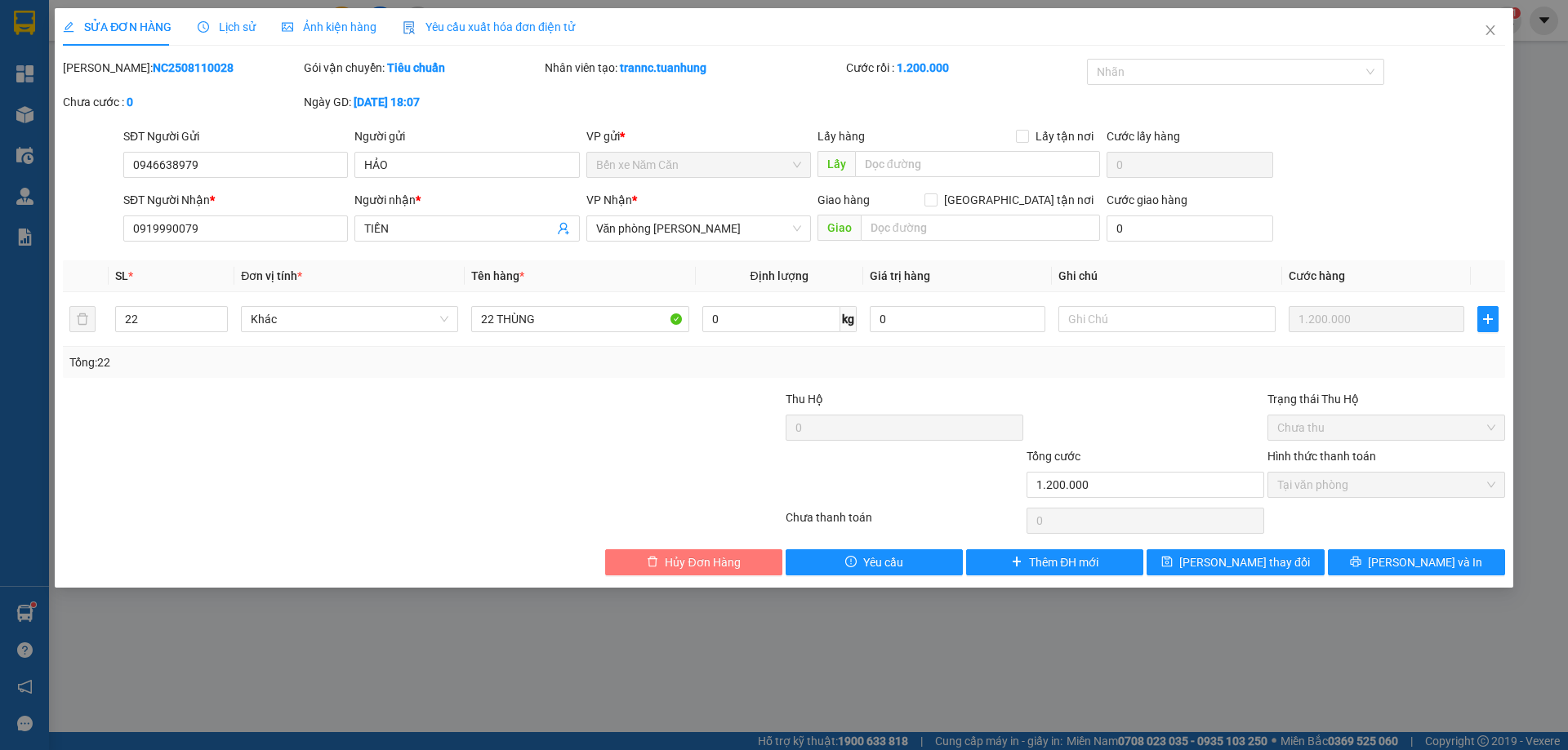
click at [732, 558] on span "Hủy Đơn Hàng" at bounding box center [702, 562] width 75 height 18
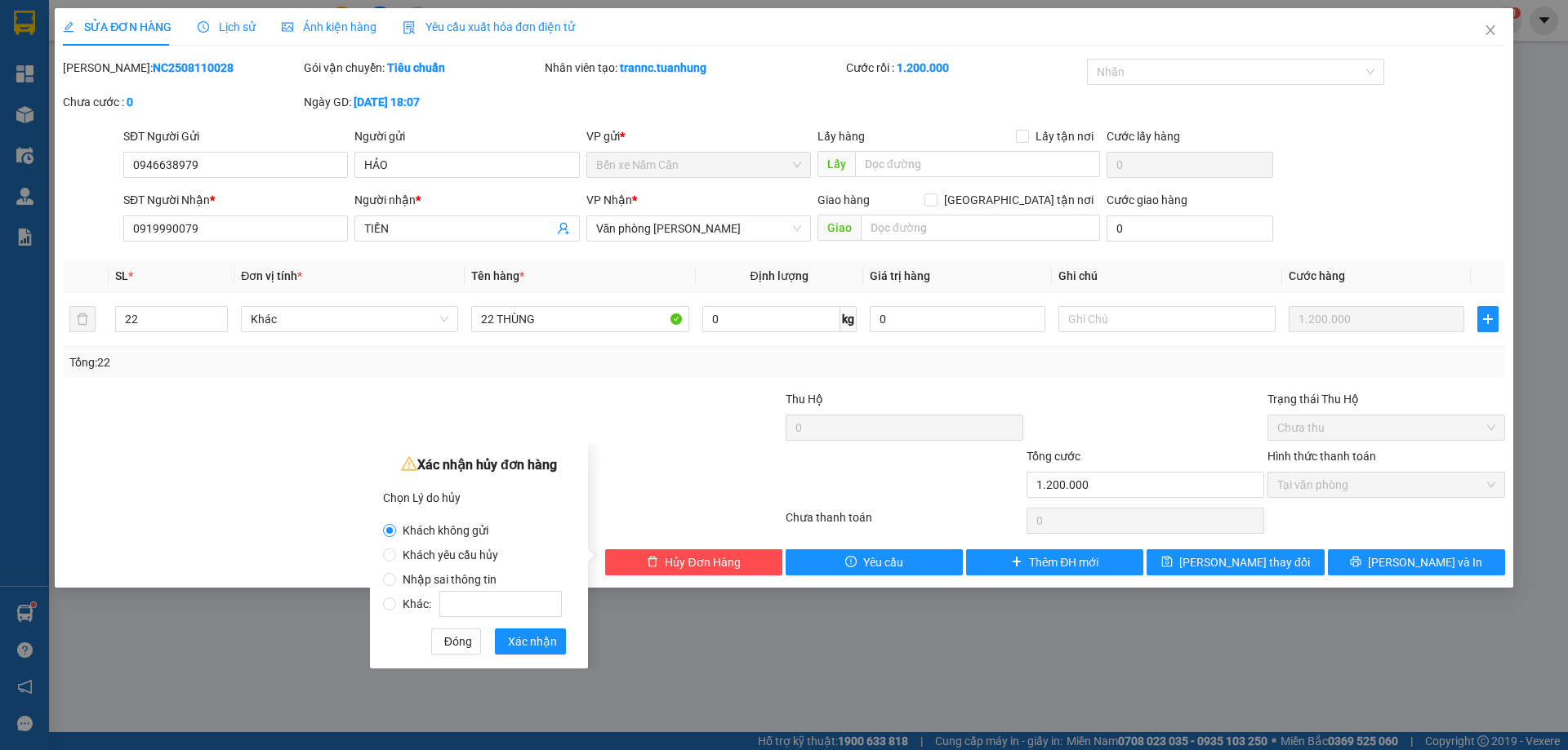
click at [449, 578] on span "Nhập sai thông tin" at bounding box center [449, 579] width 107 height 13
click at [473, 557] on span "Khách yêu cầu hủy" at bounding box center [450, 554] width 109 height 13
click at [396, 557] on input "Khách yêu cầu hủy" at bounding box center [389, 554] width 13 height 13
click at [433, 578] on span "Nhập sai thông tin" at bounding box center [449, 579] width 107 height 13
click at [396, 578] on input "Nhập sai thông tin" at bounding box center [389, 579] width 13 height 13
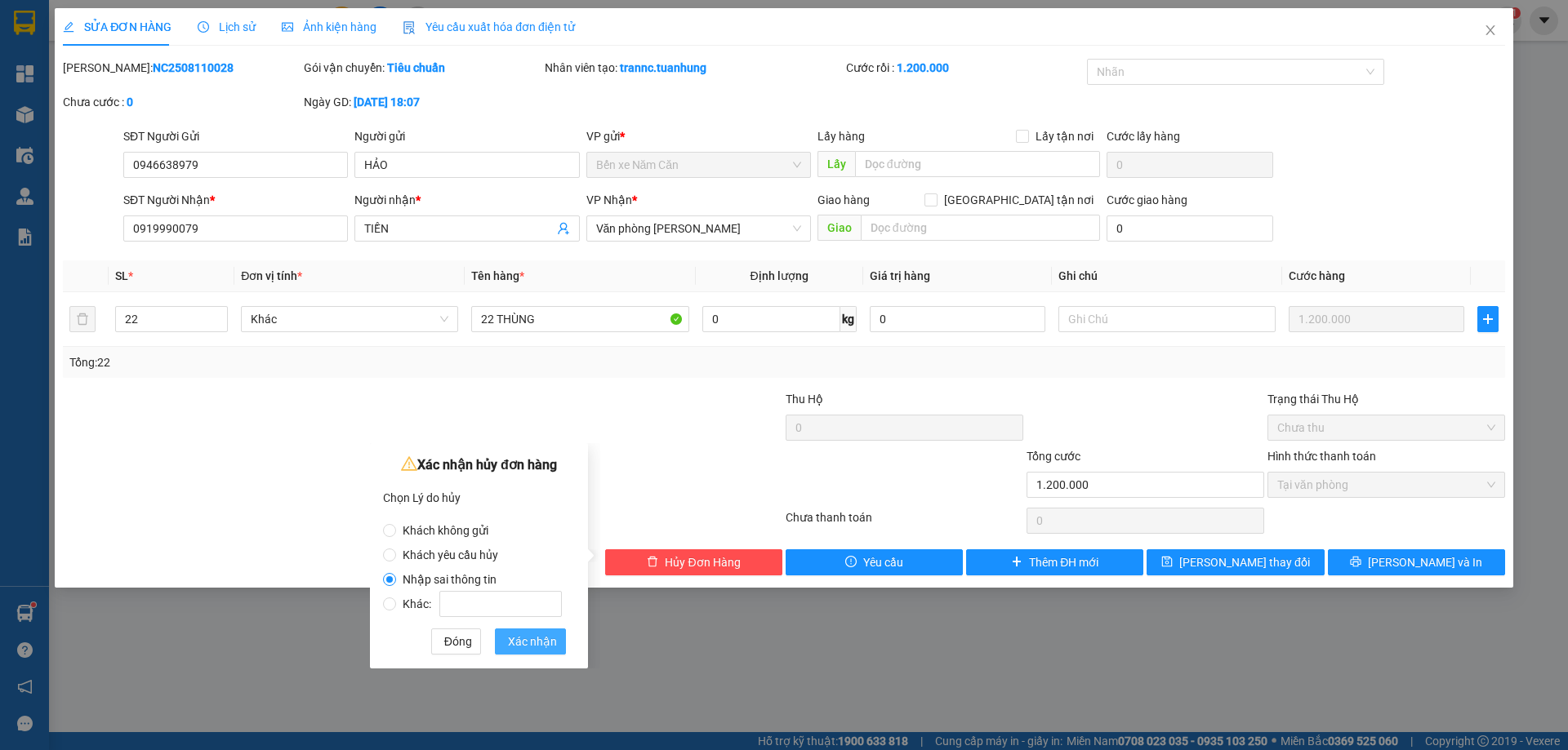
click at [534, 644] on span "Xác nhận" at bounding box center [533, 641] width 49 height 18
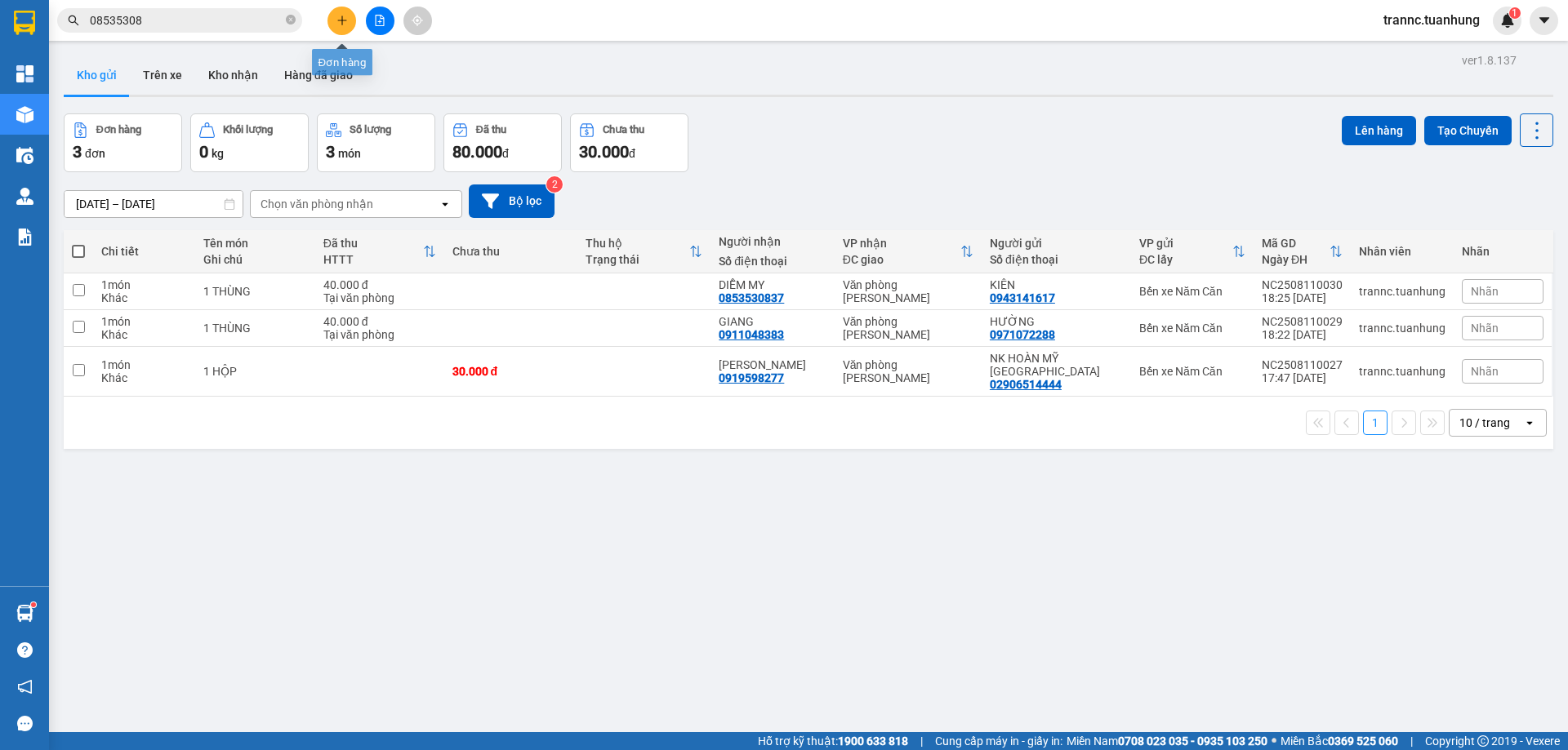
click at [337, 23] on icon "plus" at bounding box center [343, 21] width 12 height 12
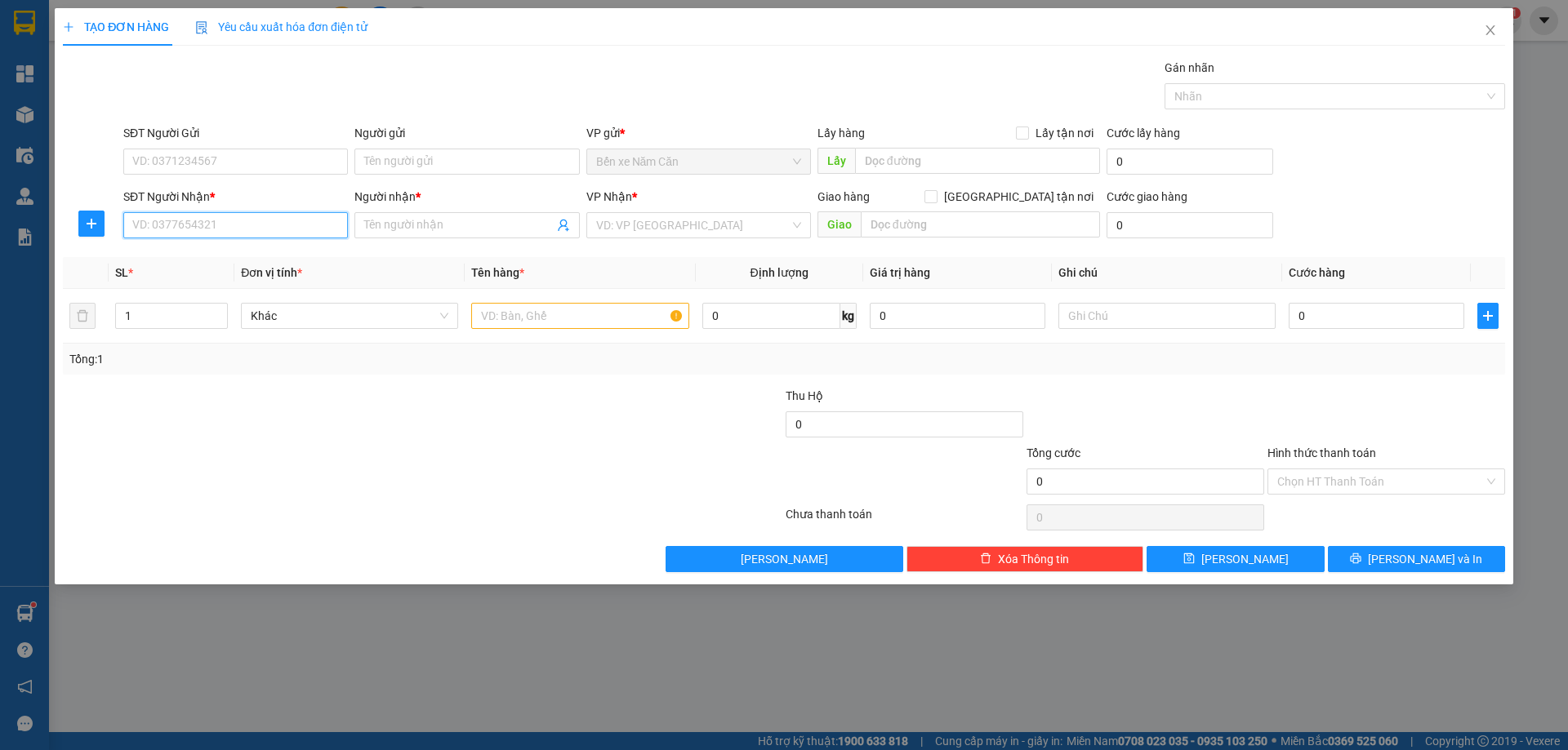
click at [219, 230] on input "SĐT Người Nhận *" at bounding box center [235, 225] width 224 height 26
click at [218, 260] on div "0919990079 - TIỀN" at bounding box center [235, 258] width 205 height 18
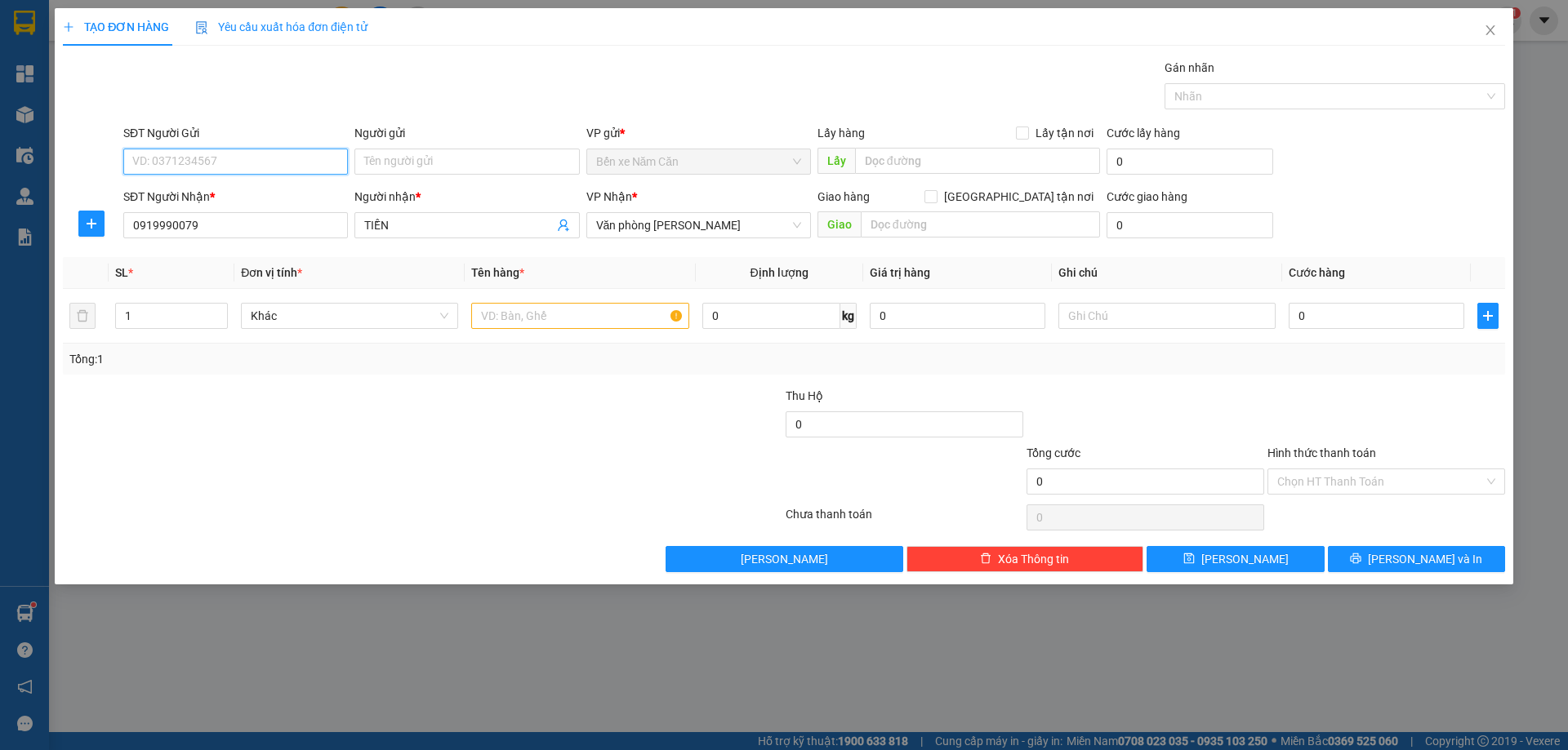
click at [231, 165] on input "SĐT Người Gửi" at bounding box center [235, 162] width 224 height 26
click at [216, 193] on div "0946638979 - HẢO" at bounding box center [235, 194] width 205 height 18
click at [500, 320] on input "text" at bounding box center [580, 315] width 217 height 26
click at [174, 319] on input "1" at bounding box center [170, 315] width 111 height 24
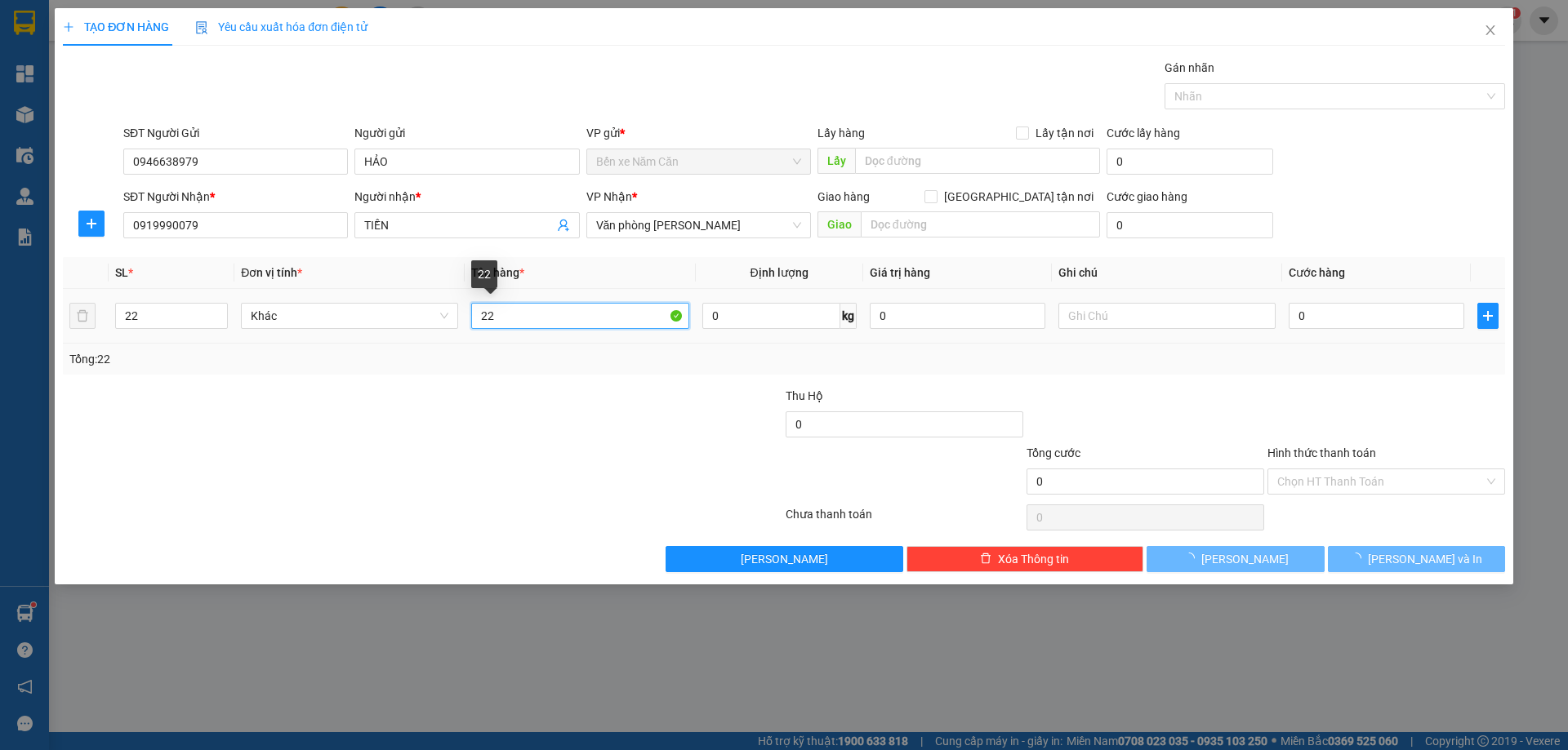
click at [539, 323] on input "22" at bounding box center [580, 315] width 217 height 26
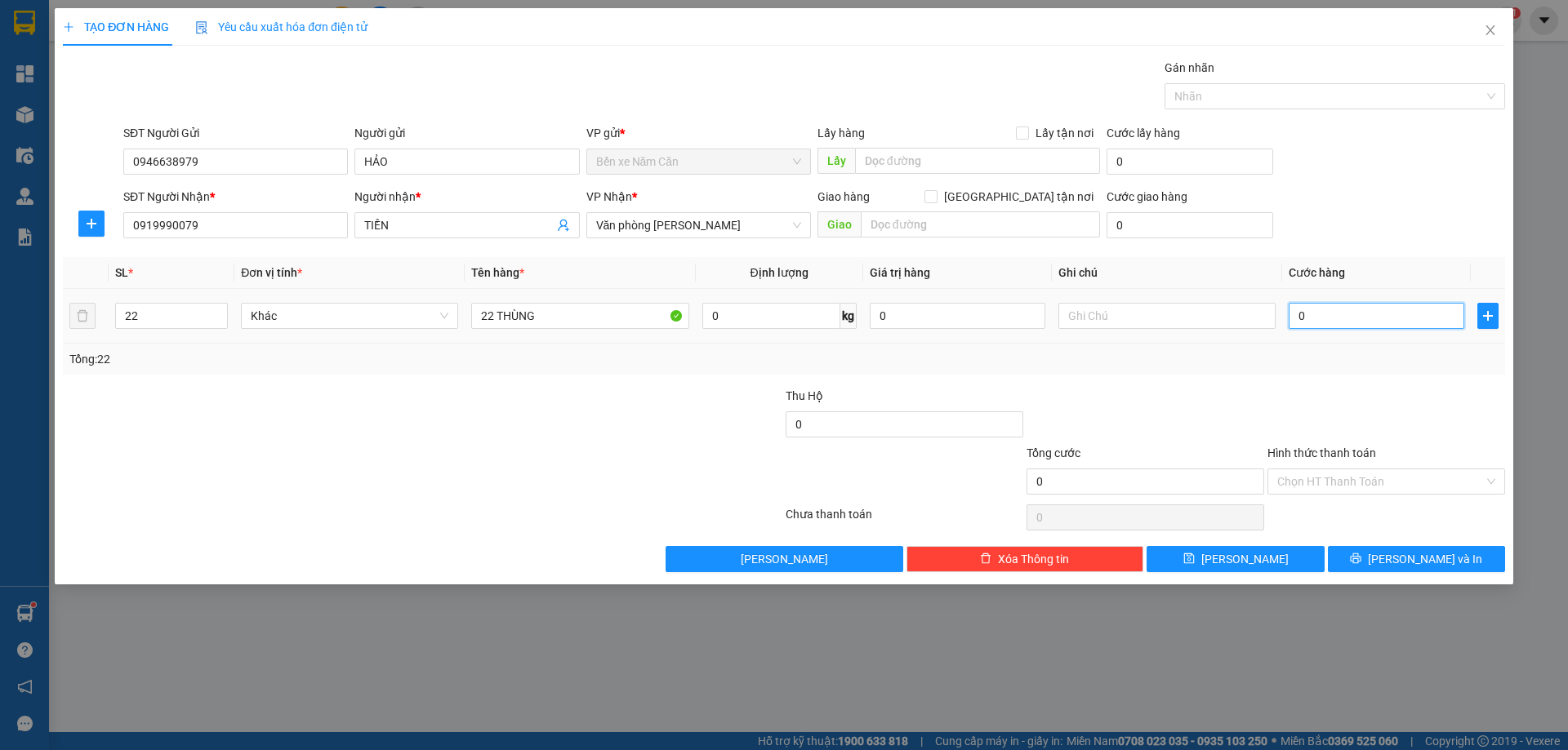
click at [1325, 313] on input "0" at bounding box center [1376, 315] width 175 height 26
click at [1334, 373] on div "Tổng: 22" at bounding box center [784, 359] width 1443 height 31
click at [1315, 475] on input "Hình thức thanh toán" at bounding box center [1380, 482] width 207 height 24
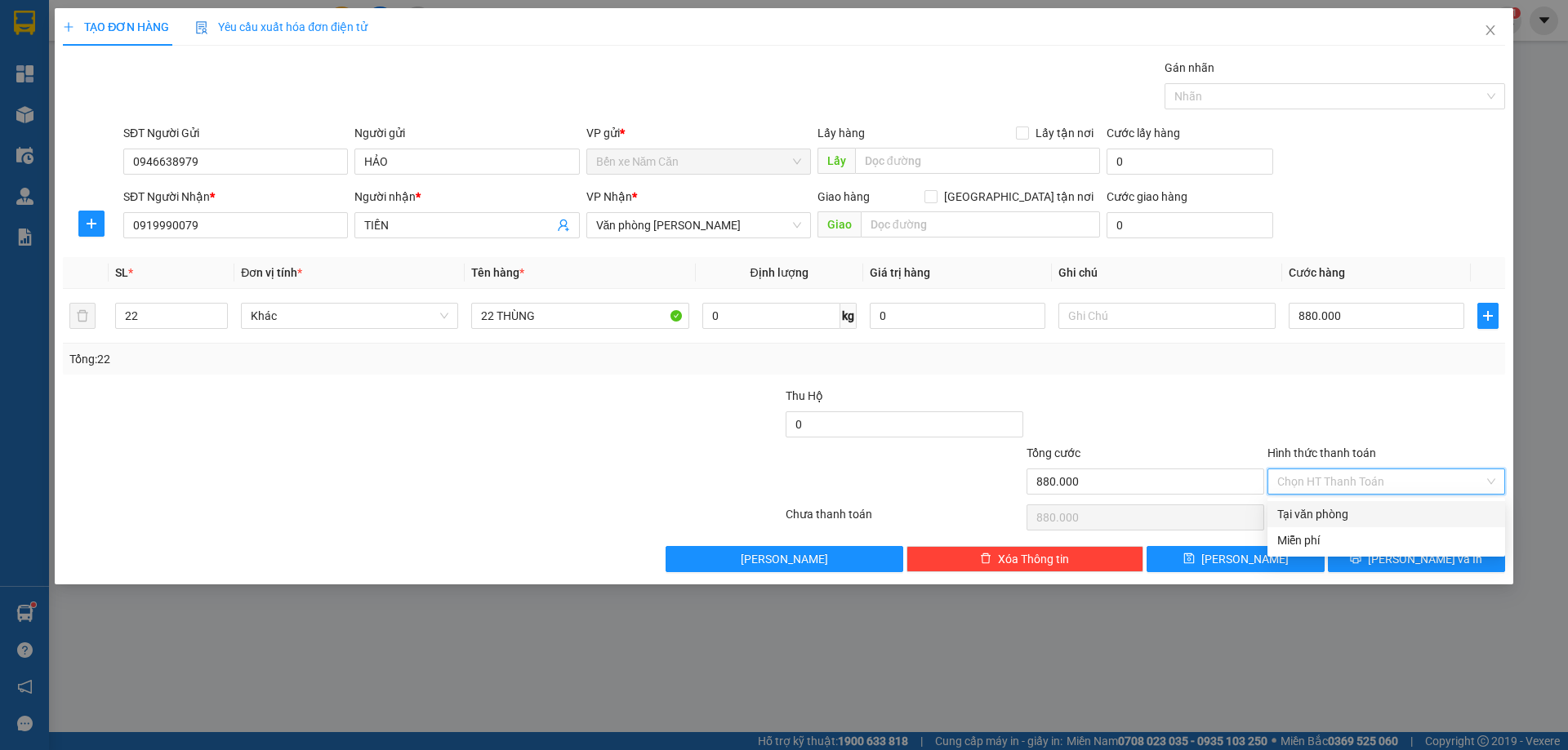
click at [1315, 504] on div "Tại văn phòng" at bounding box center [1386, 514] width 238 height 26
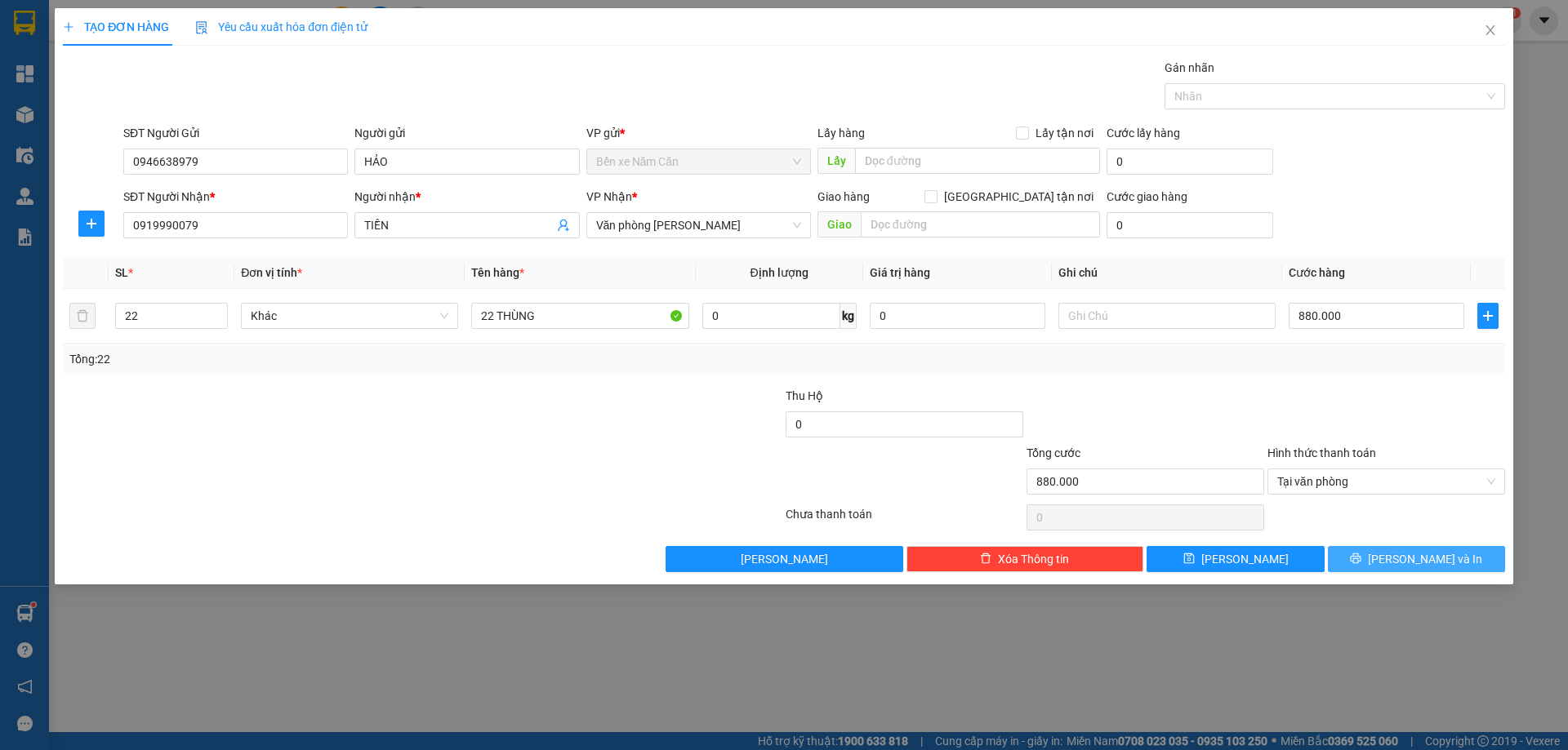
click at [1376, 557] on button "[PERSON_NAME] và In" at bounding box center [1416, 559] width 177 height 26
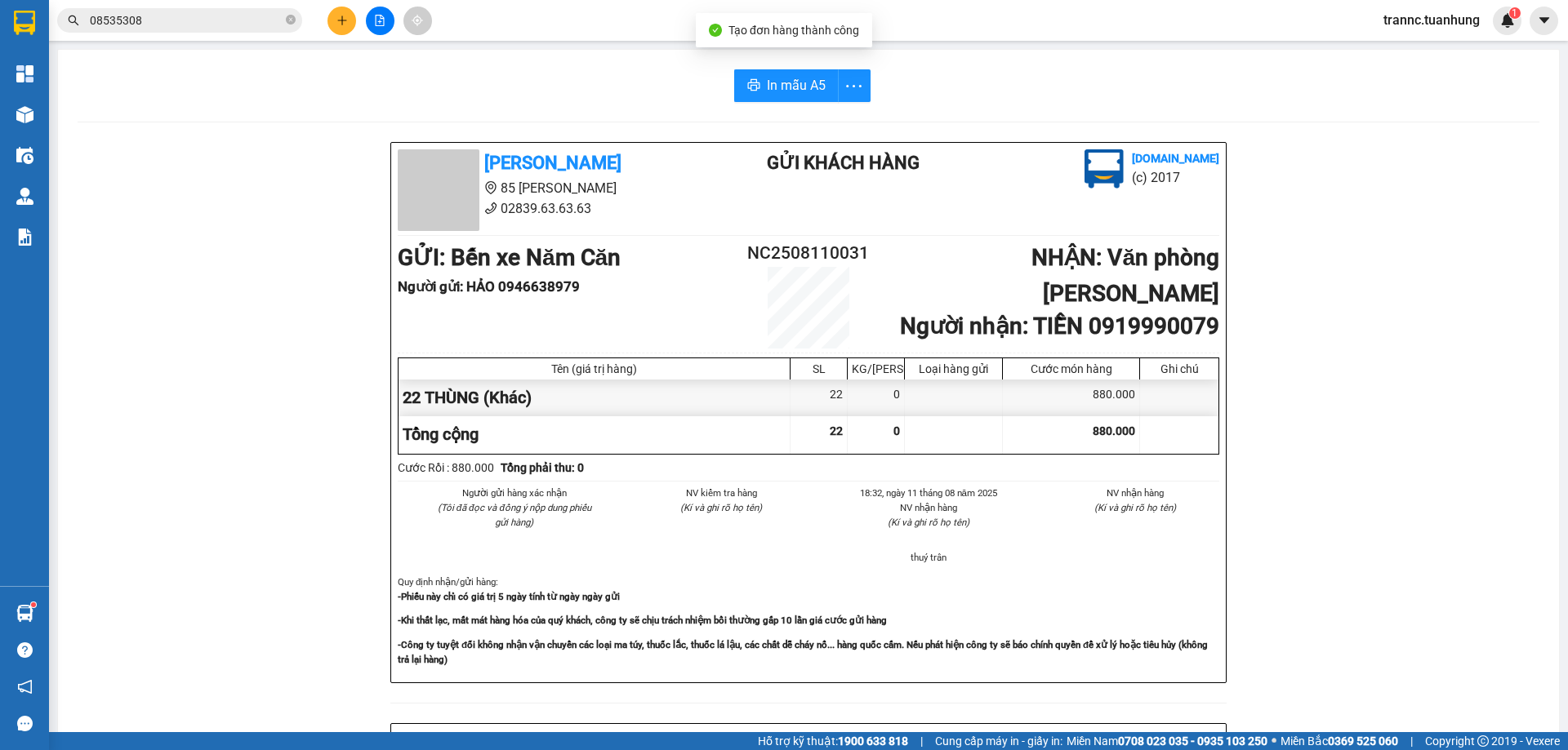
click at [796, 69] on div "In mẫu A5 Tuấn Hưng 85 Lý Chiêu Hoàng 02839.63.63.63 Gửi khách hàng Vexere.com …" at bounding box center [808, 685] width 1501 height 1271
click at [797, 75] on span "In mẫu A5" at bounding box center [796, 85] width 59 height 21
click at [227, 21] on input "08535308" at bounding box center [186, 21] width 193 height 18
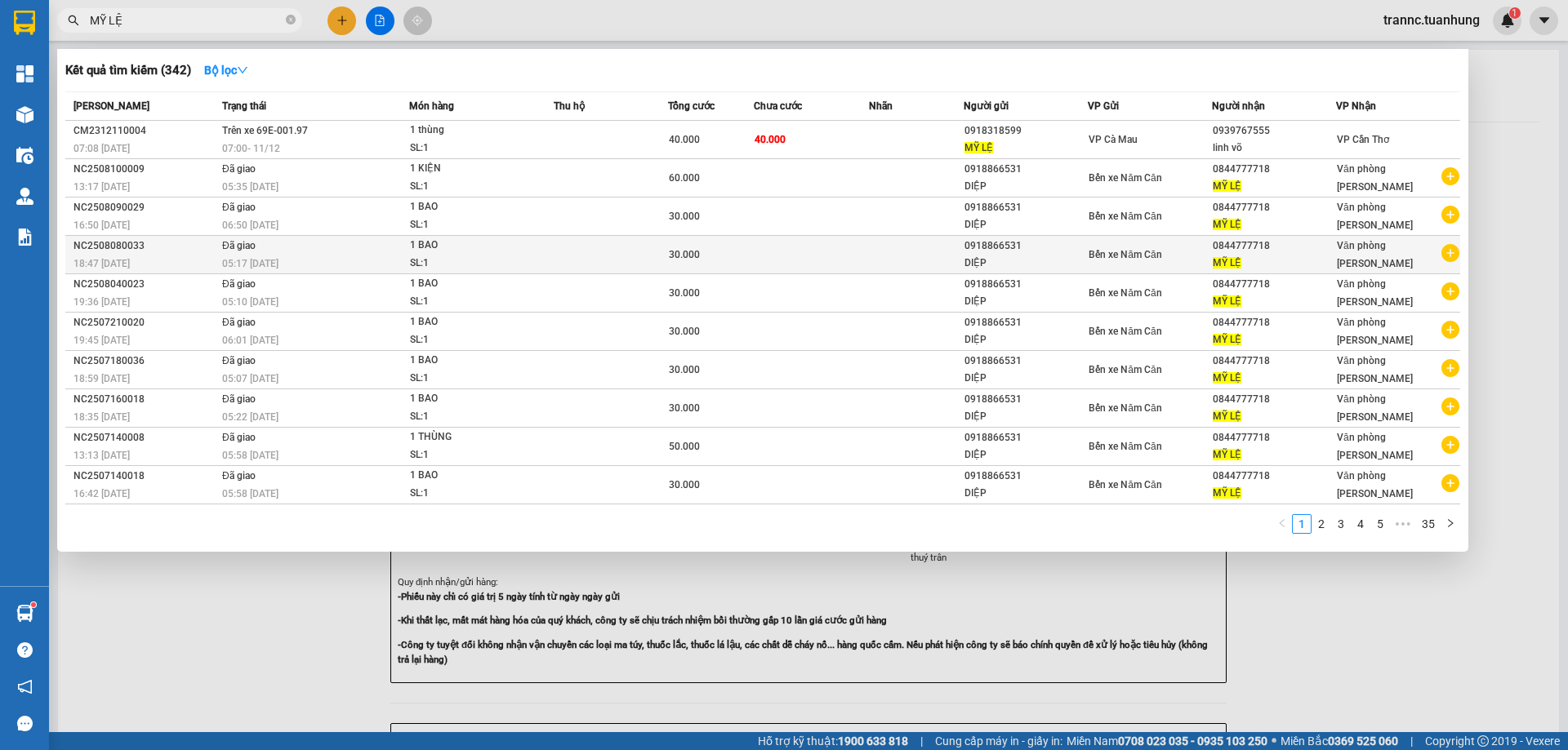
click at [1448, 255] on icon "plus-circle" at bounding box center [1450, 253] width 18 height 18
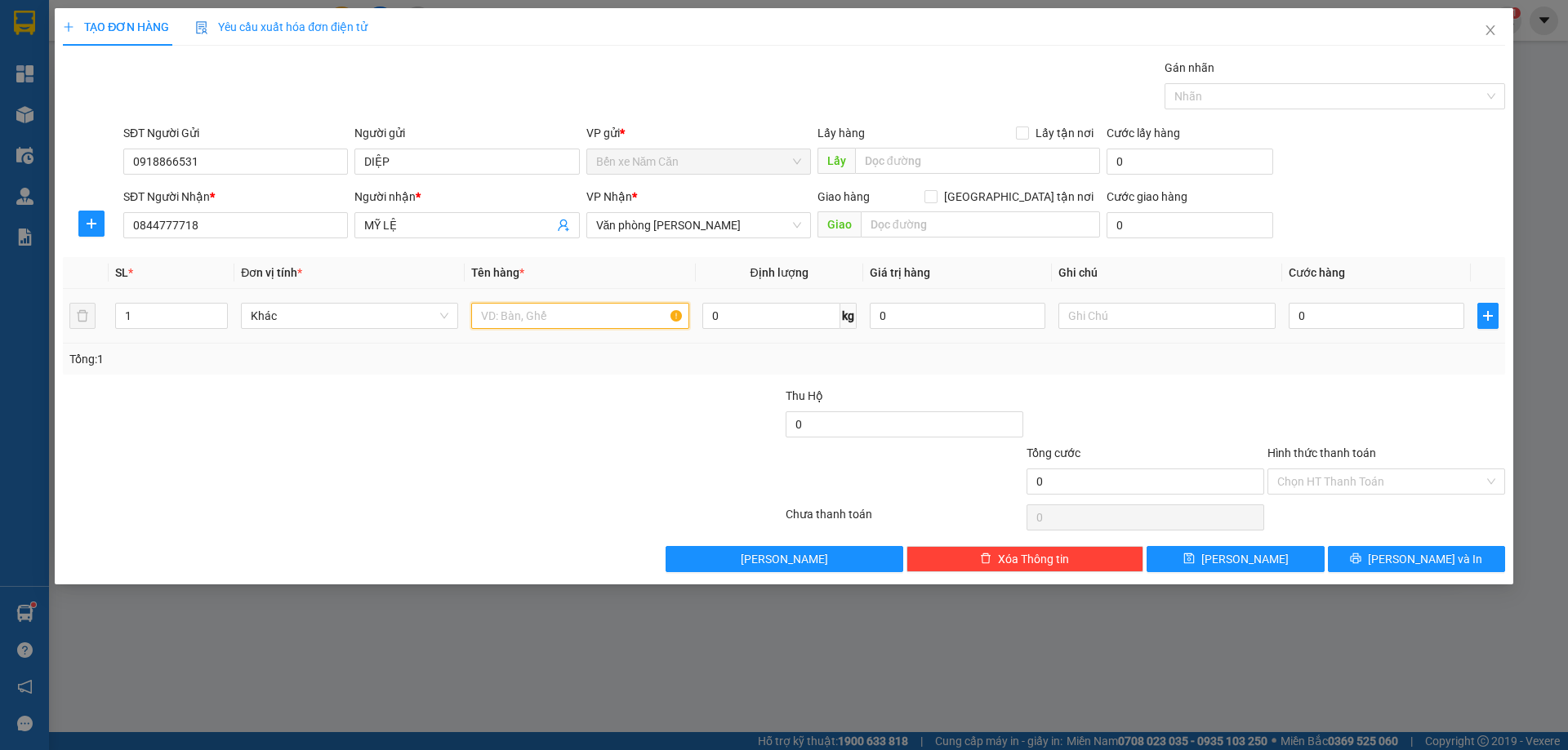
click at [513, 324] on input "text" at bounding box center [580, 315] width 217 height 26
click at [1340, 322] on input "0" at bounding box center [1376, 315] width 175 height 26
click at [1330, 371] on div "Tổng: 1" at bounding box center [784, 359] width 1443 height 31
click at [1369, 476] on input "Hình thức thanh toán" at bounding box center [1380, 482] width 207 height 24
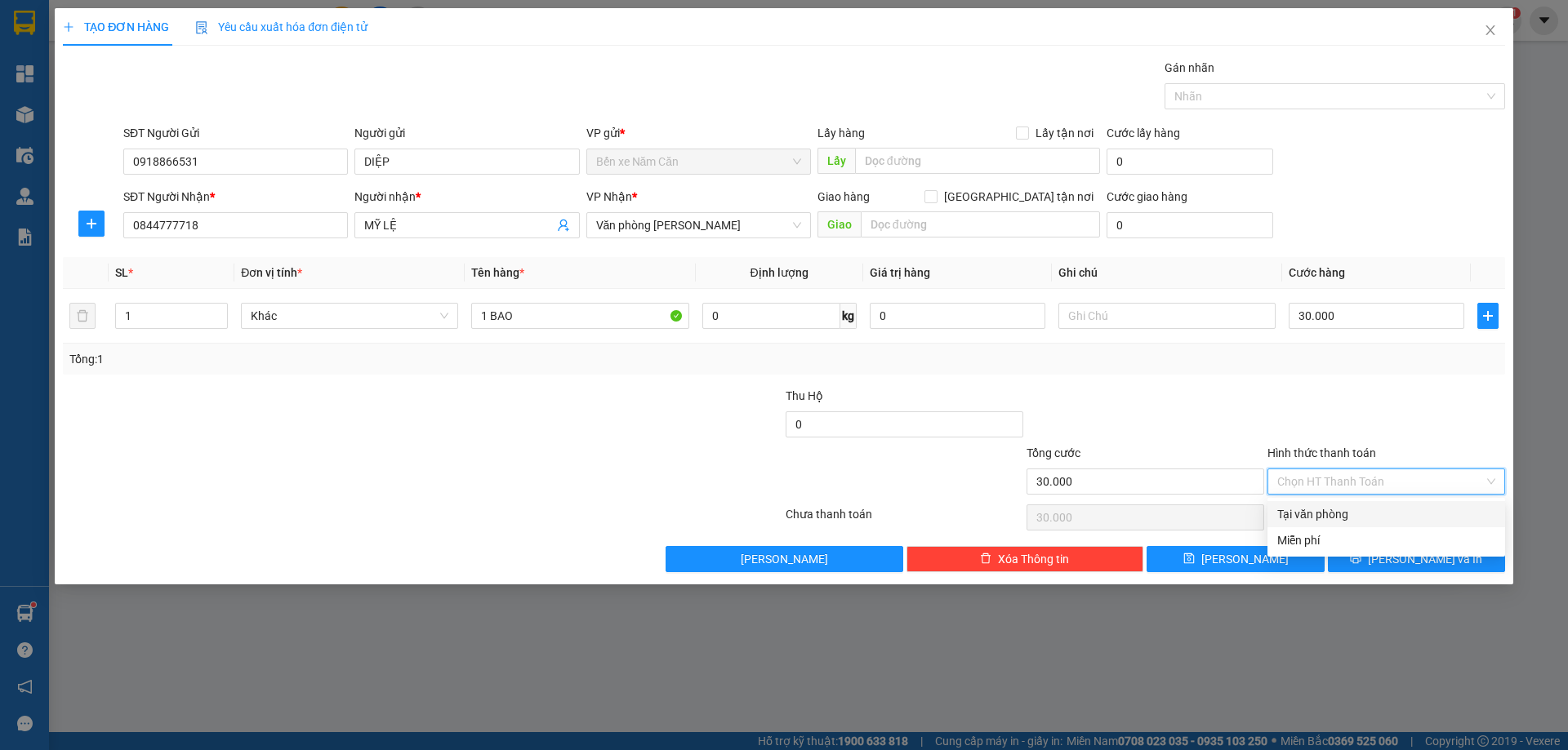
click at [1355, 515] on div "Tại văn phòng" at bounding box center [1386, 514] width 218 height 18
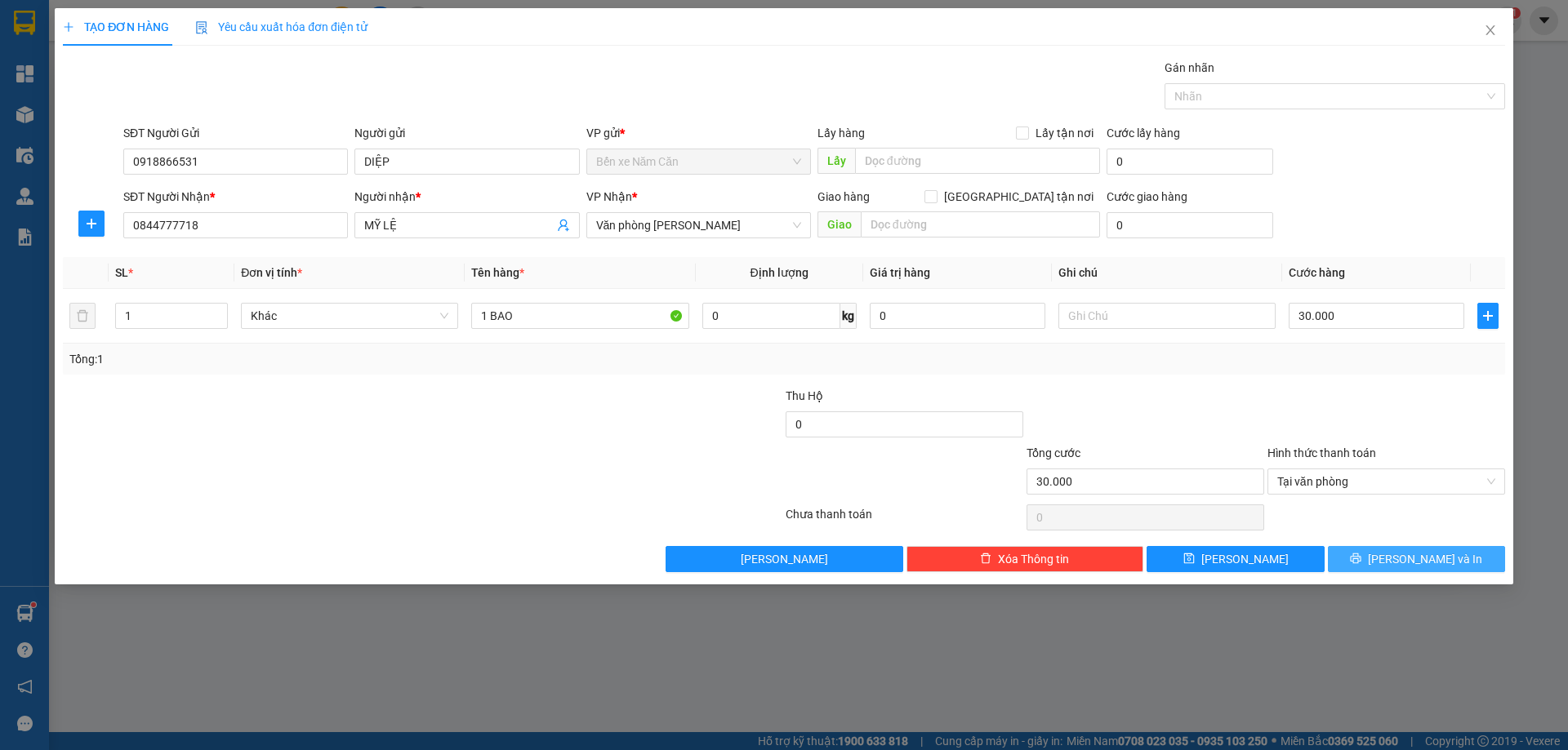
click at [1400, 564] on button "[PERSON_NAME] và In" at bounding box center [1416, 559] width 177 height 26
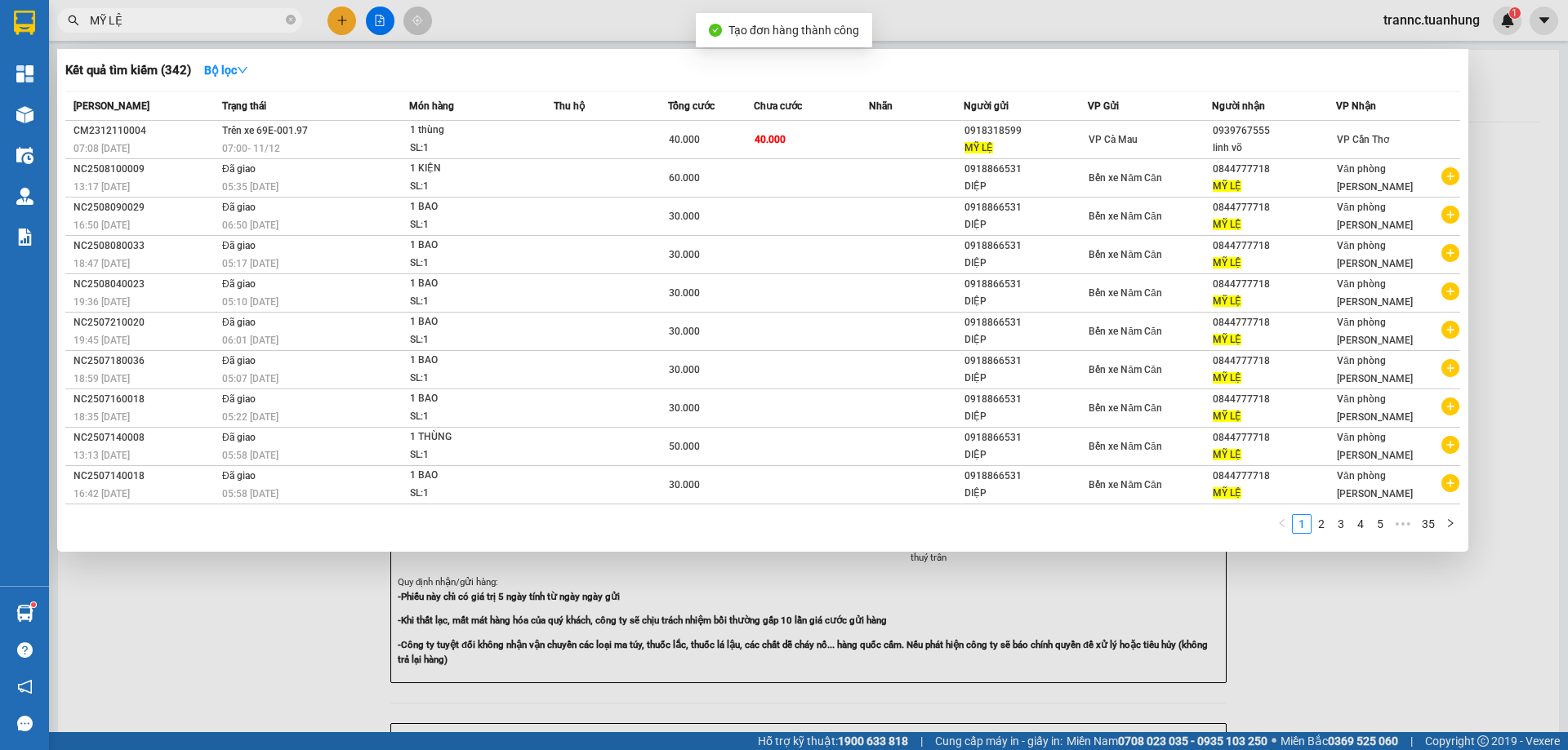
click at [1411, 597] on div at bounding box center [784, 375] width 1568 height 750
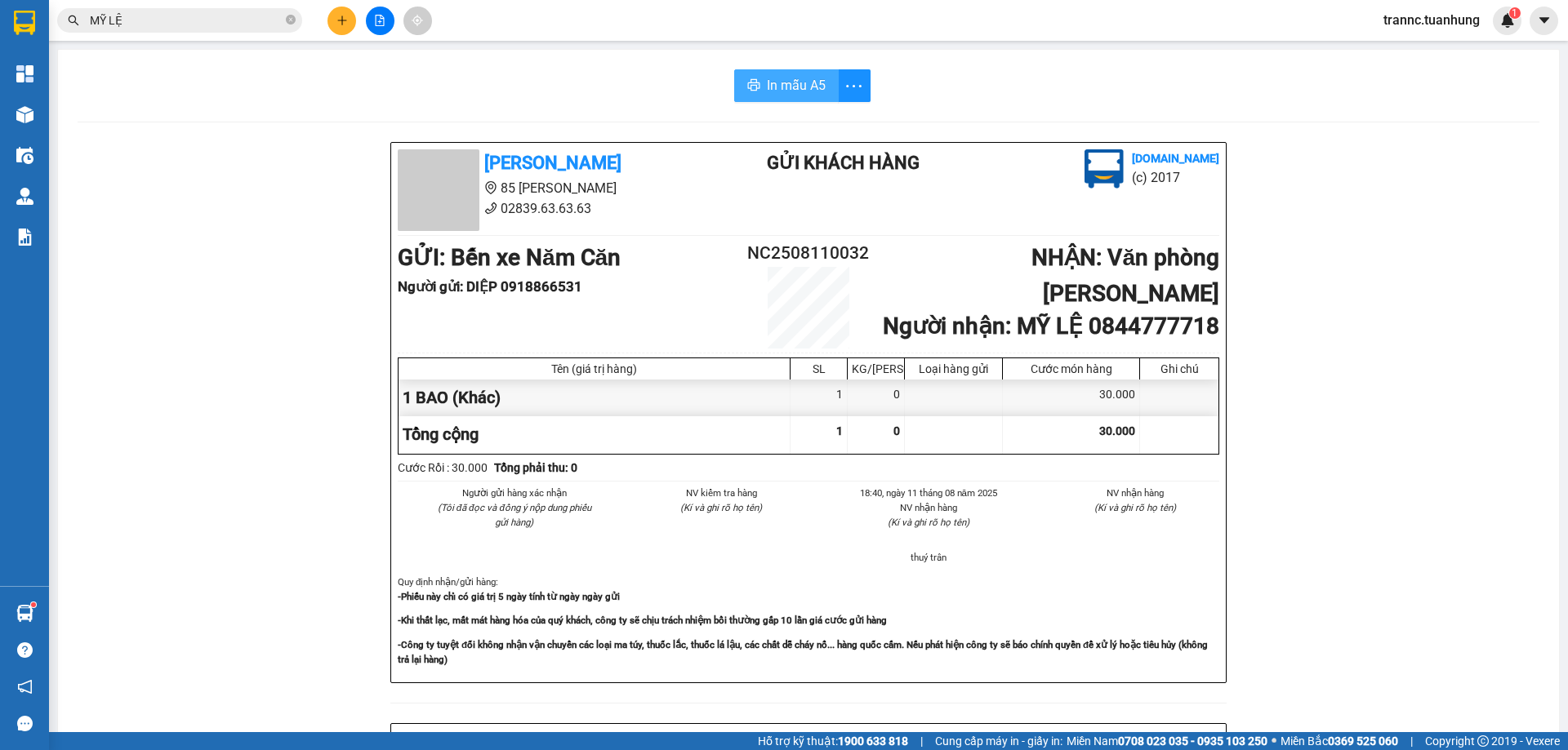
click at [784, 75] on button "In mẫu A5" at bounding box center [786, 85] width 105 height 32
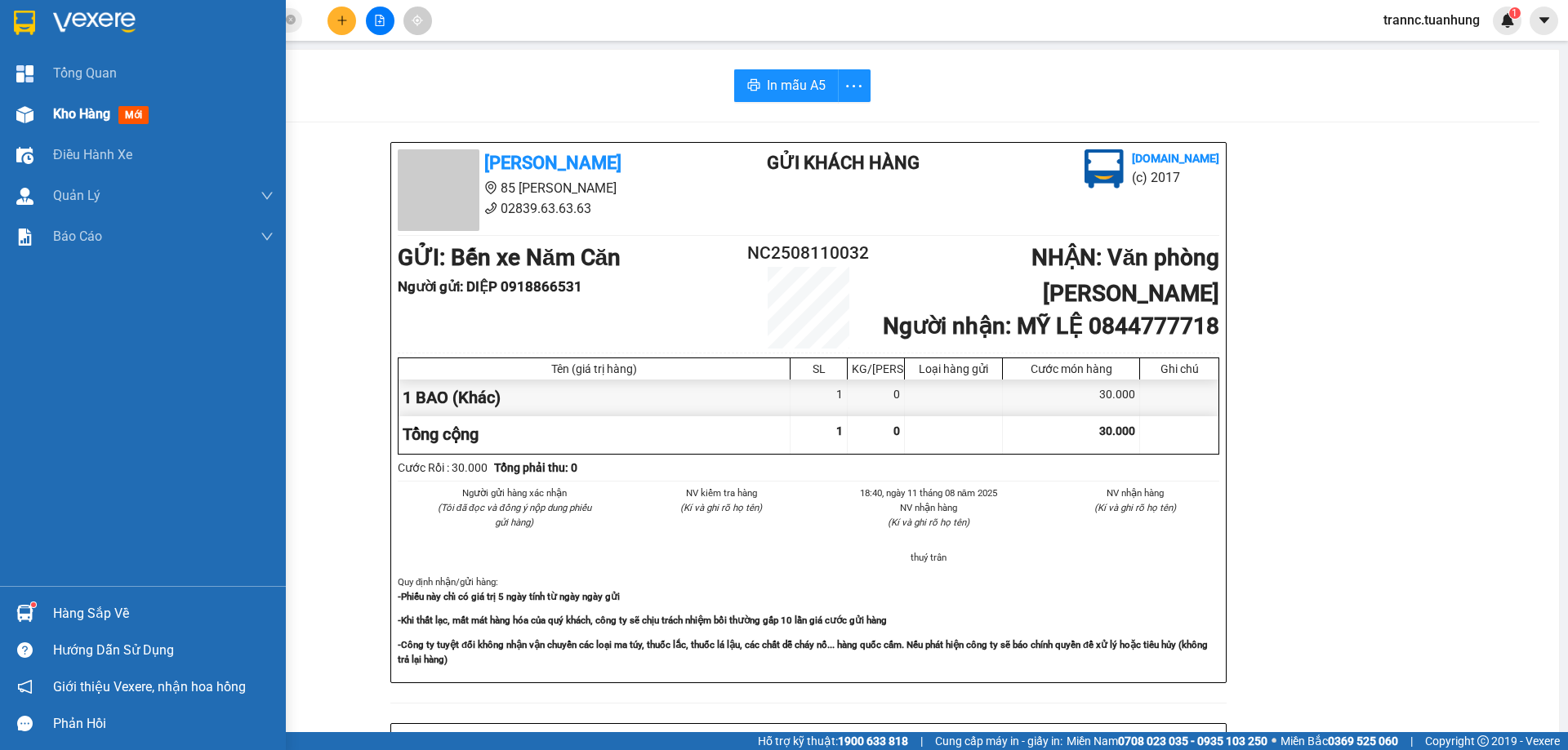
click at [131, 111] on span "mới" at bounding box center [133, 115] width 30 height 18
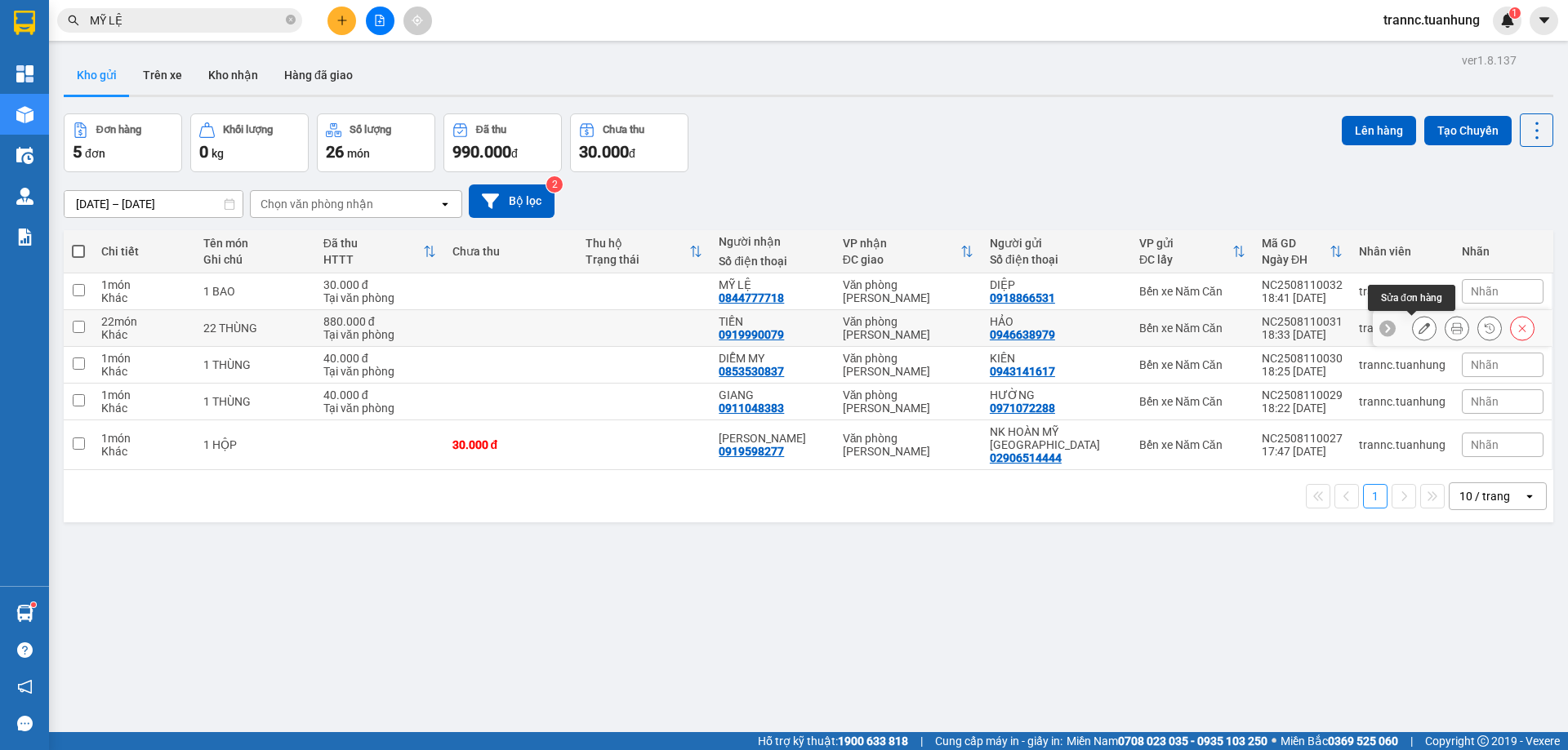
click at [1419, 327] on icon at bounding box center [1425, 328] width 12 height 12
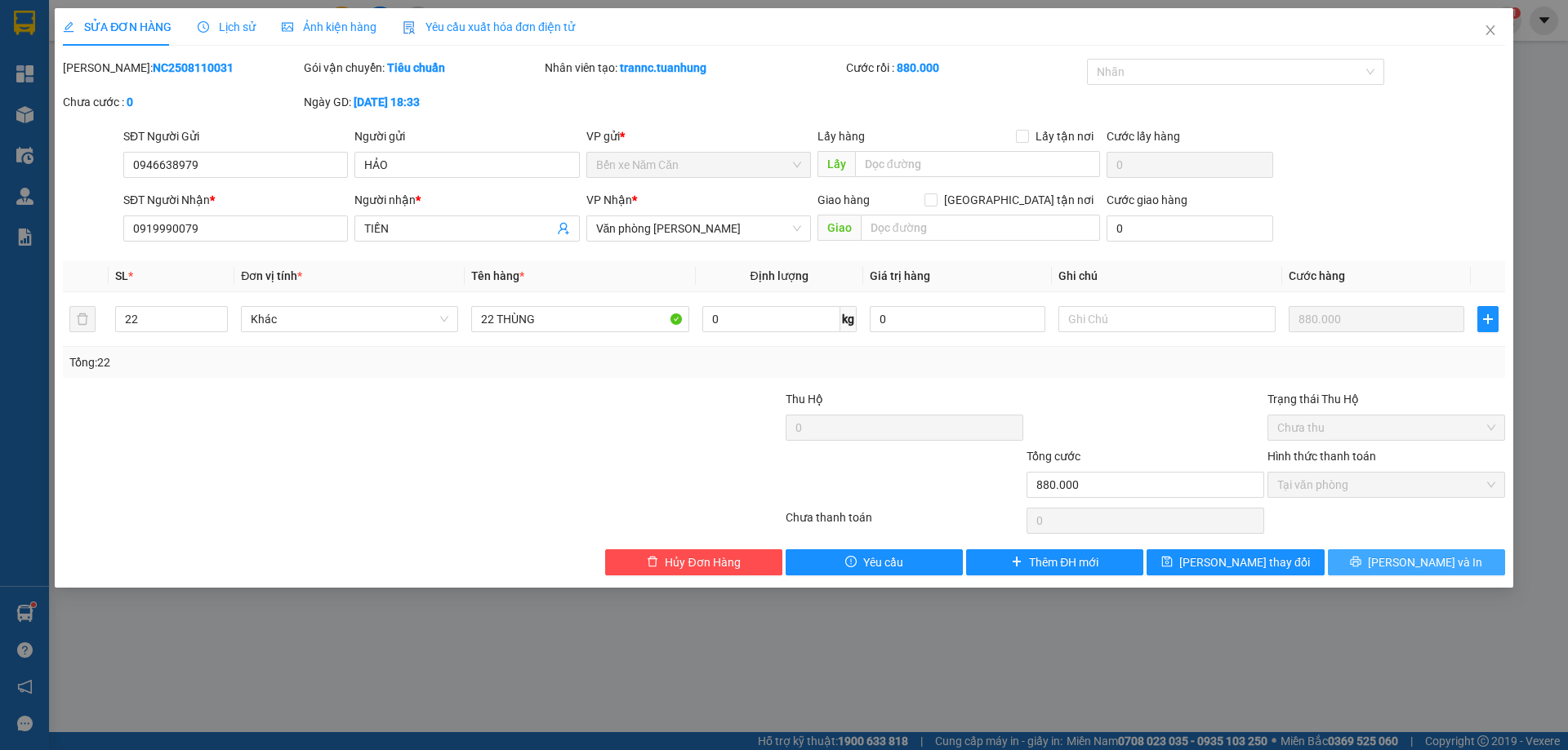
click at [1361, 567] on icon "printer" at bounding box center [1355, 562] width 12 height 12
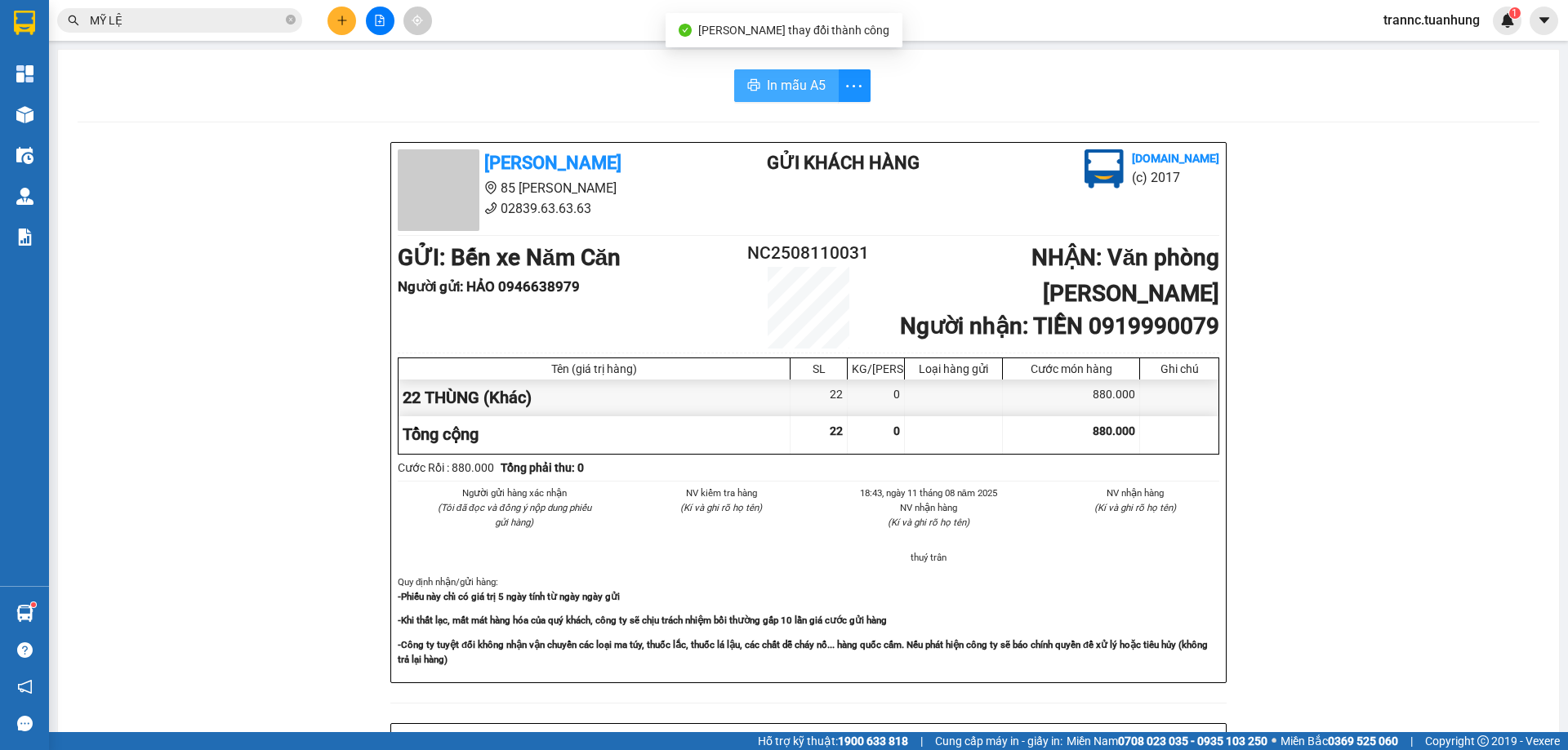
click at [773, 85] on span "In mẫu A5" at bounding box center [796, 85] width 59 height 21
click at [1451, 404] on div "Tuấn Hưng 85 Lý Chiêu Hoàng 02839.63.63.63 Gửi khách hàng Vexere.com (c) 2017 G…" at bounding box center [808, 722] width 1462 height 1159
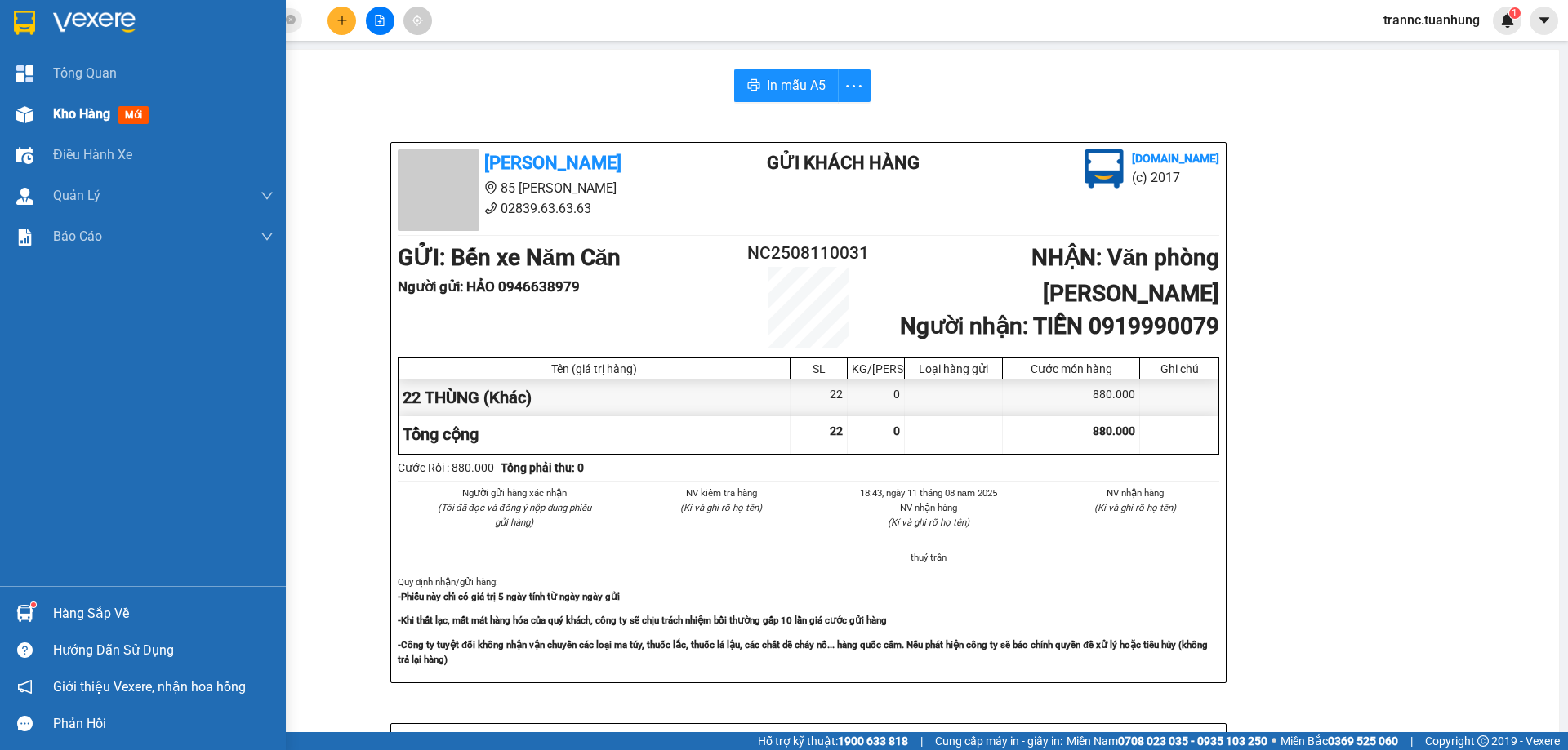
click at [131, 120] on span "mới" at bounding box center [133, 115] width 30 height 18
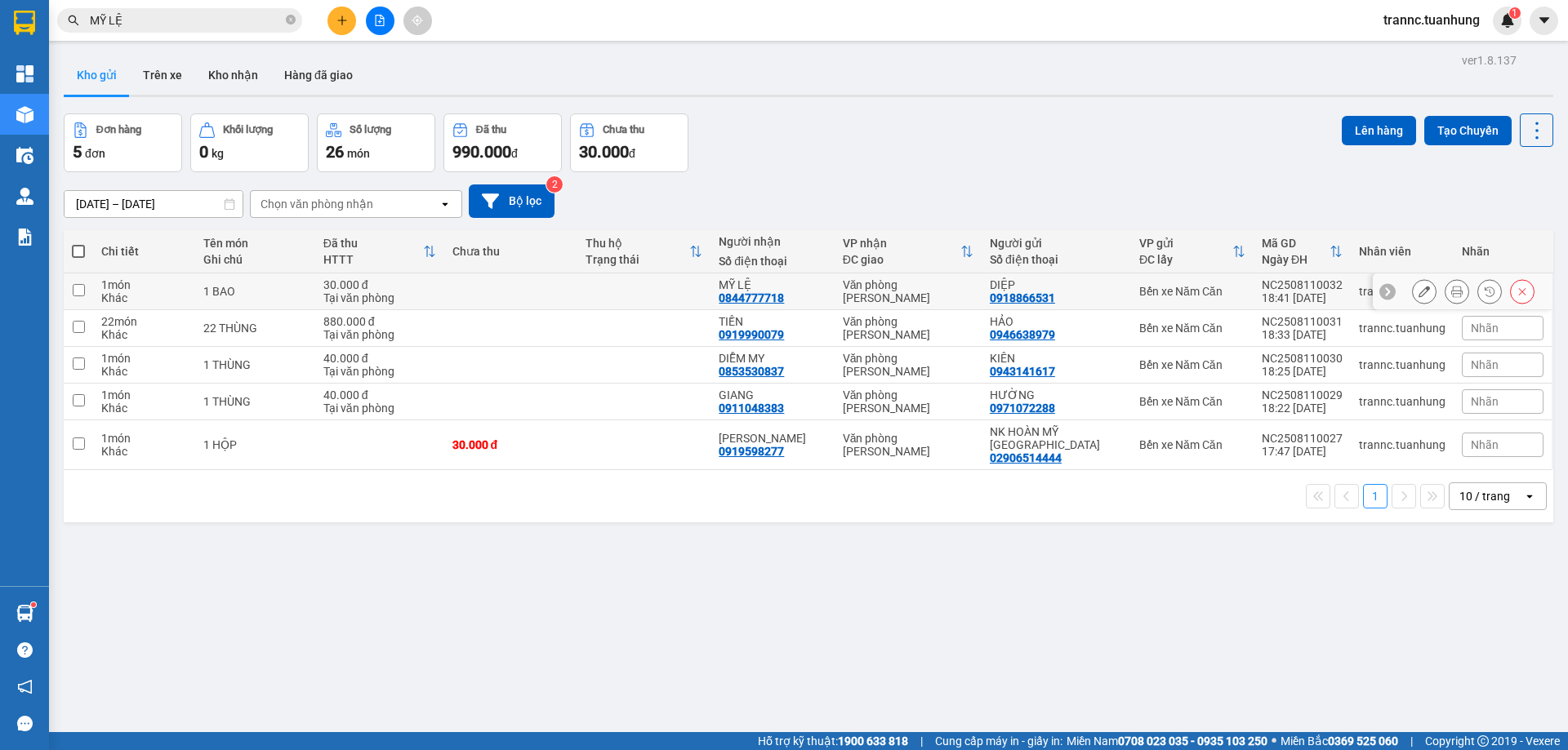
click at [284, 291] on div "1 BAO" at bounding box center [256, 291] width 104 height 13
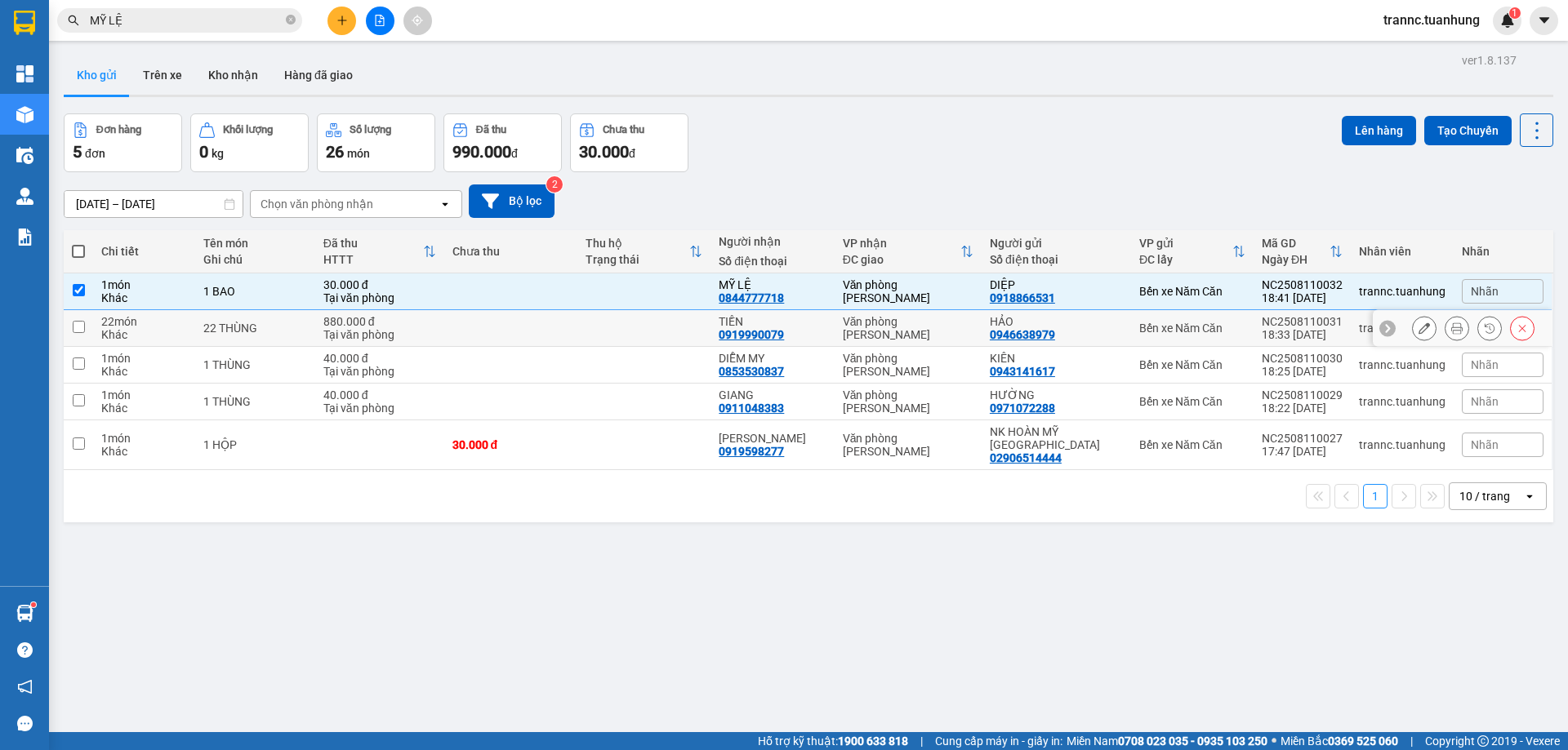
click at [284, 341] on td "22 THÙNG" at bounding box center [255, 329] width 120 height 37
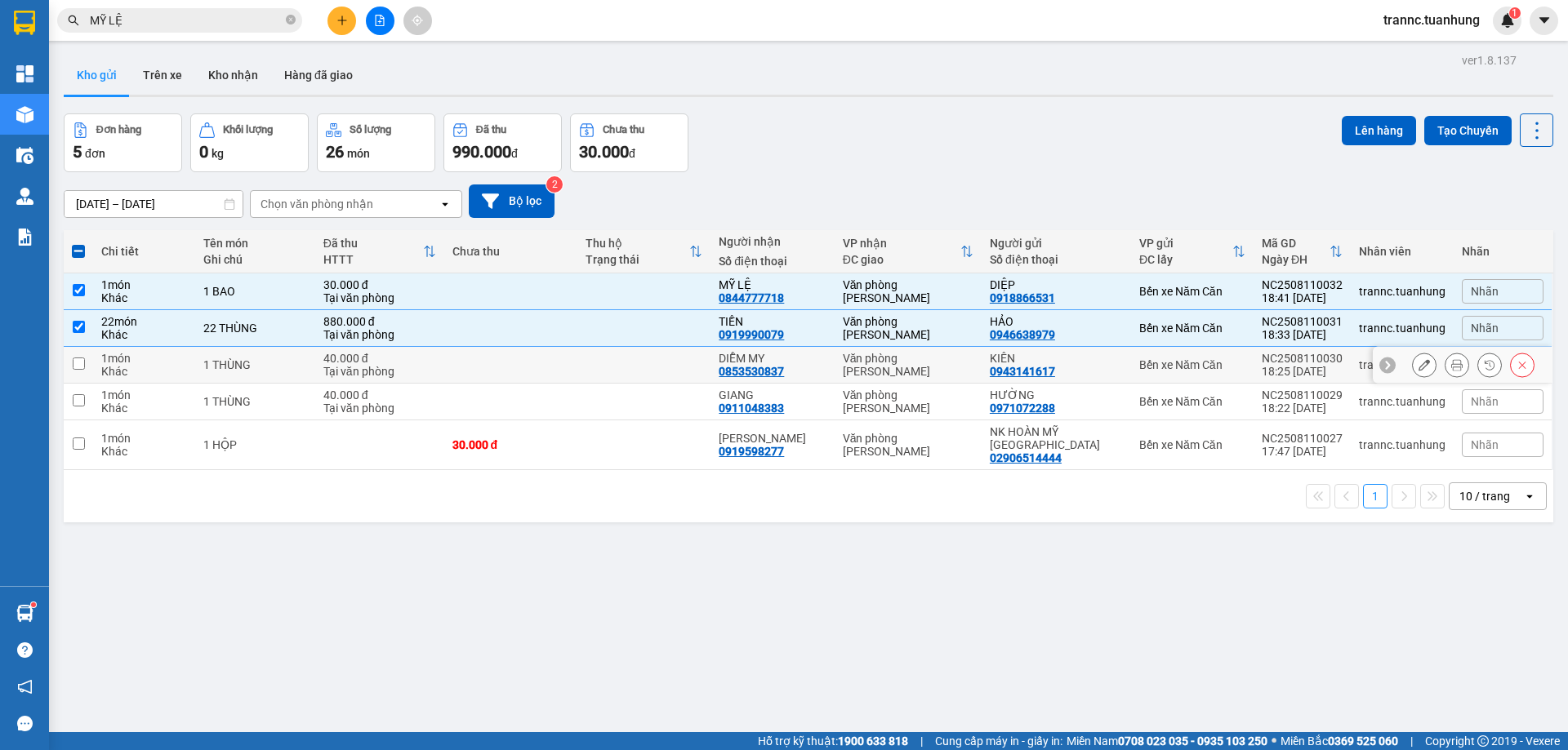
click at [315, 363] on td "1 THÙNG" at bounding box center [255, 365] width 120 height 37
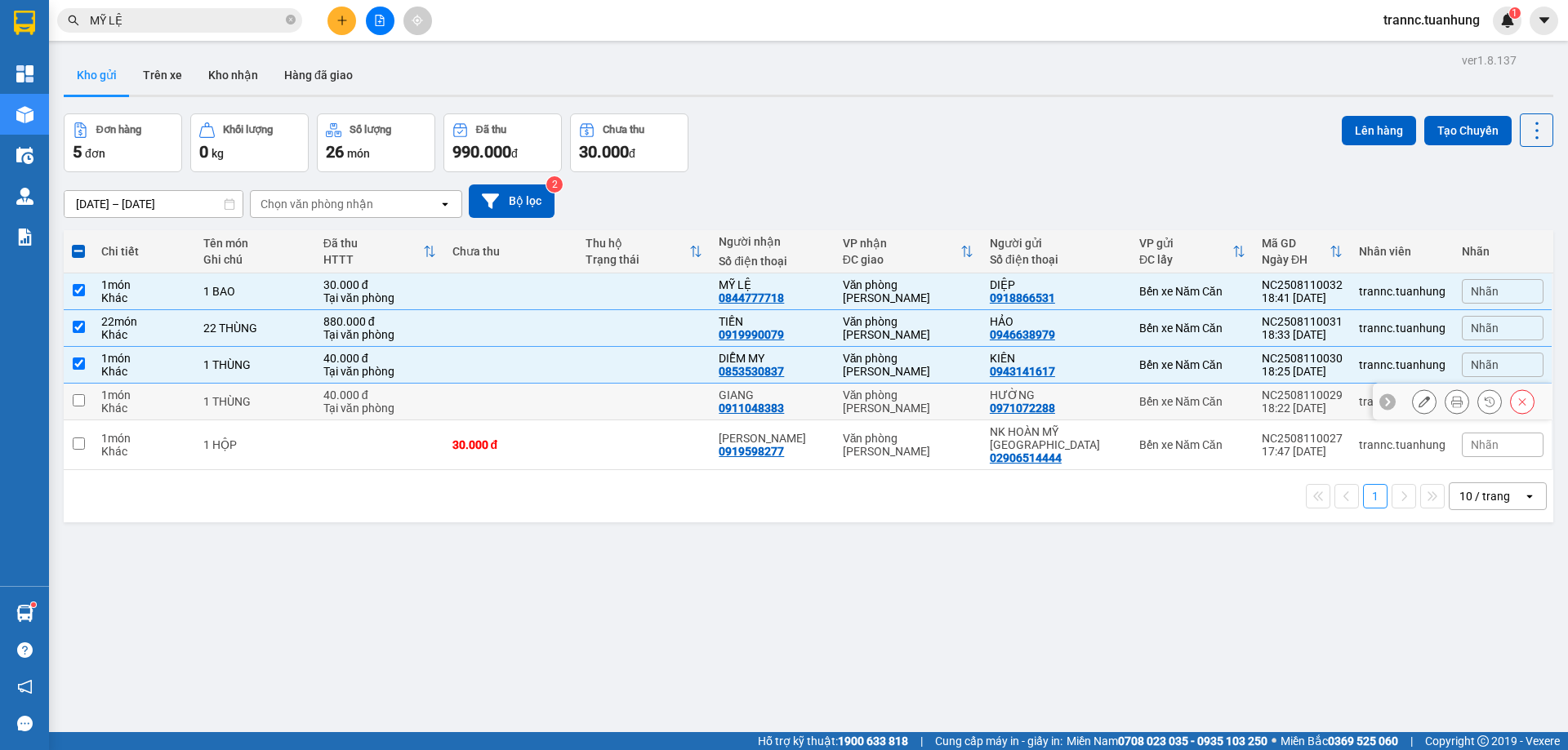
drag, startPoint x: 327, startPoint y: 398, endPoint x: 530, endPoint y: 489, distance: 222.5
click at [328, 398] on td "40.000 đ Tại văn phòng" at bounding box center [380, 402] width 129 height 37
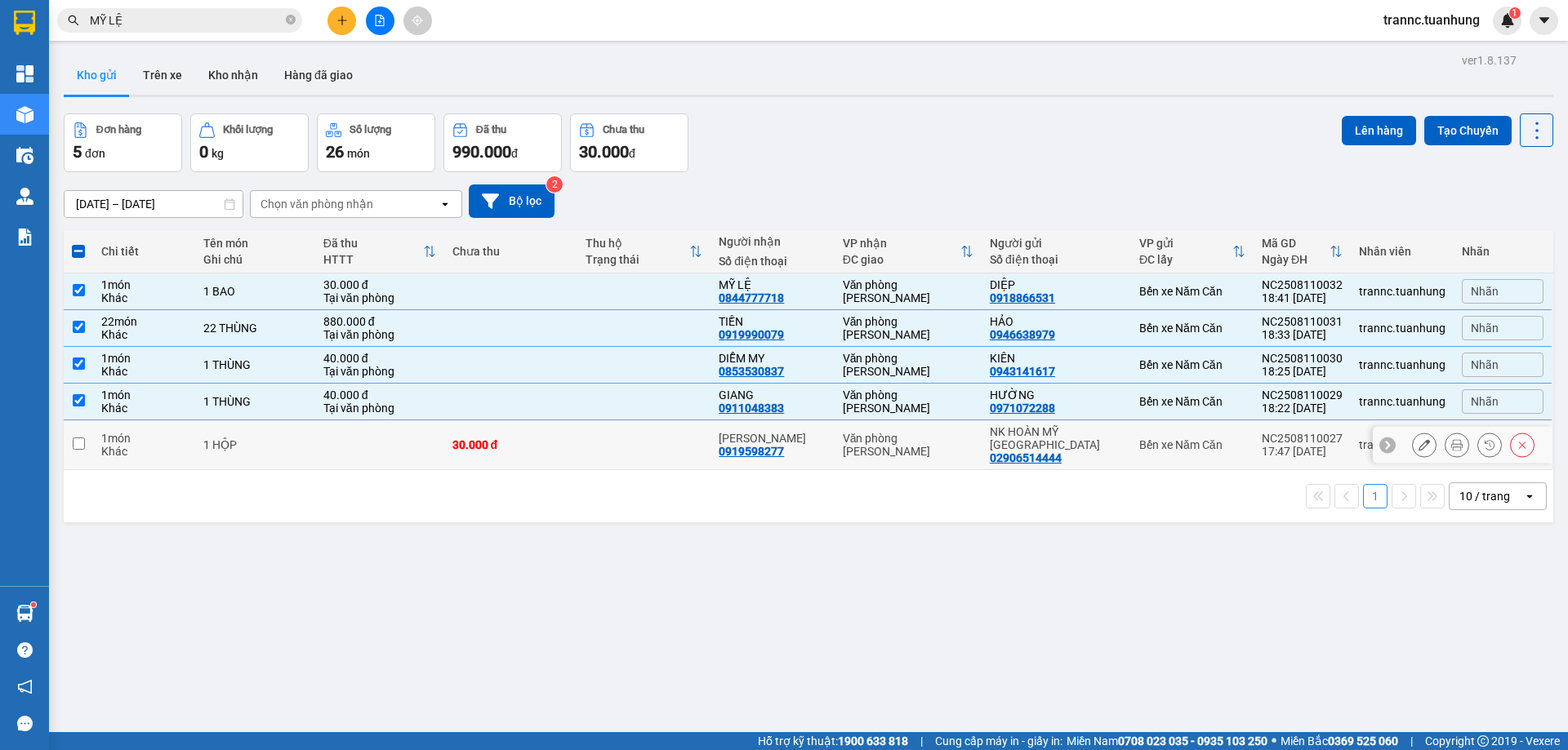
click at [552, 448] on td "30.000 đ" at bounding box center [511, 445] width 133 height 50
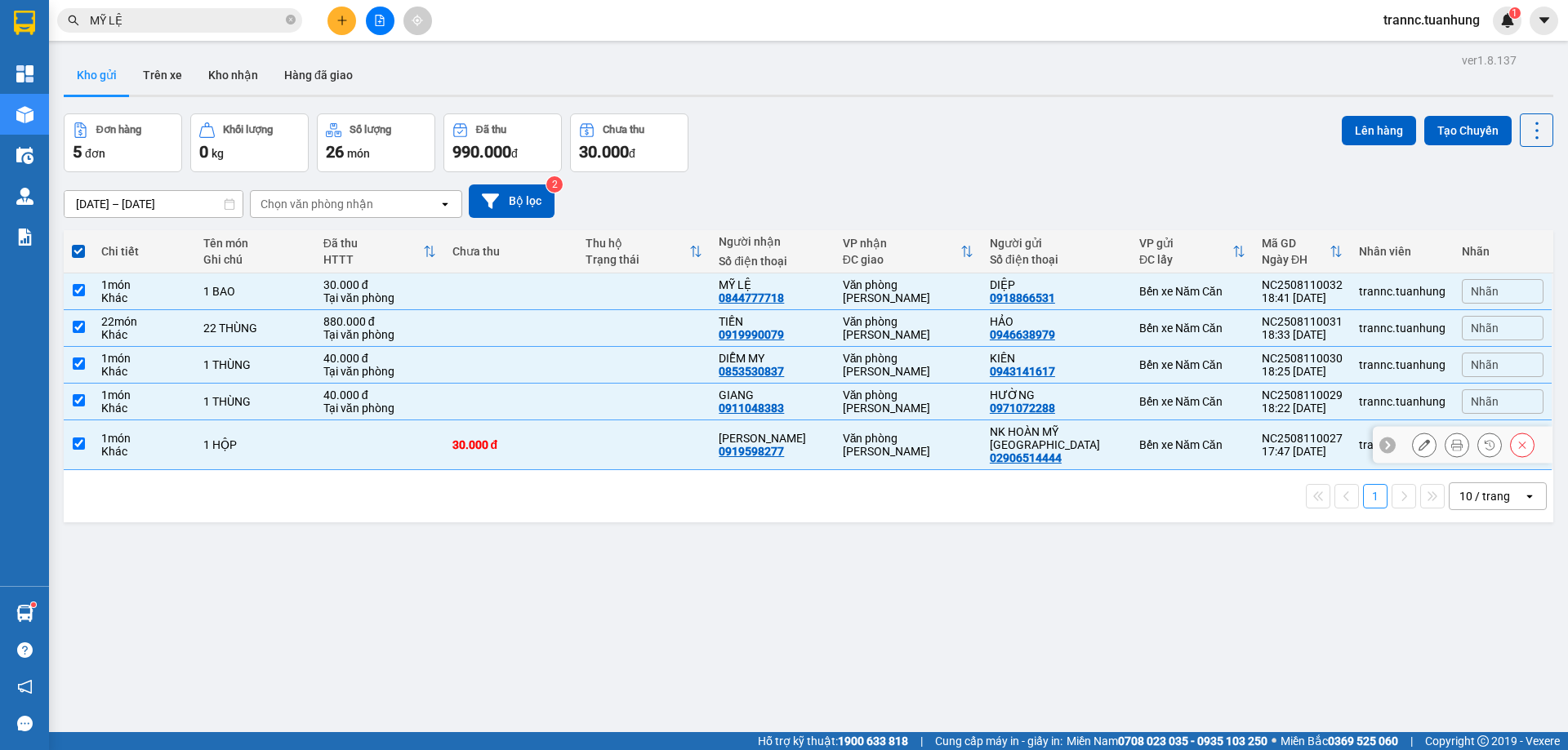
click at [850, 430] on td "Văn phòng [PERSON_NAME]" at bounding box center [908, 445] width 147 height 50
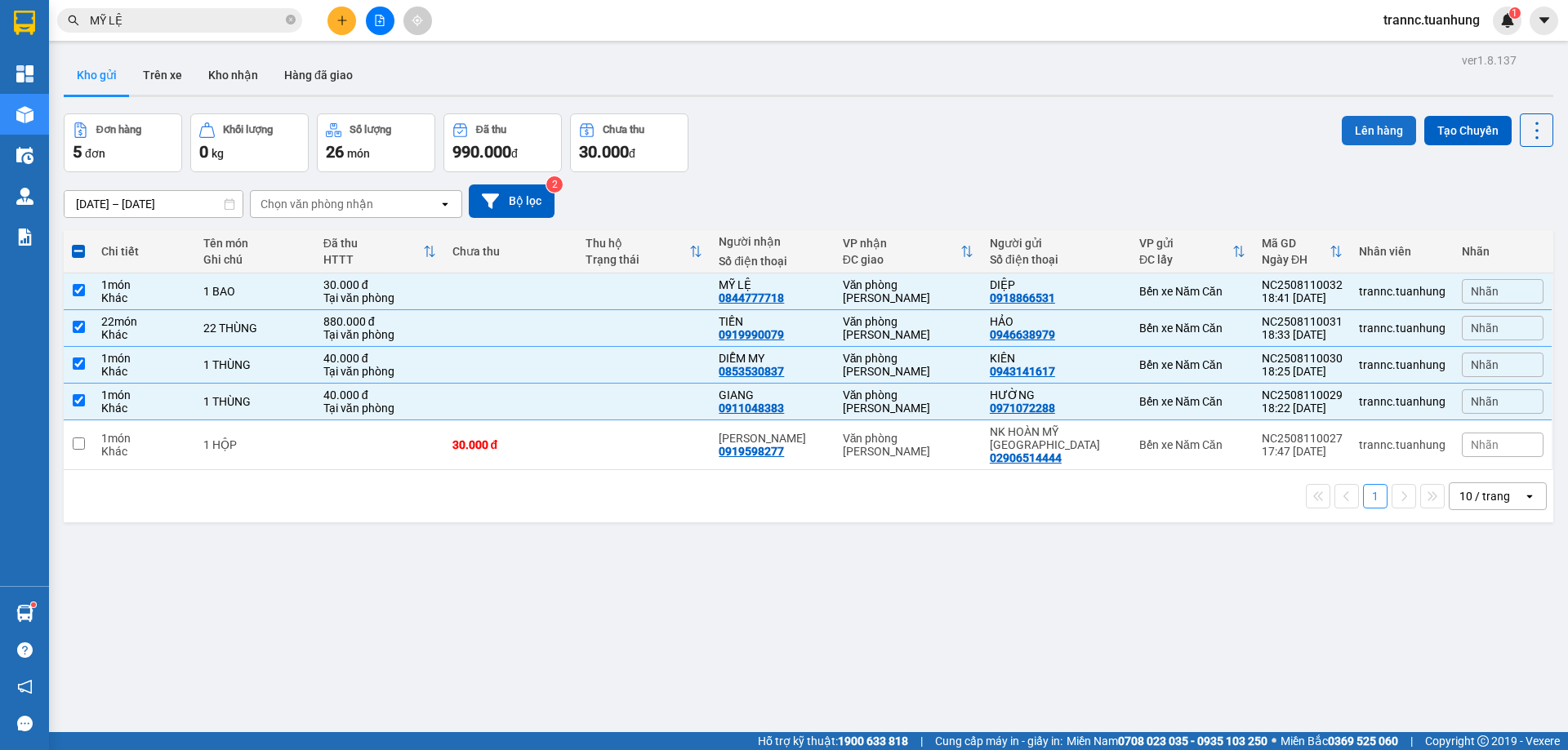
click at [1364, 123] on button "Lên hàng" at bounding box center [1379, 130] width 74 height 29
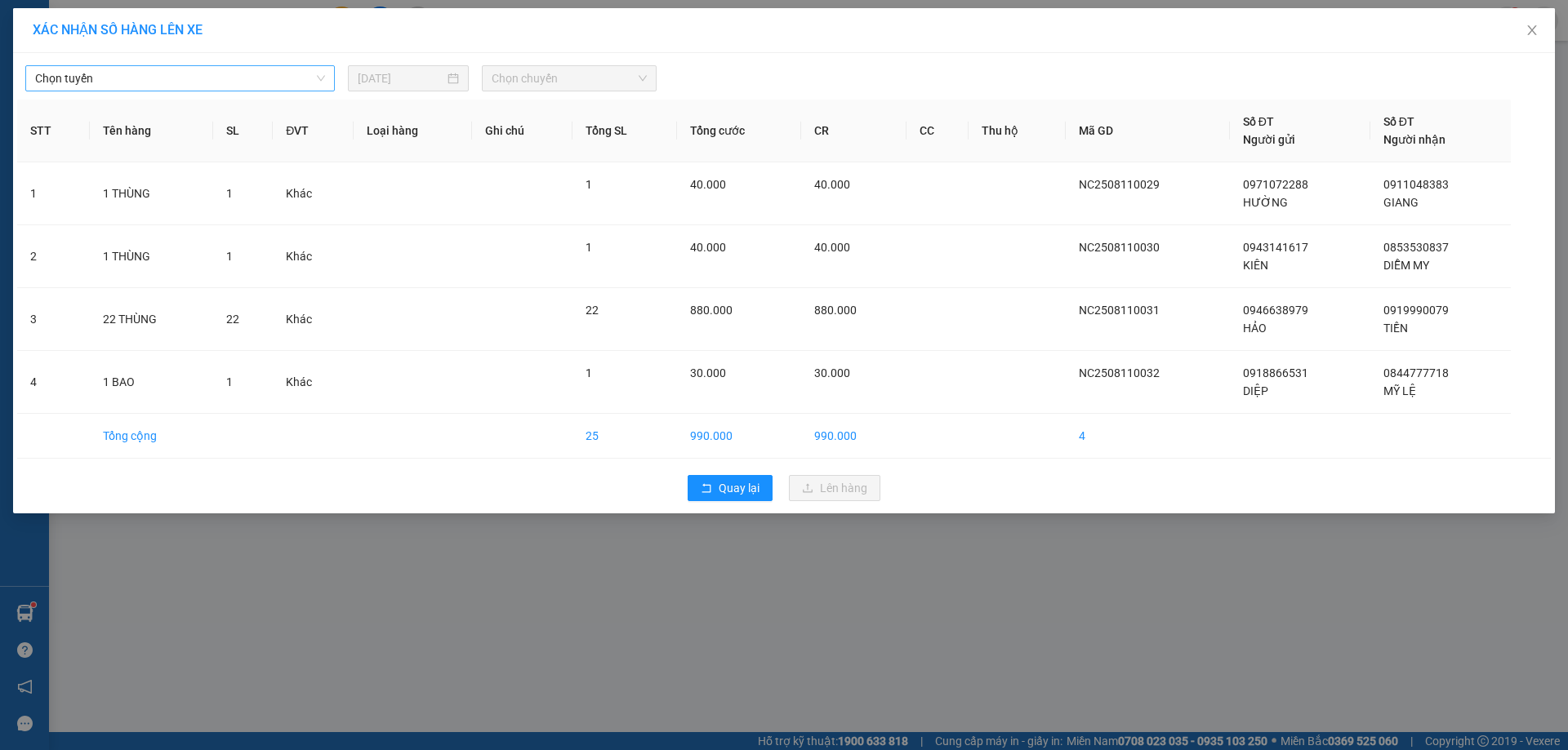
click at [193, 73] on span "Chọn tuyến" at bounding box center [180, 78] width 290 height 24
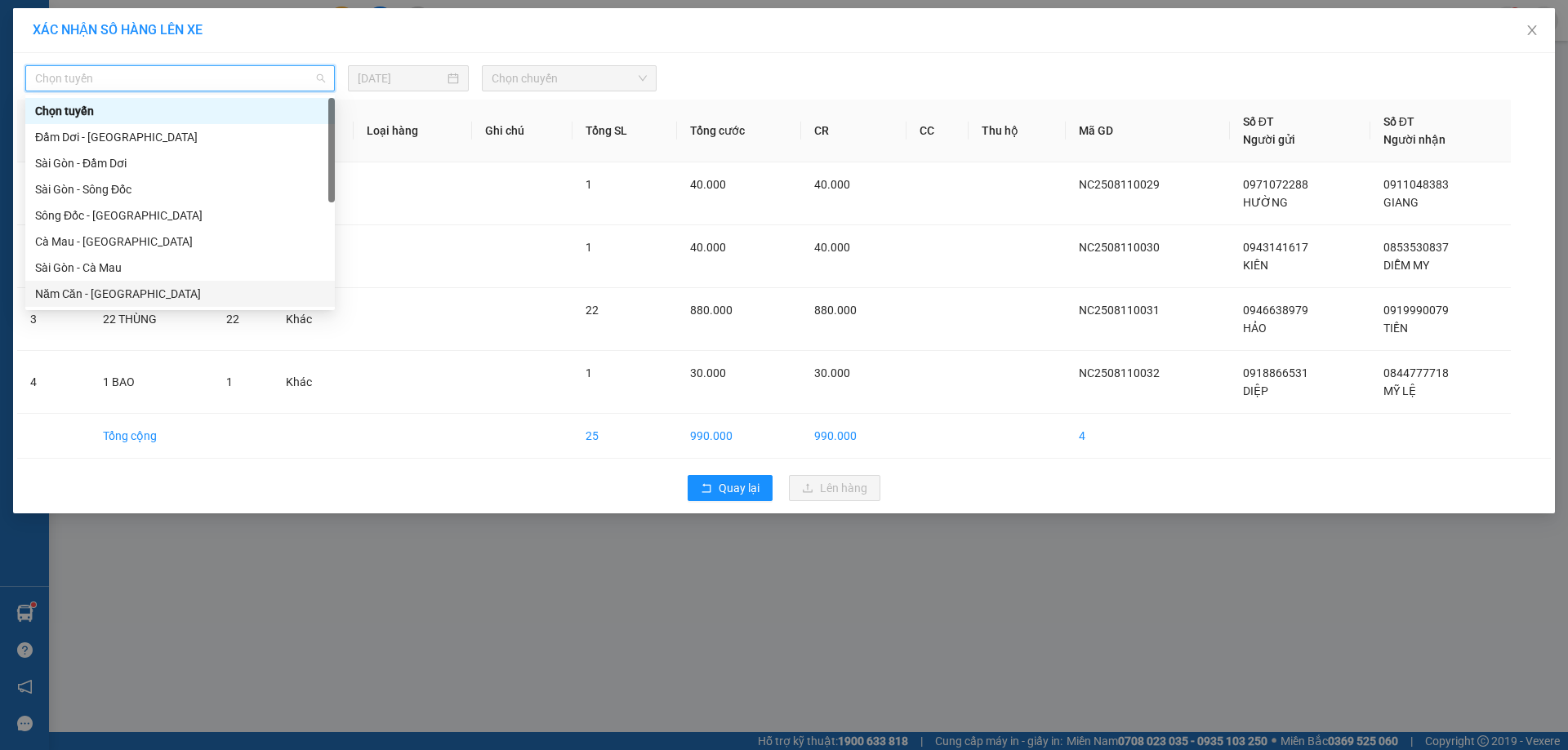
click at [150, 295] on div "Năm Căn - [GEOGRAPHIC_DATA]" at bounding box center [180, 294] width 290 height 18
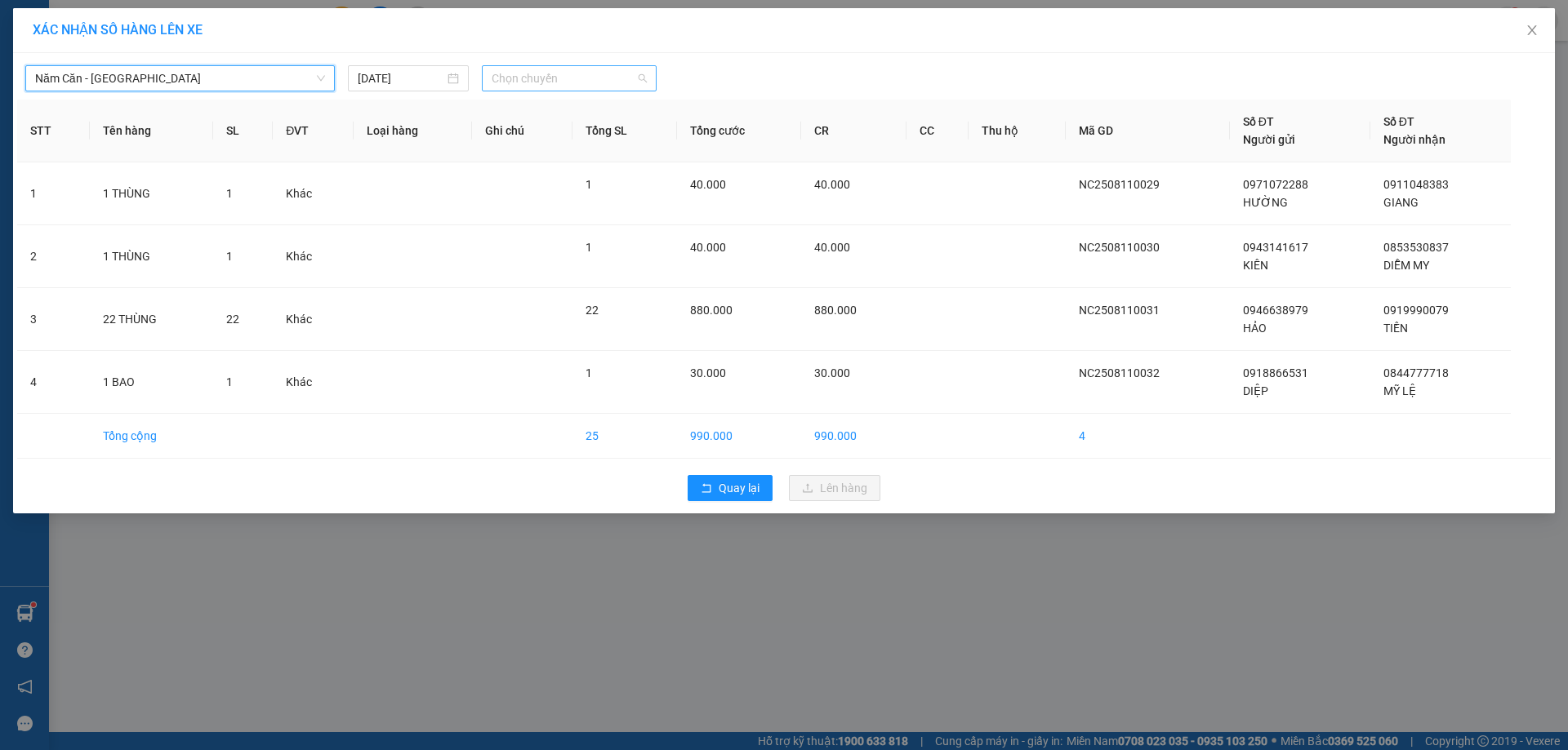
click at [602, 69] on span "Chọn chuyến" at bounding box center [569, 78] width 155 height 24
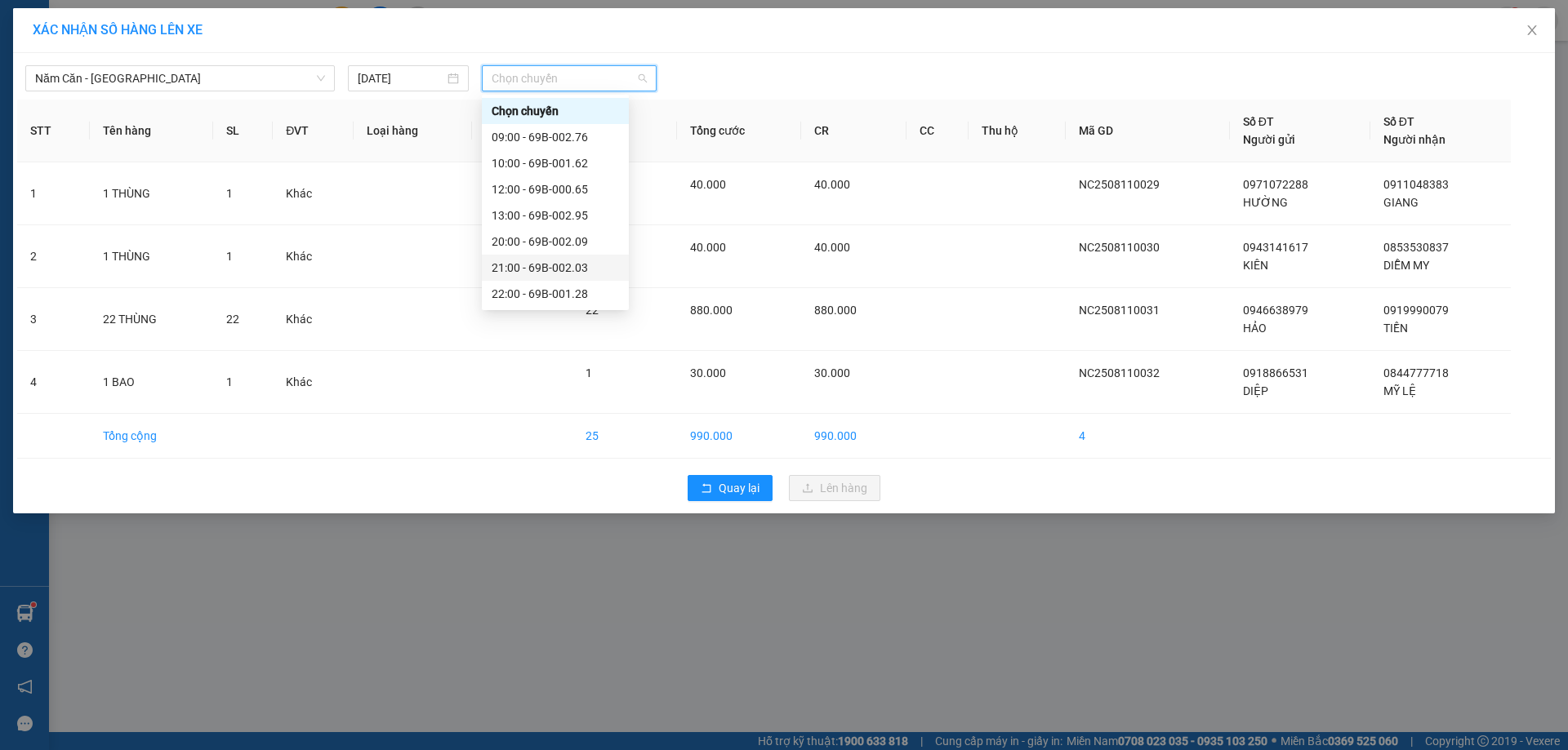
click at [564, 263] on div "21:00 - 69B-002.03" at bounding box center [555, 267] width 127 height 18
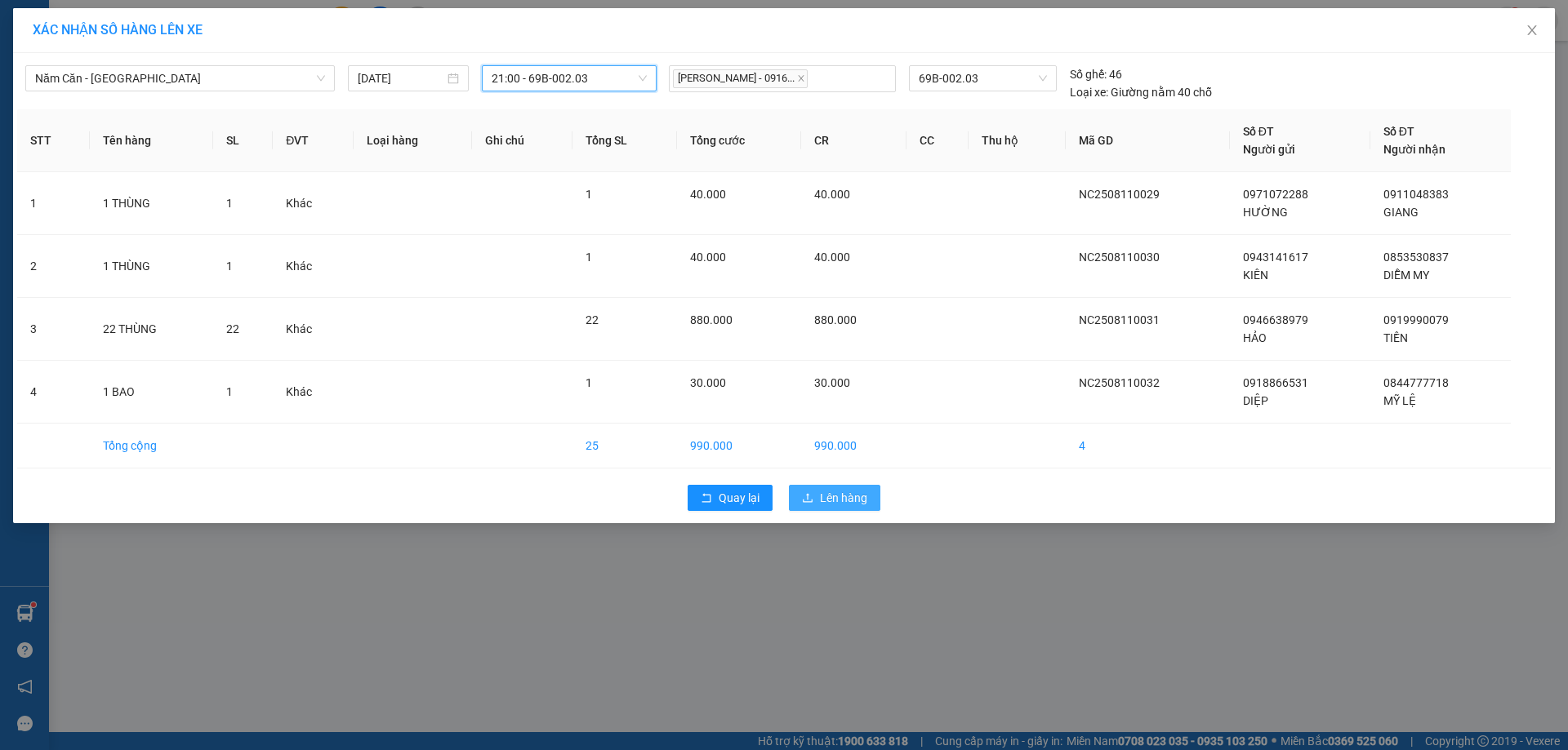
click at [821, 494] on span "Lên hàng" at bounding box center [843, 498] width 47 height 18
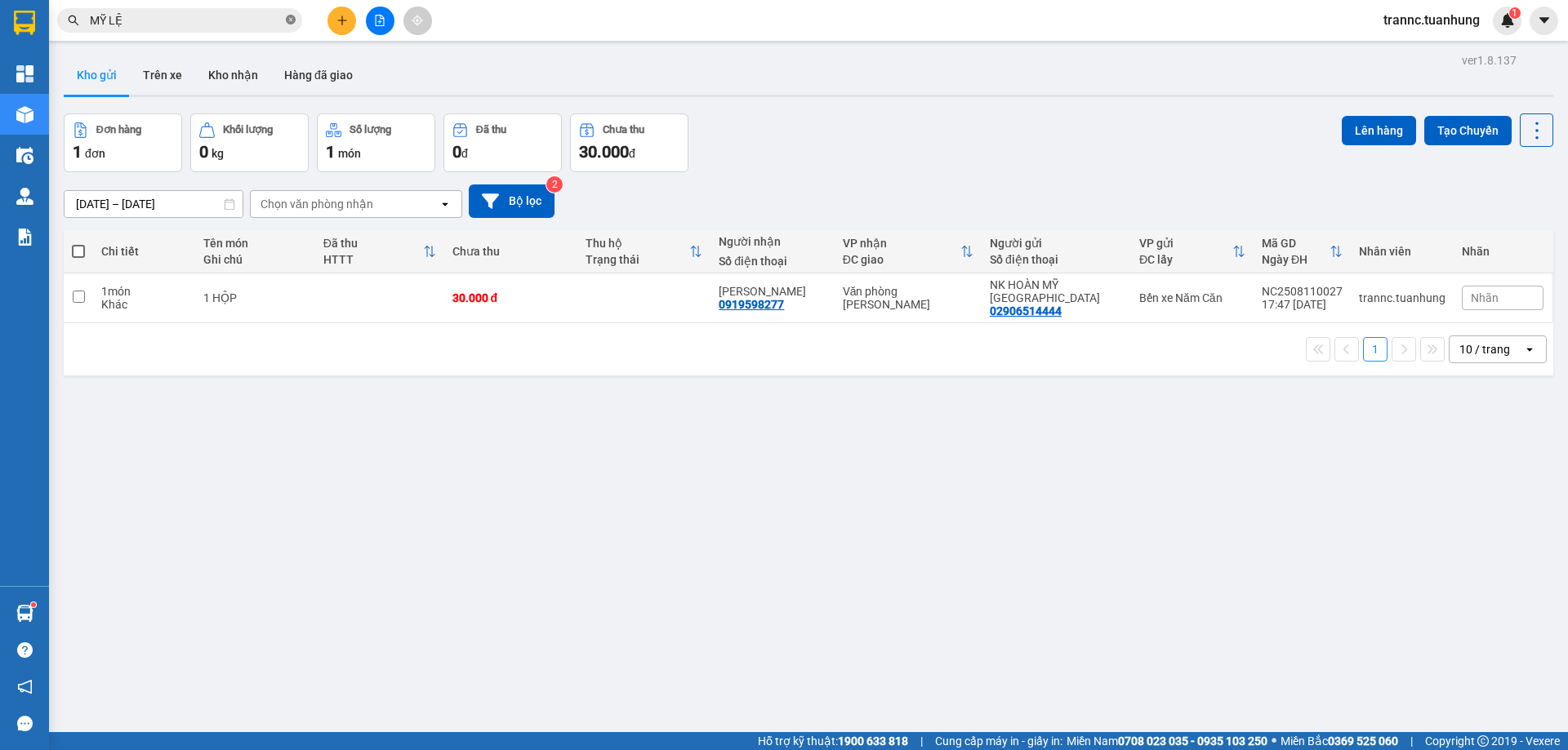
click at [293, 22] on icon "close-circle" at bounding box center [291, 20] width 10 height 10
click at [227, 21] on input "text" at bounding box center [186, 21] width 193 height 18
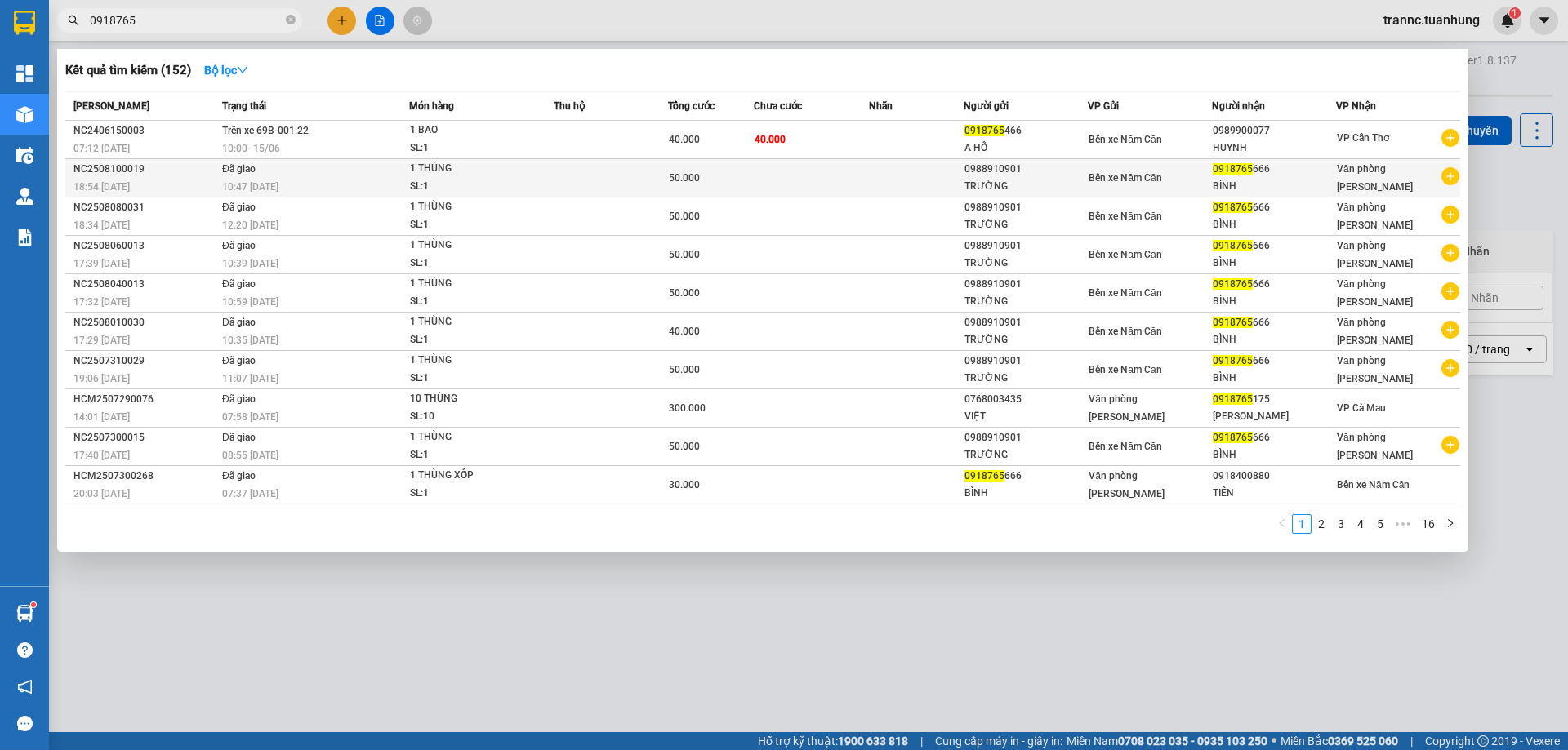
click at [1449, 179] on icon "plus-circle" at bounding box center [1450, 176] width 18 height 18
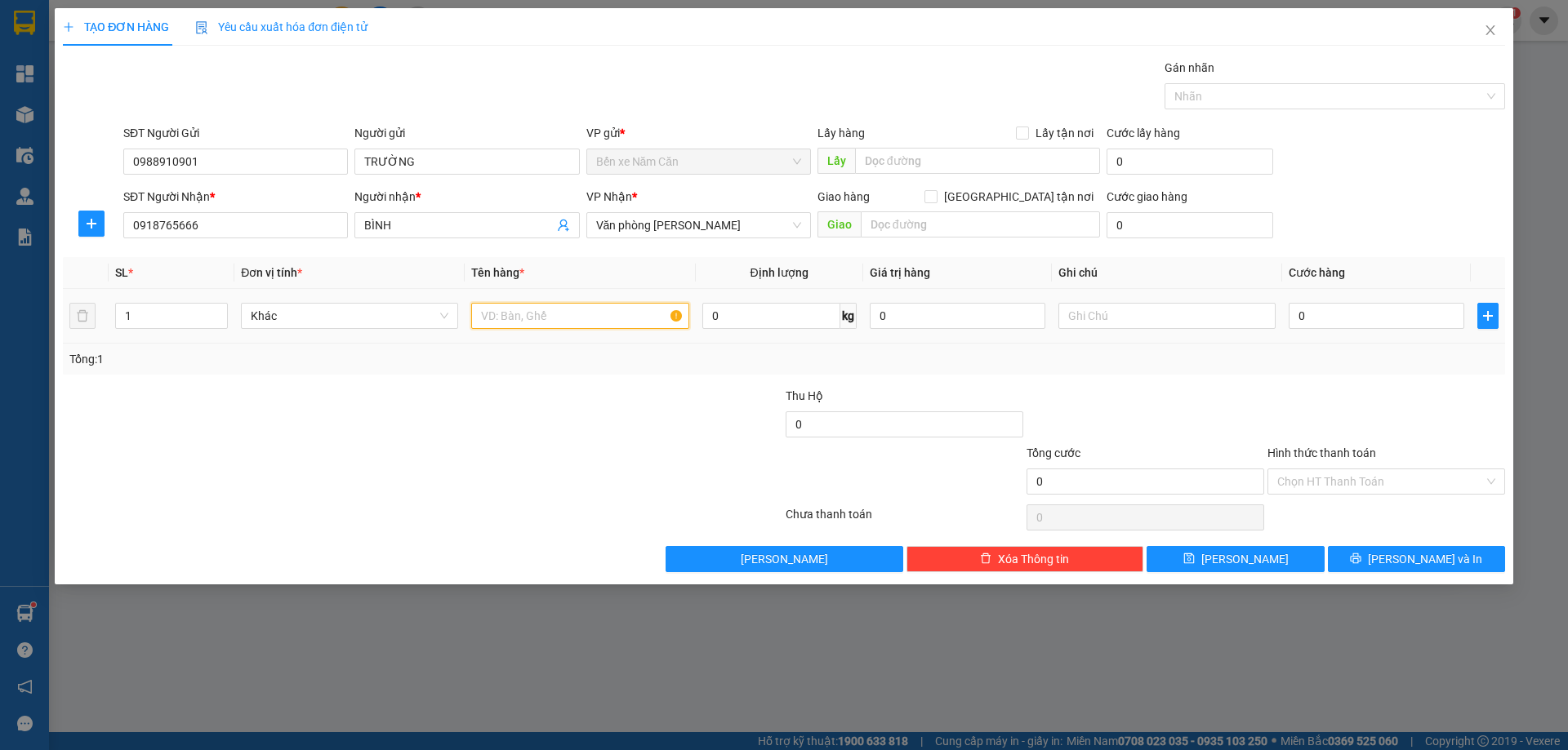
click at [609, 318] on input "text" at bounding box center [580, 315] width 217 height 26
click at [1350, 313] on input "0" at bounding box center [1376, 315] width 175 height 26
click at [1347, 395] on div at bounding box center [1387, 415] width 241 height 57
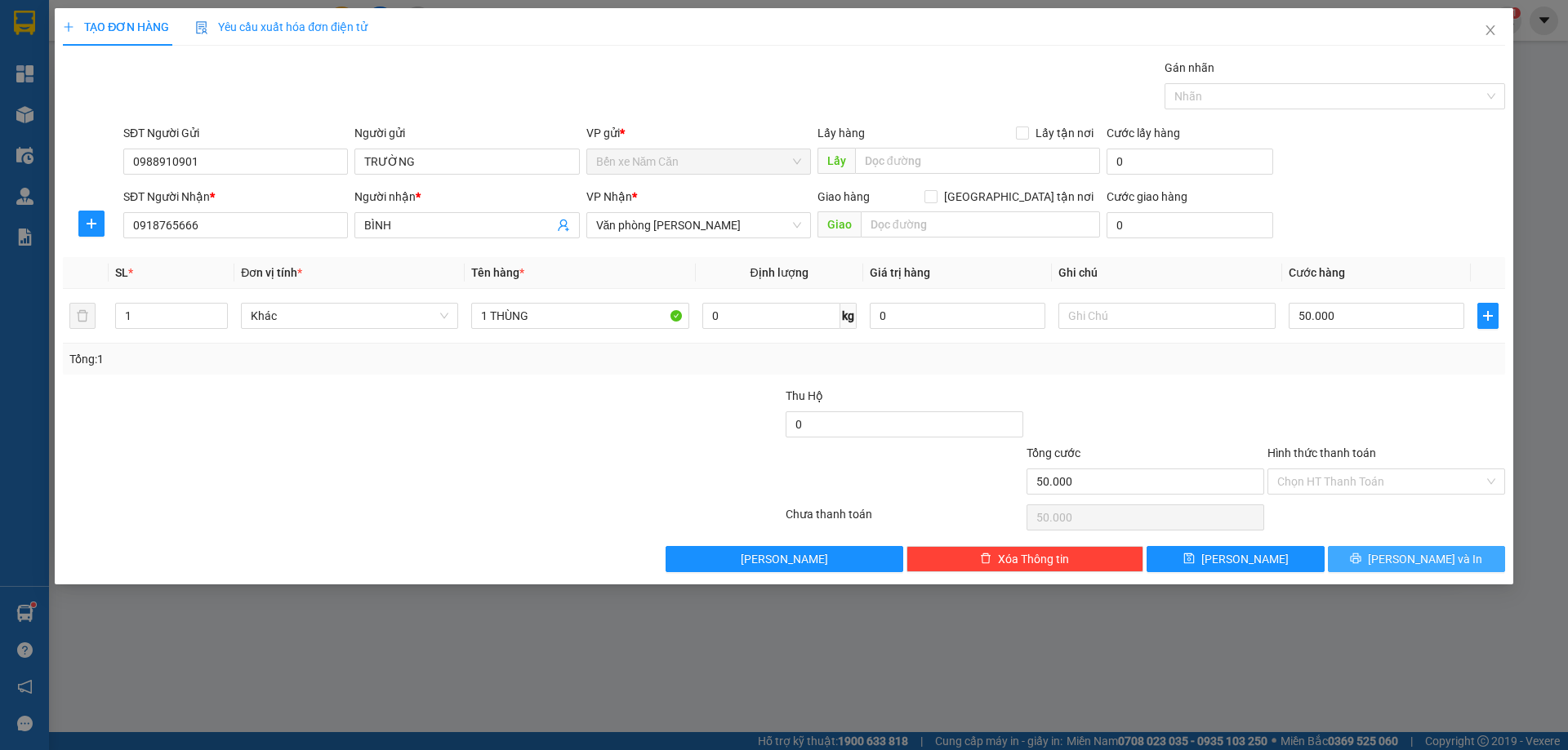
click at [1464, 563] on button "[PERSON_NAME] và In" at bounding box center [1416, 559] width 177 height 26
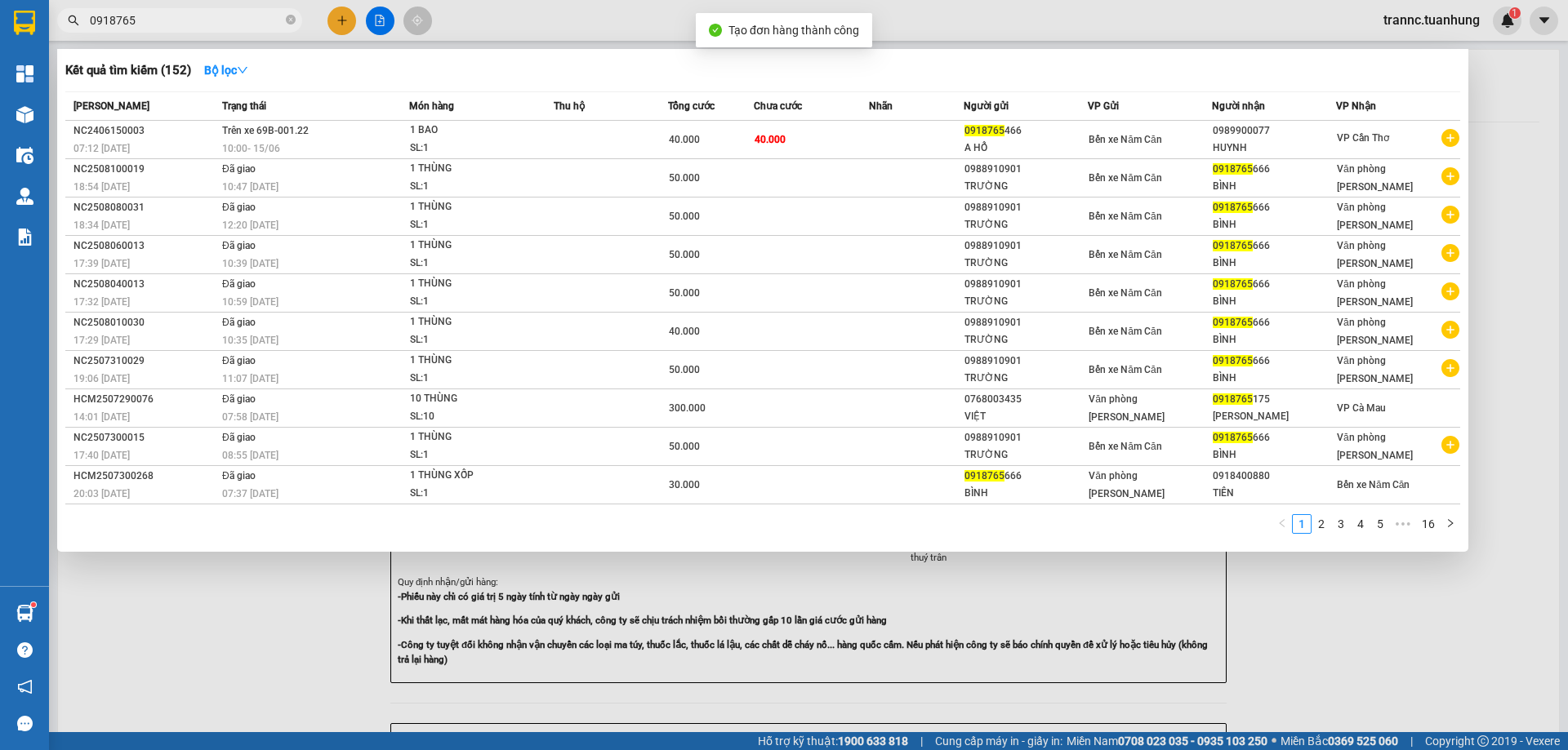
click at [1413, 617] on div at bounding box center [784, 375] width 1568 height 750
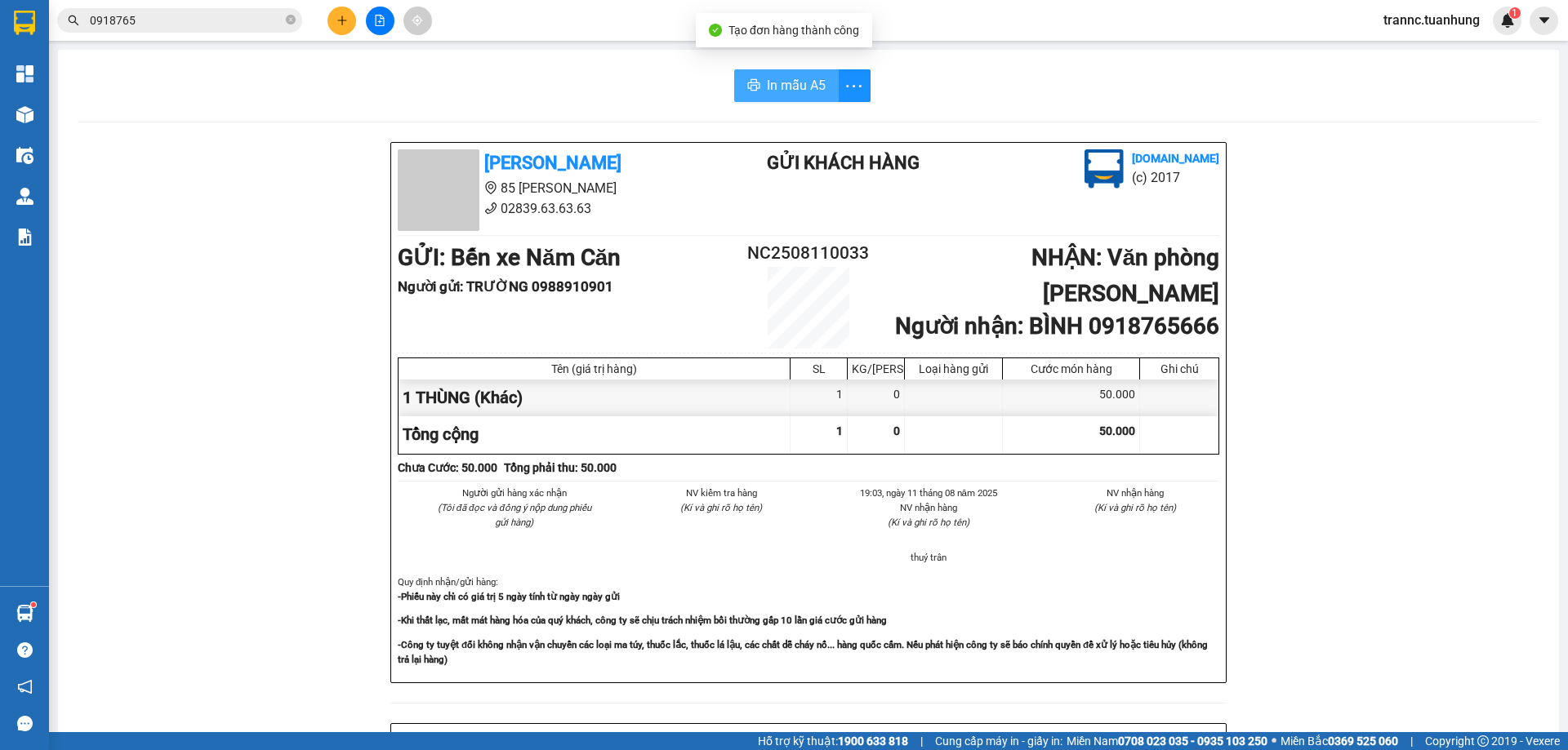
click at [810, 87] on span "In mẫu A5" at bounding box center [796, 85] width 59 height 21
click at [516, 108] on div "In mẫu A5 Tuấn Hưng 85 Lý Chiêu Hoàng 02839.63.63.63 Gửi khách hàng Vexere.com …" at bounding box center [808, 685] width 1501 height 1271
click at [218, 22] on input "0918765" at bounding box center [186, 21] width 193 height 18
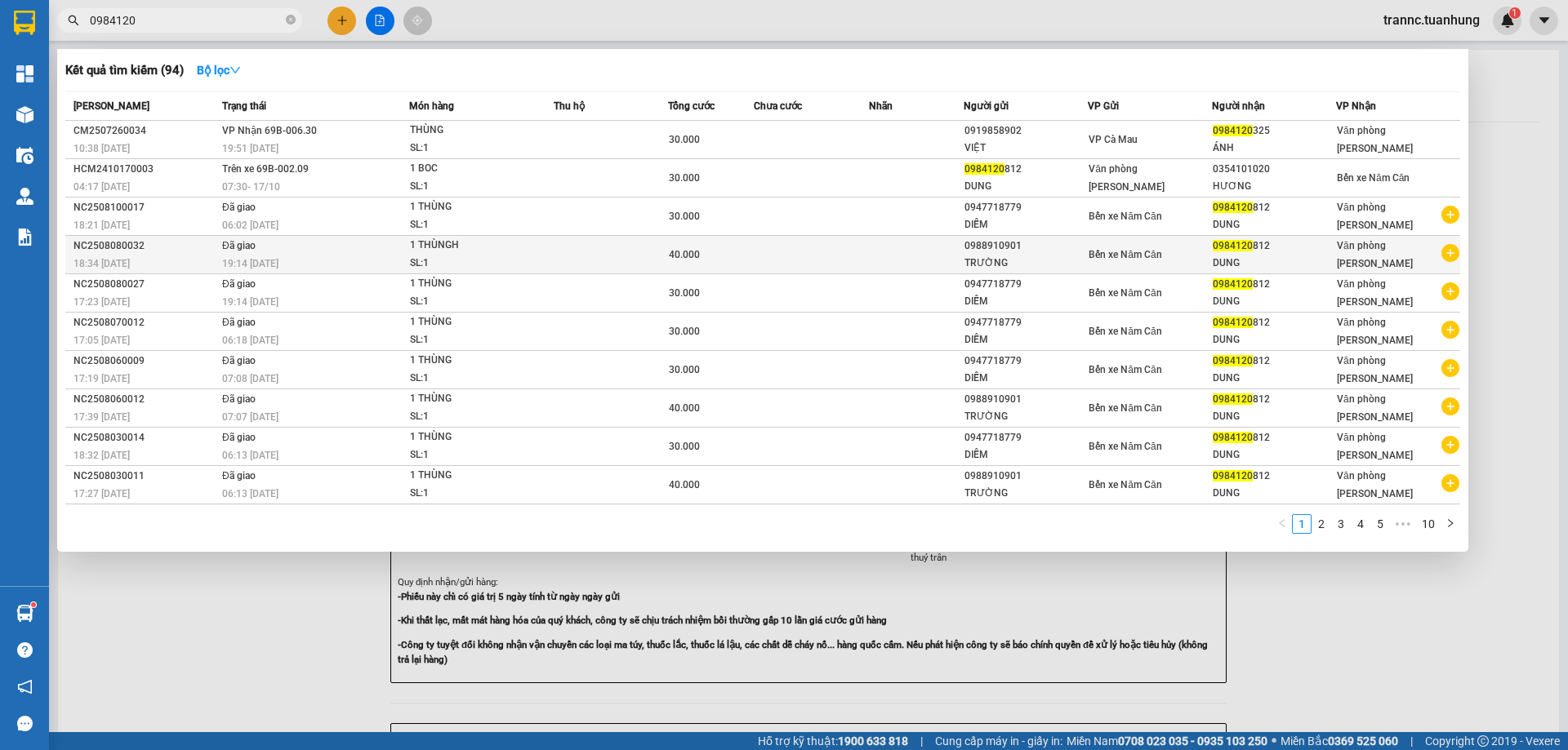
click at [1451, 255] on icon "plus-circle" at bounding box center [1450, 253] width 18 height 18
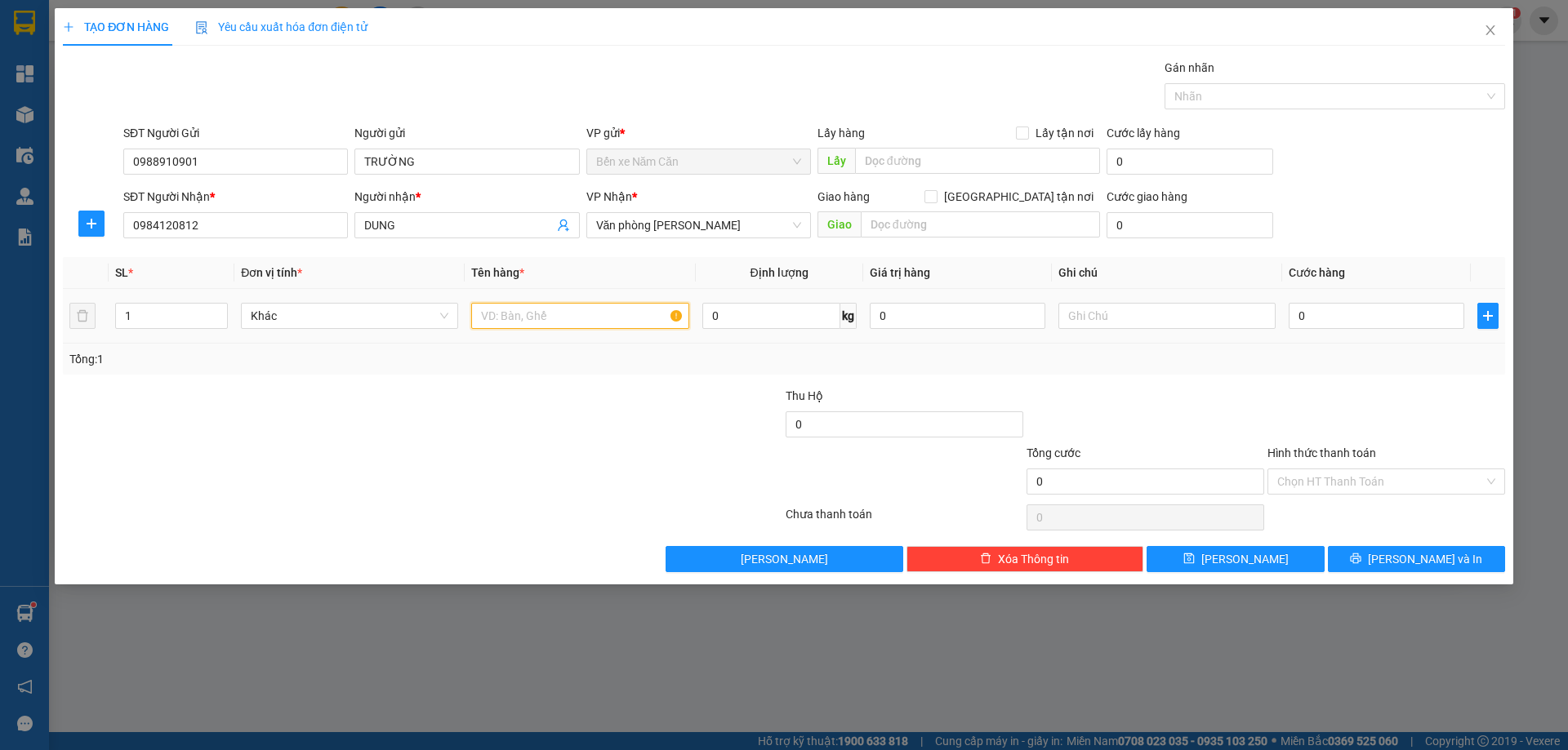
click at [511, 321] on input "text" at bounding box center [580, 315] width 217 height 26
click at [1330, 310] on input "0" at bounding box center [1376, 315] width 175 height 26
click at [1373, 393] on div at bounding box center [1387, 415] width 241 height 57
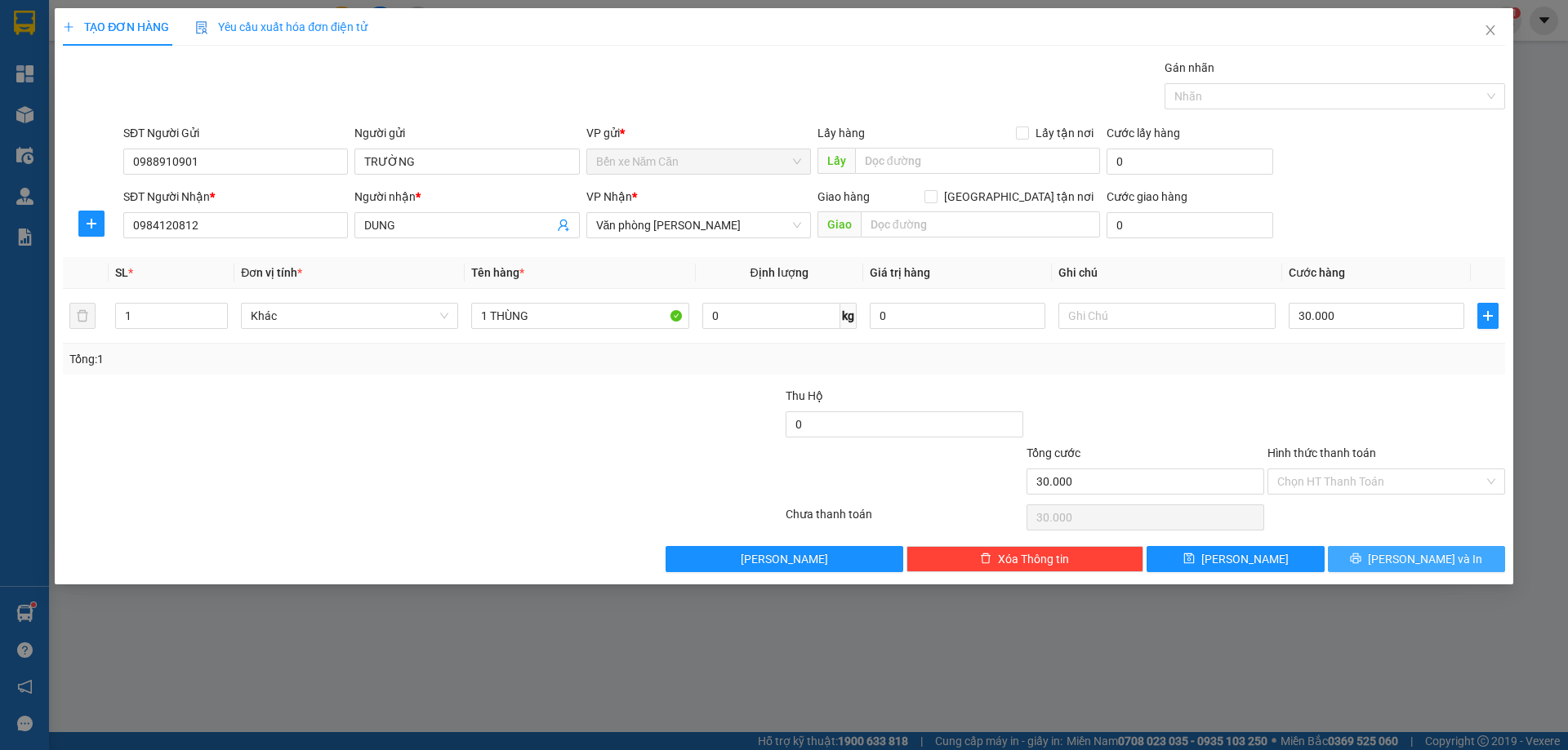
click at [1403, 555] on span "[PERSON_NAME] và In" at bounding box center [1425, 559] width 115 height 18
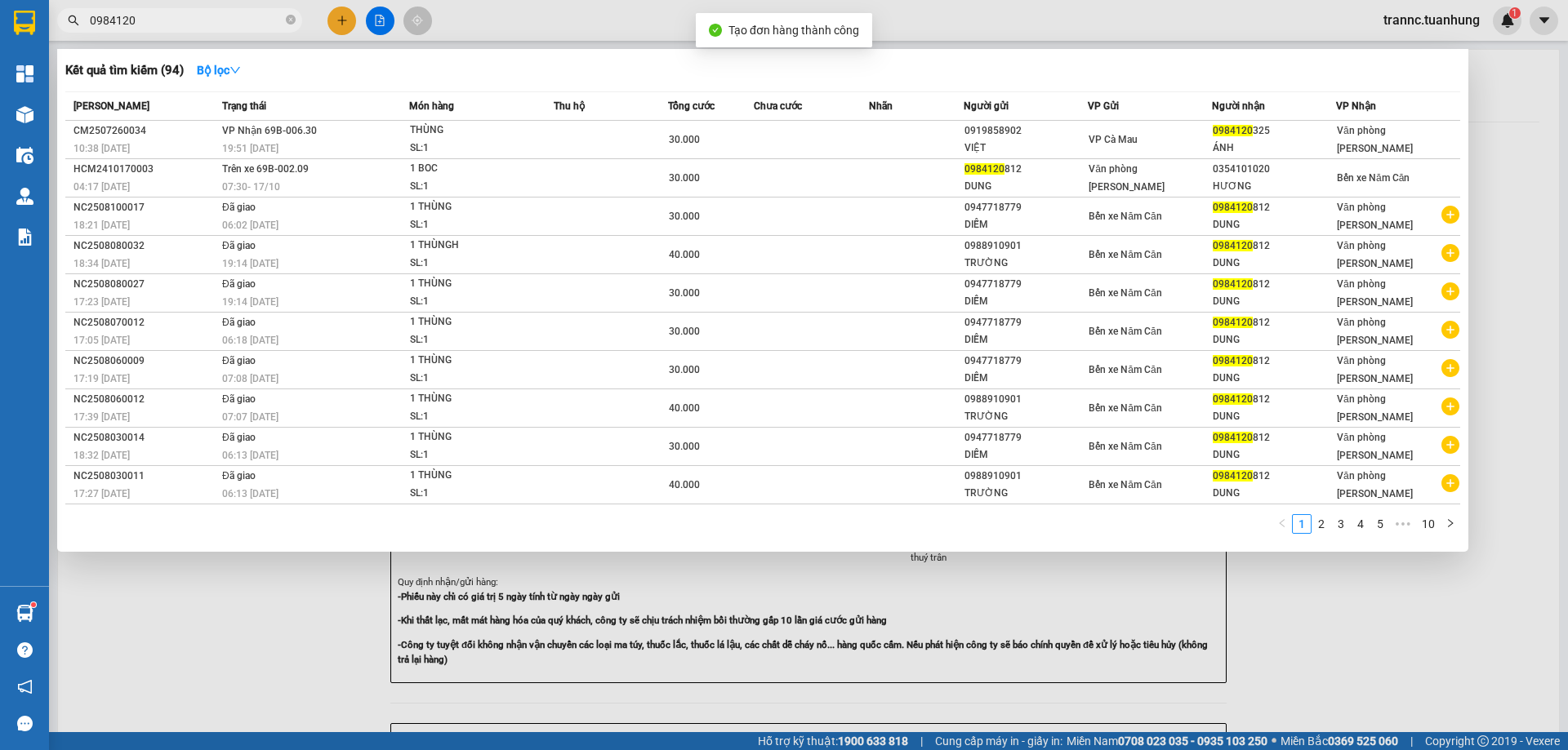
drag, startPoint x: 1355, startPoint y: 691, endPoint x: 1341, endPoint y: 687, distance: 14.6
click at [1356, 690] on div at bounding box center [784, 375] width 1568 height 750
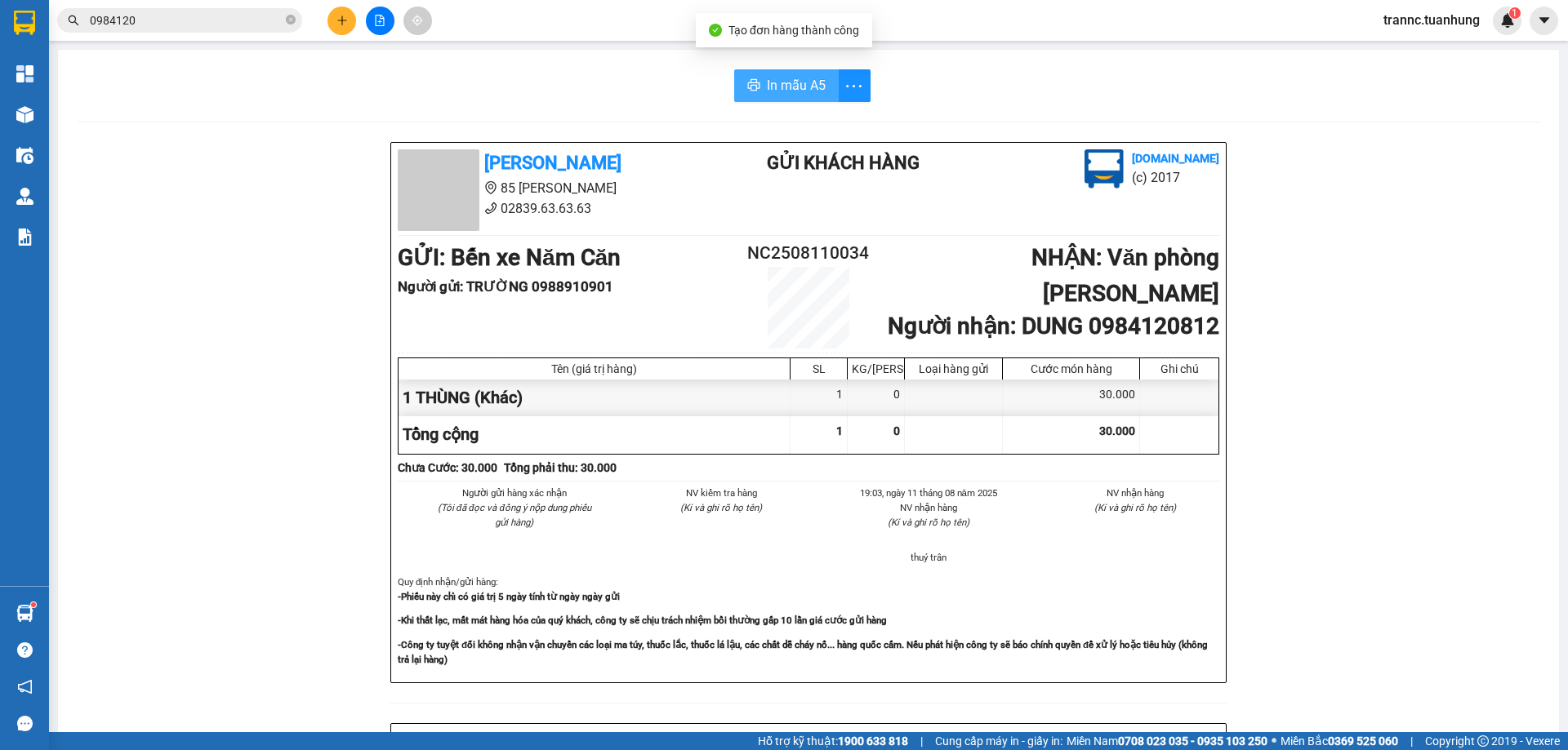
click at [811, 84] on span "In mẫu A5" at bounding box center [796, 85] width 59 height 21
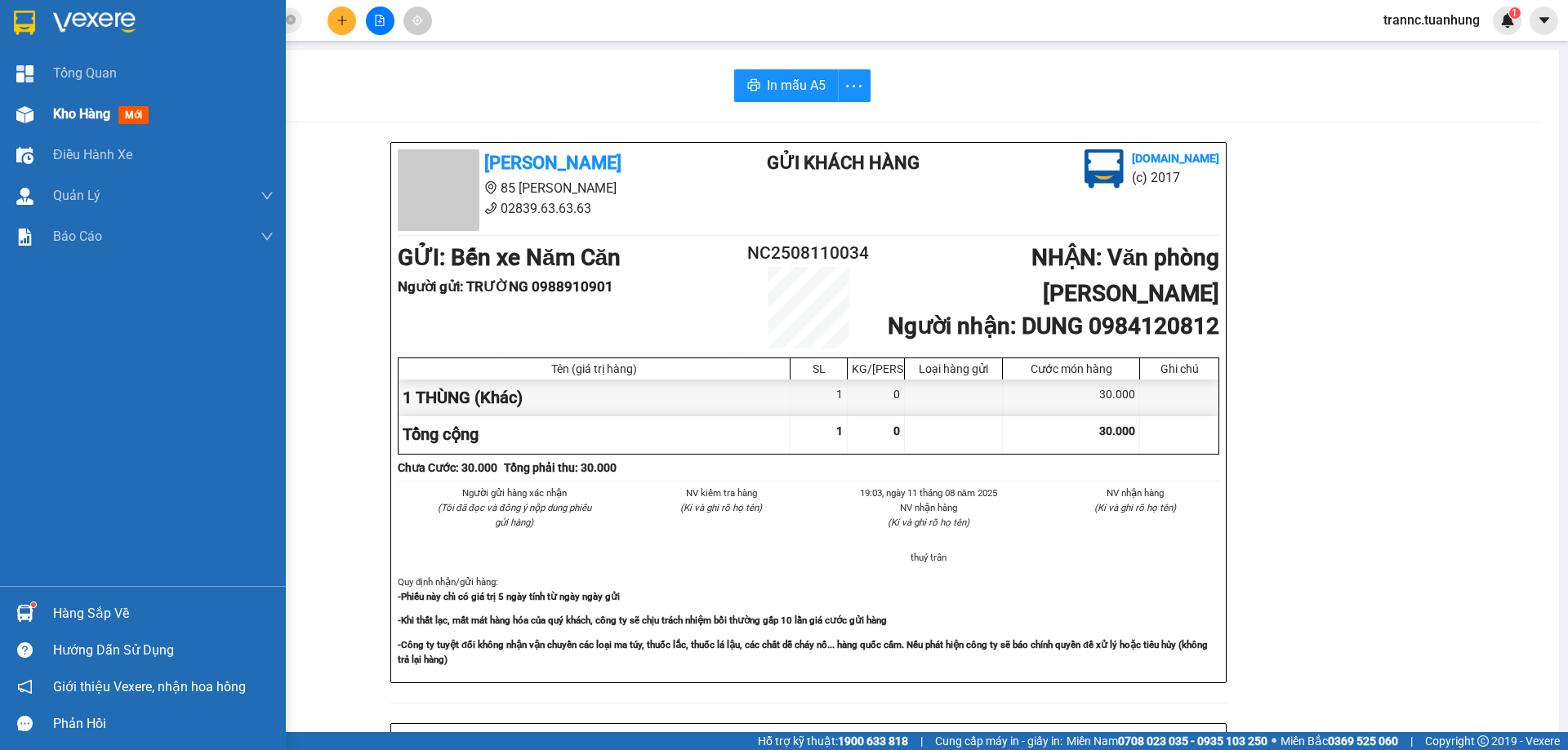
click at [130, 117] on span "mới" at bounding box center [133, 115] width 30 height 18
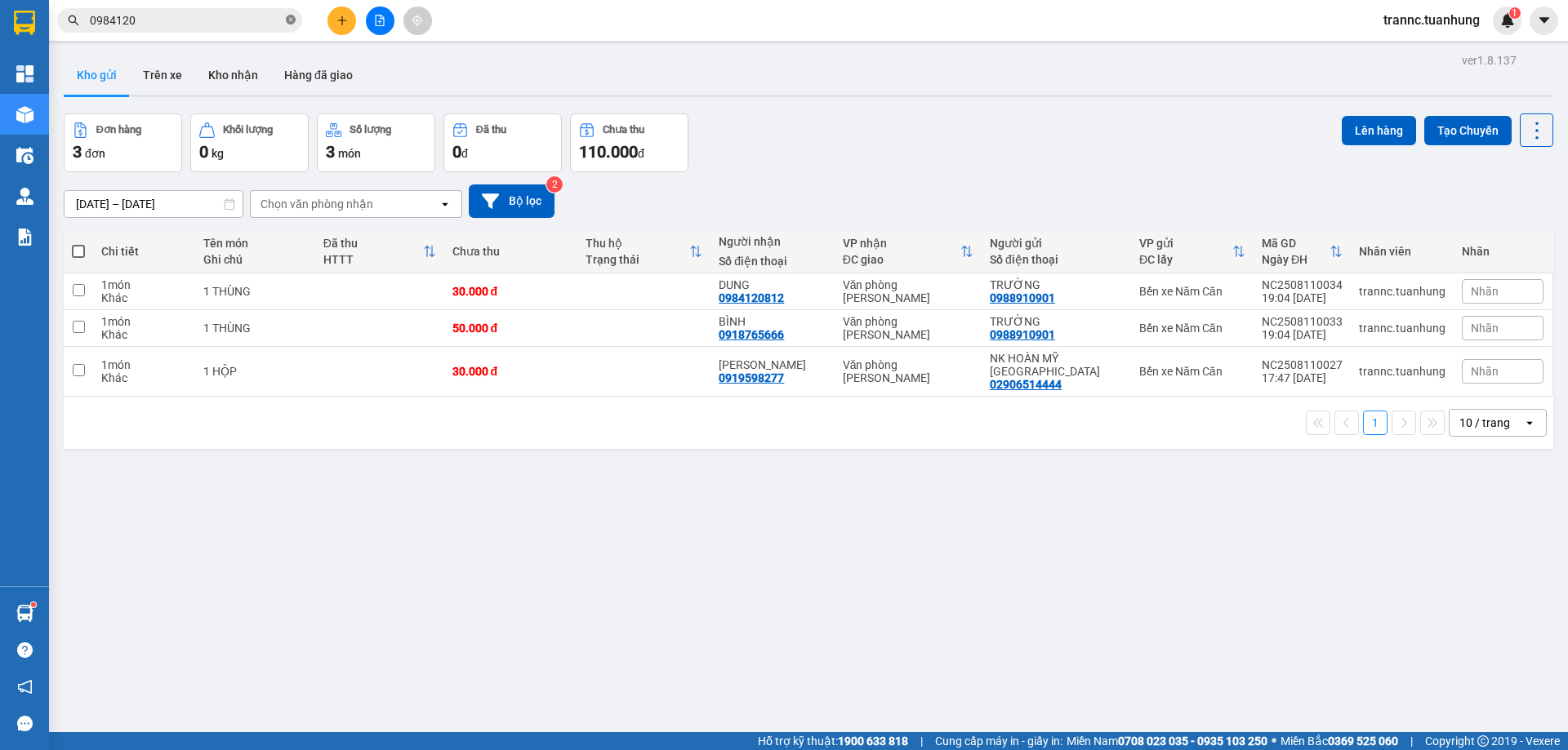
click at [289, 22] on icon "close-circle" at bounding box center [291, 20] width 10 height 10
click at [263, 18] on input "text" at bounding box center [186, 21] width 193 height 18
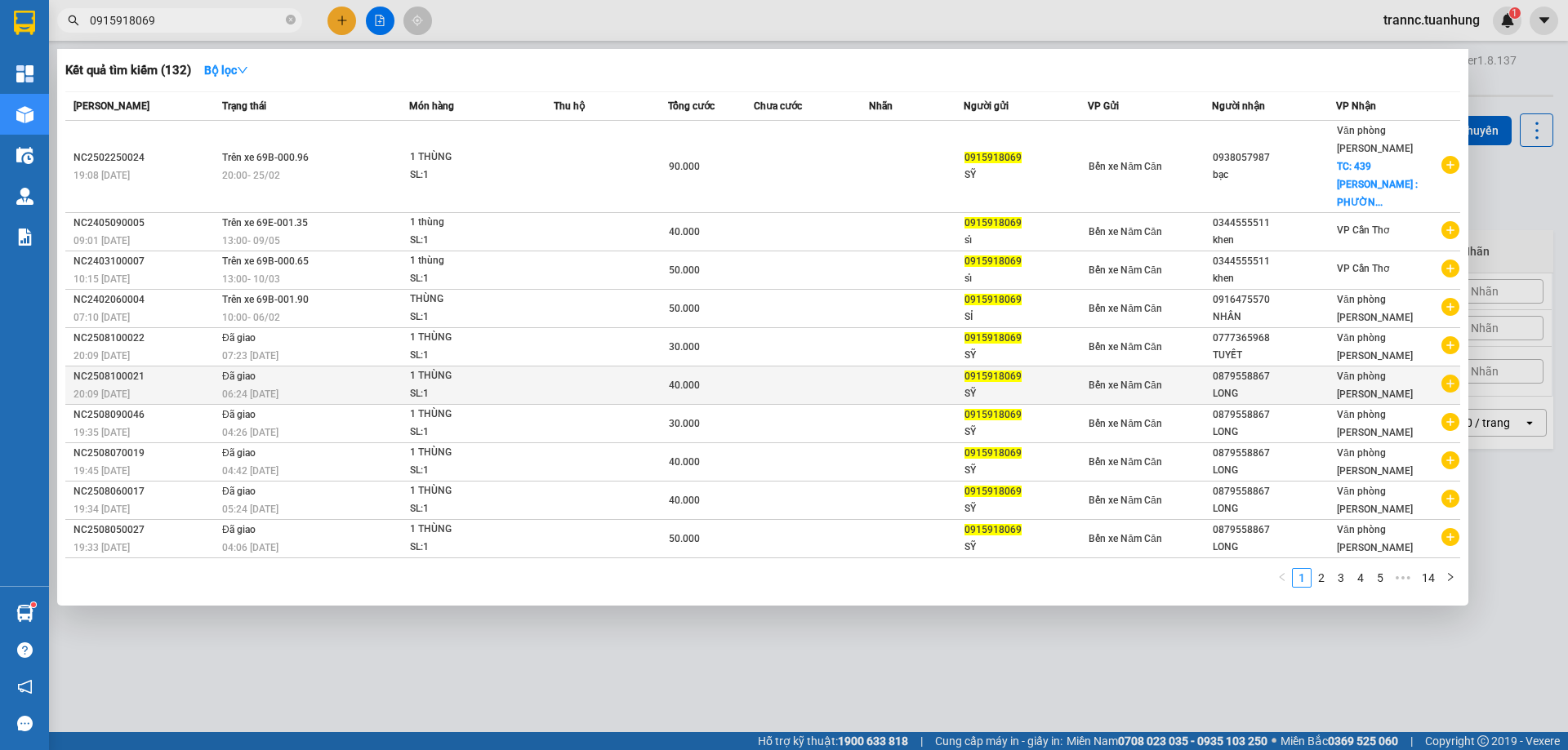
click at [1449, 375] on icon "plus-circle" at bounding box center [1450, 384] width 18 height 18
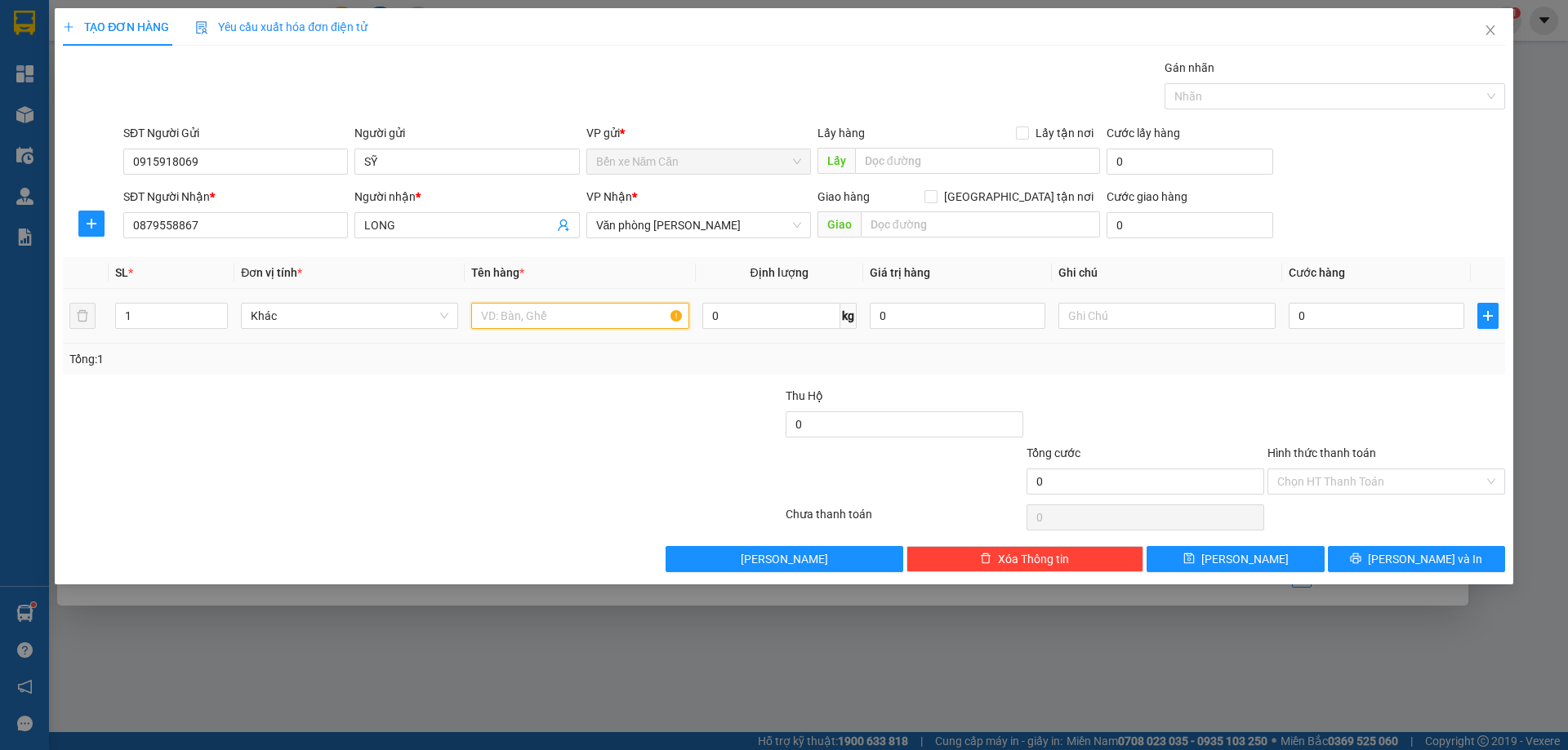
click at [517, 312] on input "text" at bounding box center [580, 315] width 217 height 26
click at [1301, 316] on input "0" at bounding box center [1376, 315] width 175 height 26
drag, startPoint x: 1305, startPoint y: 384, endPoint x: 1323, endPoint y: 388, distance: 18.4
click at [1306, 385] on div "Transit Pickup Surcharge Ids Transit Deliver Surcharge Ids Transit Deliver Surc…" at bounding box center [784, 315] width 1443 height 514
click at [1345, 480] on input "Hình thức thanh toán" at bounding box center [1380, 482] width 207 height 24
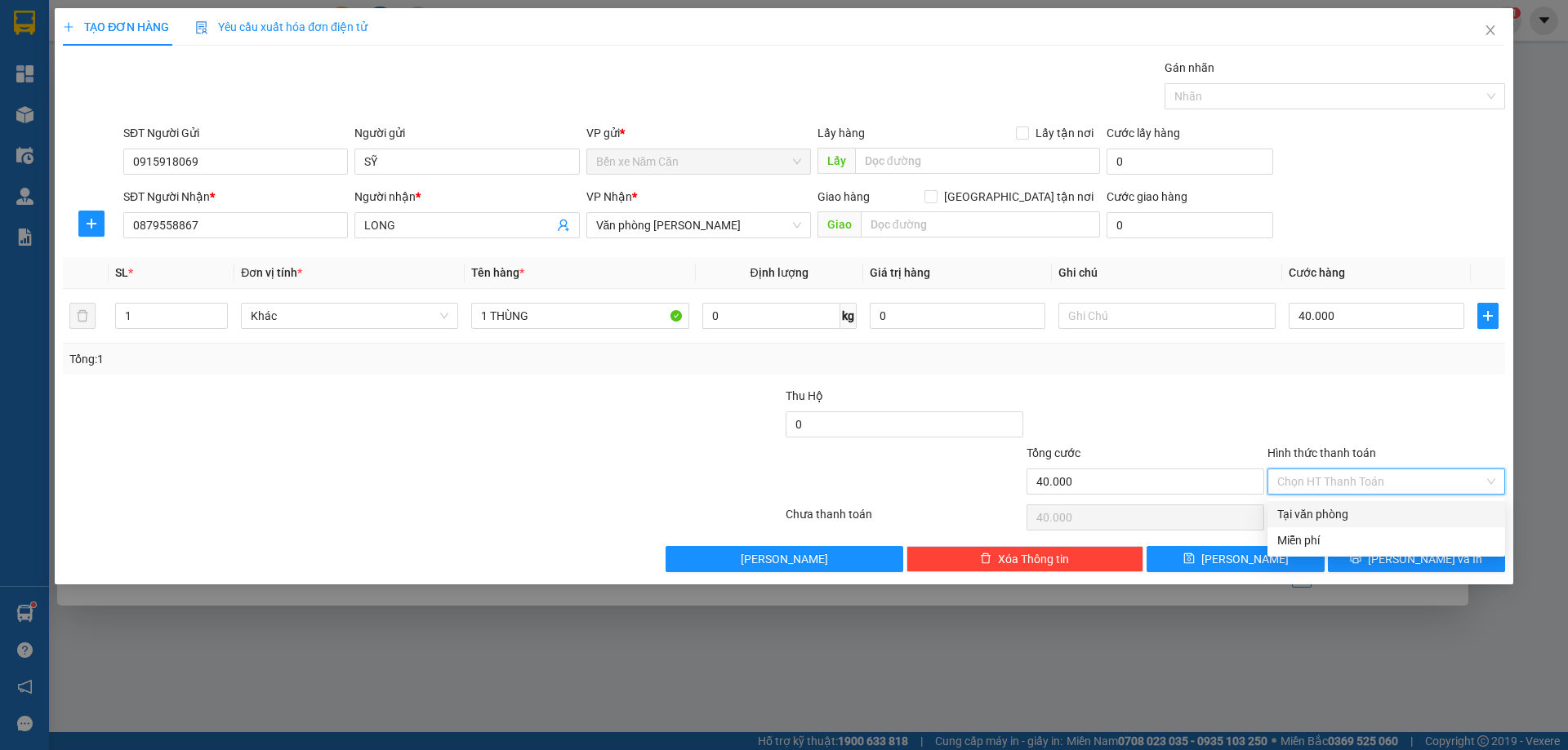
click at [1346, 512] on div "Tại văn phòng" at bounding box center [1386, 514] width 218 height 18
click at [1376, 563] on button "[PERSON_NAME] và In" at bounding box center [1416, 559] width 177 height 26
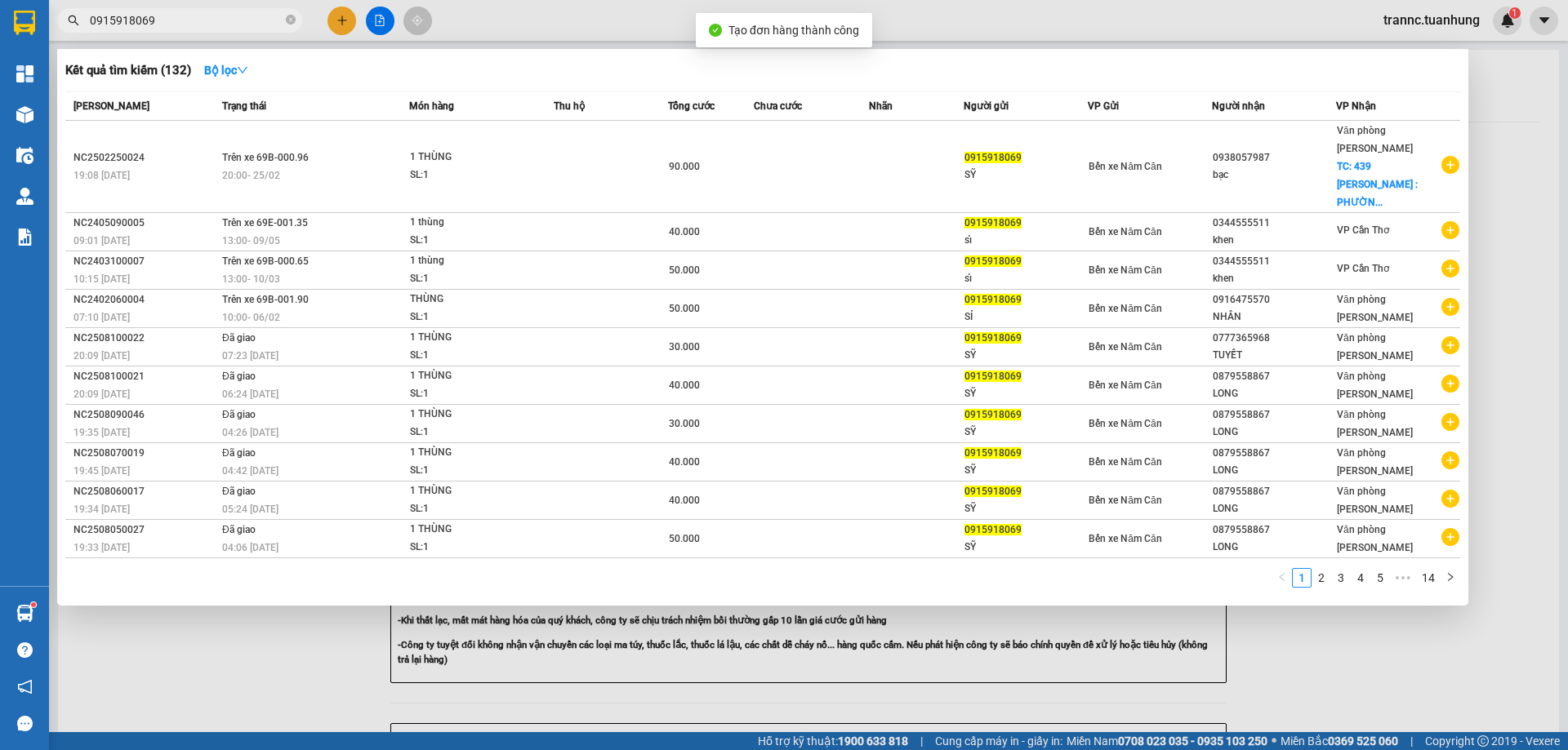
drag, startPoint x: 1350, startPoint y: 661, endPoint x: 1242, endPoint y: 638, distance: 110.4
click at [1350, 661] on div at bounding box center [784, 375] width 1568 height 750
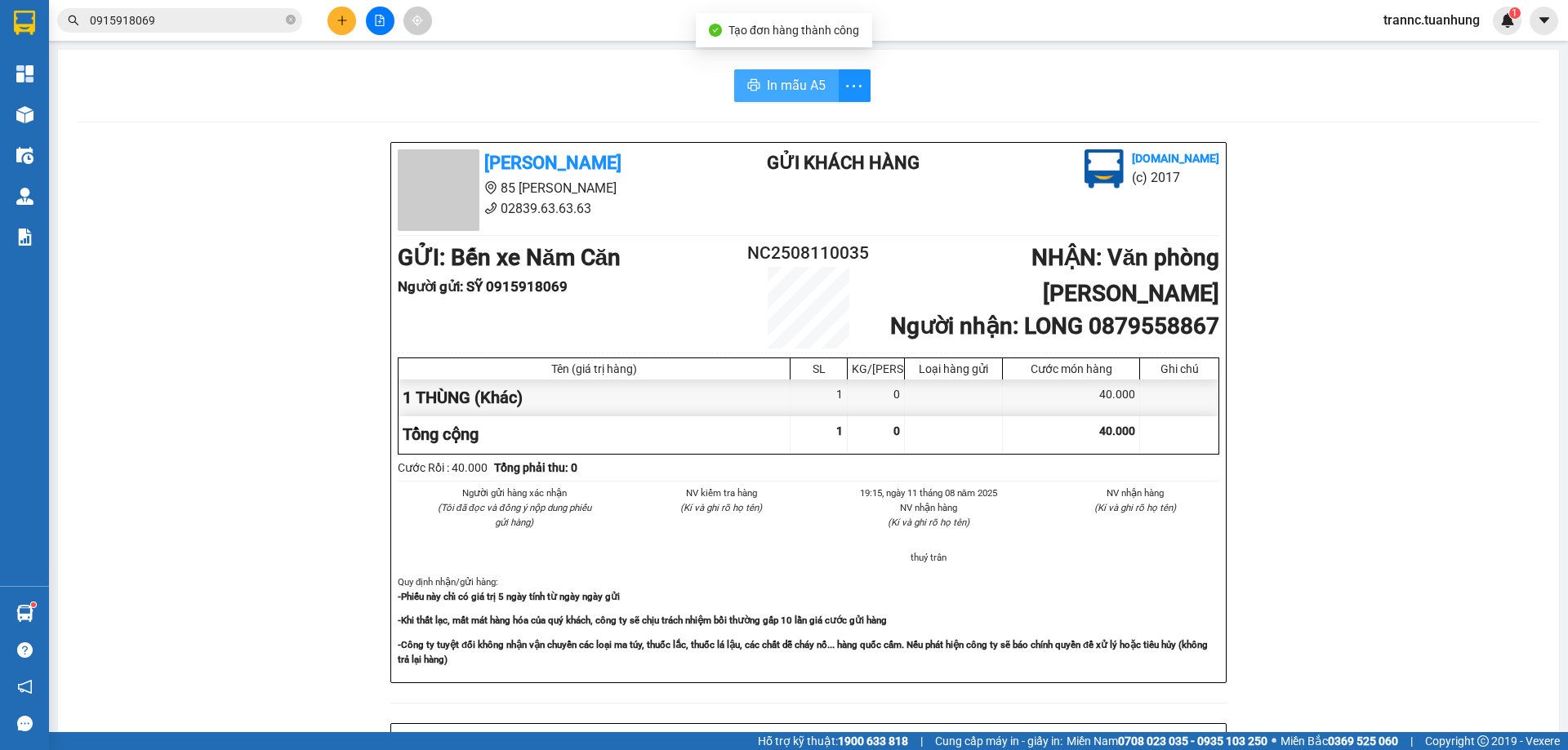
click at [780, 74] on button "In mẫu A5" at bounding box center [786, 85] width 105 height 32
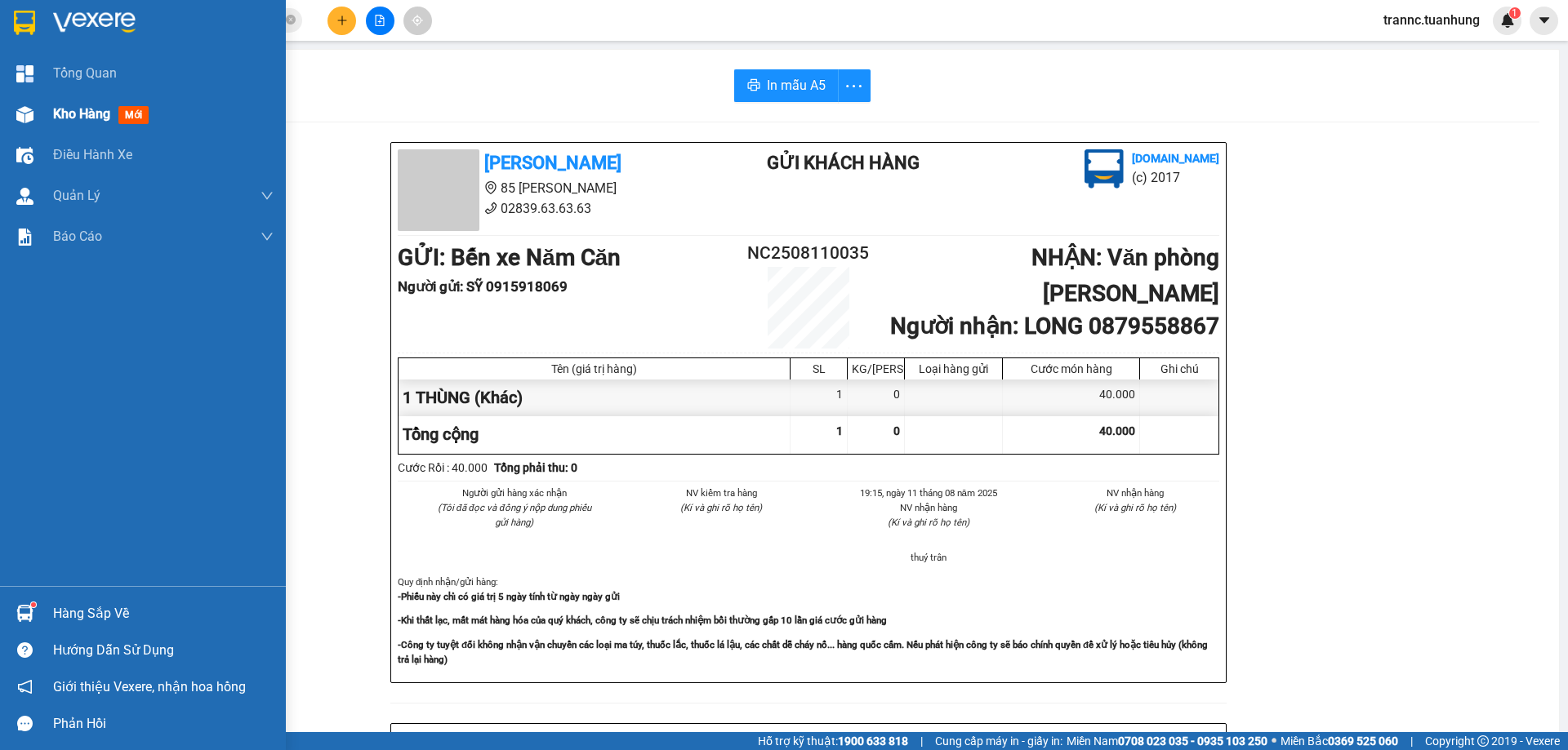
click at [125, 112] on span "mới" at bounding box center [133, 115] width 30 height 18
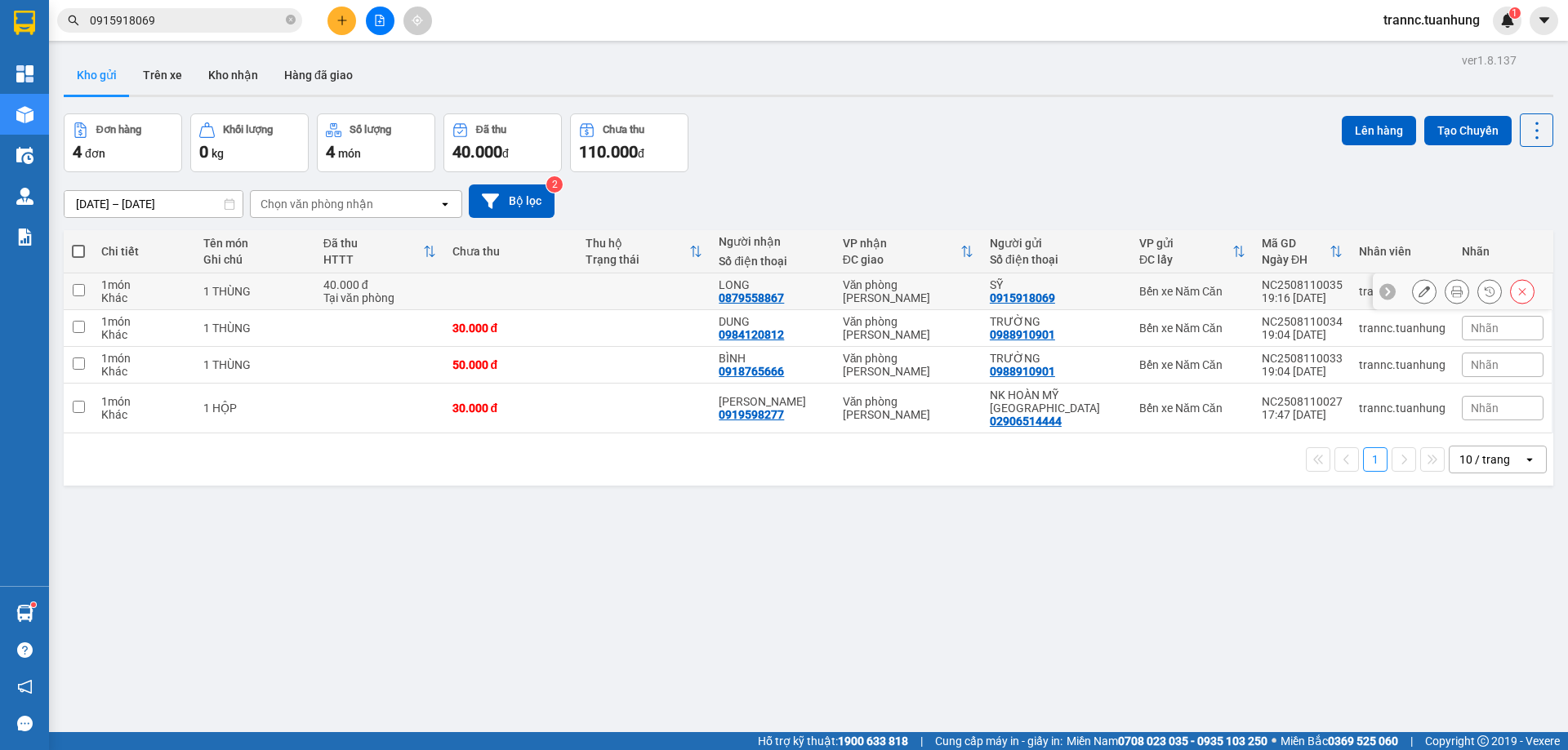
click at [535, 301] on td at bounding box center [511, 292] width 133 height 37
checkbox input "true"
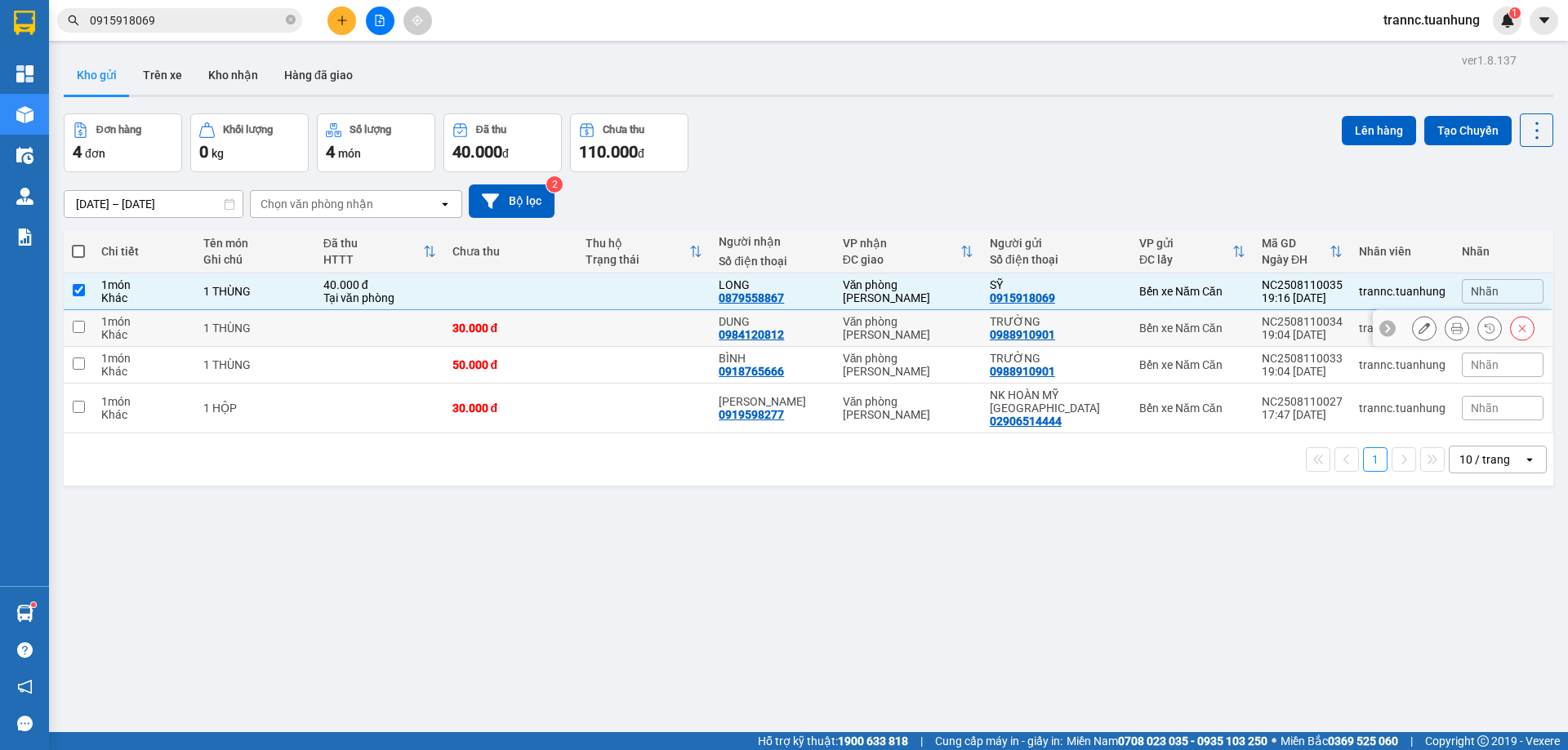
click at [540, 313] on td "30.000 đ" at bounding box center [511, 329] width 133 height 37
checkbox input "true"
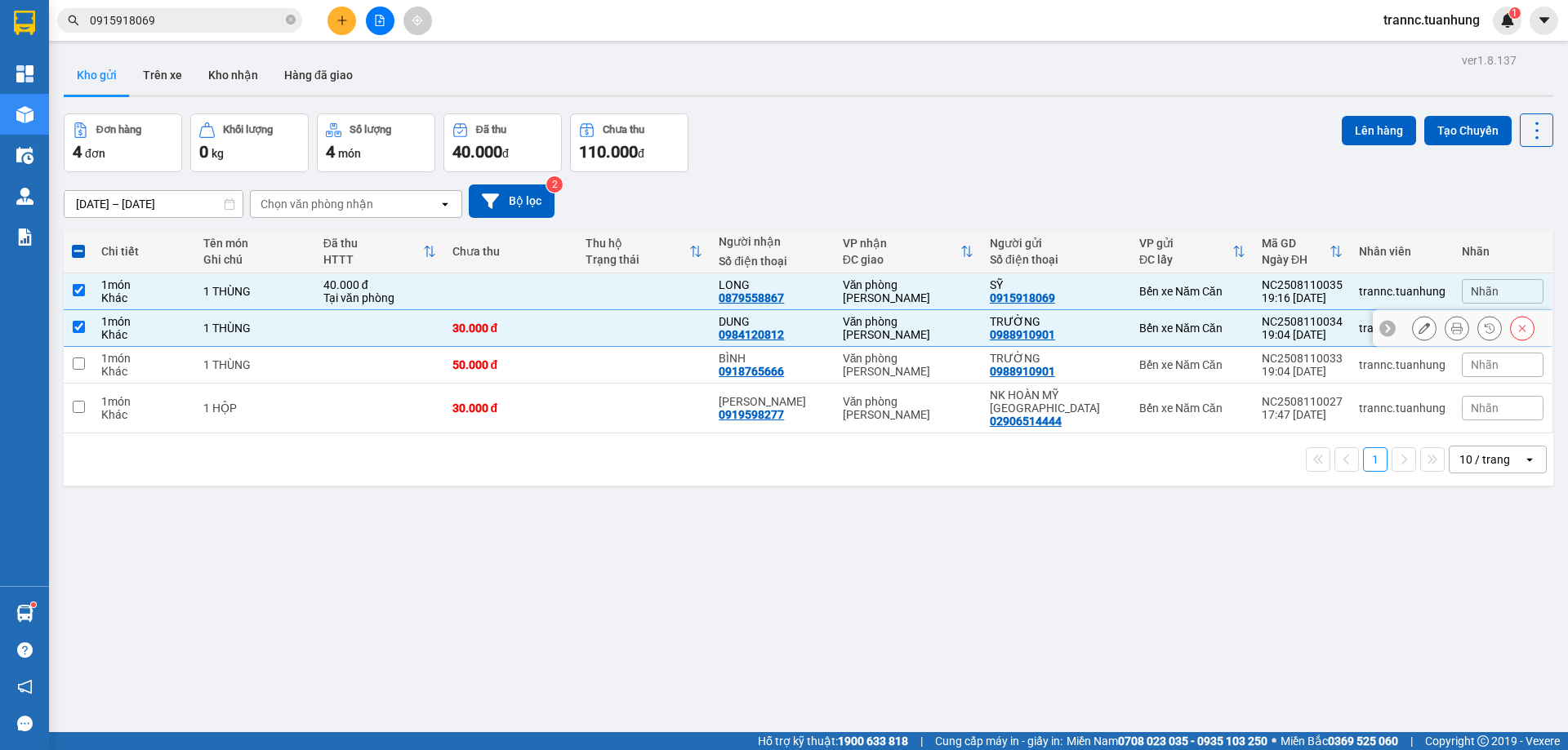
click at [548, 351] on td "50.000 đ" at bounding box center [511, 365] width 133 height 37
checkbox input "true"
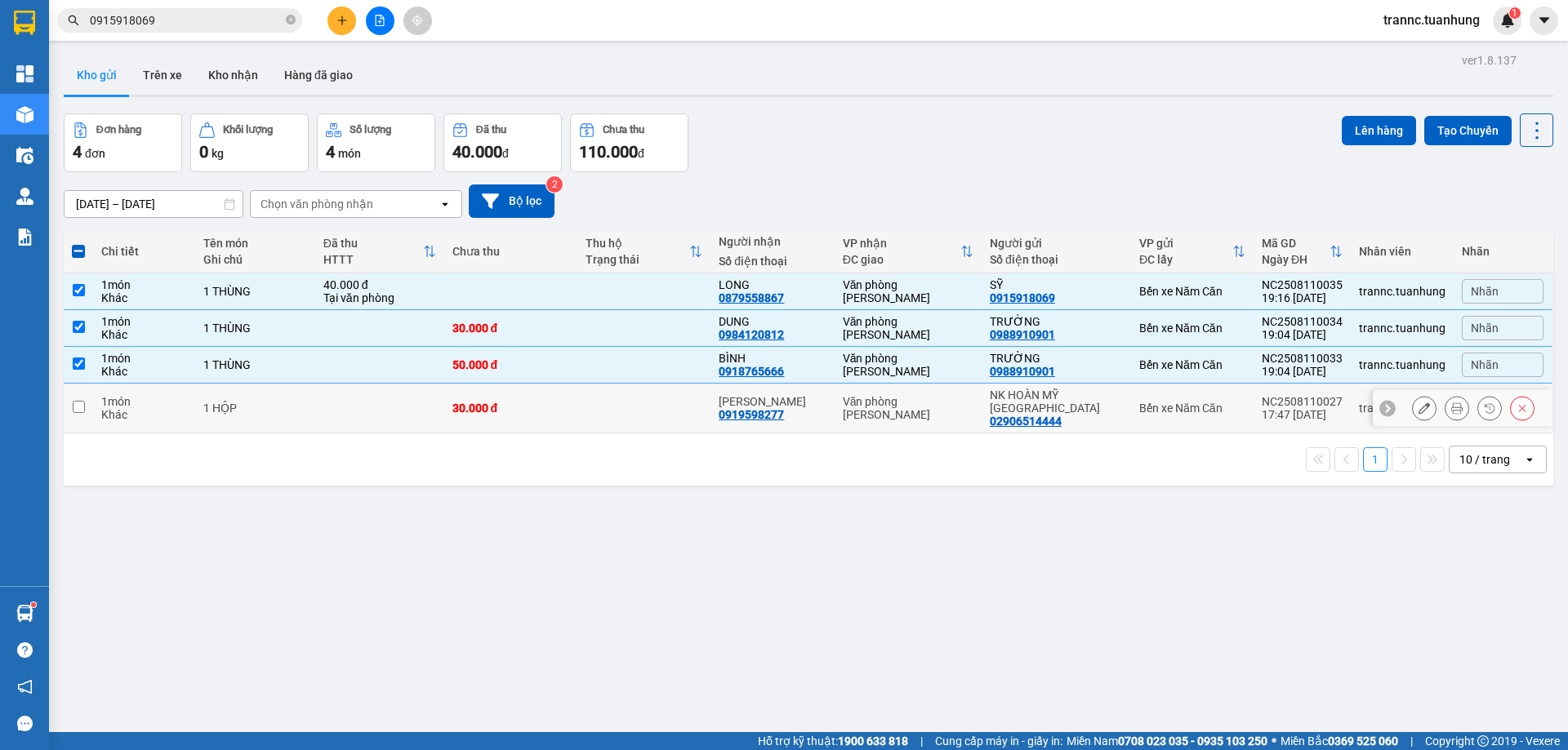
click at [556, 401] on div "30.000 đ" at bounding box center [510, 407] width 117 height 13
checkbox input "true"
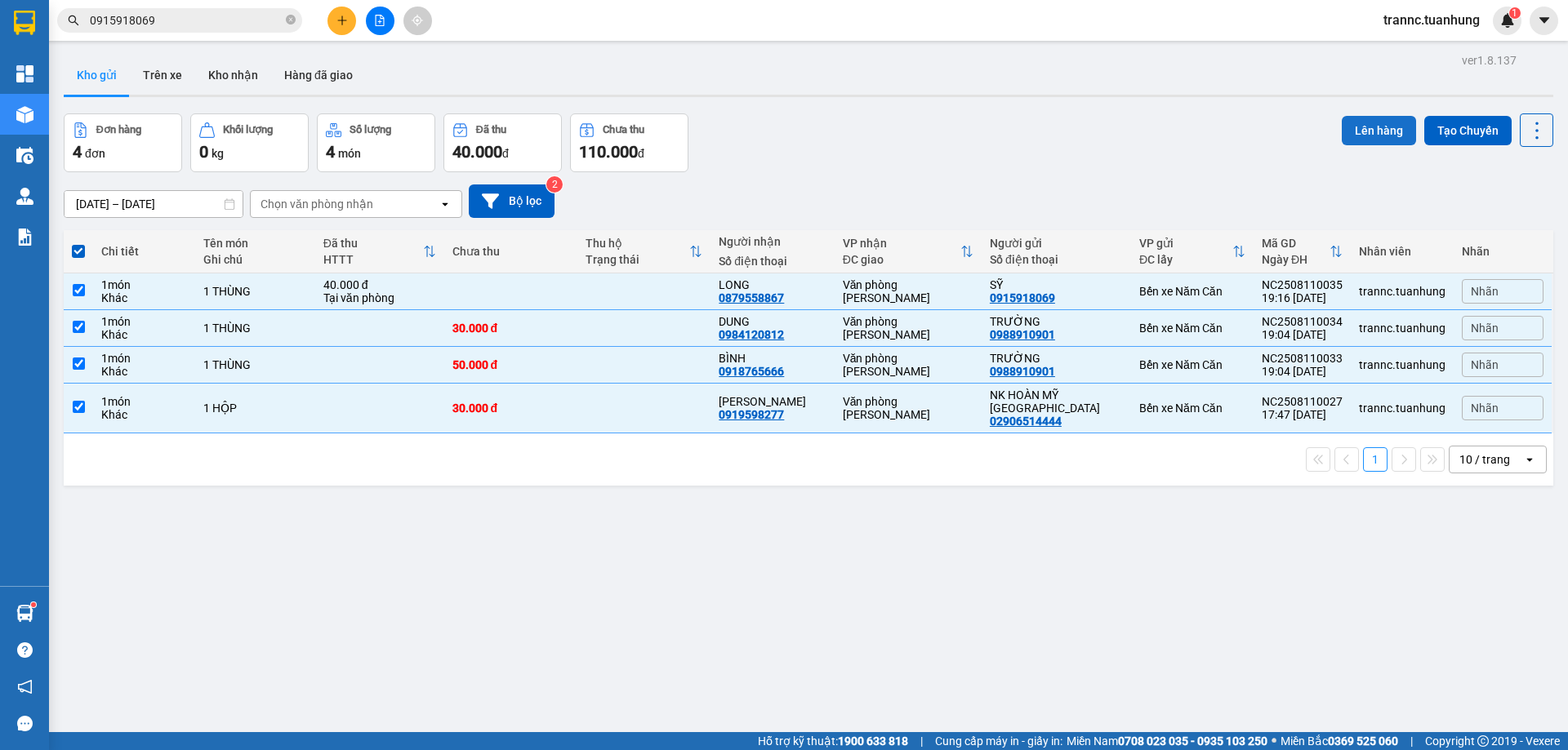
click at [1354, 124] on button "Lên hàng" at bounding box center [1379, 130] width 74 height 29
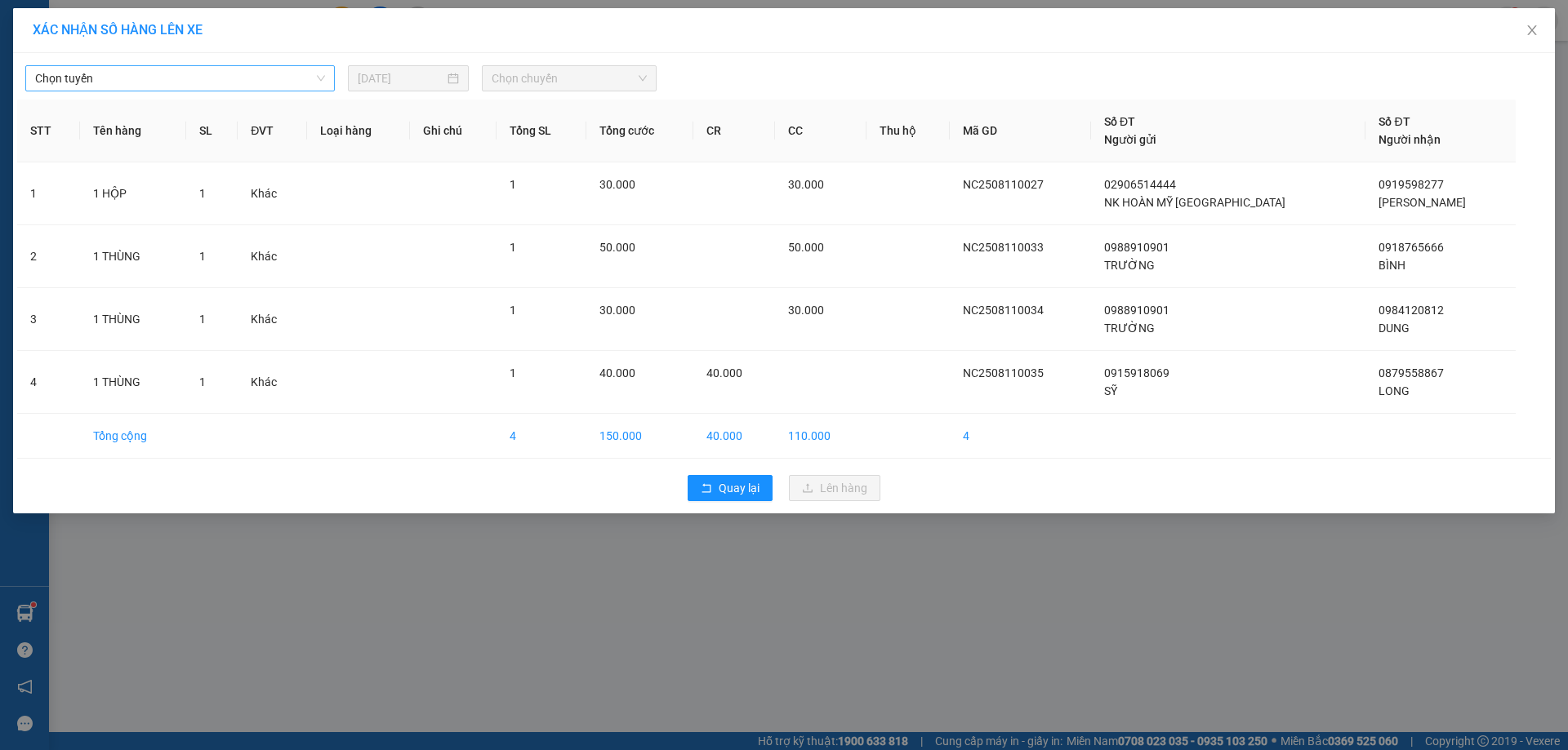
click at [143, 71] on span "Chọn tuyến" at bounding box center [180, 78] width 290 height 24
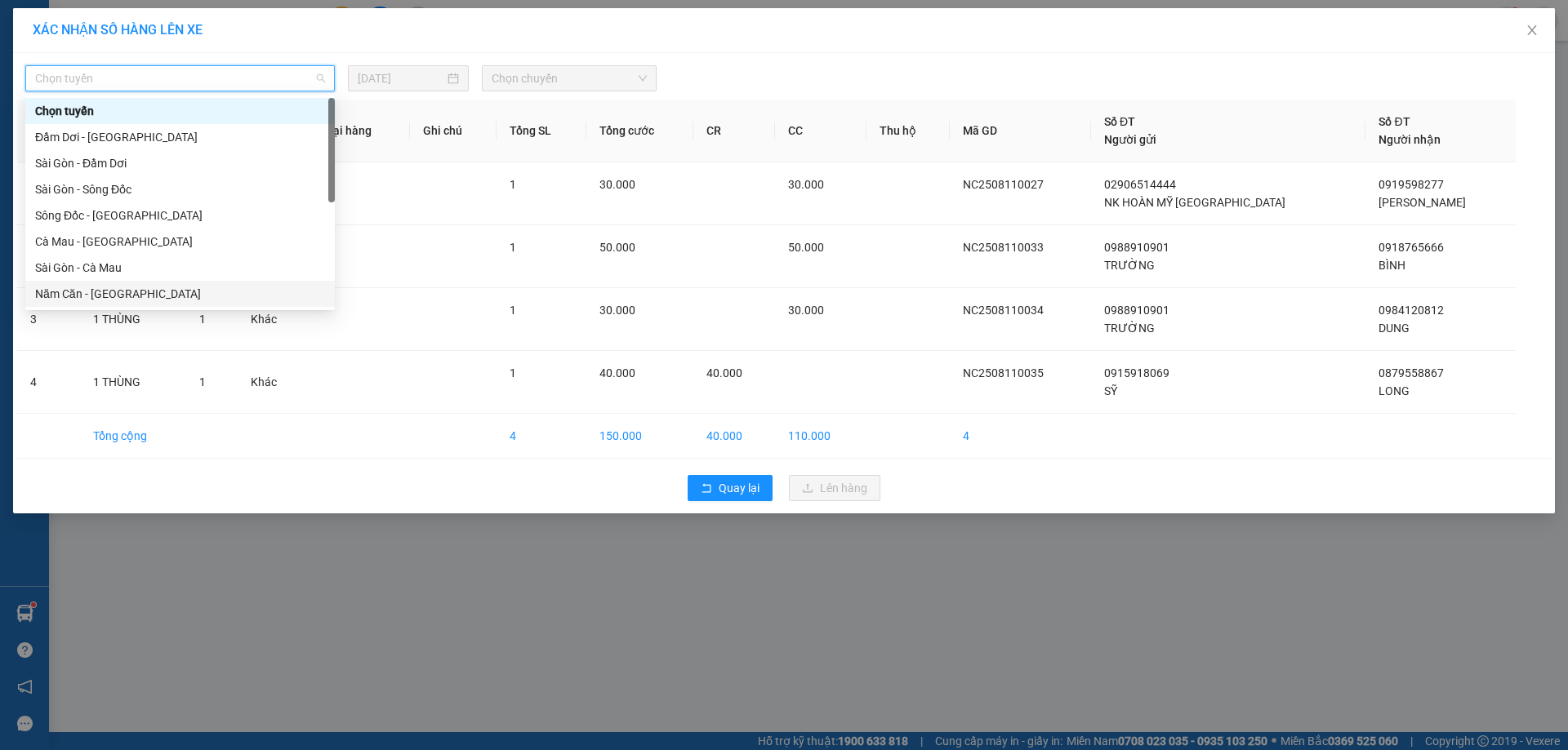
click at [121, 288] on div "Năm Căn - [GEOGRAPHIC_DATA]" at bounding box center [180, 294] width 290 height 18
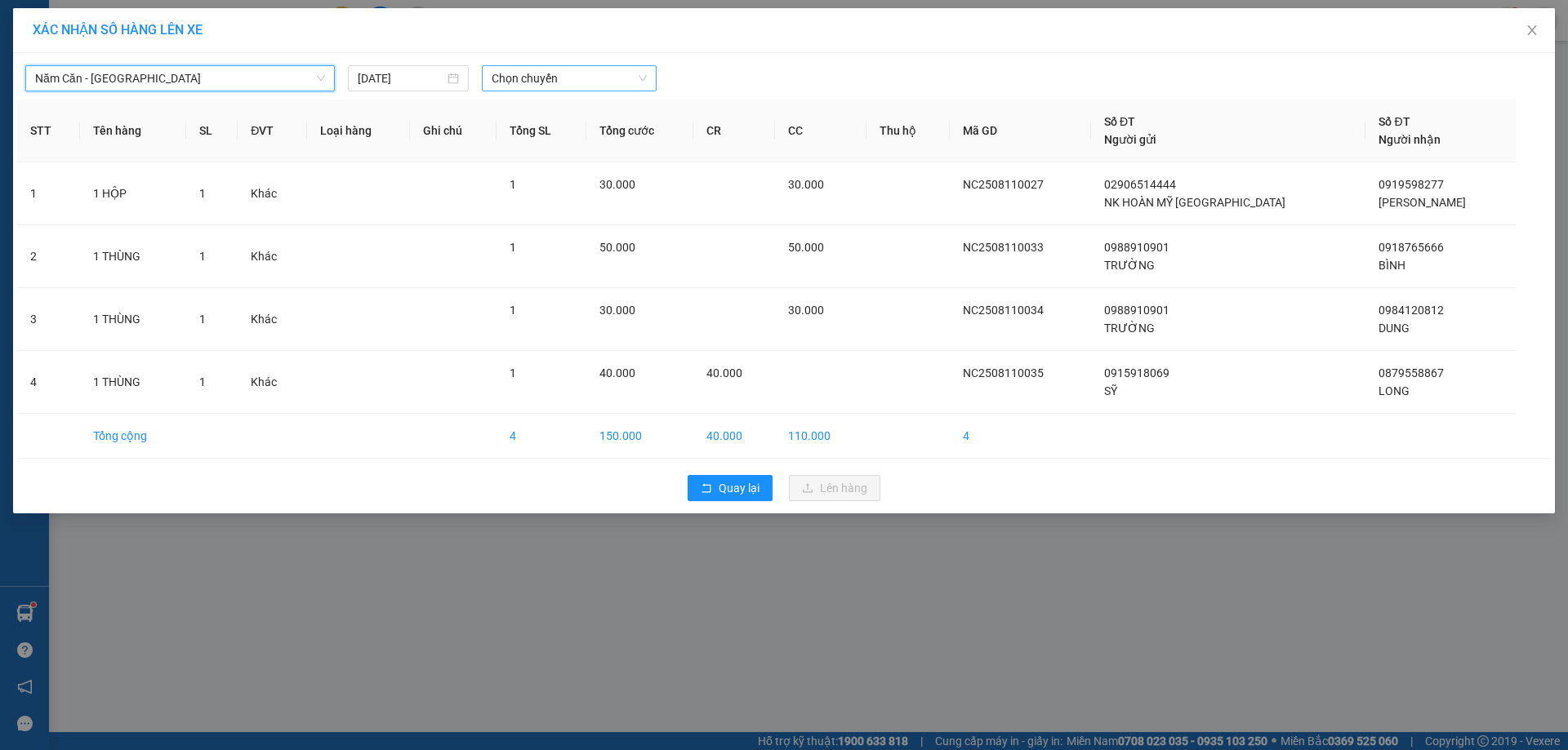
click at [552, 74] on span "Chọn chuyến" at bounding box center [569, 78] width 155 height 24
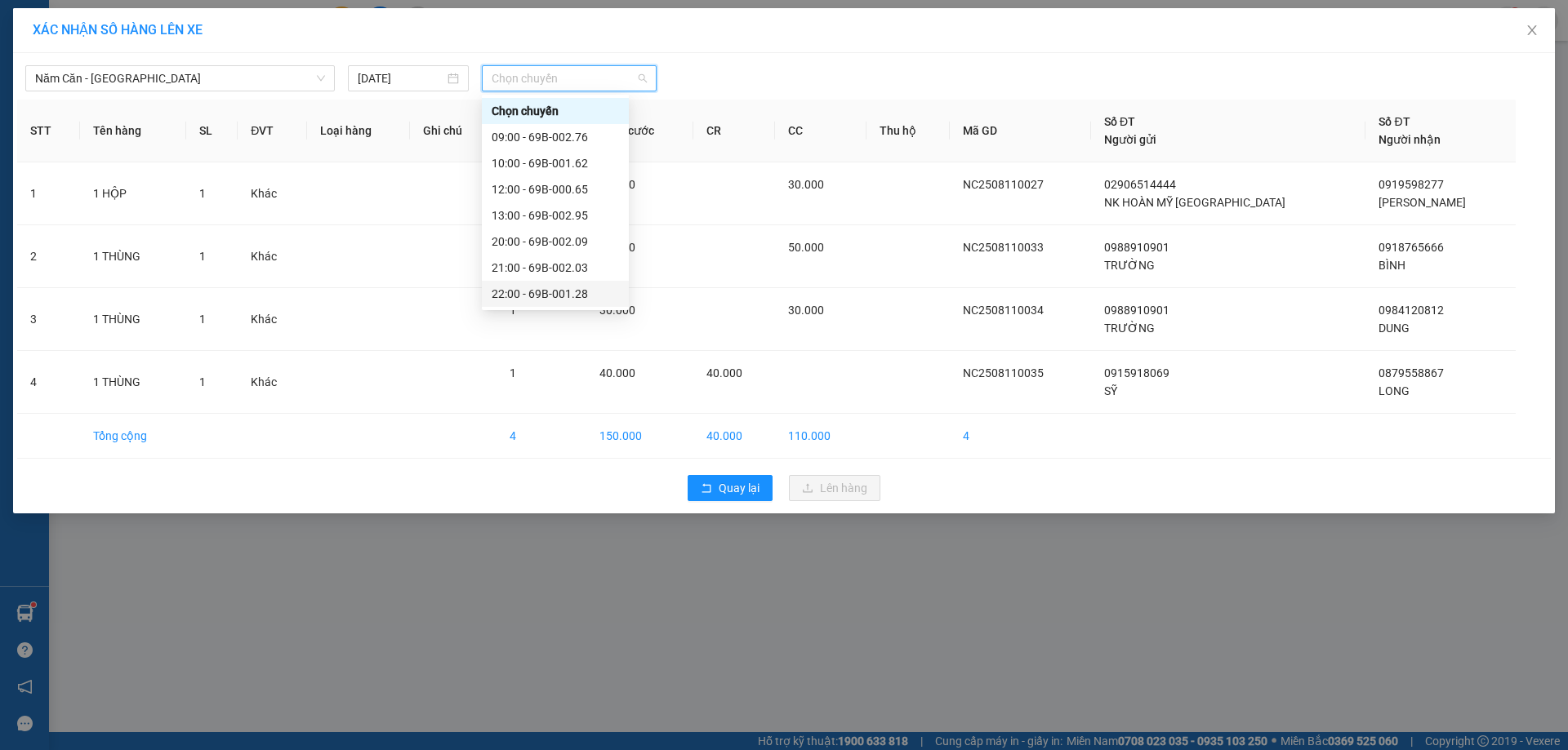
click at [566, 288] on div "22:00 - 69B-001.28" at bounding box center [555, 294] width 127 height 18
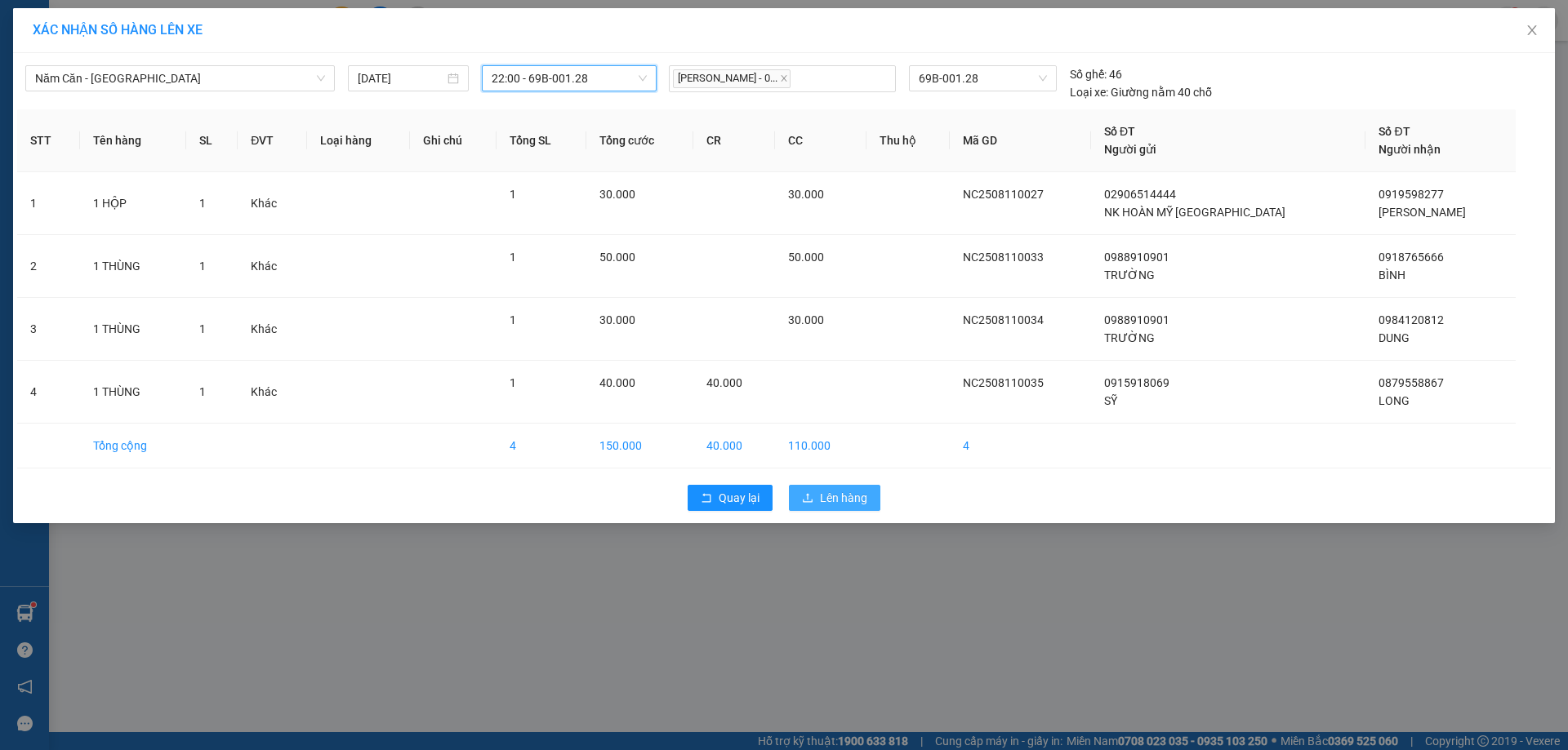
click at [868, 489] on button "Lên hàng" at bounding box center [834, 497] width 91 height 26
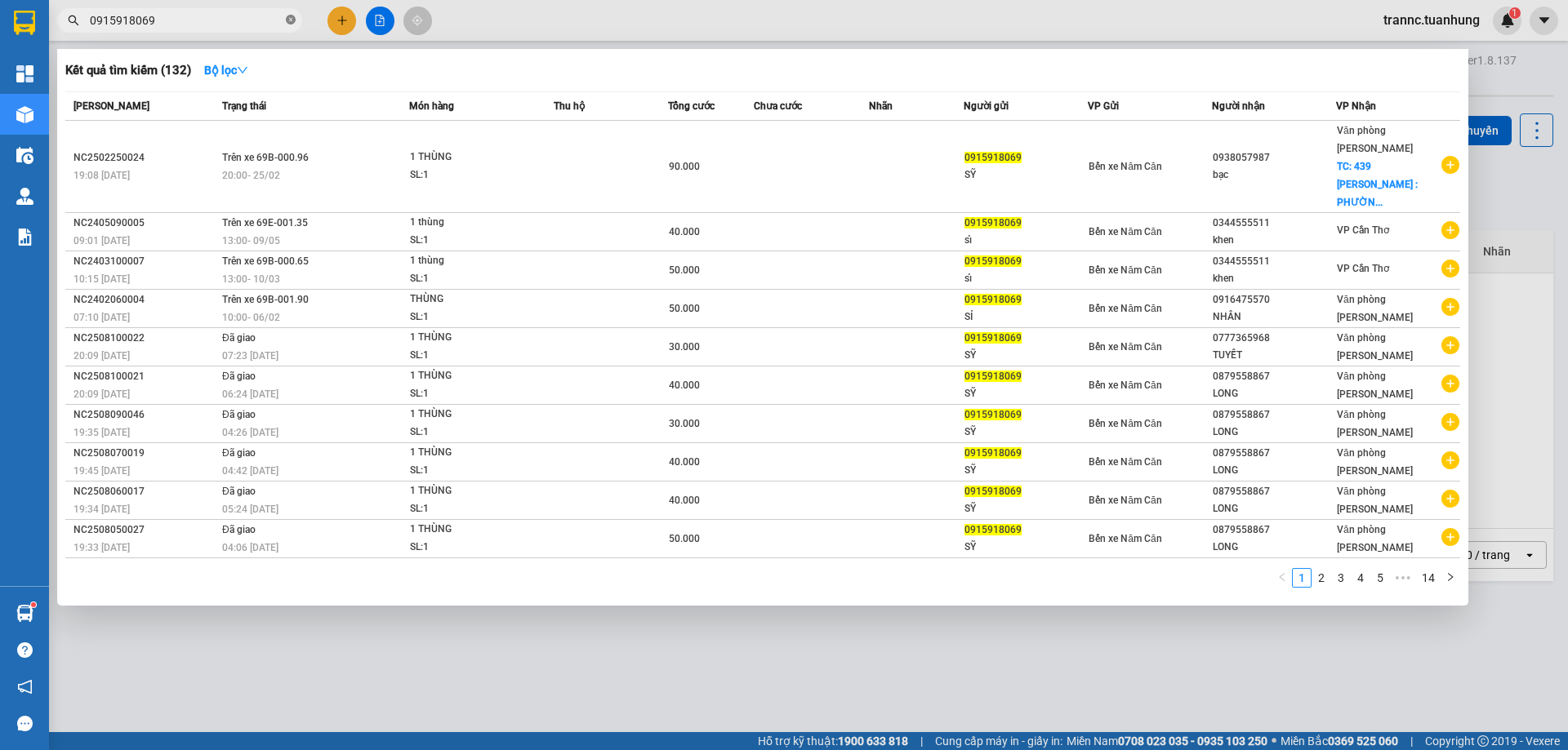
click at [289, 23] on icon "close-circle" at bounding box center [291, 20] width 10 height 10
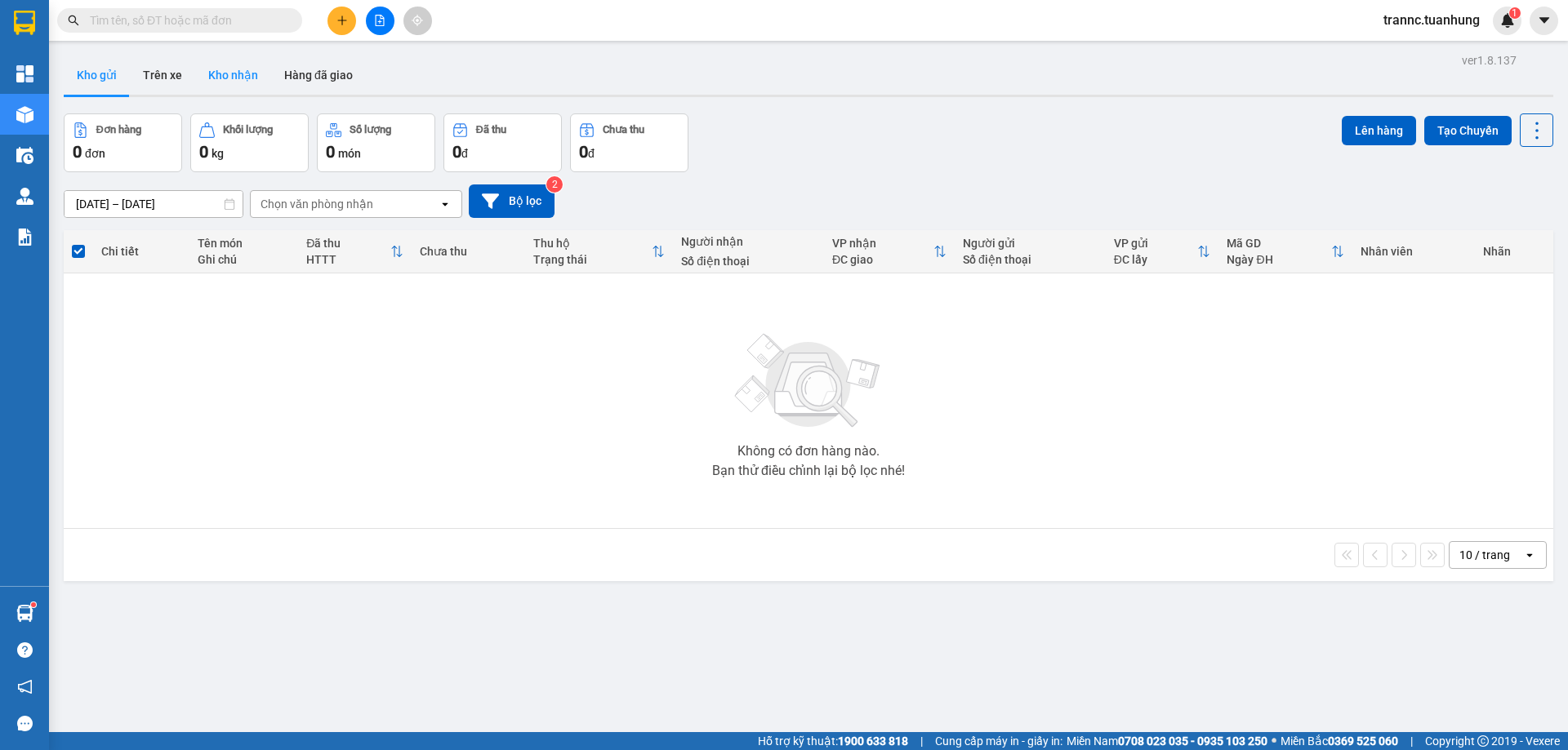
click at [250, 74] on button "Kho nhận" at bounding box center [233, 75] width 76 height 39
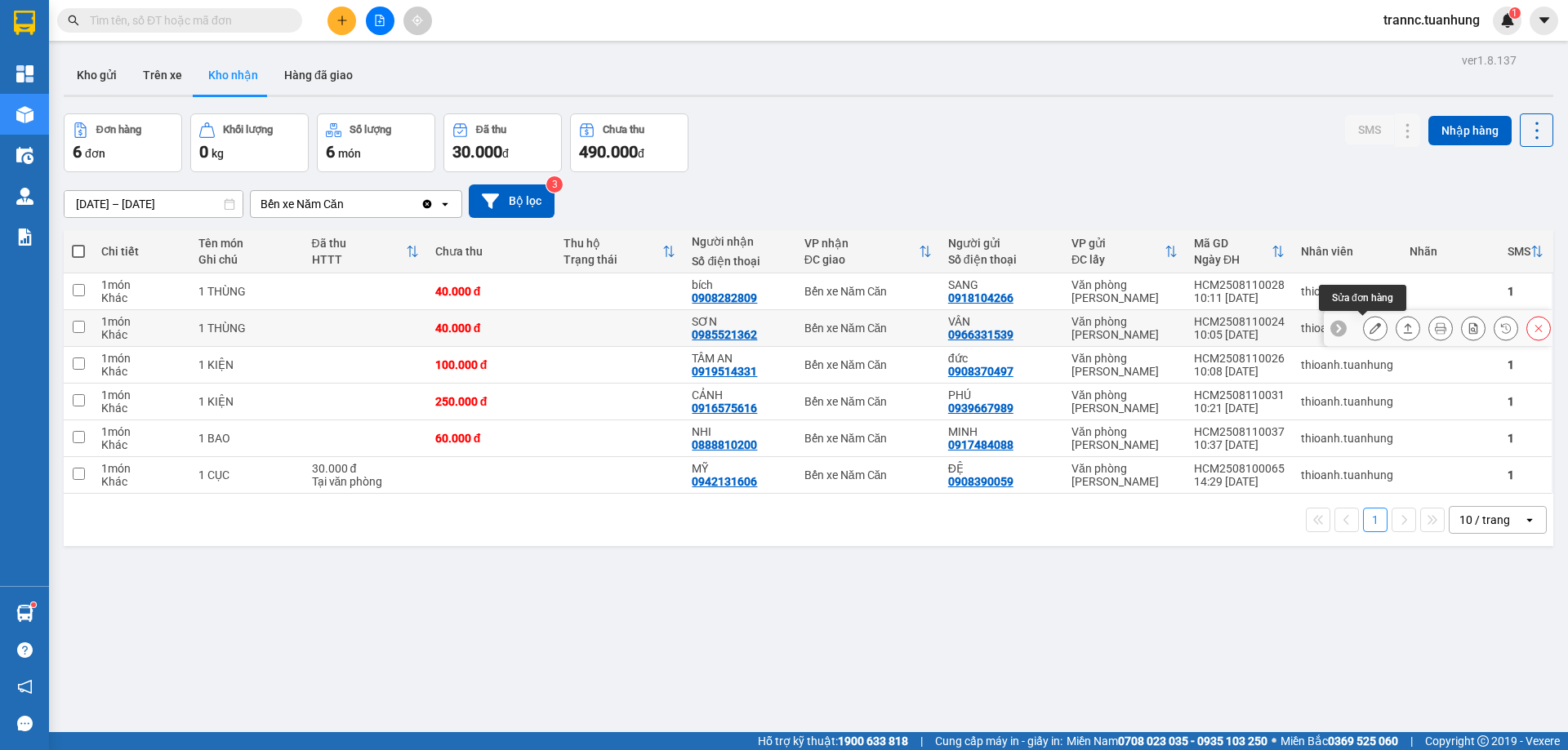
click at [1369, 324] on icon at bounding box center [1375, 328] width 12 height 12
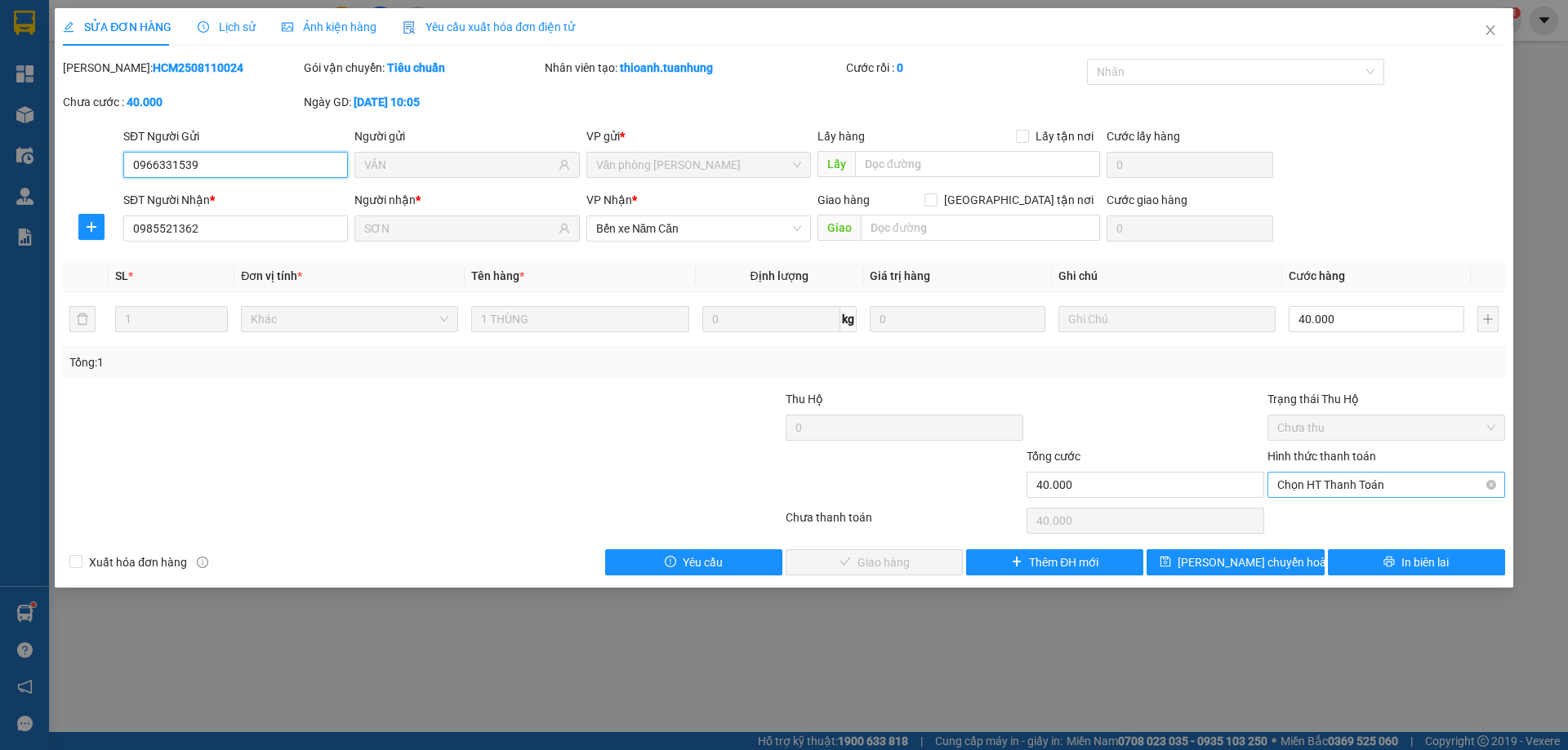
click at [1361, 483] on span "Chọn HT Thanh Toán" at bounding box center [1386, 485] width 218 height 24
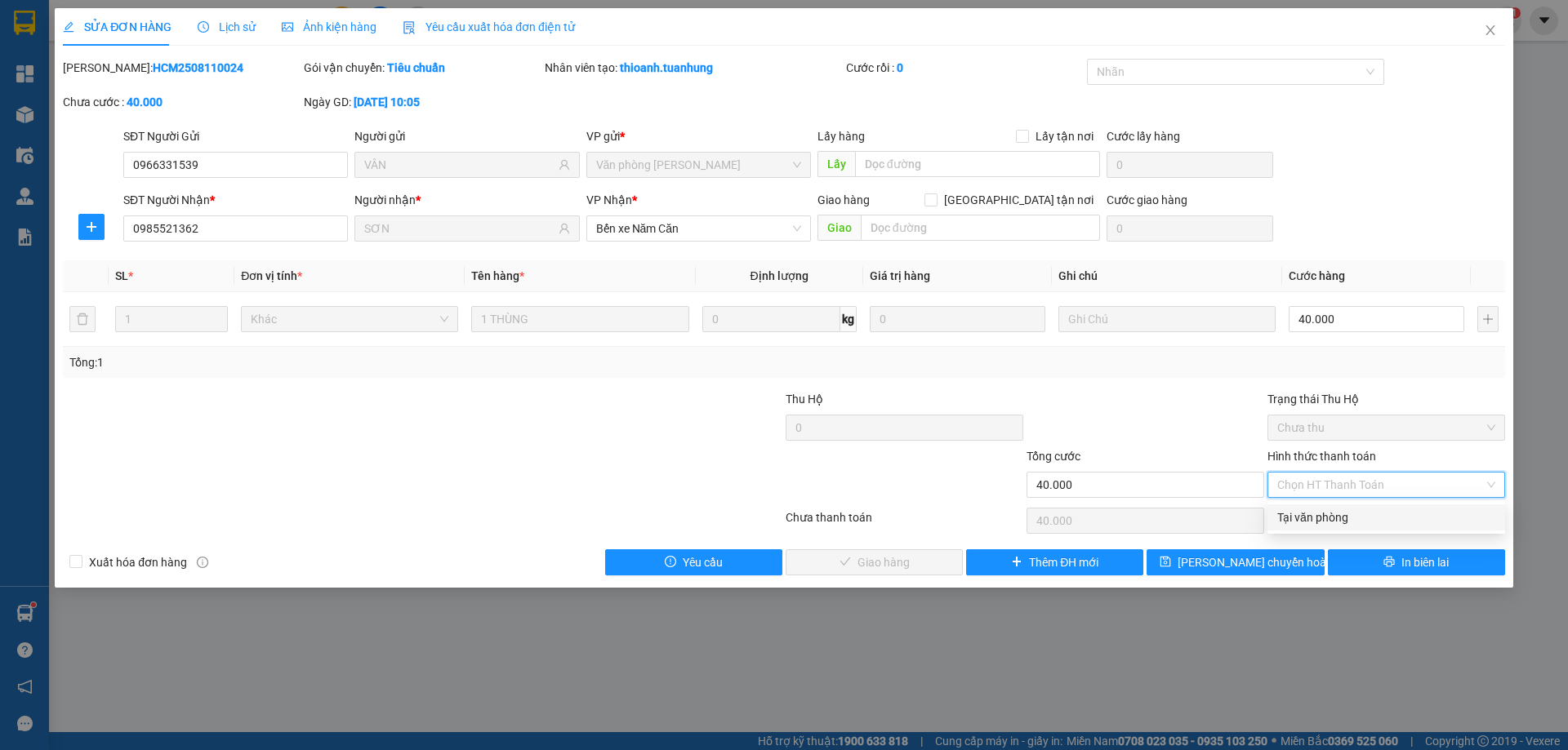
click at [1335, 512] on div "Tại văn phòng" at bounding box center [1386, 518] width 218 height 18
type input "0"
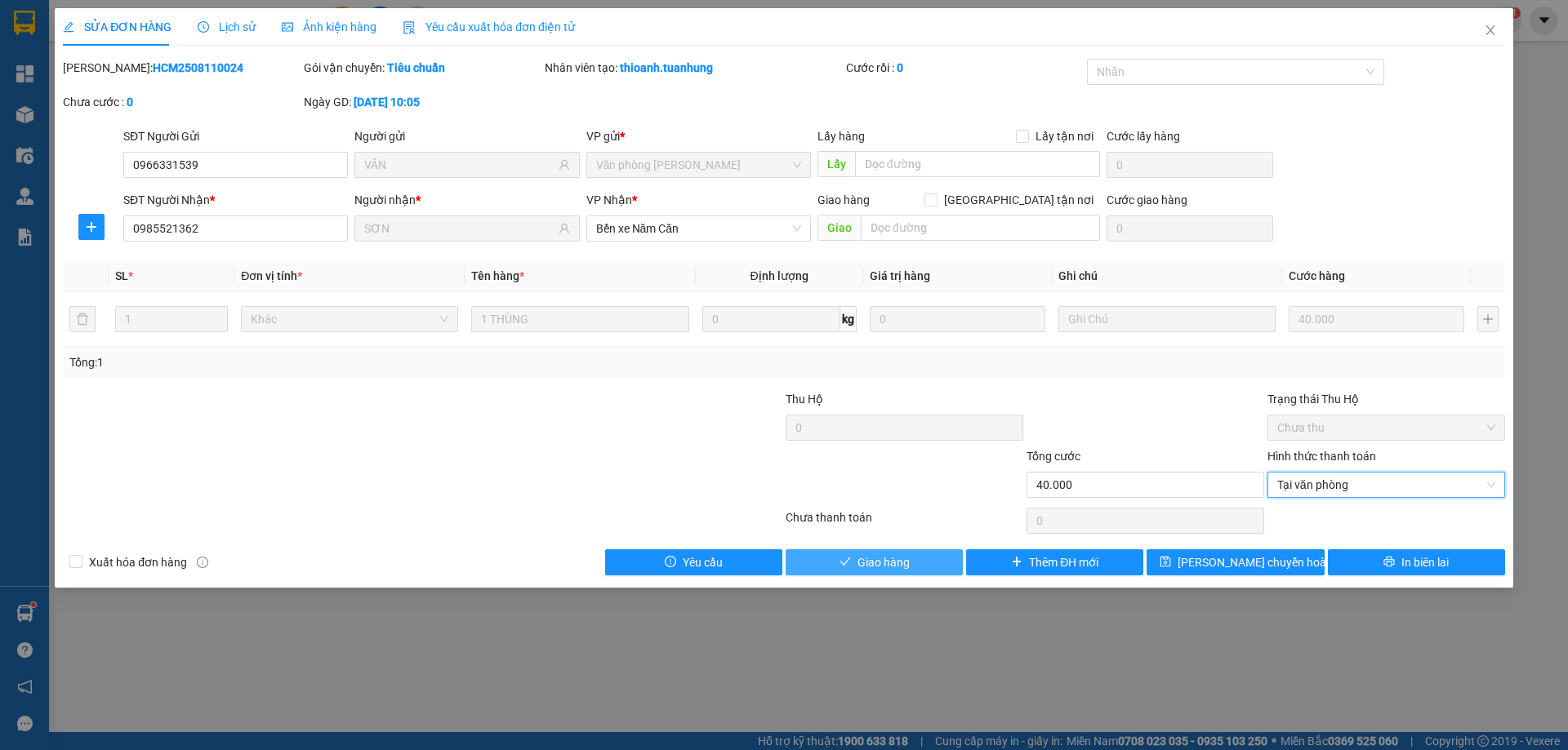
click at [894, 551] on button "Giao hàng" at bounding box center [874, 562] width 177 height 26
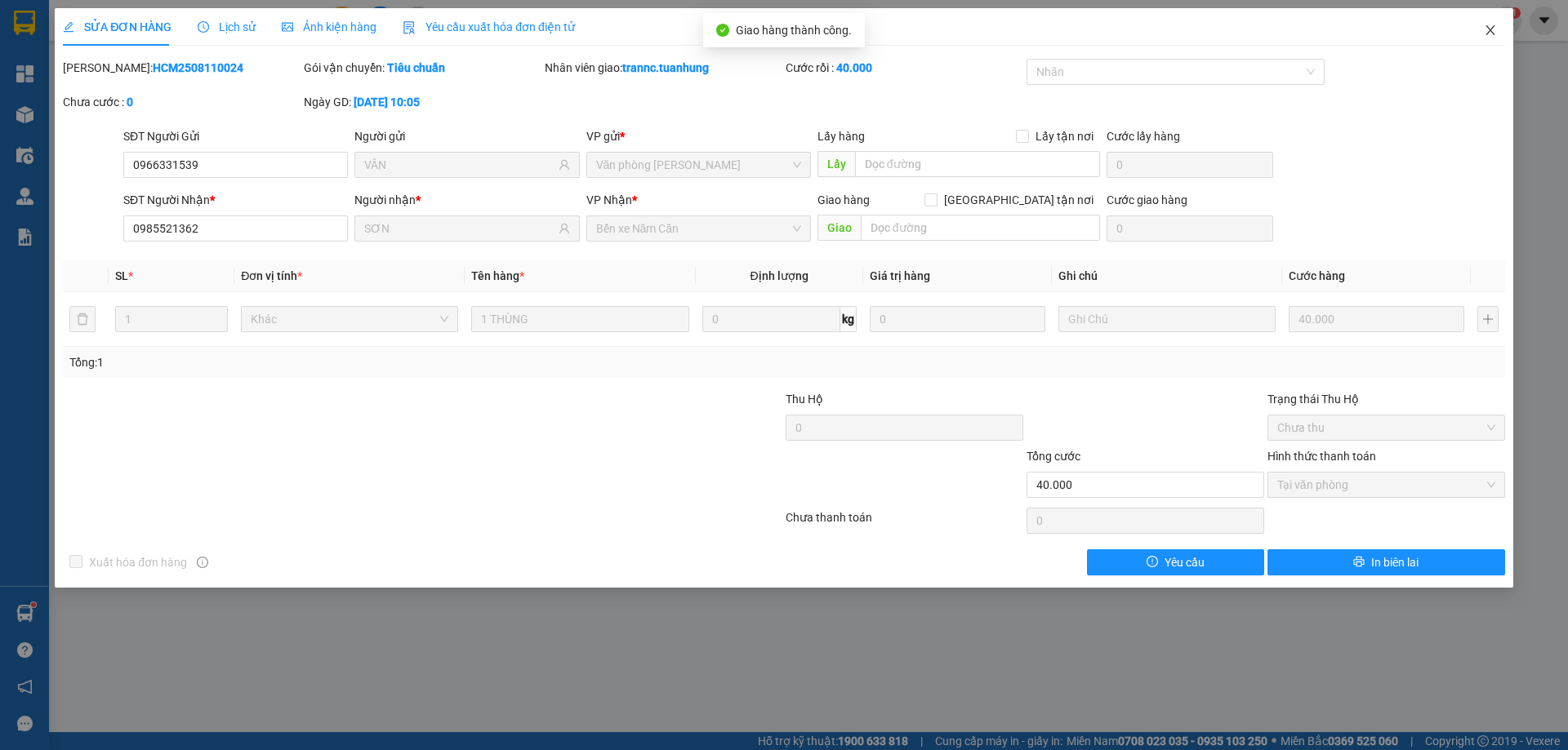
click at [1493, 25] on icon "close" at bounding box center [1490, 29] width 13 height 13
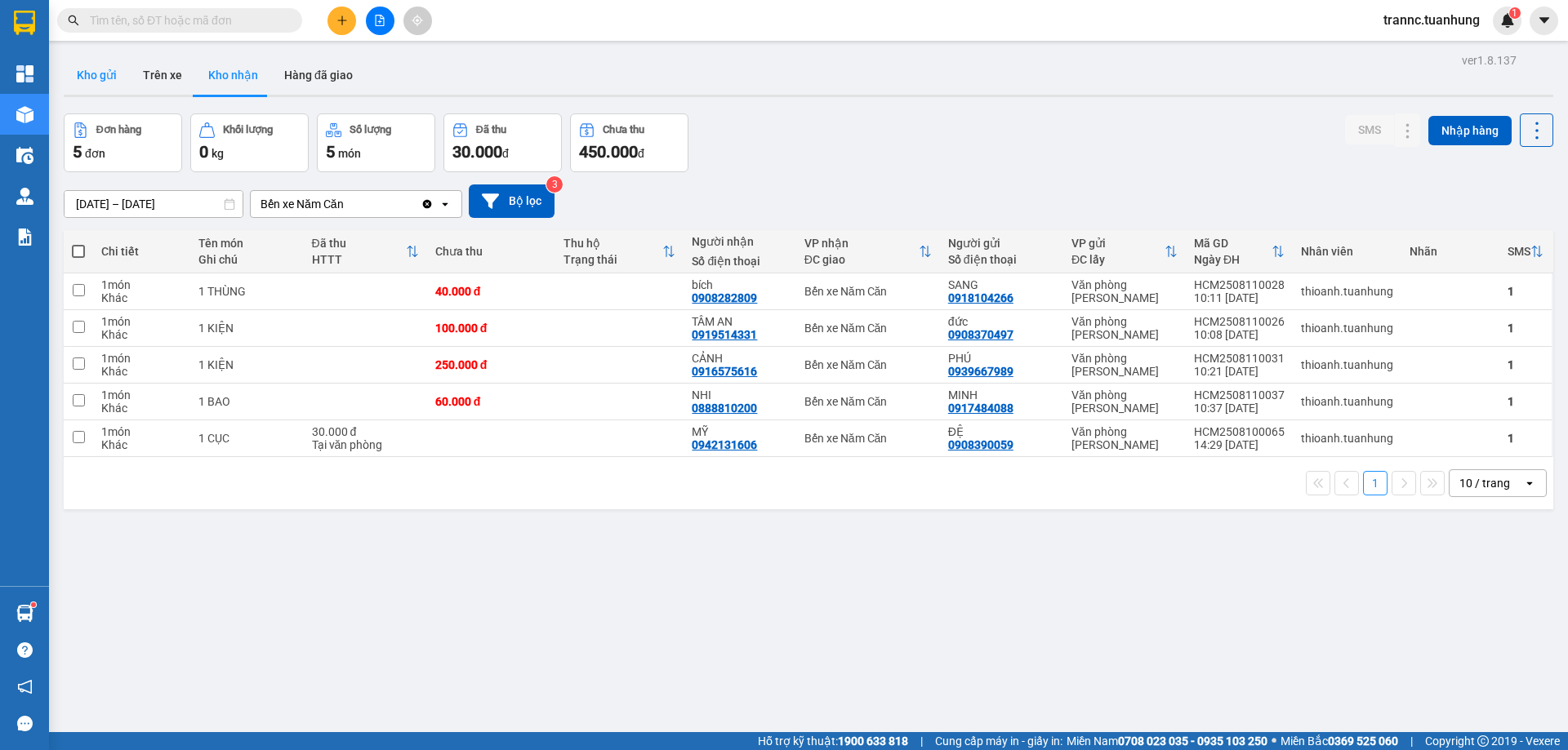
click at [111, 70] on button "Kho gửi" at bounding box center [97, 75] width 67 height 39
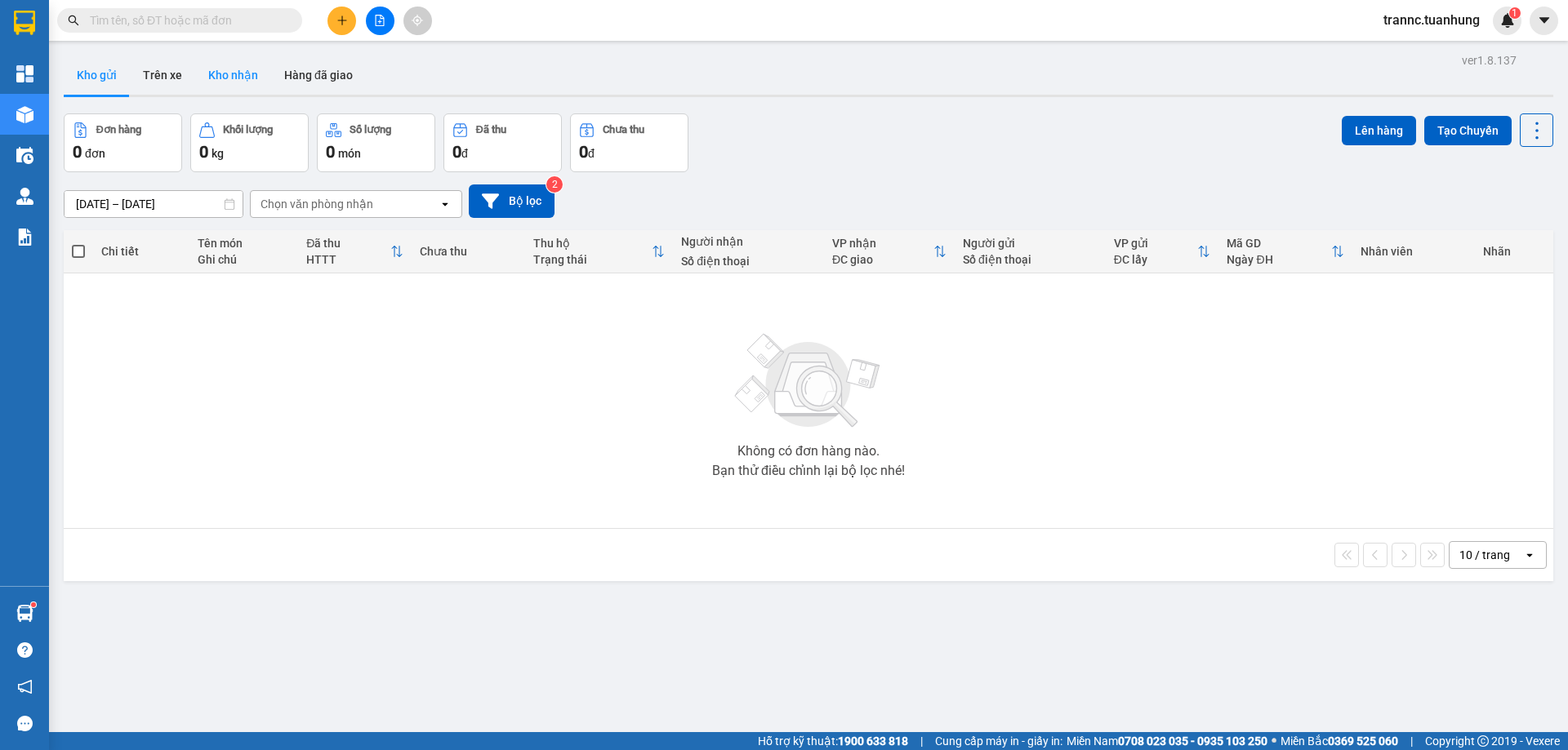
click at [230, 74] on button "Kho nhận" at bounding box center [233, 75] width 76 height 39
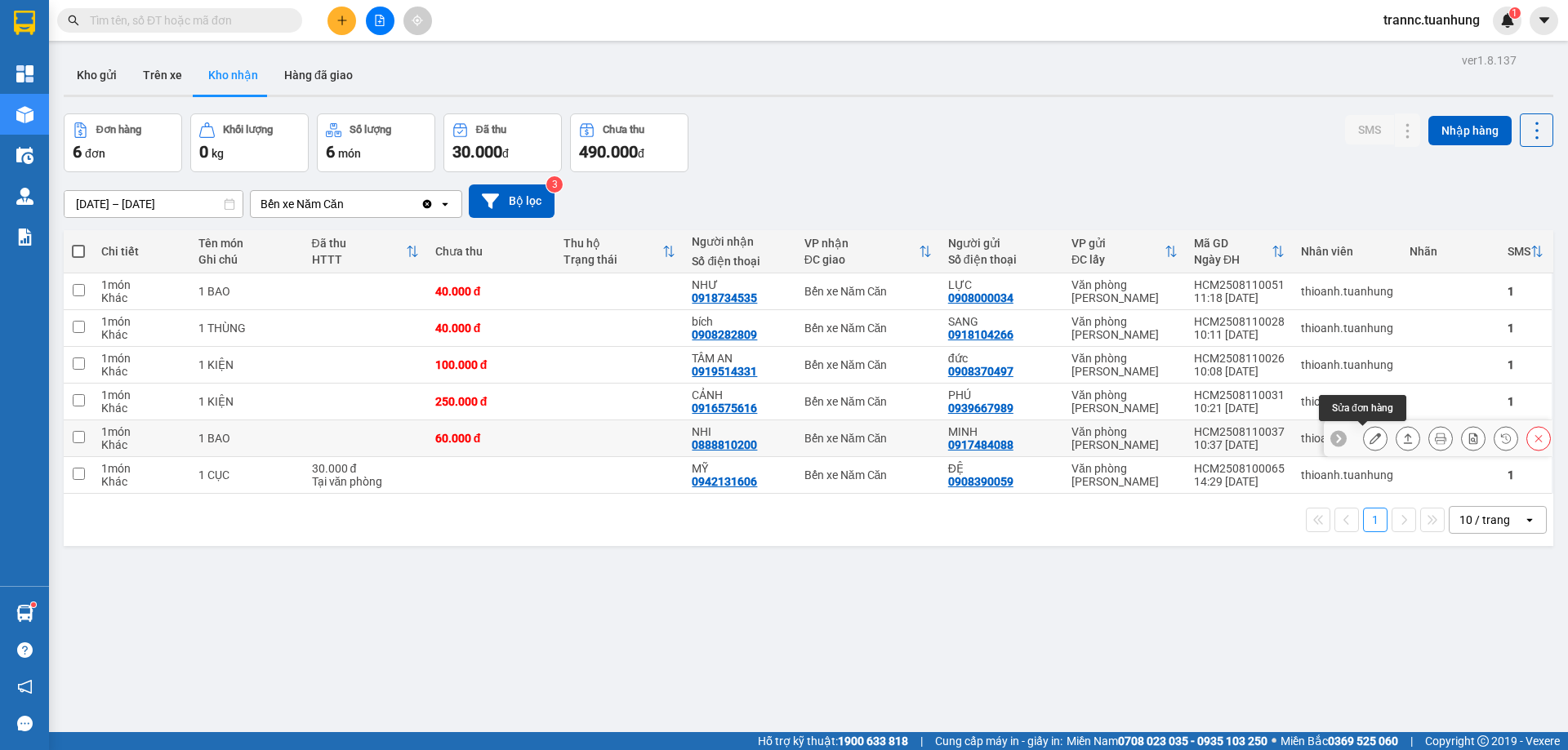
click at [1369, 440] on icon at bounding box center [1375, 439] width 12 height 12
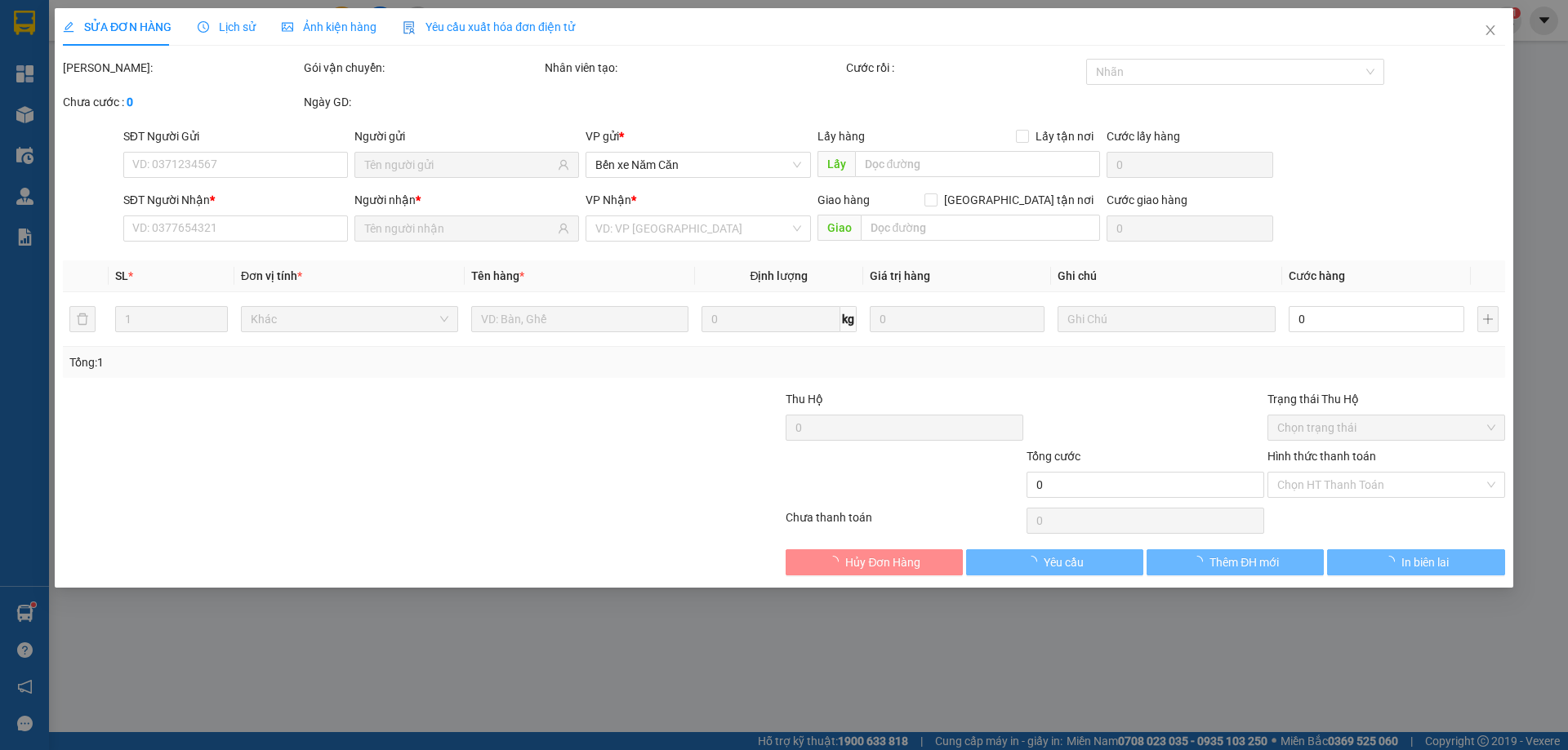
type input "0917484088"
type input "MINH"
type input "0888810200"
type input "NHI"
type input "60.000"
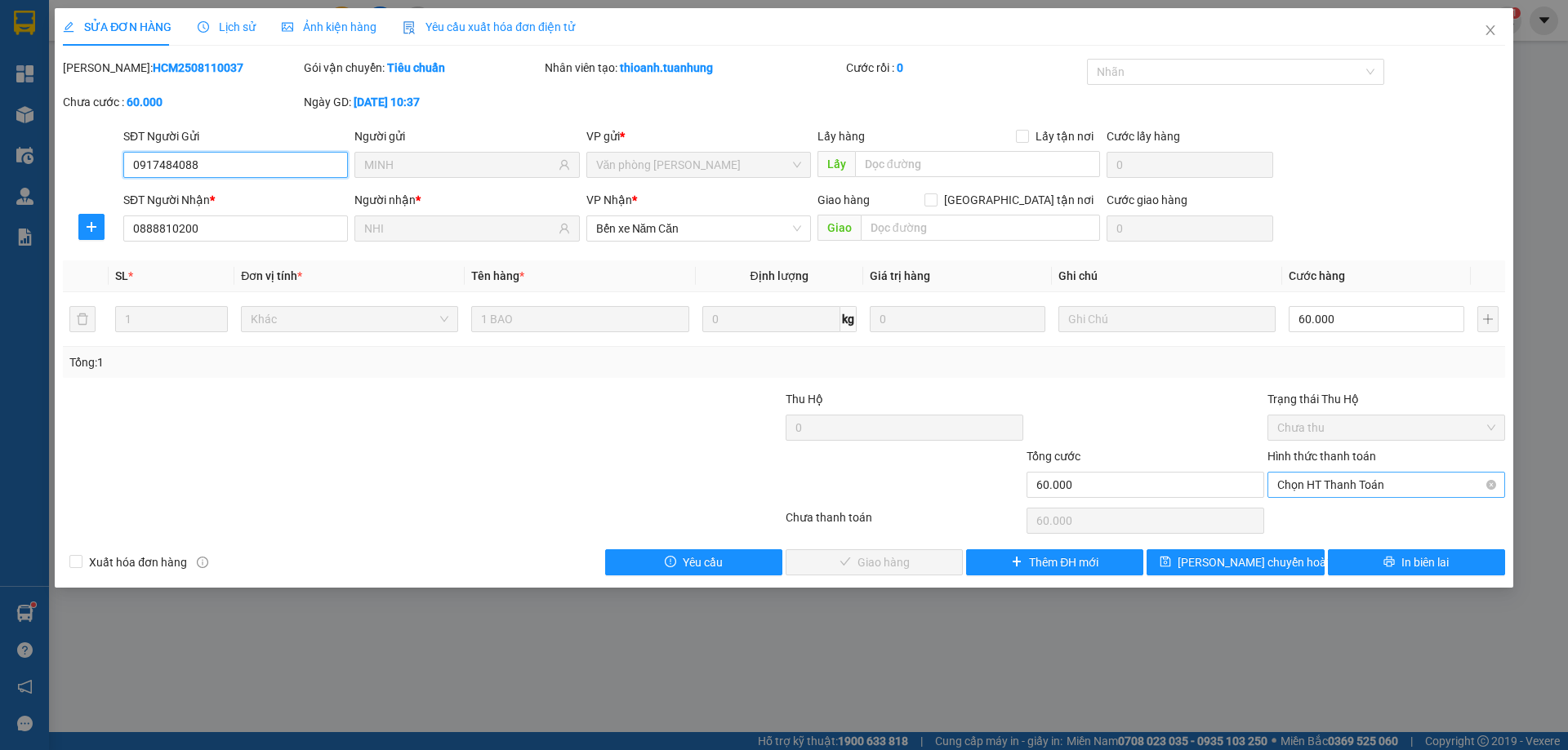
click at [1316, 485] on span "Chọn HT Thanh Toán" at bounding box center [1386, 485] width 218 height 24
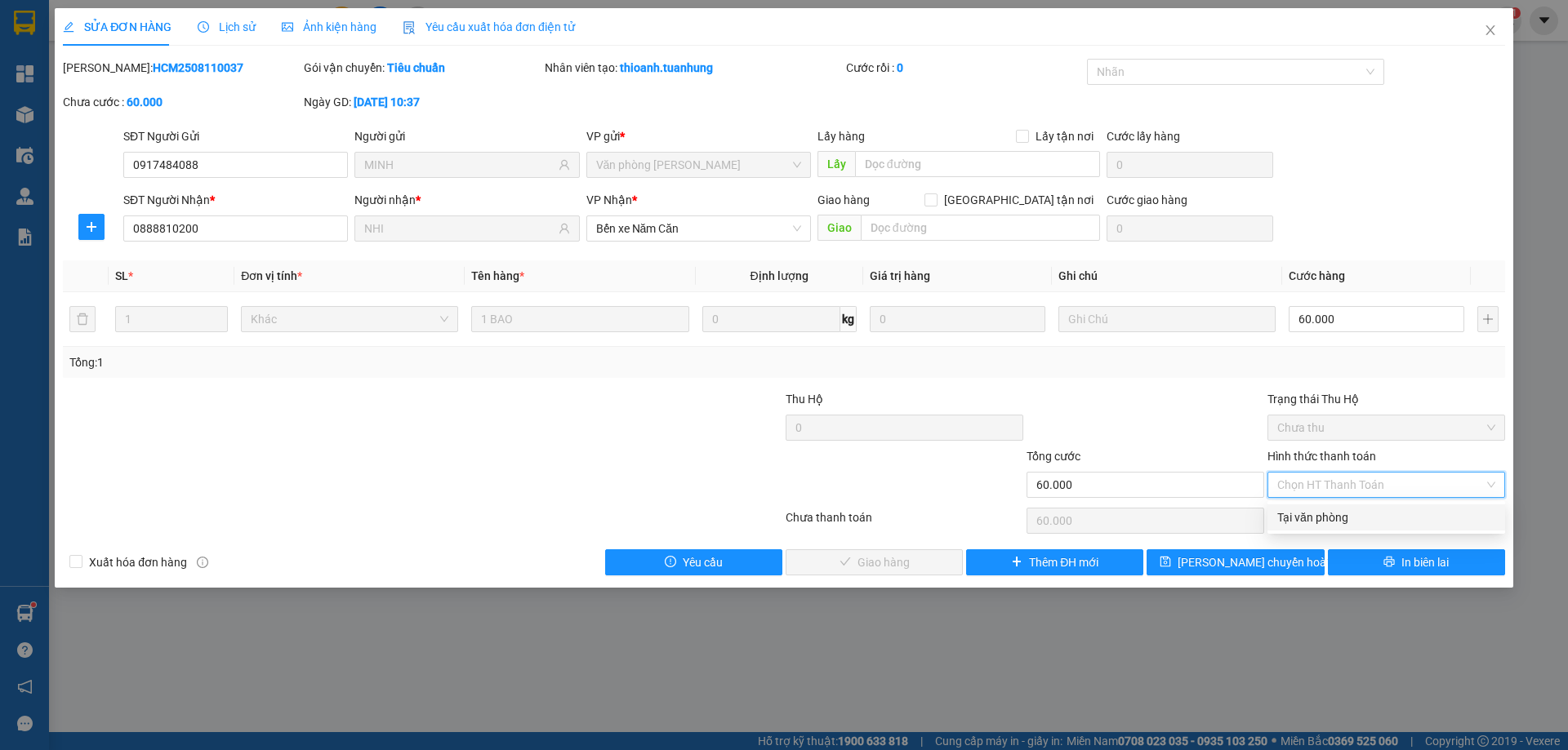
click at [1325, 517] on div "Tại văn phòng" at bounding box center [1386, 518] width 218 height 18
type input "0"
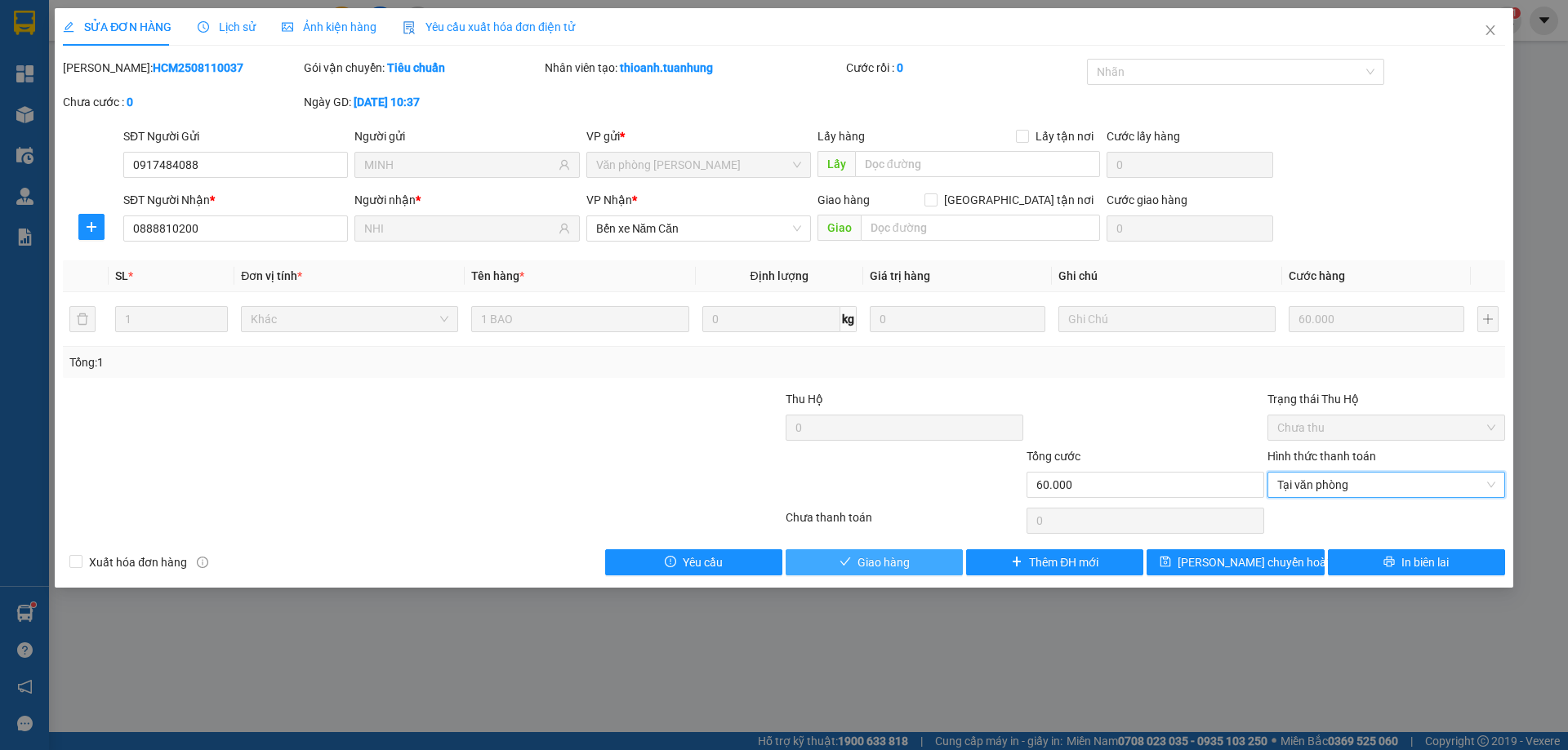
click at [882, 562] on span "Giao hàng" at bounding box center [883, 562] width 52 height 18
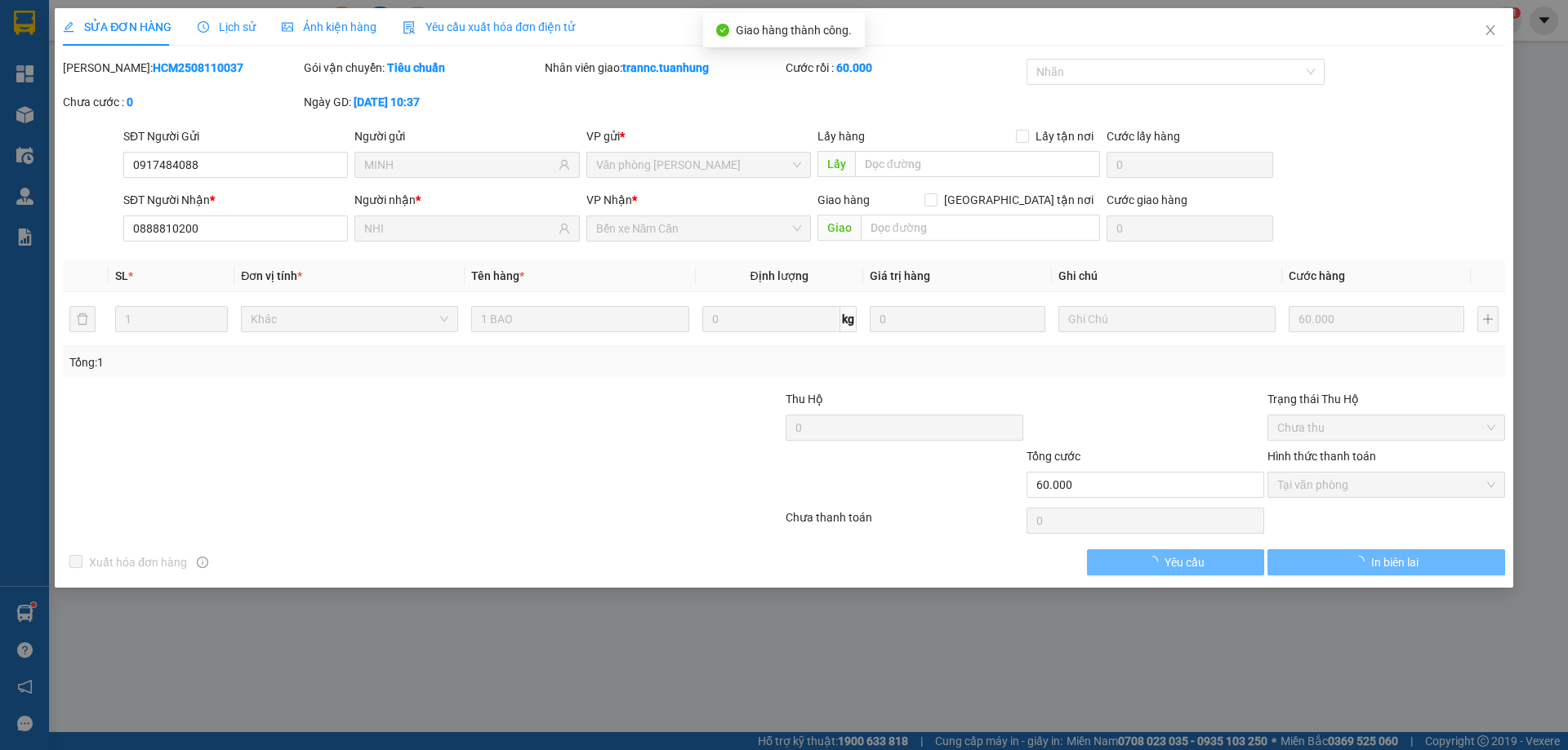
click at [1060, 680] on div "SỬA ĐƠN HÀNG Lịch sử Ảnh kiện hàng Yêu cầu xuất hóa đơn điện tử Total Paid Fee …" at bounding box center [784, 375] width 1568 height 750
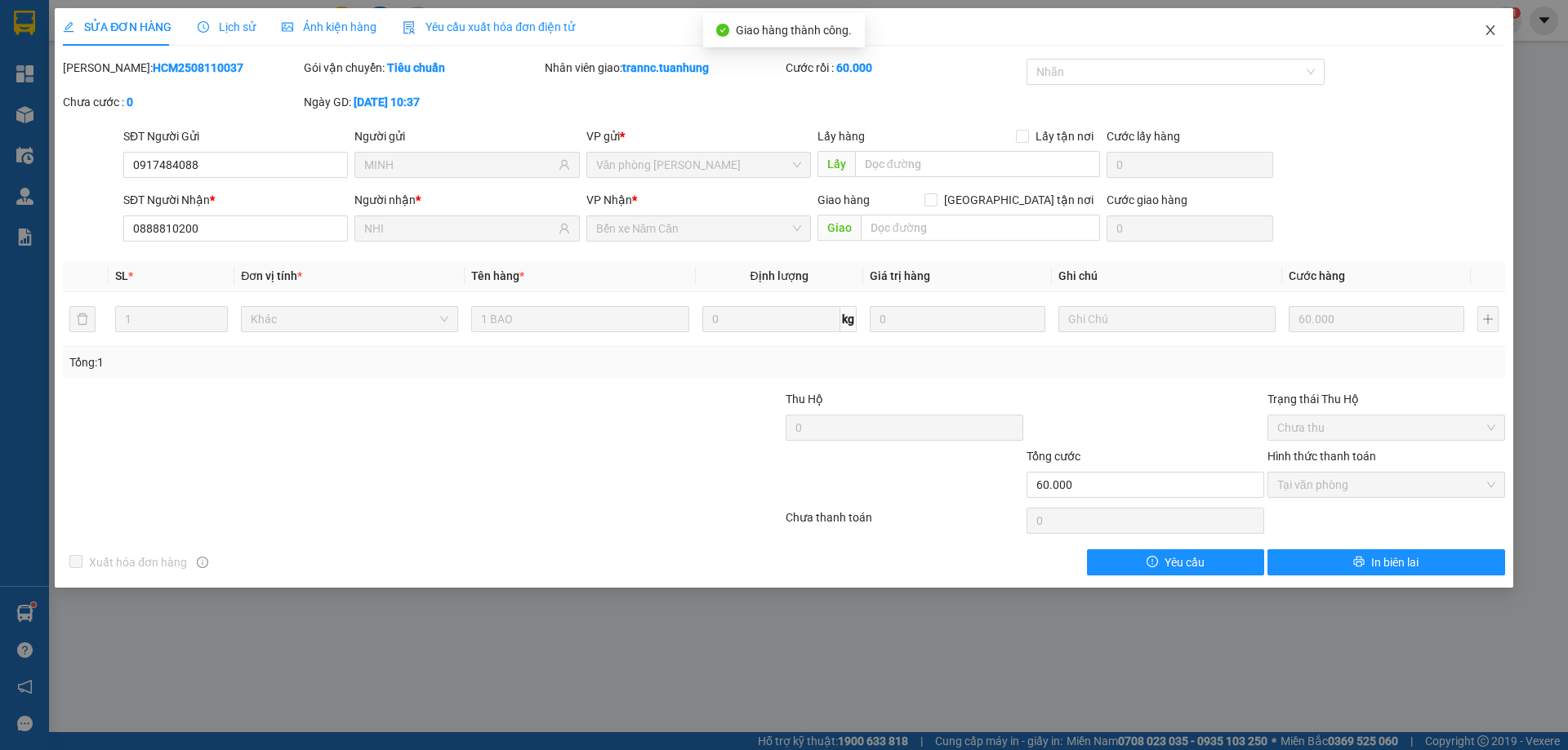
click at [1493, 29] on icon "close" at bounding box center [1490, 30] width 9 height 10
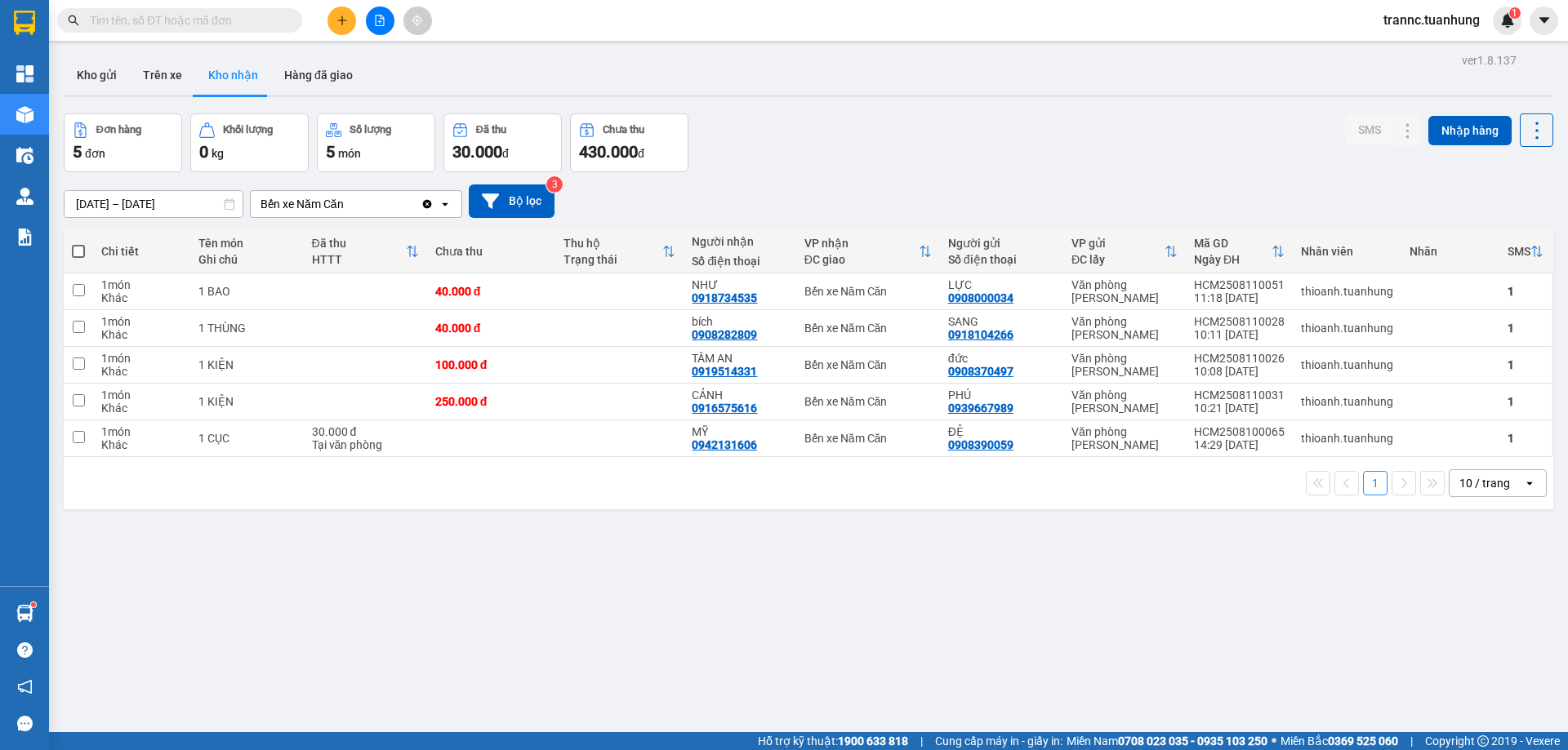
click at [284, 18] on span at bounding box center [179, 20] width 245 height 24
click at [219, 20] on input "text" at bounding box center [186, 21] width 193 height 18
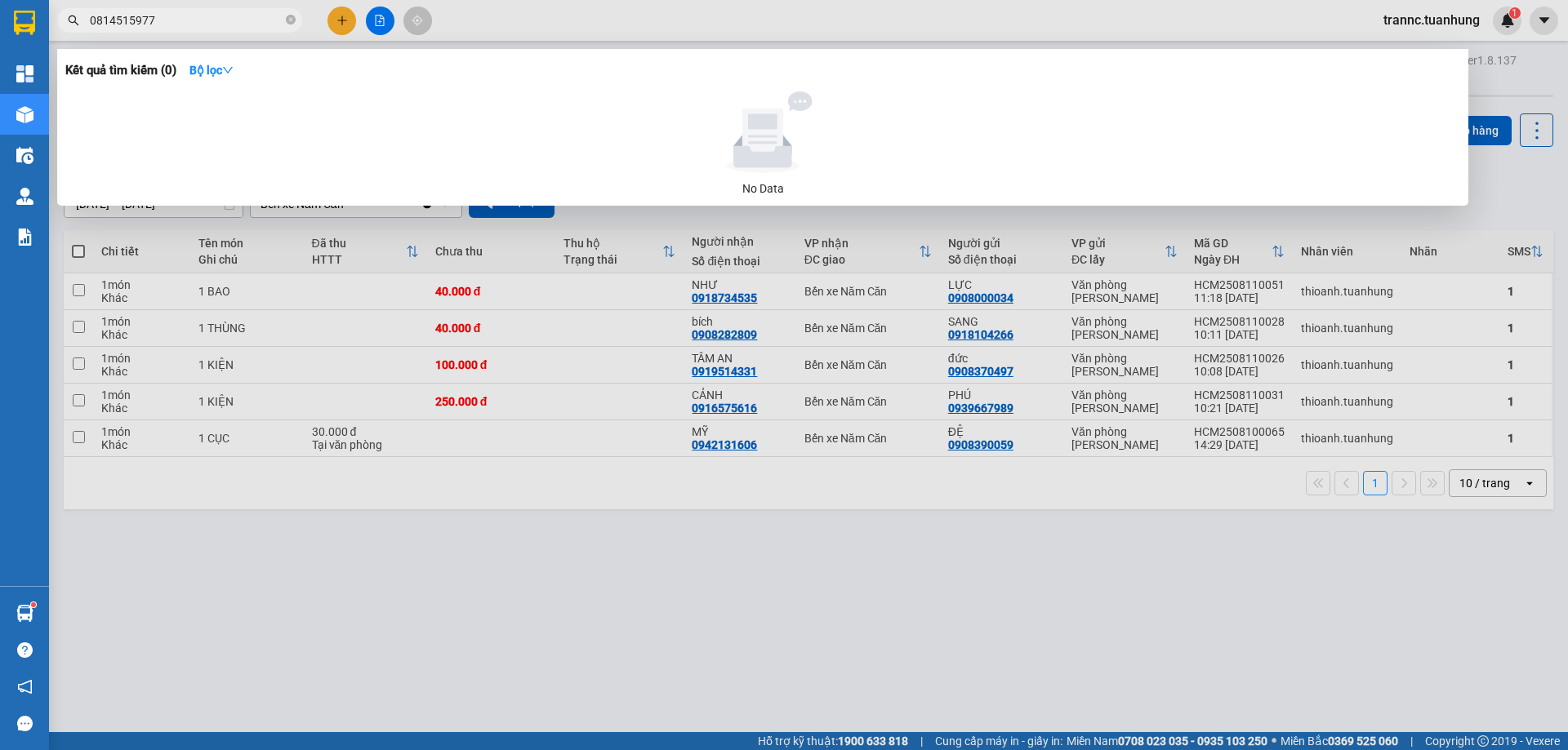
drag, startPoint x: 184, startPoint y: 18, endPoint x: 85, endPoint y: 24, distance: 99.2
click at [85, 24] on span "0814515977" at bounding box center [179, 20] width 245 height 24
type input "0814515977"
click at [337, 18] on div at bounding box center [784, 375] width 1568 height 750
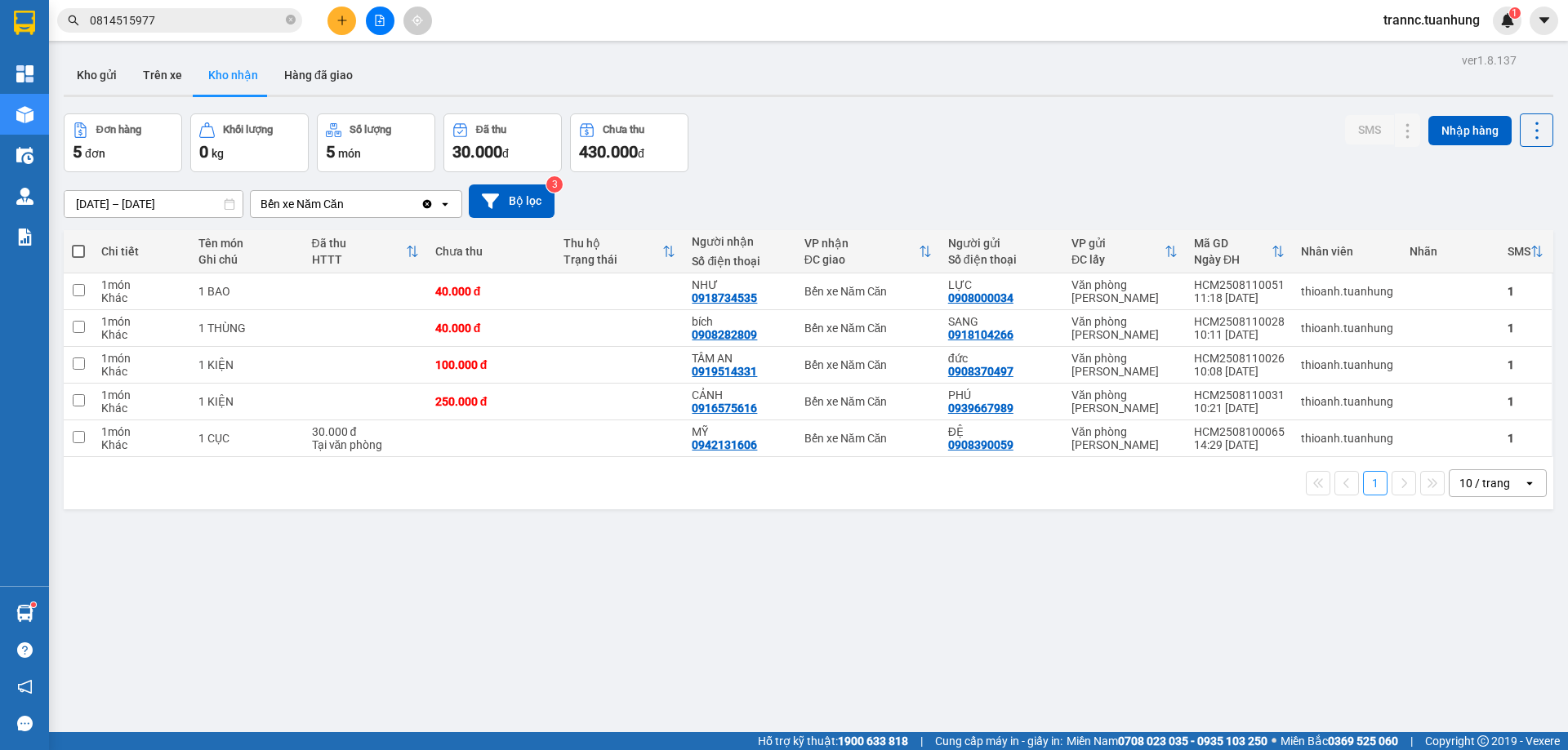
click at [341, 21] on icon "plus" at bounding box center [341, 20] width 9 height 1
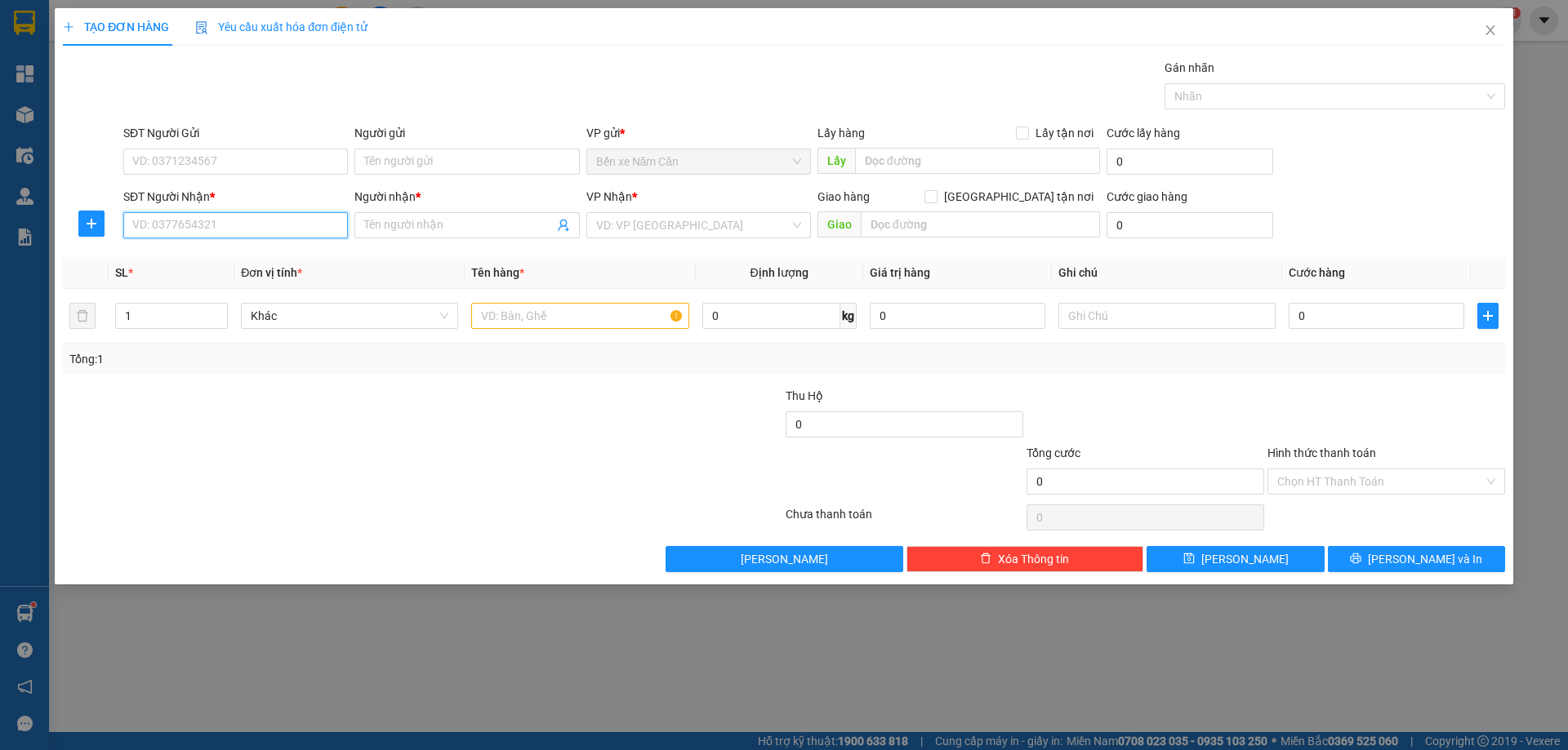
click at [218, 215] on input "SĐT Người Nhận *" at bounding box center [235, 225] width 224 height 26
paste input "0814515977"
type input "0814515977"
click at [184, 164] on input "SĐT Người Gửi" at bounding box center [235, 162] width 224 height 26
type input "0916874636"
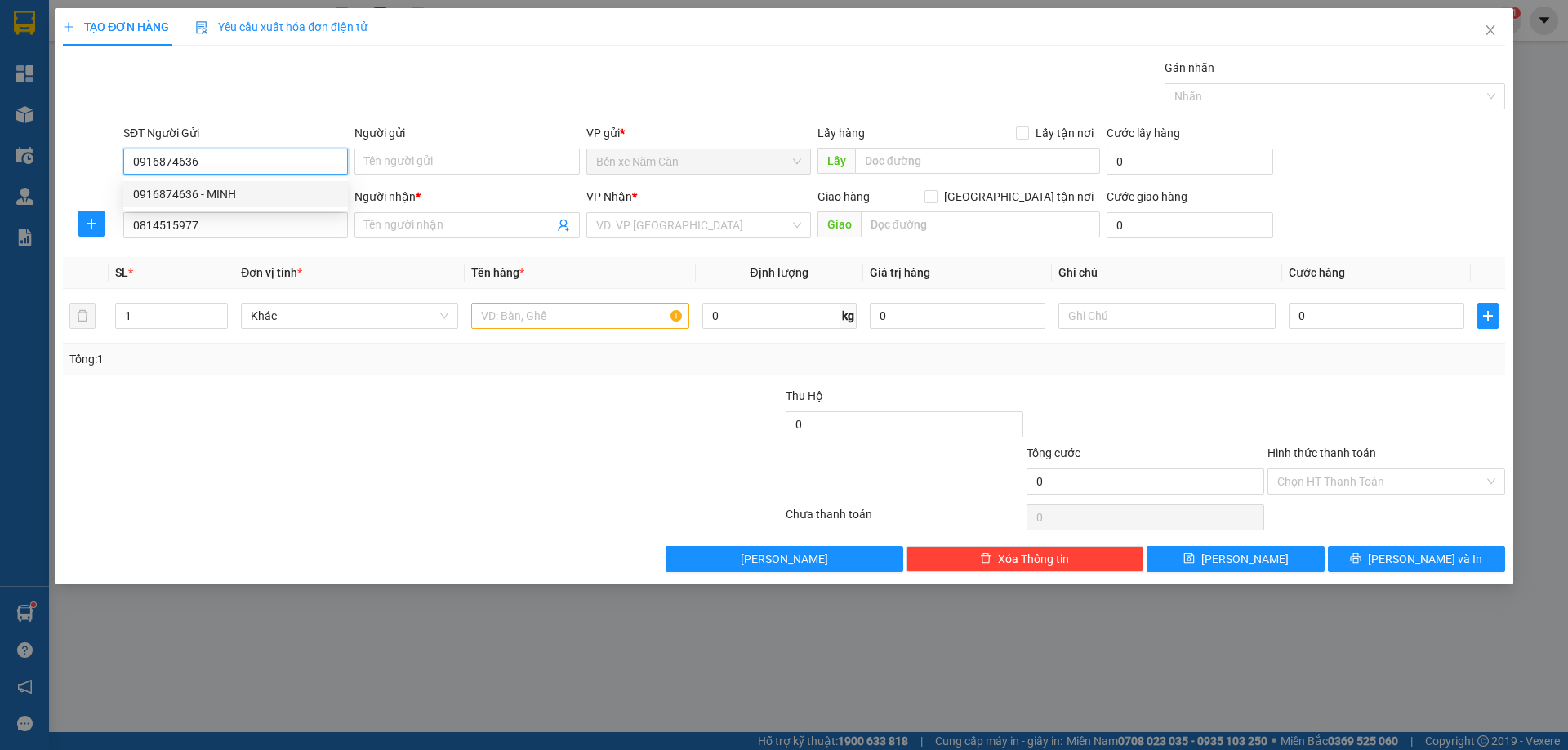
click at [214, 194] on div "0916874636 - MINH" at bounding box center [235, 194] width 205 height 18
type input "MINH"
type input "0916874636"
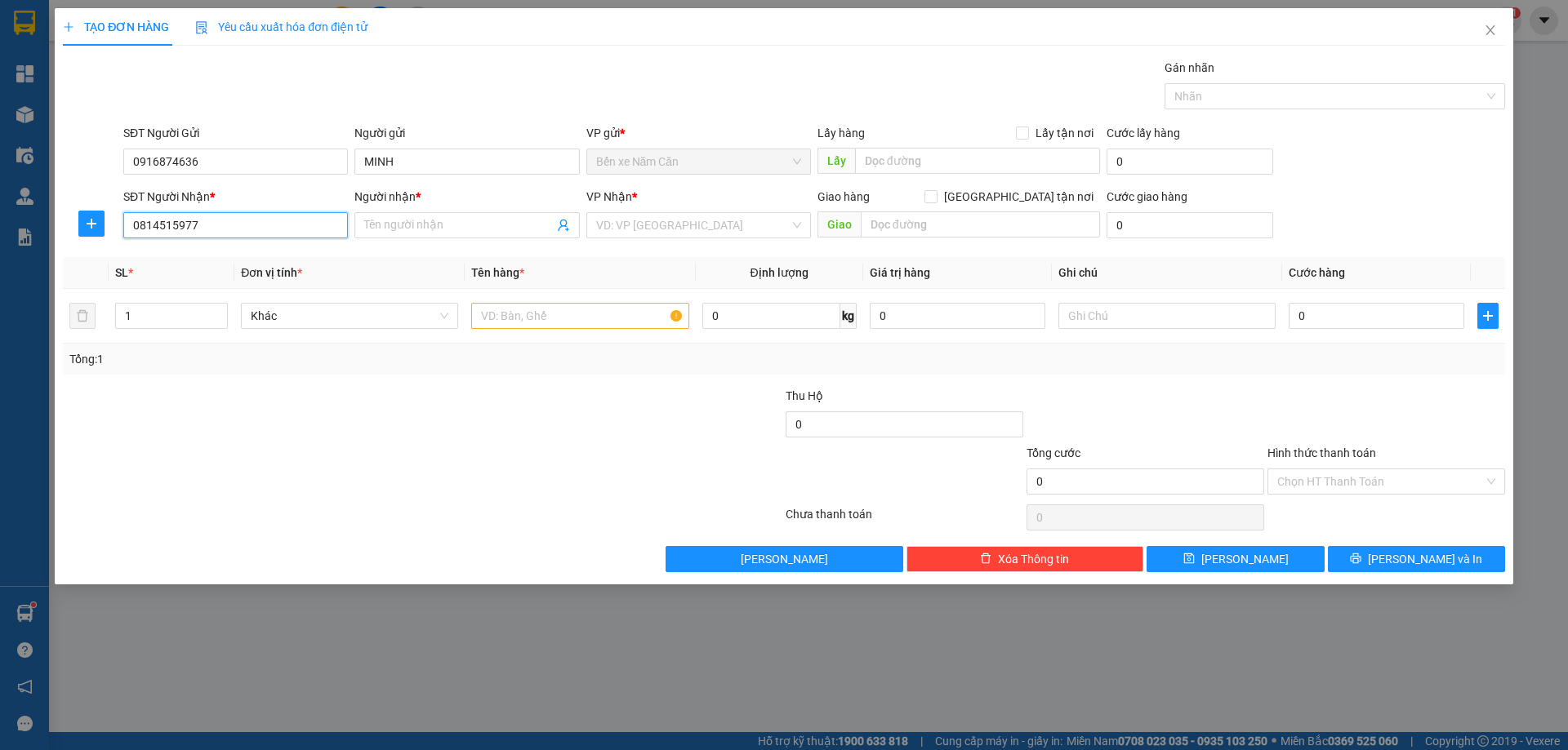
click at [291, 222] on input "0814515977" at bounding box center [235, 225] width 224 height 26
click at [401, 234] on input "Người nhận *" at bounding box center [458, 225] width 189 height 18
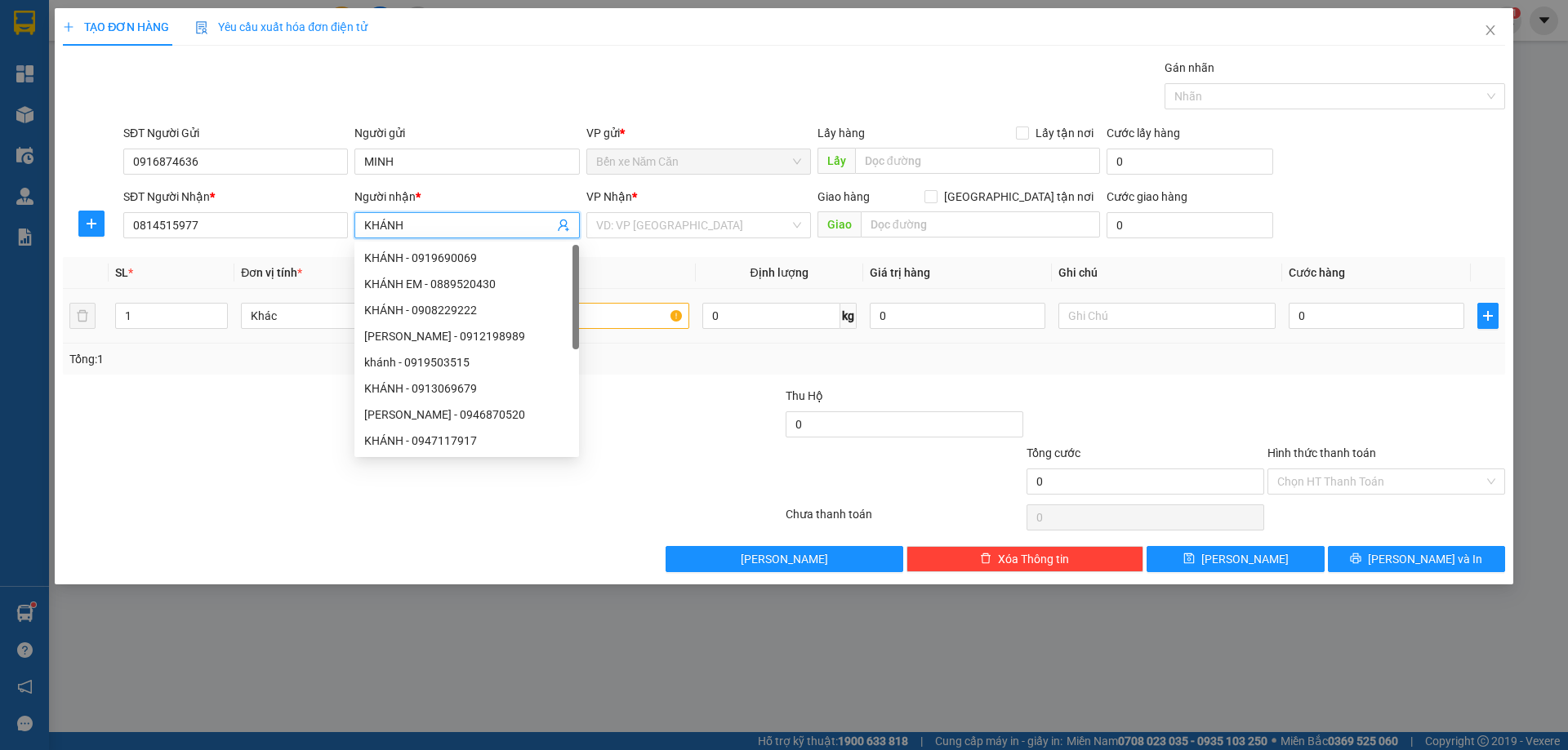
type input "KHÁNH"
click at [624, 309] on input "text" at bounding box center [580, 315] width 217 height 26
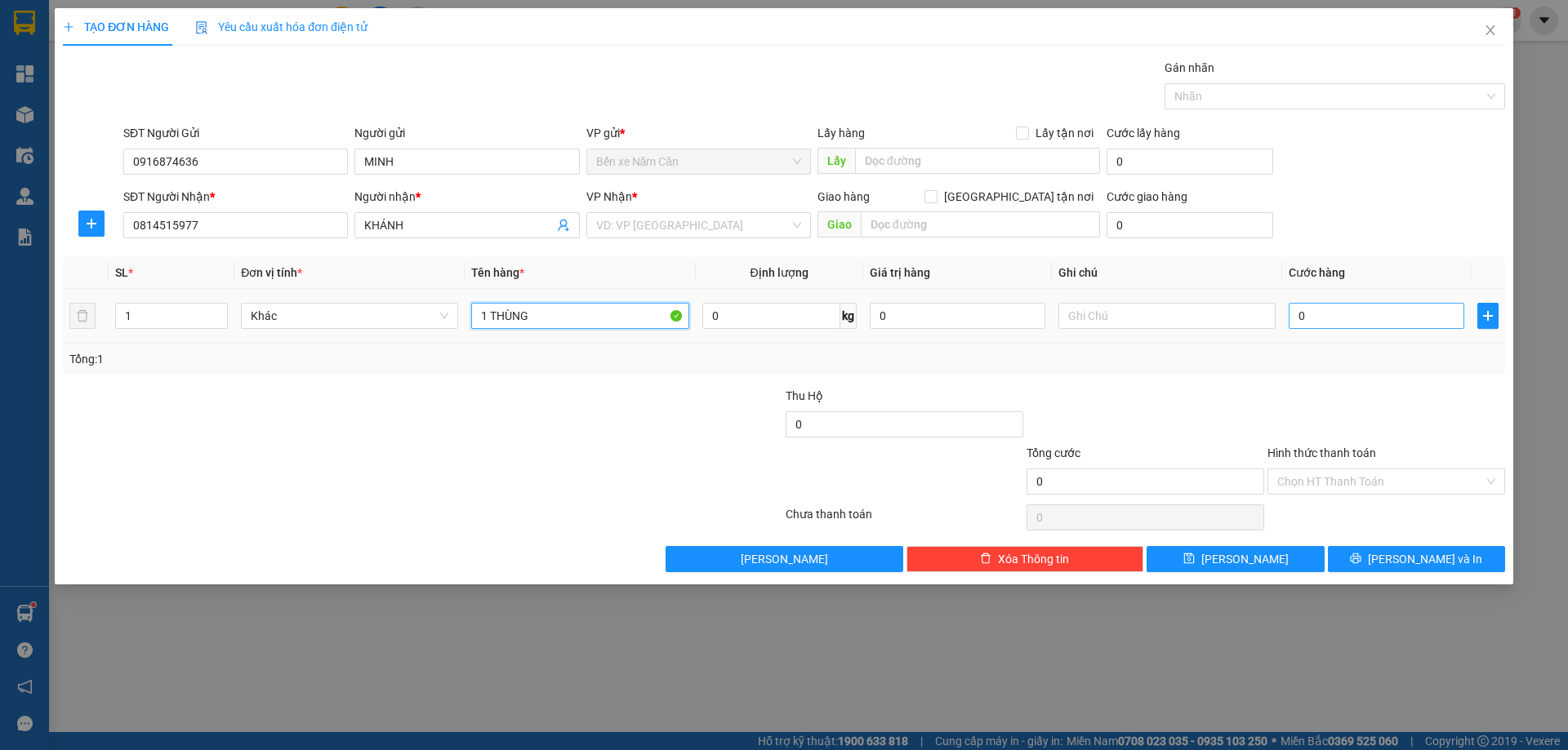
type input "1 THÙNG"
type input "7"
type input "70"
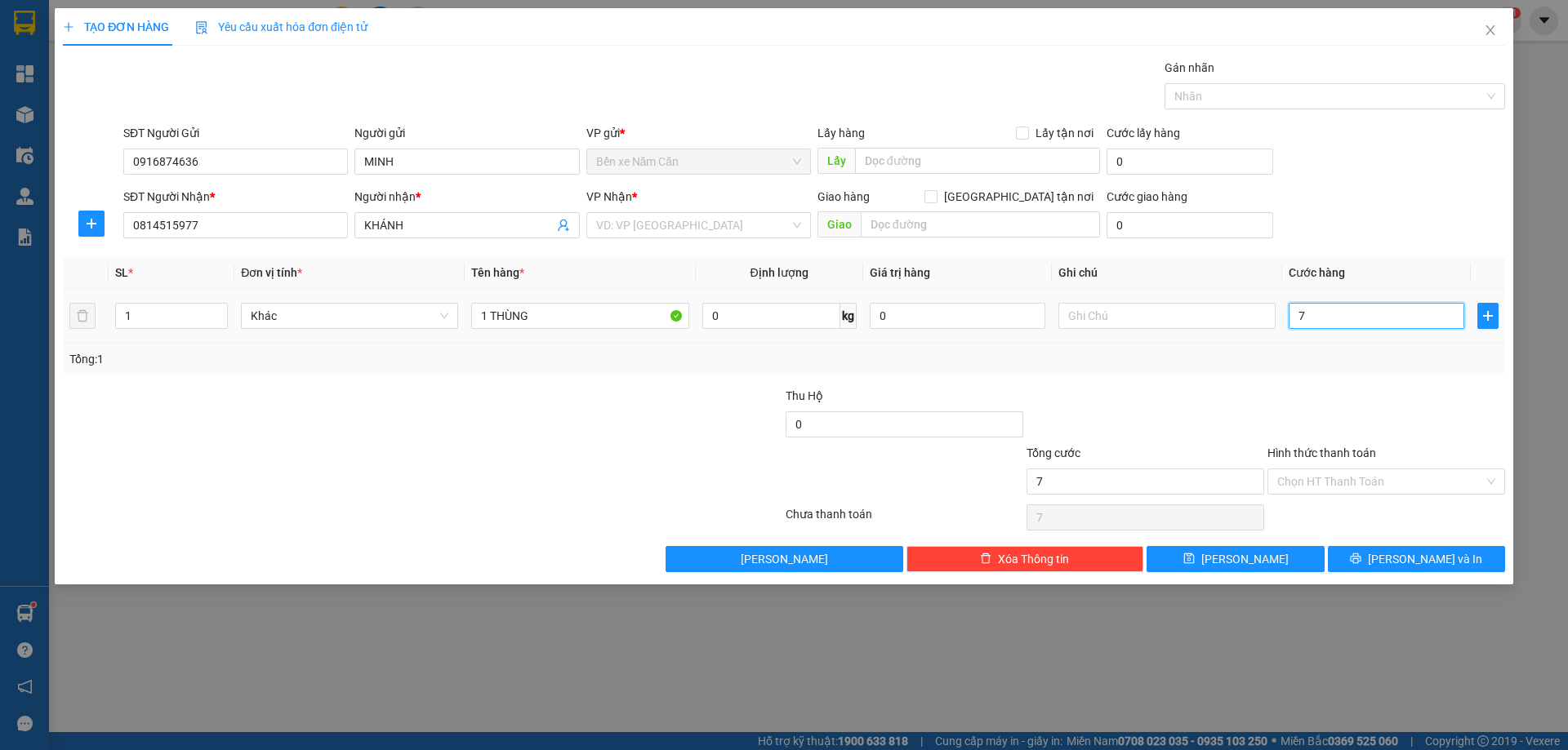
type input "70"
type input "70.000"
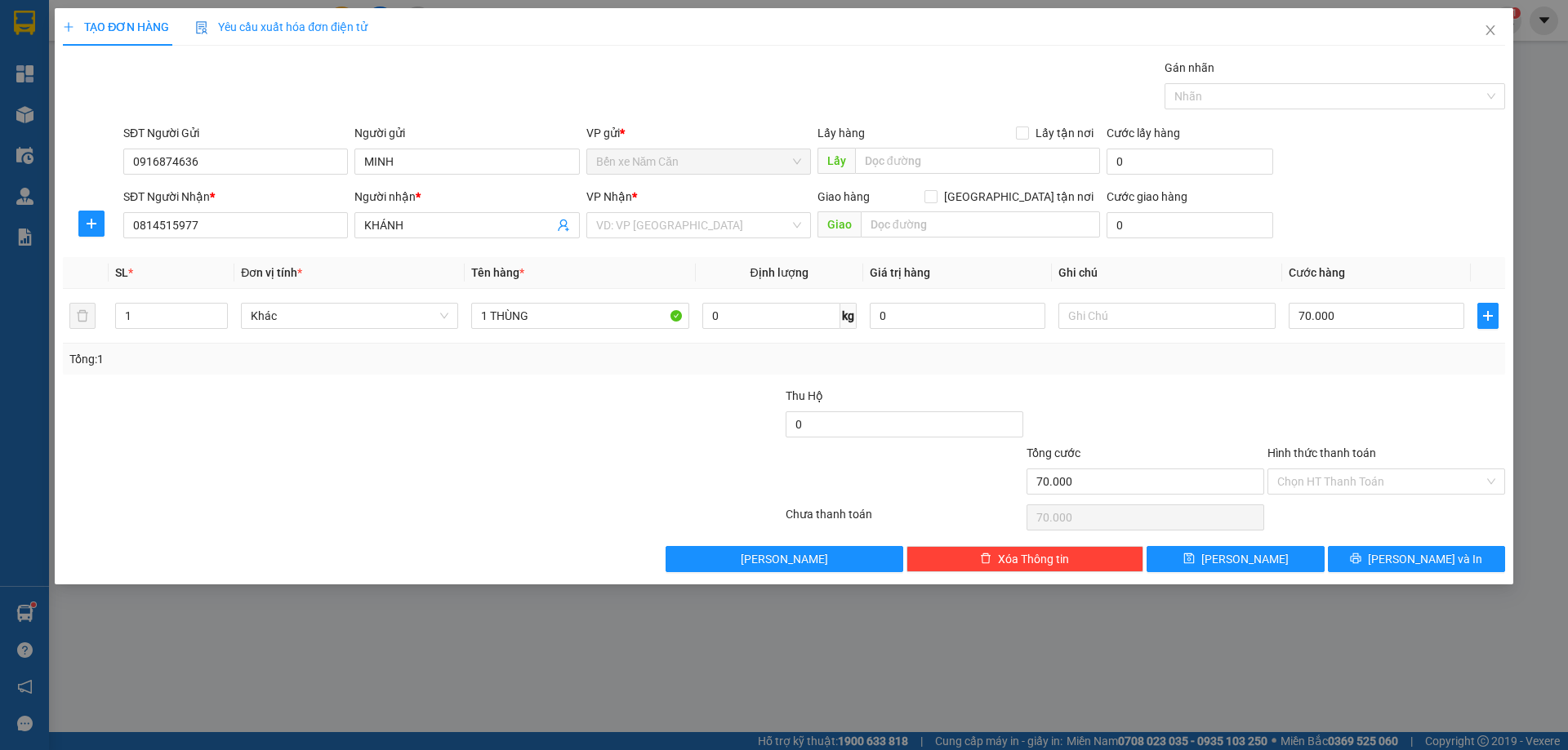
click at [1335, 402] on div at bounding box center [1387, 415] width 241 height 57
click at [1401, 564] on button "[PERSON_NAME] và In" at bounding box center [1416, 559] width 177 height 26
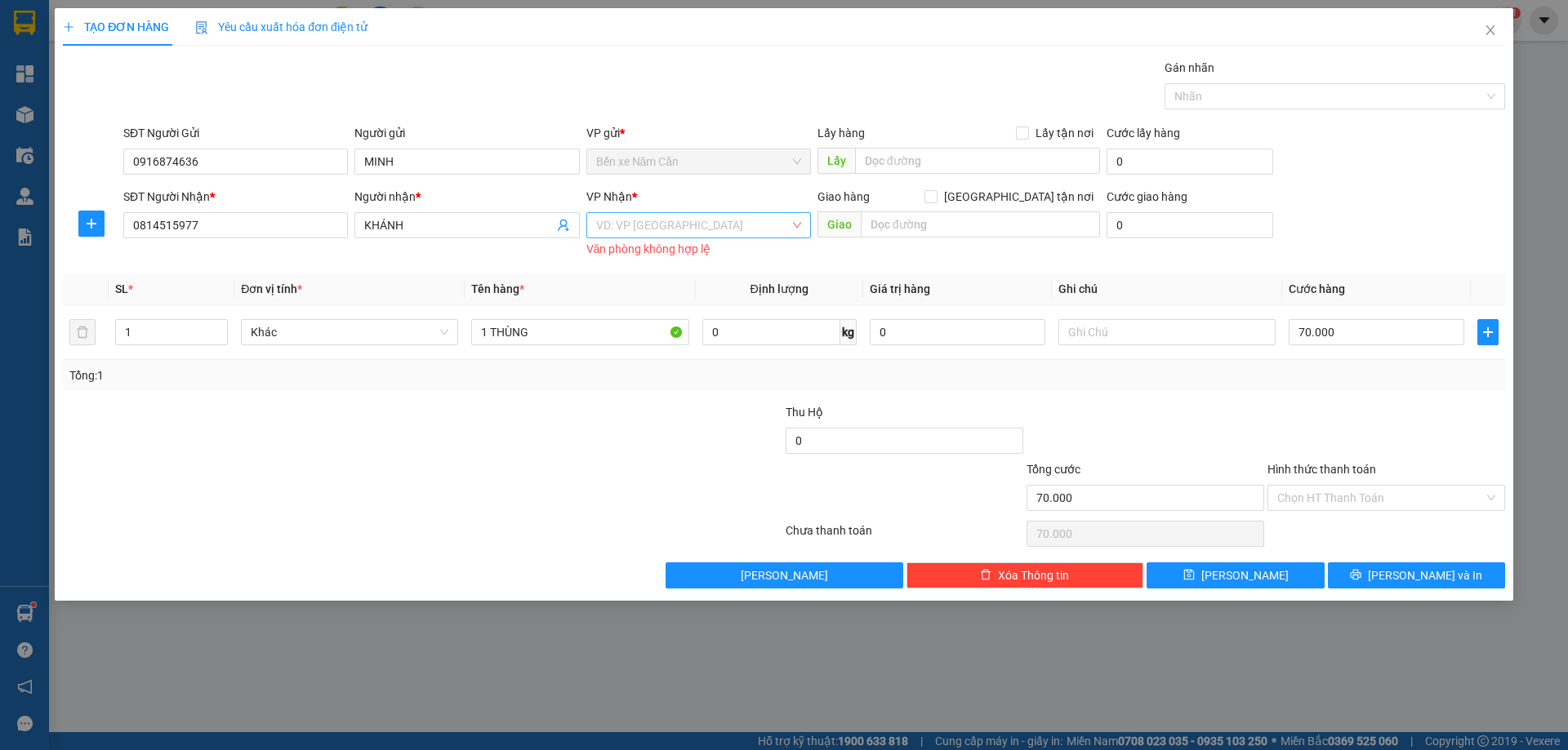
click at [712, 218] on input "search" at bounding box center [693, 225] width 194 height 24
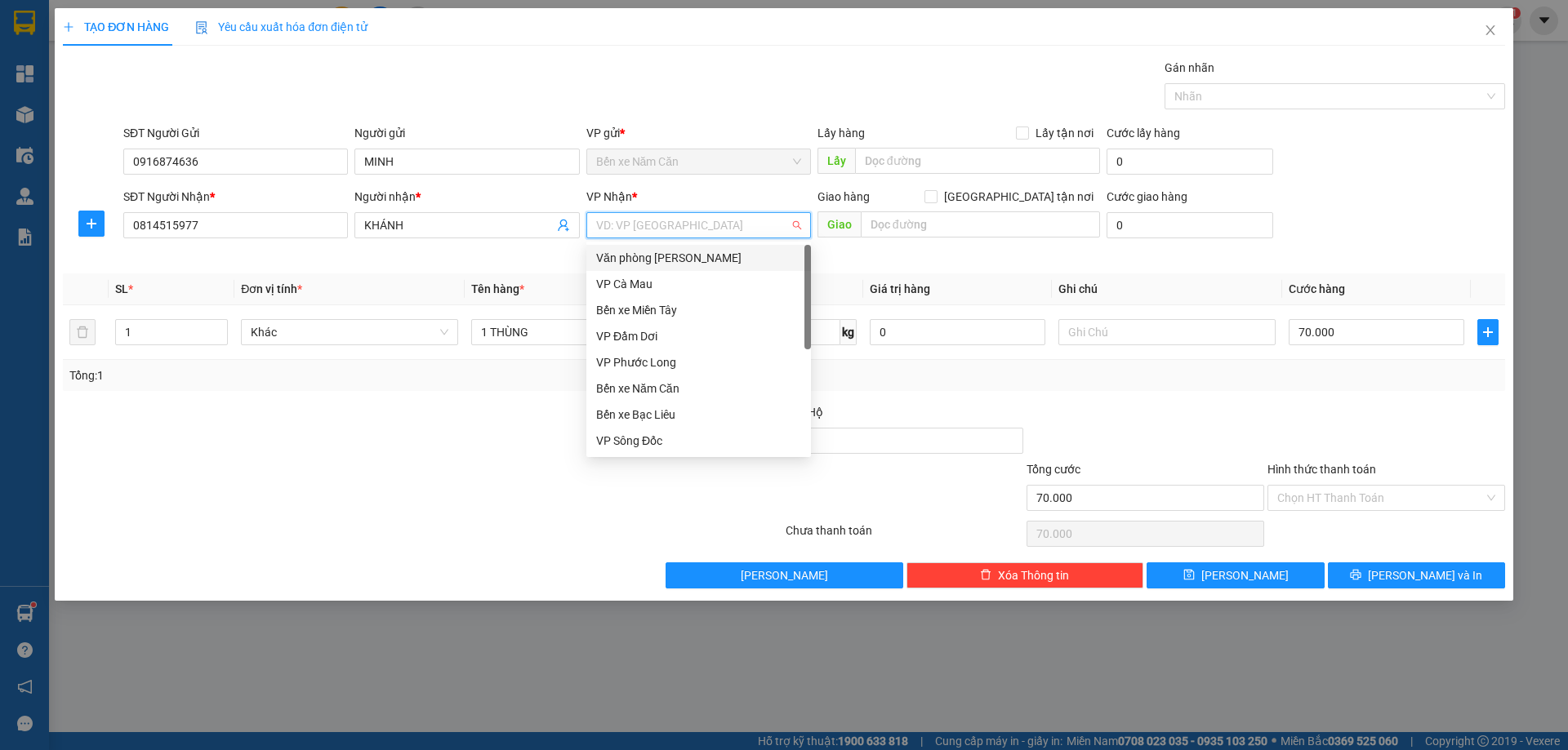
click at [726, 249] on div "Văn phòng [PERSON_NAME]" at bounding box center [698, 258] width 205 height 18
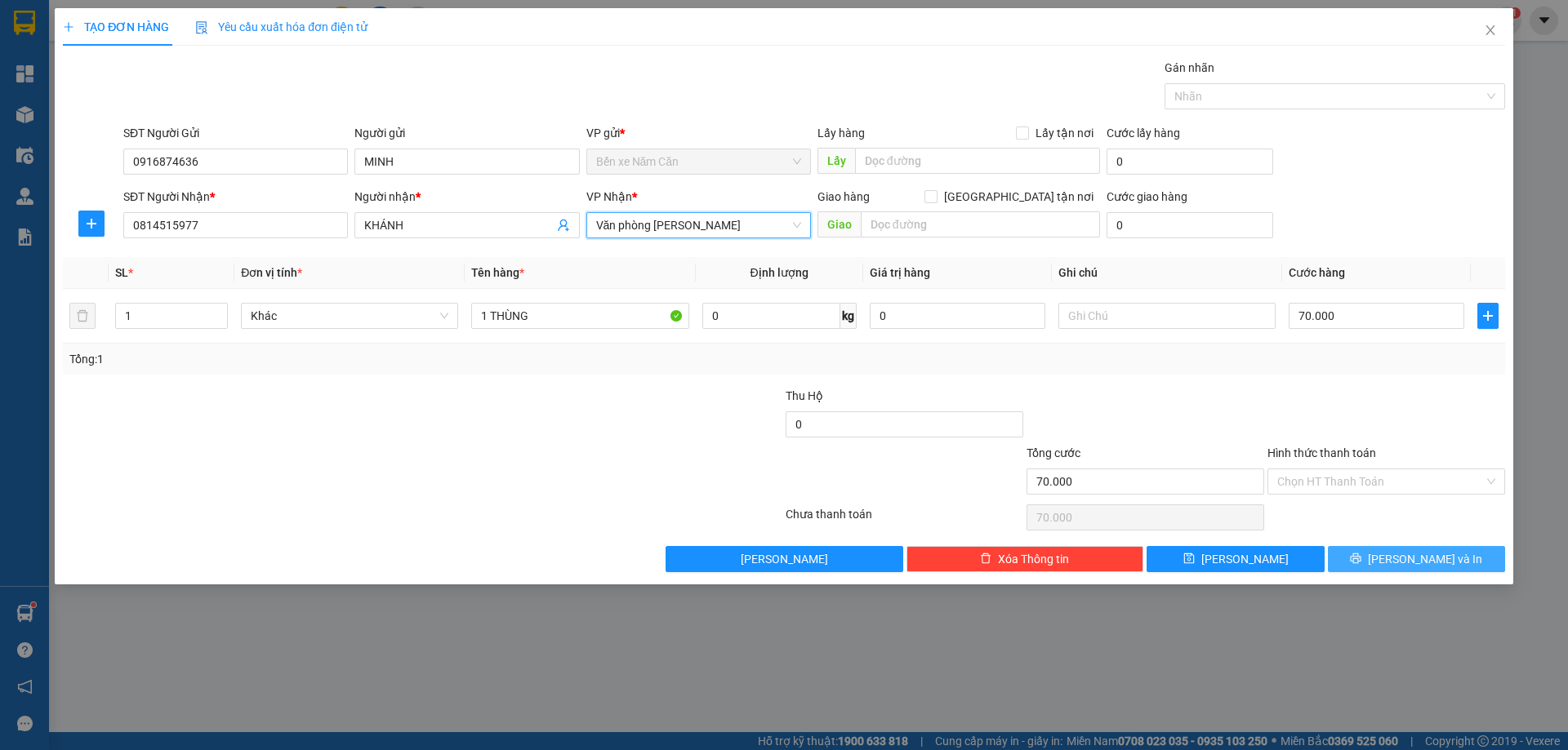
click at [1426, 565] on span "[PERSON_NAME] và In" at bounding box center [1425, 559] width 115 height 18
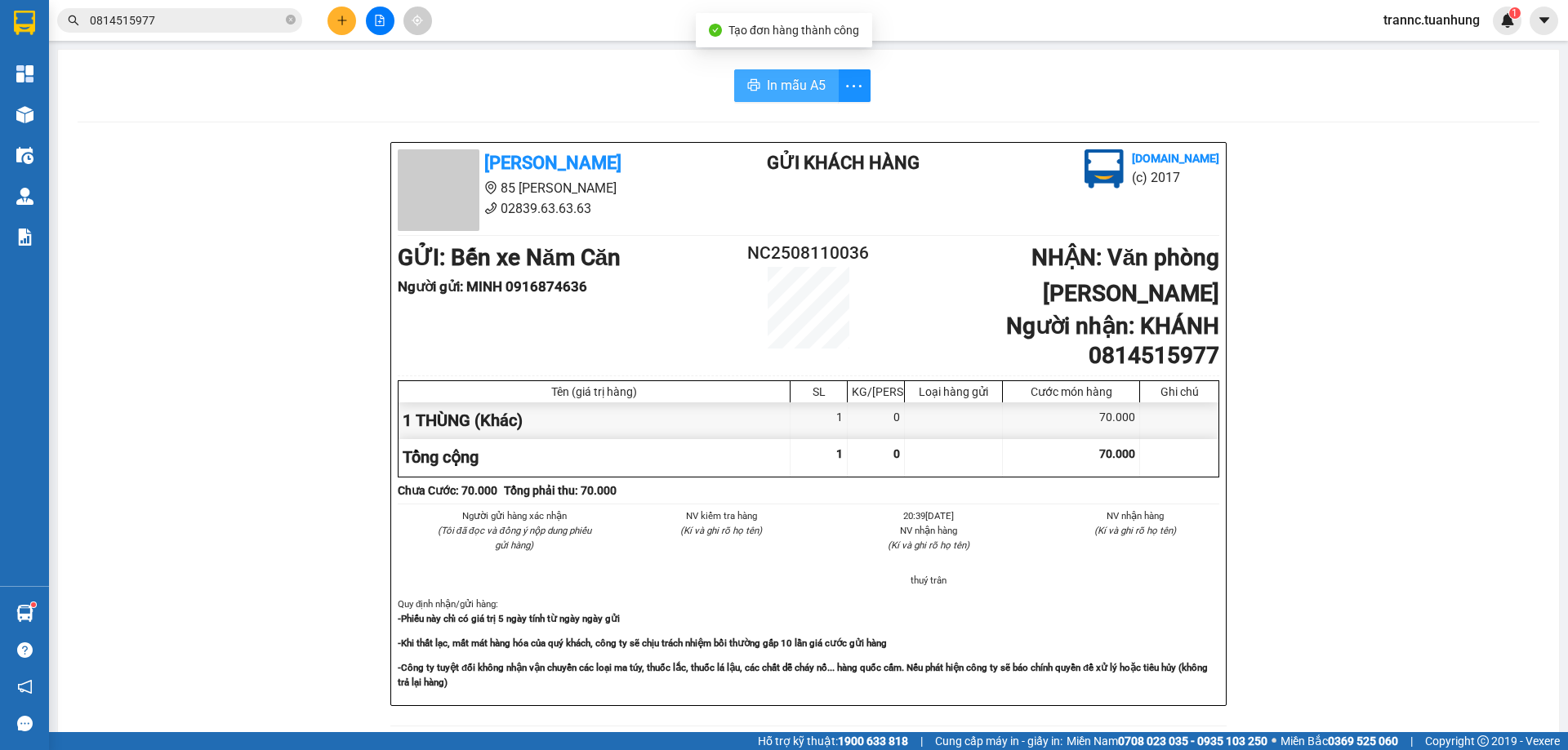
click at [785, 88] on span "In mẫu A5" at bounding box center [796, 85] width 59 height 21
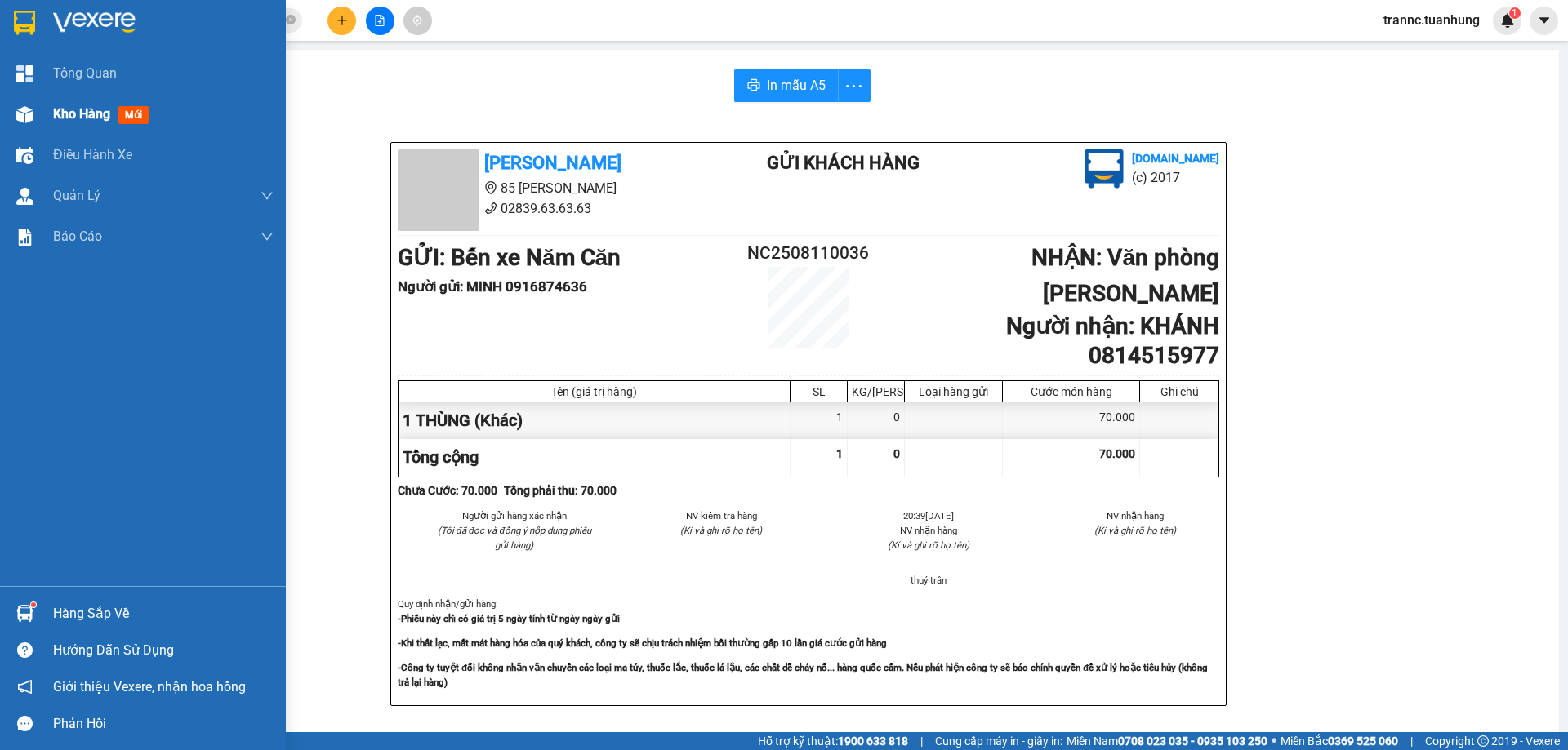
click at [125, 120] on span "mới" at bounding box center [133, 115] width 30 height 18
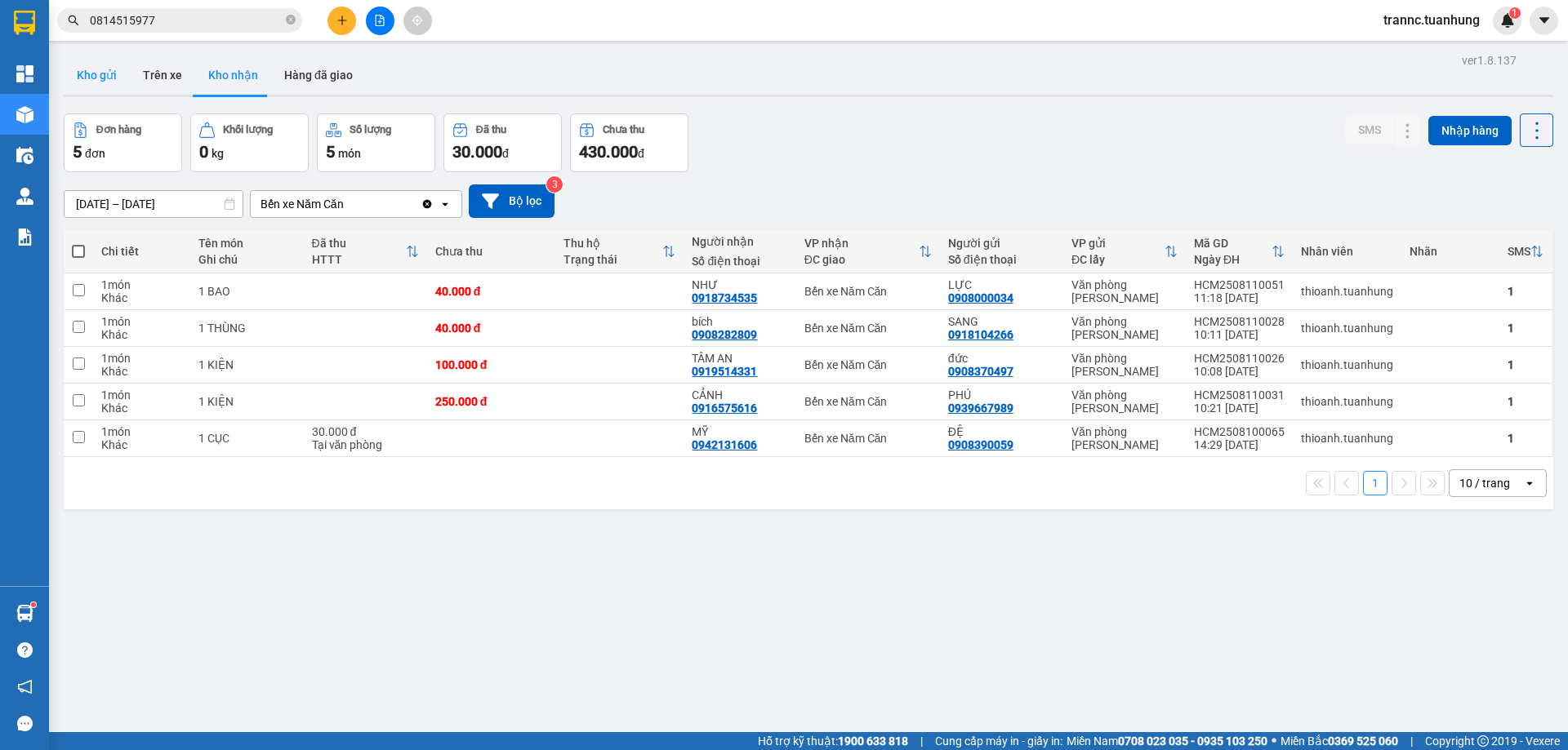
click at [96, 66] on button "Kho gửi" at bounding box center [97, 75] width 67 height 39
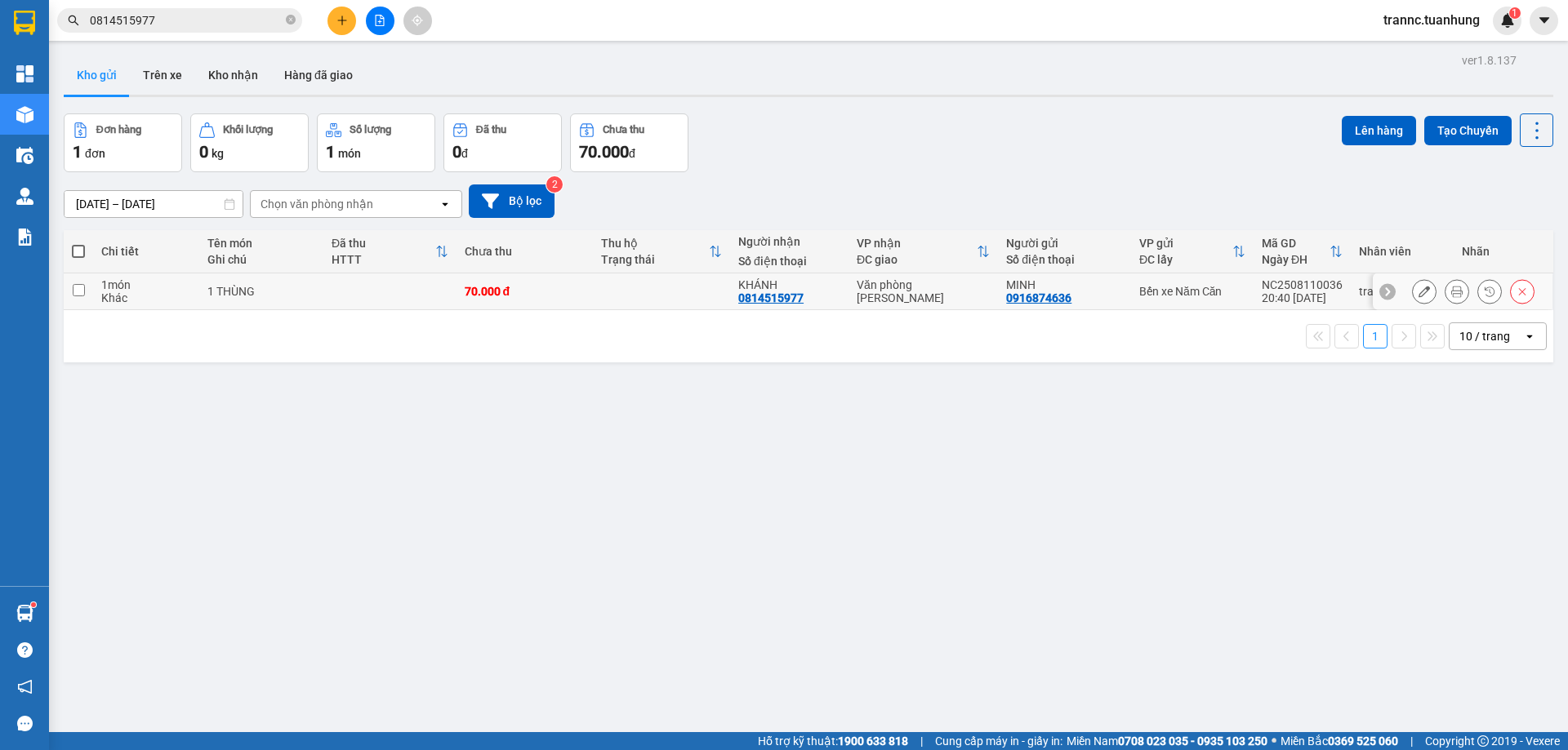
click at [74, 292] on input "checkbox" at bounding box center [78, 290] width 13 height 13
checkbox input "true"
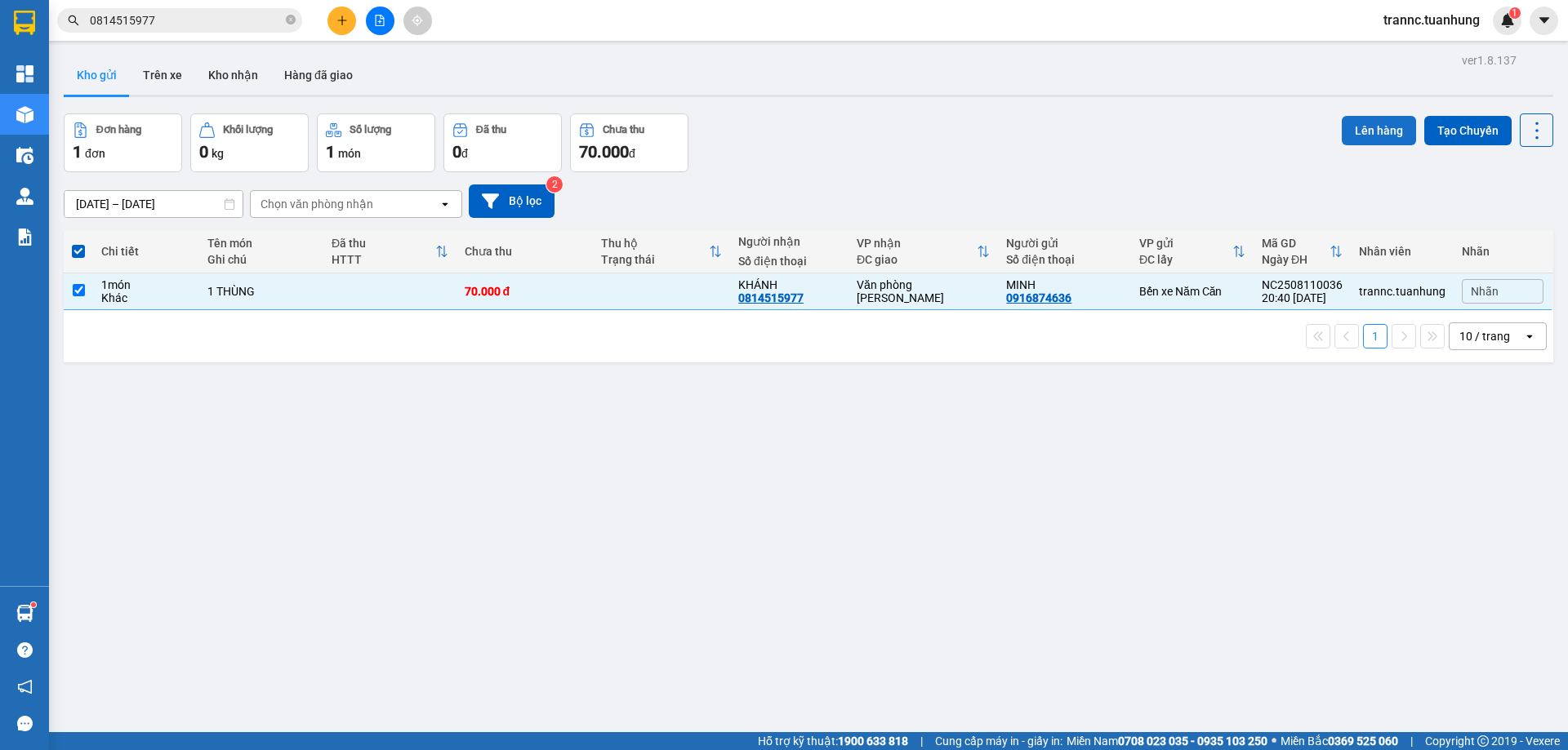
click at [1355, 125] on button "Lên hàng" at bounding box center [1379, 130] width 74 height 29
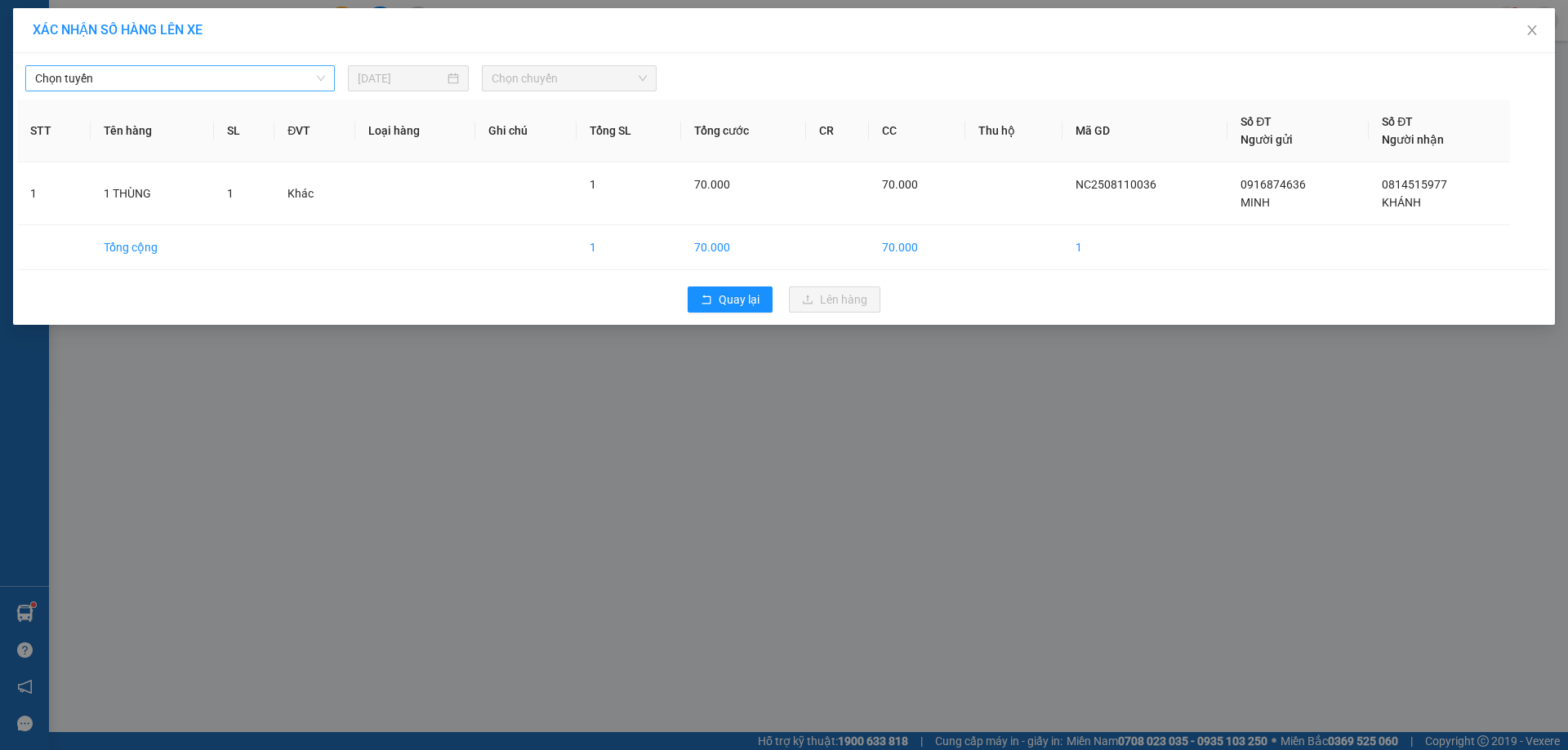
click at [145, 79] on span "Chọn tuyến" at bounding box center [180, 78] width 290 height 24
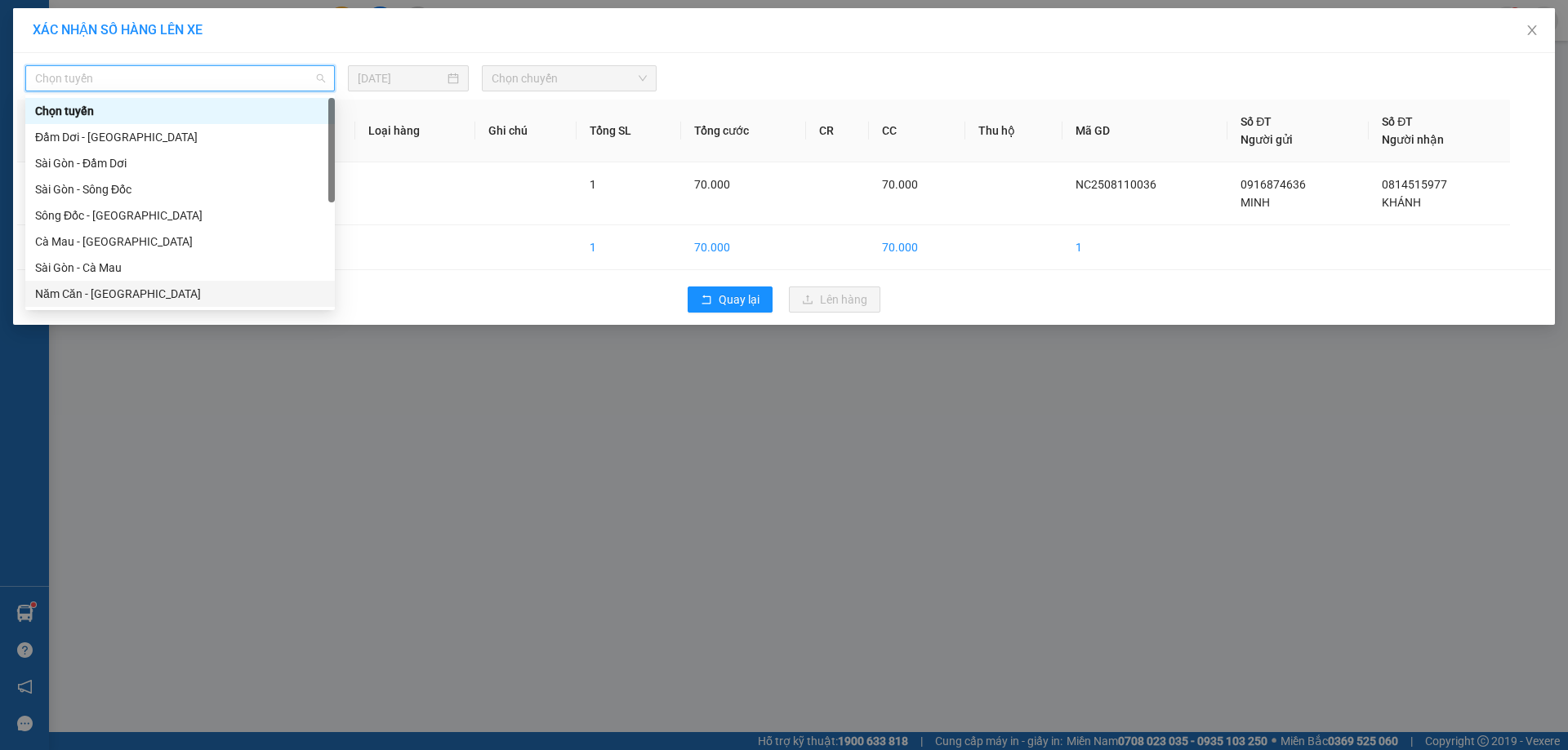
click at [105, 295] on div "Năm Căn - [GEOGRAPHIC_DATA]" at bounding box center [180, 294] width 290 height 18
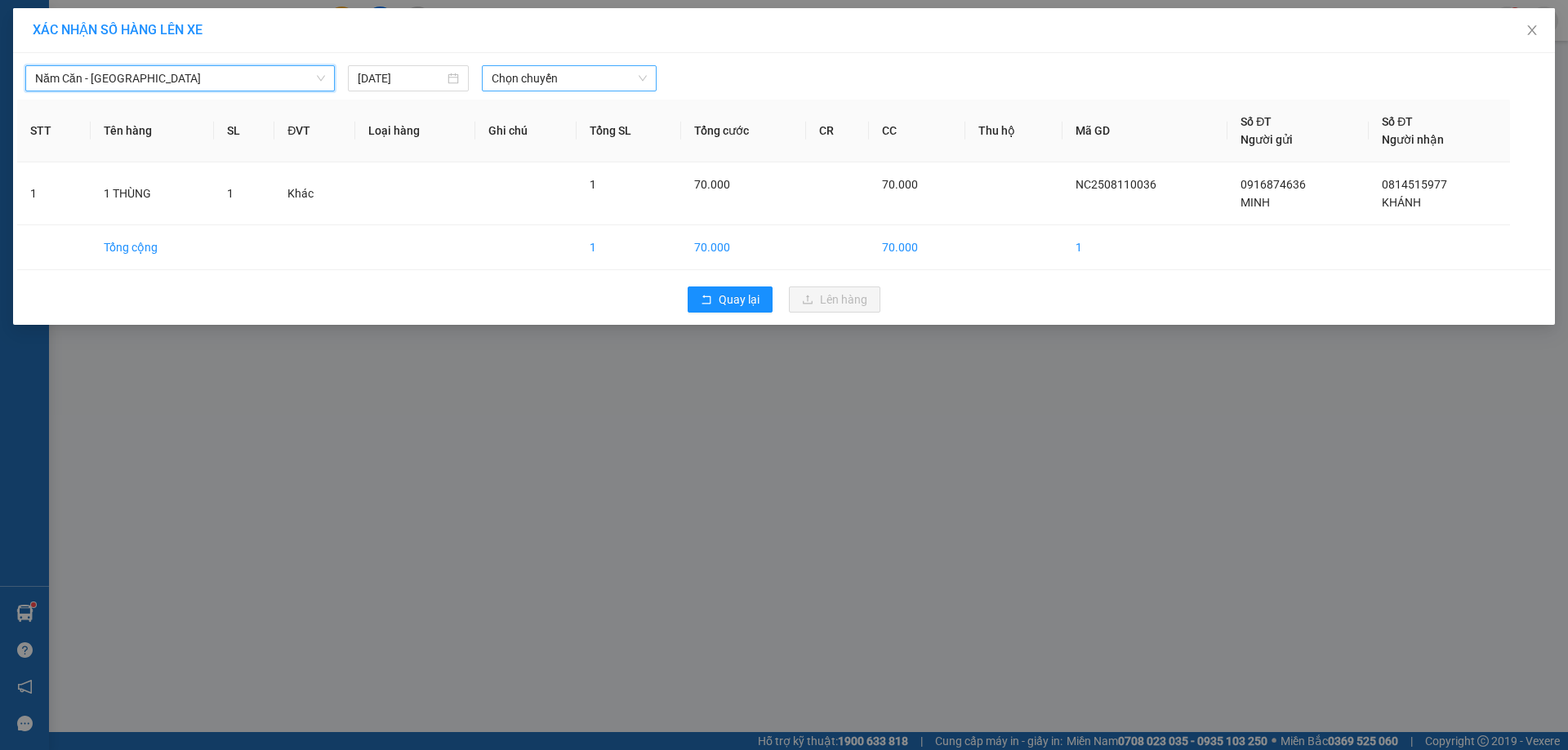
click at [545, 77] on span "Chọn chuyến" at bounding box center [569, 78] width 155 height 24
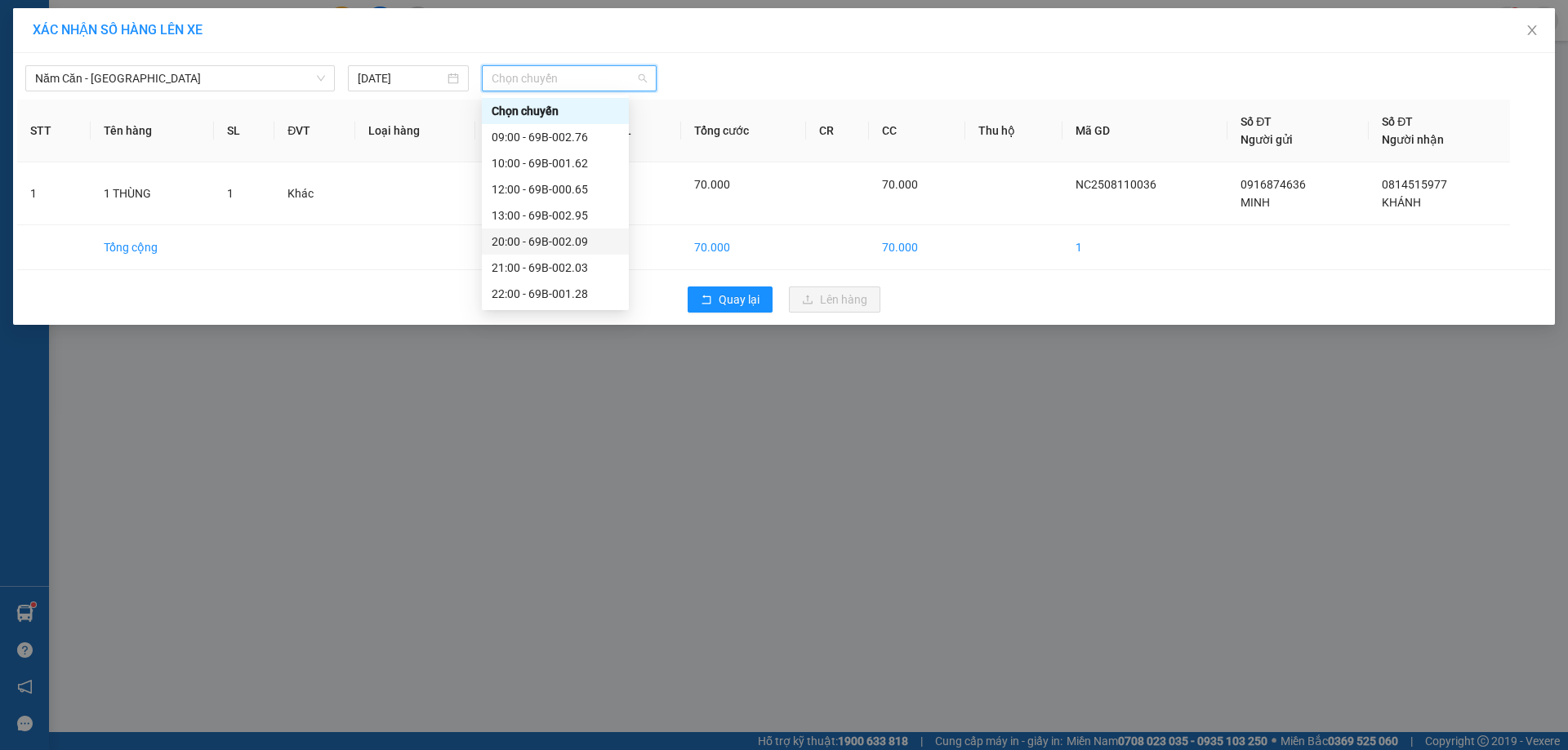
scroll to position [78, 0]
click at [558, 296] on div "22:30 - 69H-019.54" at bounding box center [555, 294] width 127 height 18
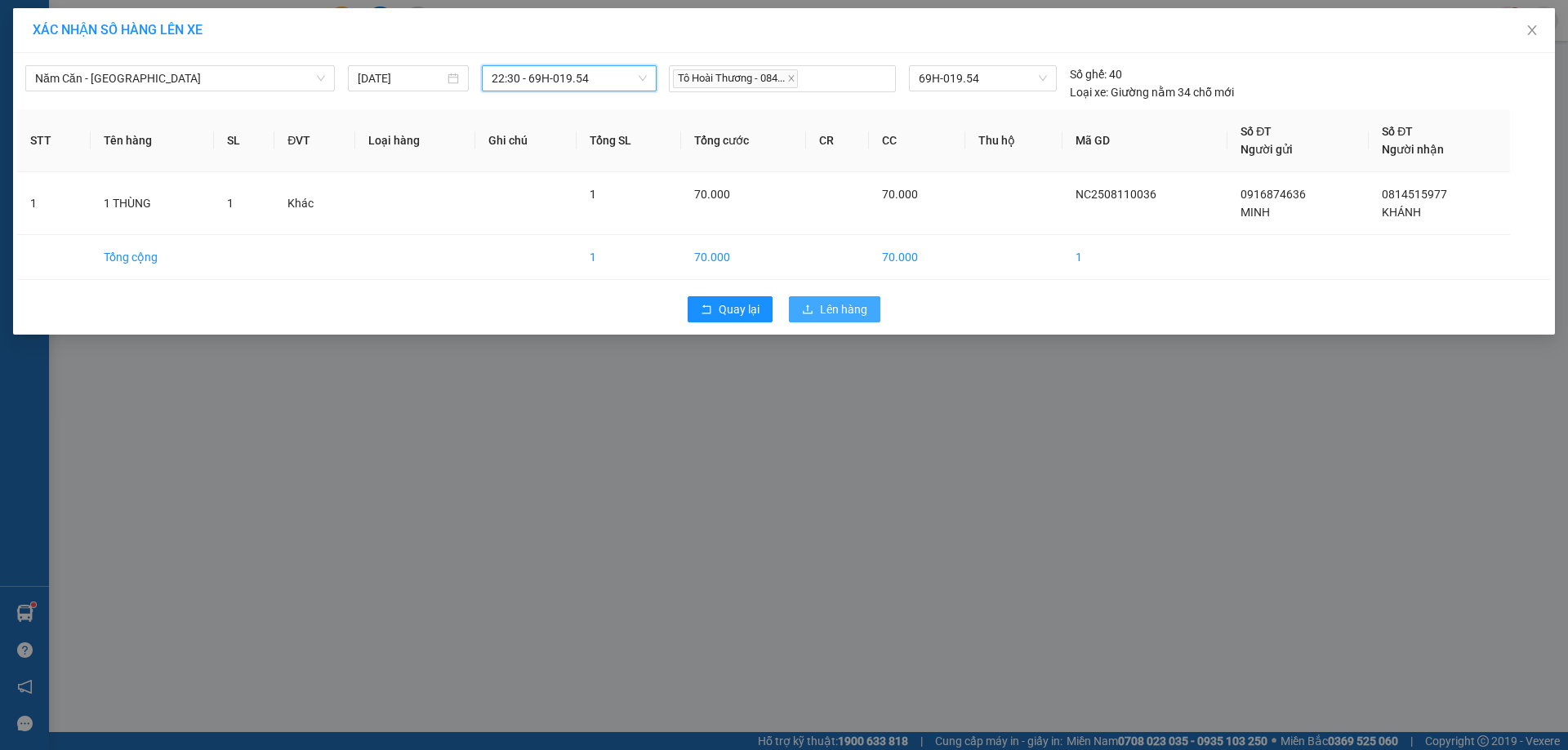
click at [820, 312] on span "Lên hàng" at bounding box center [843, 309] width 47 height 18
